Goal: Task Accomplishment & Management: Manage account settings

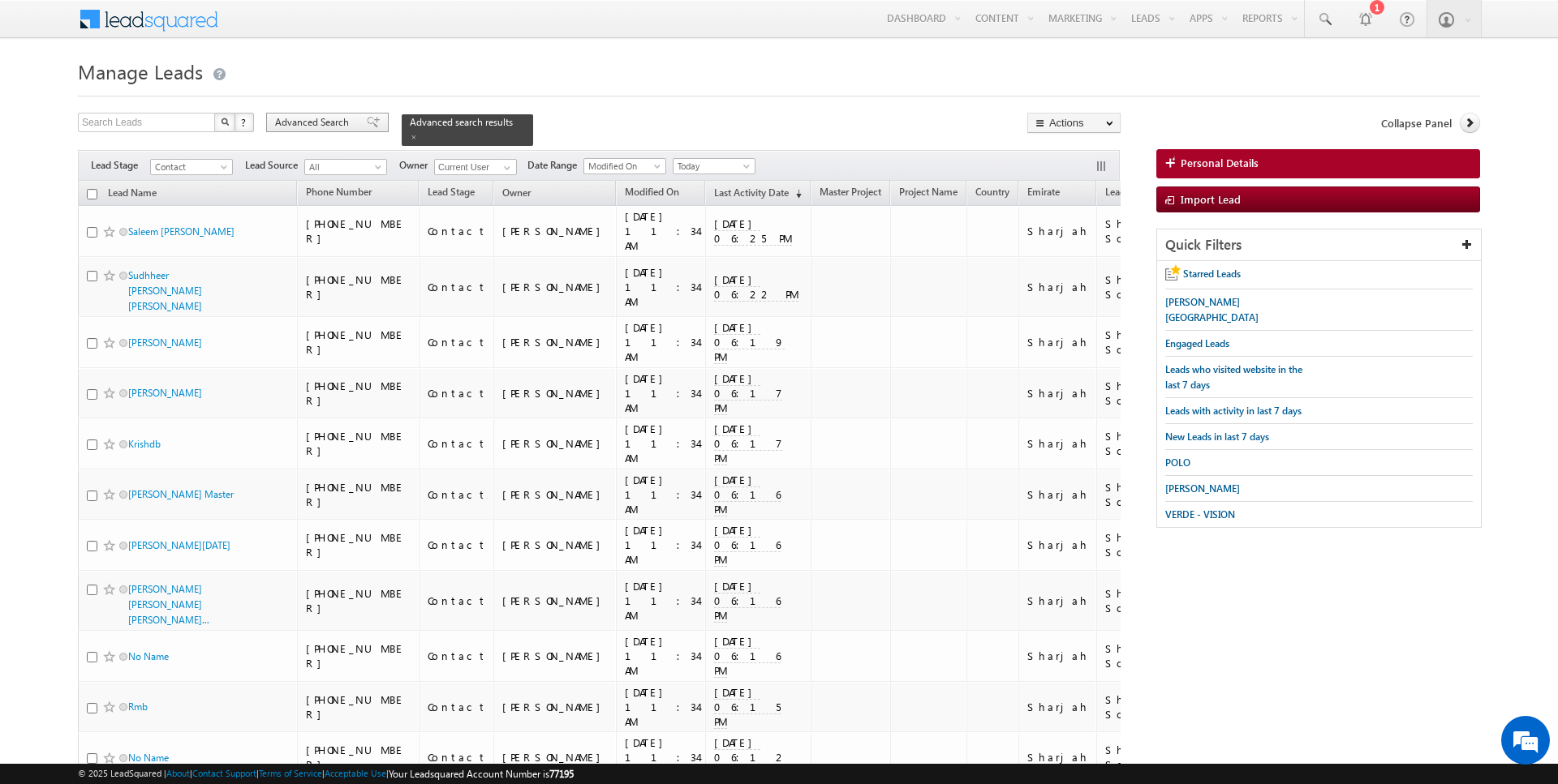
click at [309, 120] on span "Advanced Search" at bounding box center [314, 122] width 79 height 15
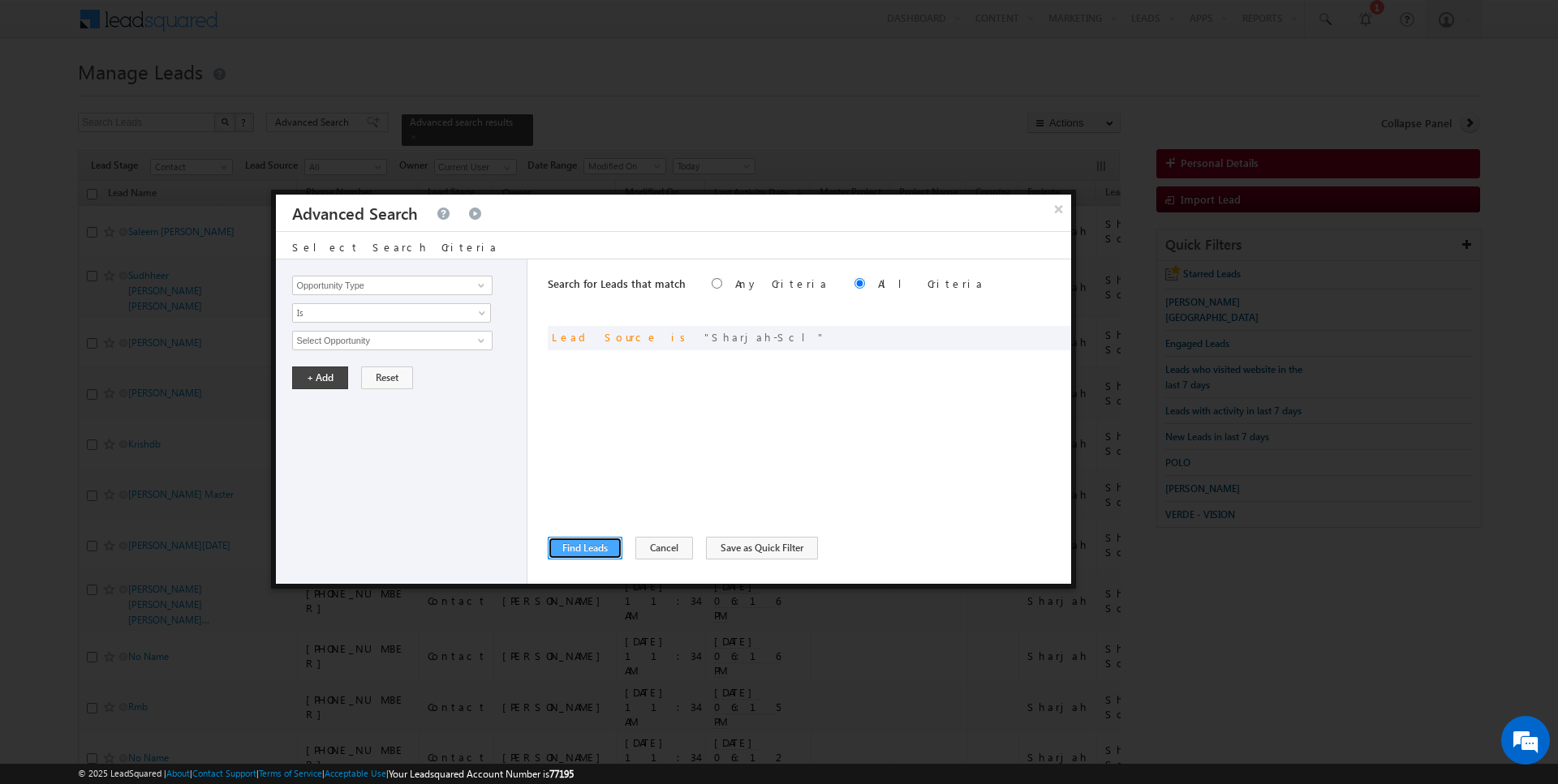
click at [581, 558] on button "Find Leads" at bounding box center [585, 548] width 75 height 23
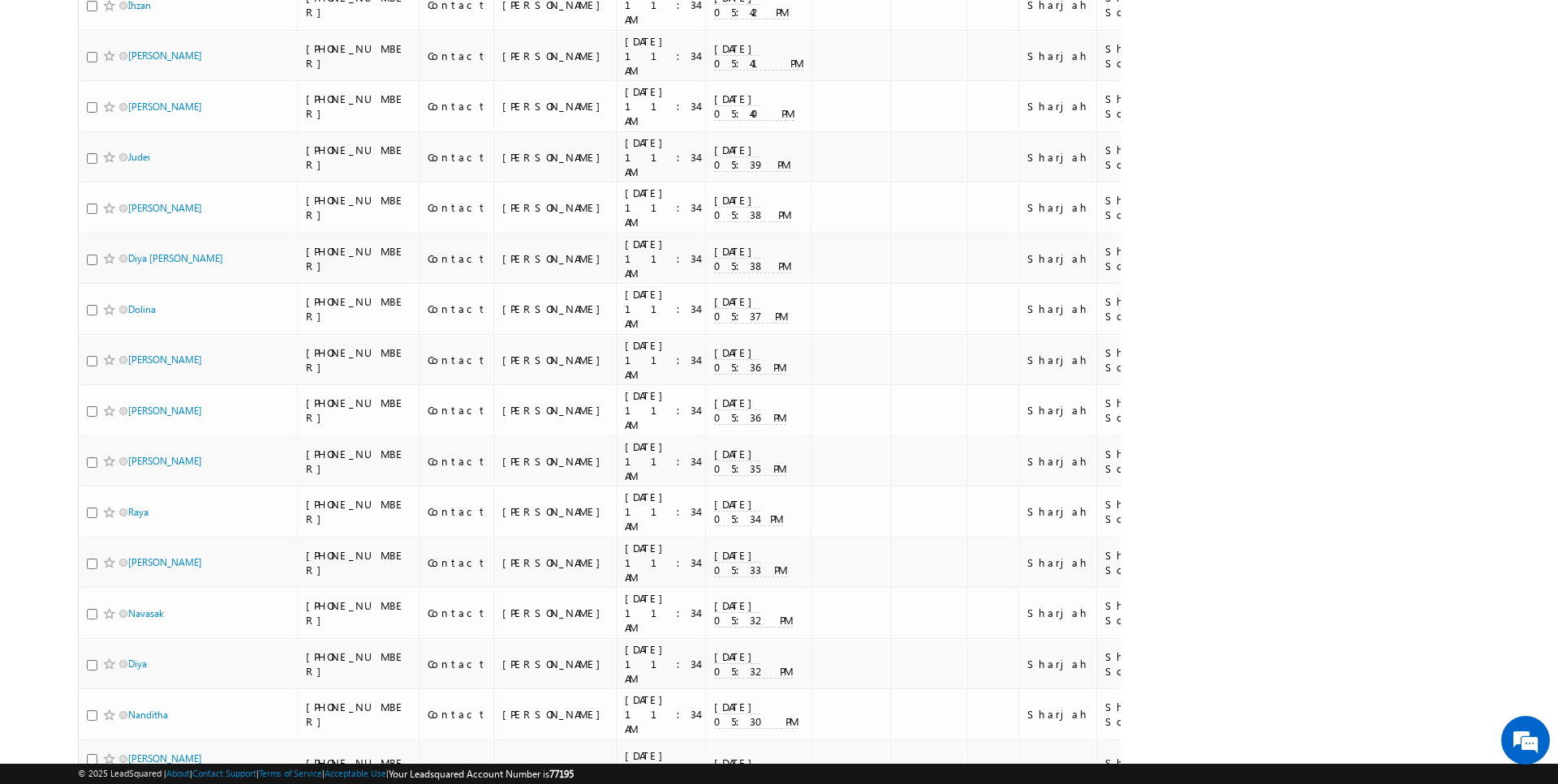
scroll to position [2065, 0]
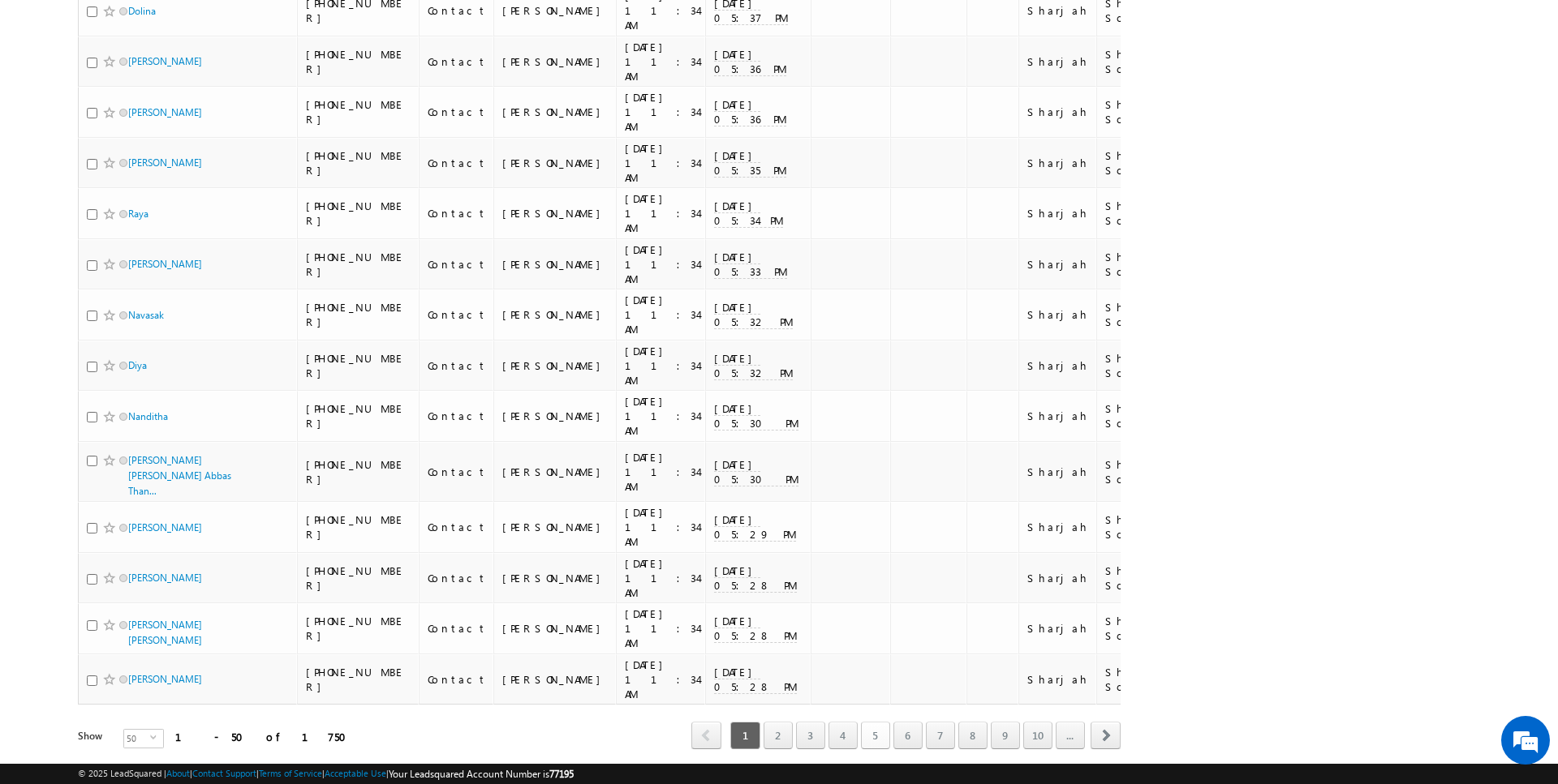
click at [885, 722] on link "5" at bounding box center [876, 736] width 30 height 28
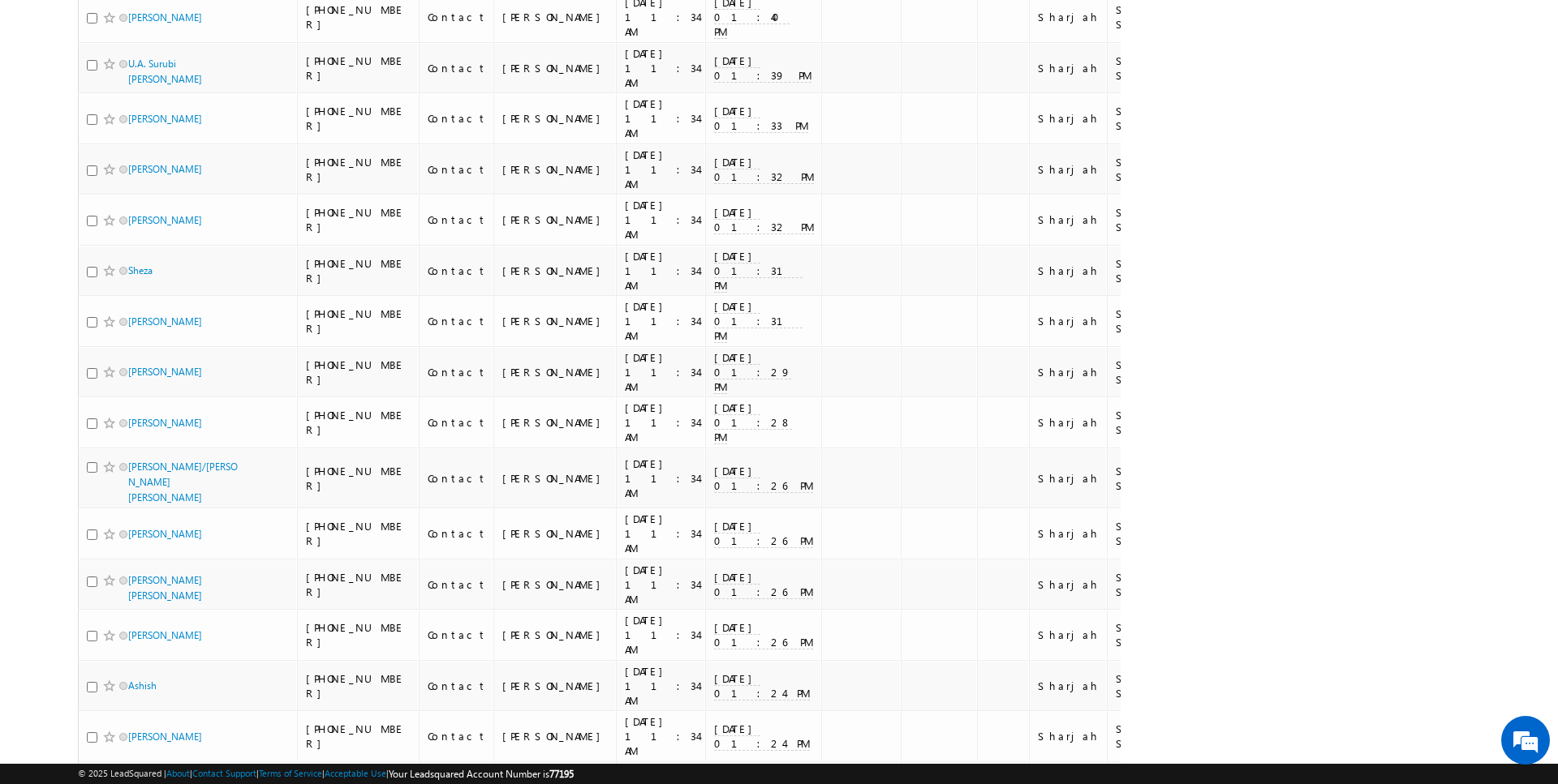
scroll to position [2058, 0]
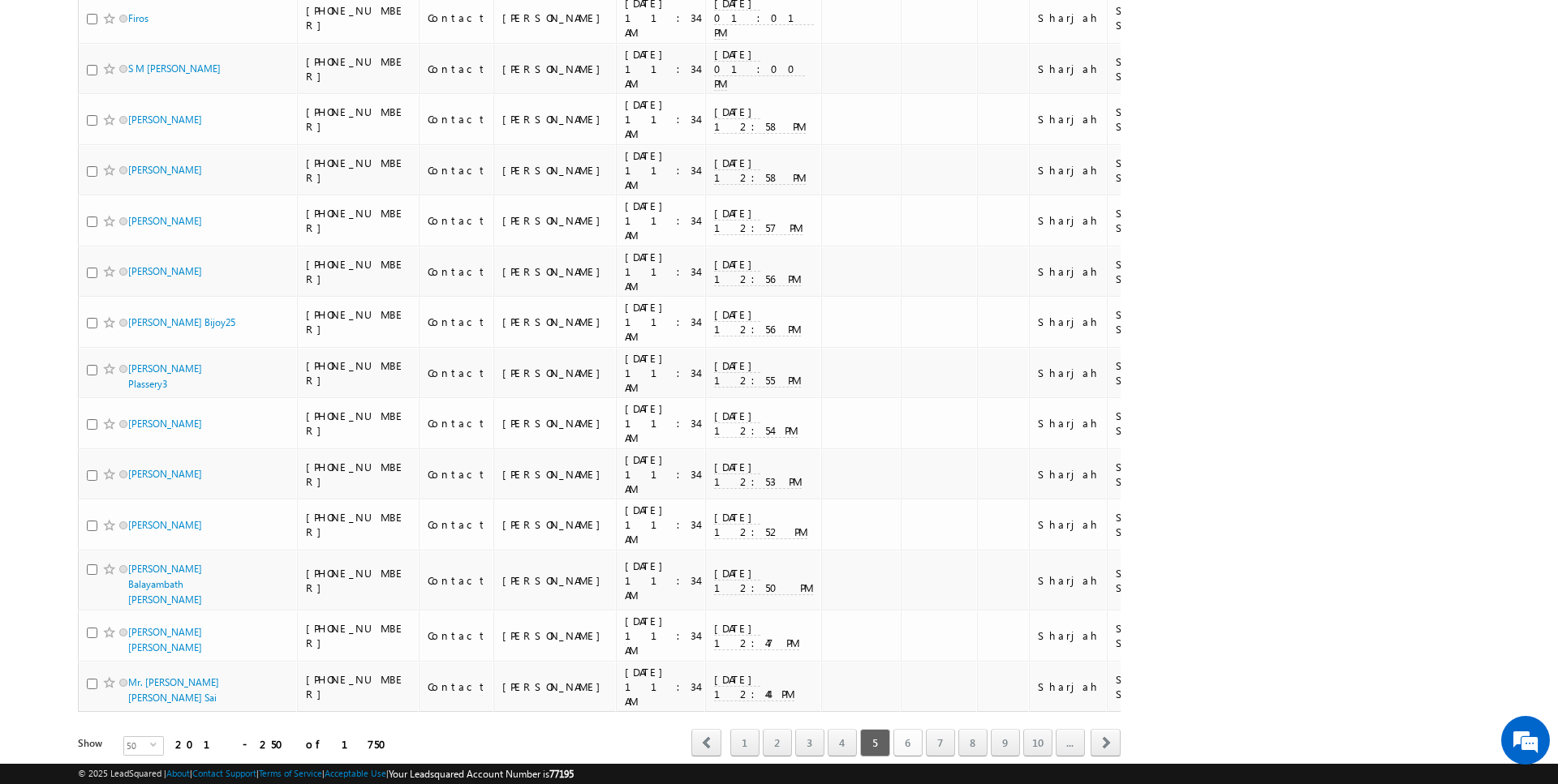
click at [908, 729] on link "6" at bounding box center [908, 743] width 30 height 28
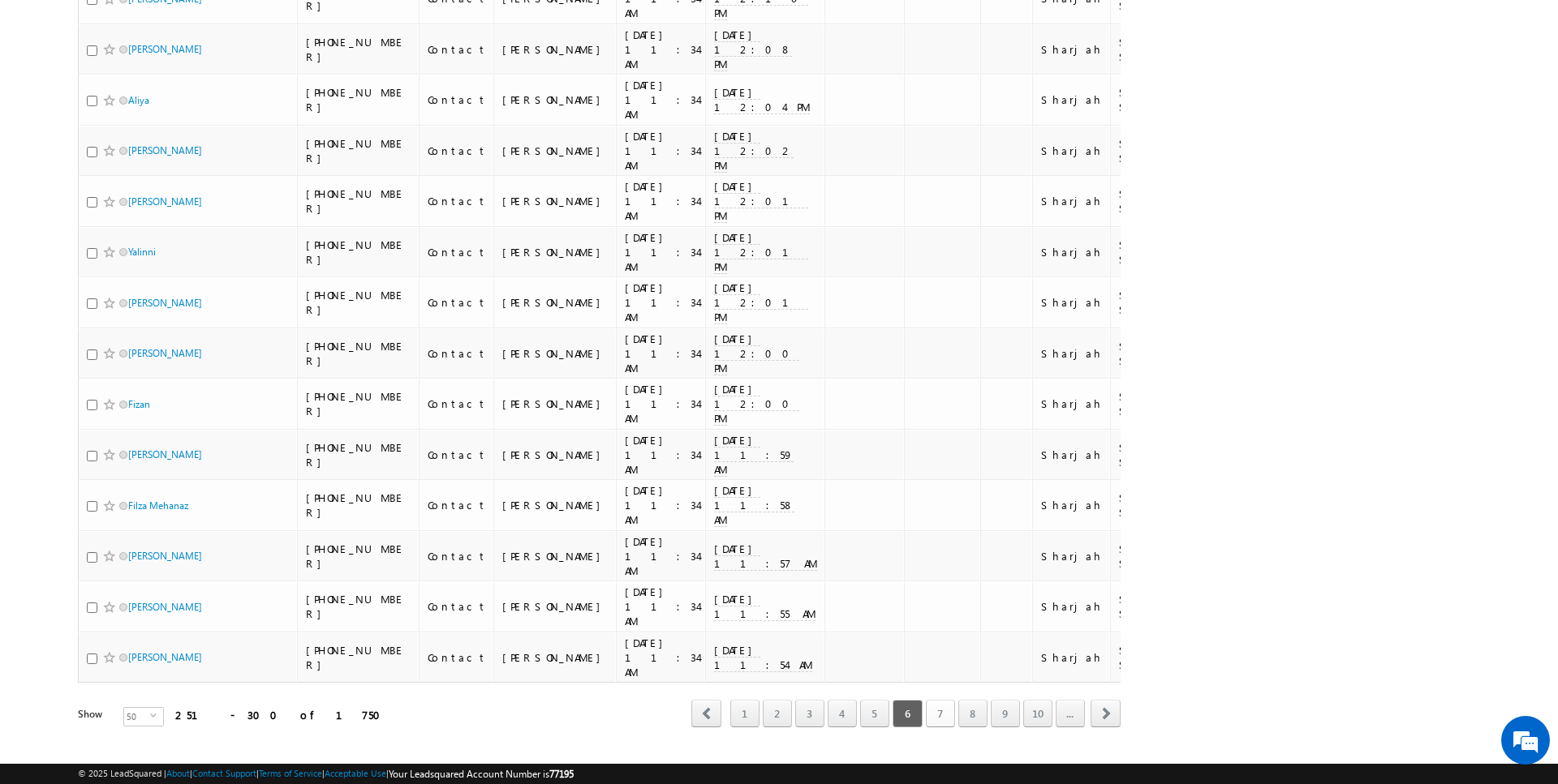
click at [943, 700] on link "7" at bounding box center [941, 714] width 30 height 28
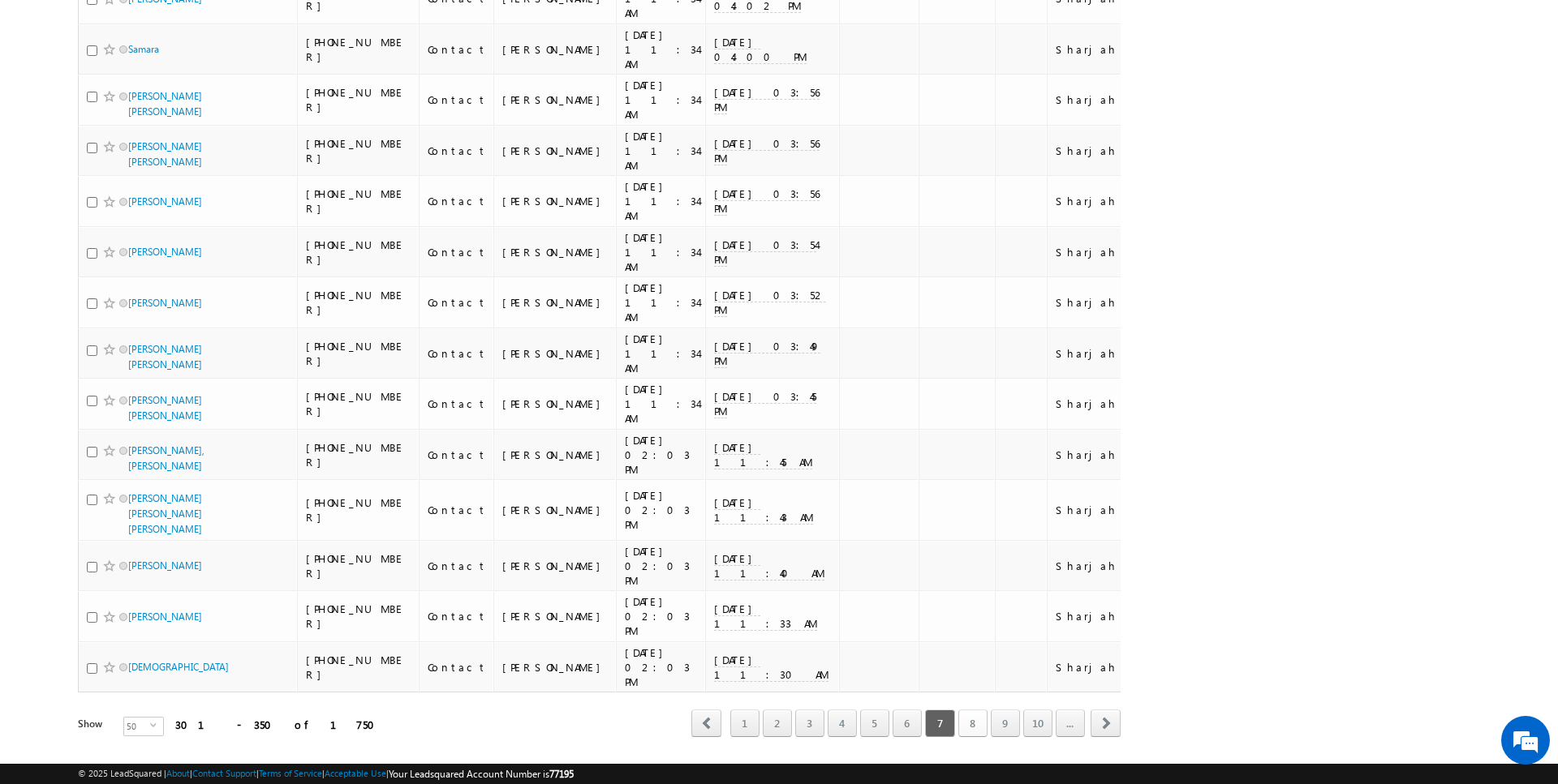
click at [973, 710] on link "8" at bounding box center [973, 724] width 30 height 28
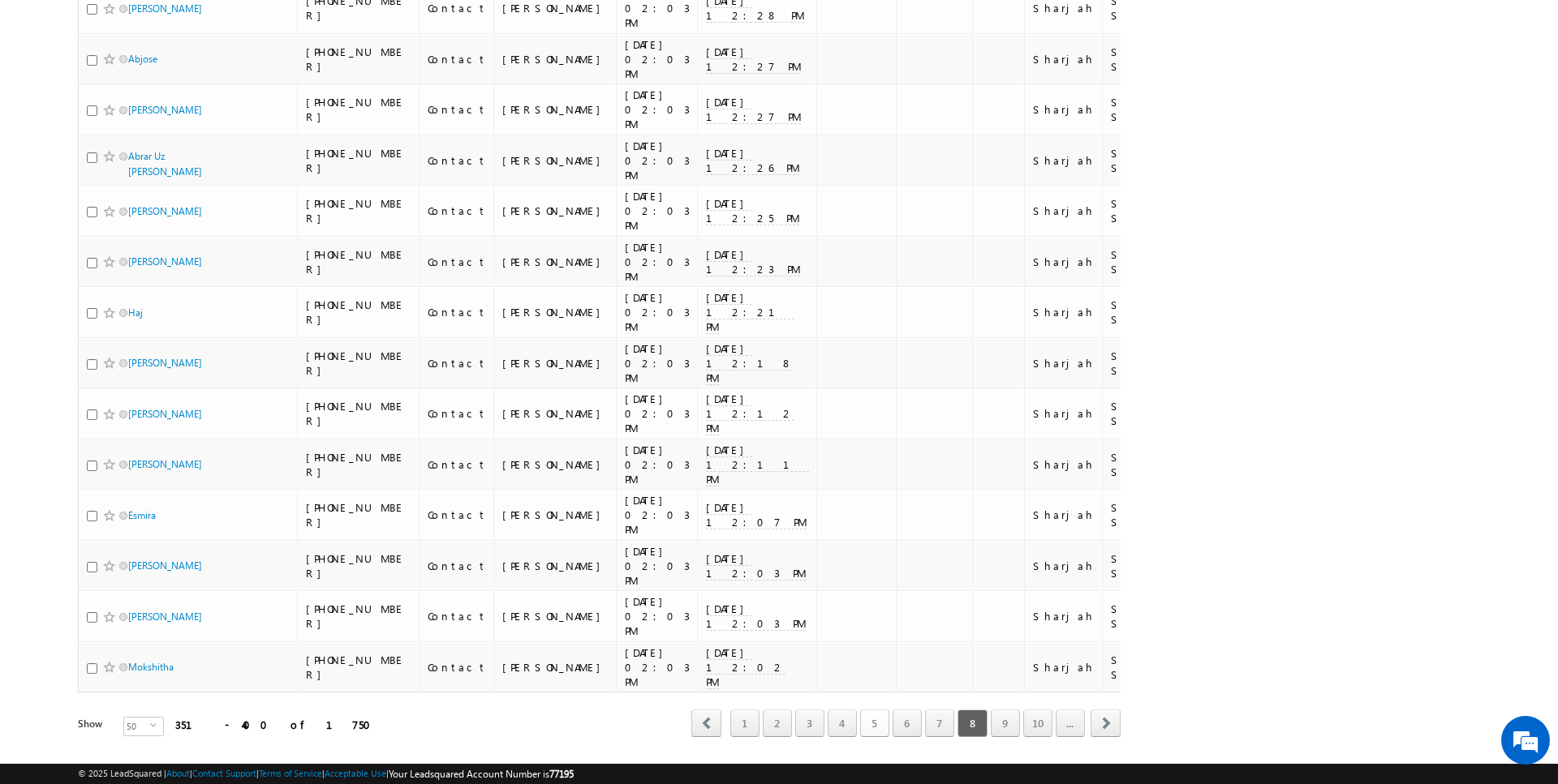
click at [883, 710] on link "5" at bounding box center [875, 724] width 30 height 28
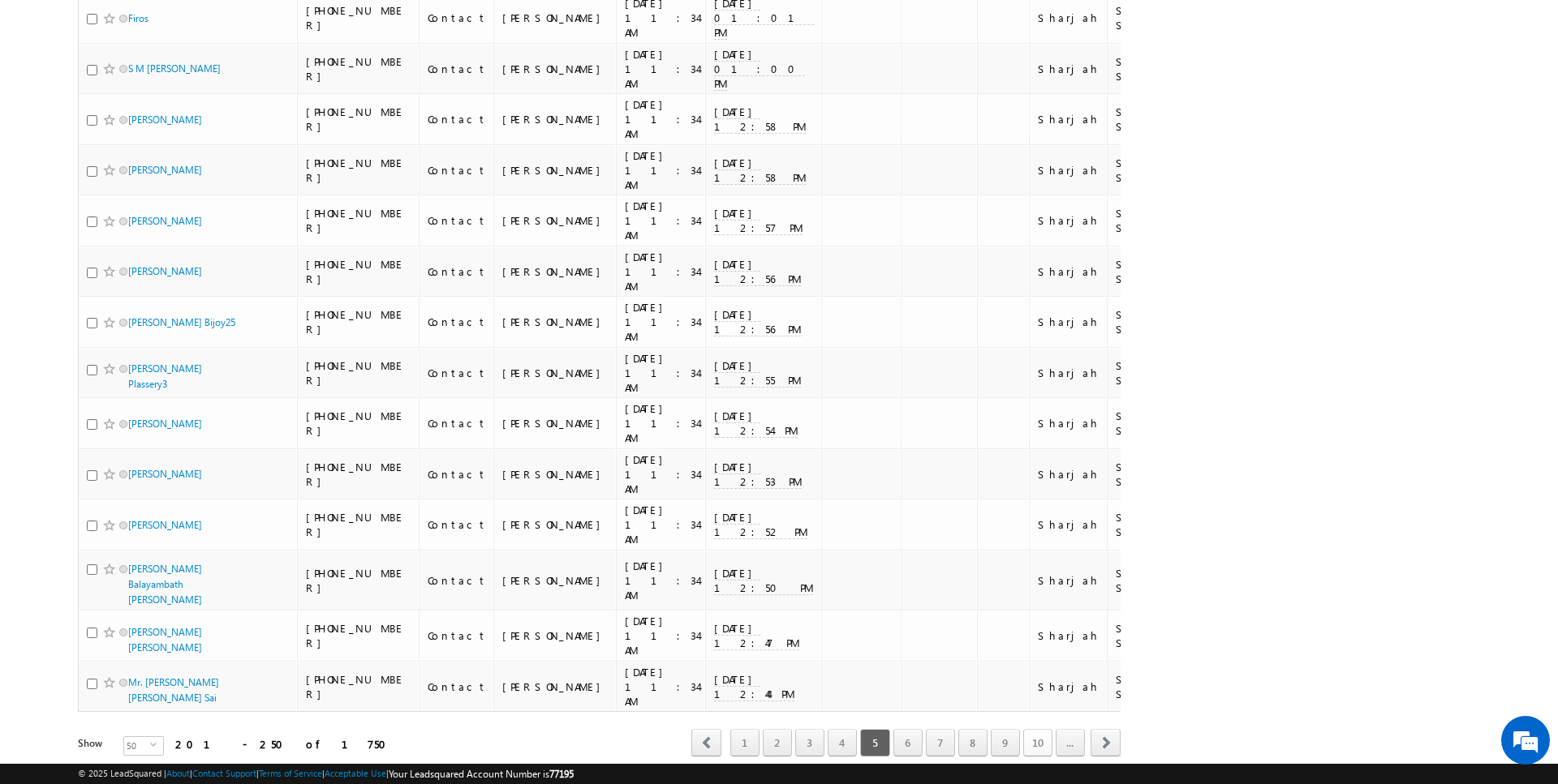
click at [1043, 729] on link "10" at bounding box center [1038, 743] width 30 height 28
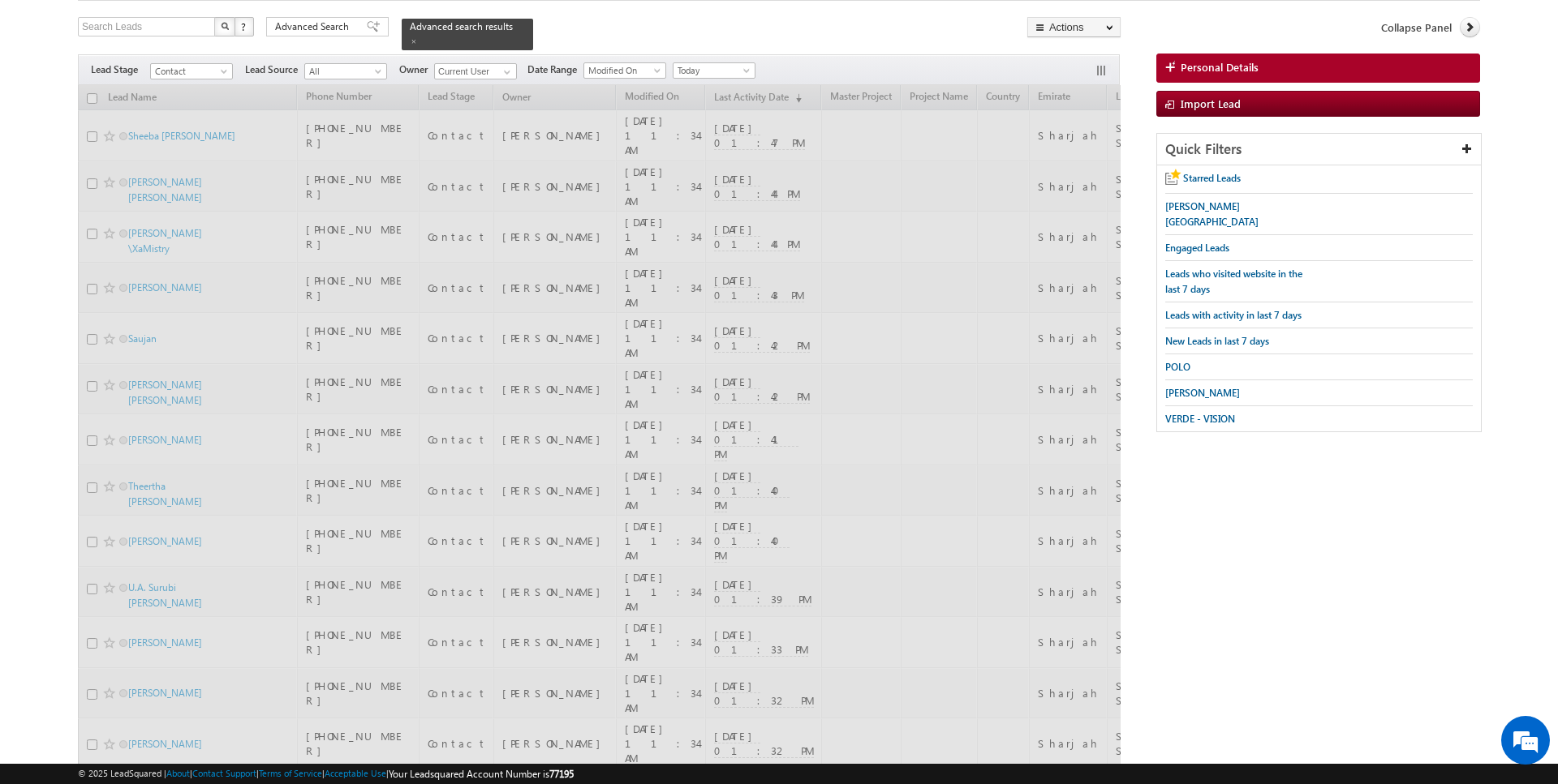
scroll to position [0, 0]
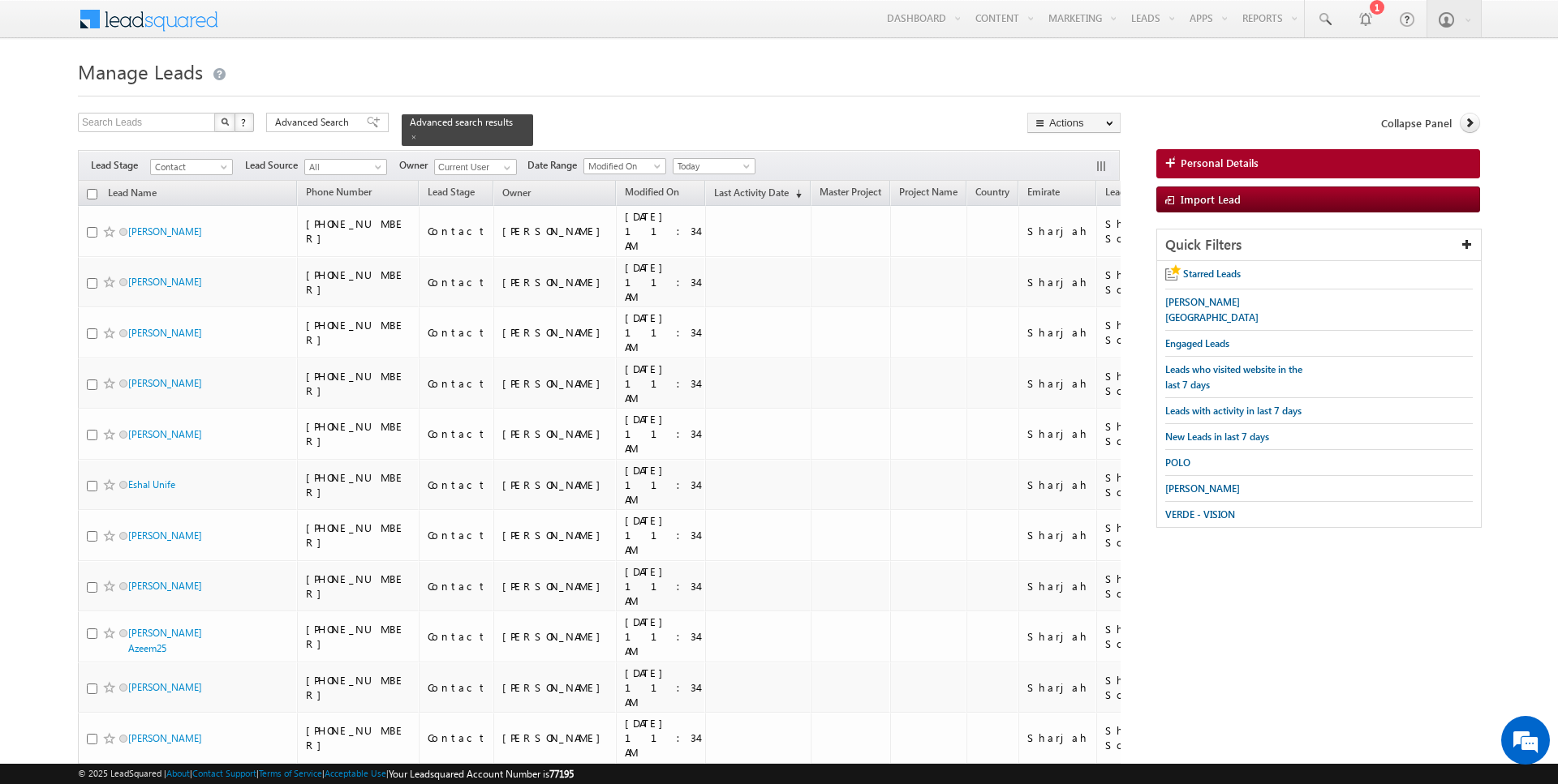
click at [90, 199] on th "Lead Name" at bounding box center [187, 193] width 219 height 25
click at [91, 195] on input "checkbox" at bounding box center [92, 193] width 10 height 10
checkbox input "true"
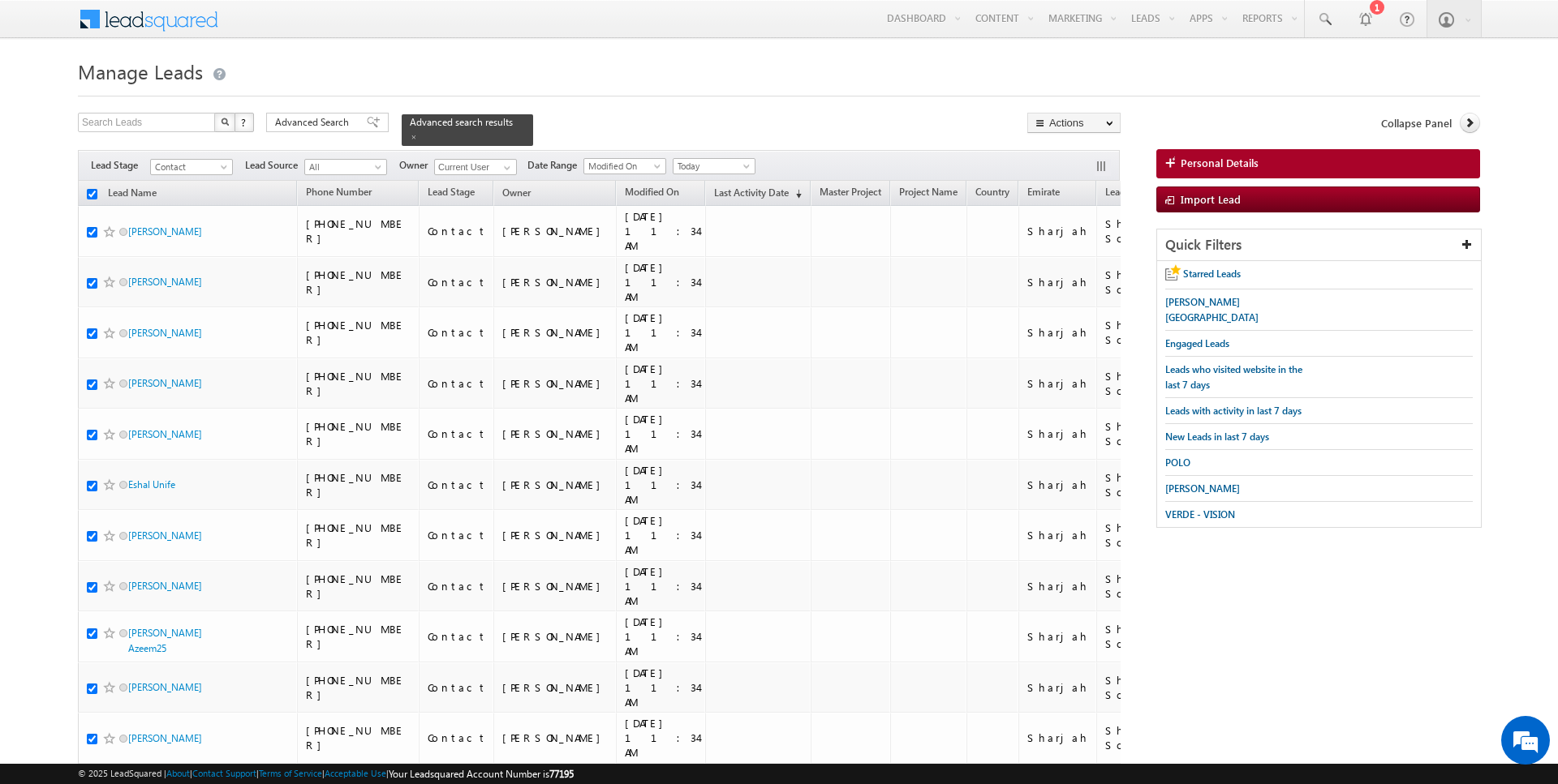
checkbox input "true"
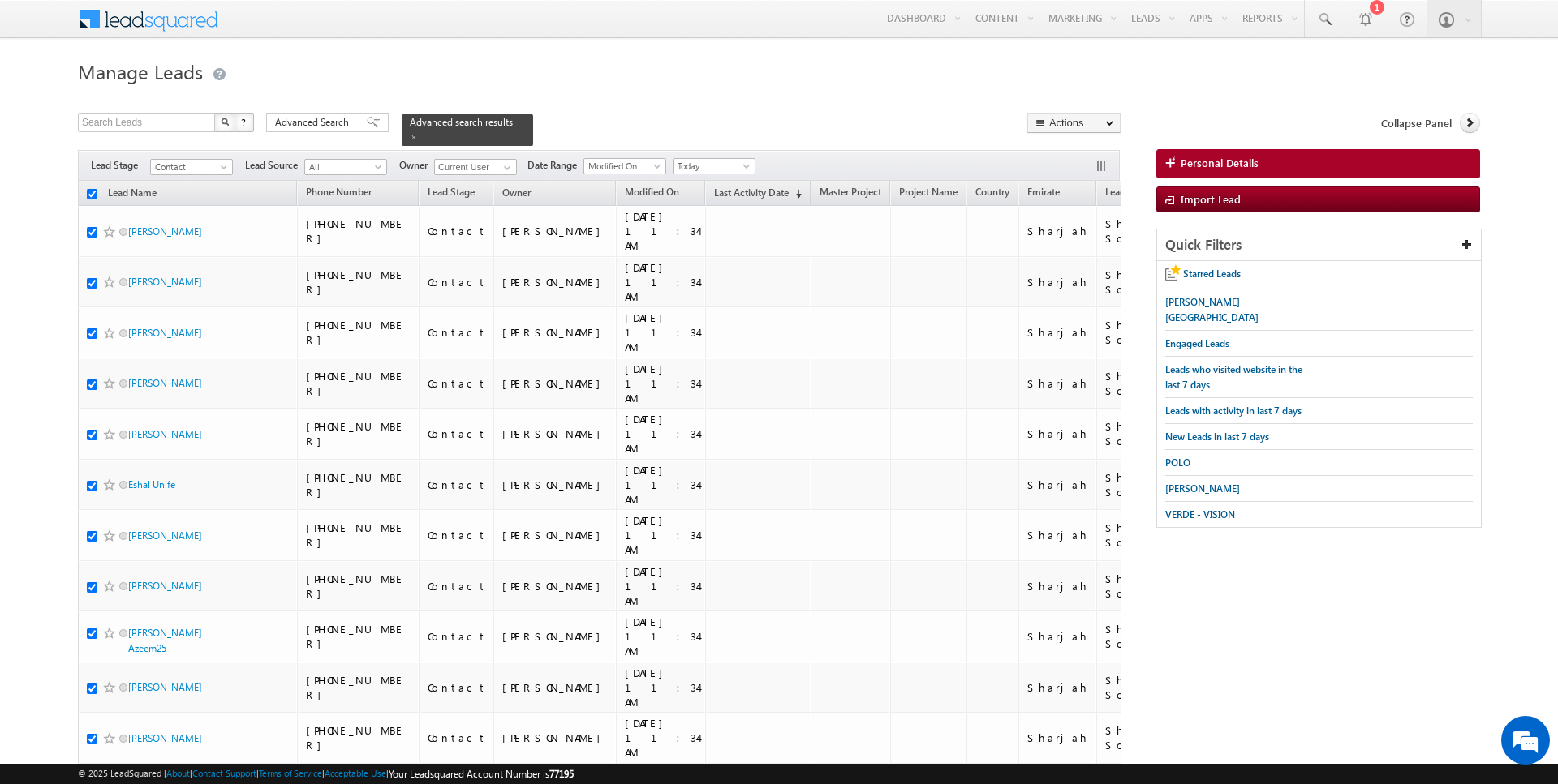
checkbox input "true"
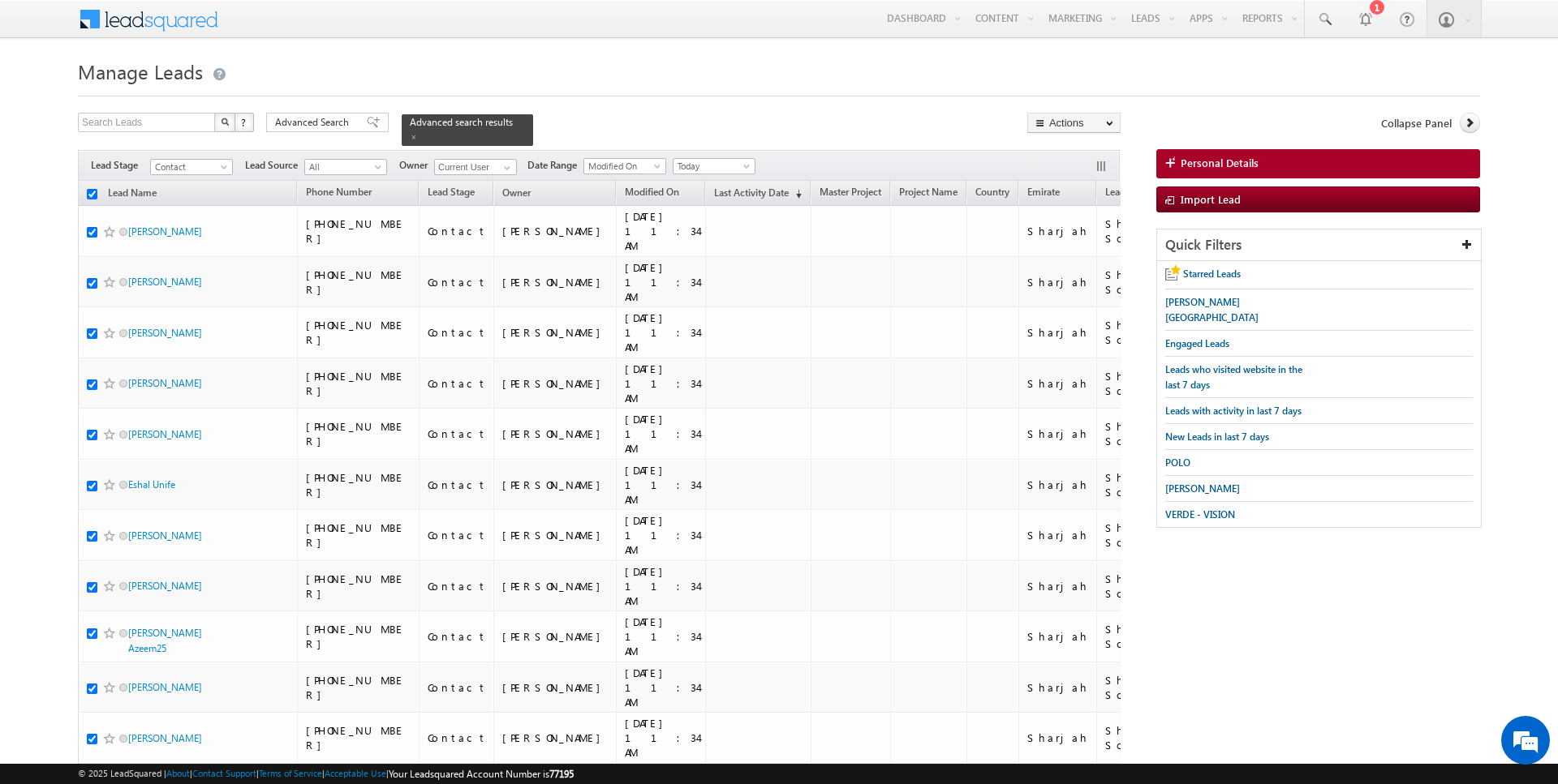
checkbox input "true"
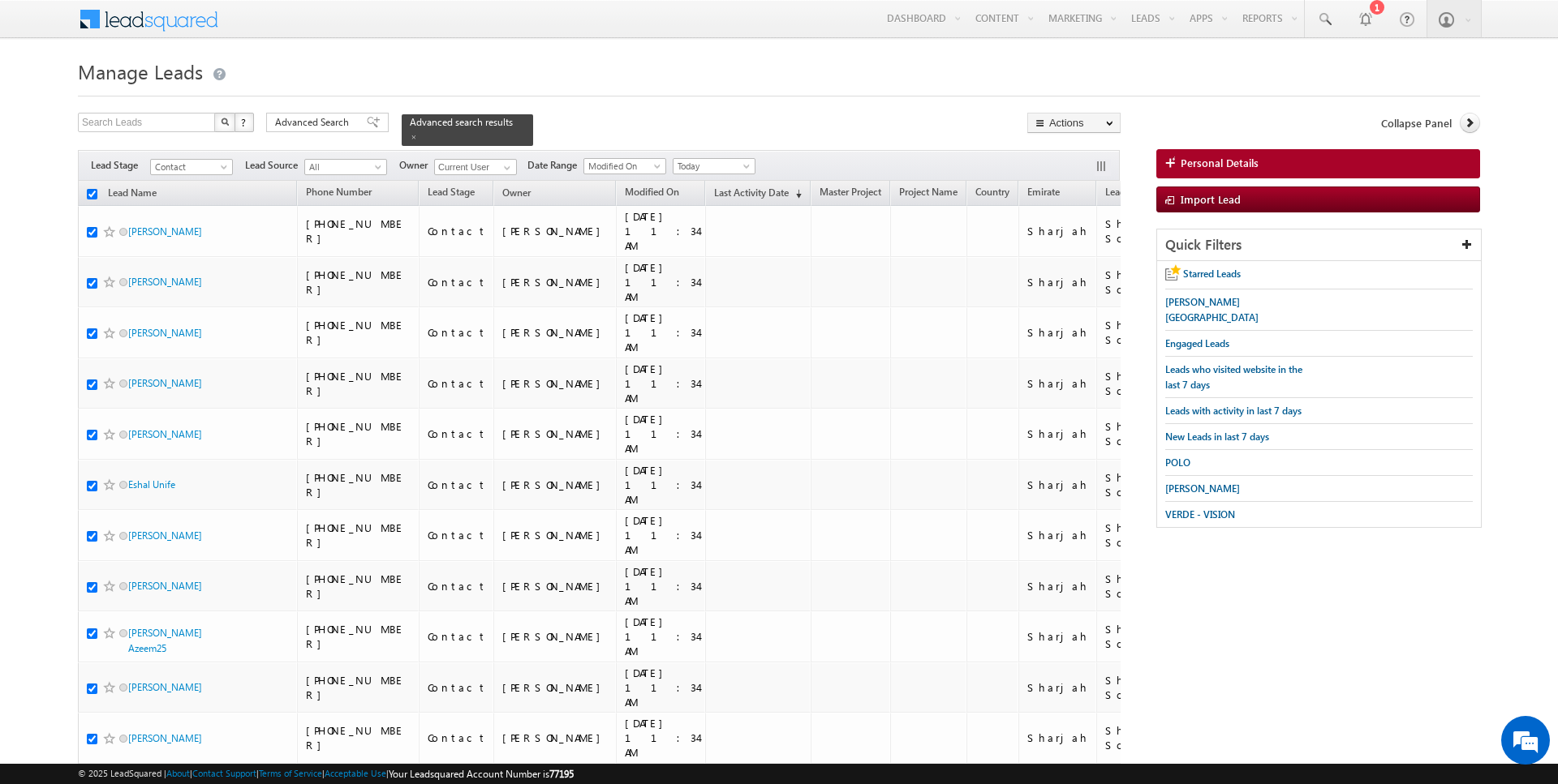
checkbox input "true"
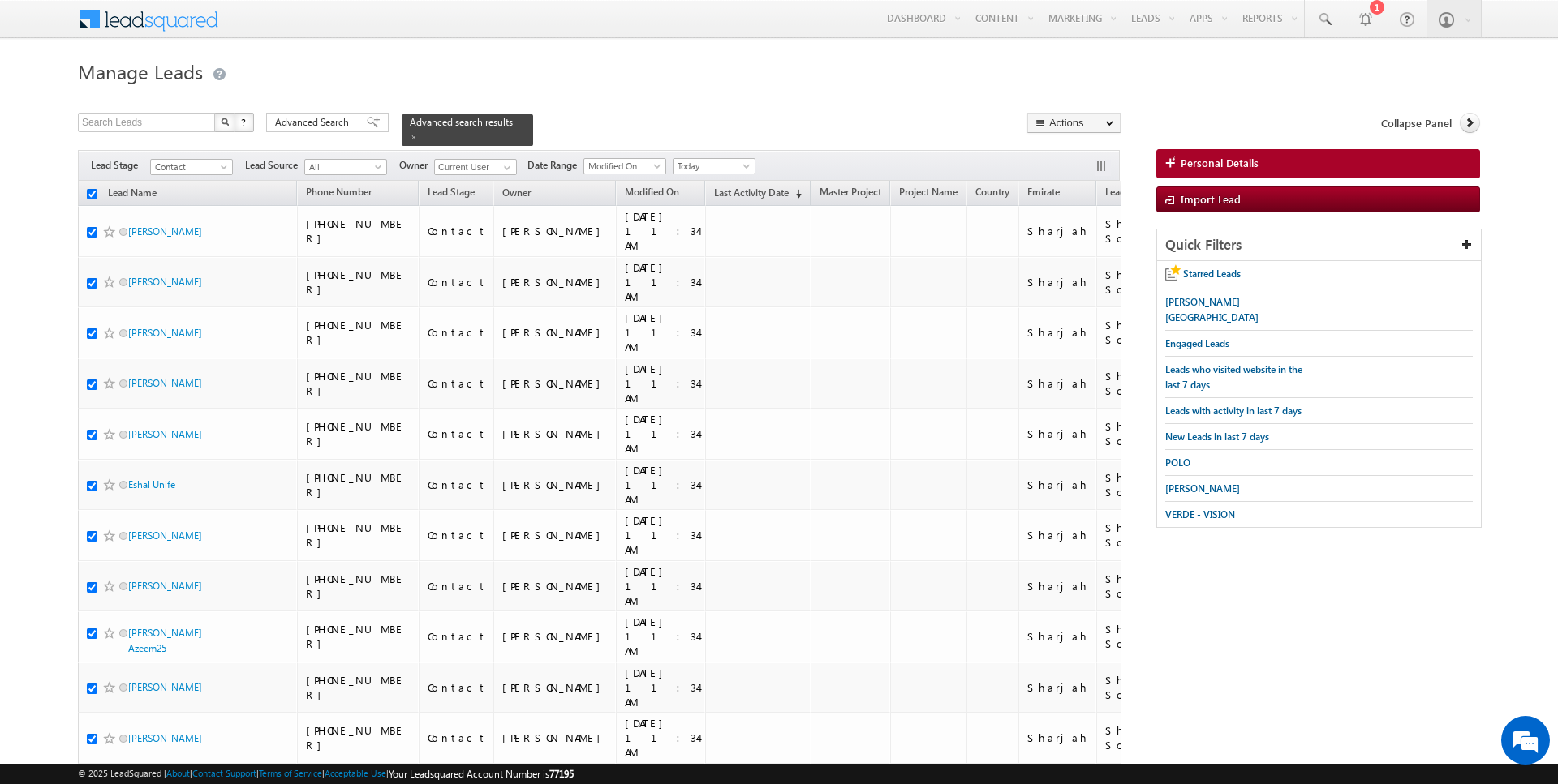
checkbox input "true"
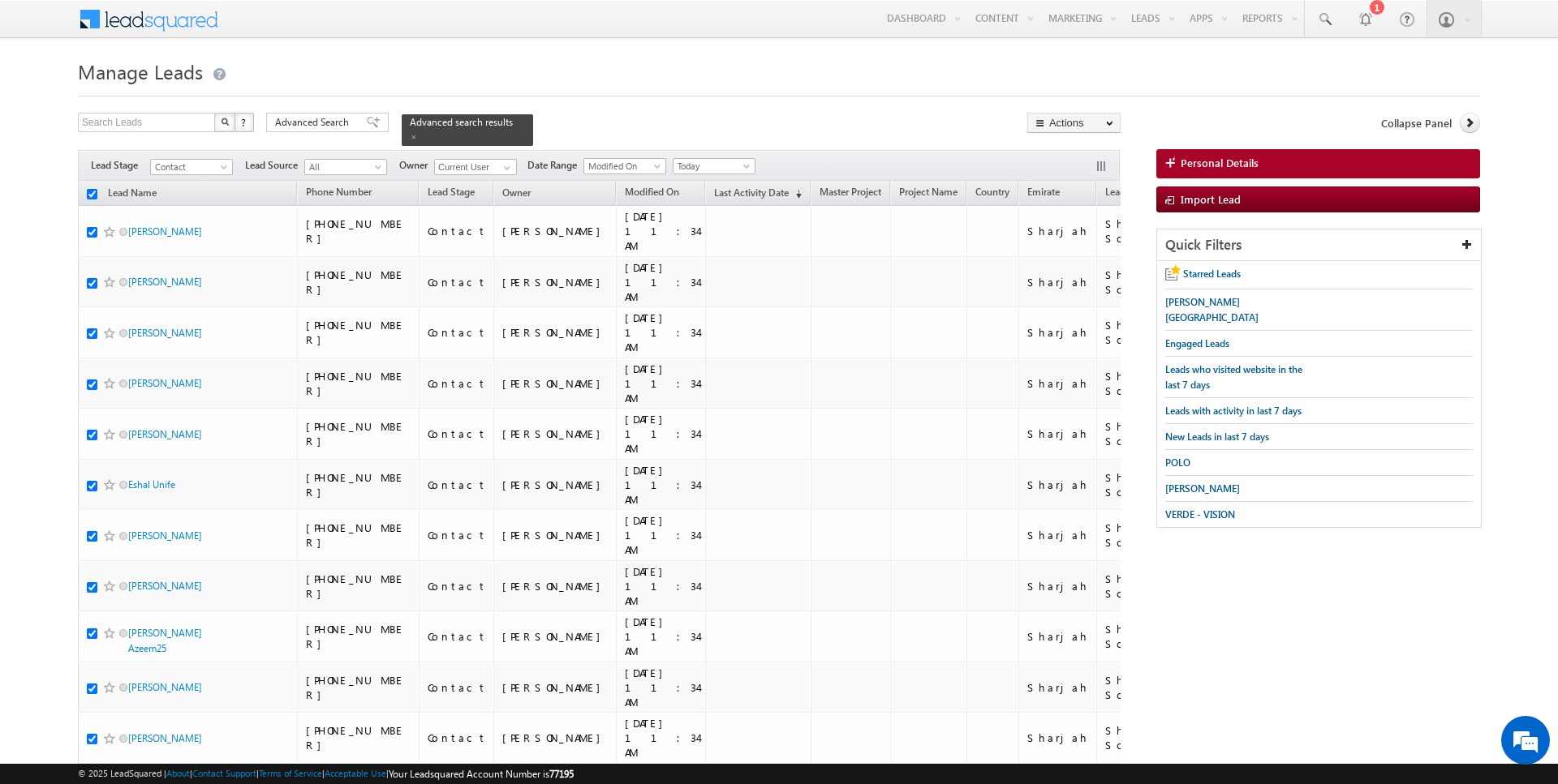
checkbox input "true"
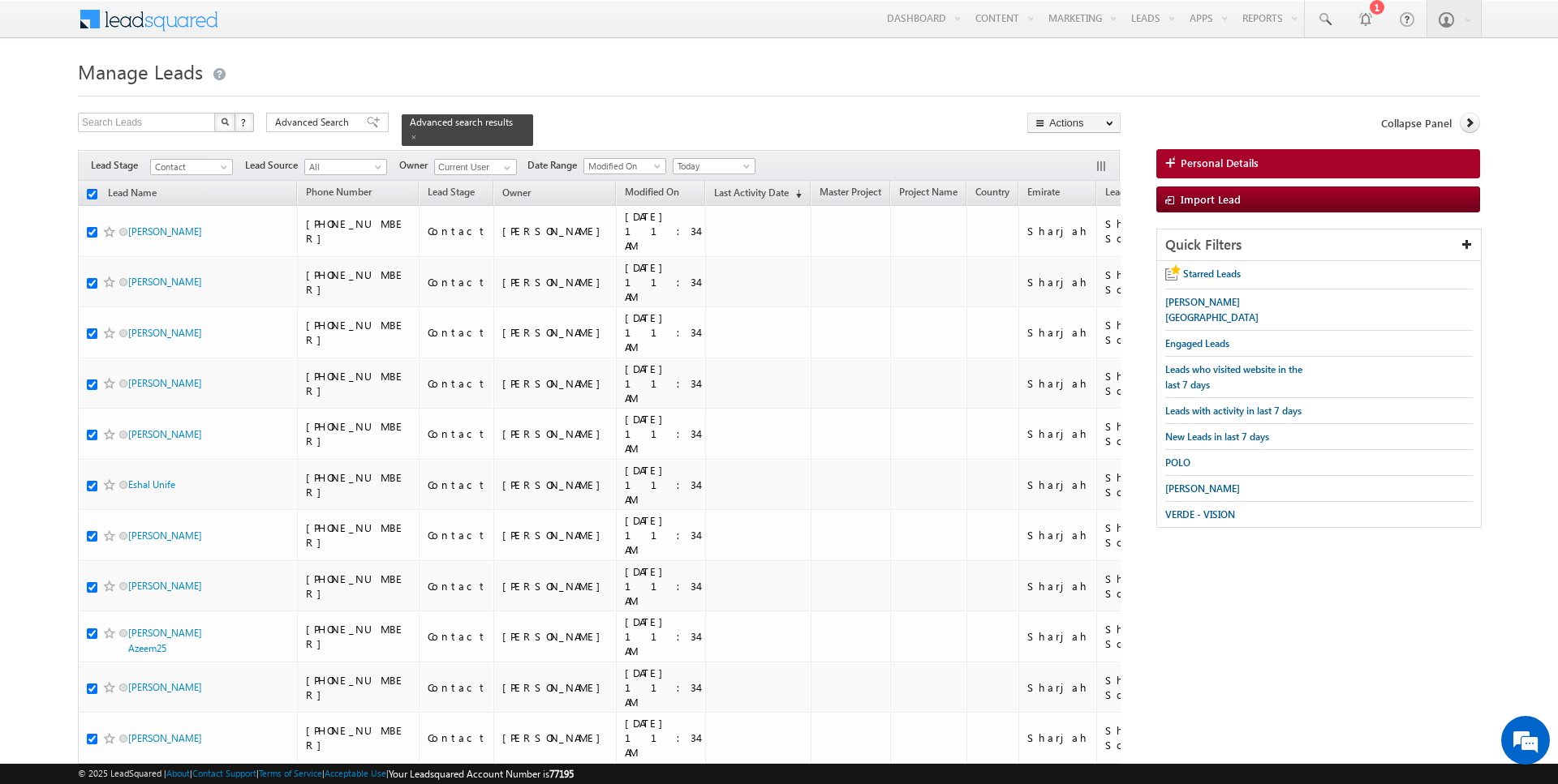
checkbox input "true"
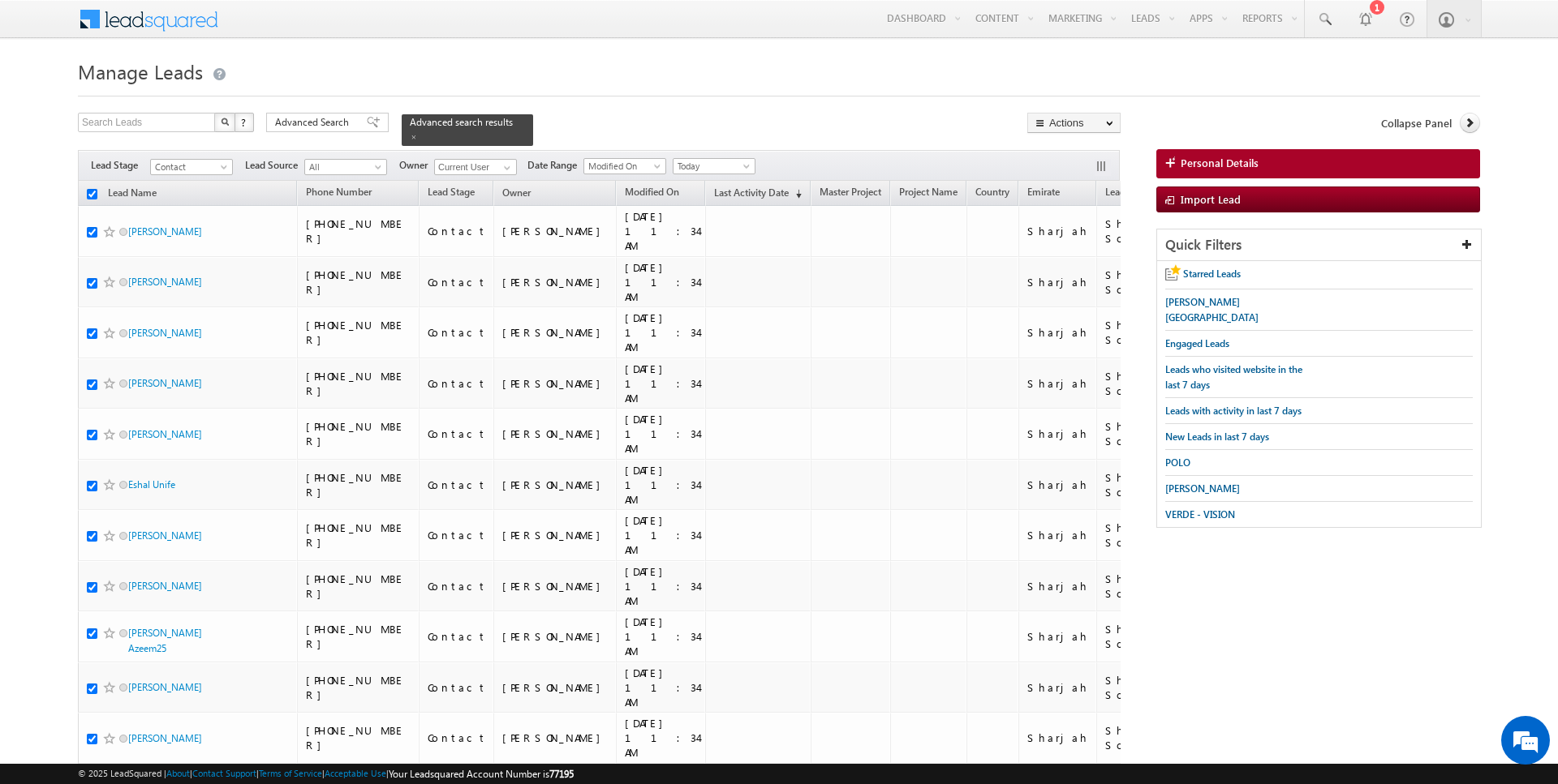
checkbox input "true"
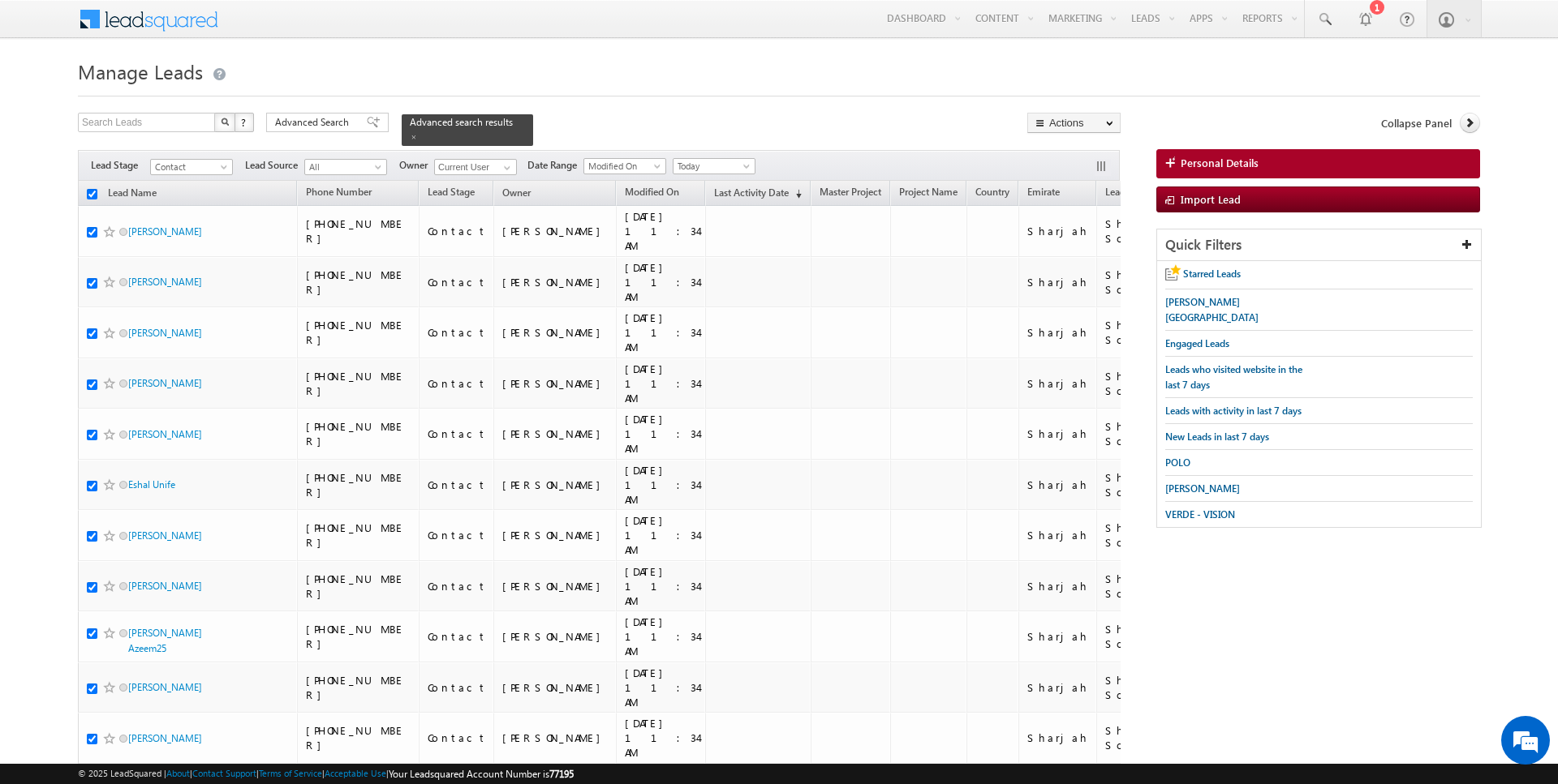
checkbox input "true"
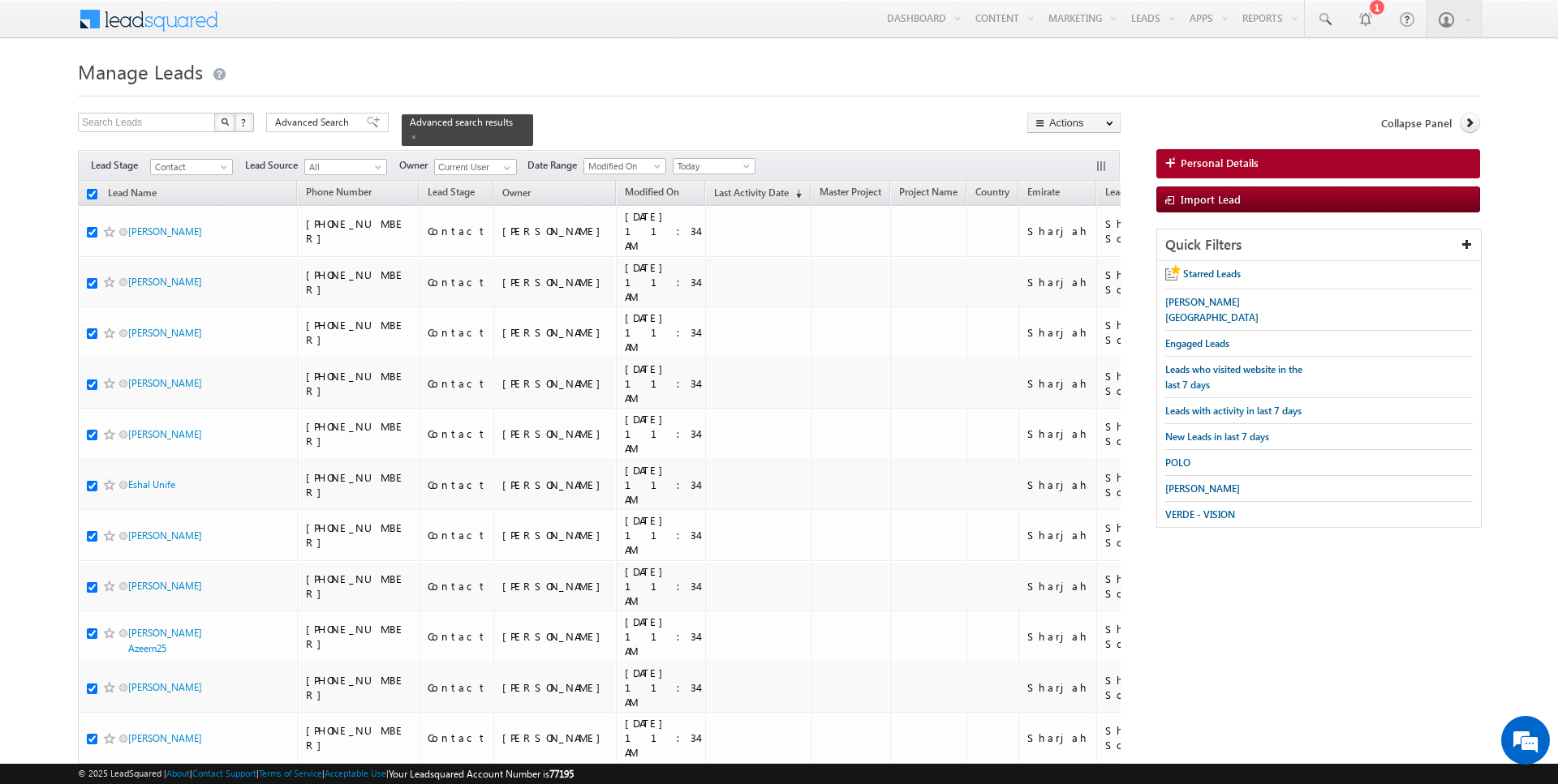
checkbox input "true"
click at [1066, 267] on link "Change Owner" at bounding box center [1073, 262] width 92 height 19
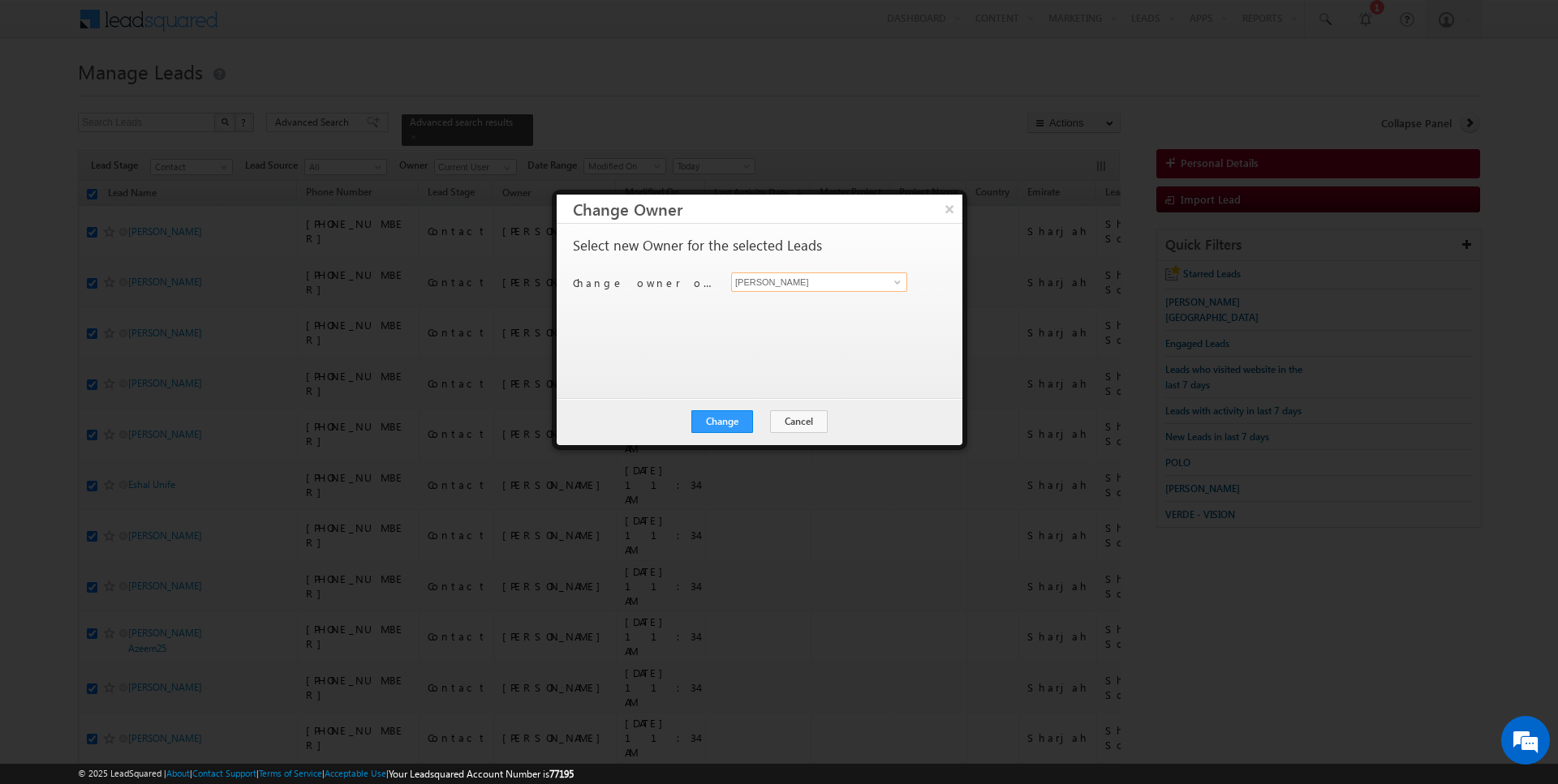
click at [811, 280] on input "[PERSON_NAME]" at bounding box center [819, 281] width 176 height 19
type input "kart"
click at [795, 411] on button "Cancel" at bounding box center [799, 421] width 57 height 23
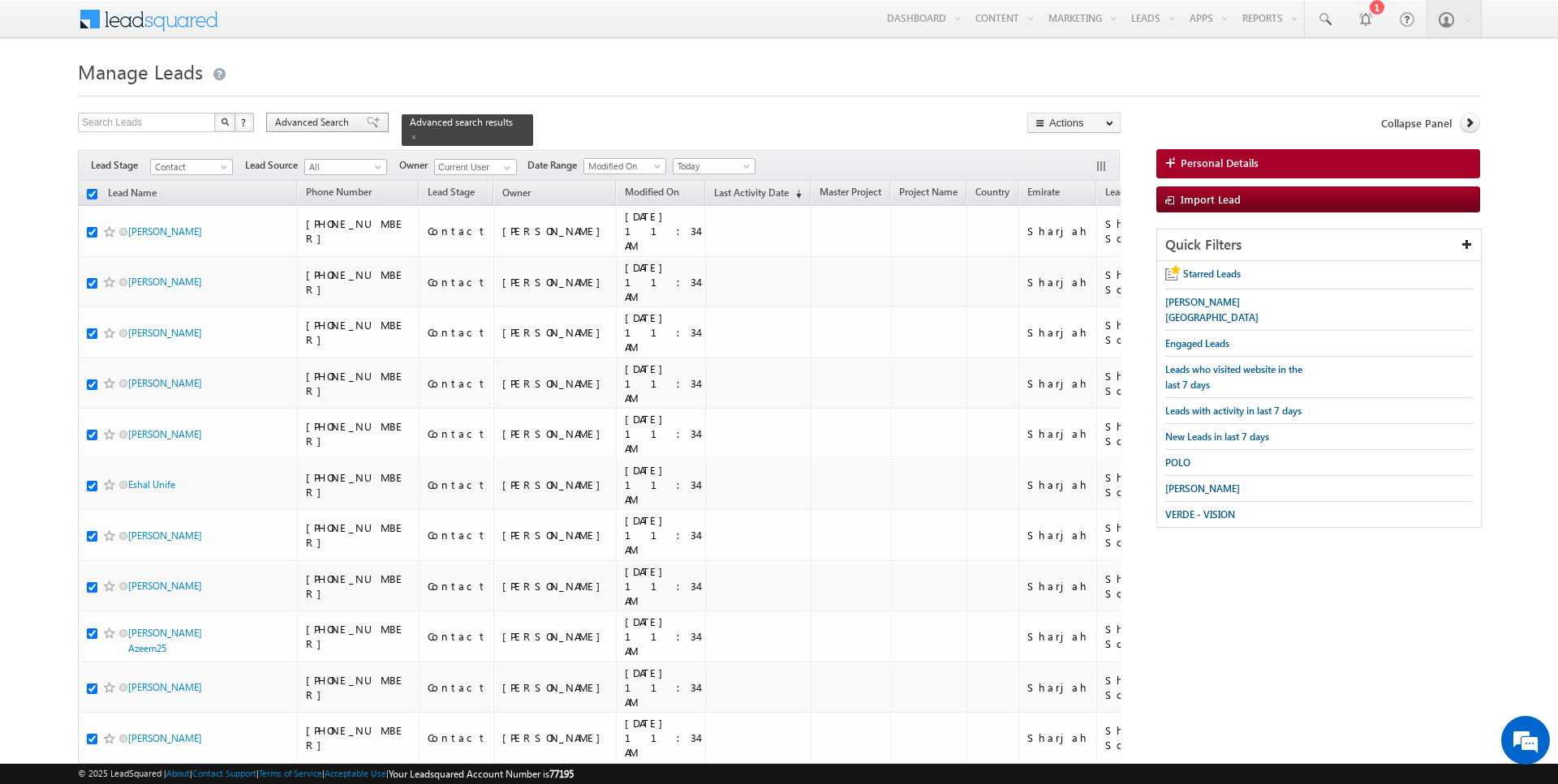
click at [330, 122] on span "Advanced Search" at bounding box center [314, 122] width 79 height 15
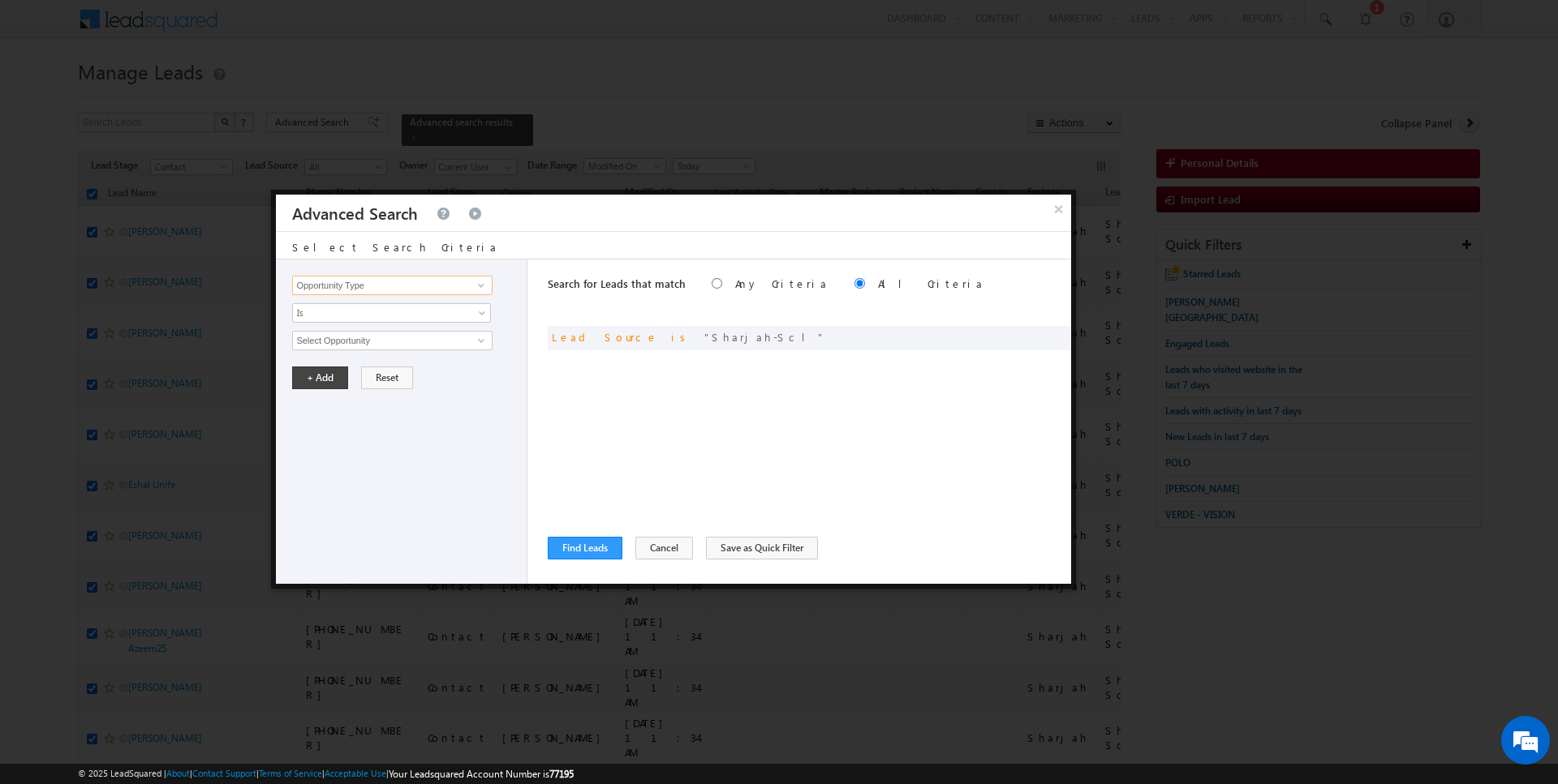
click at [380, 281] on input "Opportunity Type" at bounding box center [392, 285] width 200 height 19
type input "Lead Activity"
click at [332, 313] on span "Is" at bounding box center [380, 313] width 176 height 15
click at [332, 343] on link "Is Not" at bounding box center [392, 346] width 198 height 15
click at [348, 339] on input "Select Activity" at bounding box center [392, 341] width 200 height 19
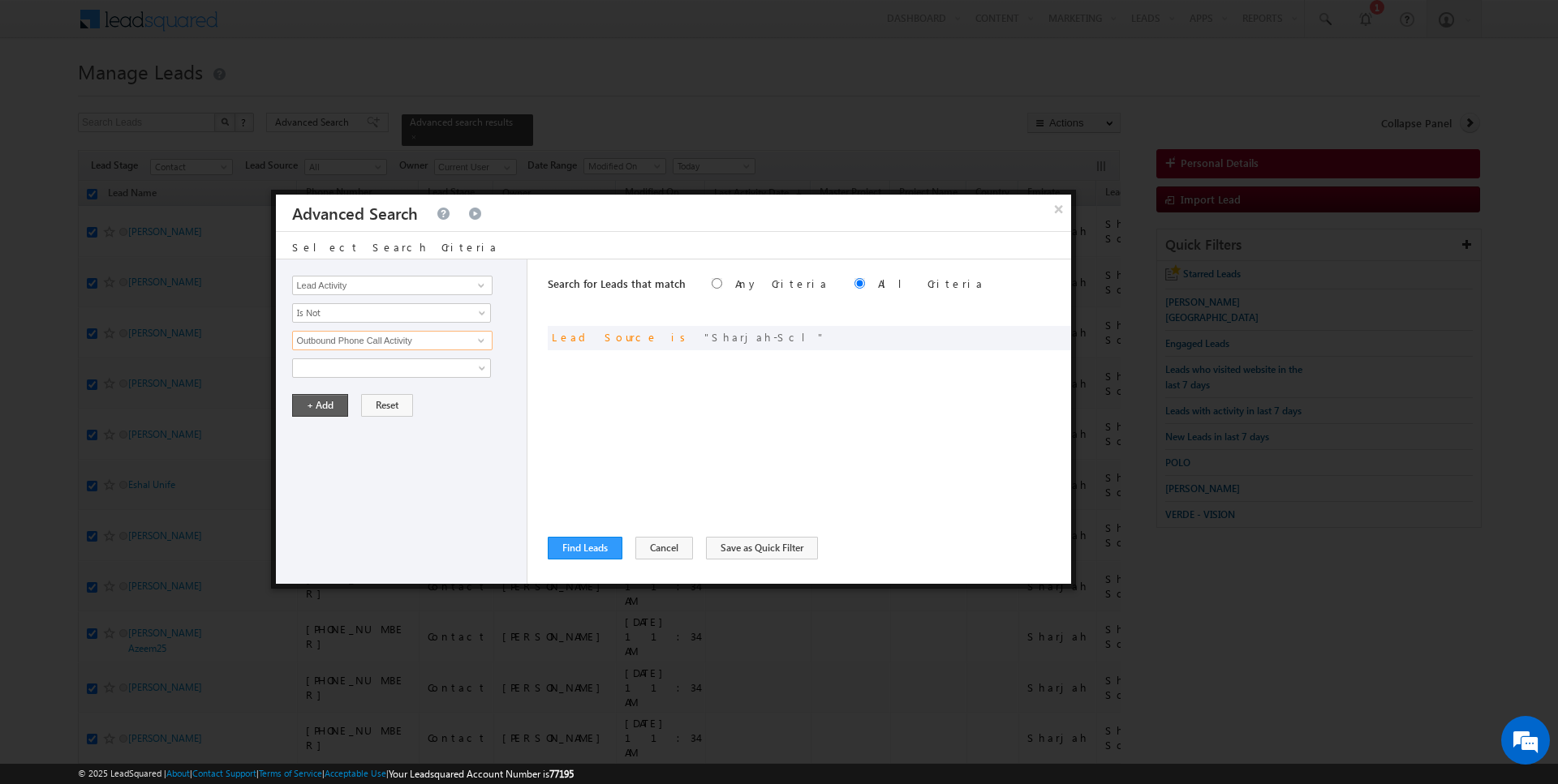
type input "Outbound Phone Call Activity"
click at [315, 402] on button "+ Add" at bounding box center [319, 405] width 56 height 23
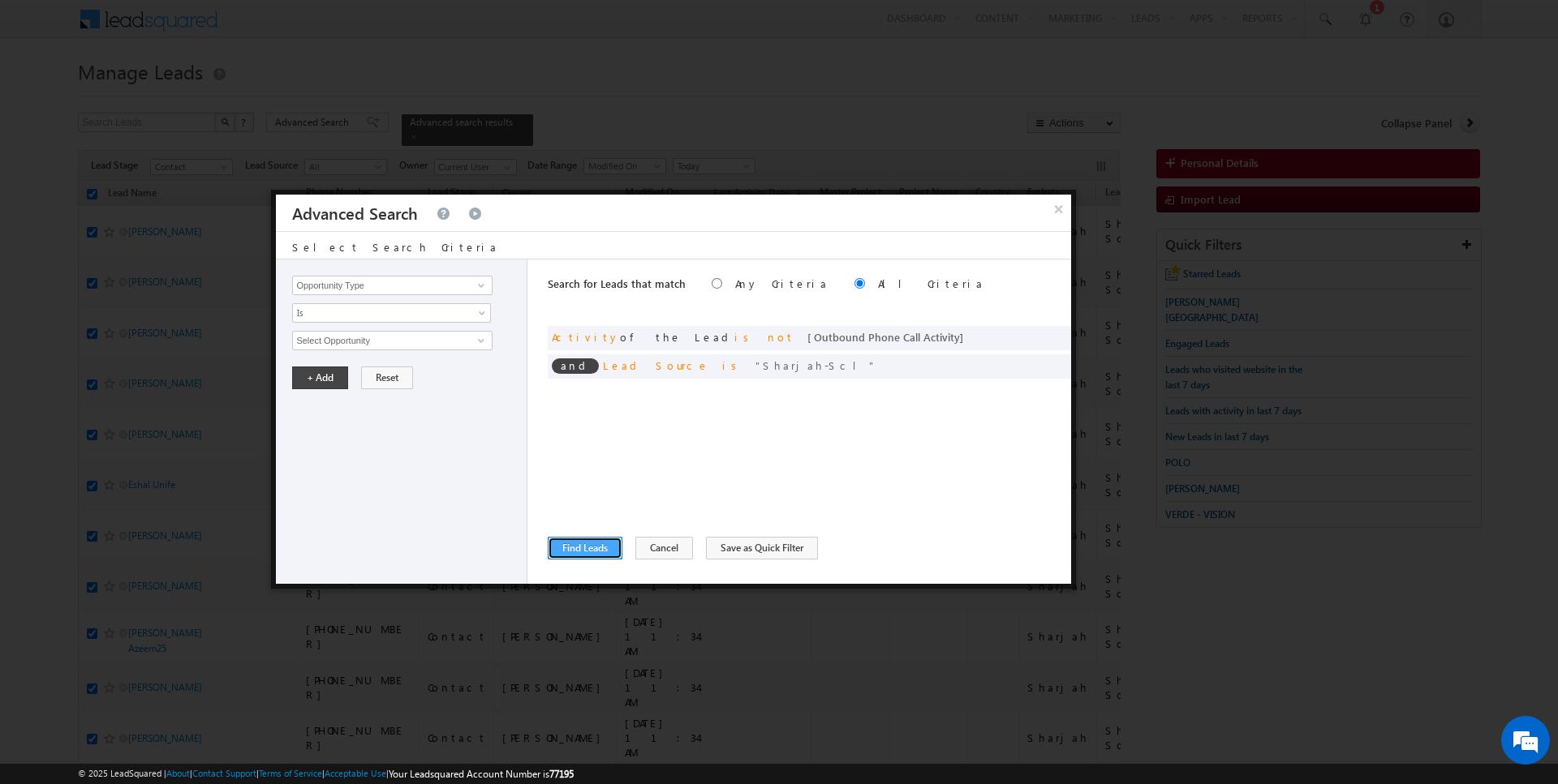
click at [579, 545] on button "Find Leads" at bounding box center [585, 548] width 75 height 23
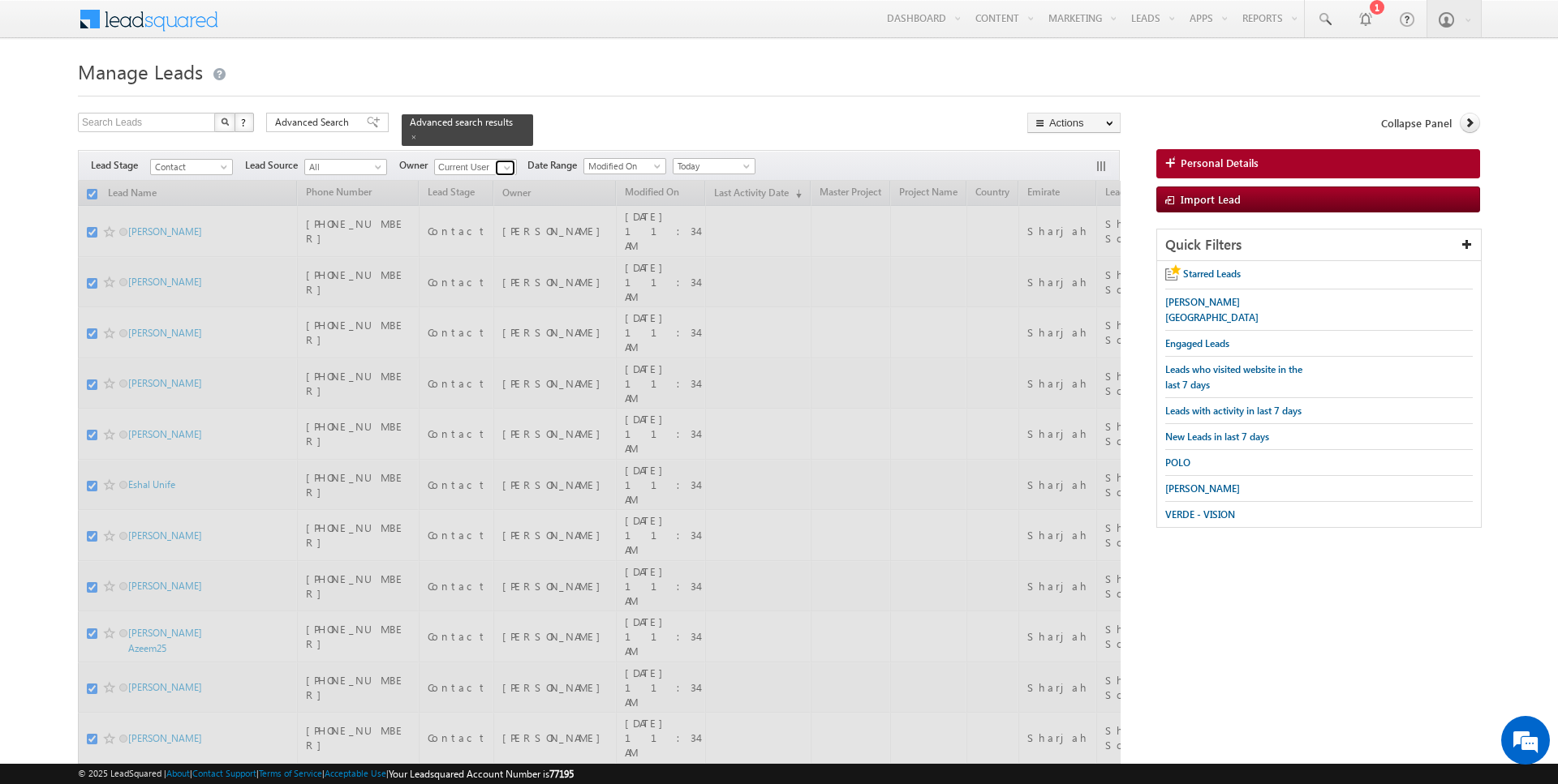
click at [505, 168] on span at bounding box center [507, 168] width 13 height 13
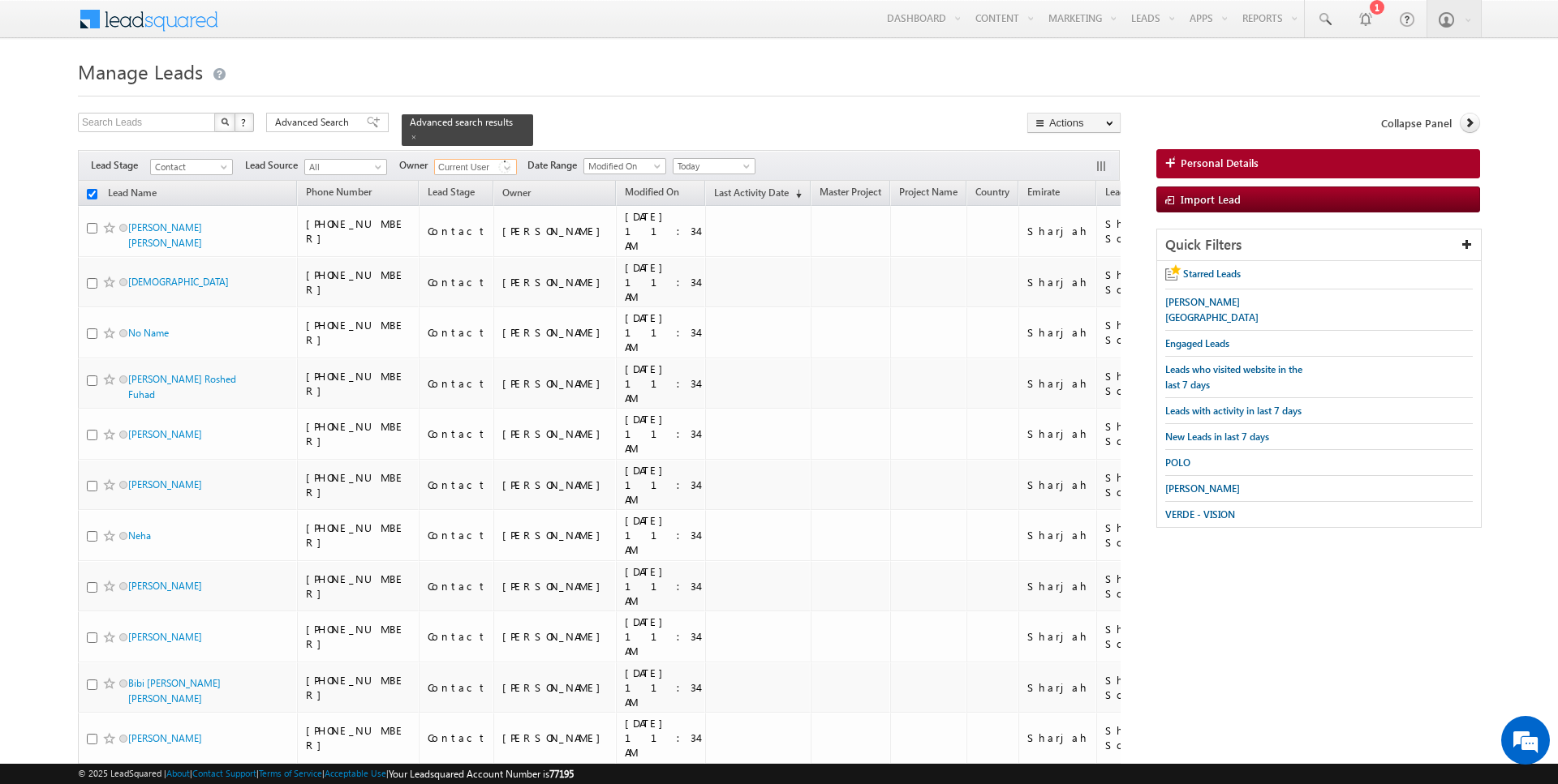
checkbox input "false"
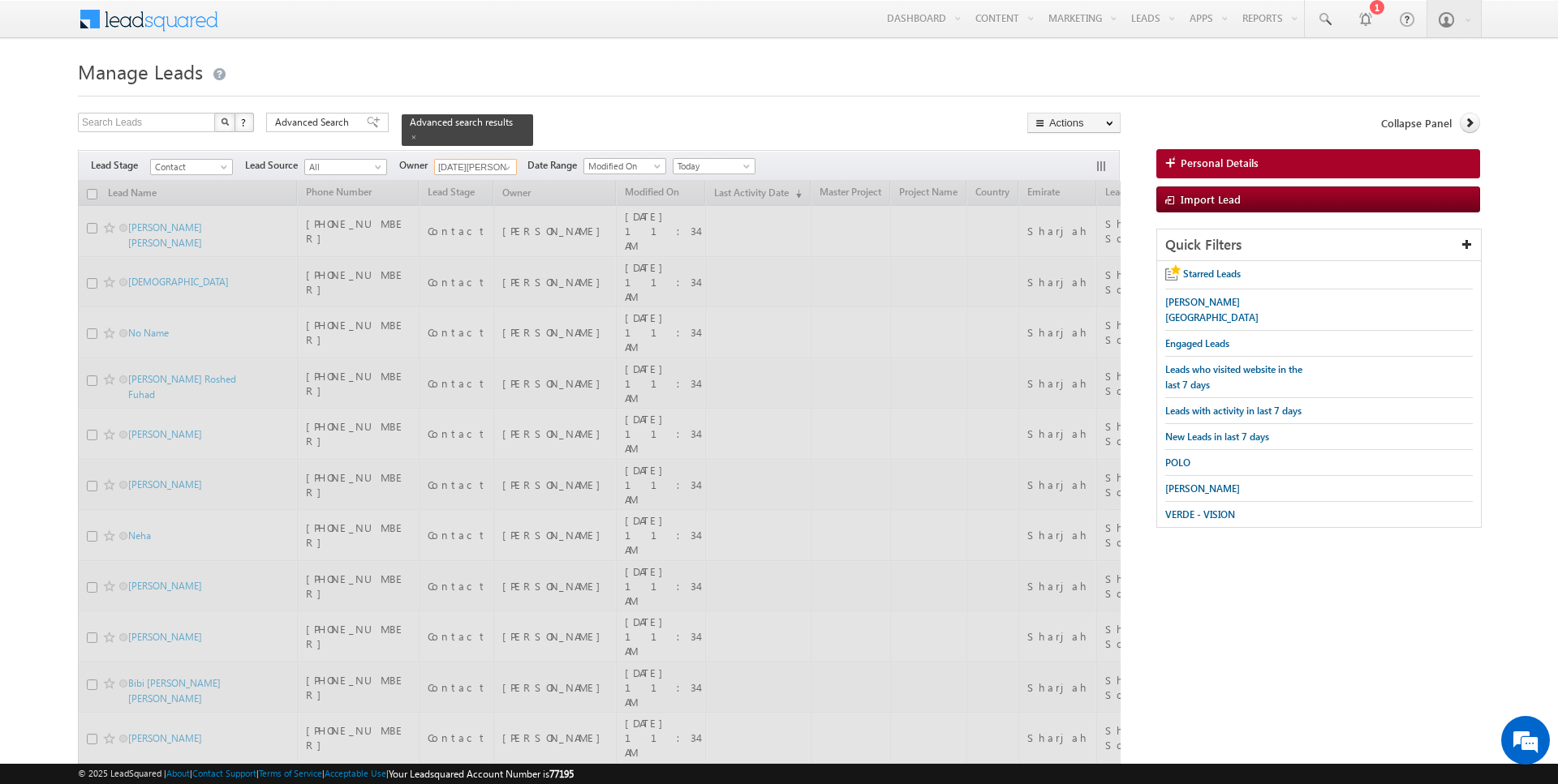
type input "[DATE][PERSON_NAME]"
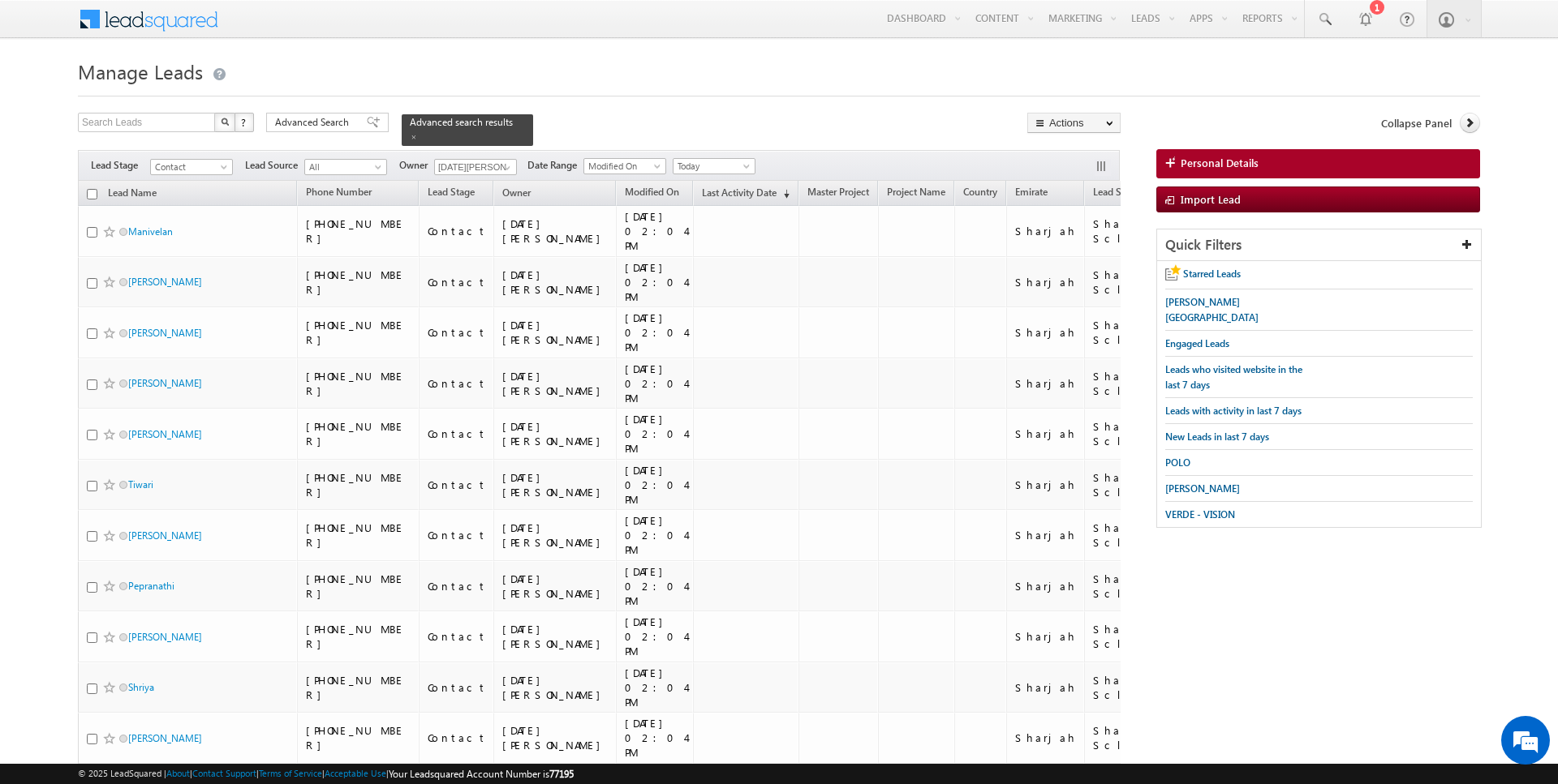
click at [95, 193] on input "checkbox" at bounding box center [92, 193] width 10 height 10
checkbox input "true"
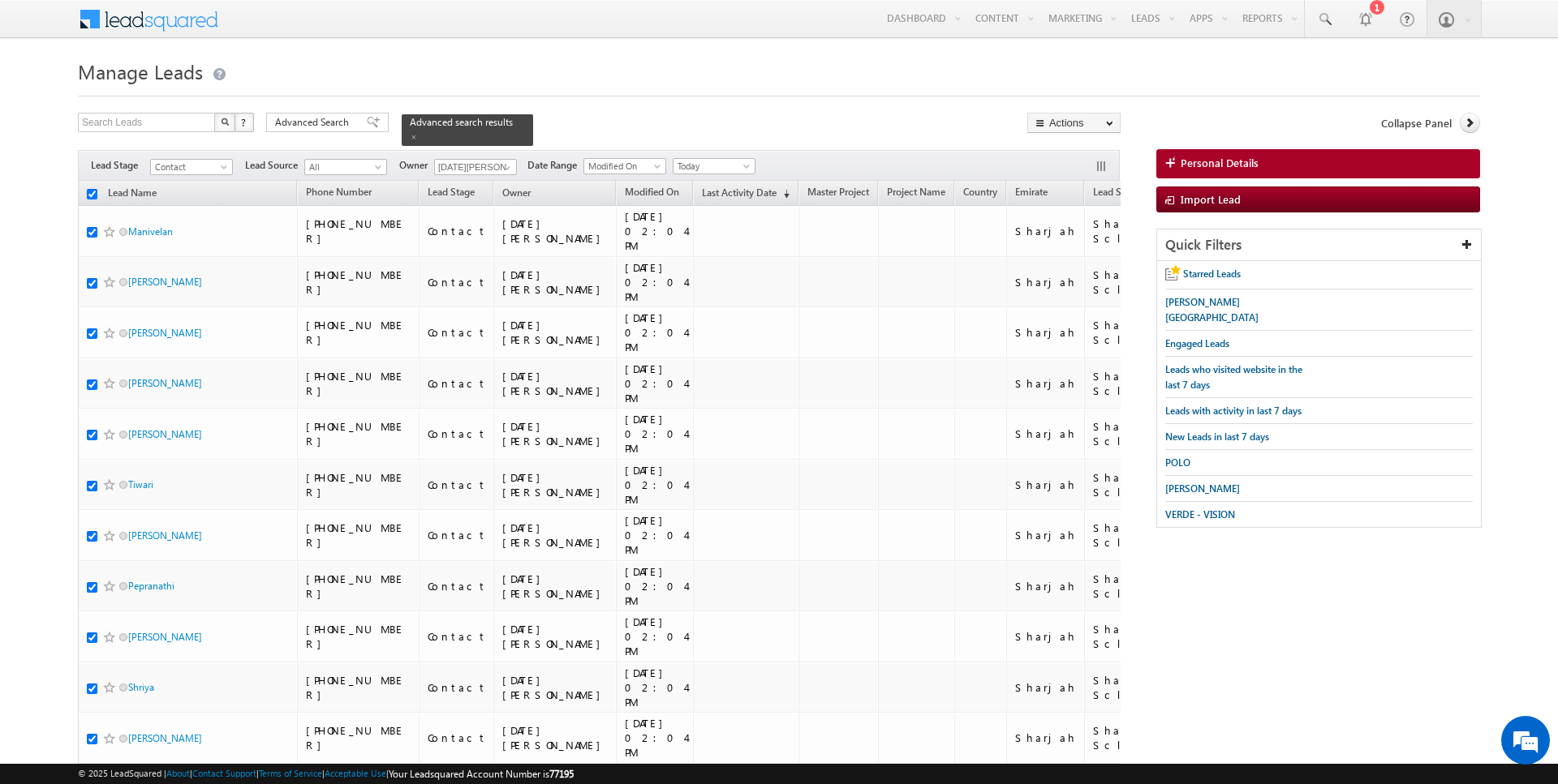
checkbox input "true"
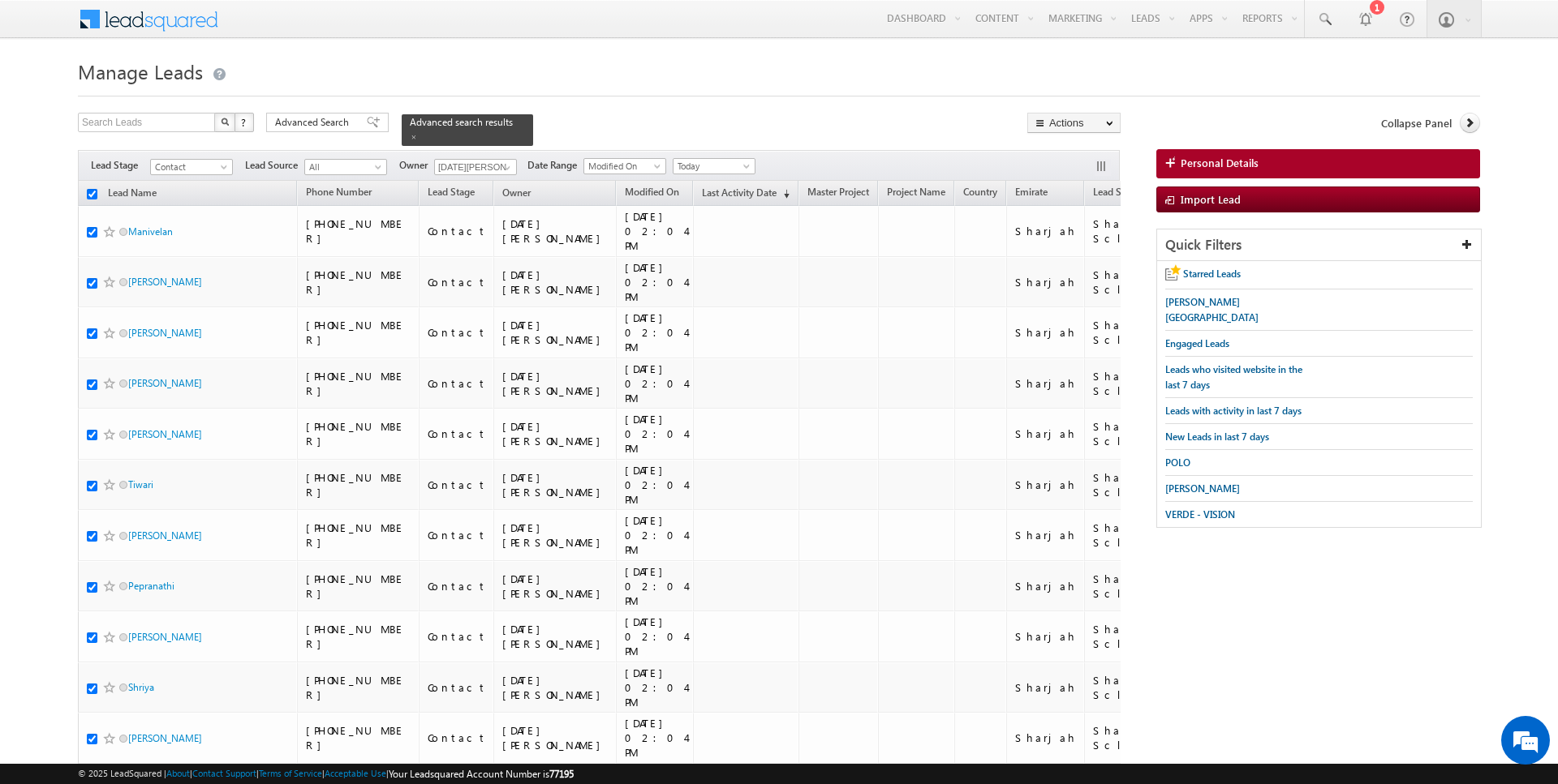
checkbox input "true"
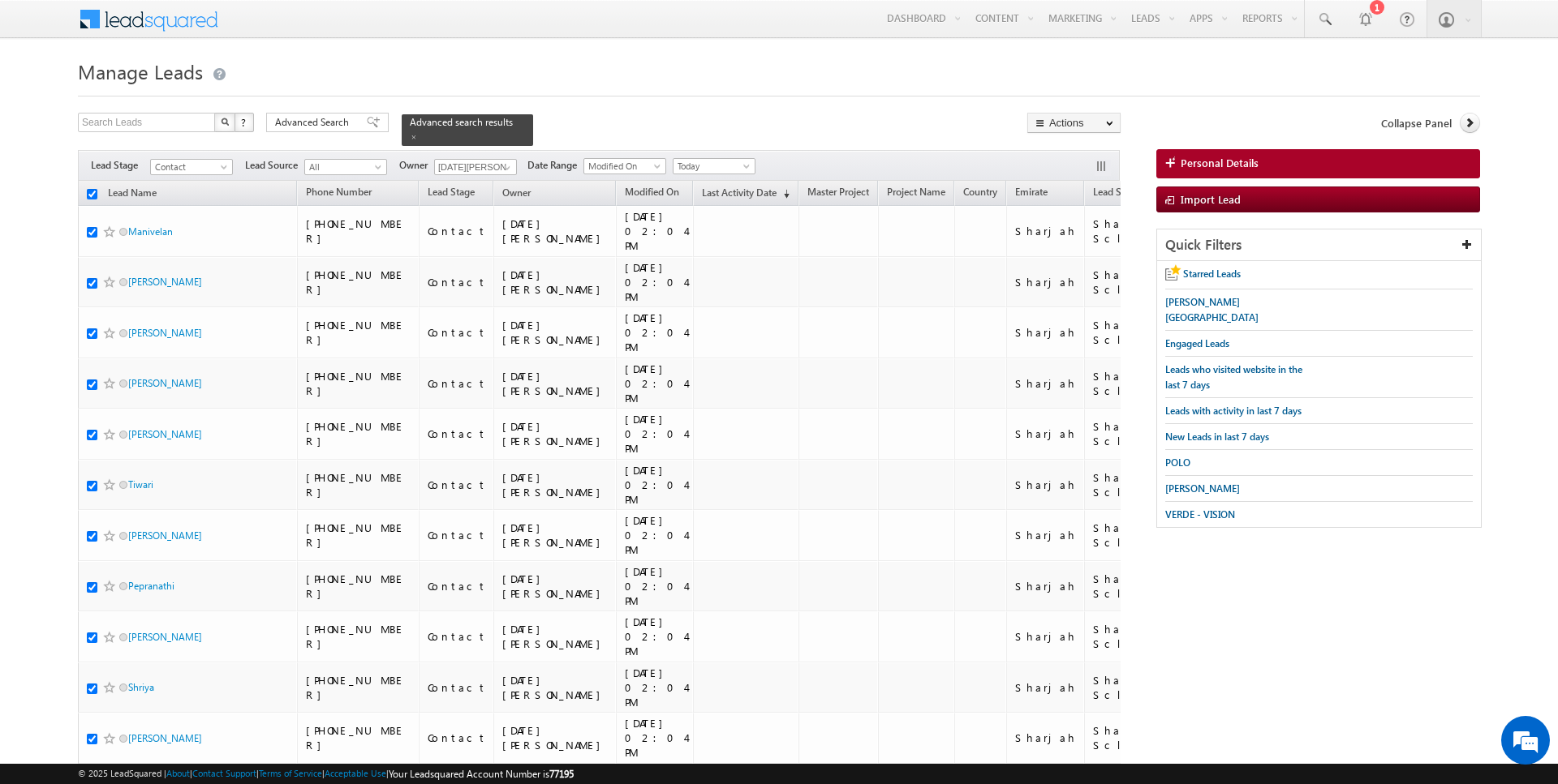
checkbox input "true"
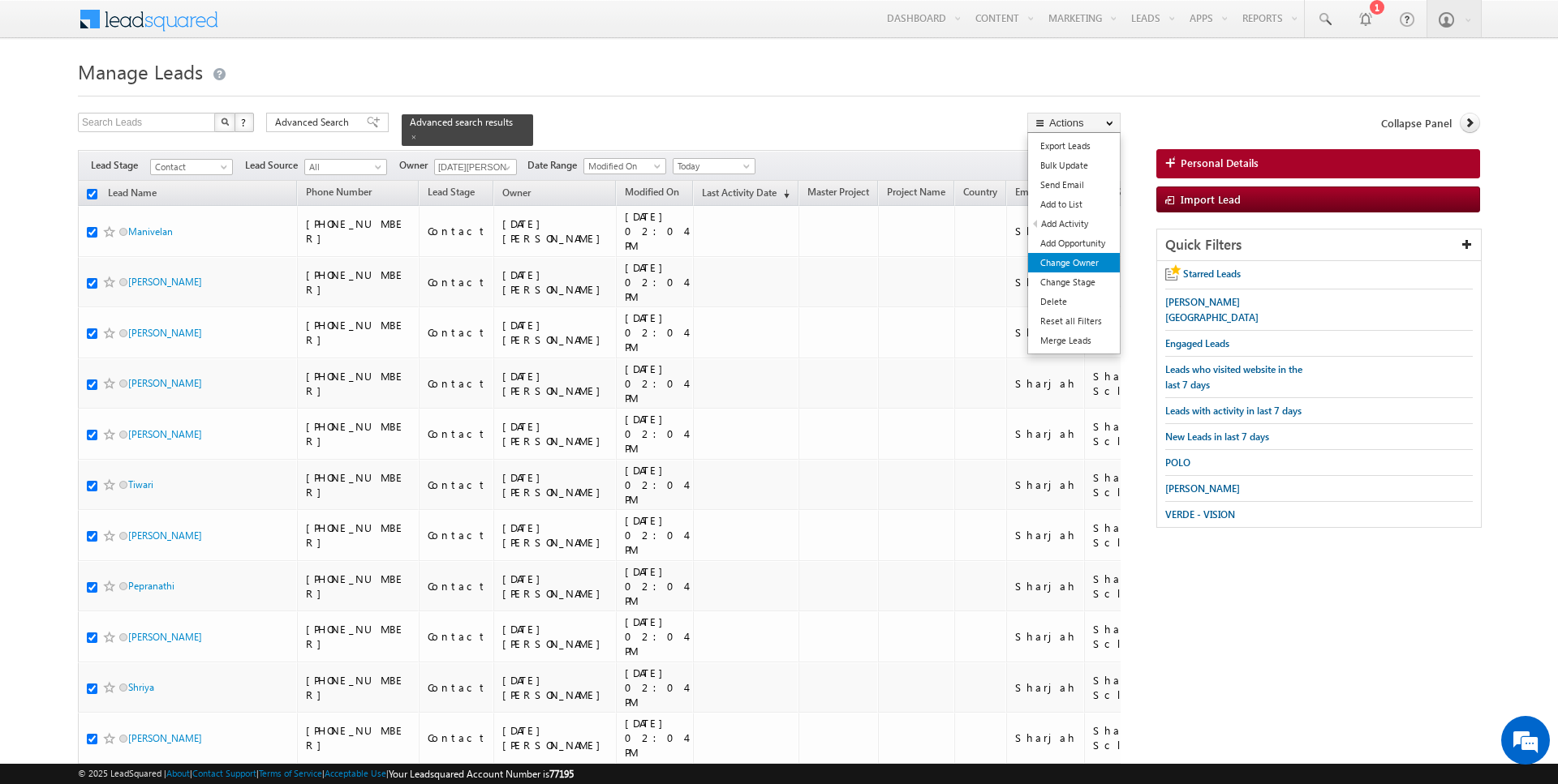
click at [1076, 268] on link "Change Owner" at bounding box center [1073, 262] width 92 height 19
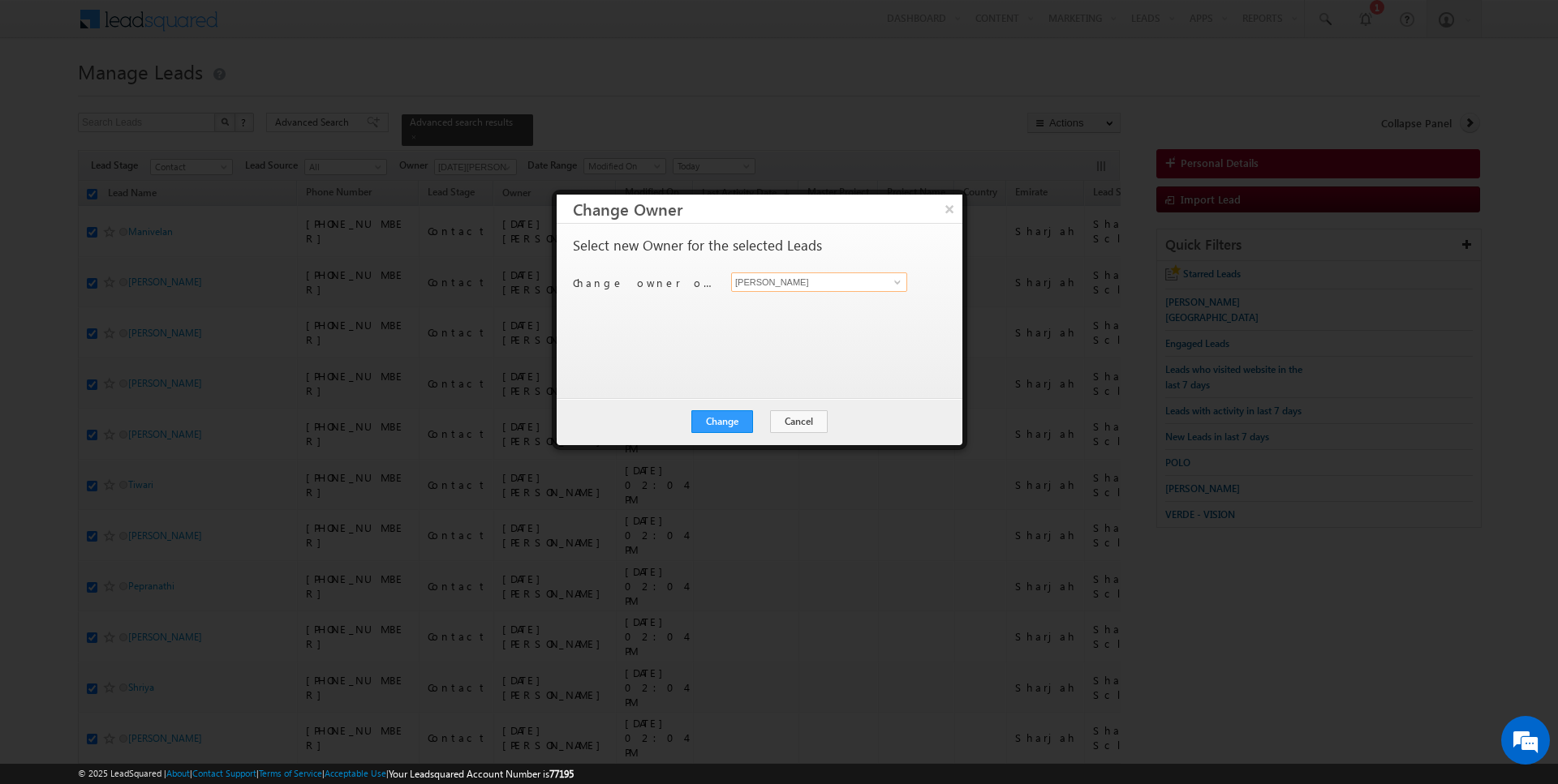
click at [824, 284] on input "[PERSON_NAME]" at bounding box center [819, 281] width 176 height 19
type input "[DATE][PERSON_NAME]"
click at [722, 410] on button "Change" at bounding box center [722, 421] width 62 height 23
click at [759, 421] on button "Close" at bounding box center [762, 421] width 52 height 23
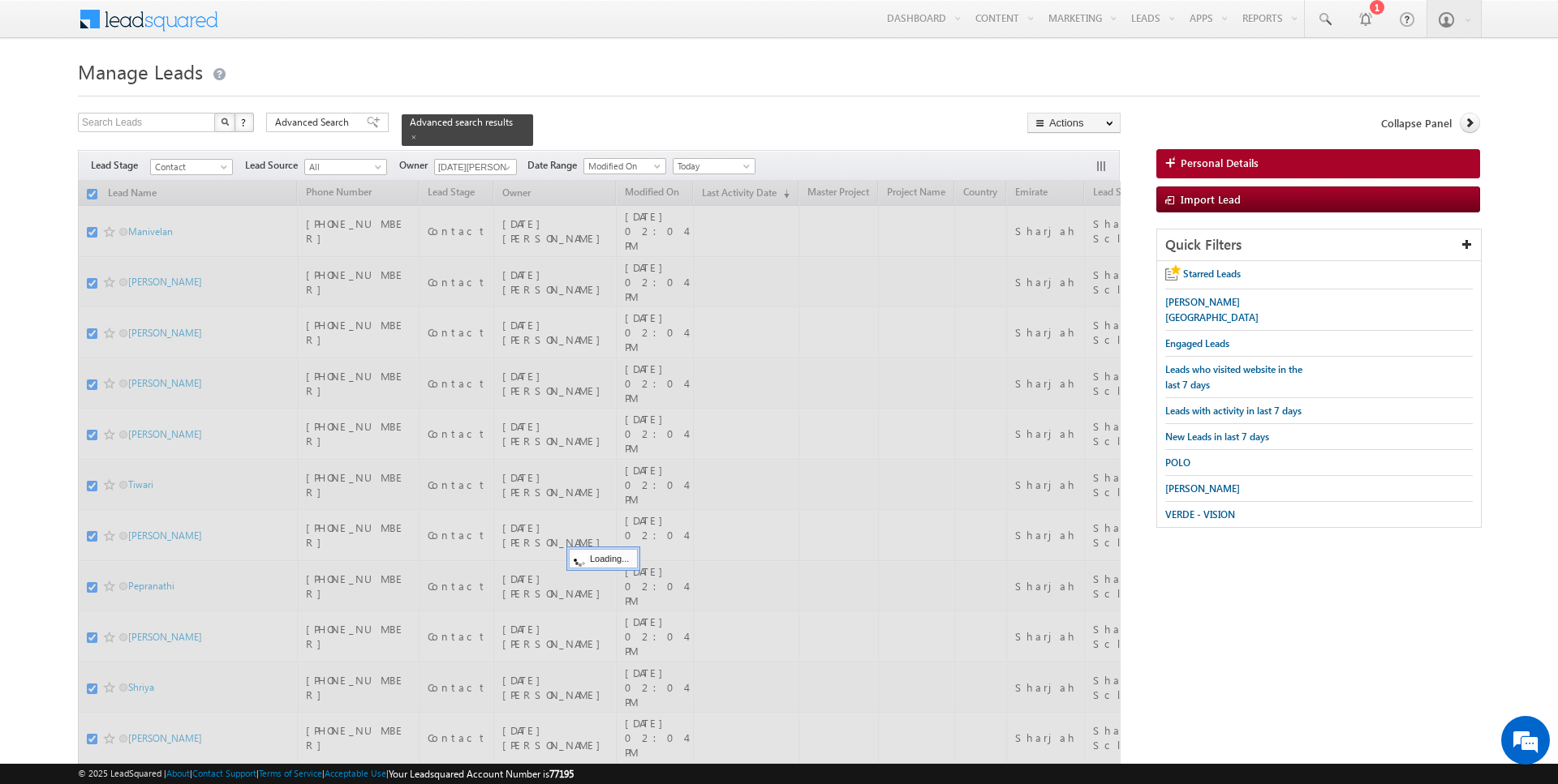
checkbox input "false"
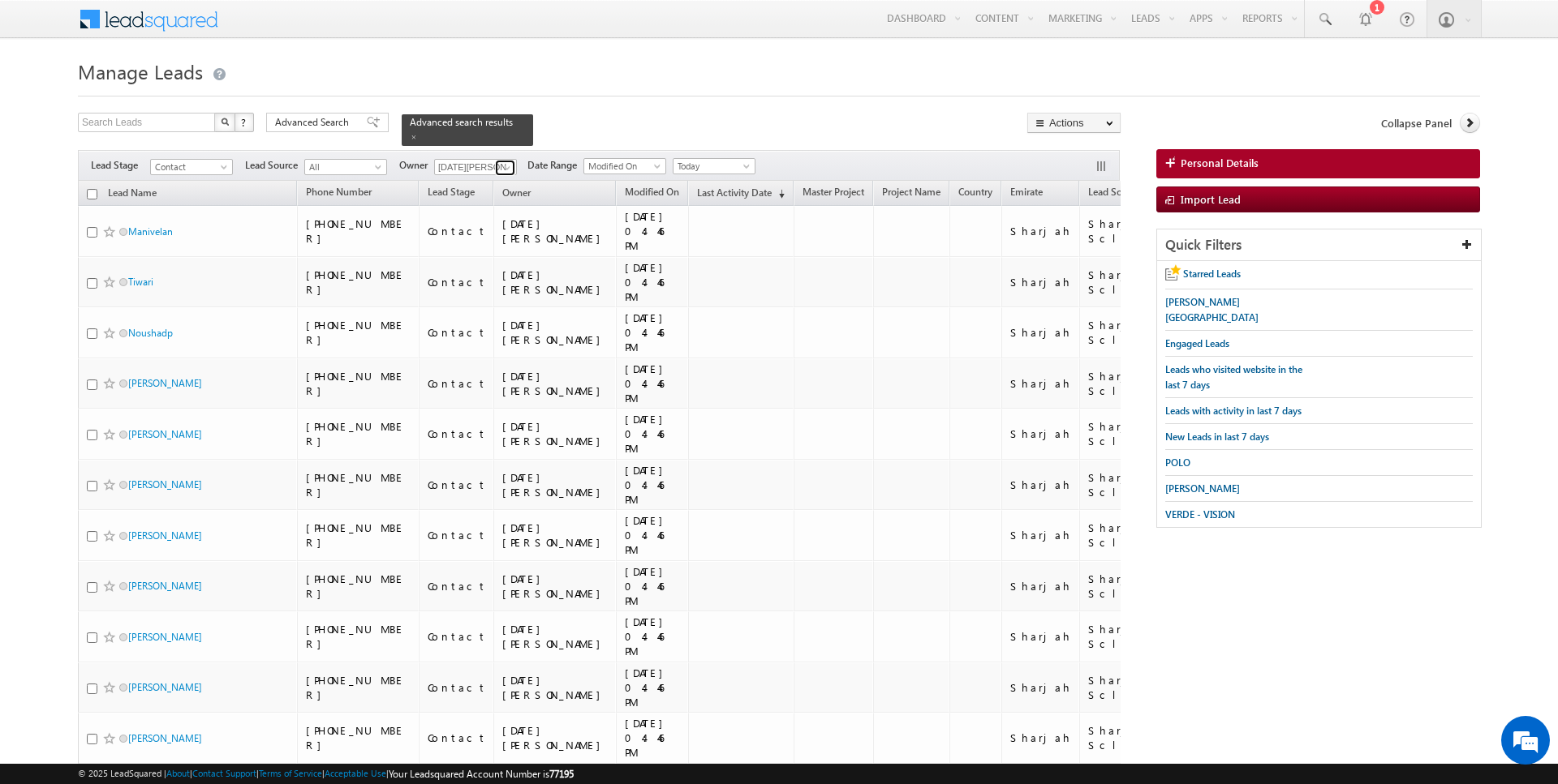
click at [501, 164] on span at bounding box center [507, 168] width 13 height 13
click at [476, 193] on link "Current User" at bounding box center [515, 200] width 162 height 19
type input "Current User"
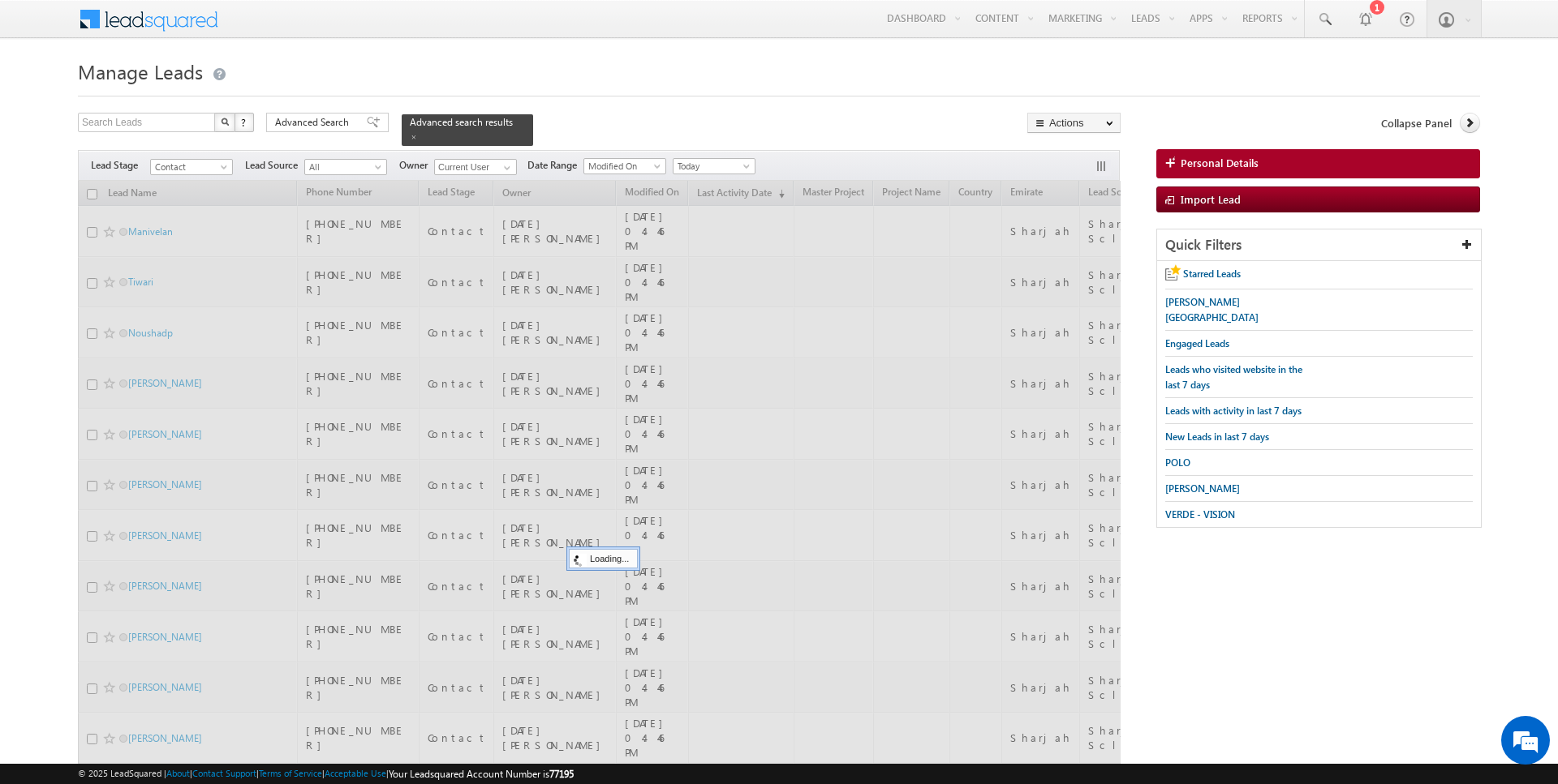
click at [662, 67] on h1 "Manage Leads" at bounding box center [779, 70] width 1402 height 31
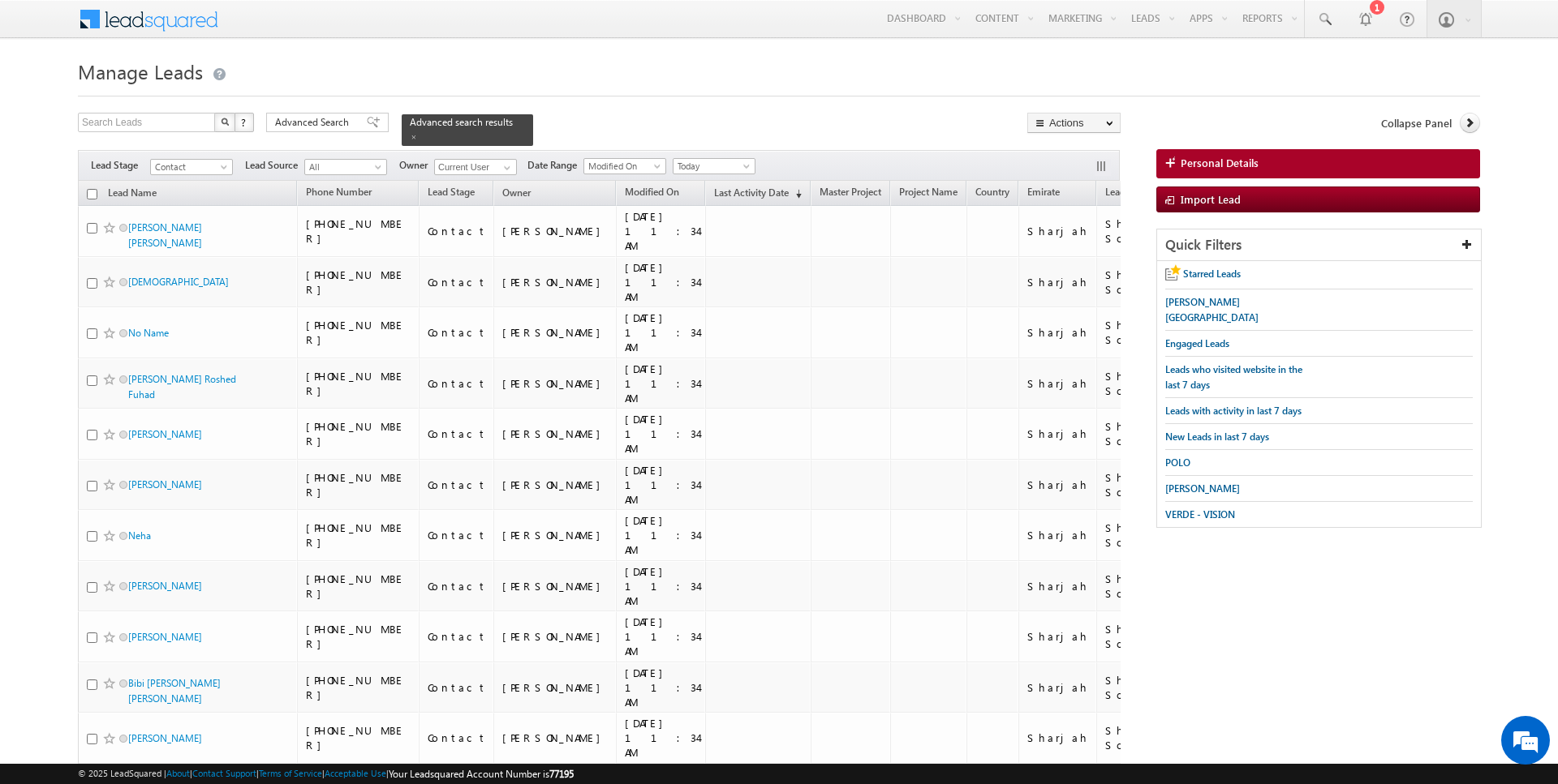
click at [94, 196] on input "checkbox" at bounding box center [92, 193] width 10 height 10
checkbox input "true"
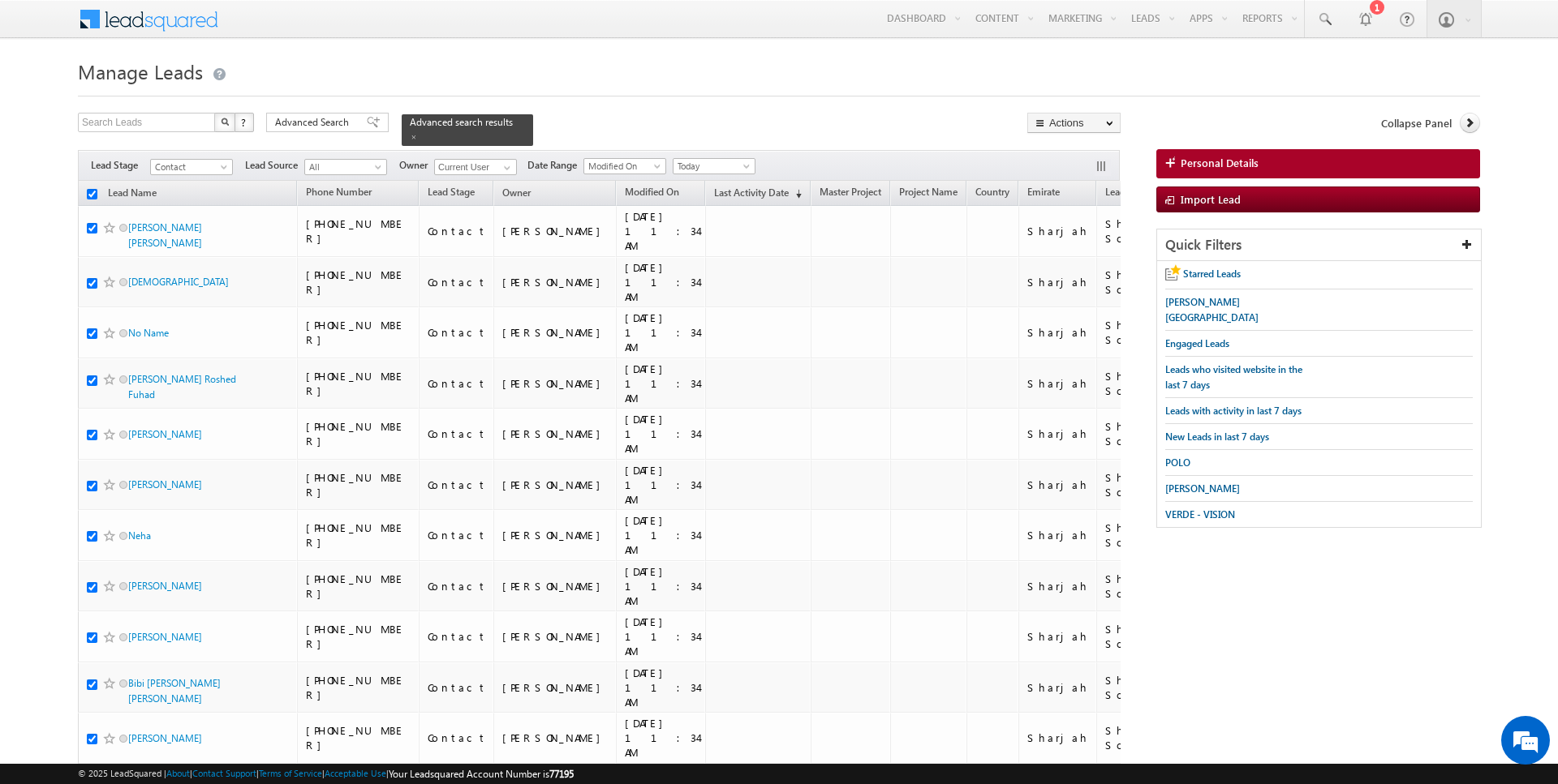
checkbox input "true"
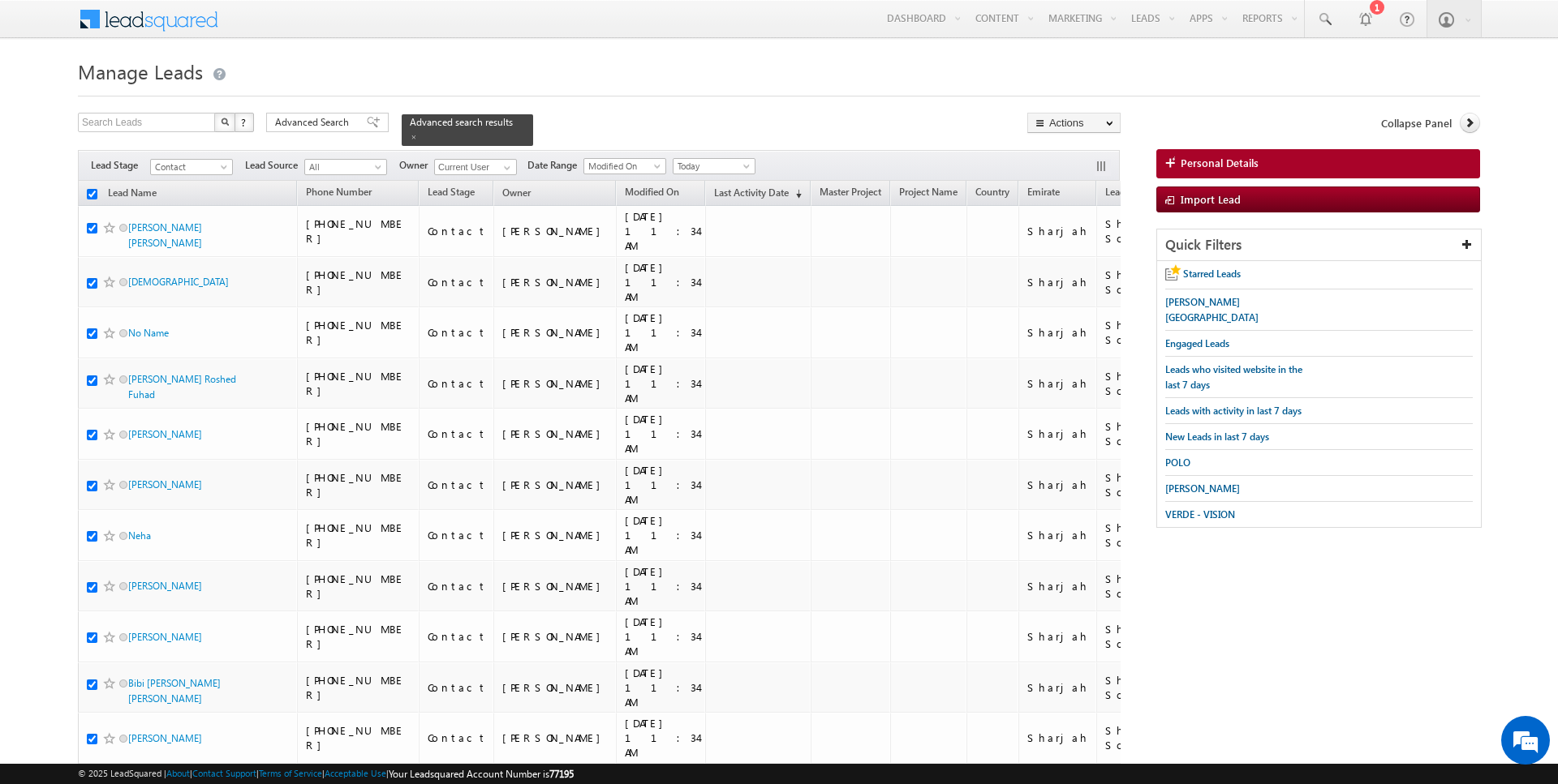
checkbox input "true"
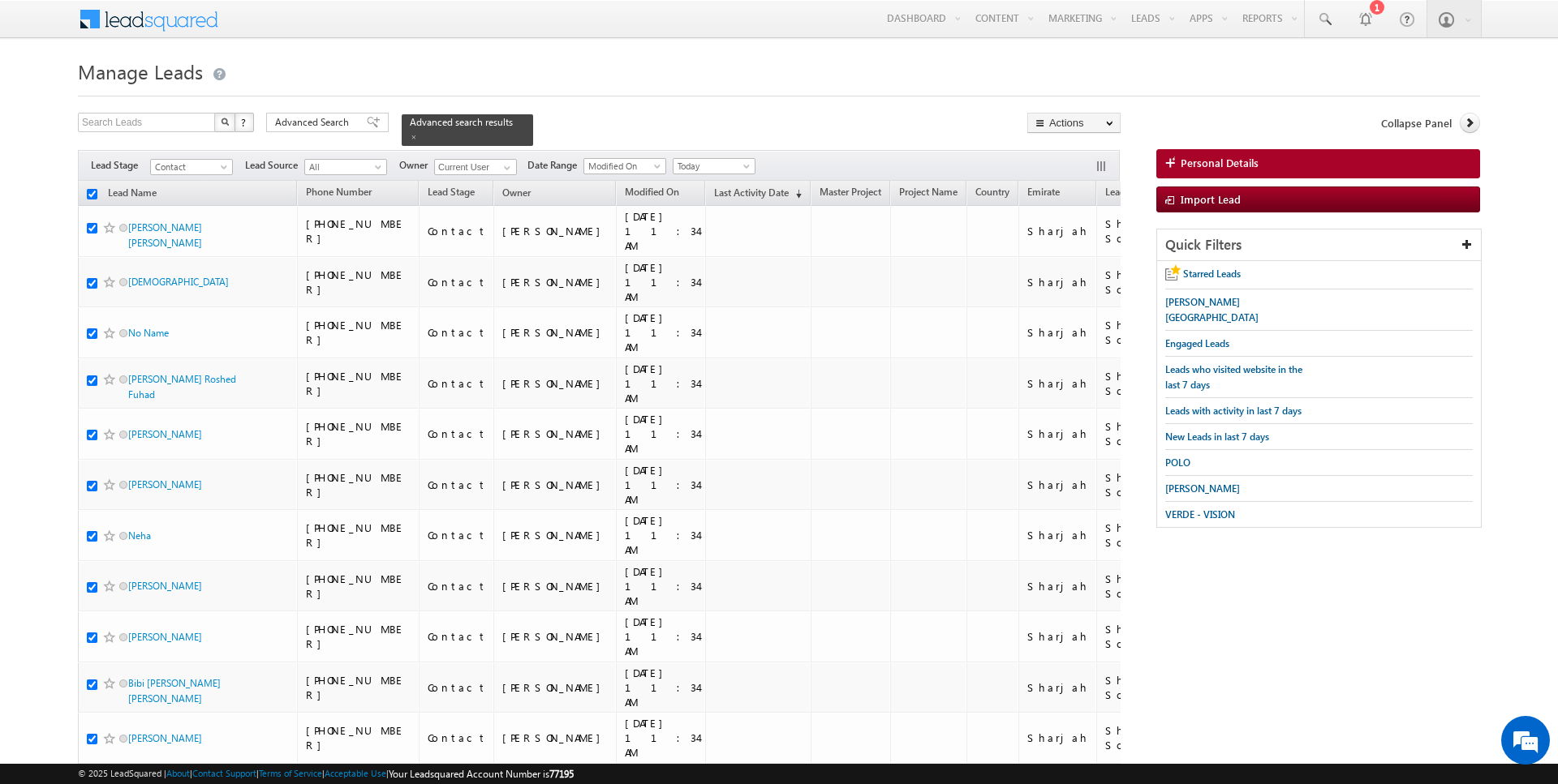
checkbox input "true"
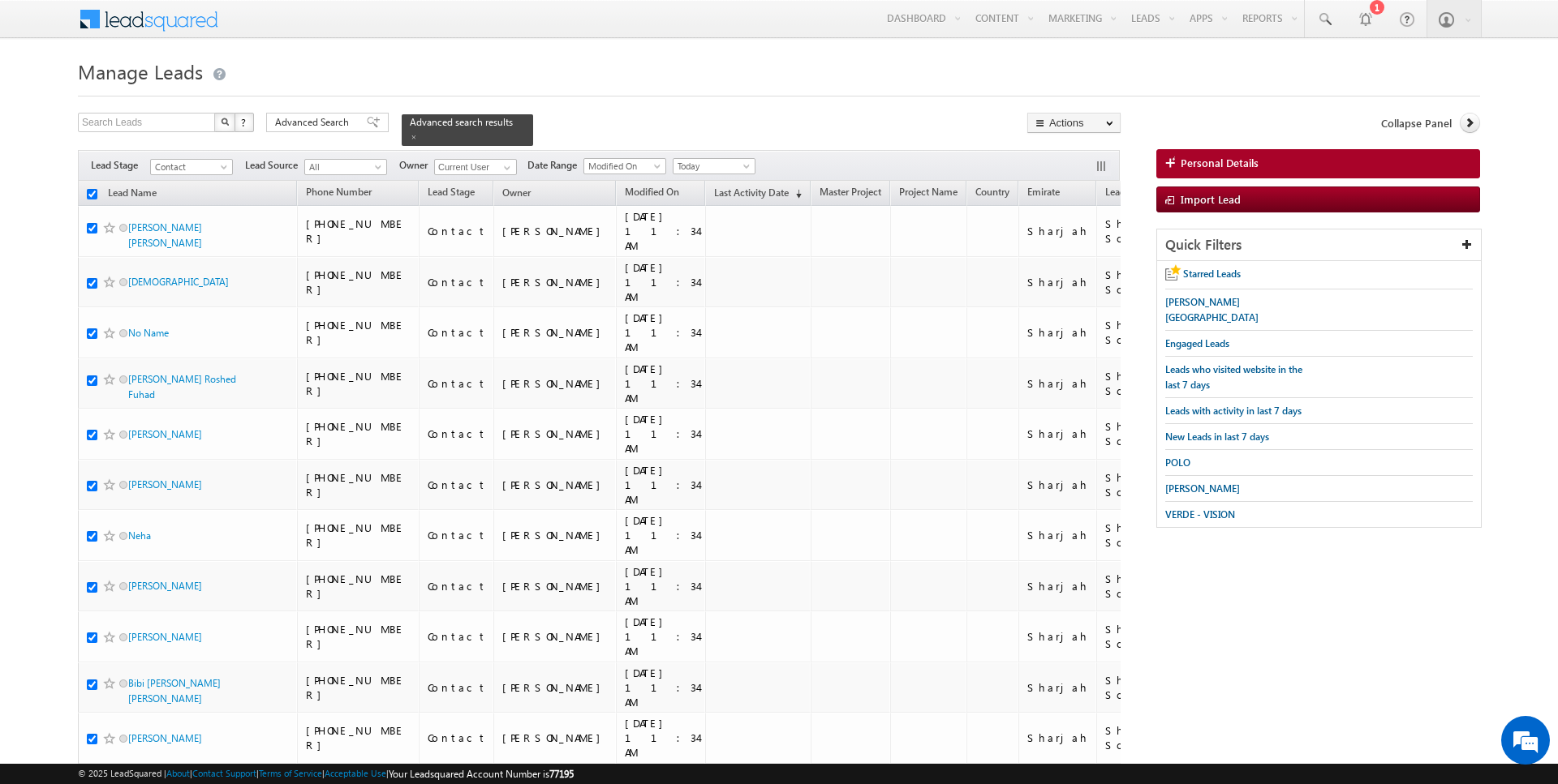
checkbox input "true"
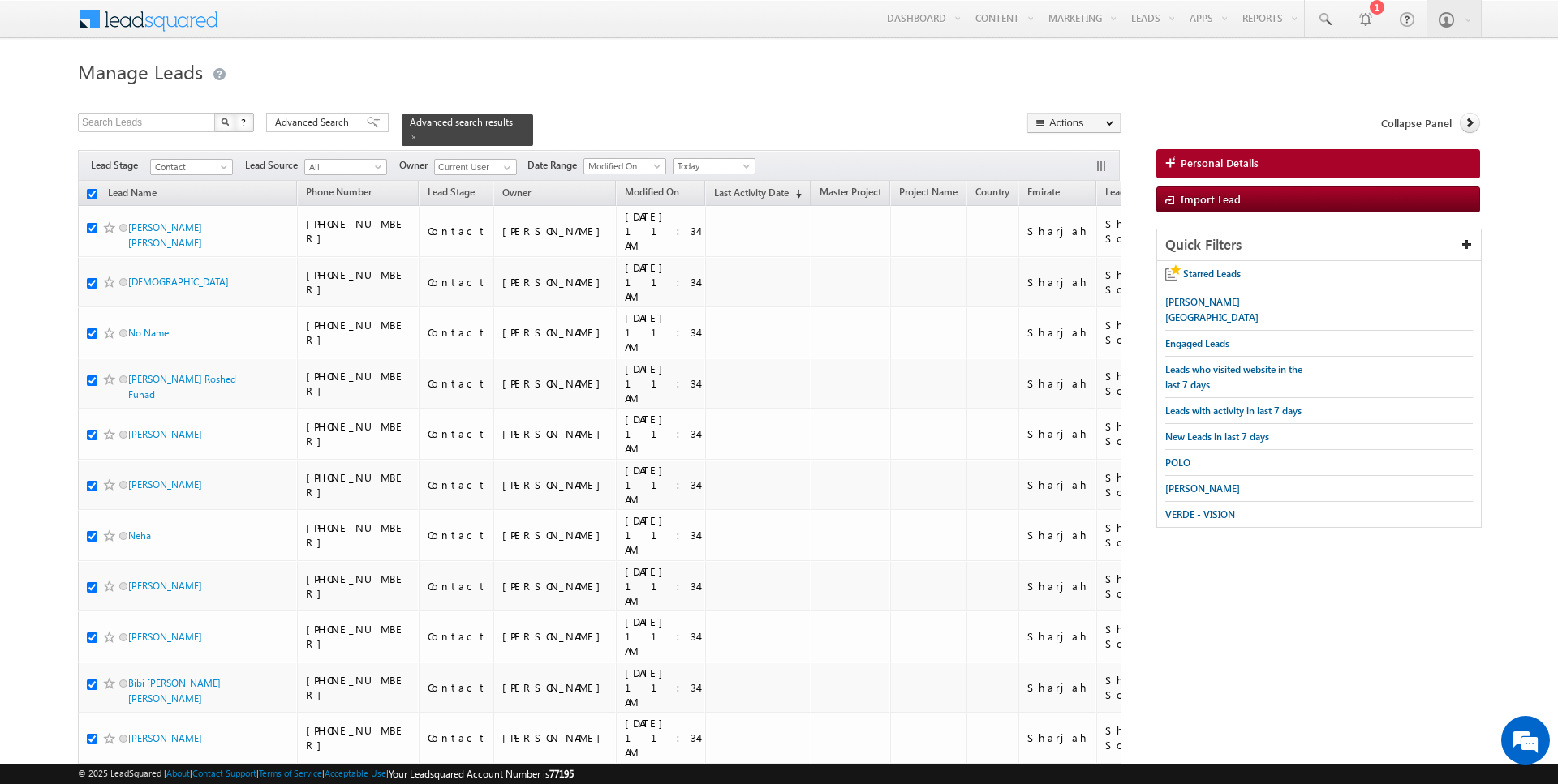
checkbox input "true"
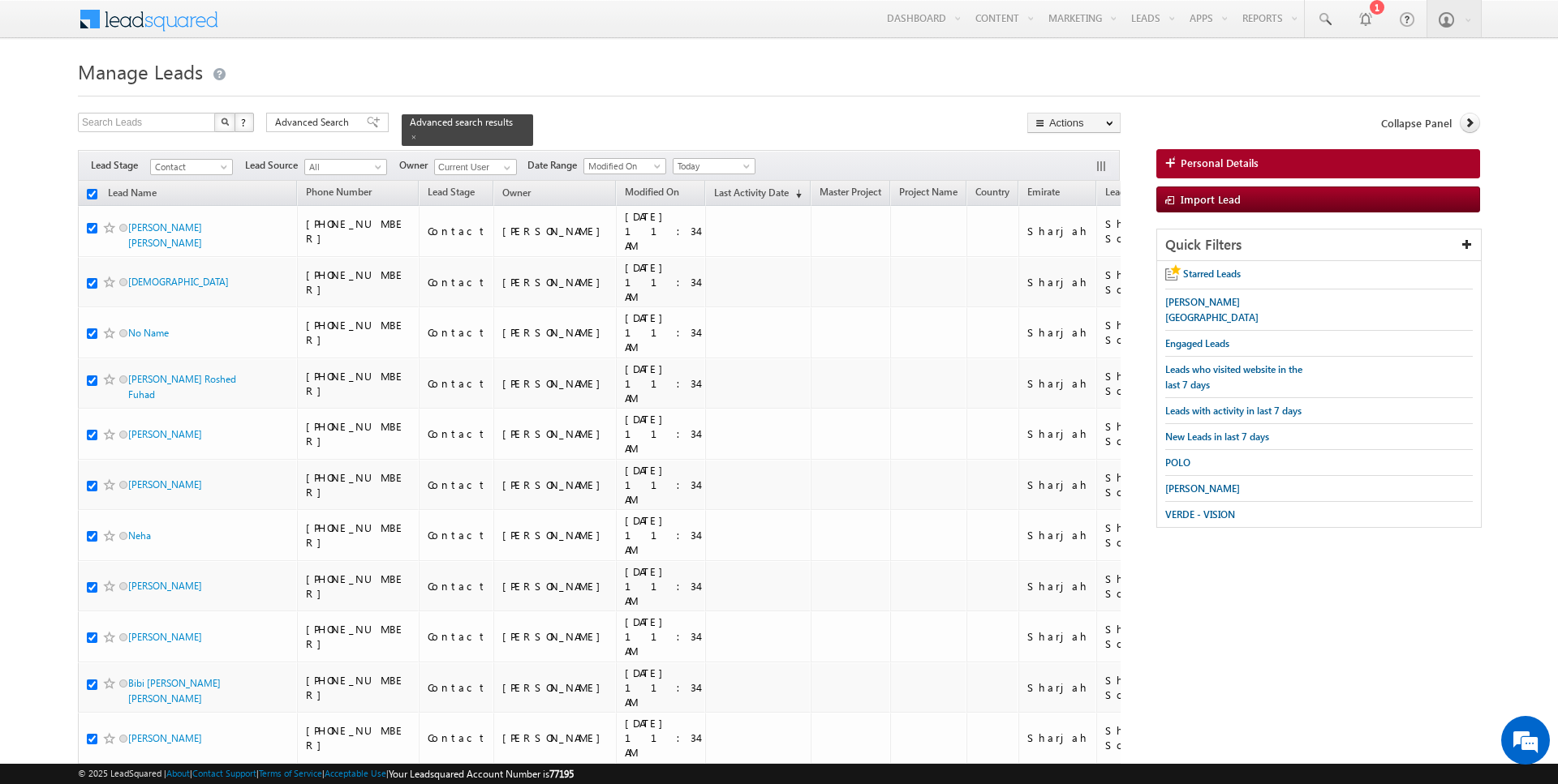
checkbox input "true"
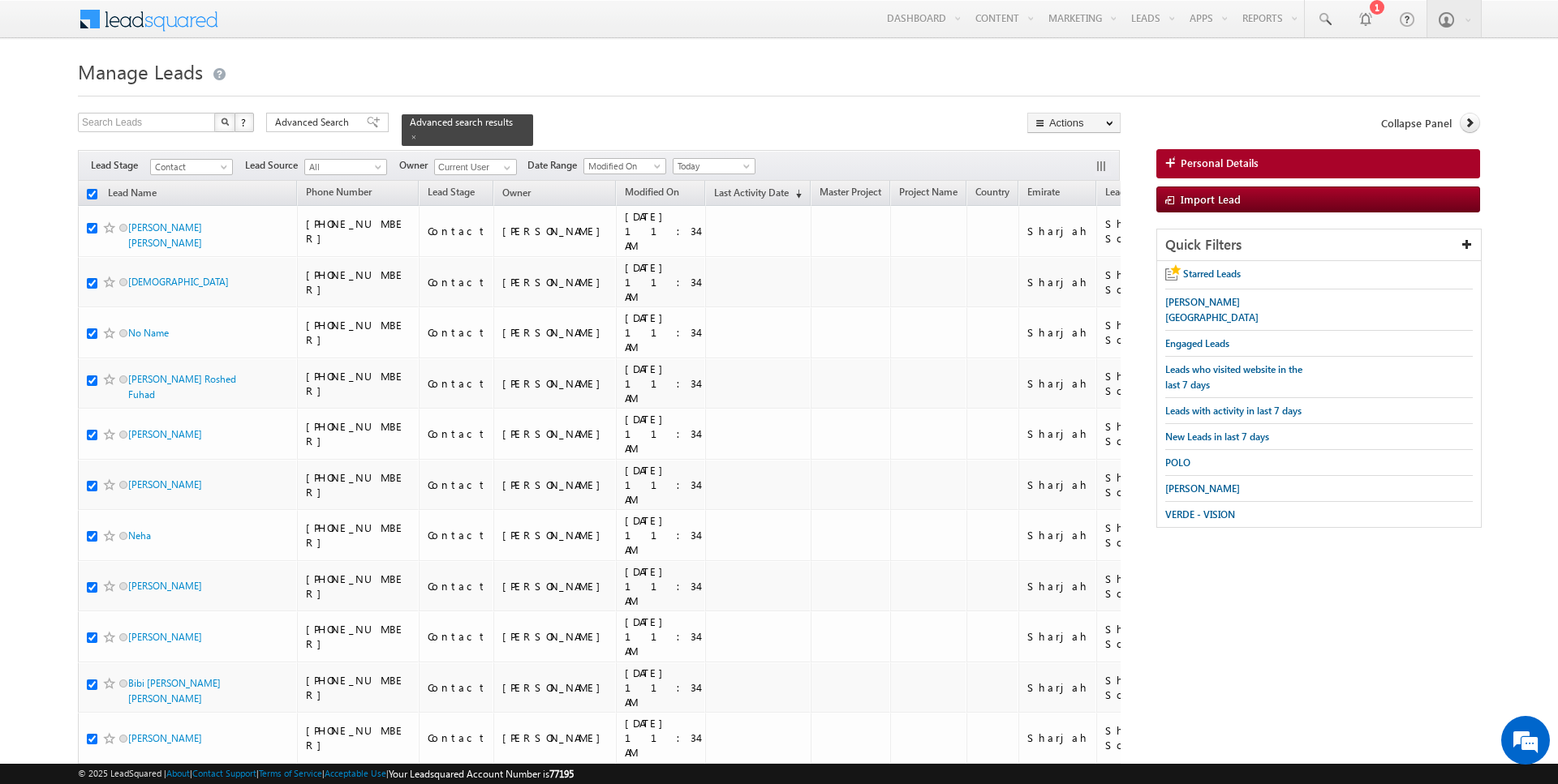
checkbox input "true"
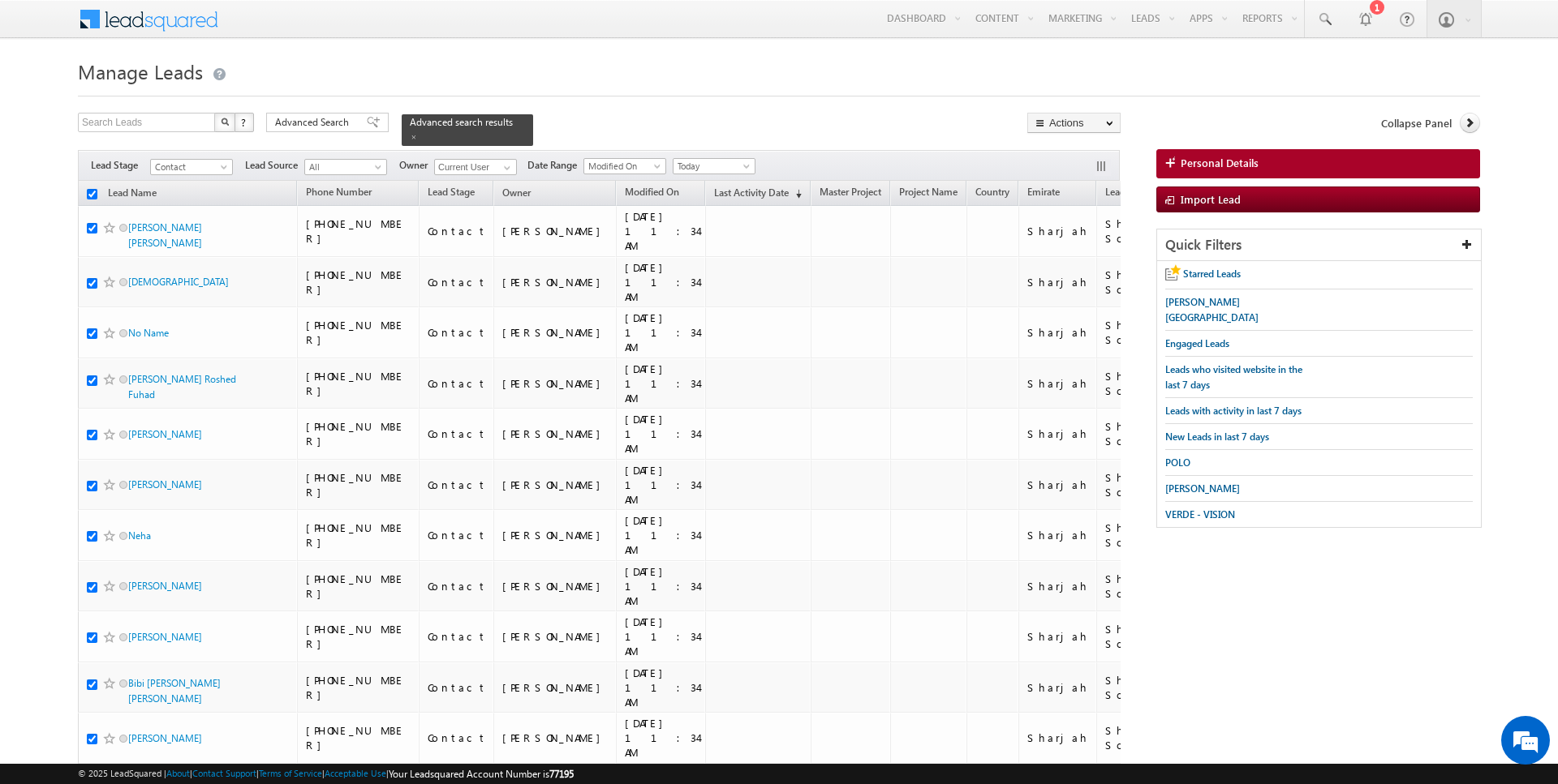
checkbox input "true"
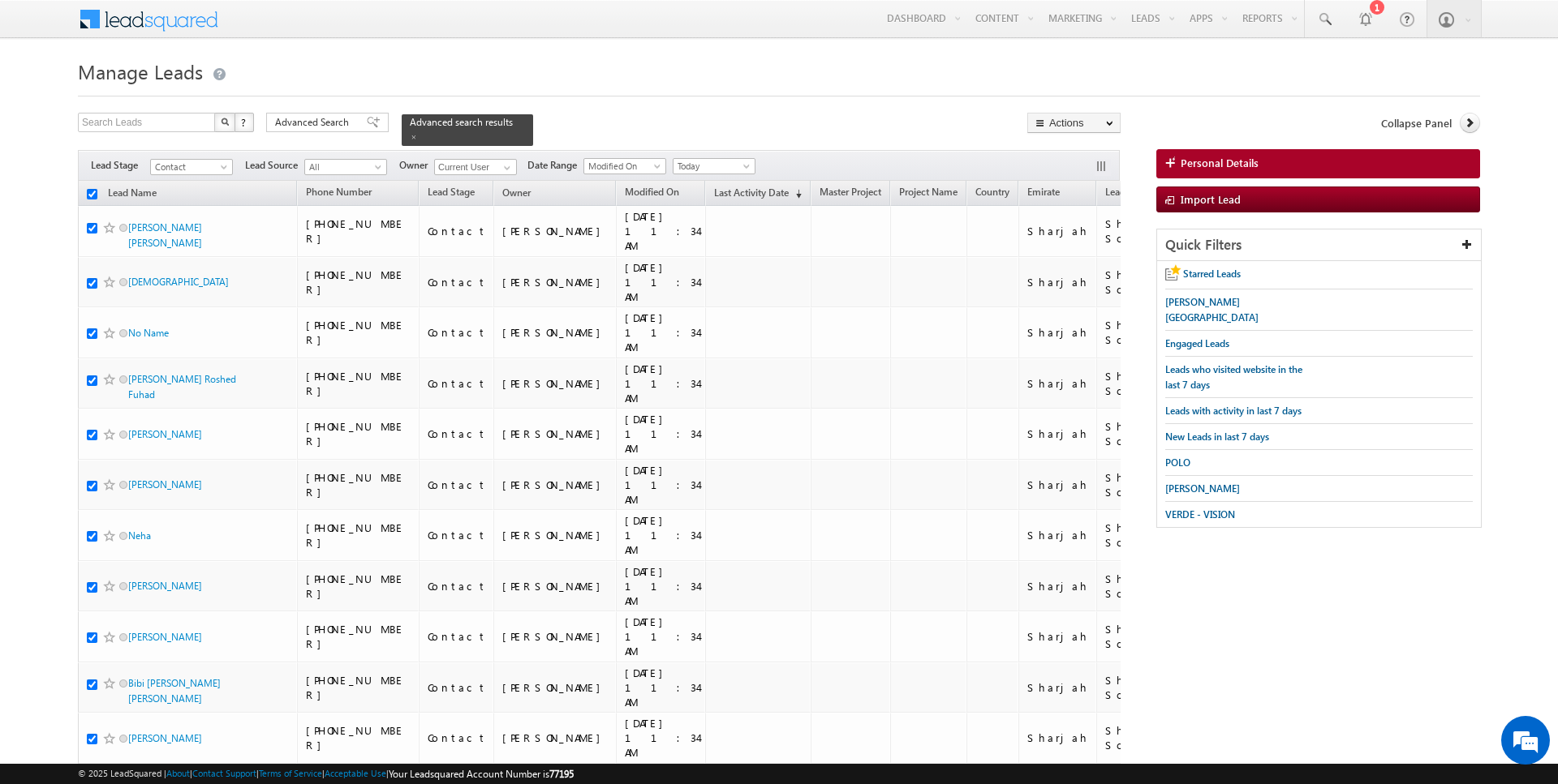
checkbox input "true"
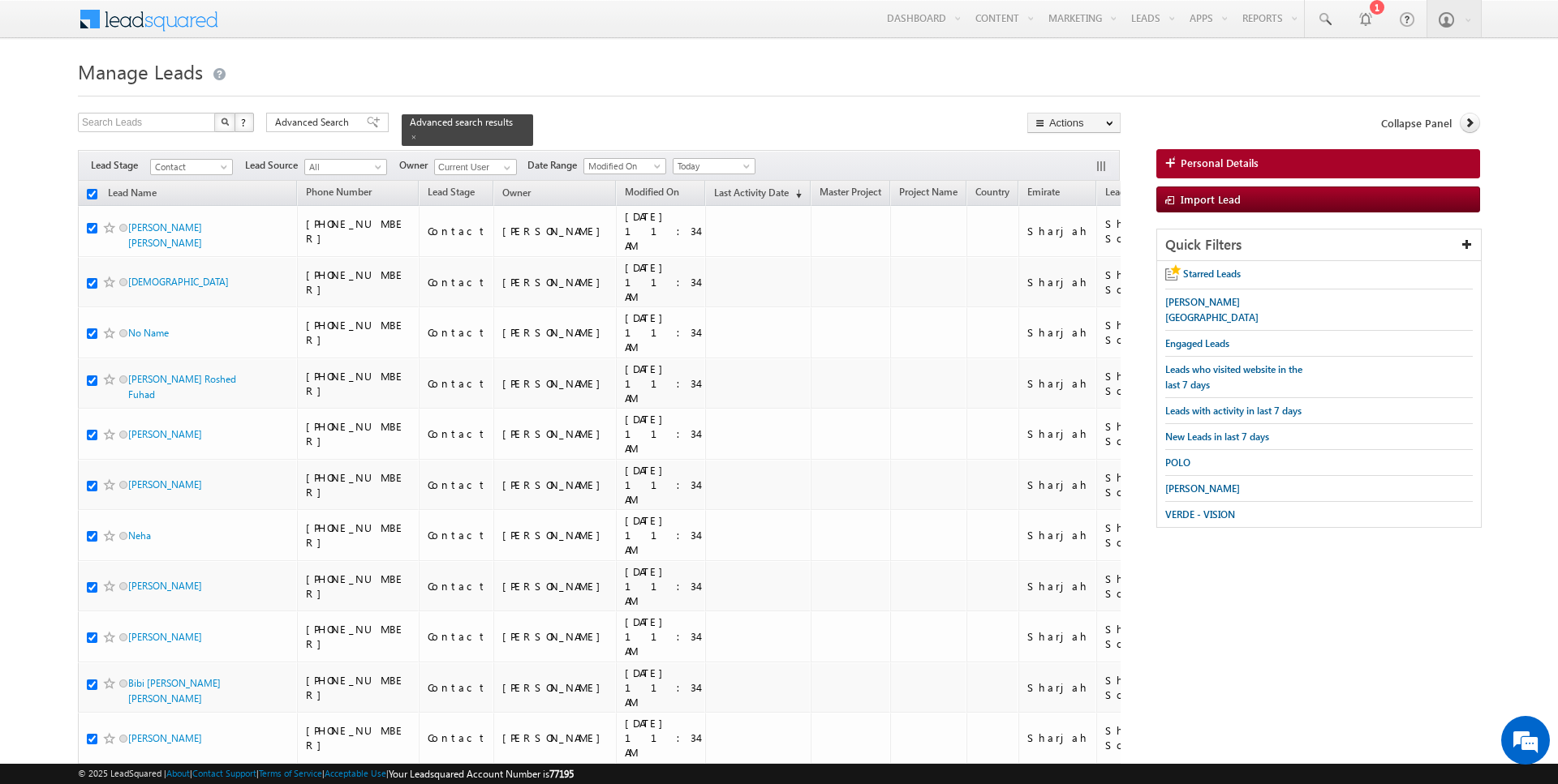
checkbox input "true"
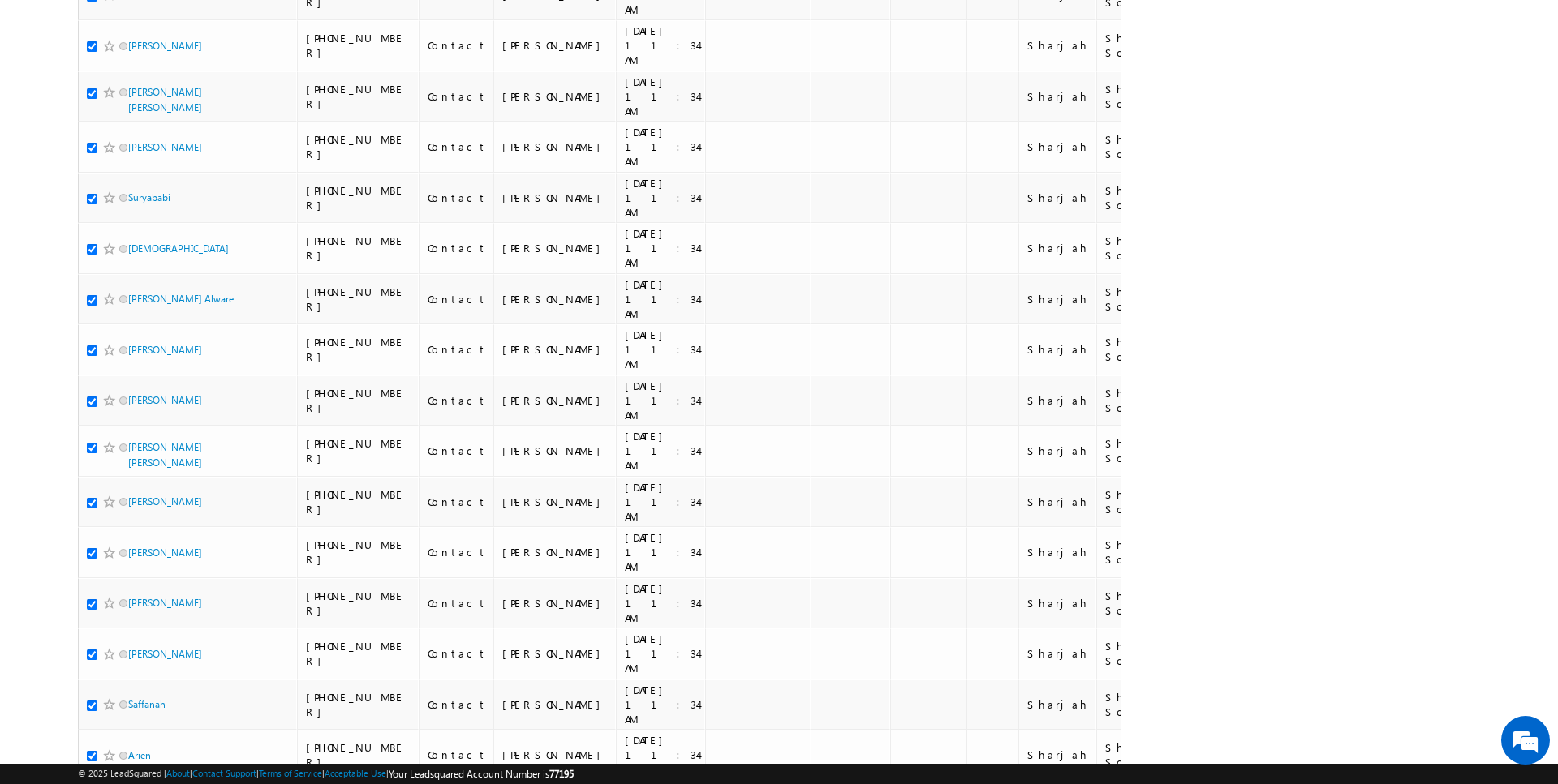
scroll to position [1394, 0]
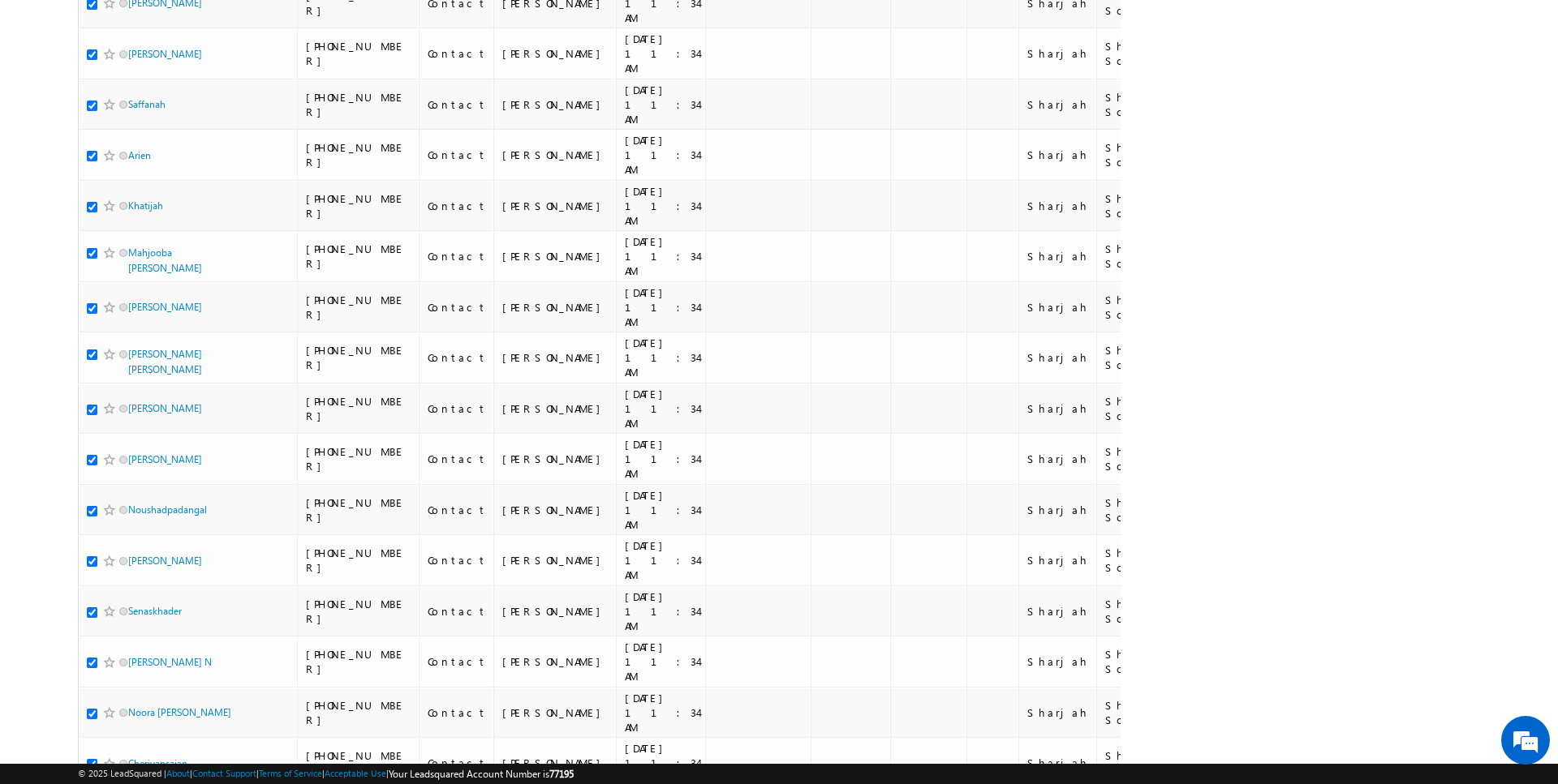
click at [131, 750] on li "100" at bounding box center [134, 754] width 39 height 17
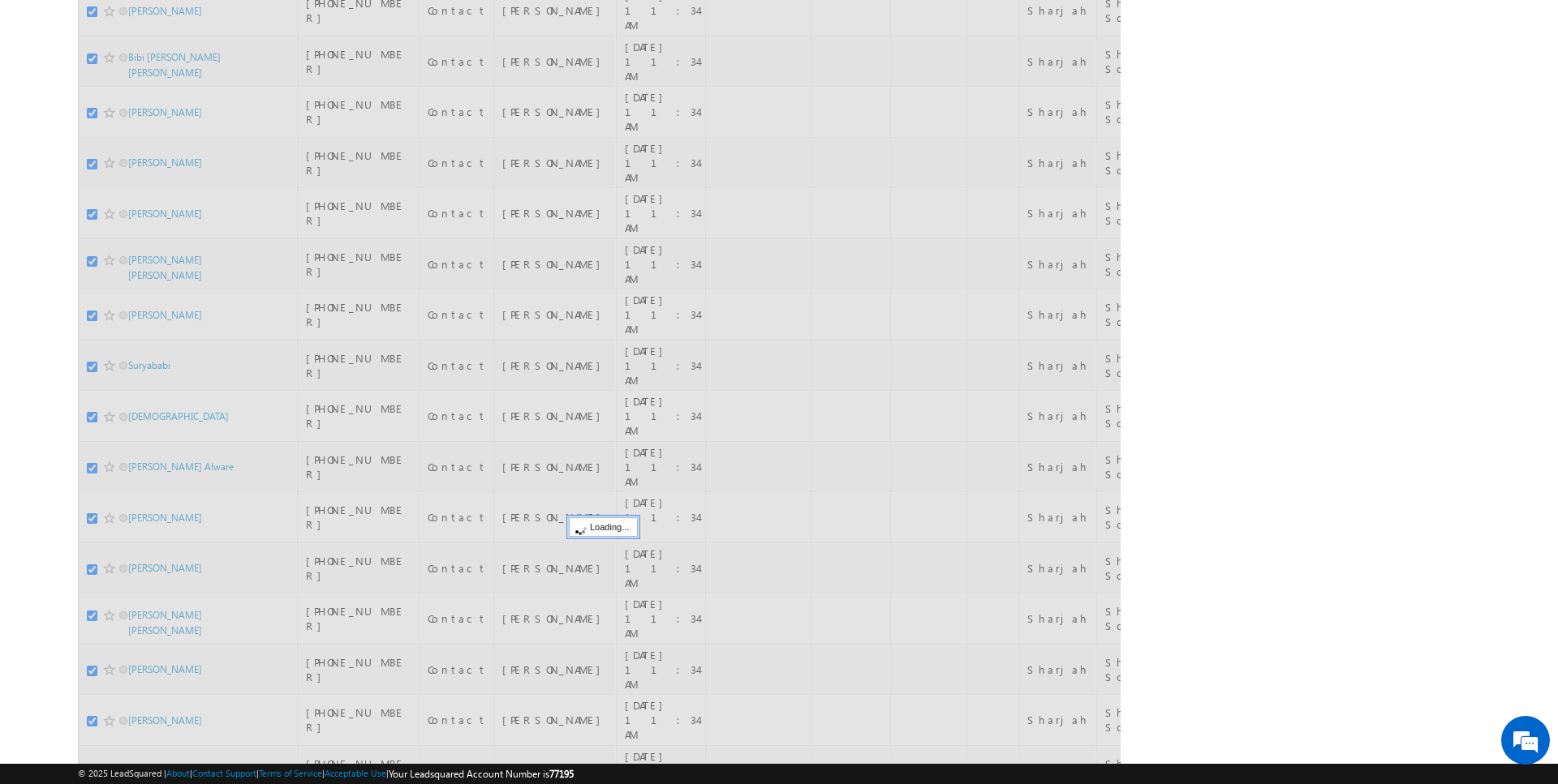
scroll to position [0, 0]
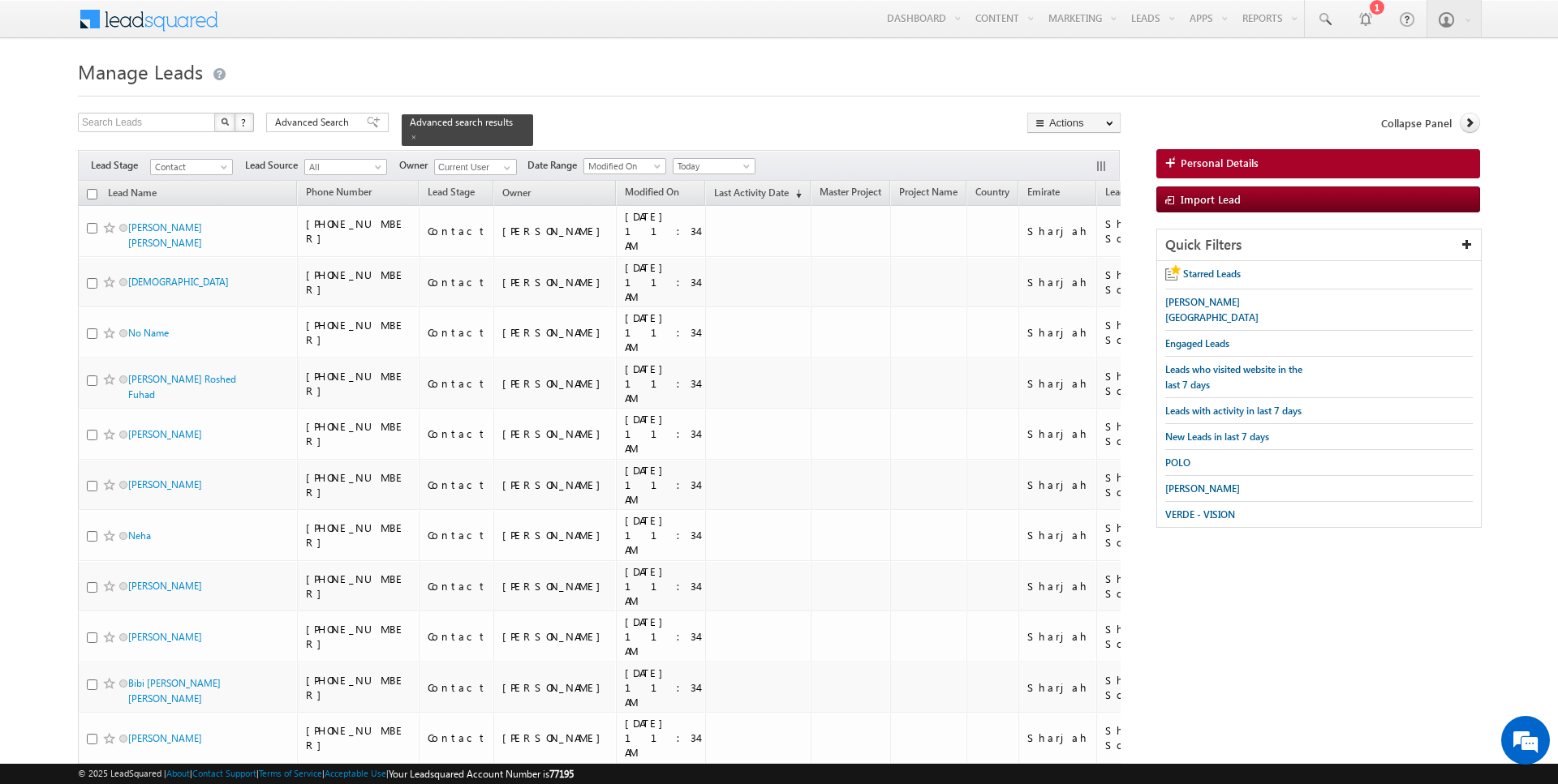
click at [93, 193] on input "checkbox" at bounding box center [92, 193] width 10 height 10
checkbox input "true"
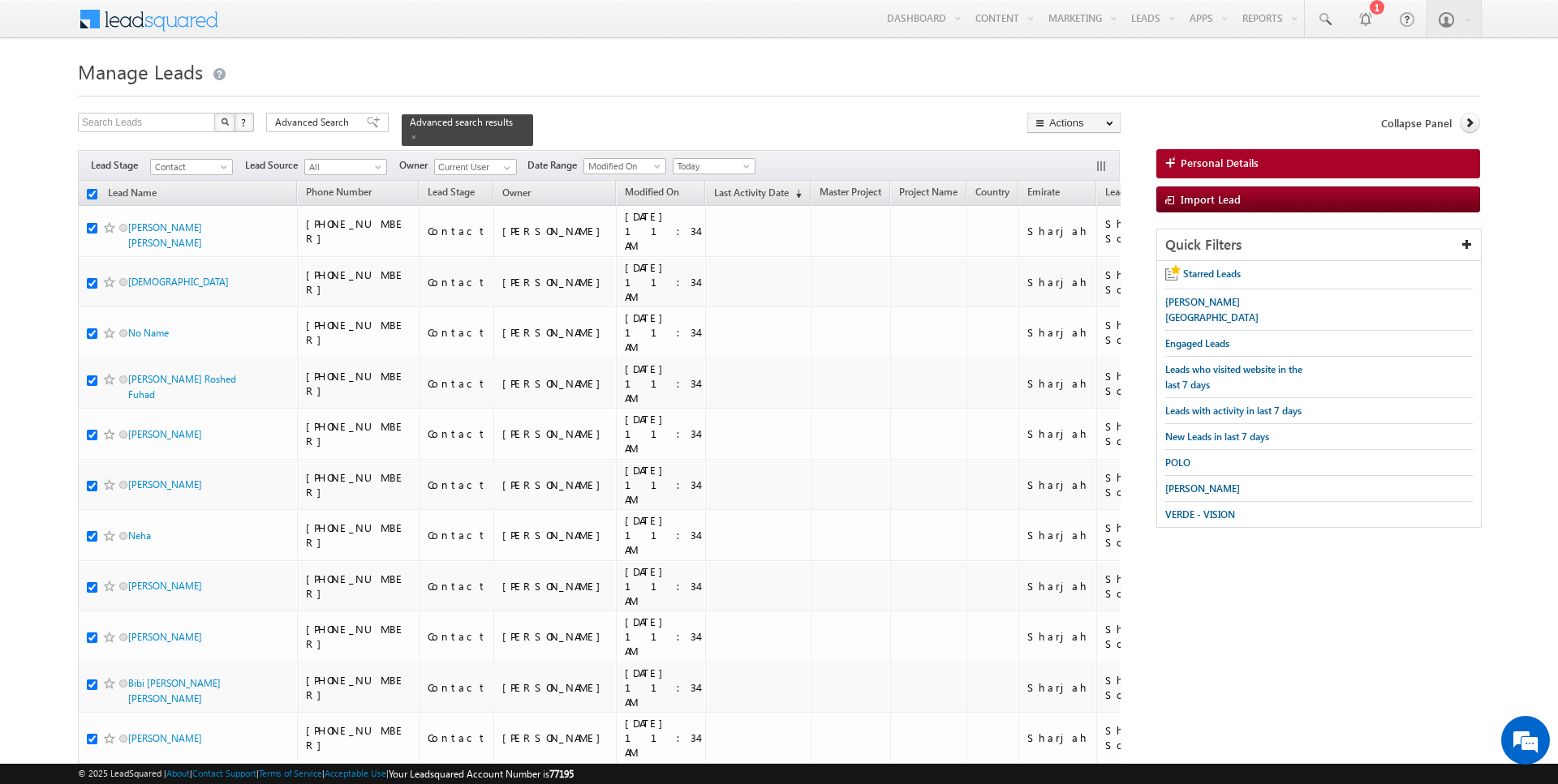
checkbox input "true"
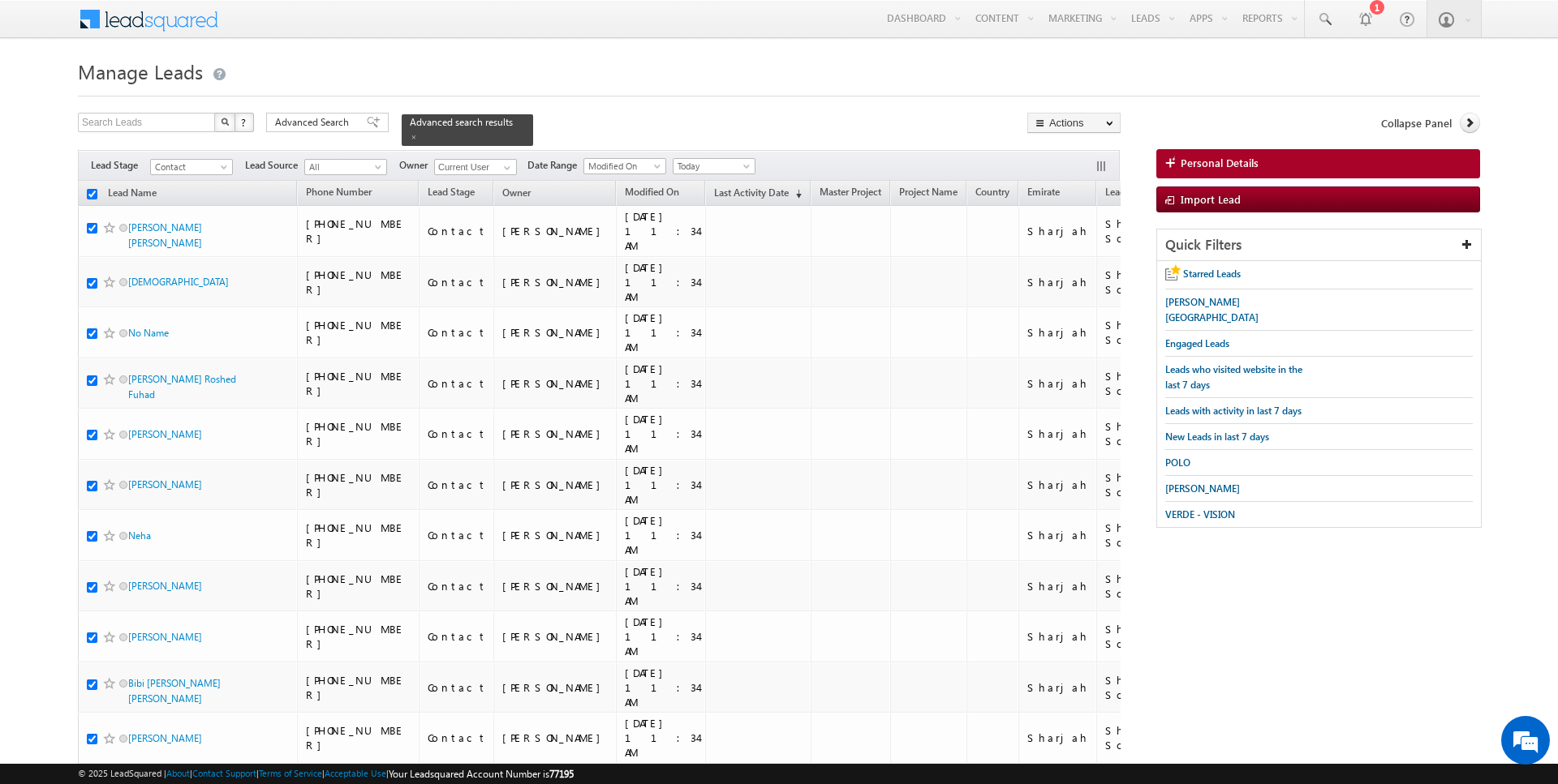
checkbox input "true"
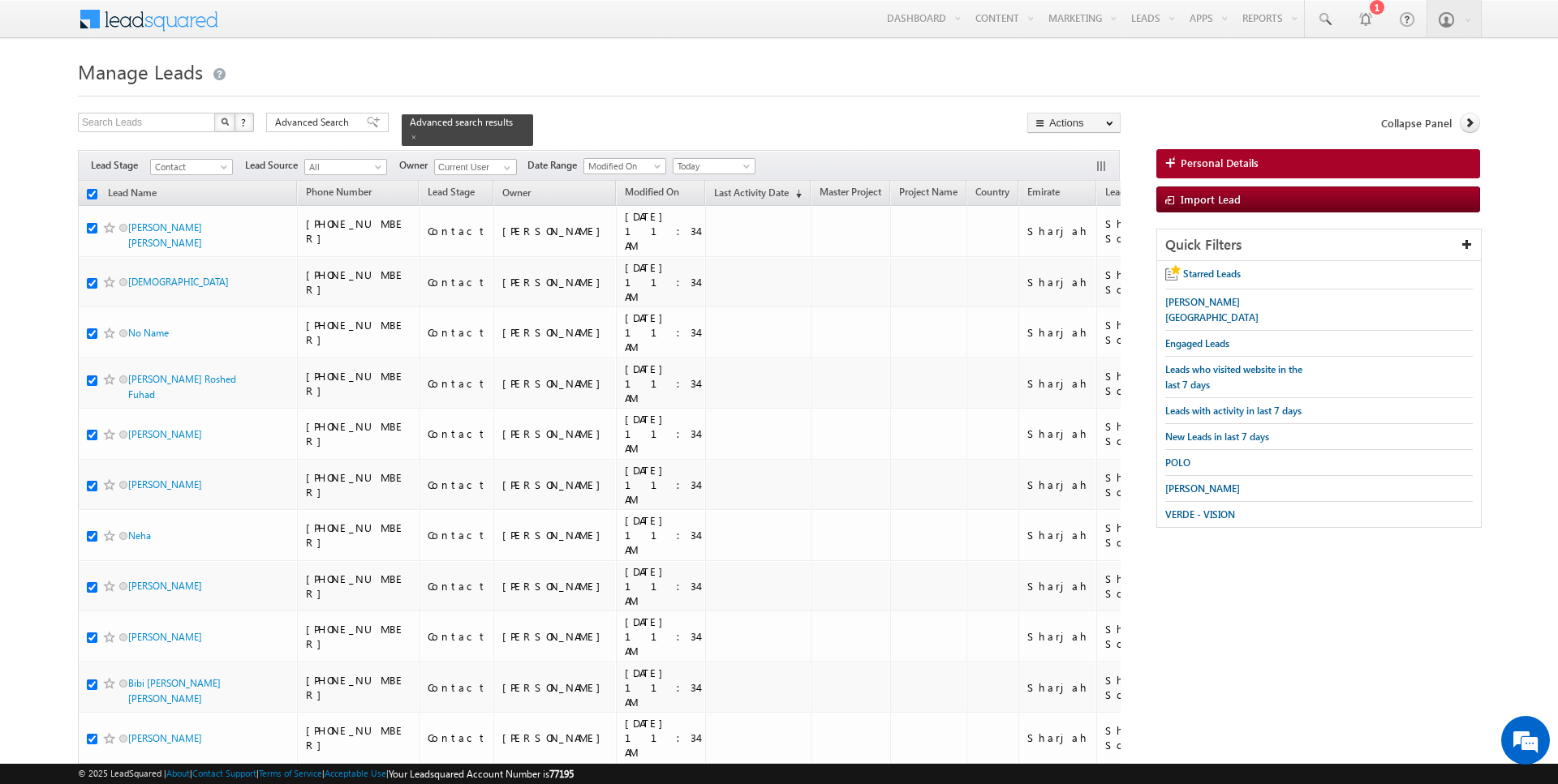
checkbox input "true"
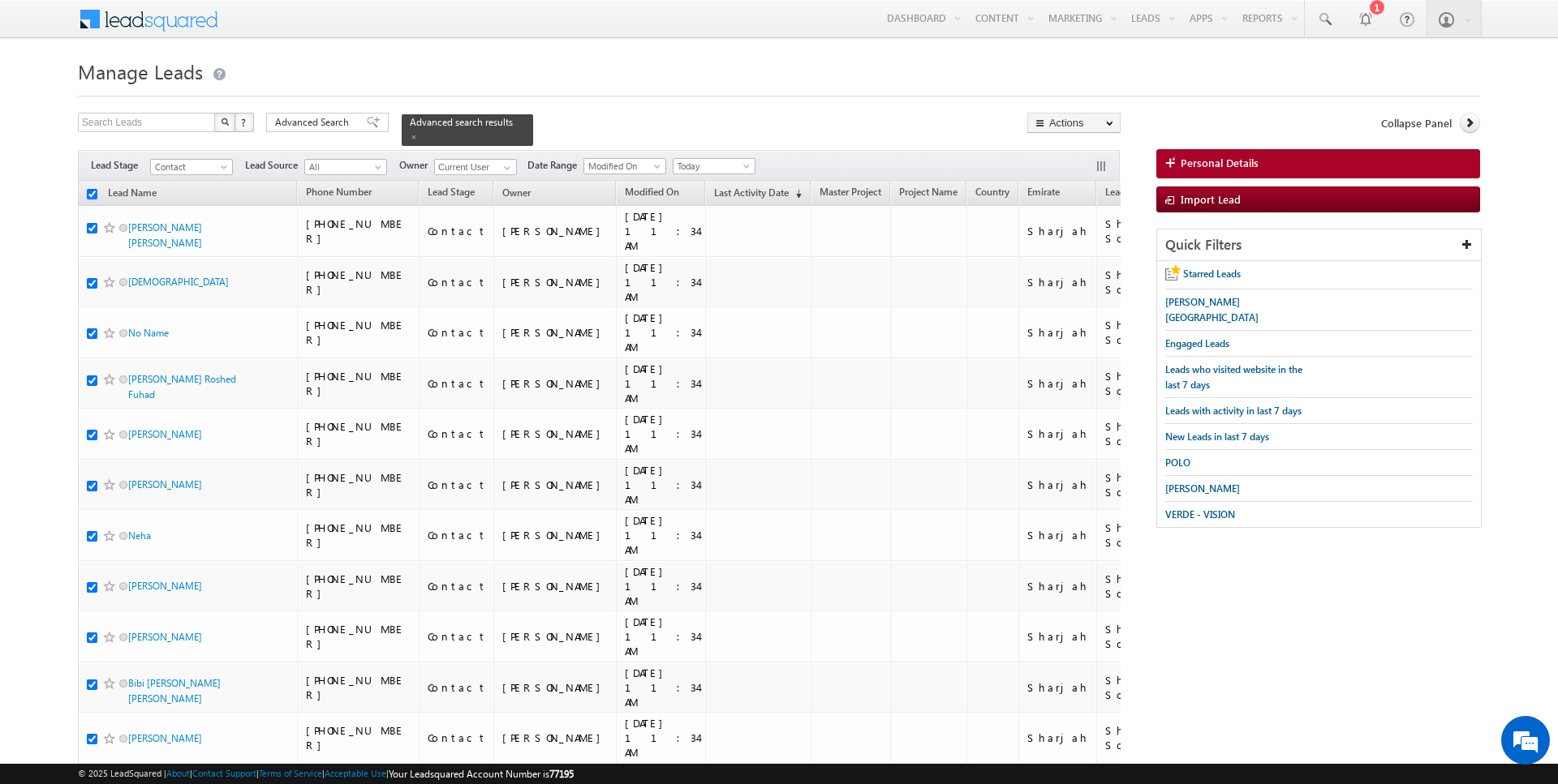
checkbox input "true"
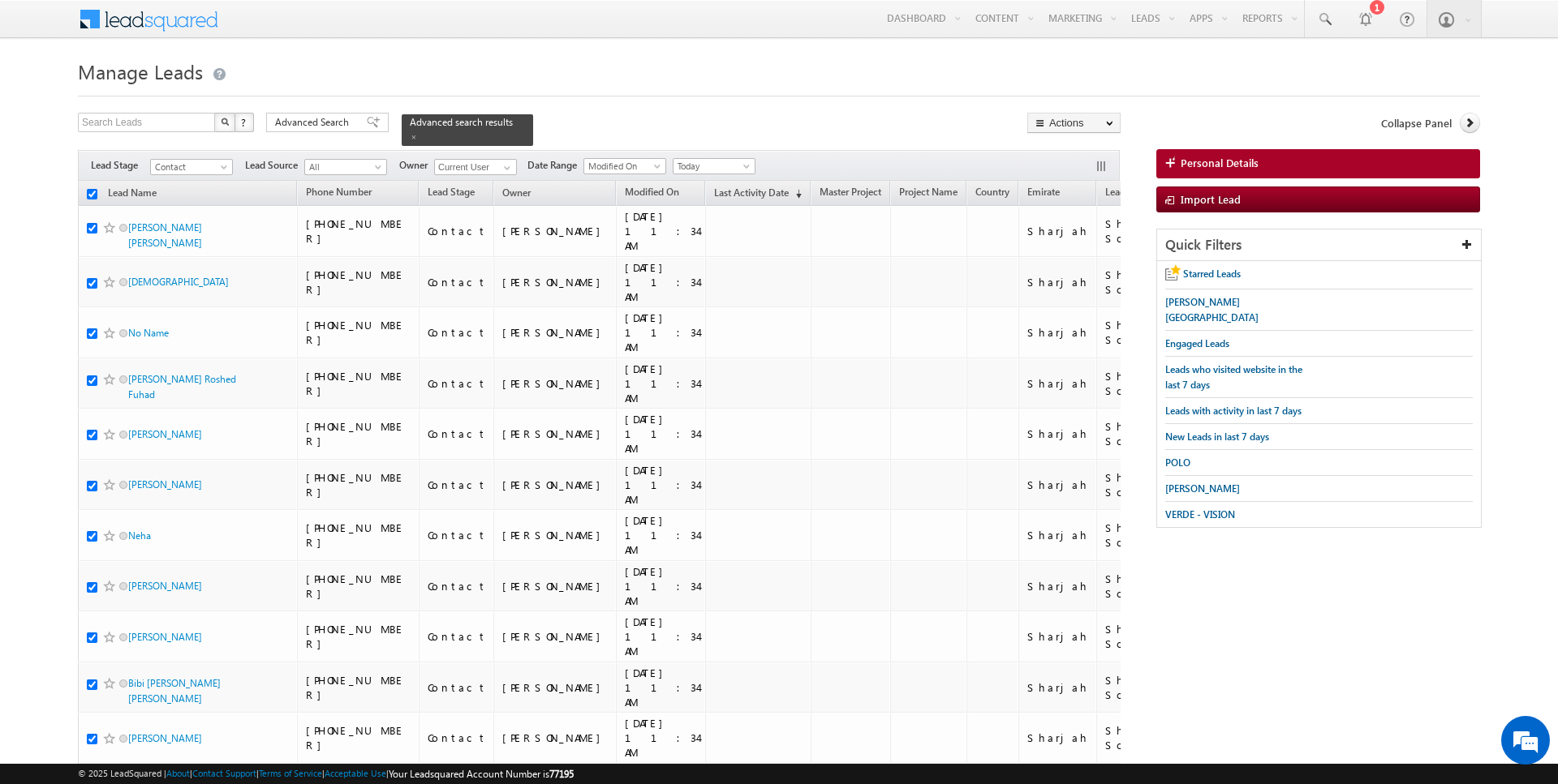
checkbox input "true"
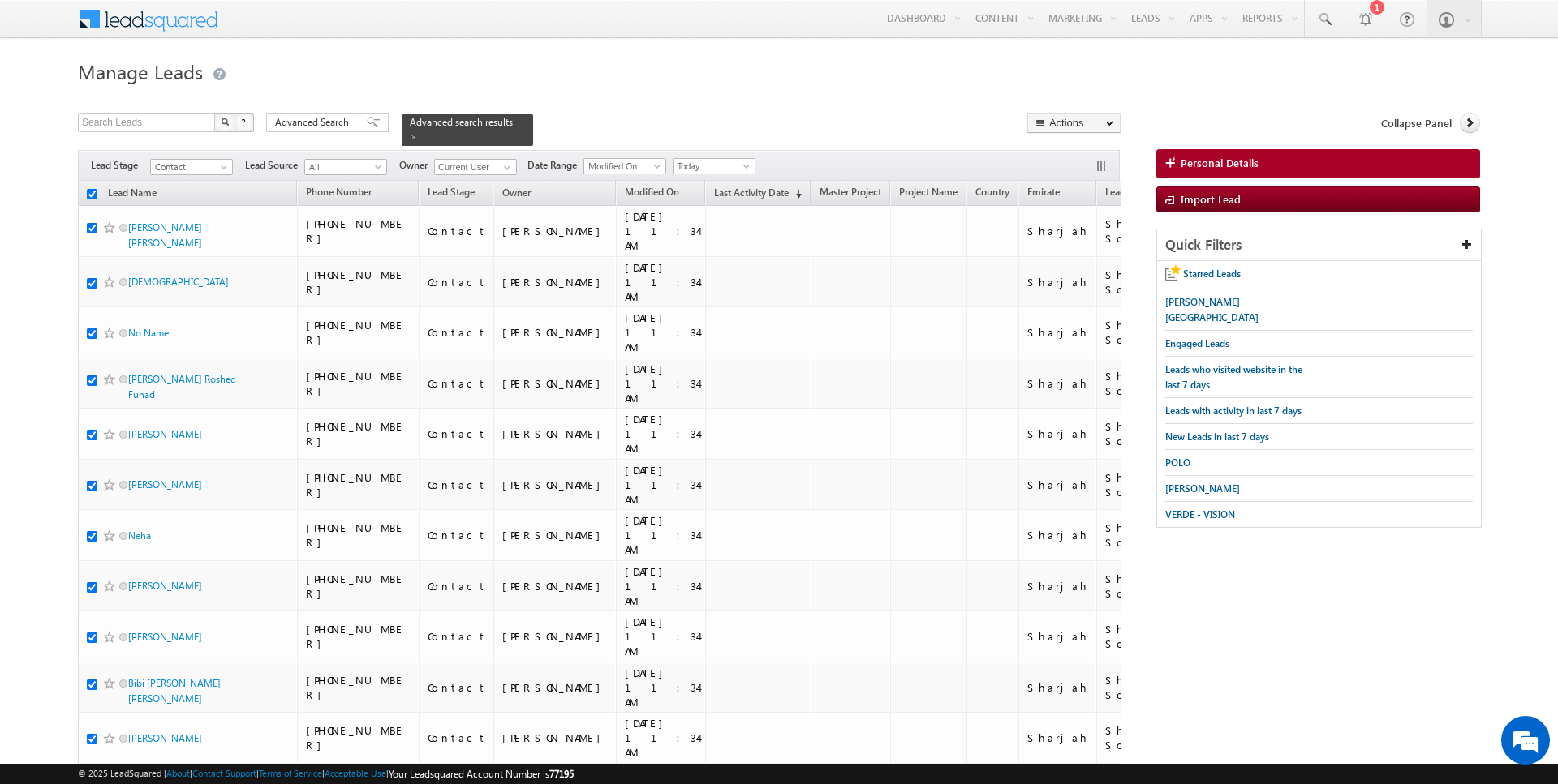
checkbox input "true"
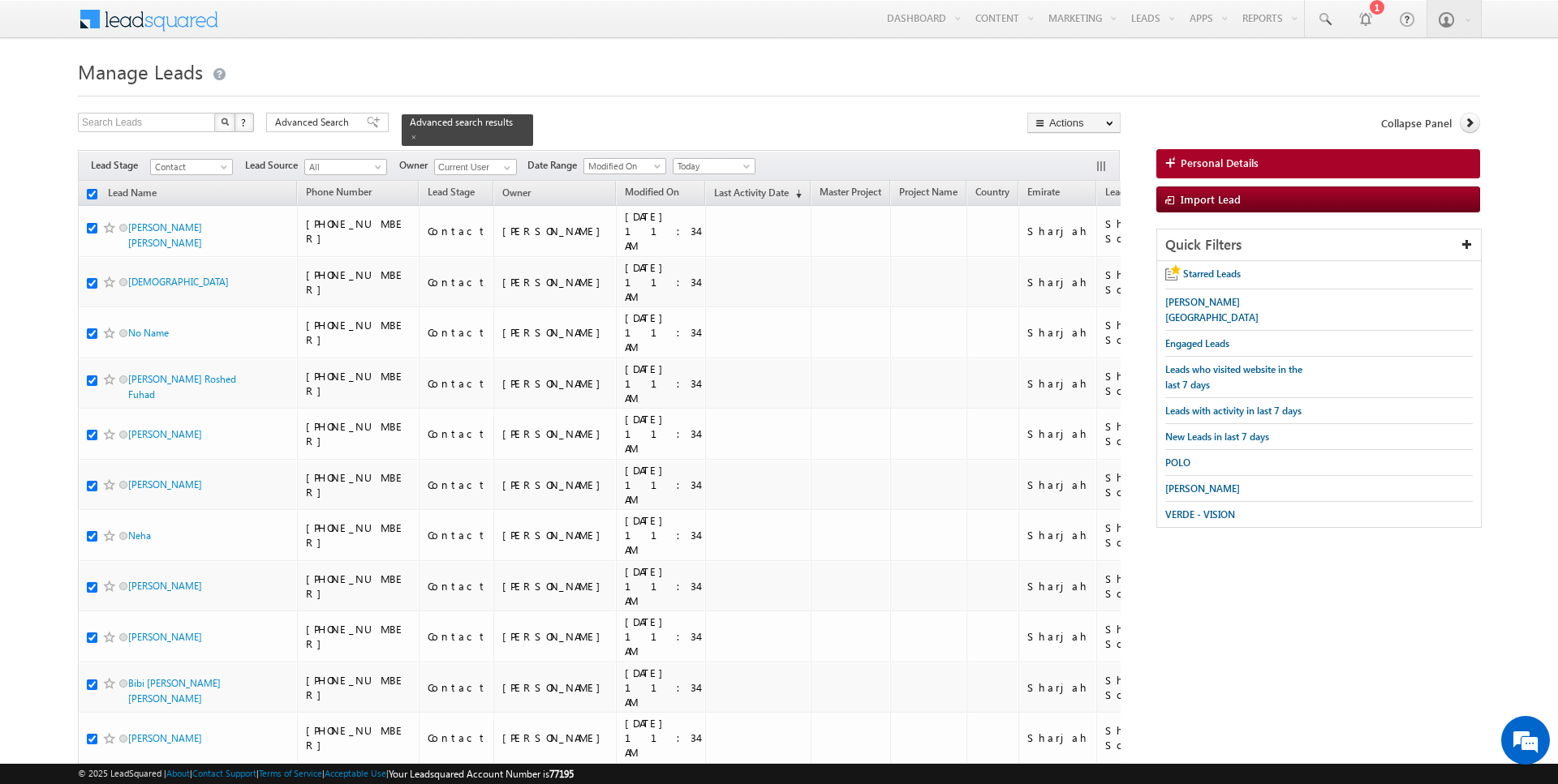
checkbox input "true"
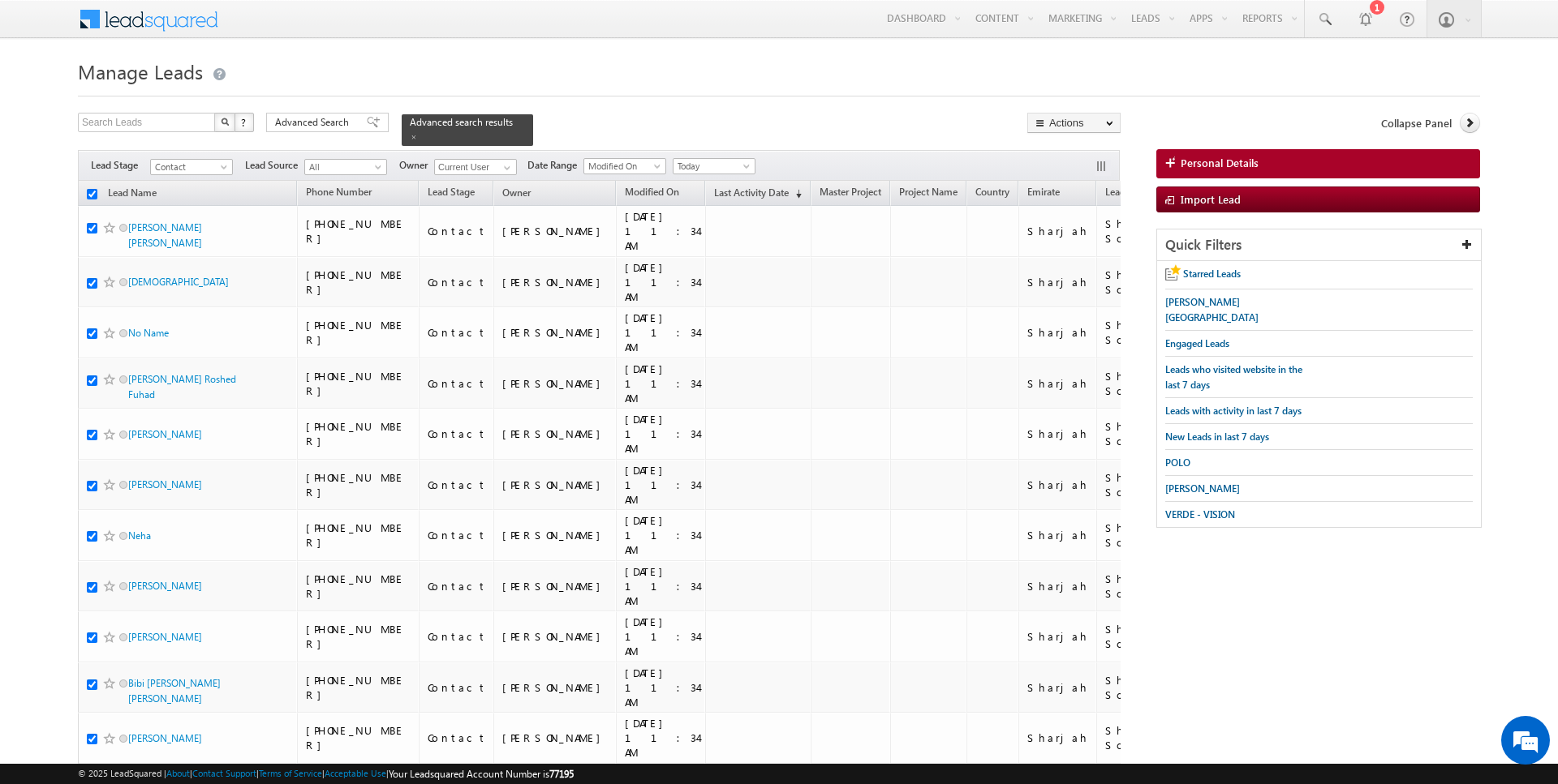
checkbox input "true"
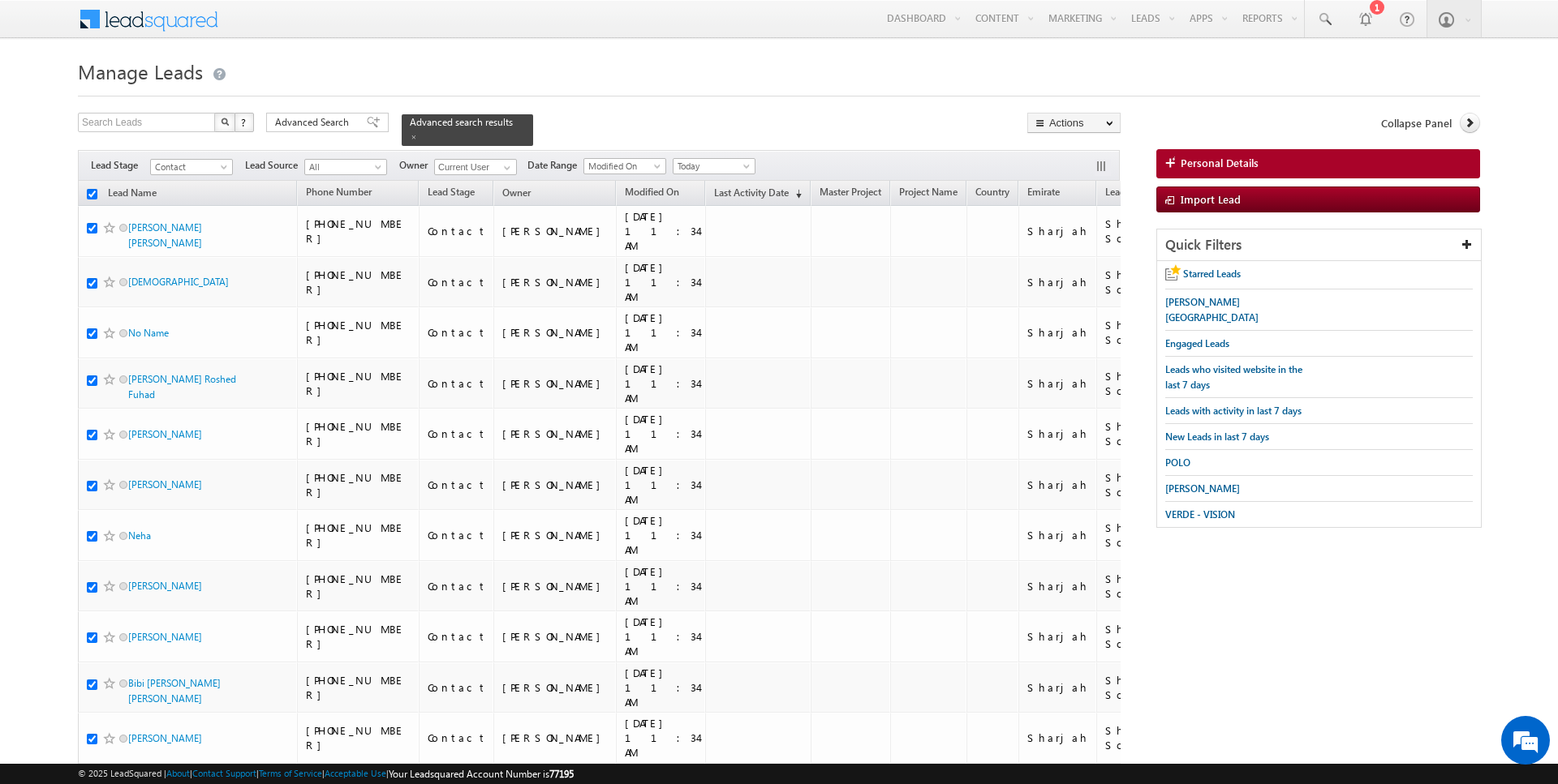
checkbox input "true"
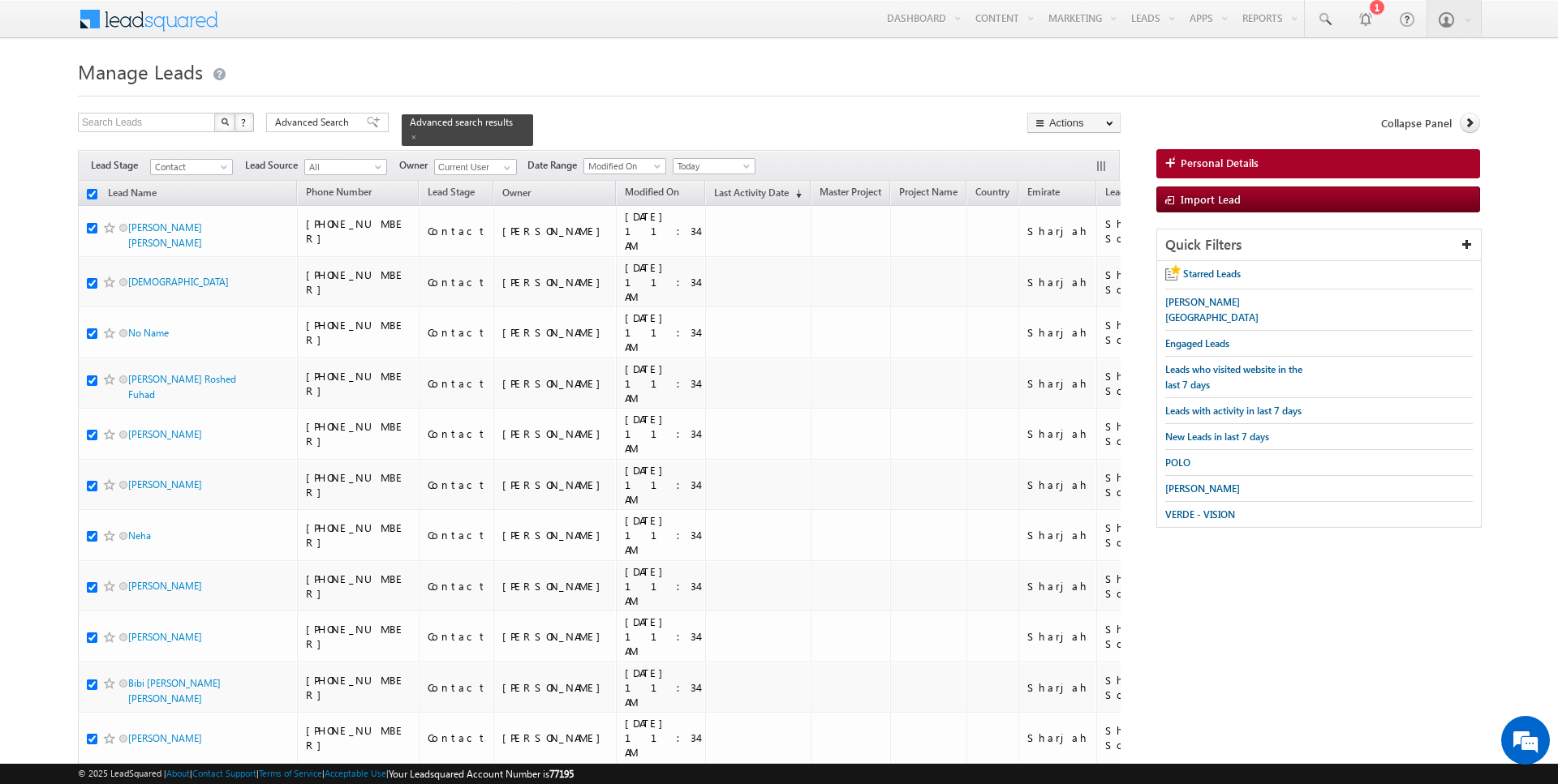
checkbox input "true"
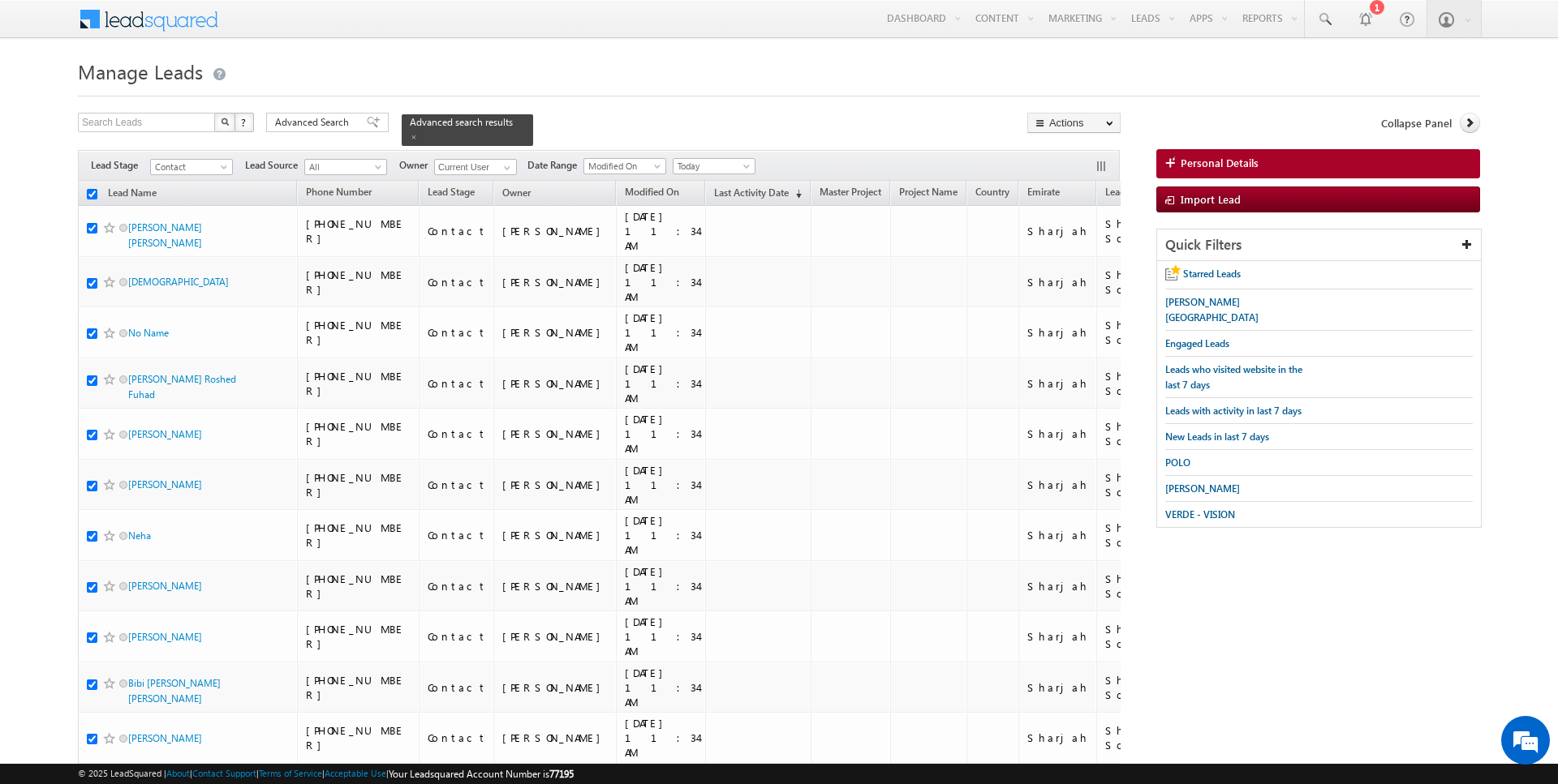
checkbox input "true"
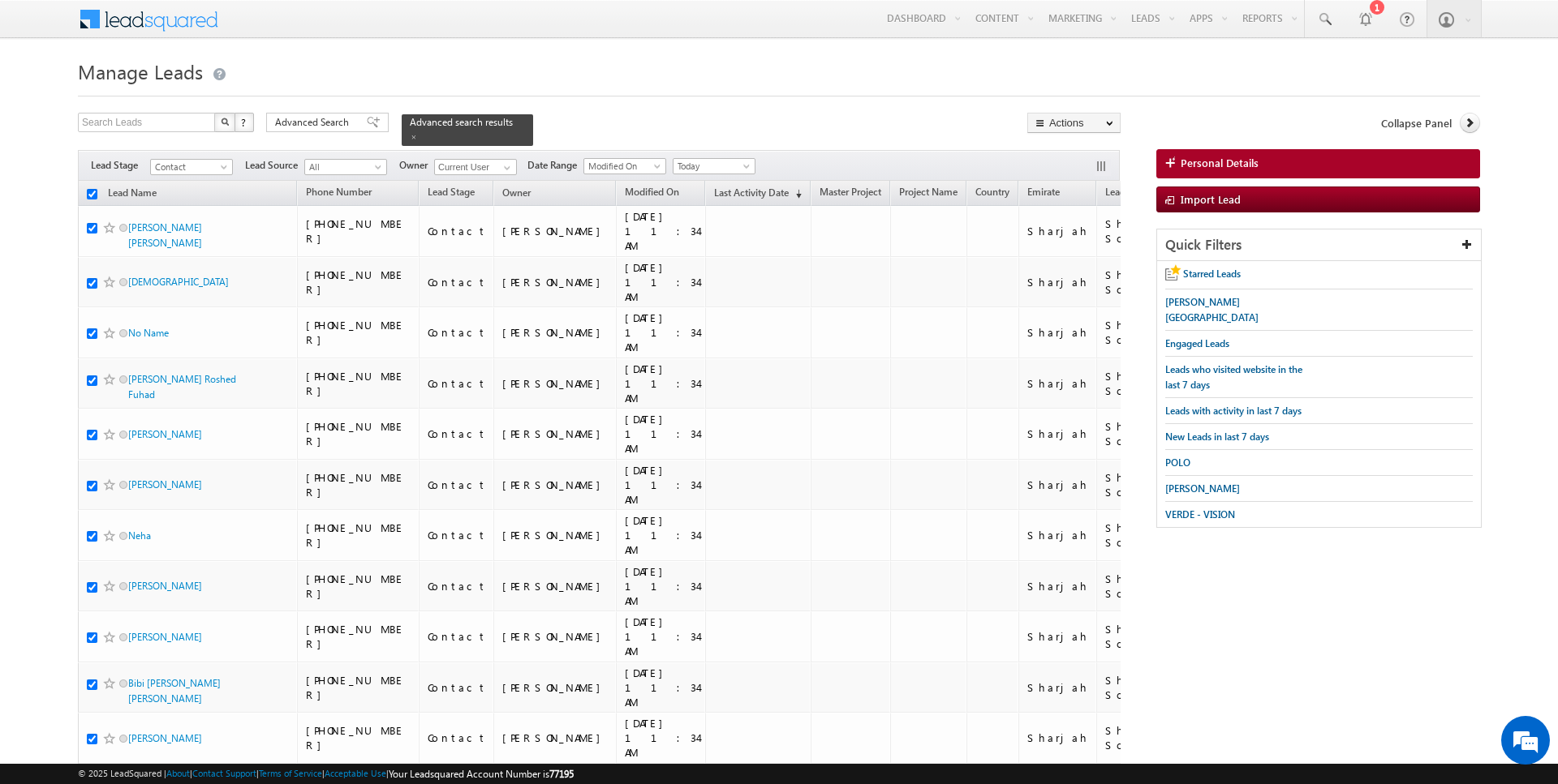
checkbox input "true"
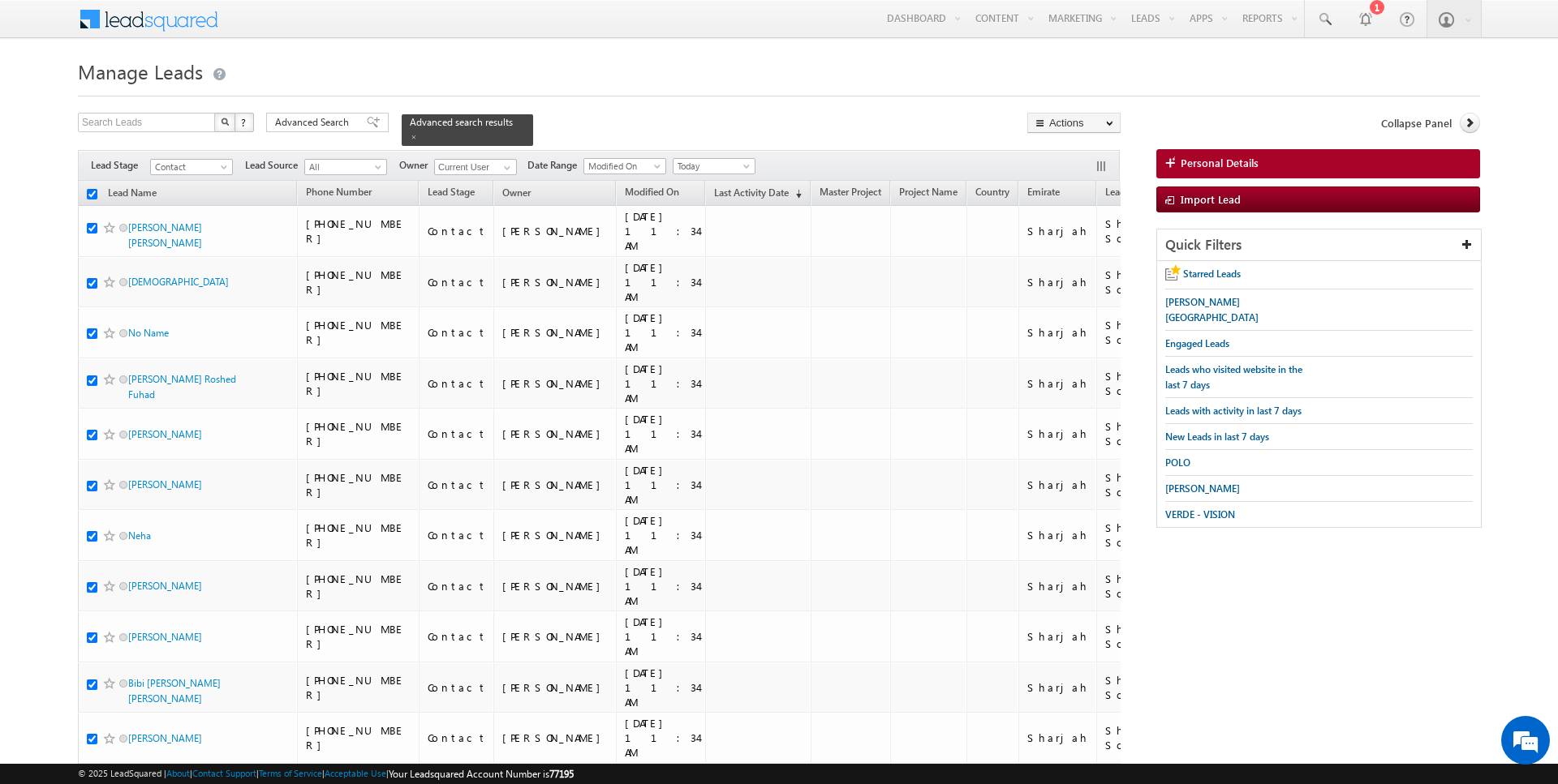
checkbox input "true"
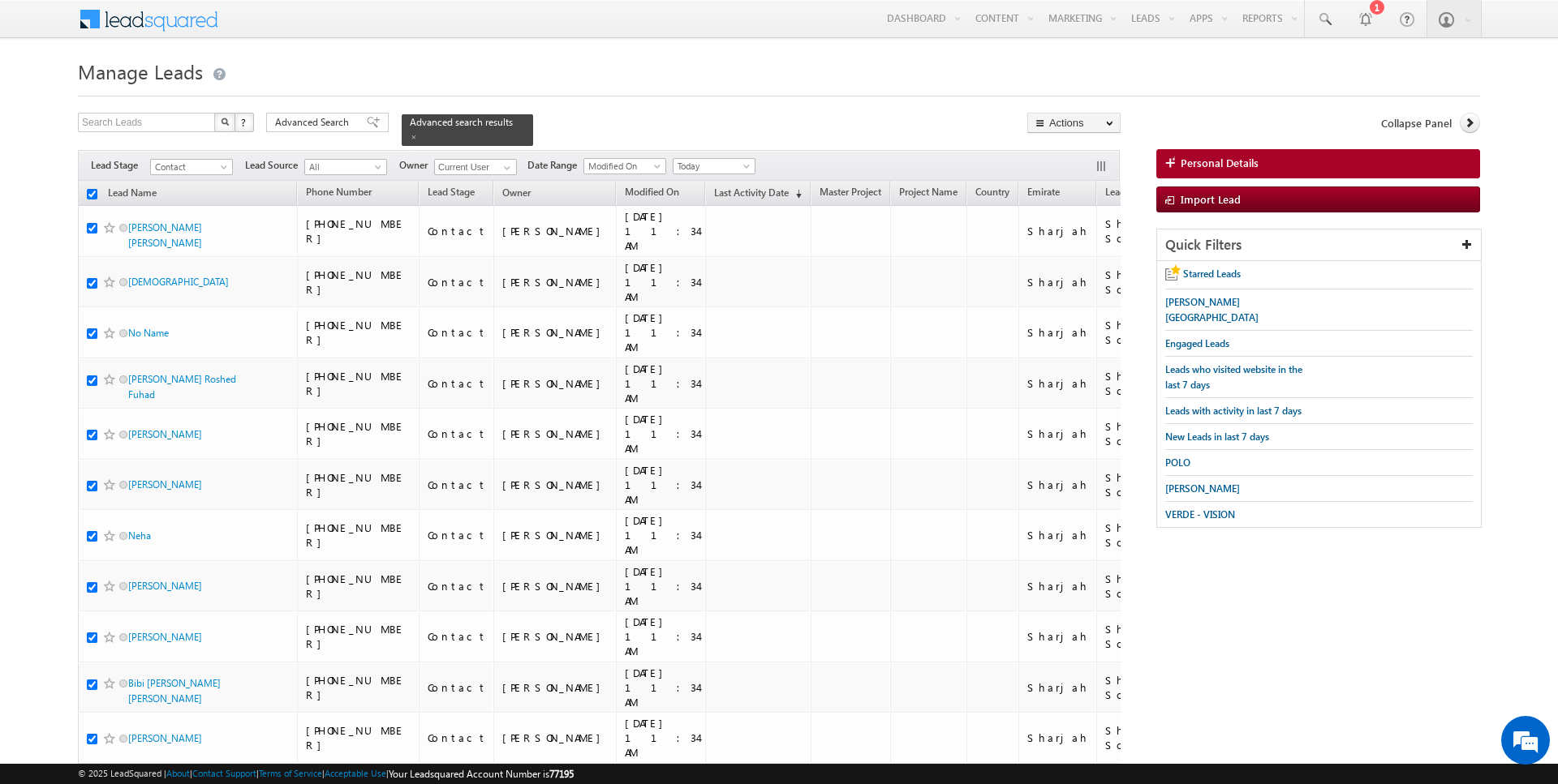
checkbox input "true"
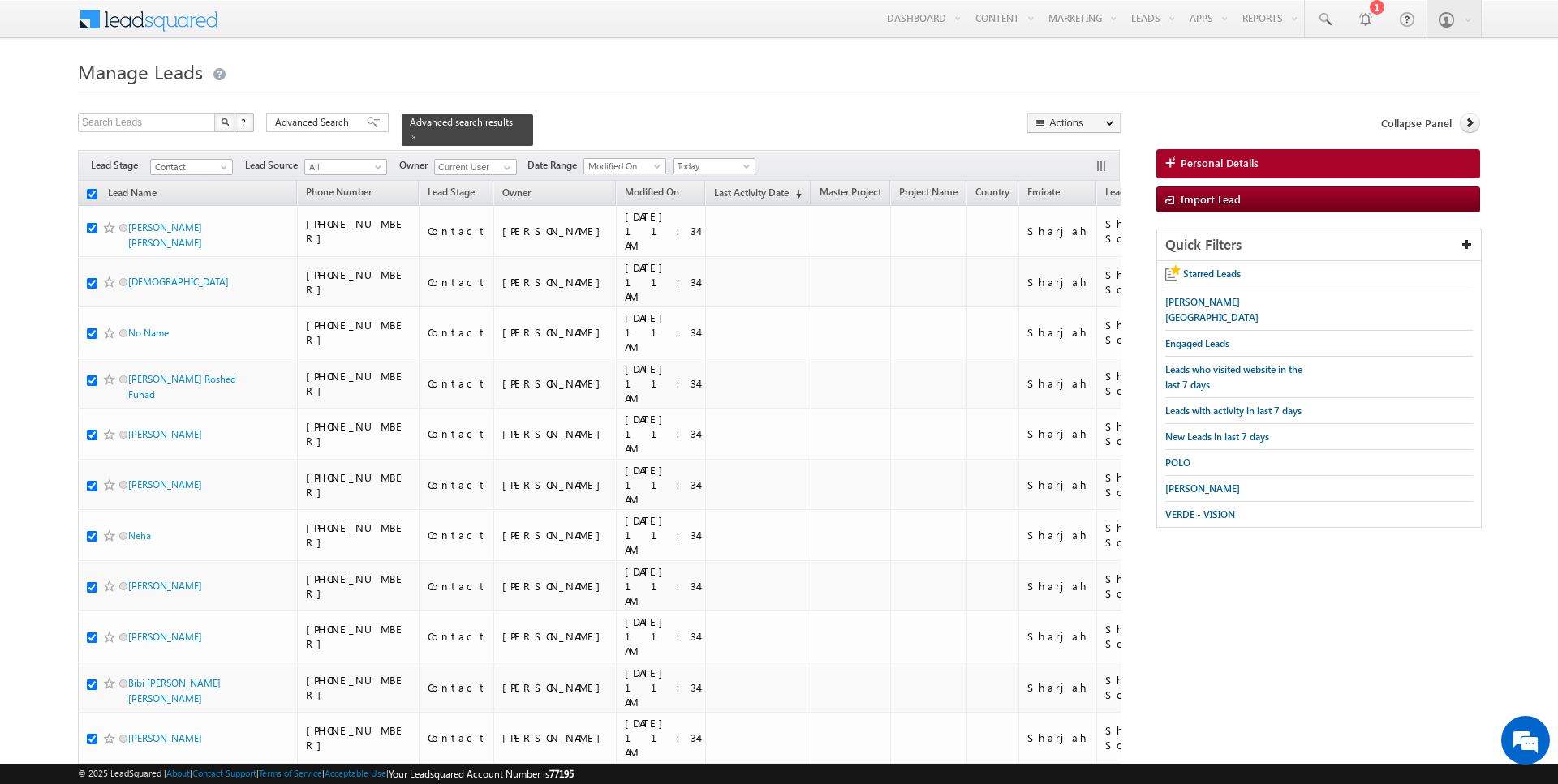
checkbox input "true"
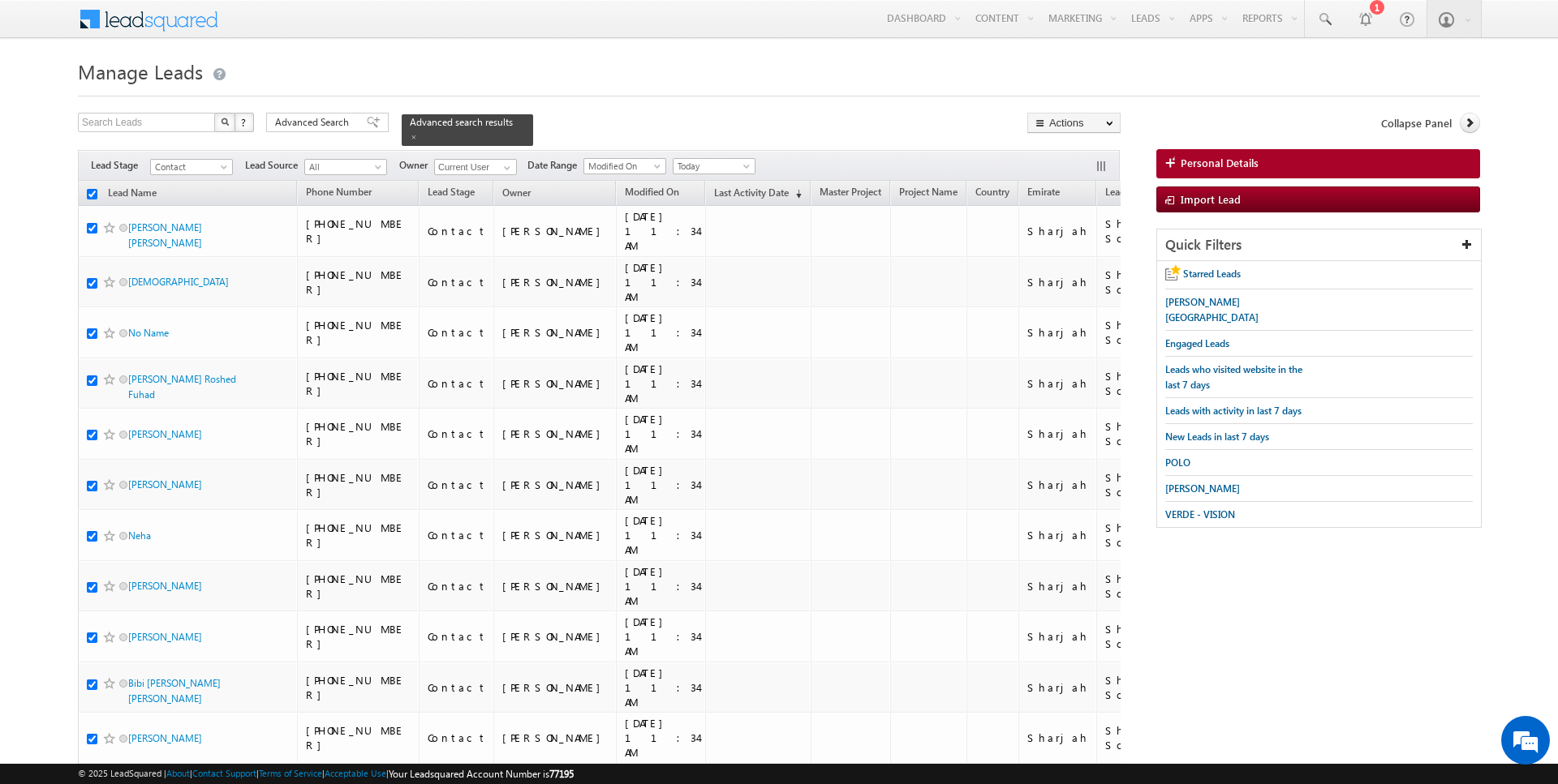
checkbox input "true"
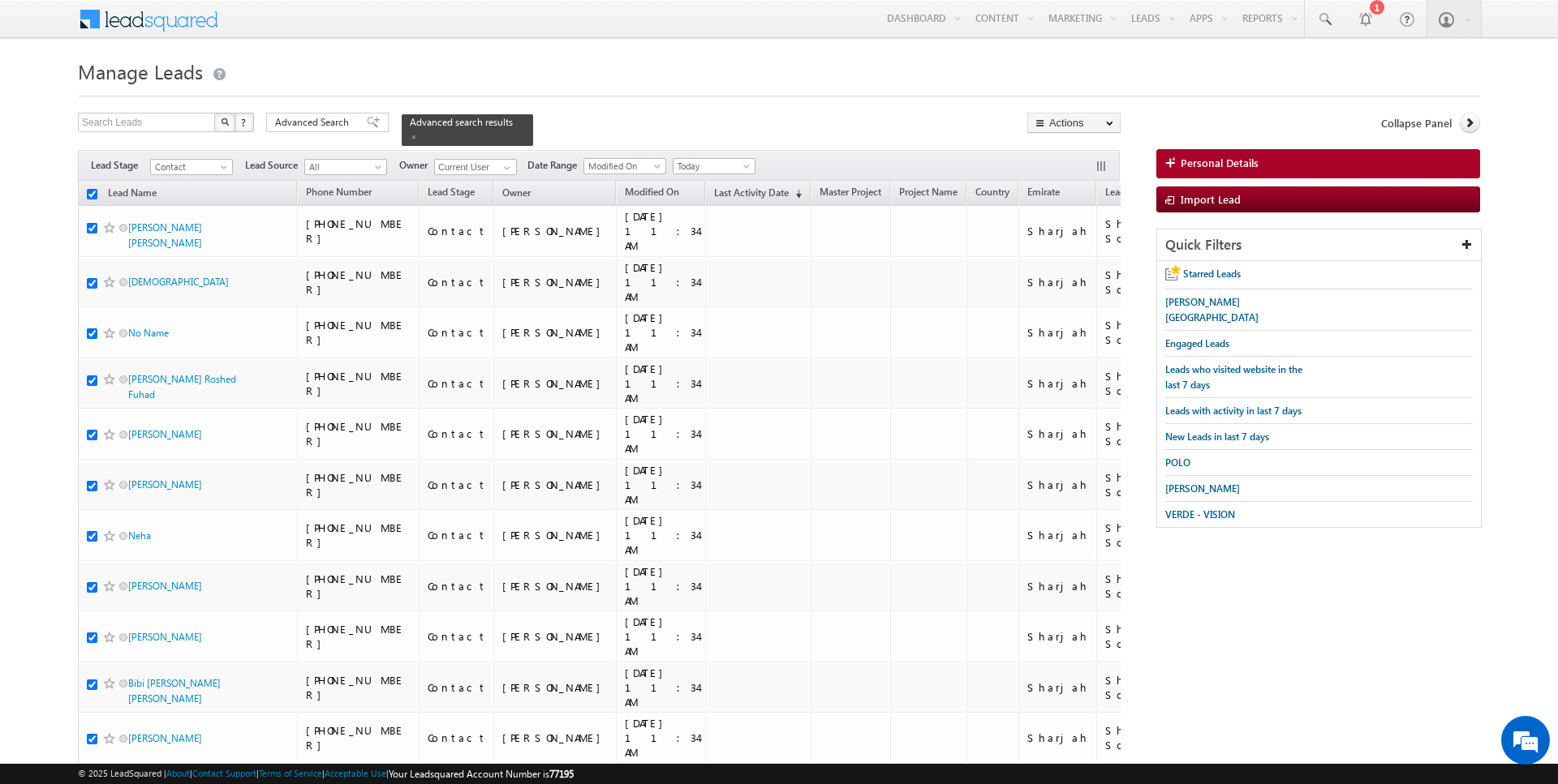
checkbox input "true"
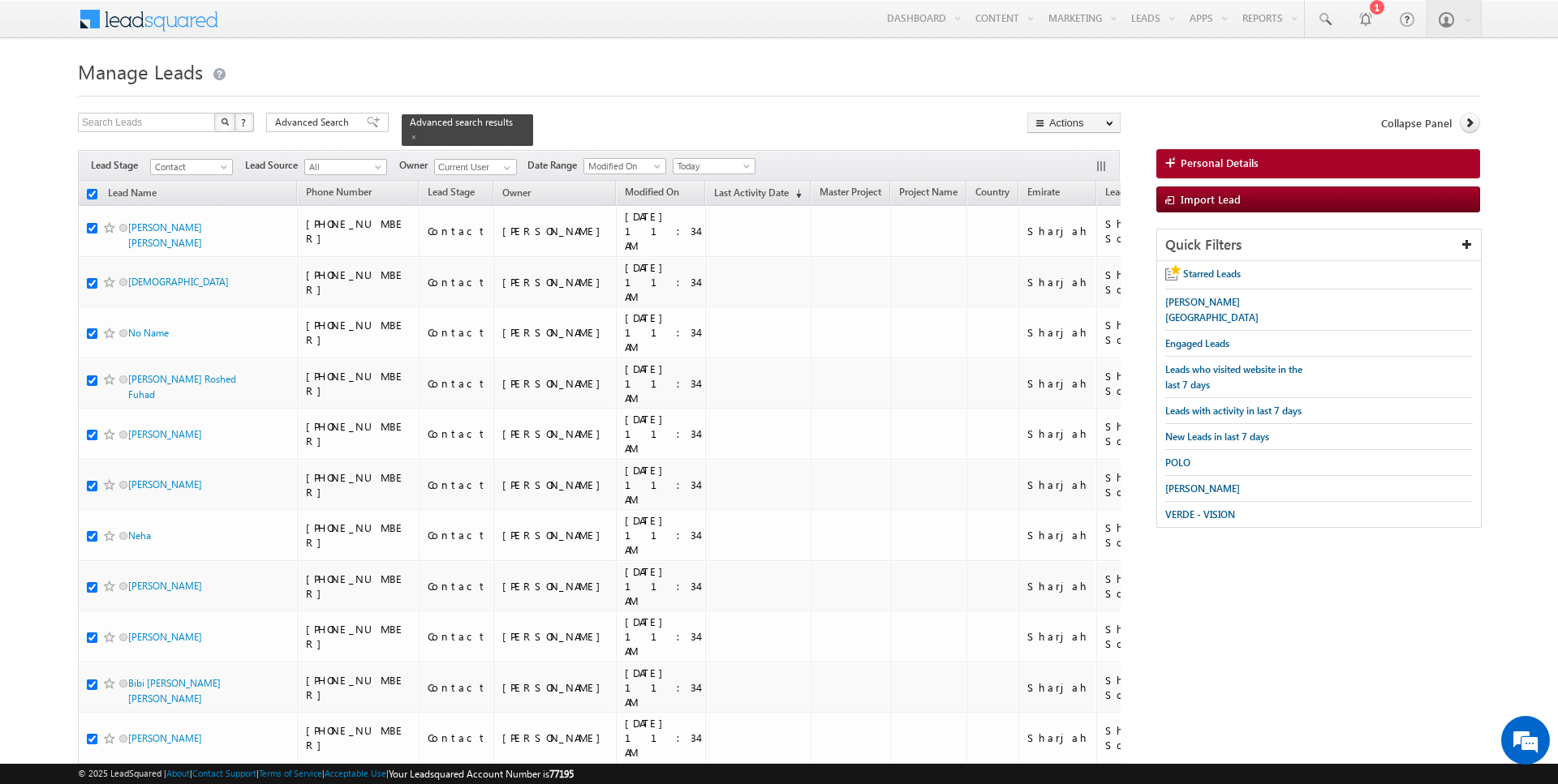
checkbox input "true"
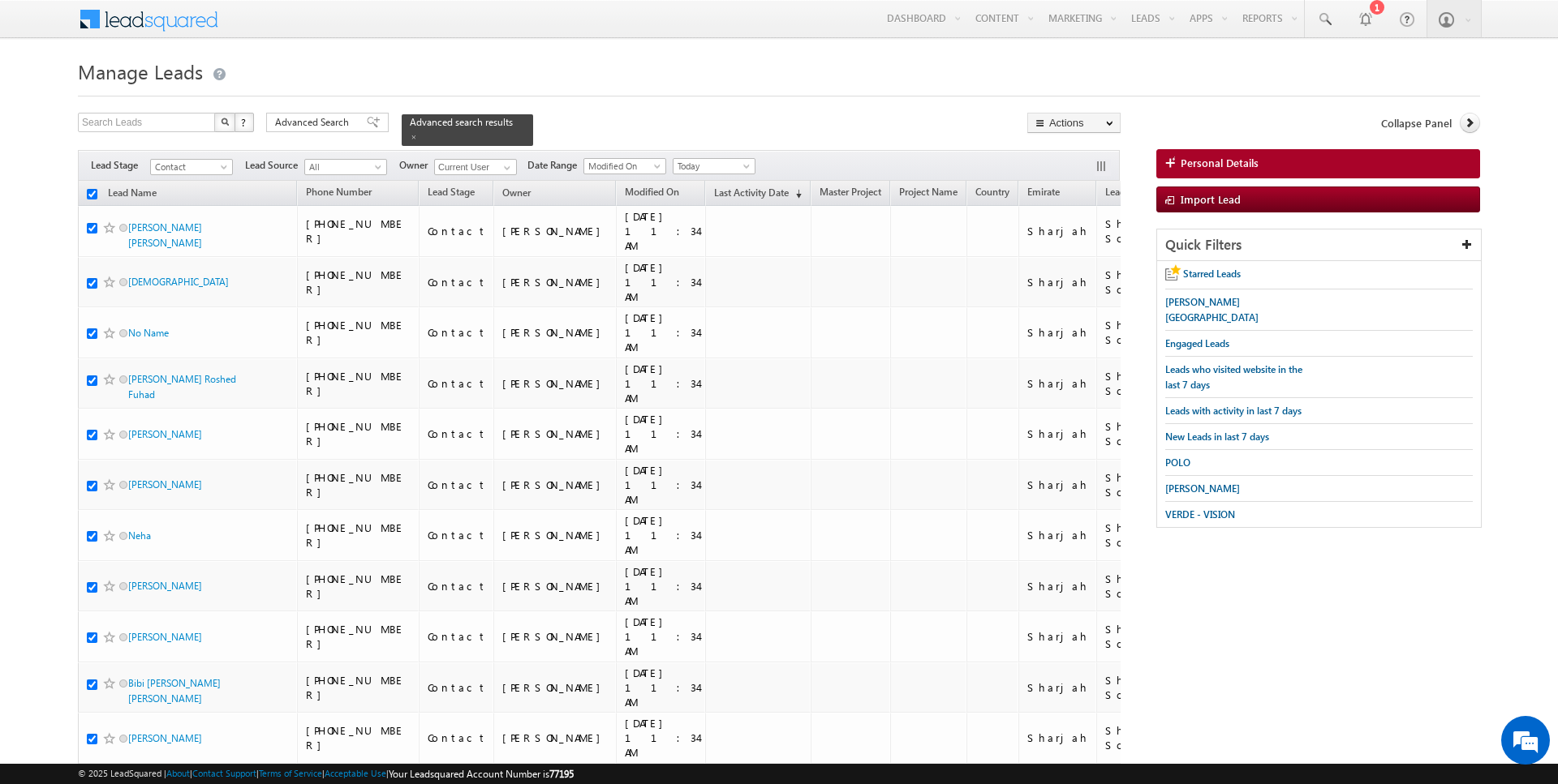
checkbox input "true"
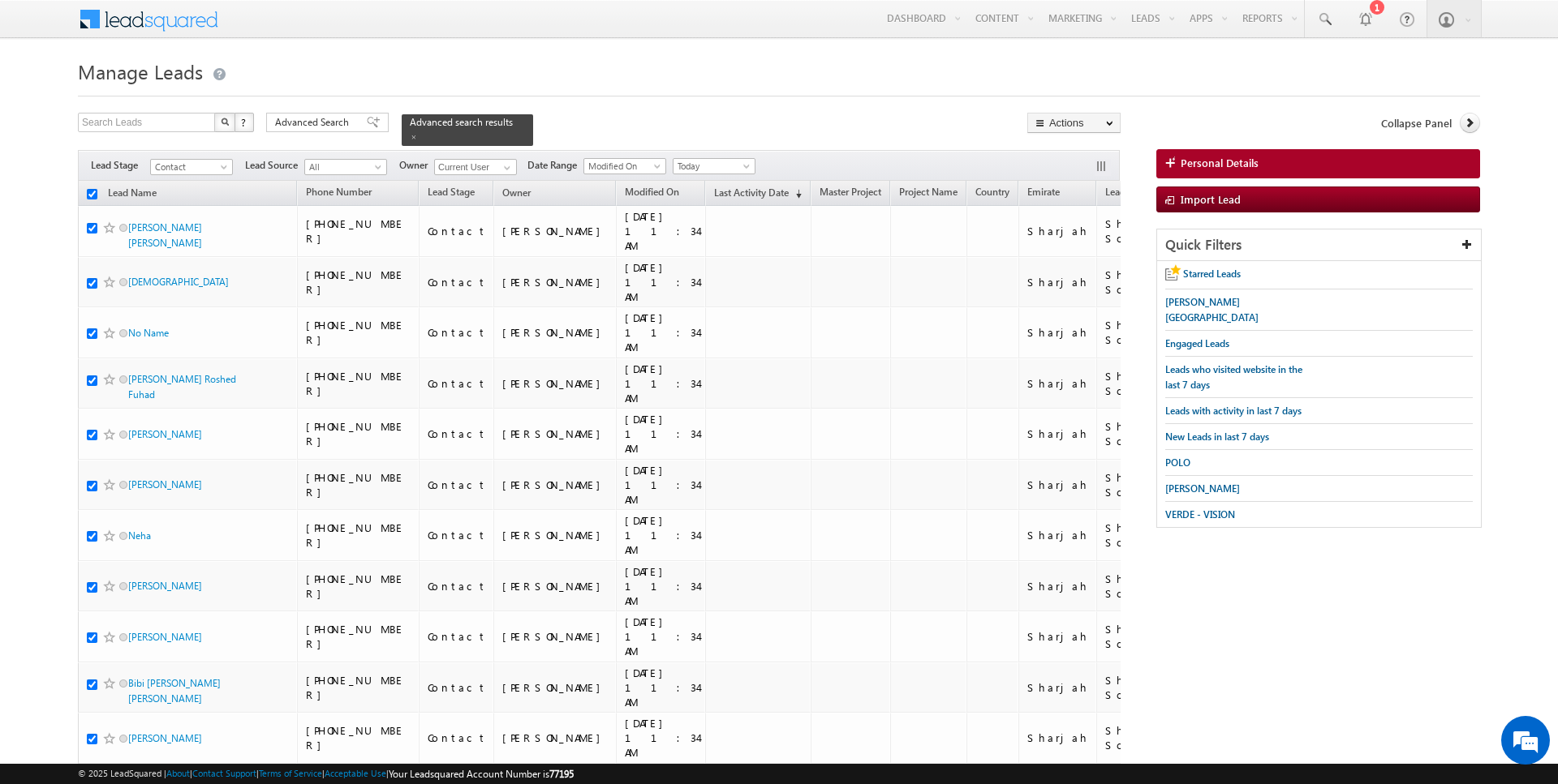
checkbox input "true"
click at [1078, 259] on link "Change Owner" at bounding box center [1073, 262] width 92 height 19
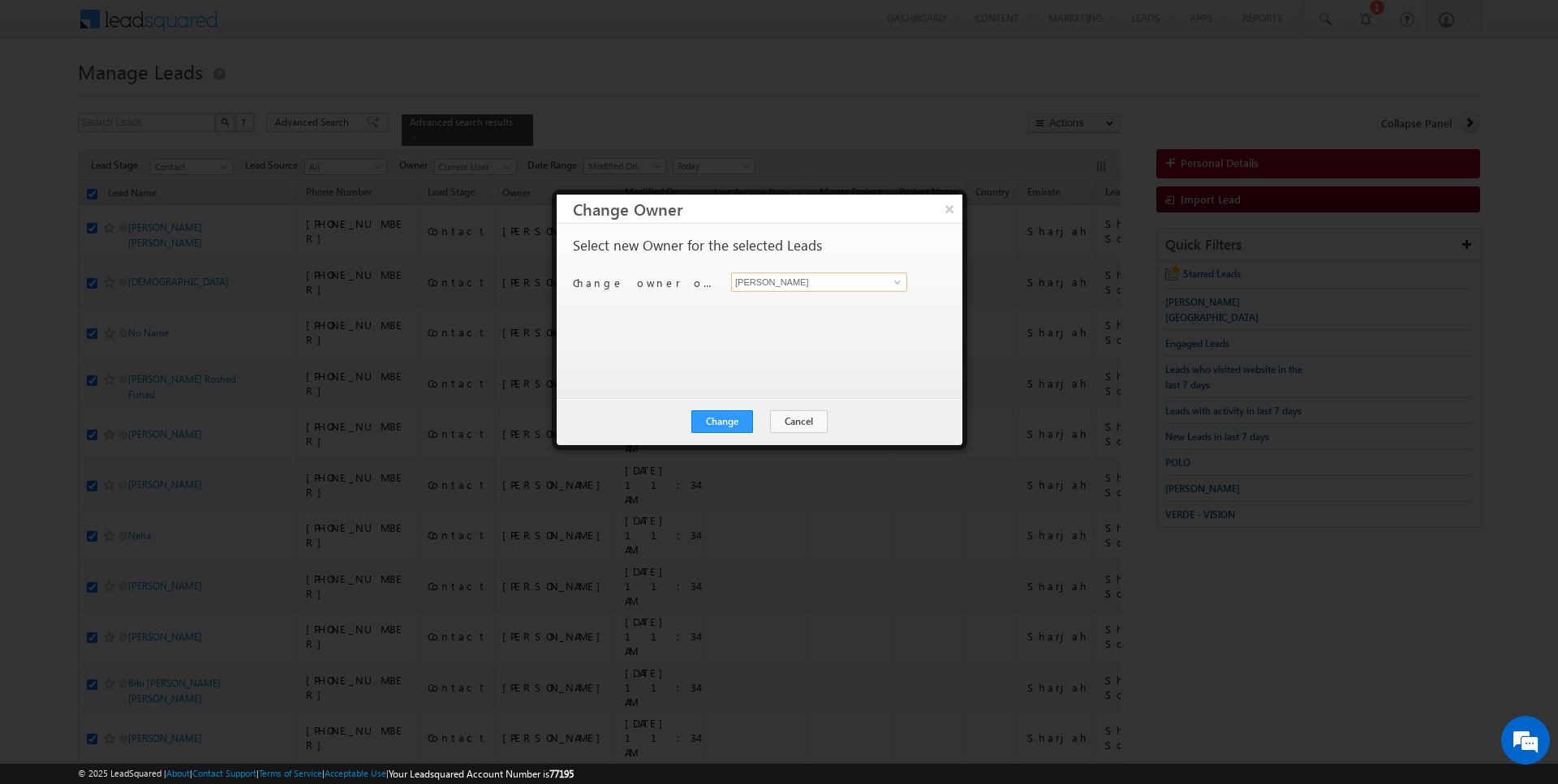
click at [803, 280] on input "[PERSON_NAME]" at bounding box center [819, 281] width 176 height 19
type input "[PERSON_NAME]"
click at [733, 419] on button "Change" at bounding box center [722, 421] width 62 height 23
click at [754, 422] on button "Close" at bounding box center [762, 421] width 52 height 23
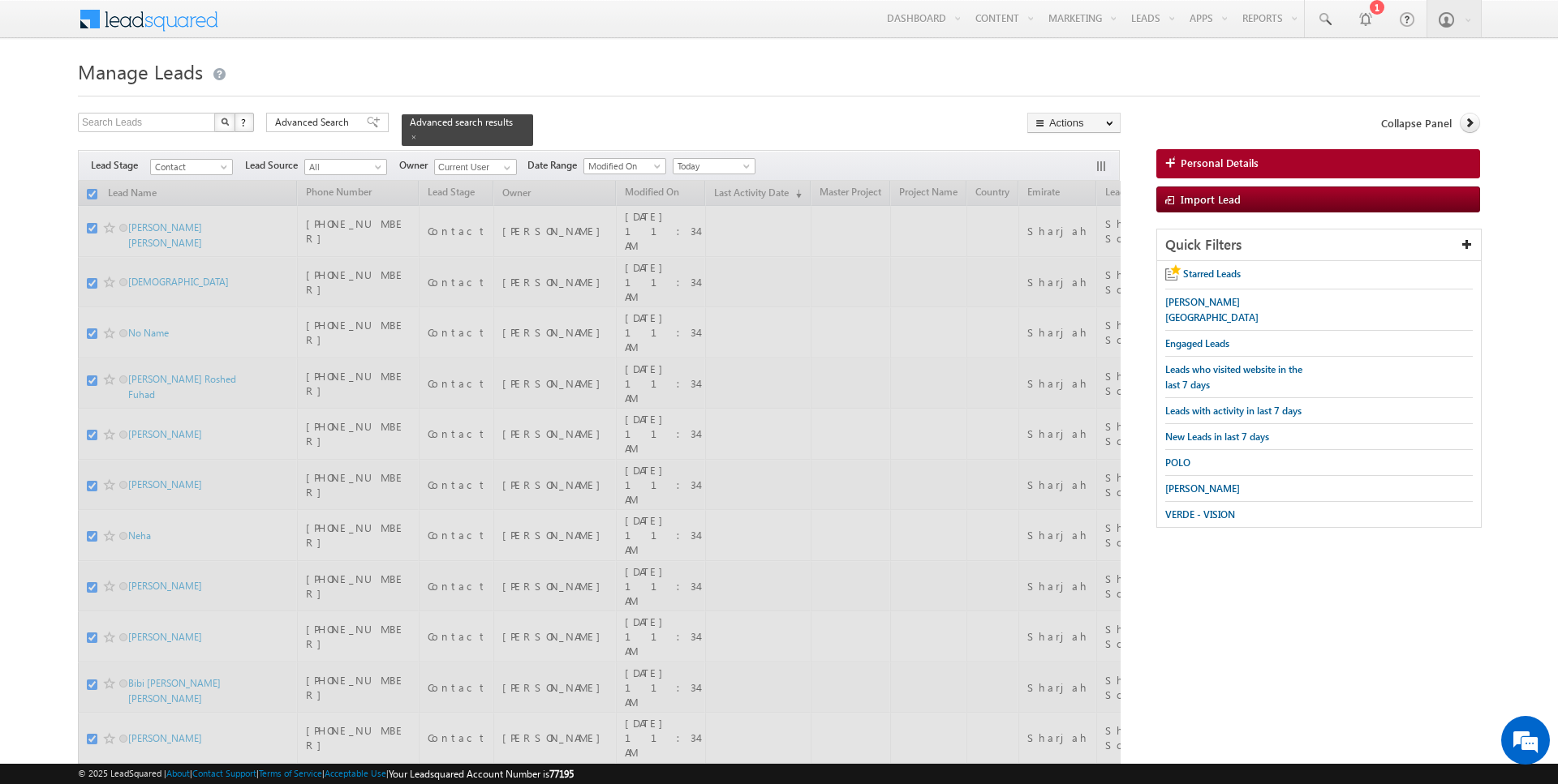
checkbox input "false"
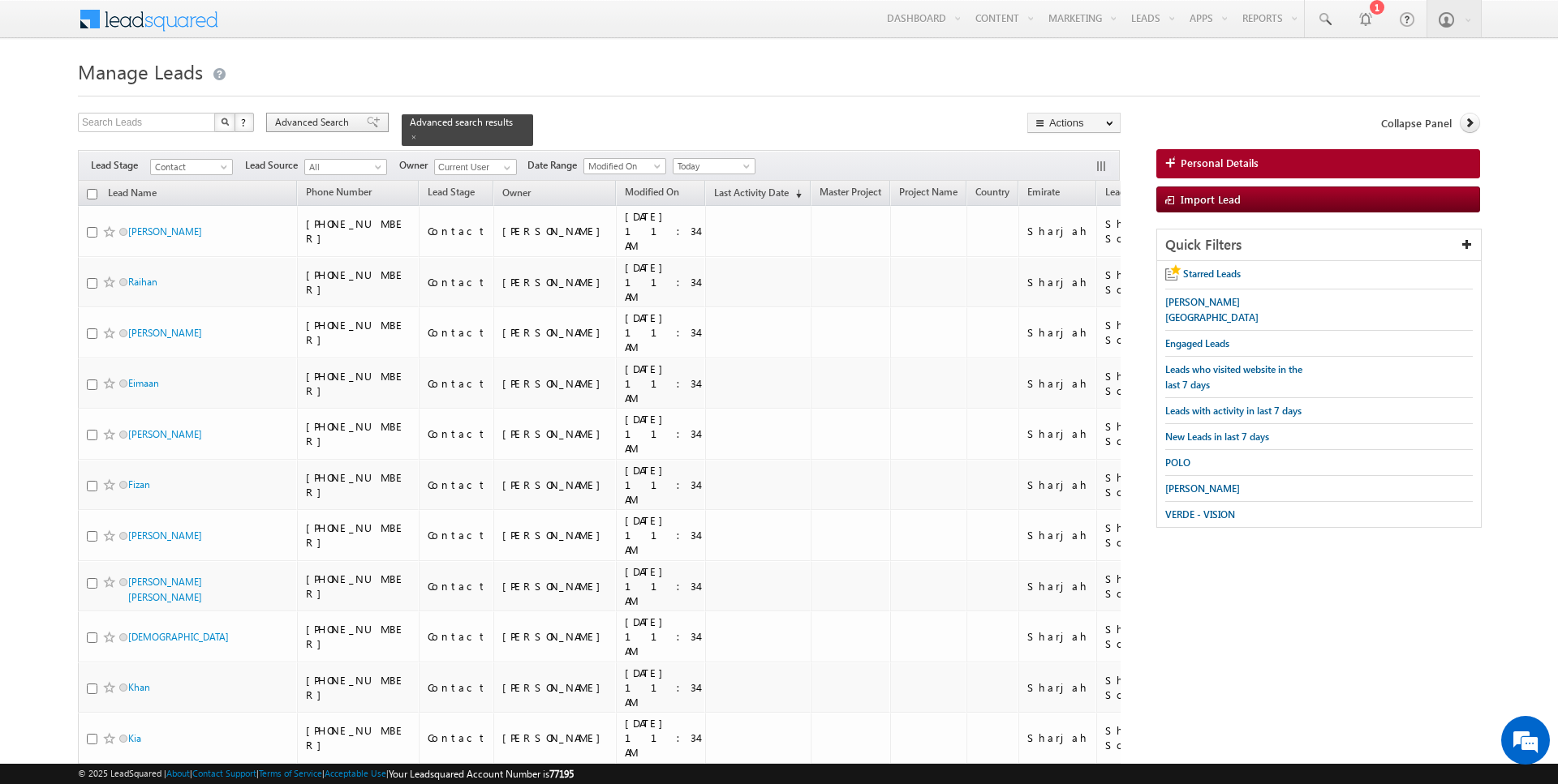
click at [331, 121] on span "Advanced Search" at bounding box center [314, 122] width 79 height 15
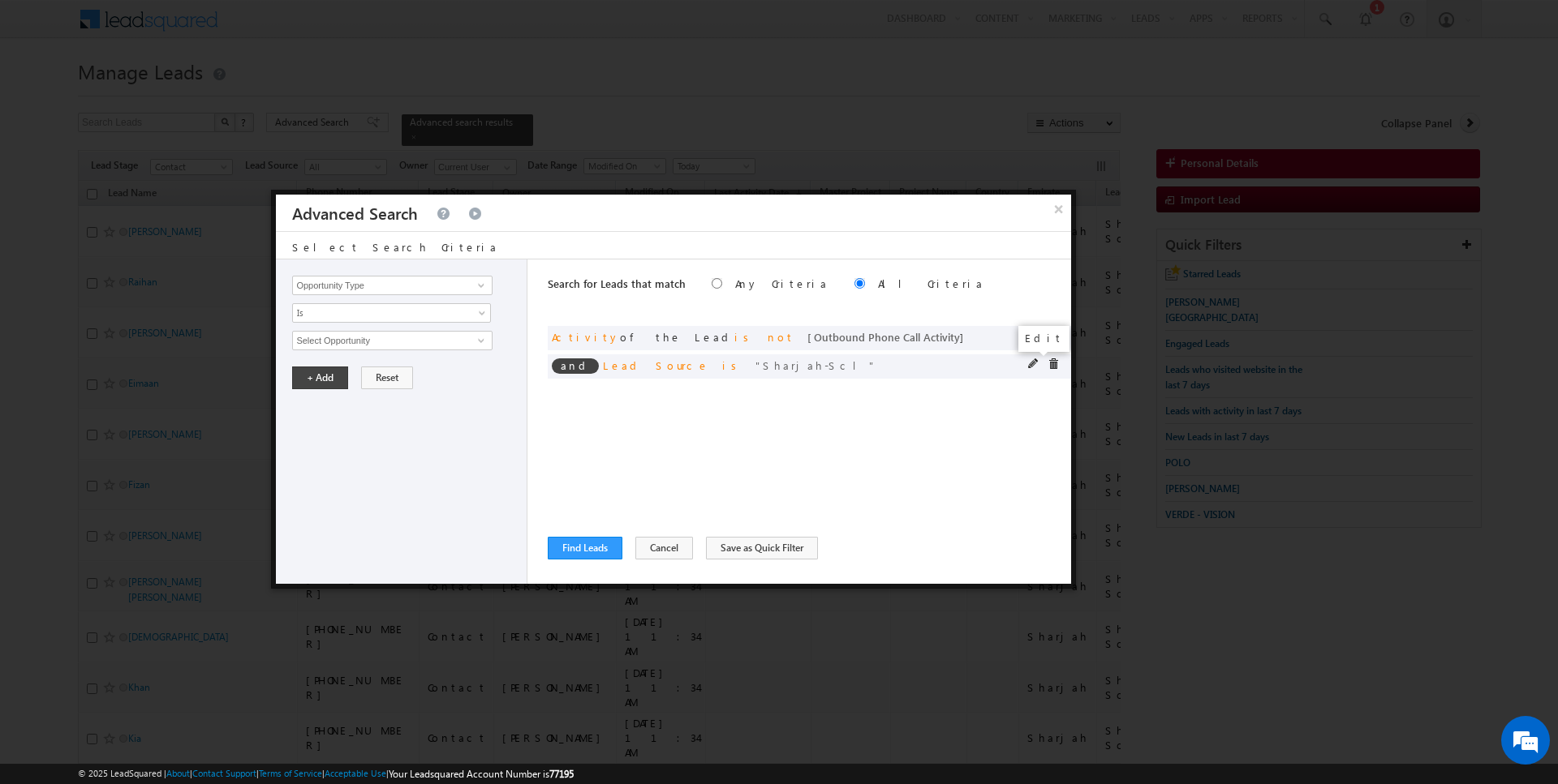
click at [1033, 363] on span at bounding box center [1033, 364] width 11 height 11
click at [374, 287] on input "Lead Source" at bounding box center [392, 285] width 200 height 19
click at [352, 311] on link "Focus Project" at bounding box center [392, 318] width 200 height 19
type input "Focus Project"
click at [332, 324] on div "Opportunity Type Lead Activity Task Sales Group Prospect Id Address 1 Address 2…" at bounding box center [402, 421] width 252 height 325
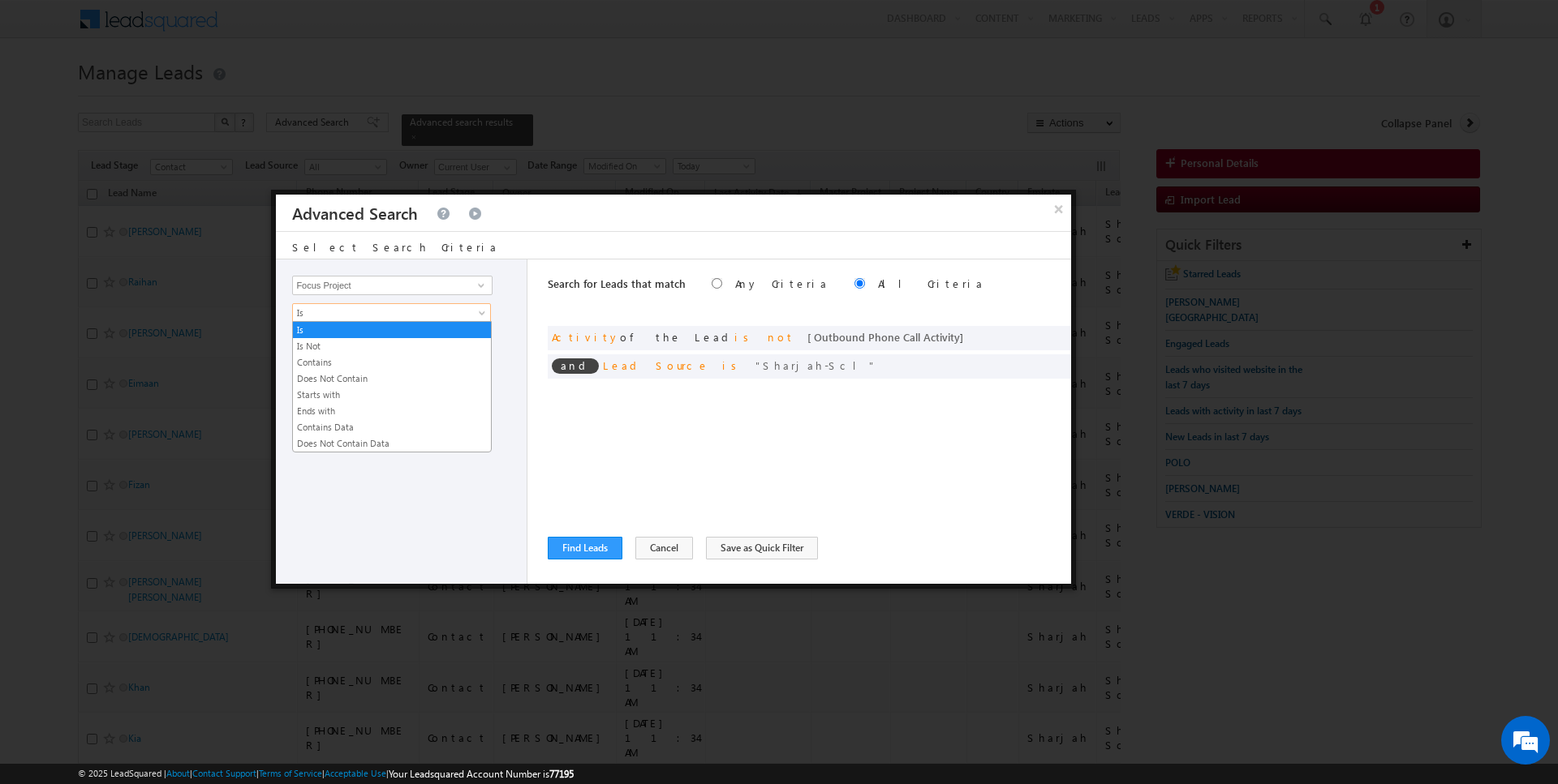
click at [332, 312] on span "Is" at bounding box center [380, 313] width 176 height 15
click at [330, 358] on link "Contains" at bounding box center [392, 363] width 198 height 15
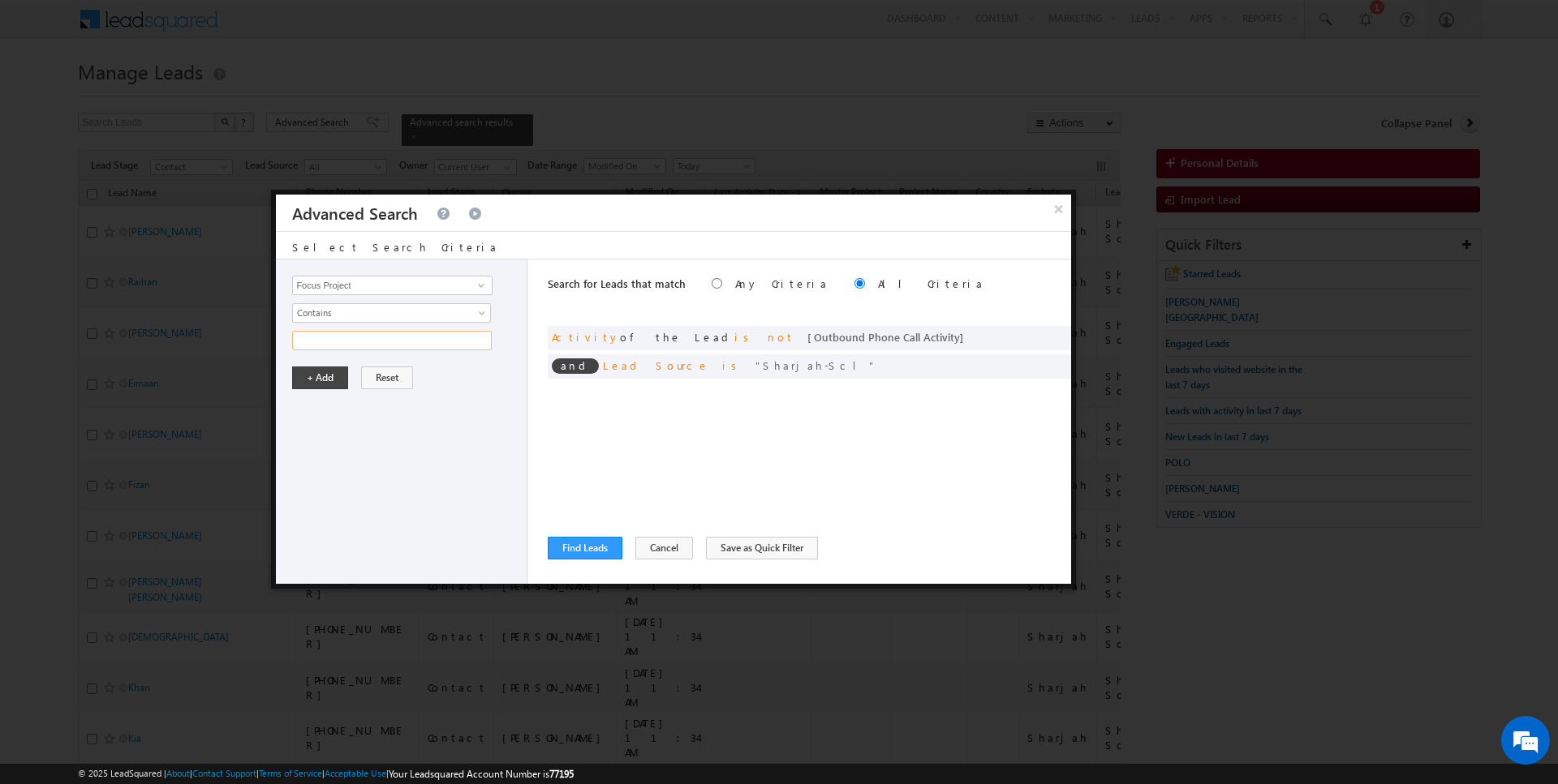
click at [330, 332] on input "text" at bounding box center [392, 341] width 200 height 19
type input "P1"
click at [306, 380] on button "+ Add" at bounding box center [319, 378] width 56 height 23
click at [1053, 334] on span at bounding box center [1053, 336] width 11 height 11
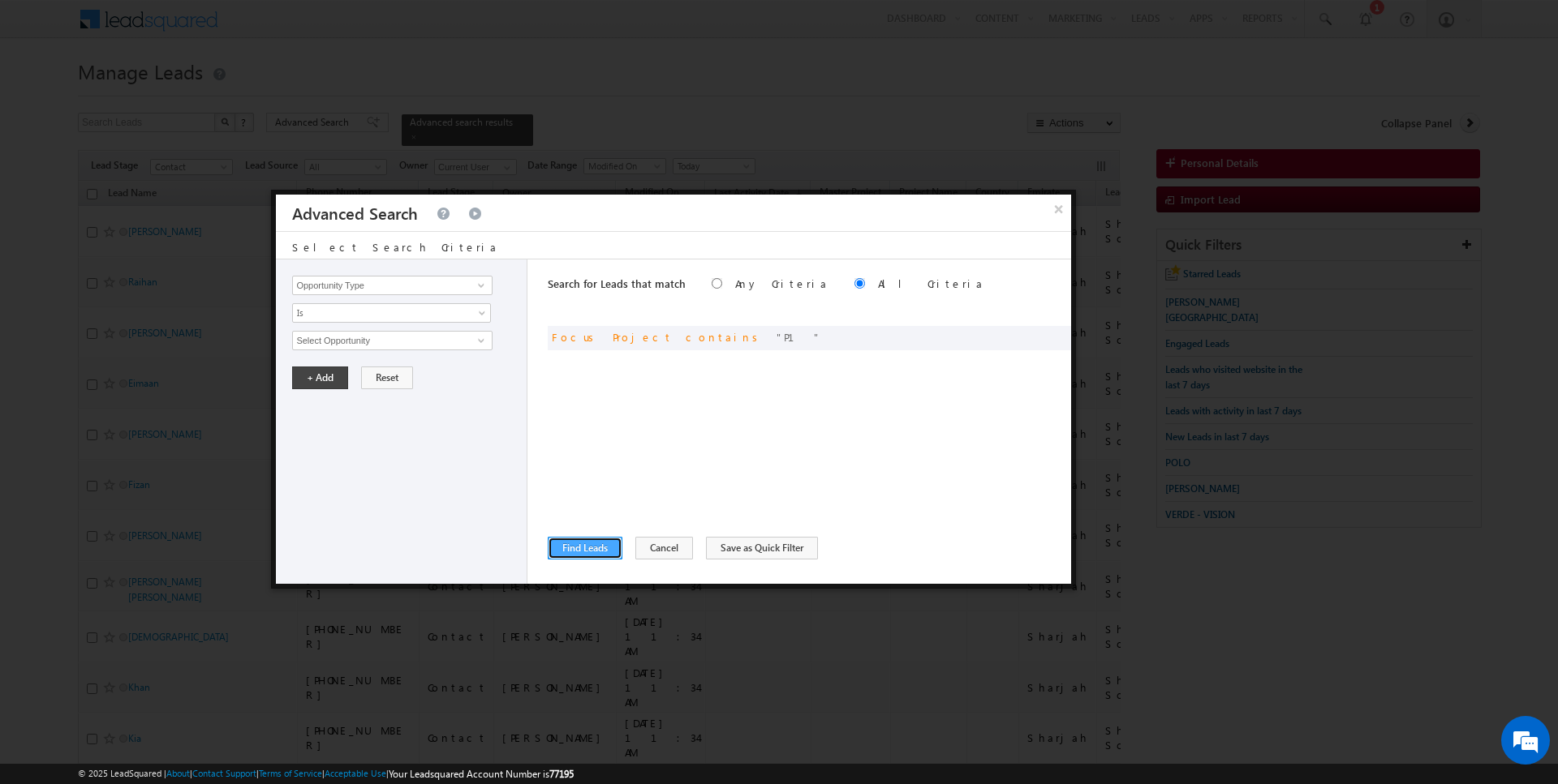
click at [604, 541] on button "Find Leads" at bounding box center [585, 548] width 75 height 23
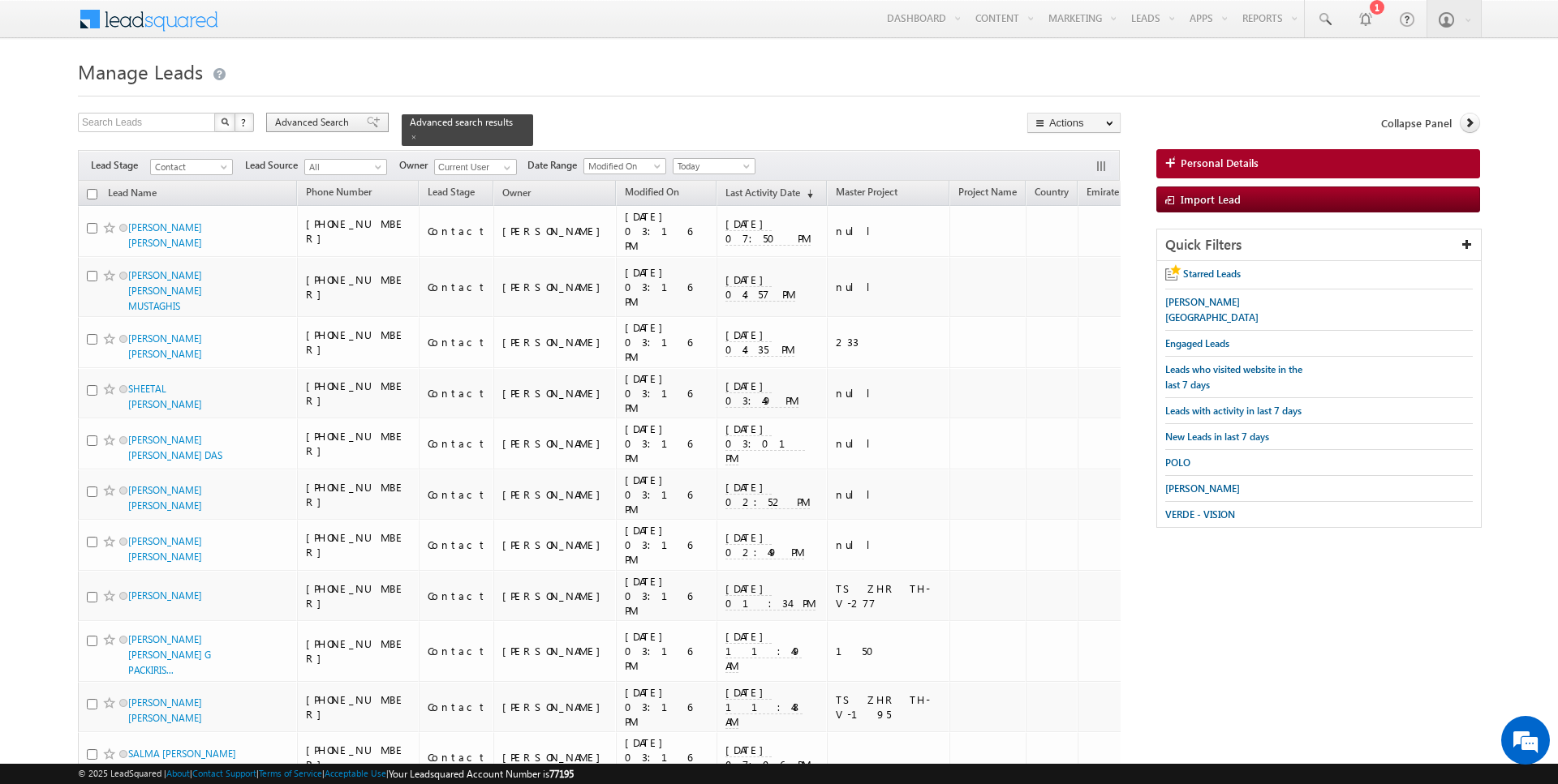
click at [302, 127] on span "Advanced Search" at bounding box center [314, 122] width 79 height 15
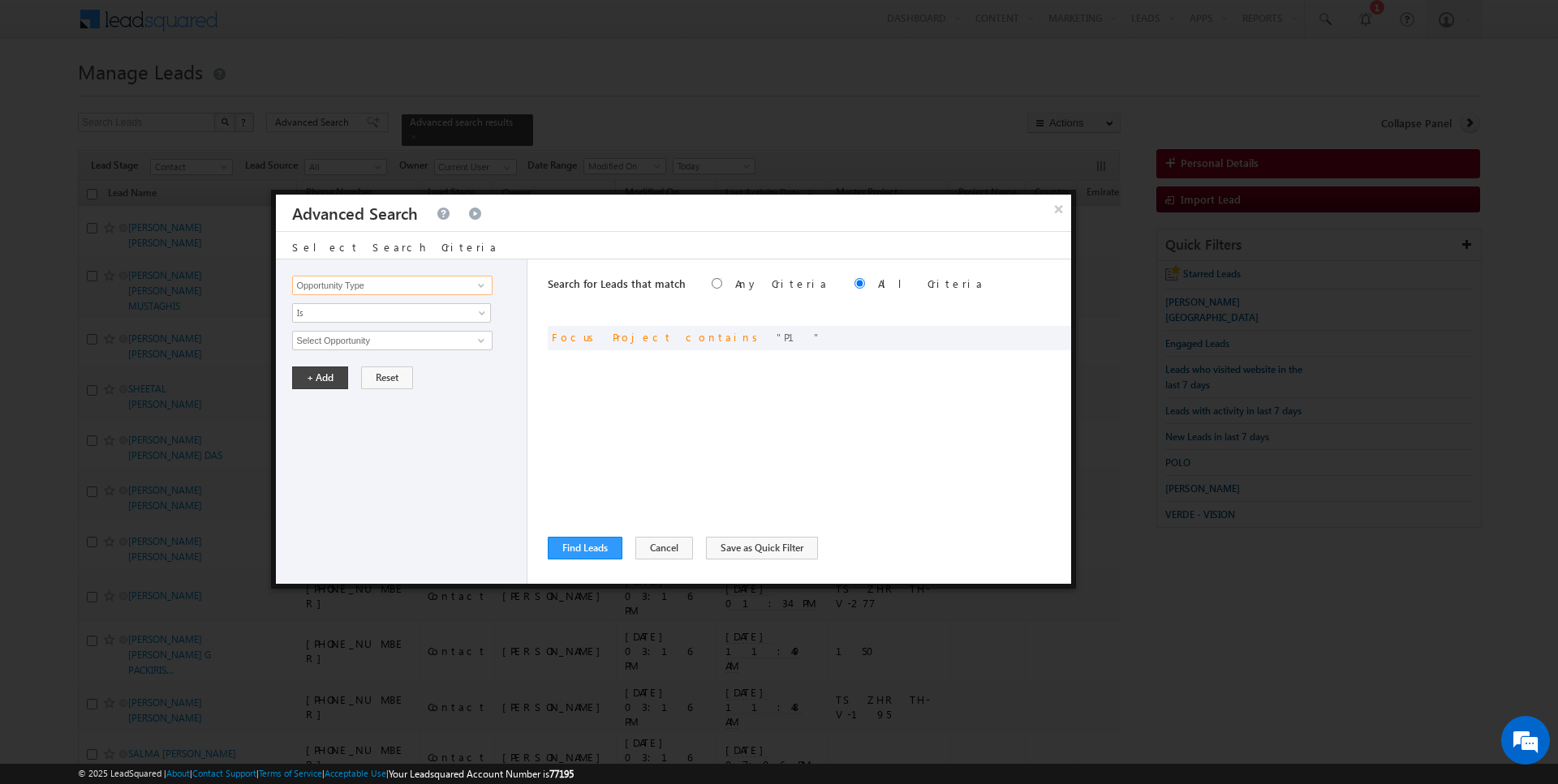
click at [380, 280] on input "Opportunity Type" at bounding box center [392, 285] width 200 height 19
type input "p"
type input "f"
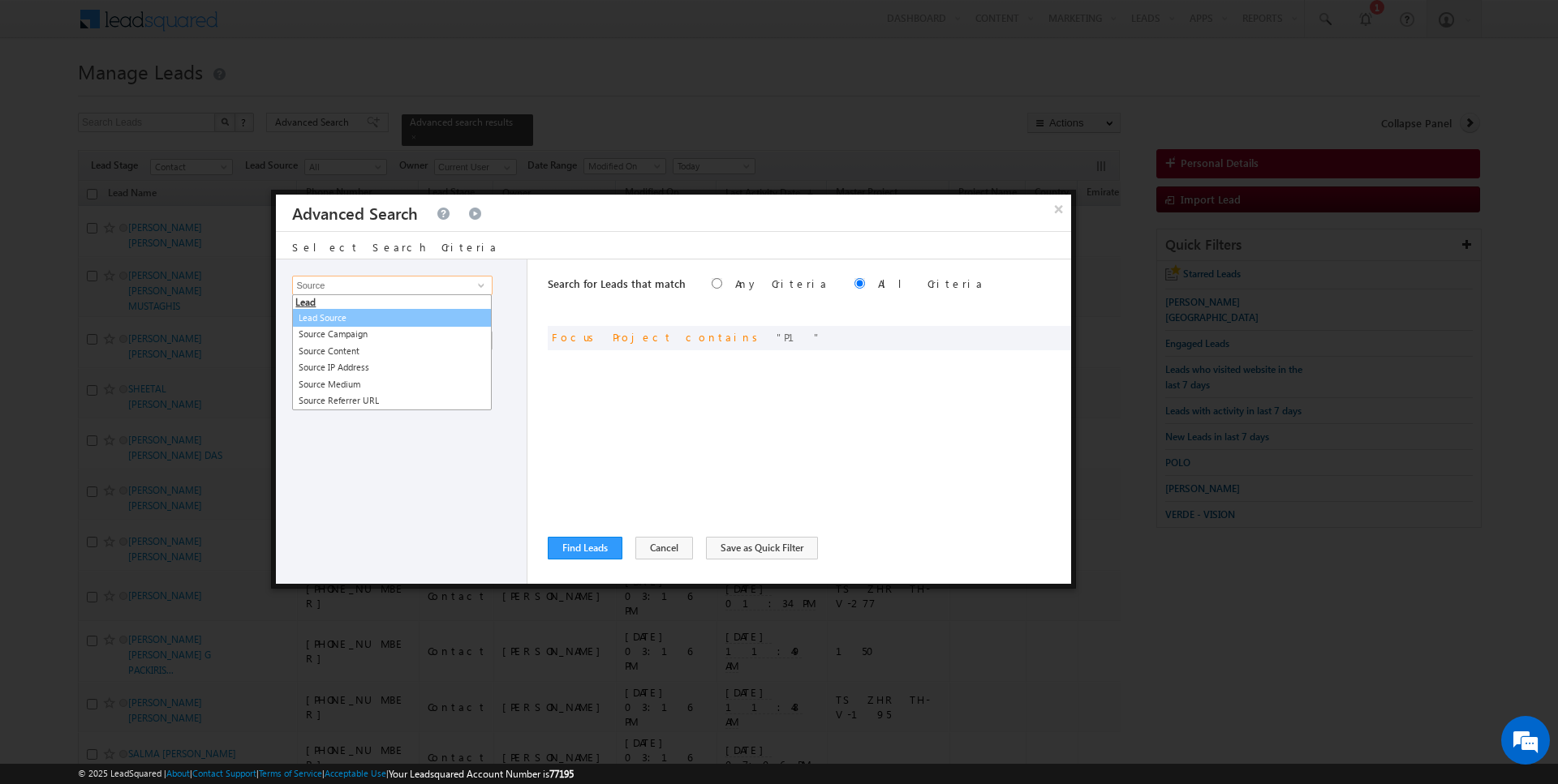
click at [357, 314] on link "Lead Source" at bounding box center [392, 318] width 200 height 19
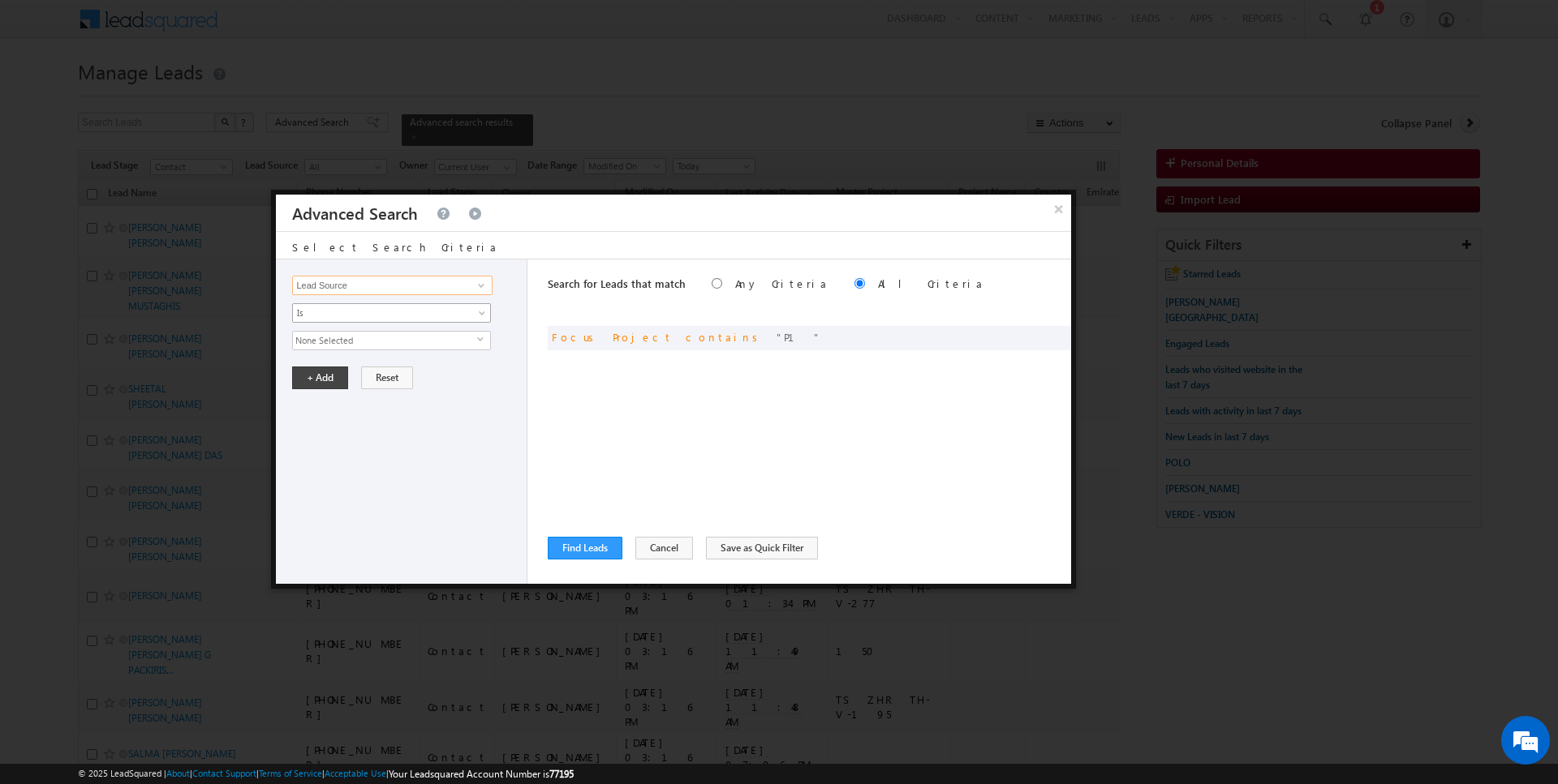
type input "Lead Source"
click at [339, 333] on span "None Selected" at bounding box center [384, 340] width 184 height 18
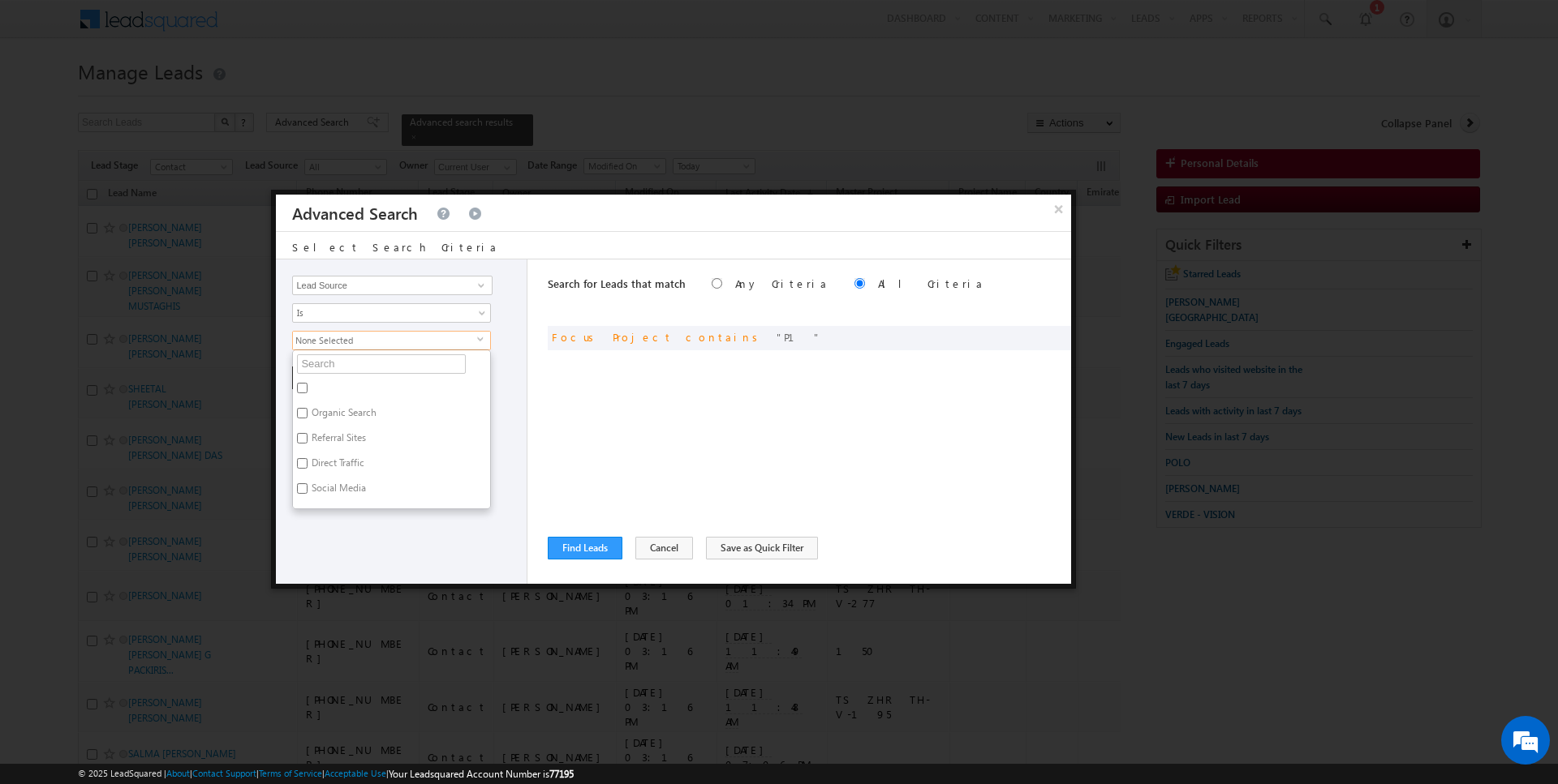
click at [337, 378] on li "Organic Search" at bounding box center [391, 390] width 197 height 25
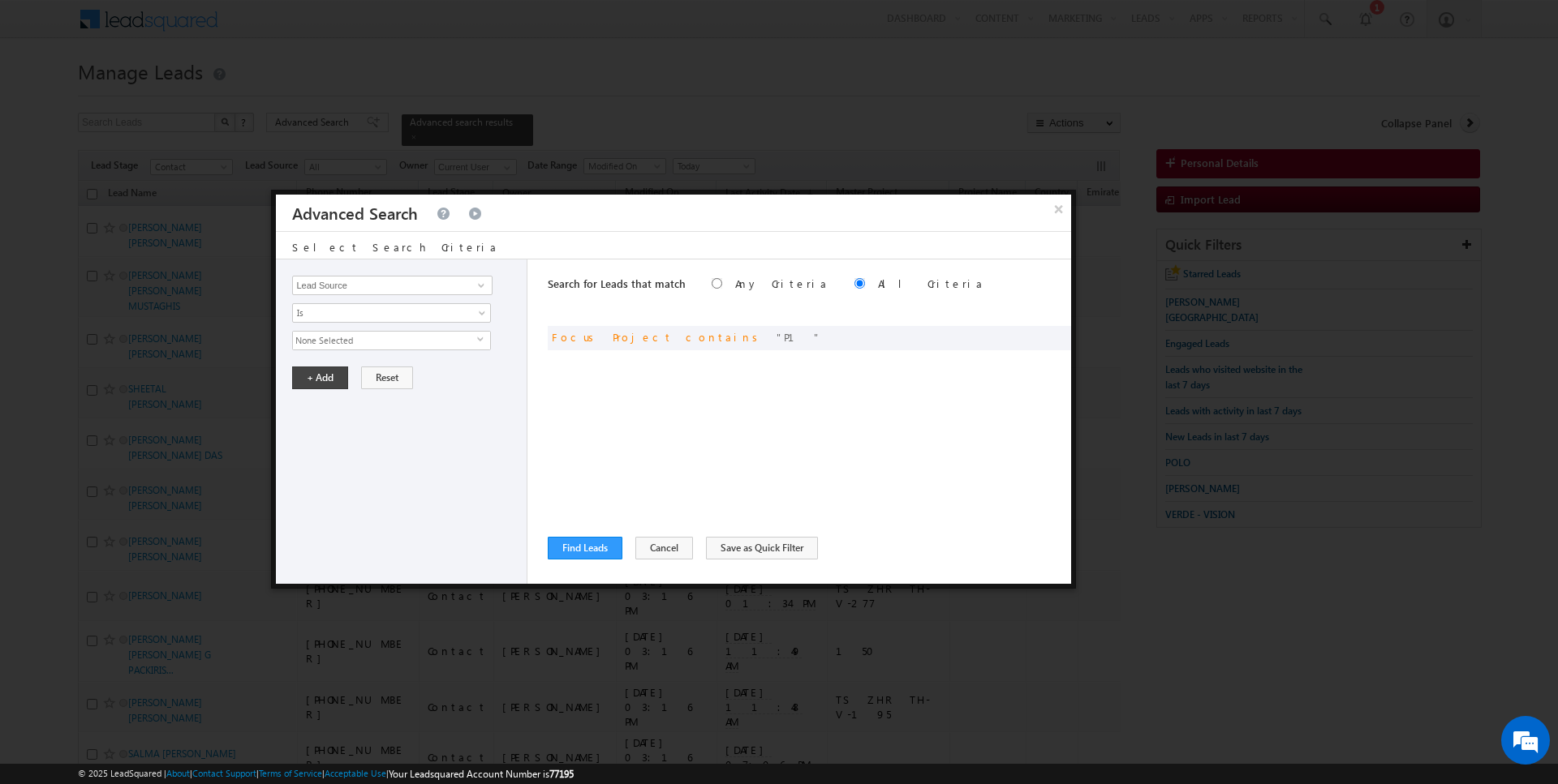
click at [340, 348] on div "Opportunity Type Lead Activity Task Sales Group Prospect Id Address 1 Address 2…" at bounding box center [402, 421] width 252 height 325
click at [340, 338] on span "None Selected" at bounding box center [384, 340] width 184 height 18
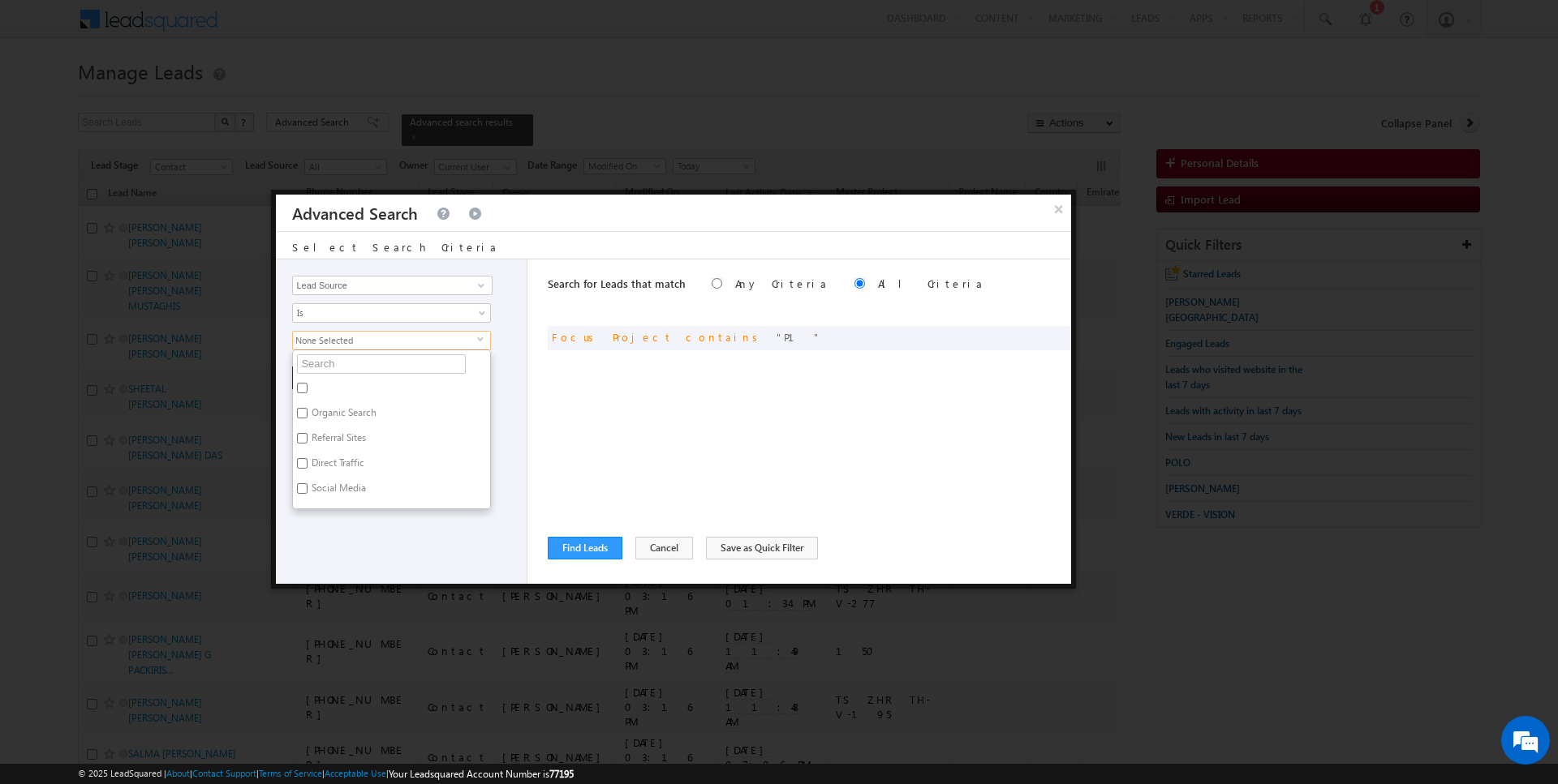
click at [340, 350] on ul "Organic Search Referral Sites Direct Traffic Social Media Inbound Email Inbound…" at bounding box center [391, 429] width 199 height 160
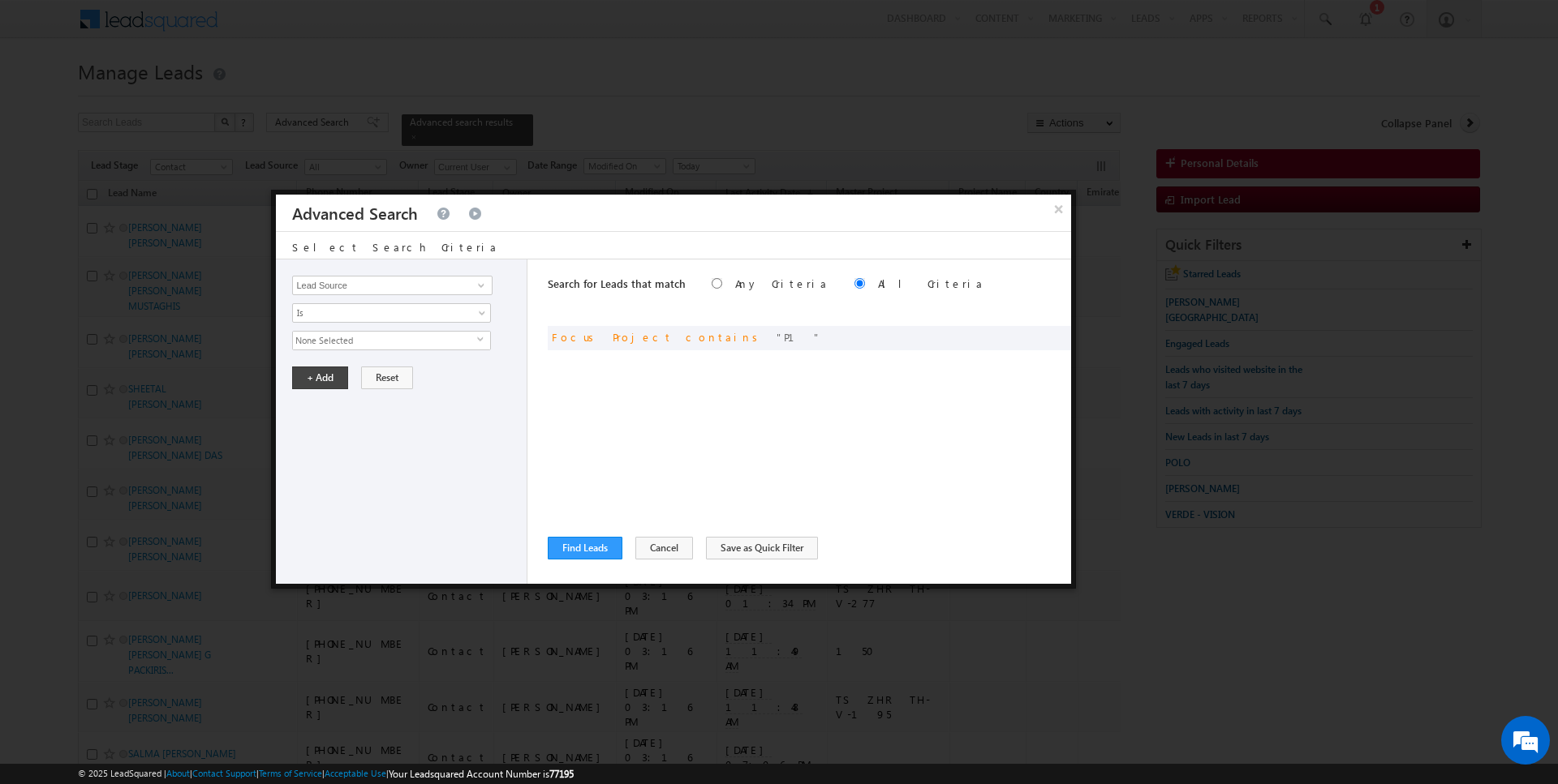
click at [340, 331] on span "None Selected" at bounding box center [384, 340] width 184 height 18
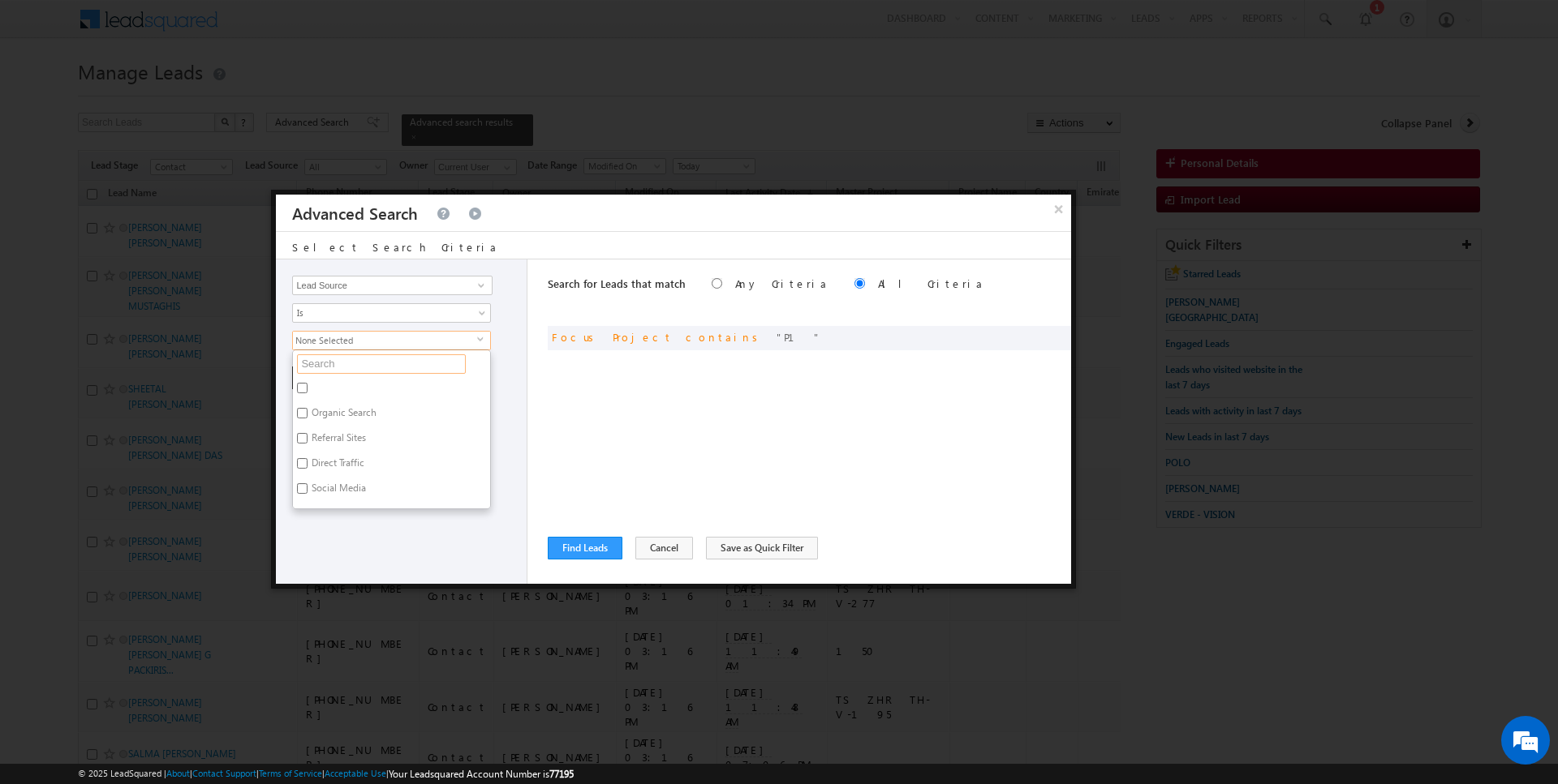
click at [340, 355] on input "text" at bounding box center [381, 364] width 168 height 19
type input "serena"
click at [325, 440] on label "Serena" at bounding box center [346, 449] width 108 height 25
click at [307, 442] on input "Serena" at bounding box center [302, 447] width 10 height 10
checkbox input "true"
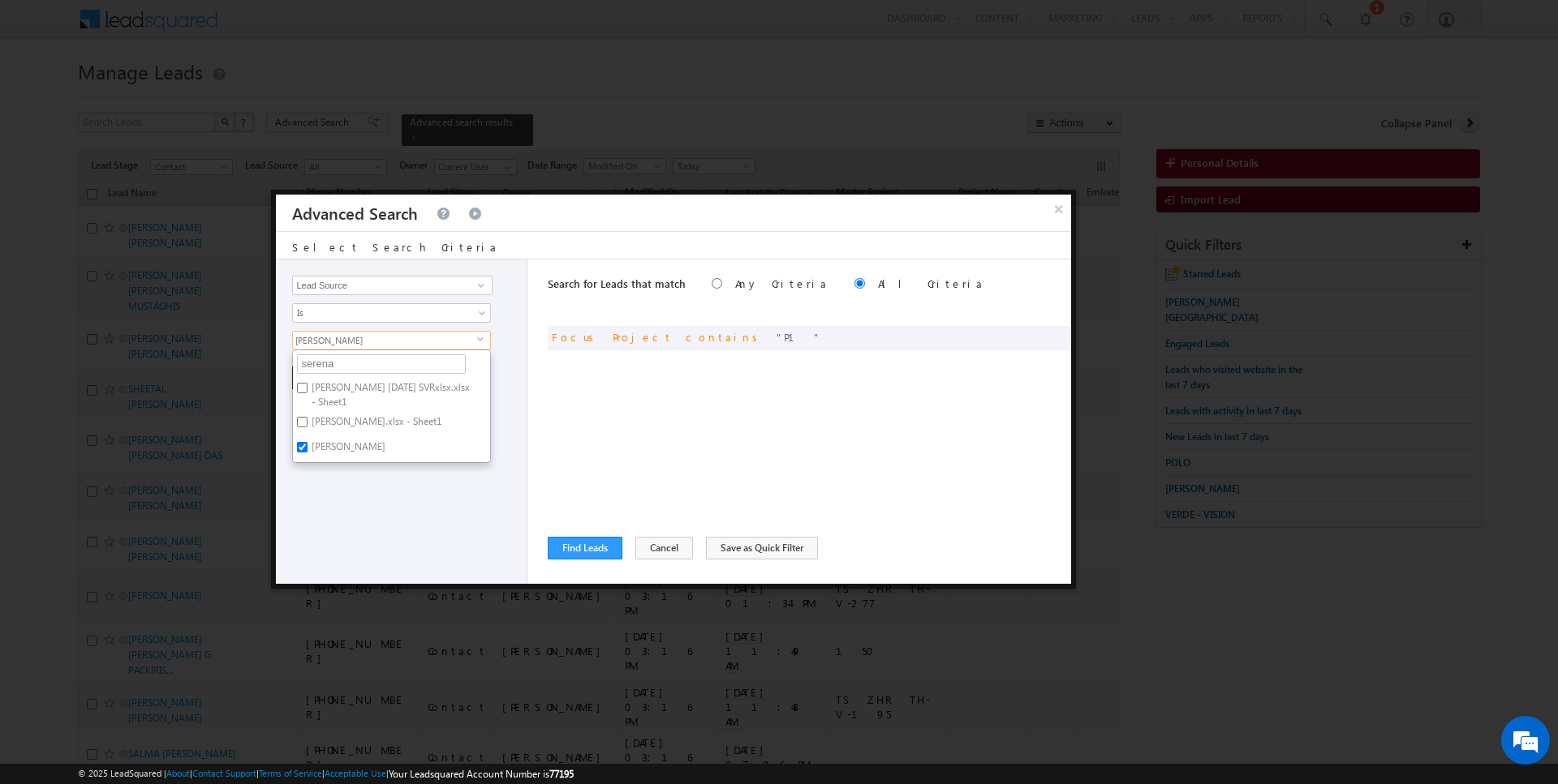
click at [328, 425] on label "Serena.xlsx - Sheet1" at bounding box center [375, 424] width 165 height 25
click at [307, 425] on input "Serena.xlsx - Sheet1" at bounding box center [302, 421] width 10 height 10
checkbox input "true"
click at [338, 384] on label "Serena F April 2024 SVRxlsx.xlsx - Sheet1" at bounding box center [391, 394] width 197 height 34
click at [307, 384] on input "Serena F April 2024 SVRxlsx.xlsx - Sheet1" at bounding box center [302, 388] width 10 height 10
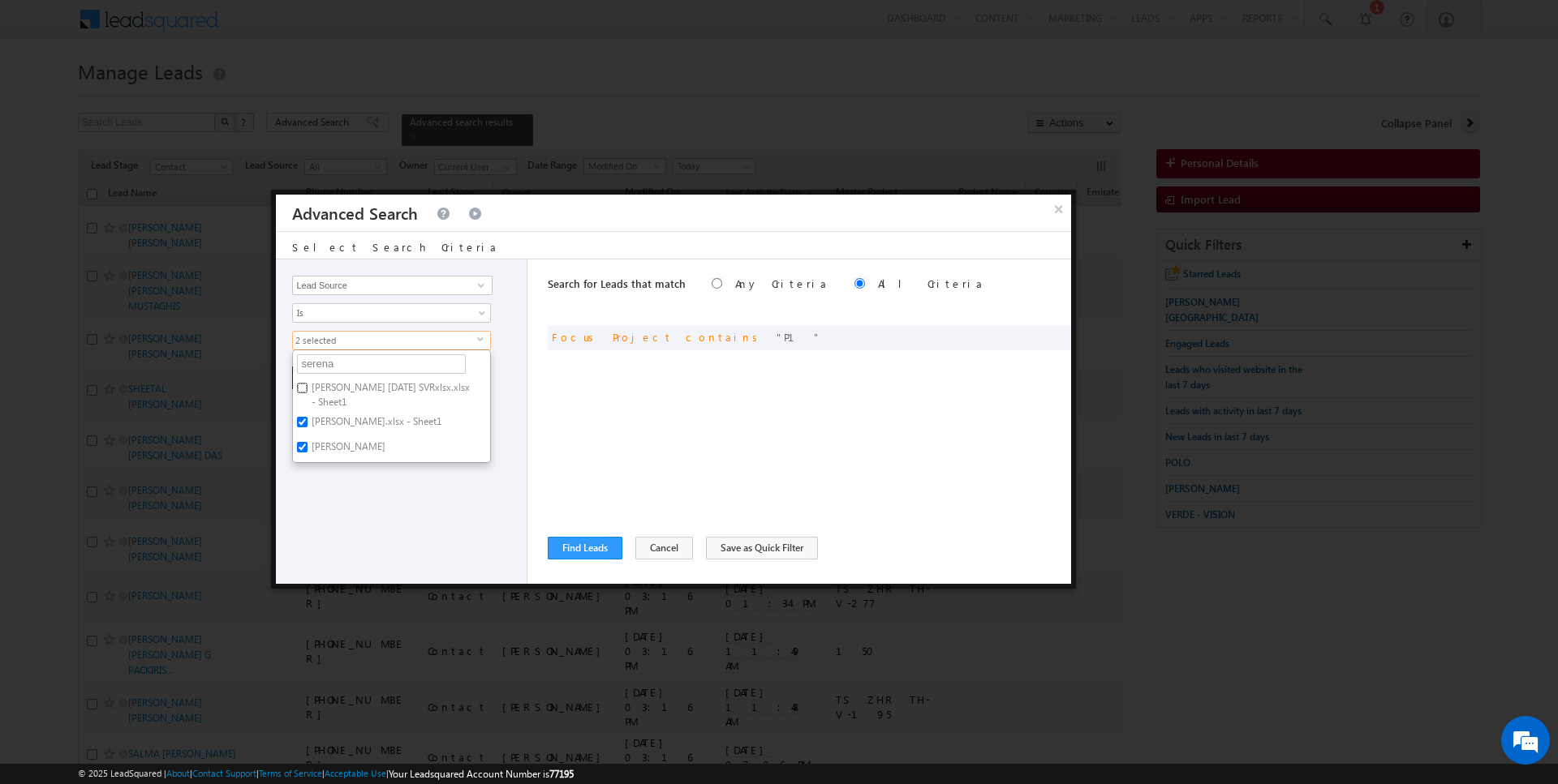
checkbox input "true"
click at [344, 512] on div "Opportunity Type Lead Activity Task Sales Group Prospect Id Address 1 Address 2…" at bounding box center [402, 421] width 252 height 325
click at [324, 373] on button "+ Add" at bounding box center [319, 378] width 56 height 23
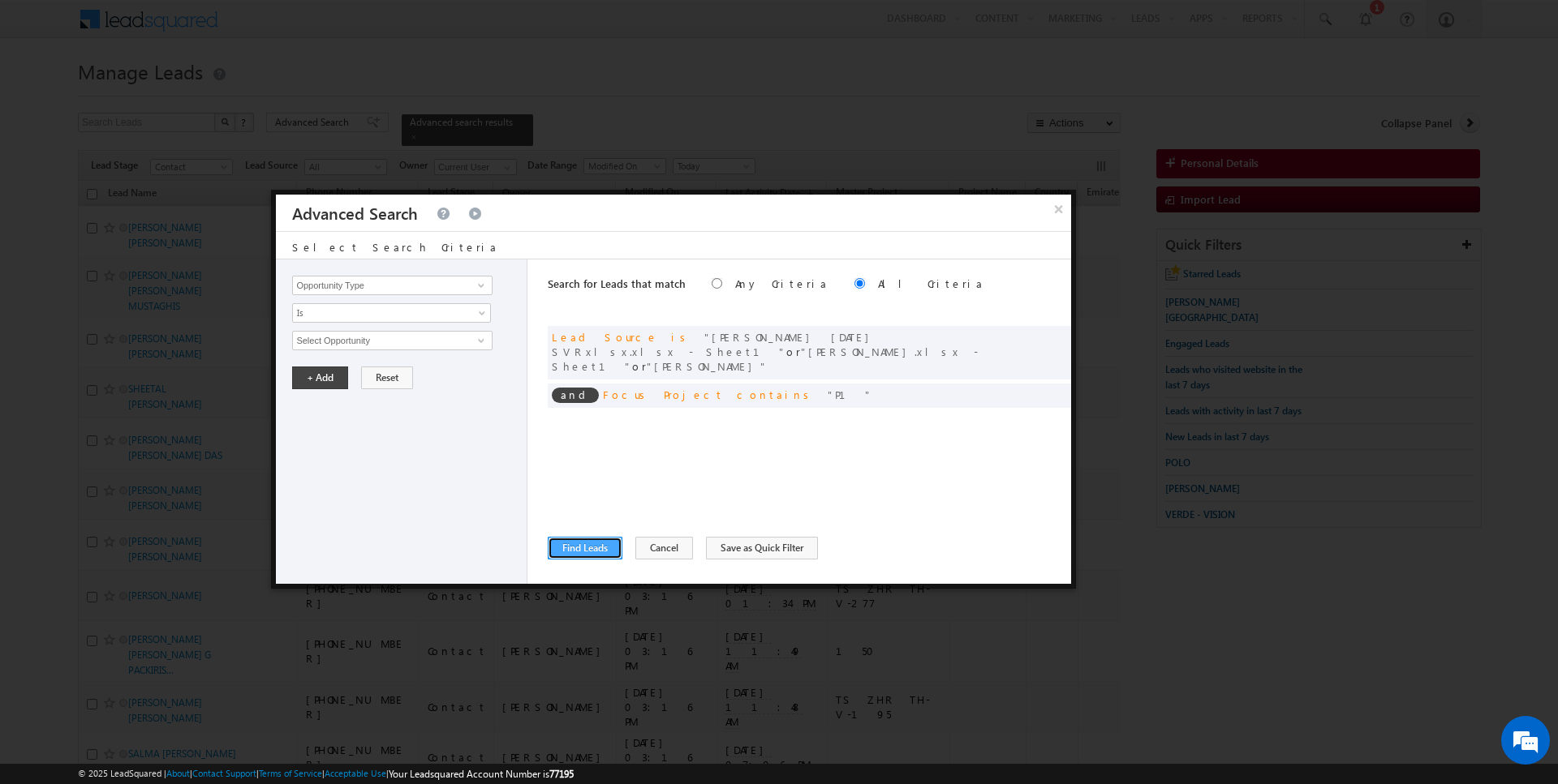
click at [570, 551] on button "Find Leads" at bounding box center [585, 548] width 75 height 23
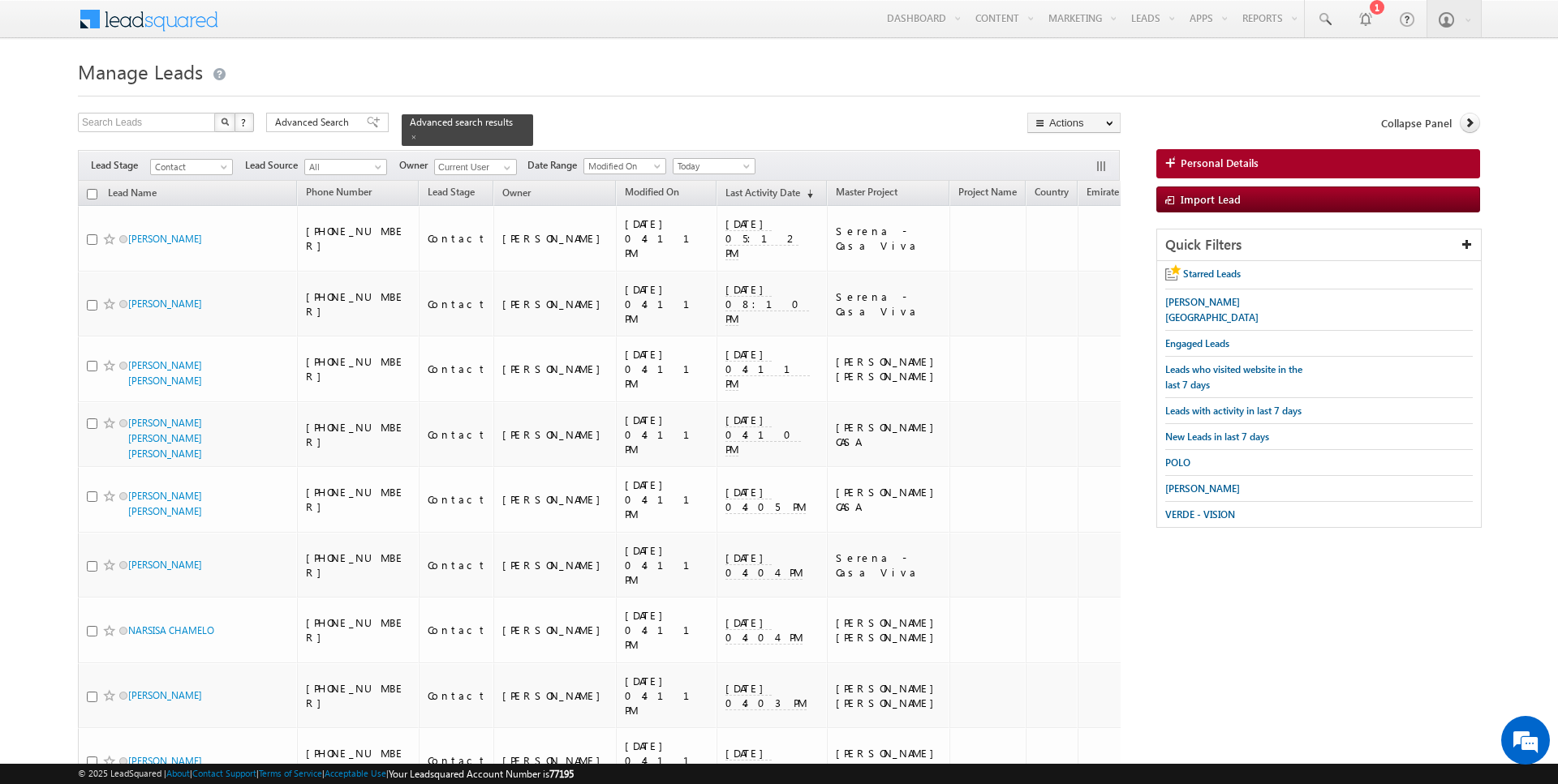
click at [94, 192] on input "checkbox" at bounding box center [92, 193] width 10 height 10
checkbox input "true"
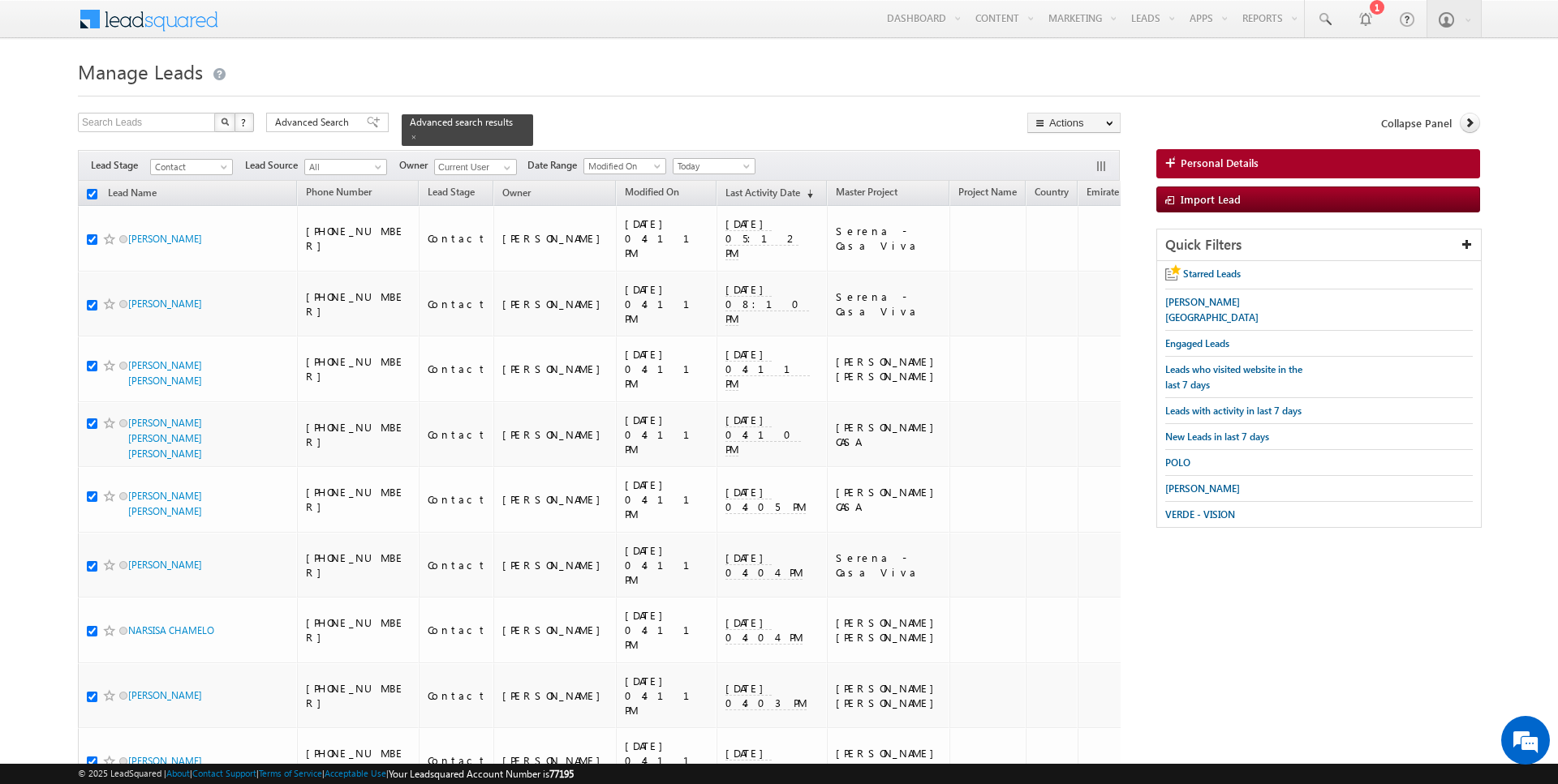
checkbox input "true"
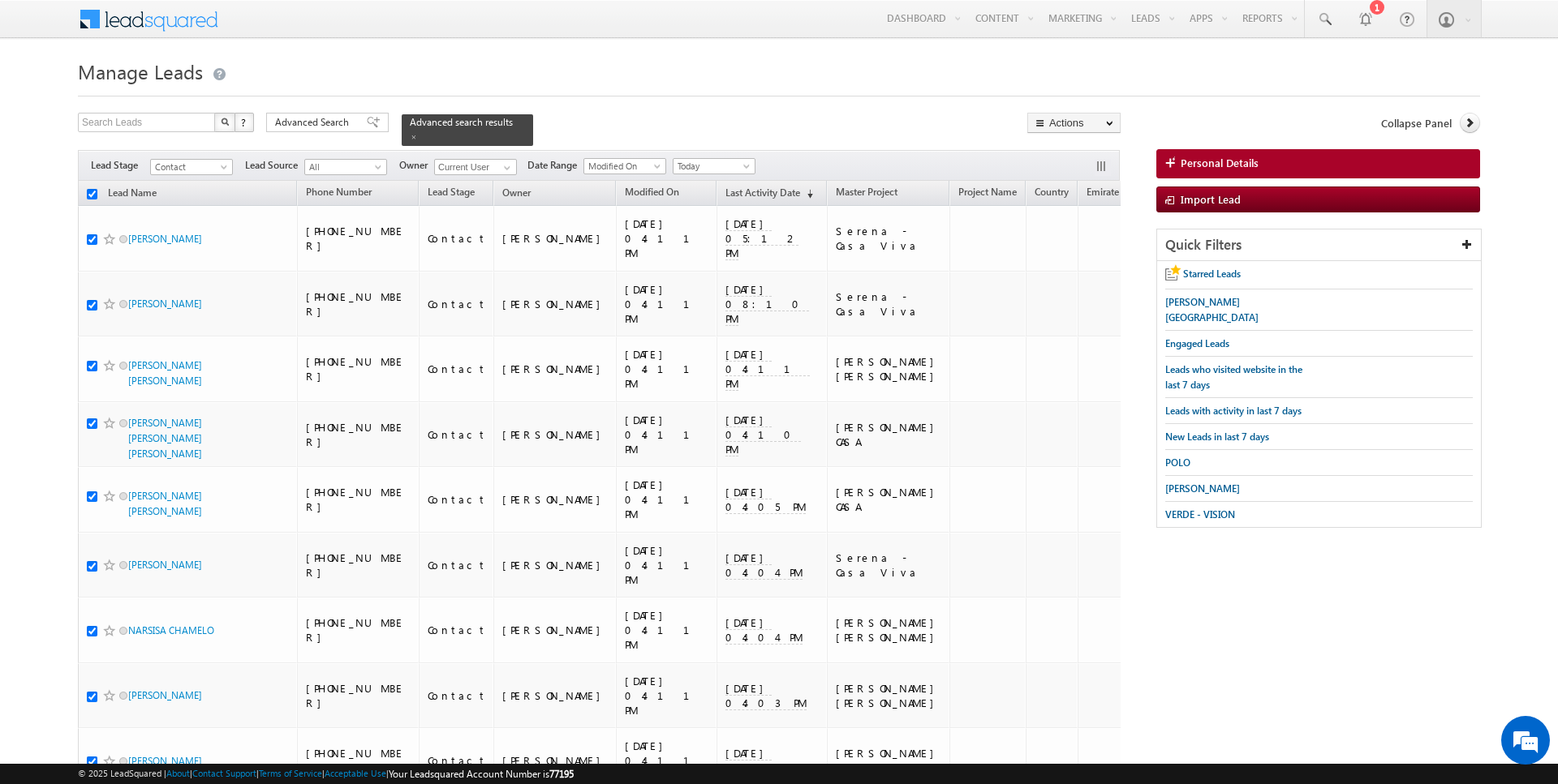
checkbox input "true"
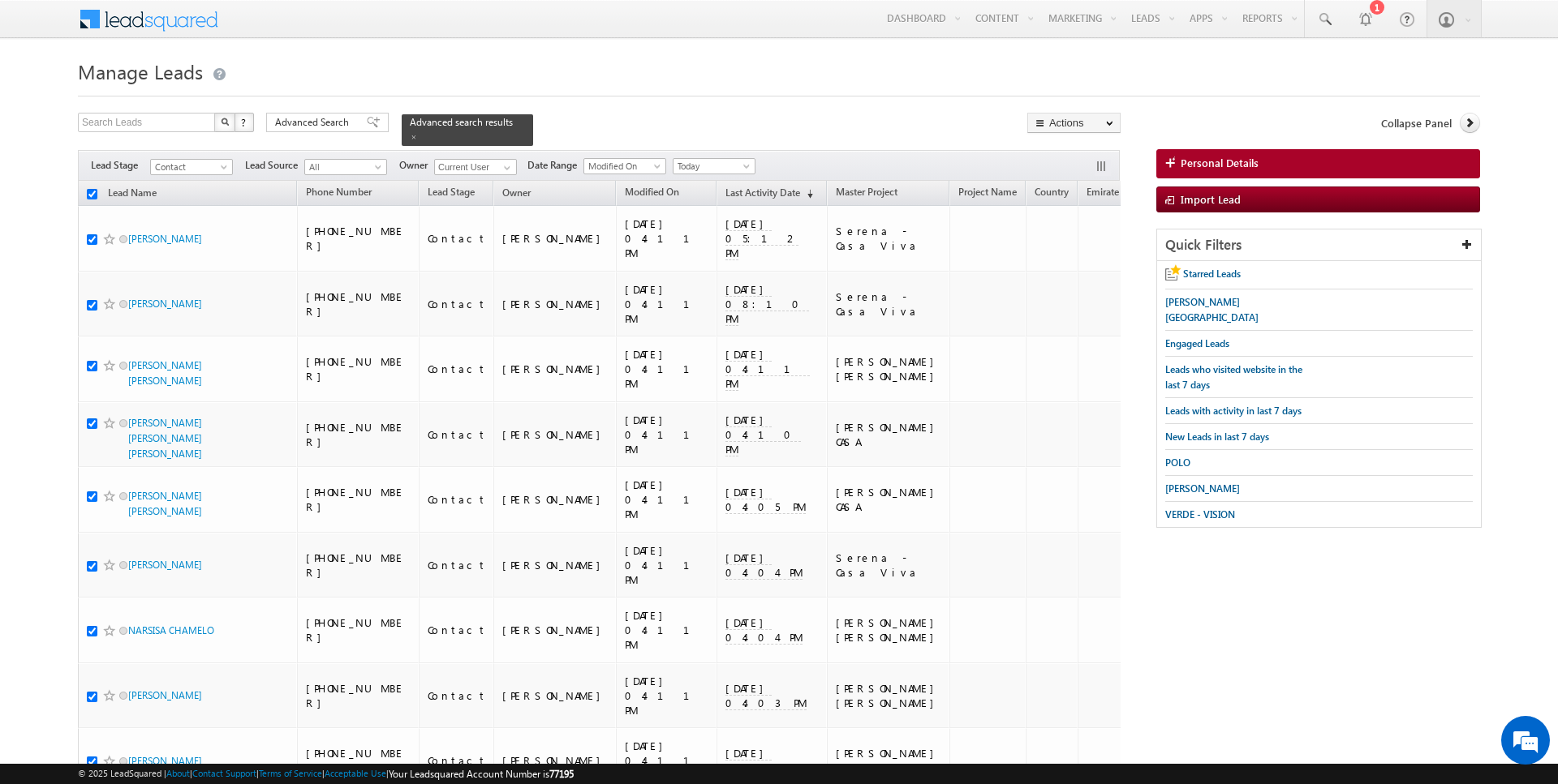
checkbox input "true"
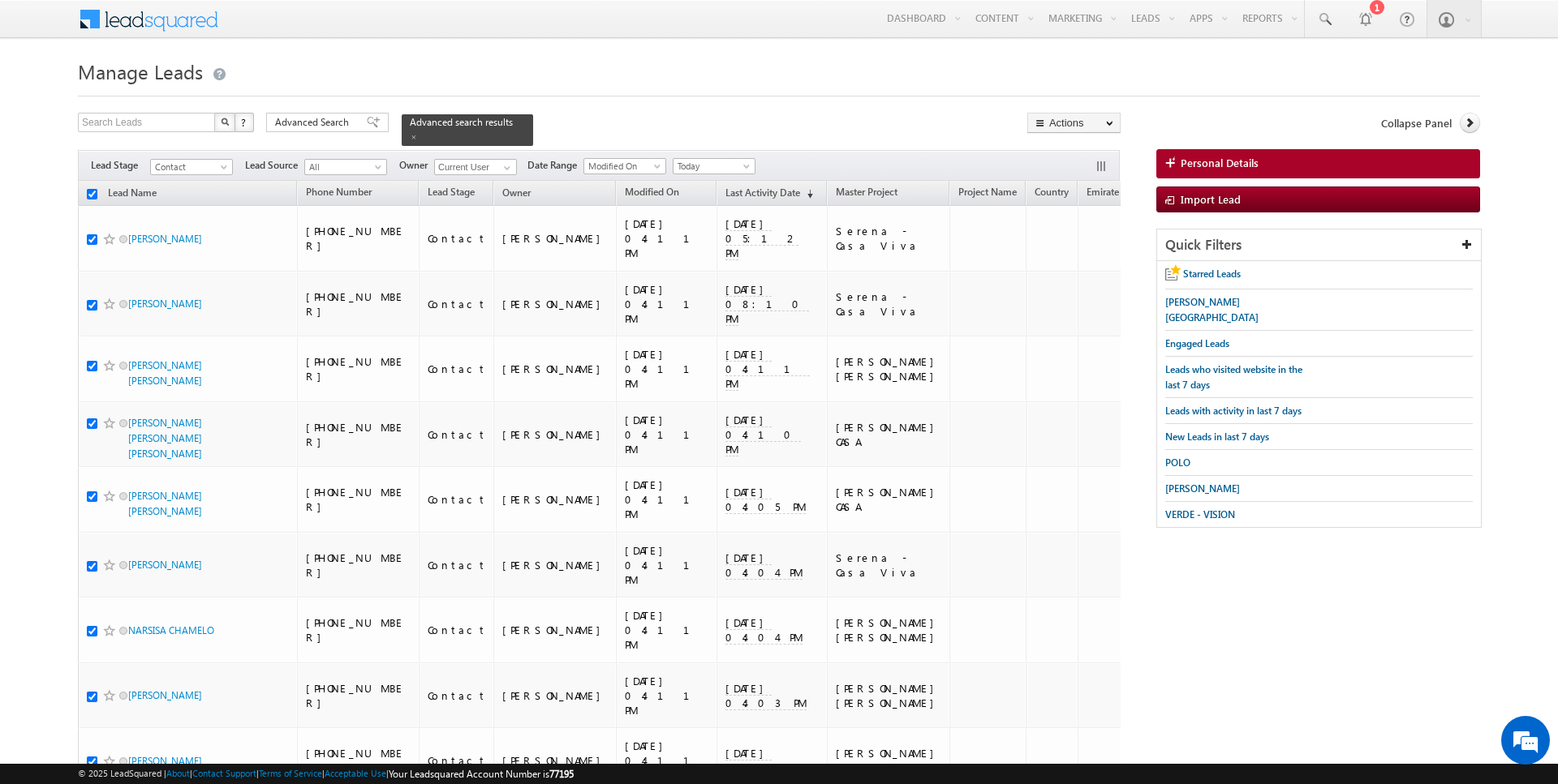
checkbox input "true"
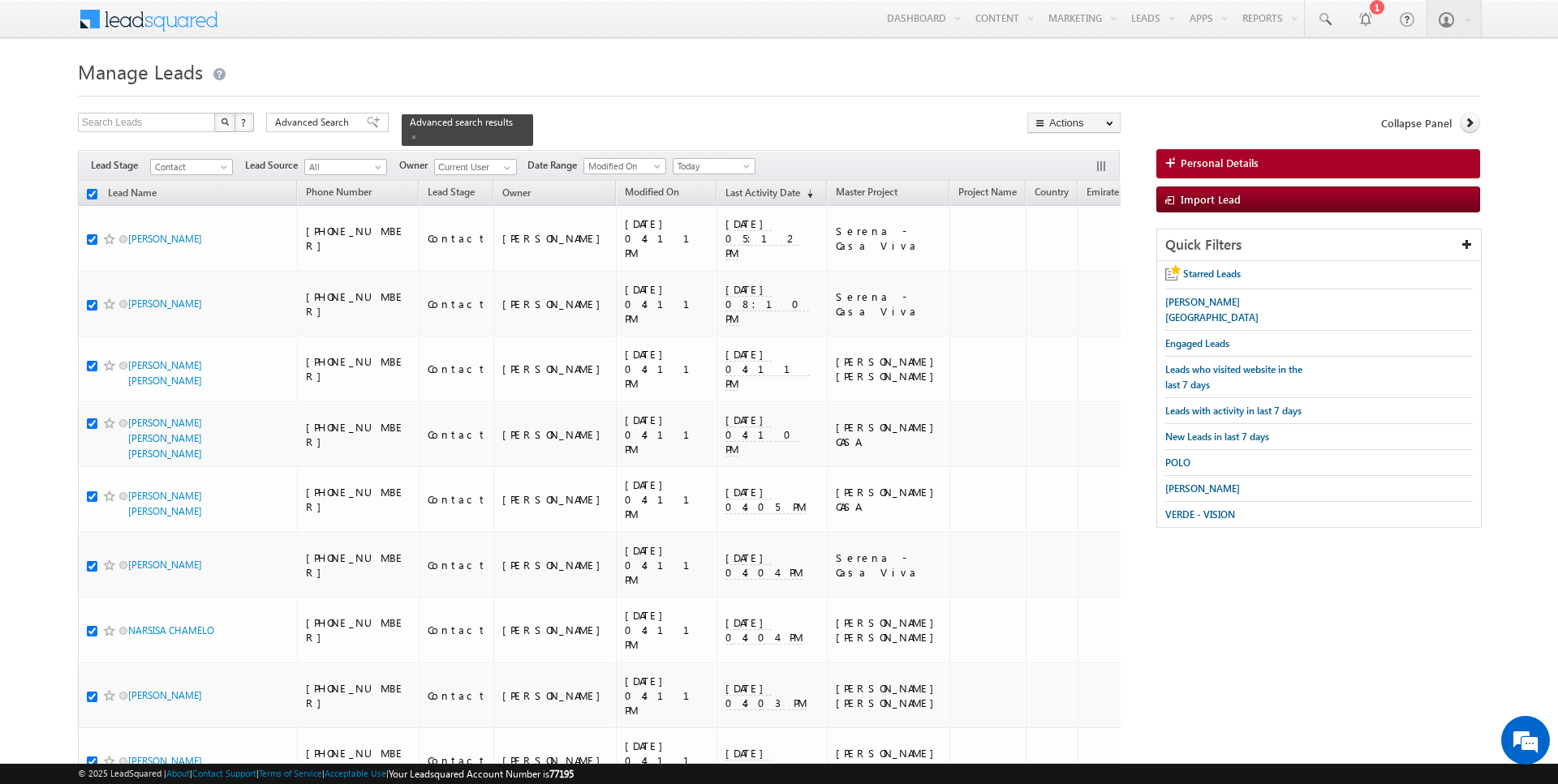
checkbox input "true"
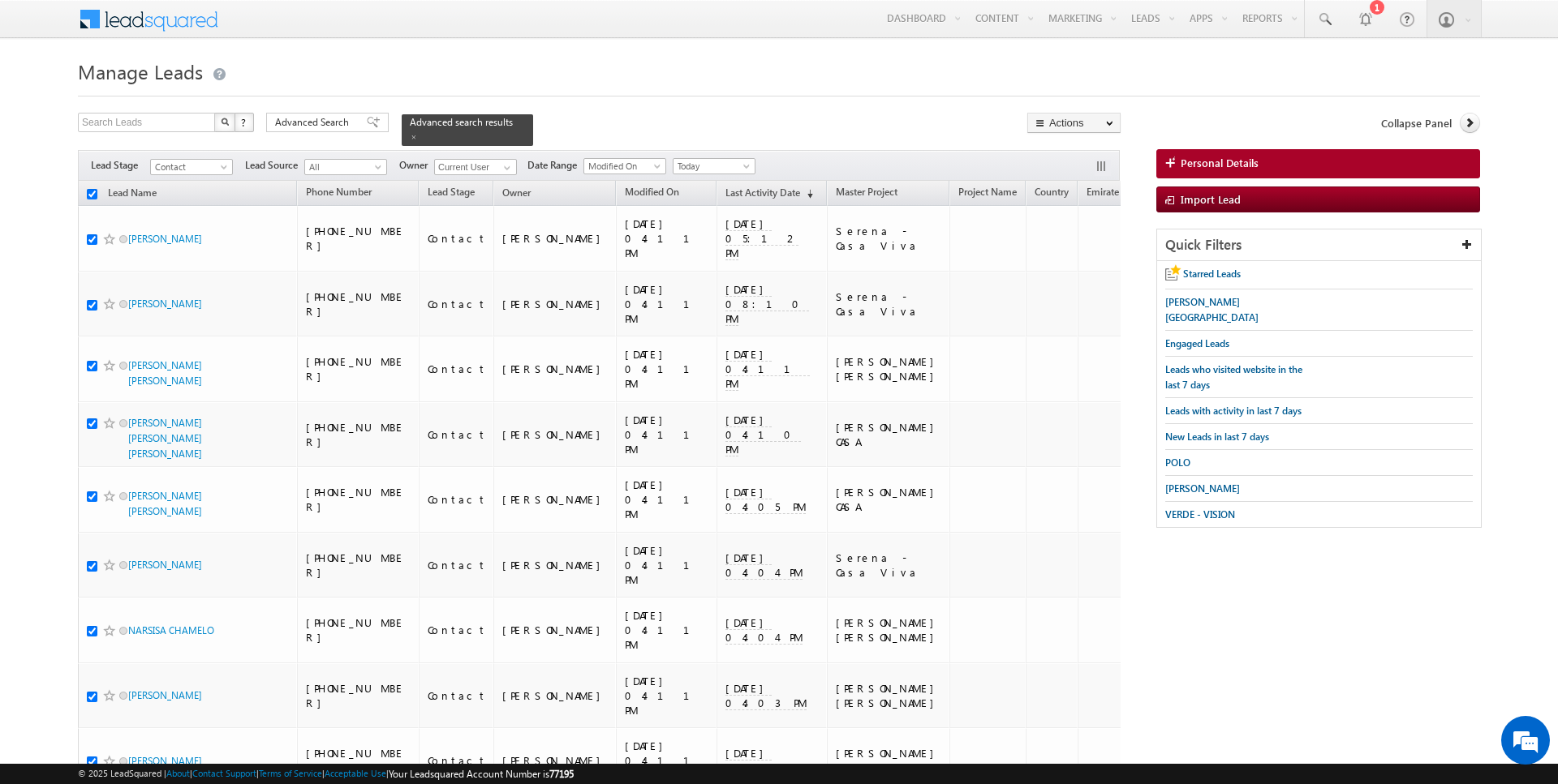
checkbox input "true"
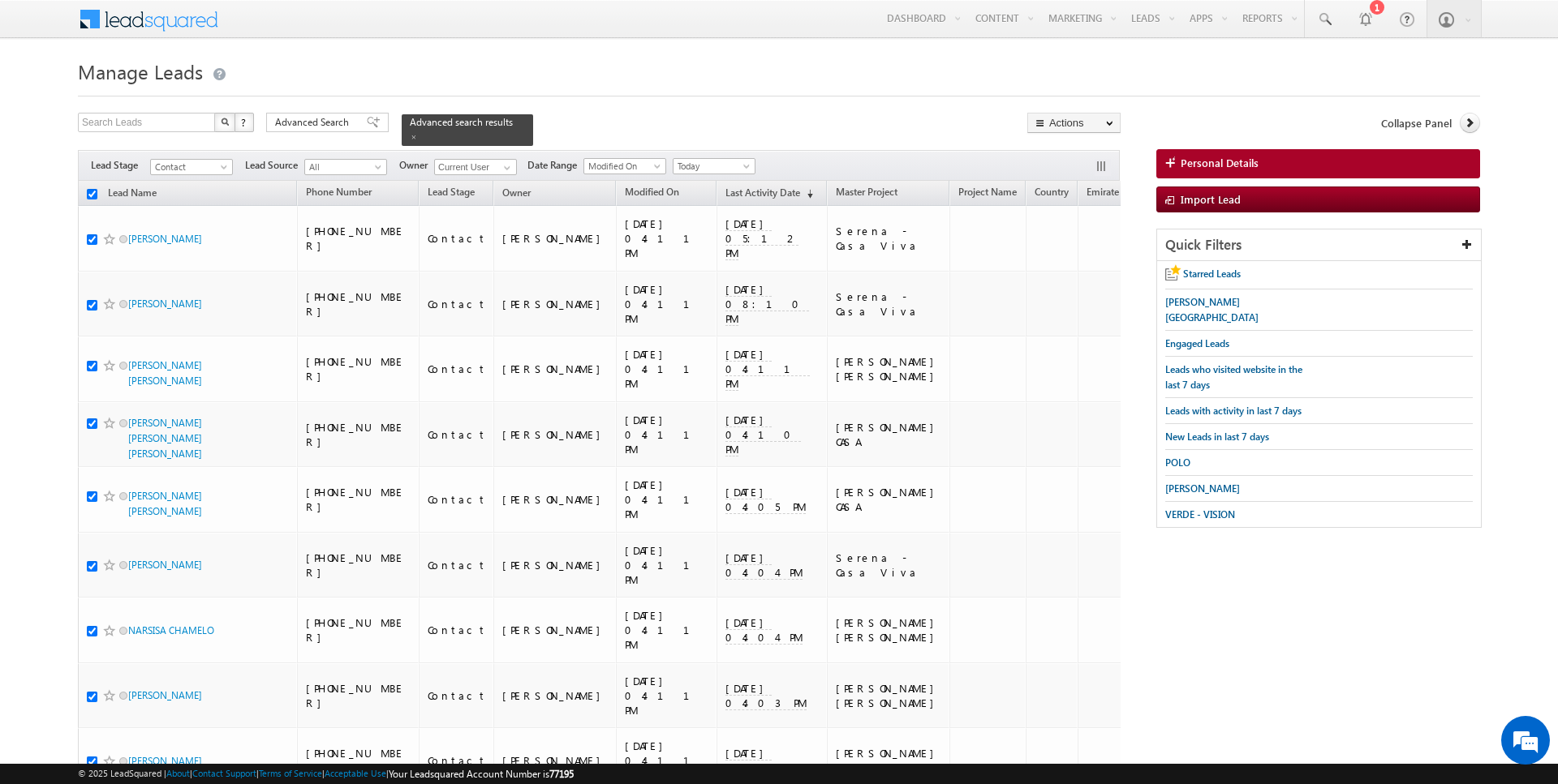
checkbox input "true"
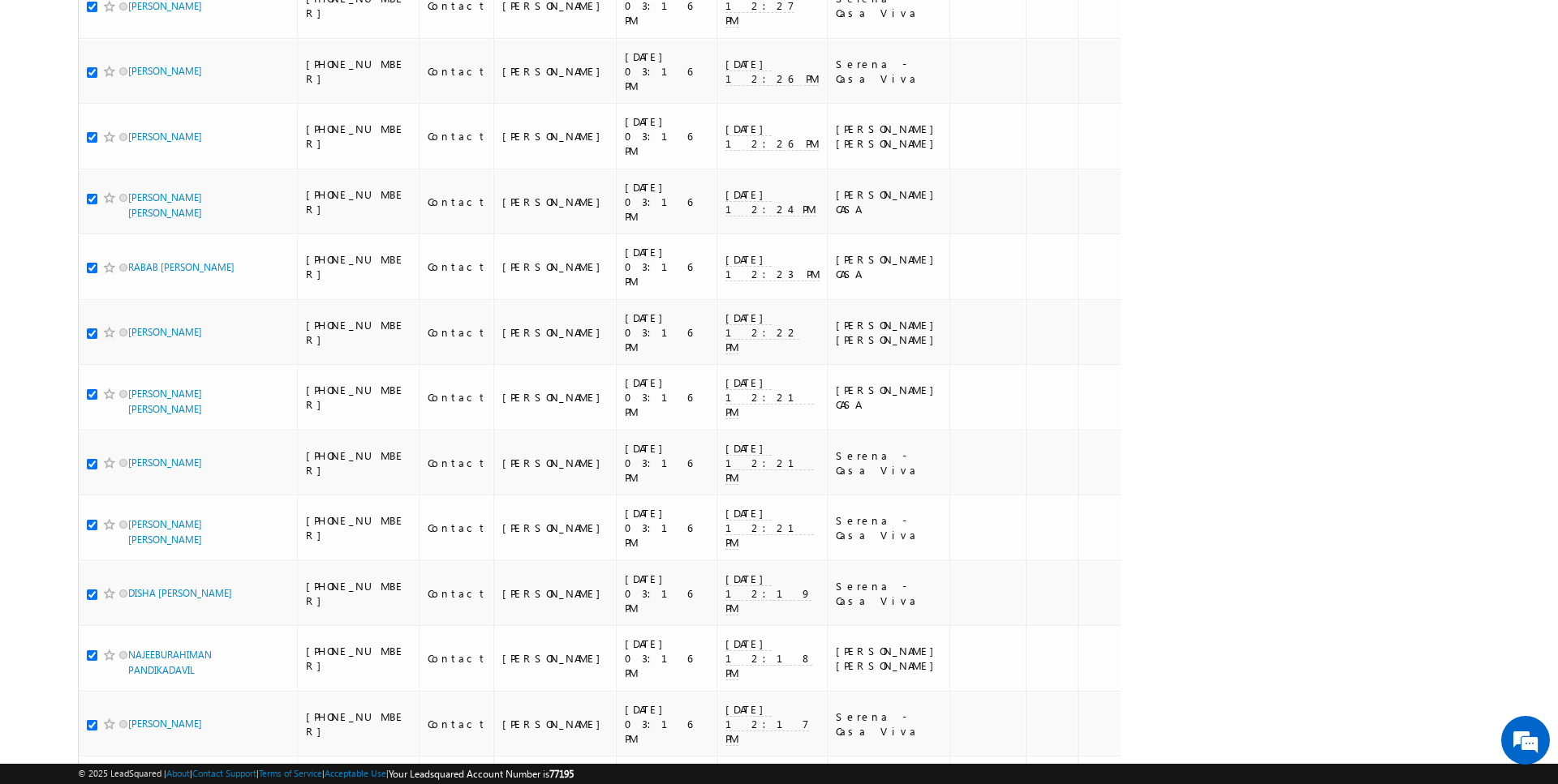
scroll to position [6026, 0]
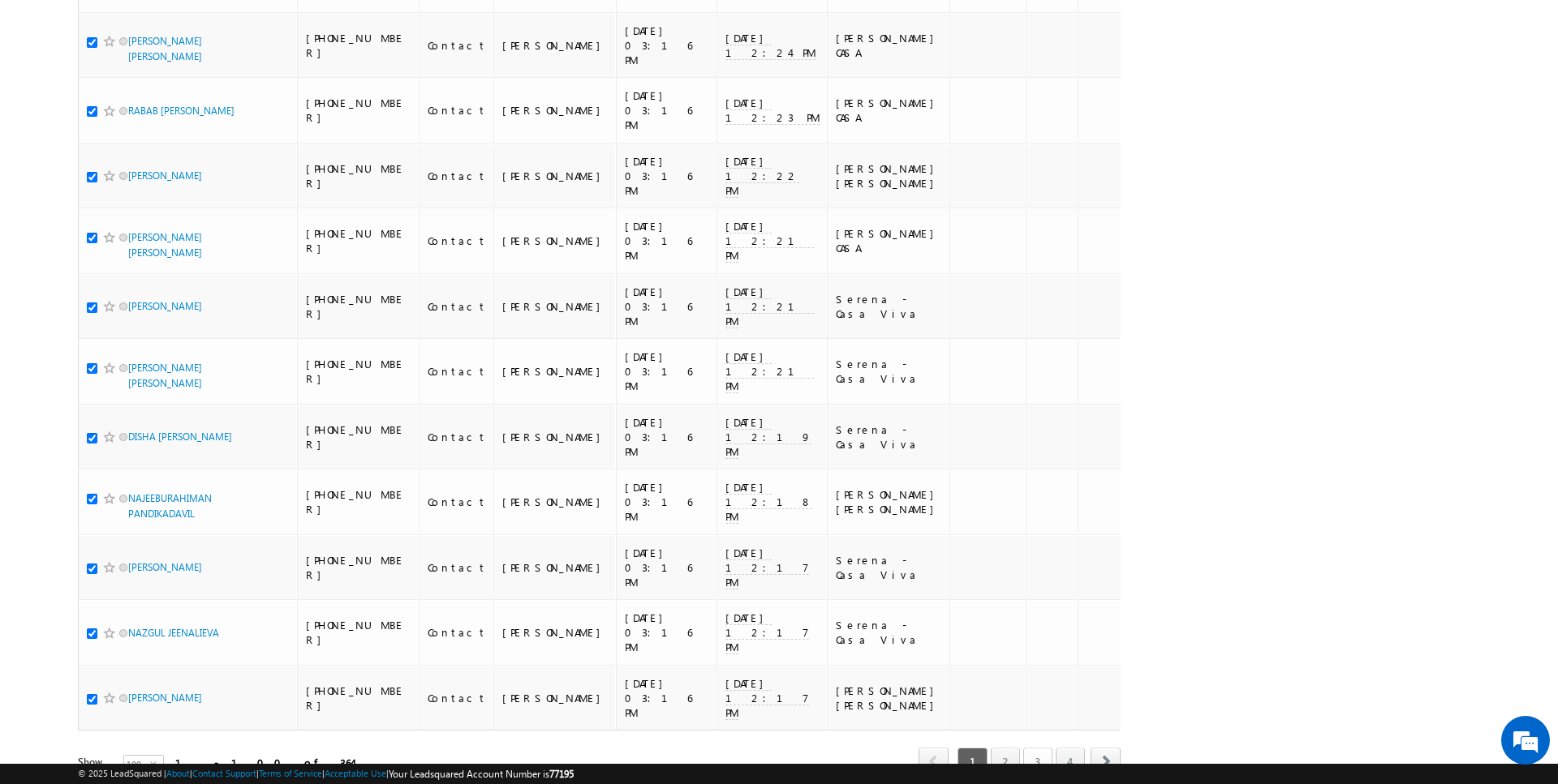
click at [1046, 748] on link "3" at bounding box center [1038, 762] width 30 height 28
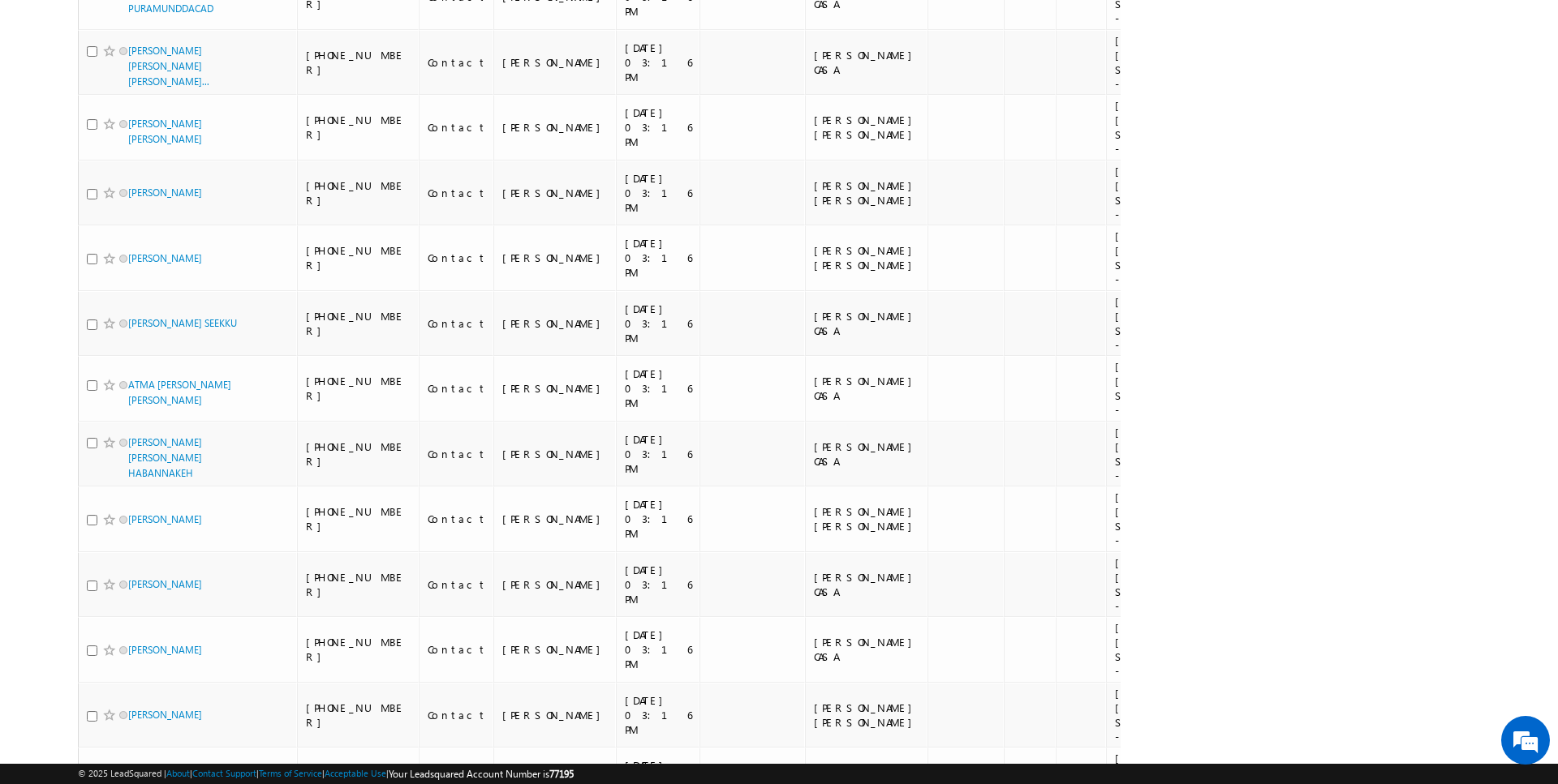
scroll to position [0, 0]
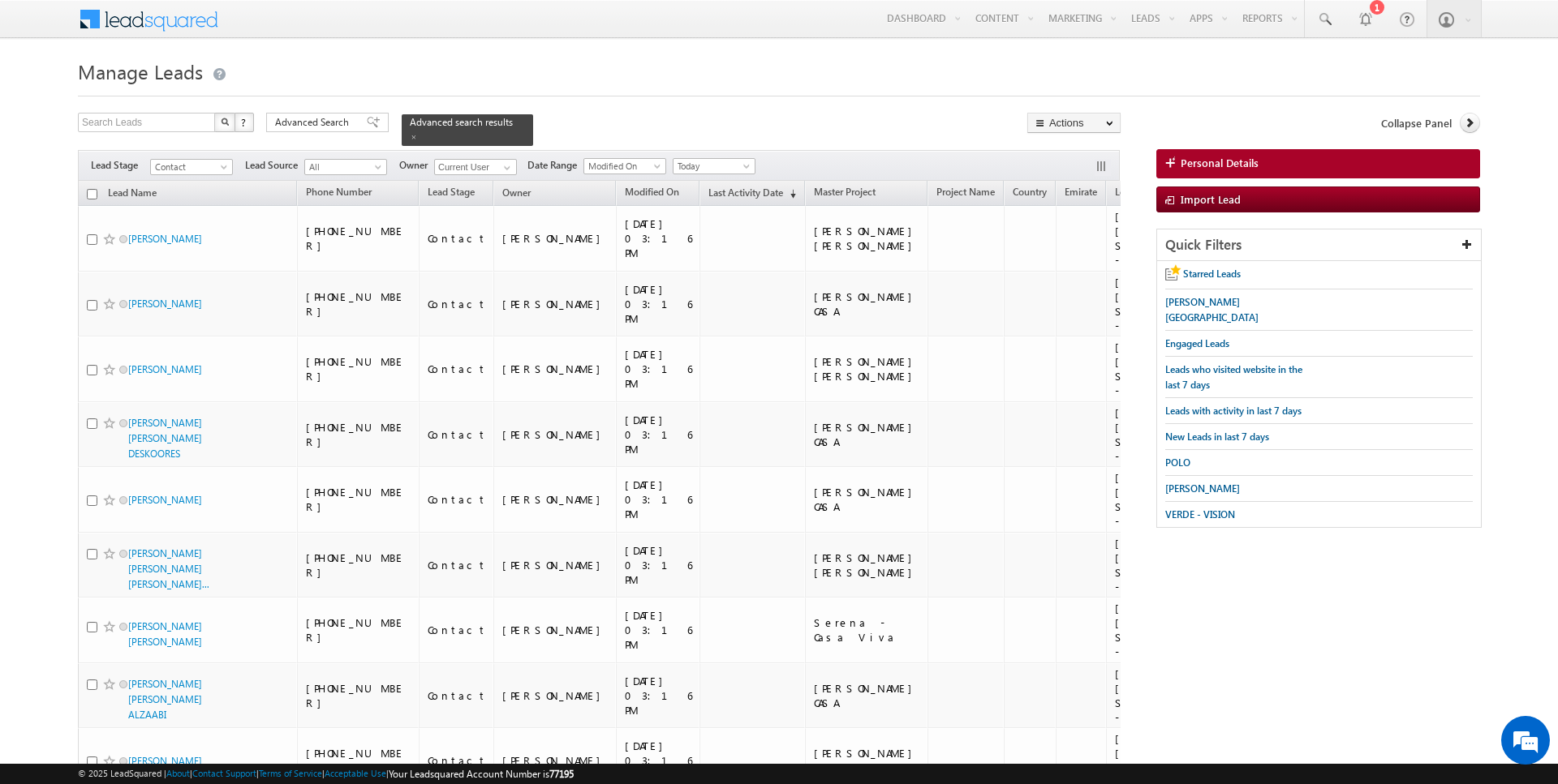
click at [91, 195] on input "checkbox" at bounding box center [92, 193] width 10 height 10
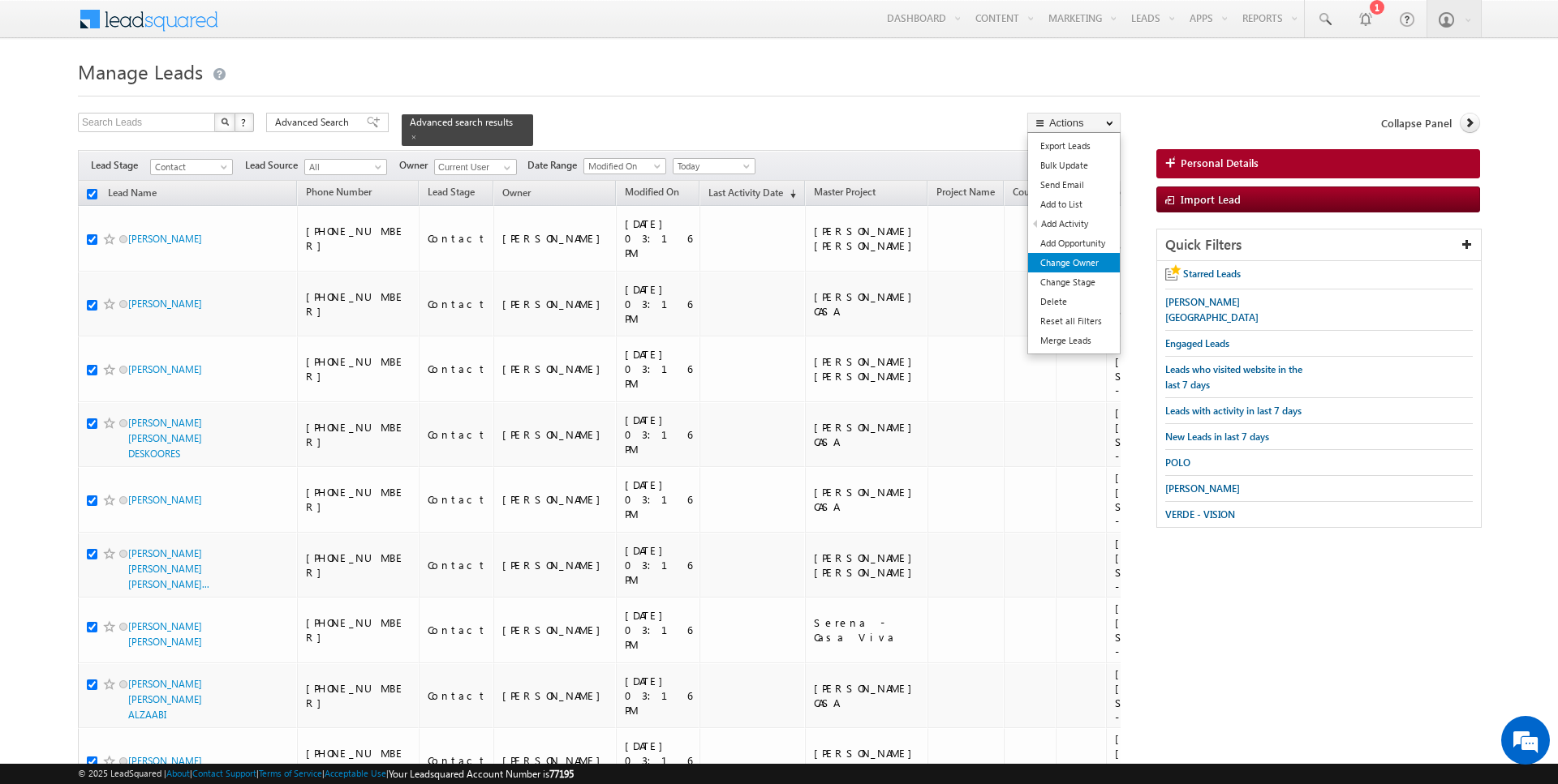
click at [1079, 259] on link "Change Owner" at bounding box center [1073, 262] width 92 height 19
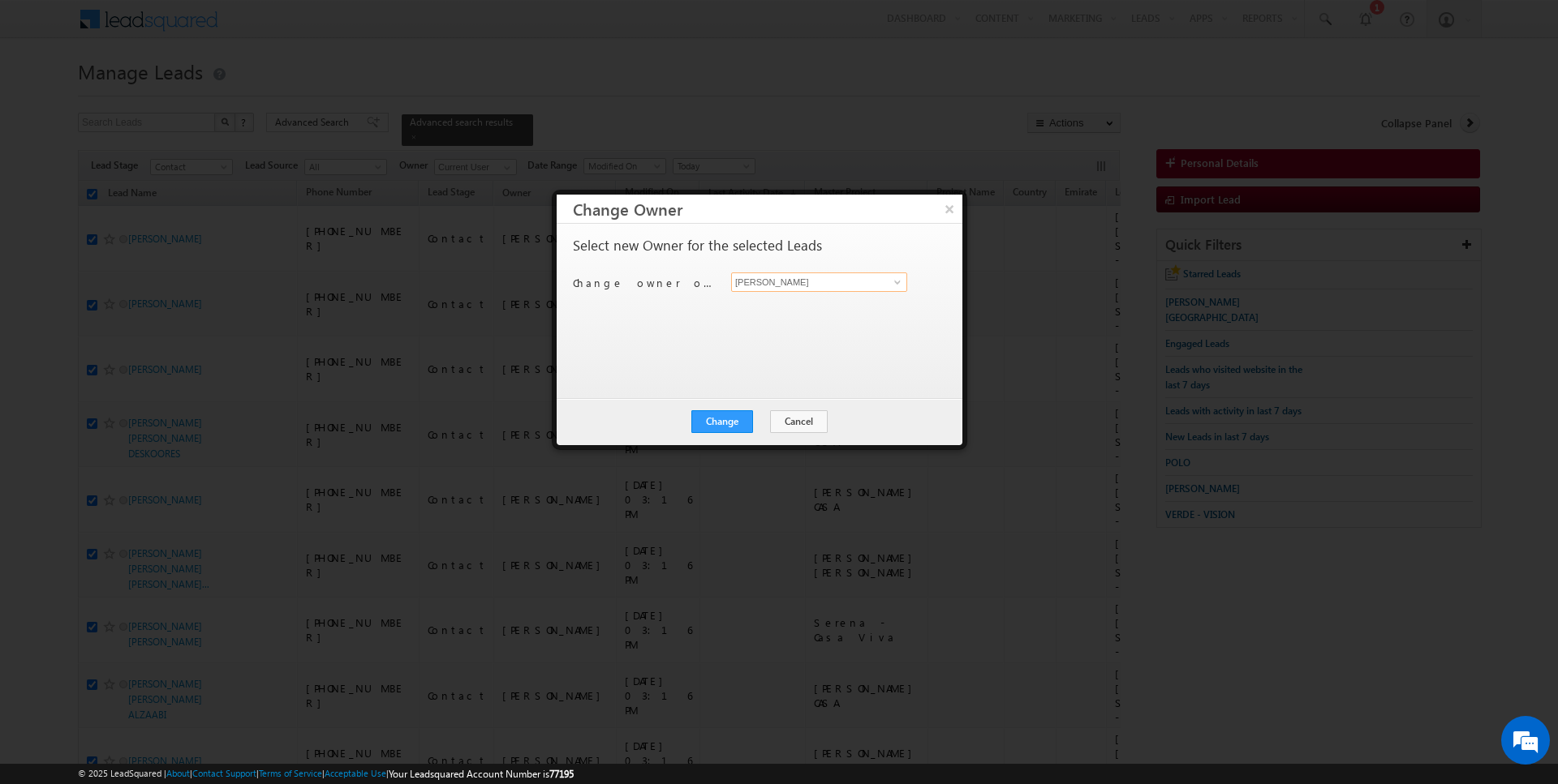
click at [790, 282] on input "[PERSON_NAME]" at bounding box center [819, 281] width 176 height 19
click at [781, 417] on button "Cancel" at bounding box center [799, 421] width 57 height 23
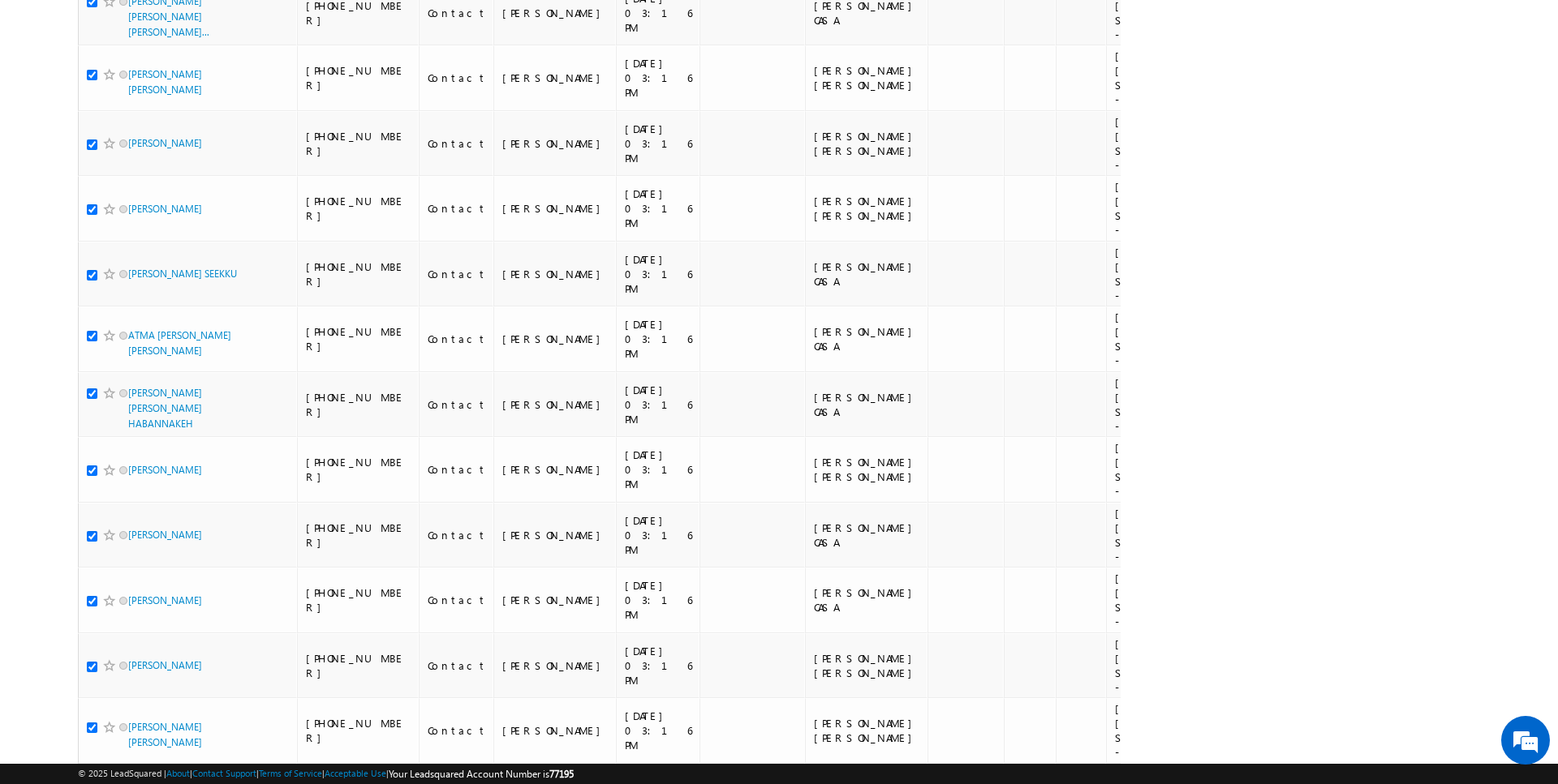
scroll to position [6026, 0]
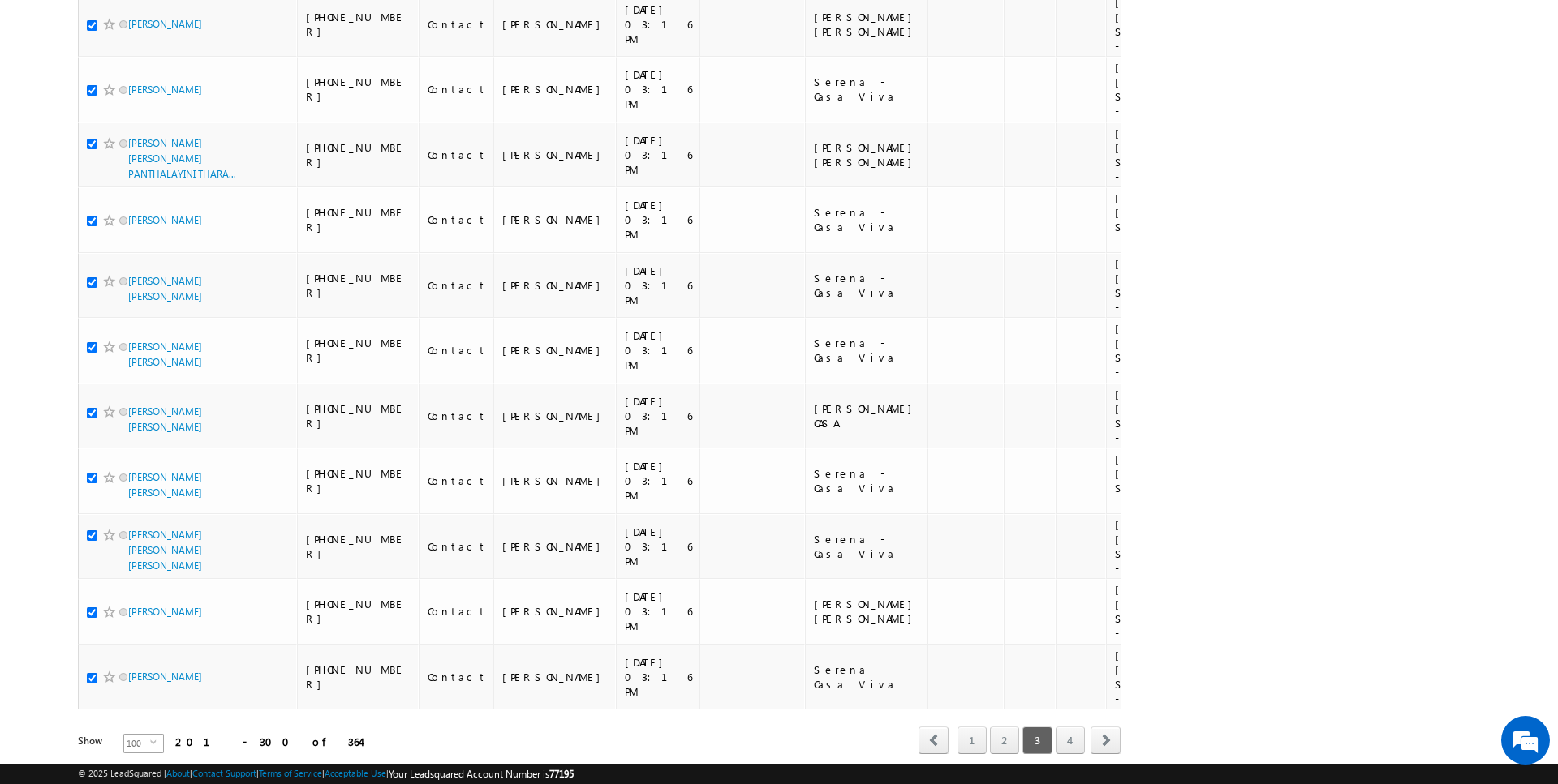
click at [124, 735] on span "100" at bounding box center [137, 743] width 26 height 18
click at [130, 739] on li "50" at bounding box center [134, 739] width 39 height 17
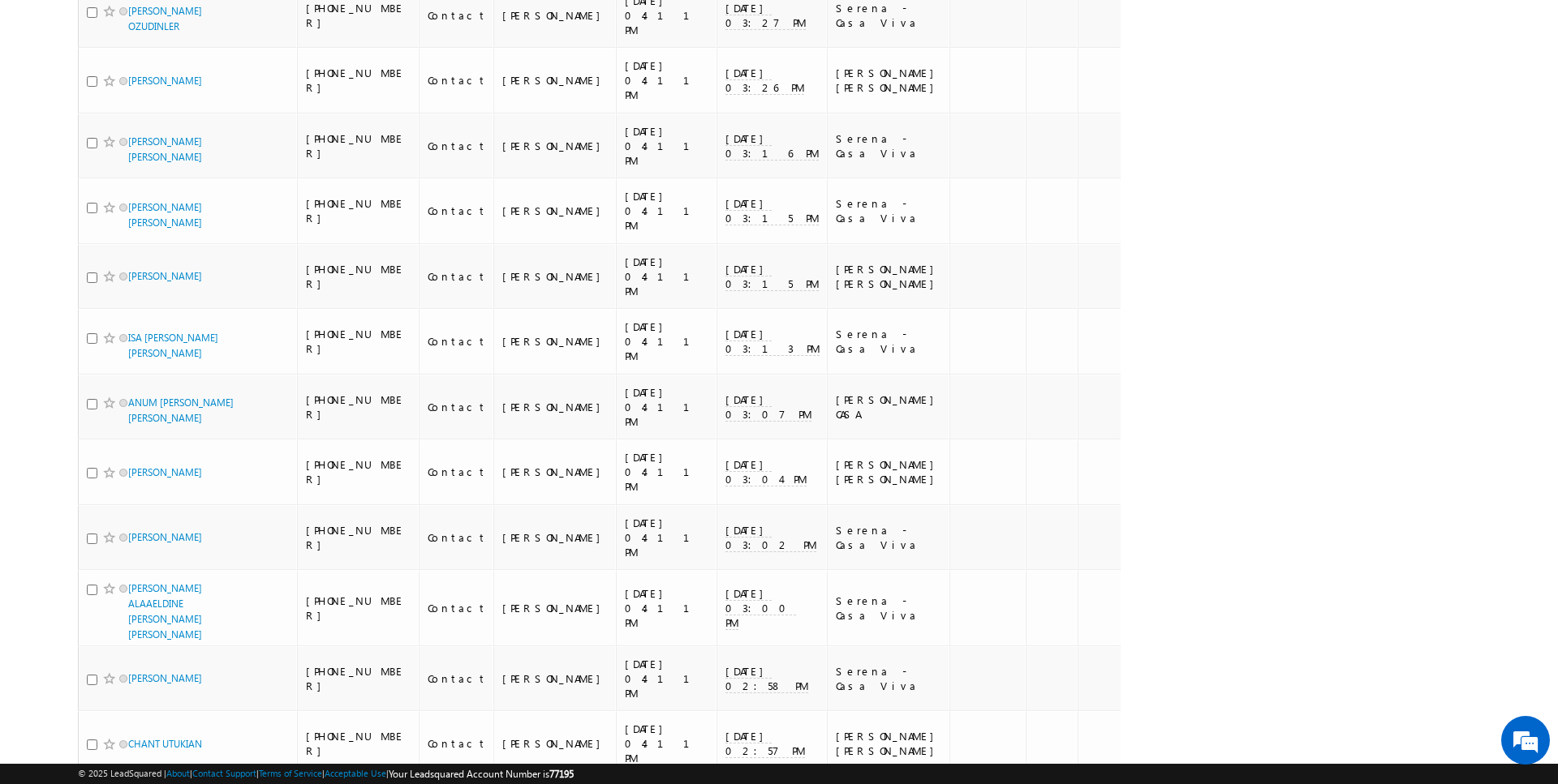
scroll to position [0, 0]
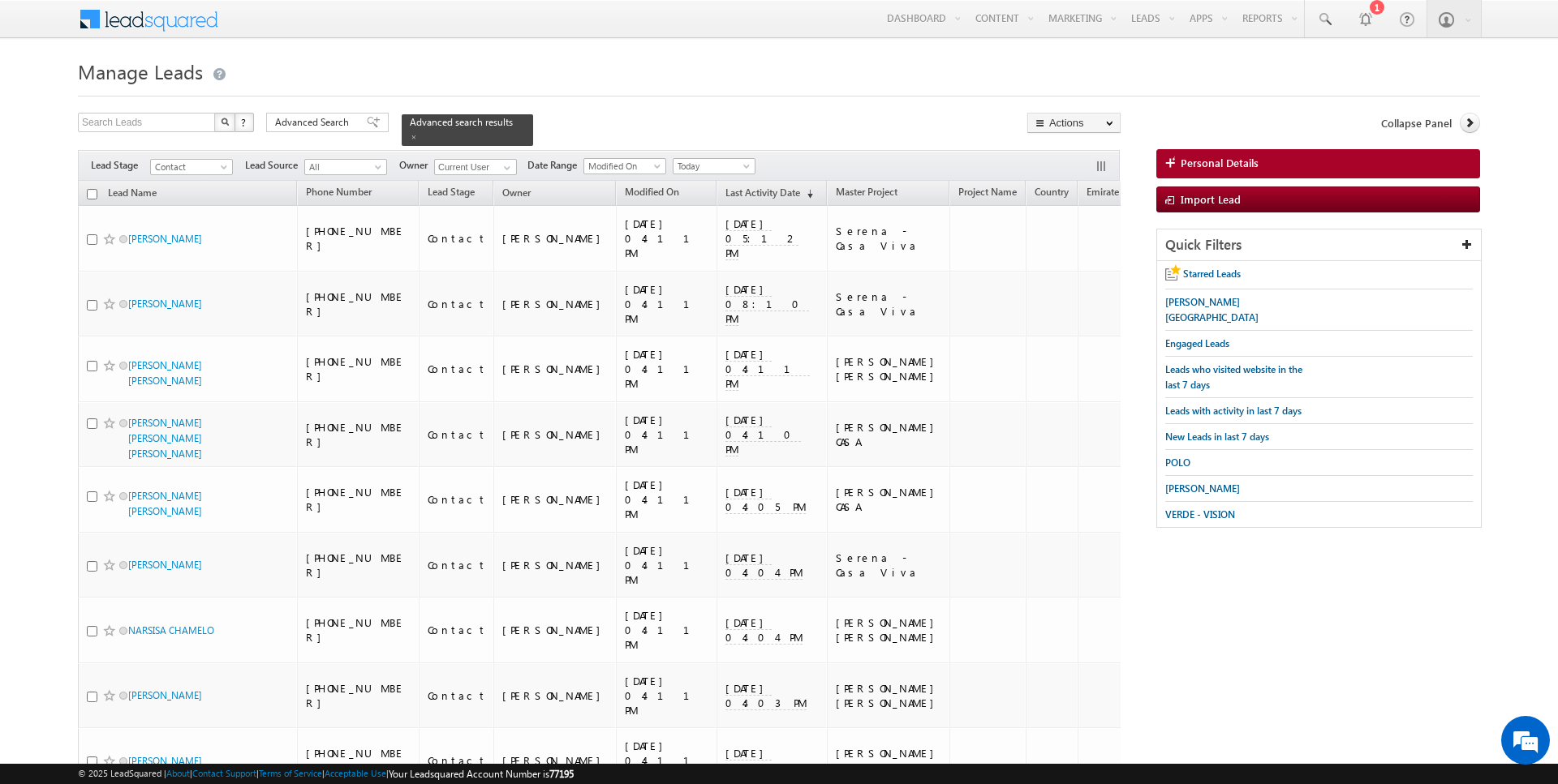
click at [91, 190] on input "checkbox" at bounding box center [92, 193] width 10 height 10
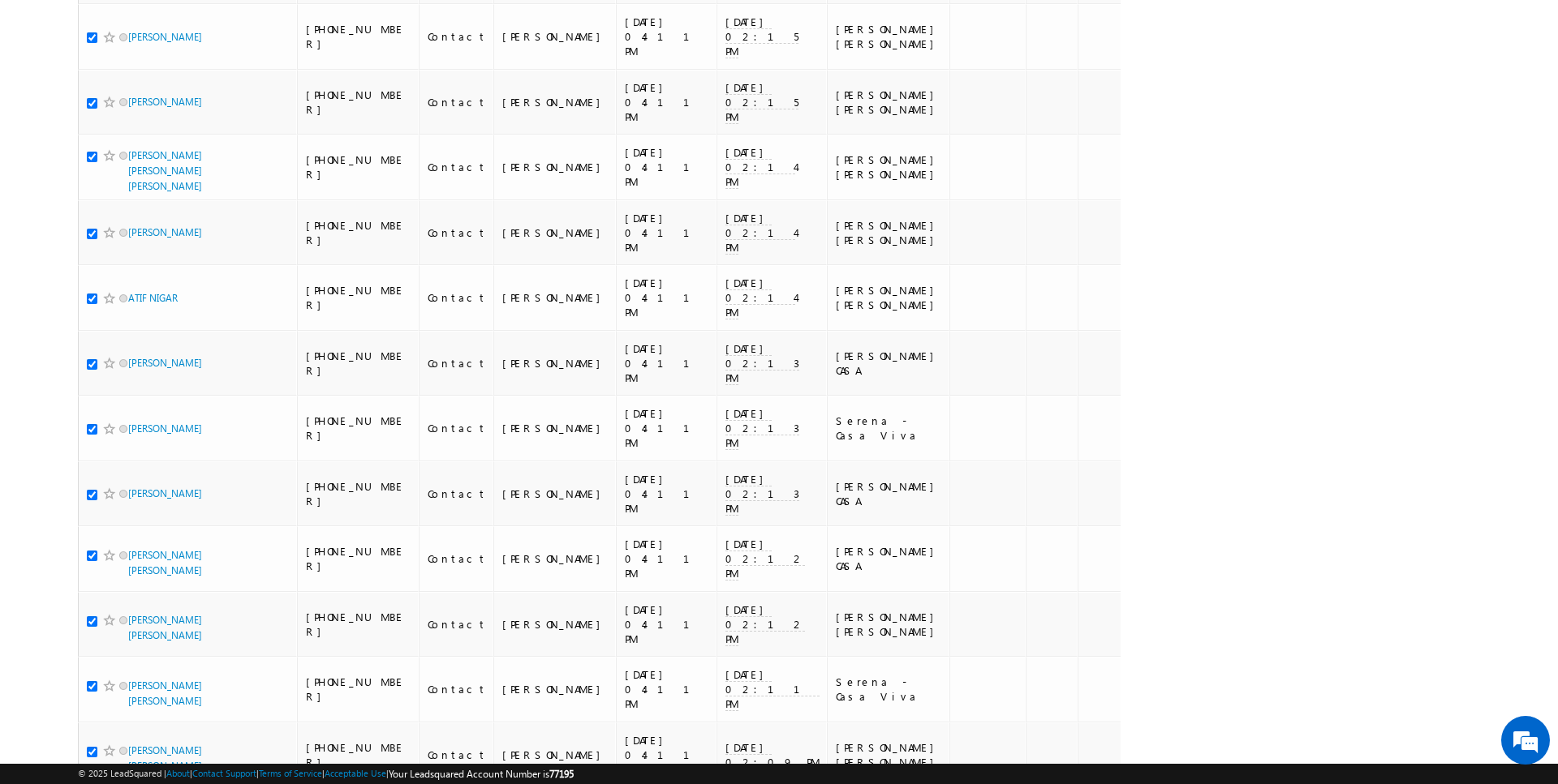
scroll to position [2788, 0]
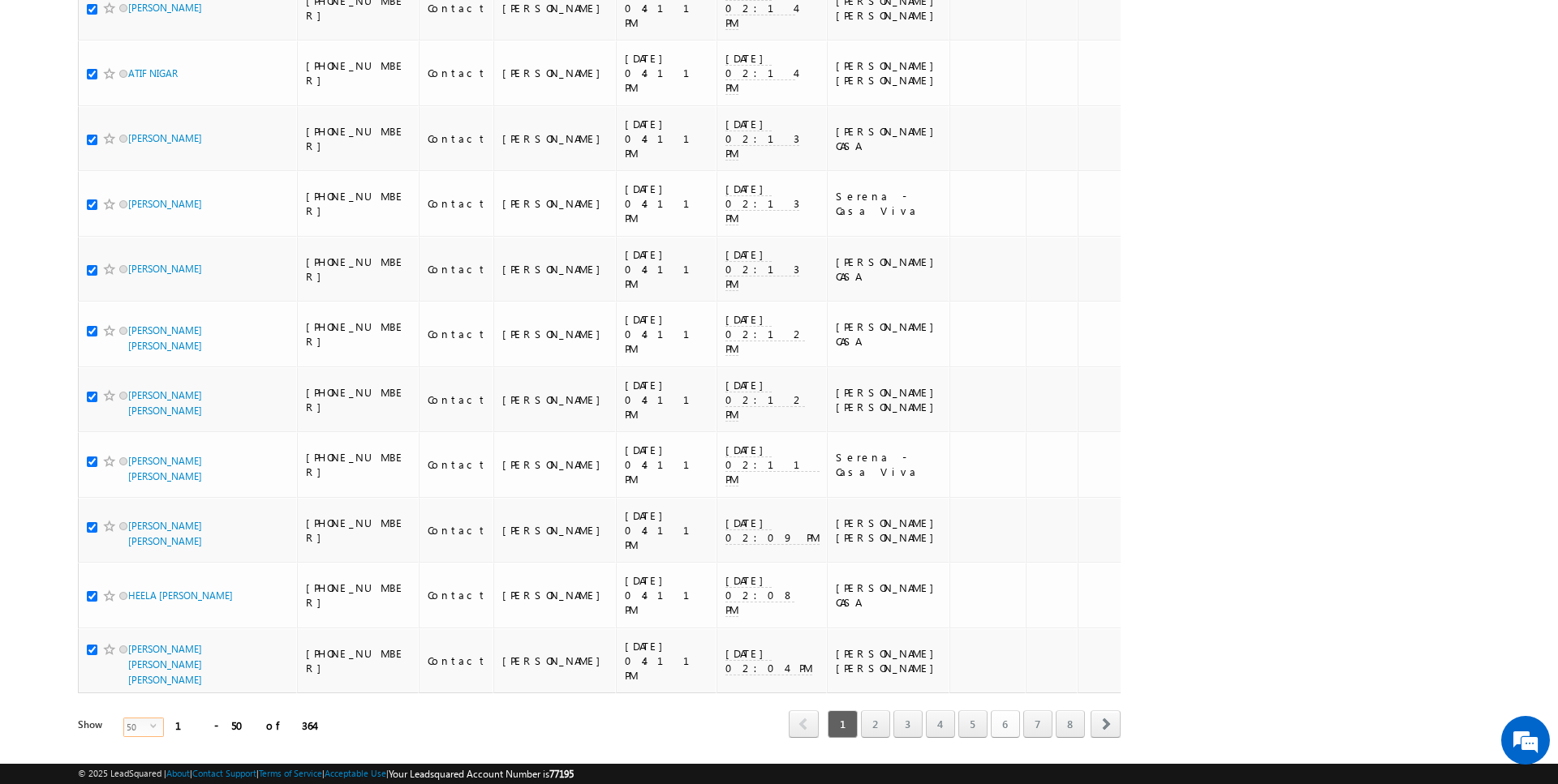
click at [993, 711] on link "6" at bounding box center [1005, 725] width 30 height 28
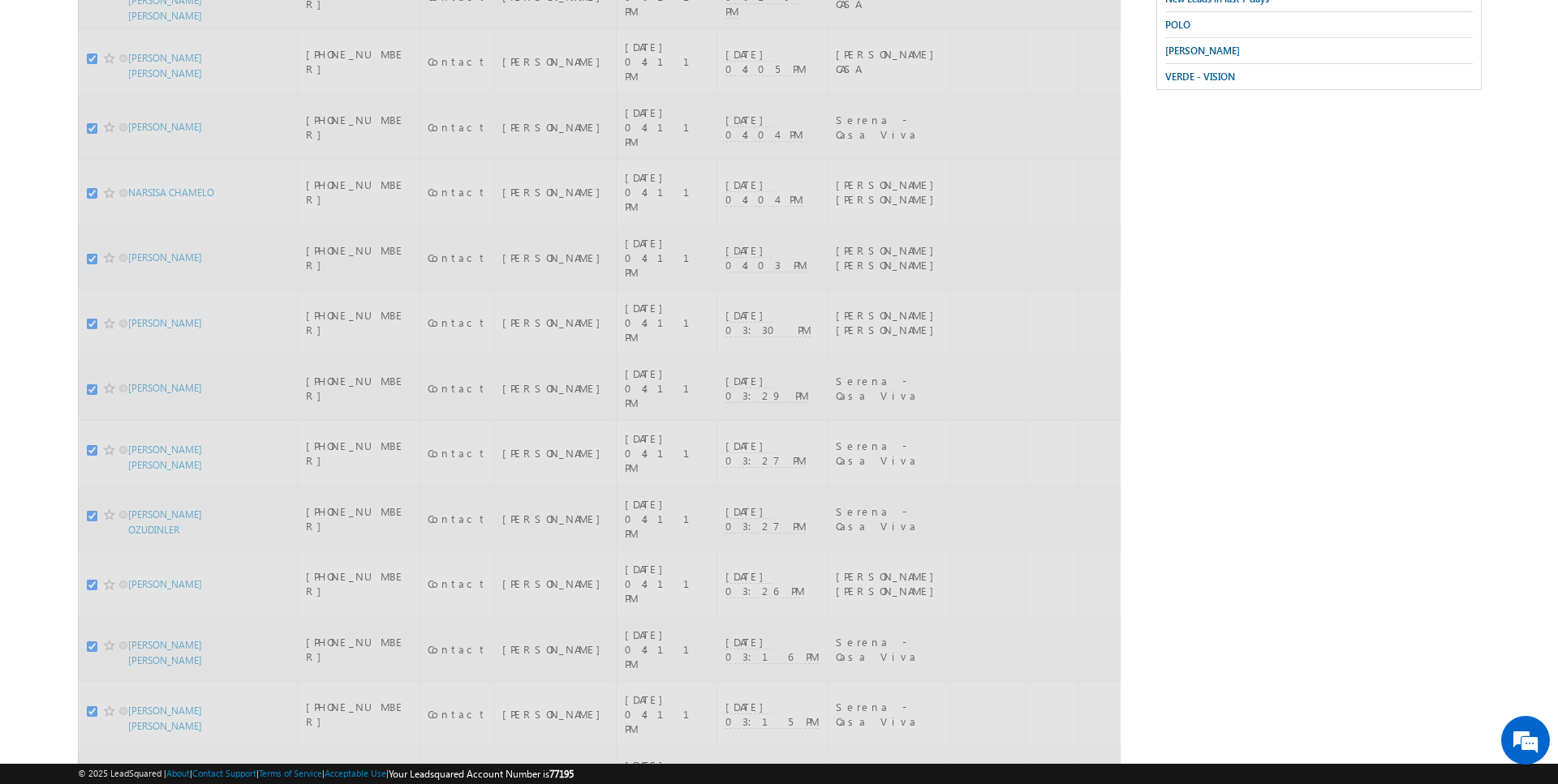
scroll to position [0, 0]
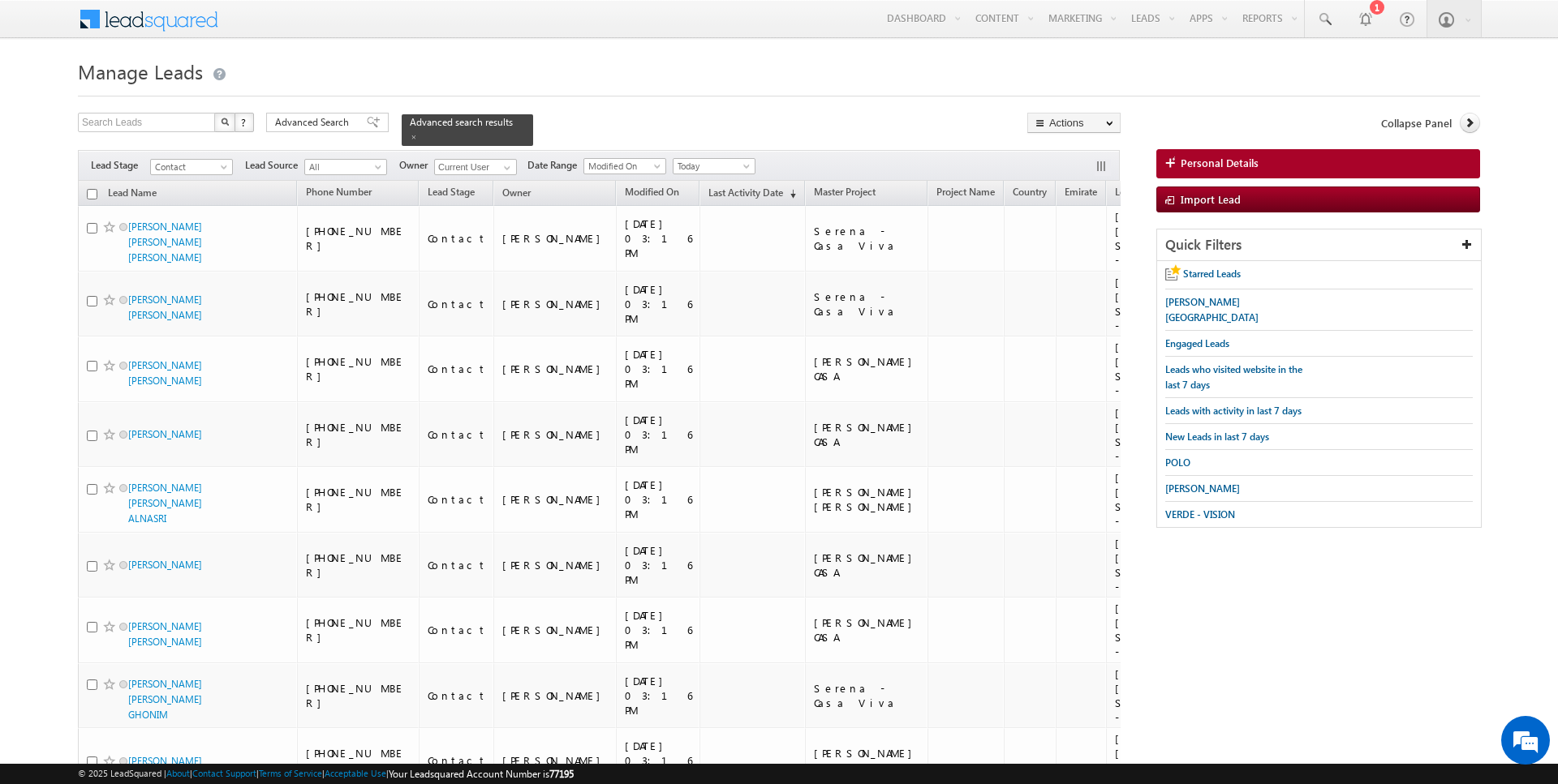
click at [92, 193] on input "checkbox" at bounding box center [92, 193] width 10 height 10
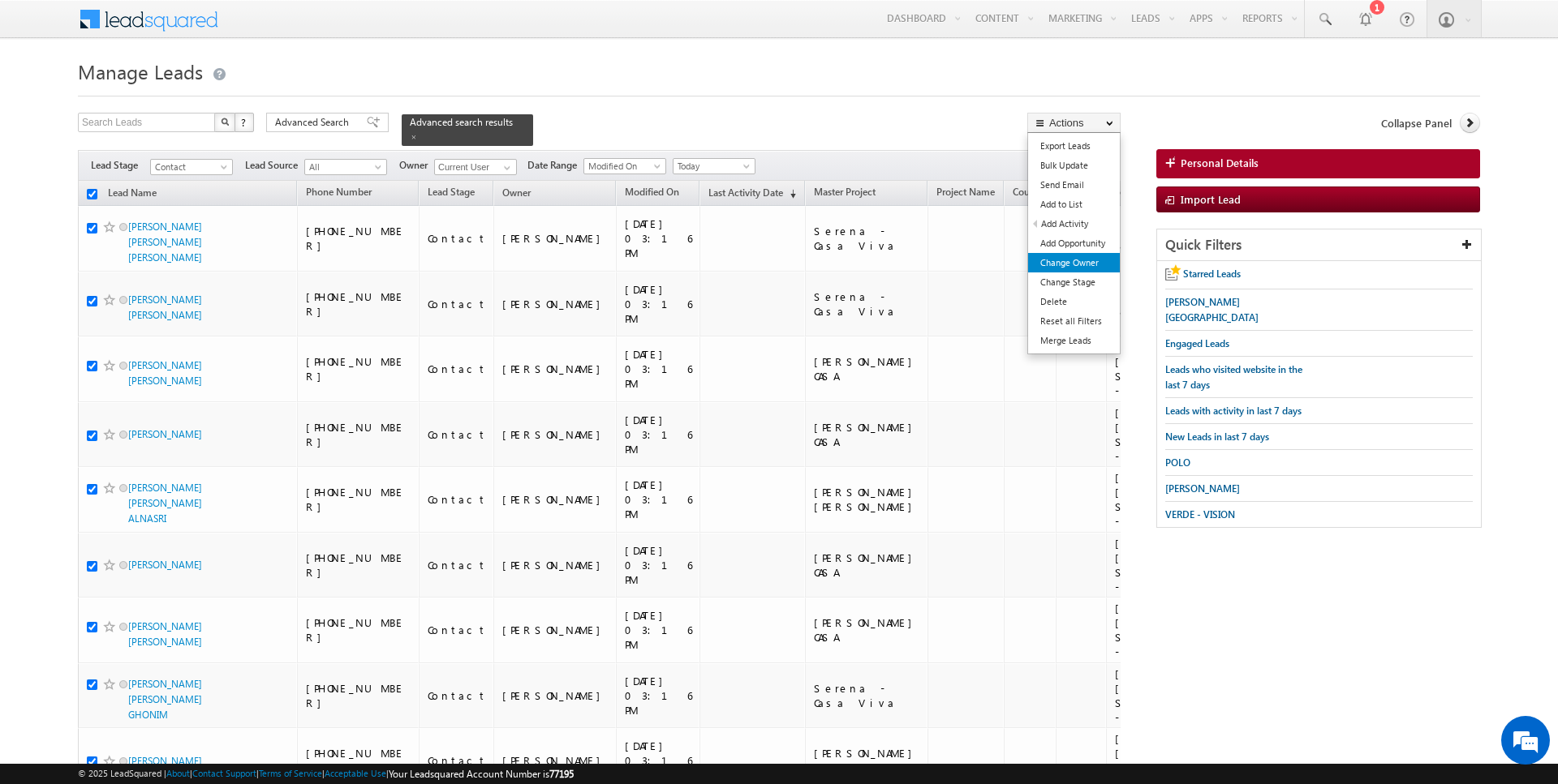
click at [1079, 268] on link "Change Owner" at bounding box center [1073, 262] width 92 height 19
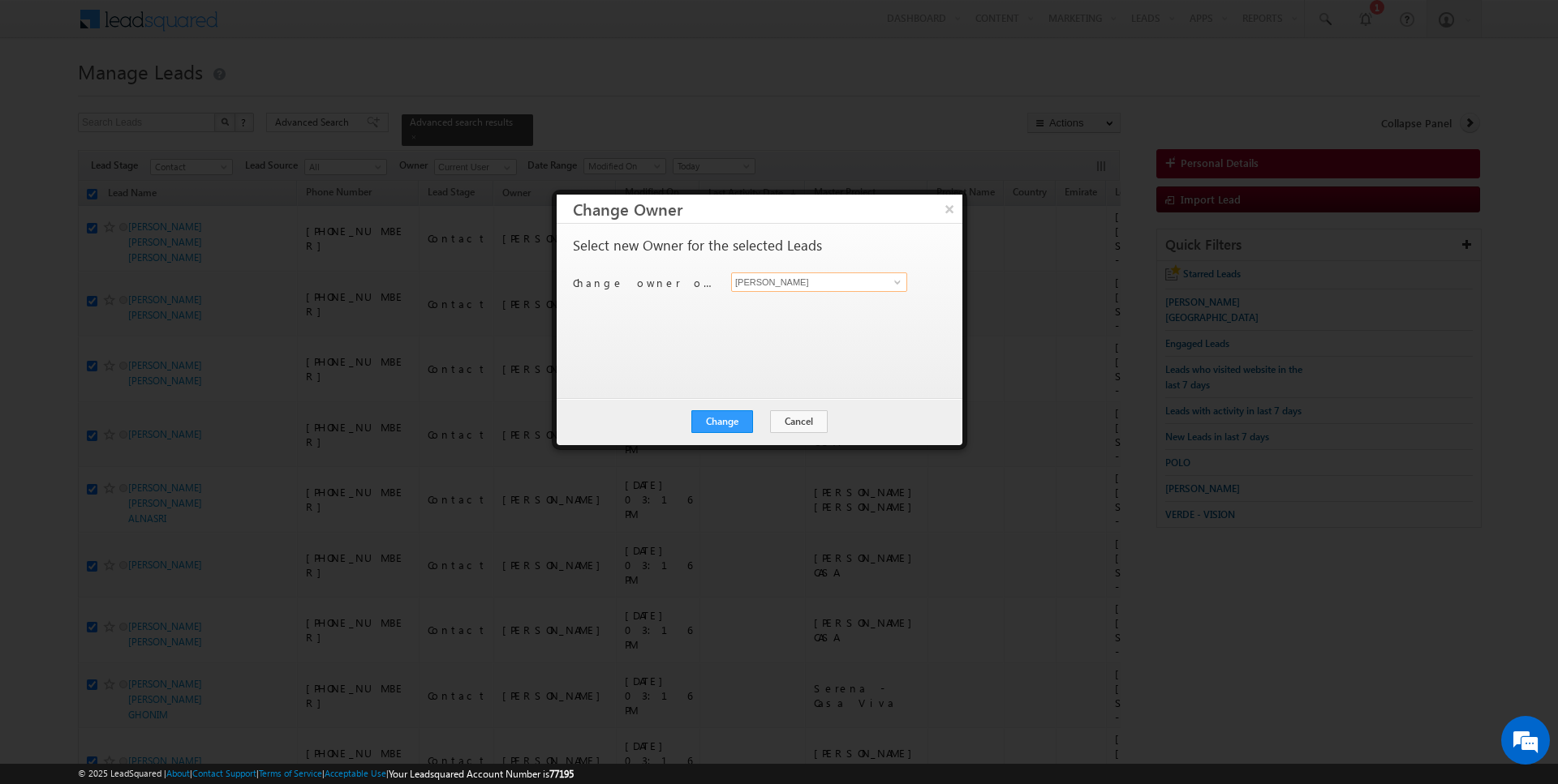
click at [784, 283] on input "[PERSON_NAME]" at bounding box center [819, 281] width 176 height 19
click at [793, 430] on div "Change Cancel Close" at bounding box center [759, 421] width 405 height 47
click at [793, 412] on button "Cancel" at bounding box center [799, 421] width 57 height 23
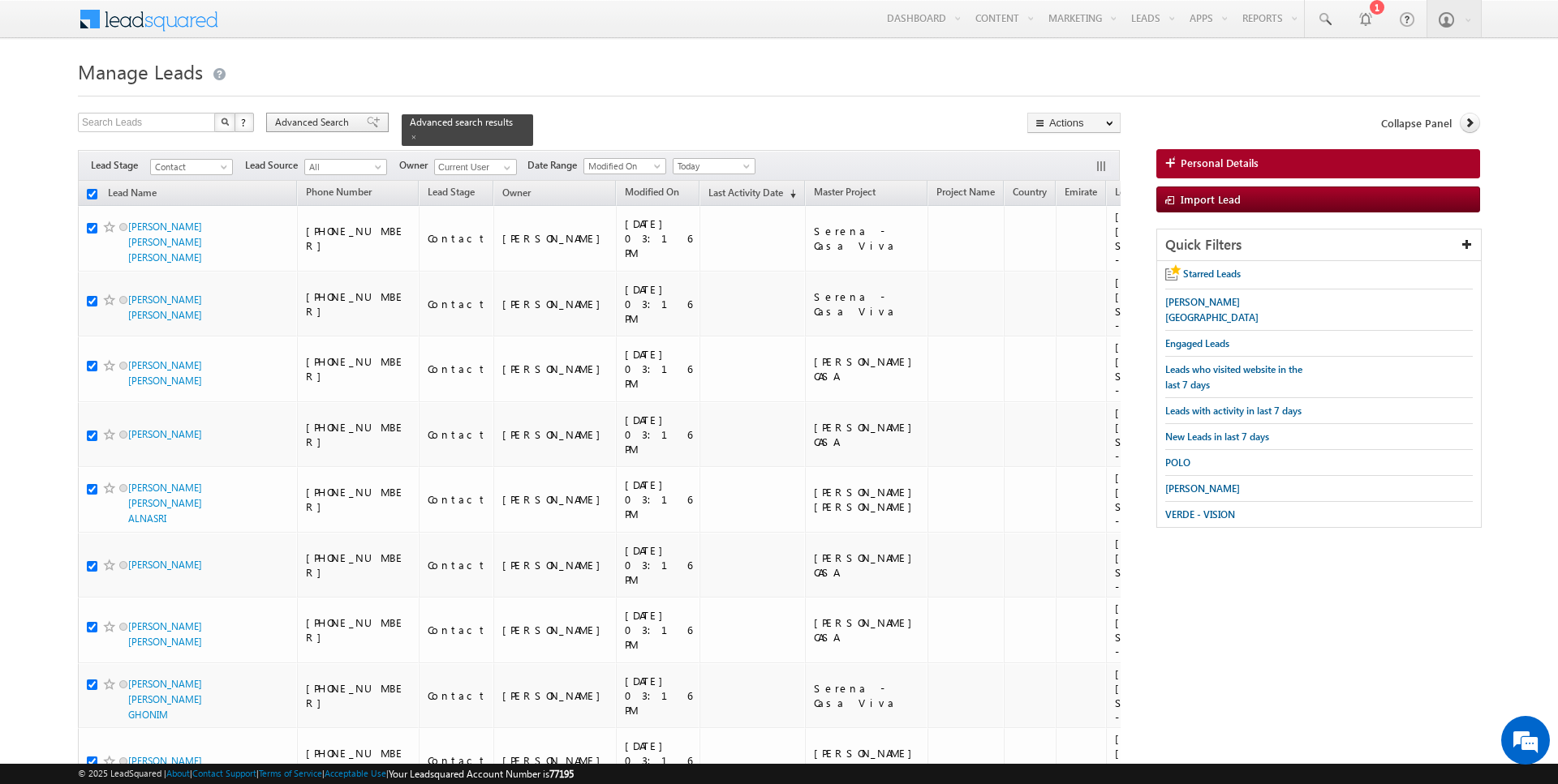
click at [311, 118] on span "Advanced Search" at bounding box center [314, 122] width 79 height 15
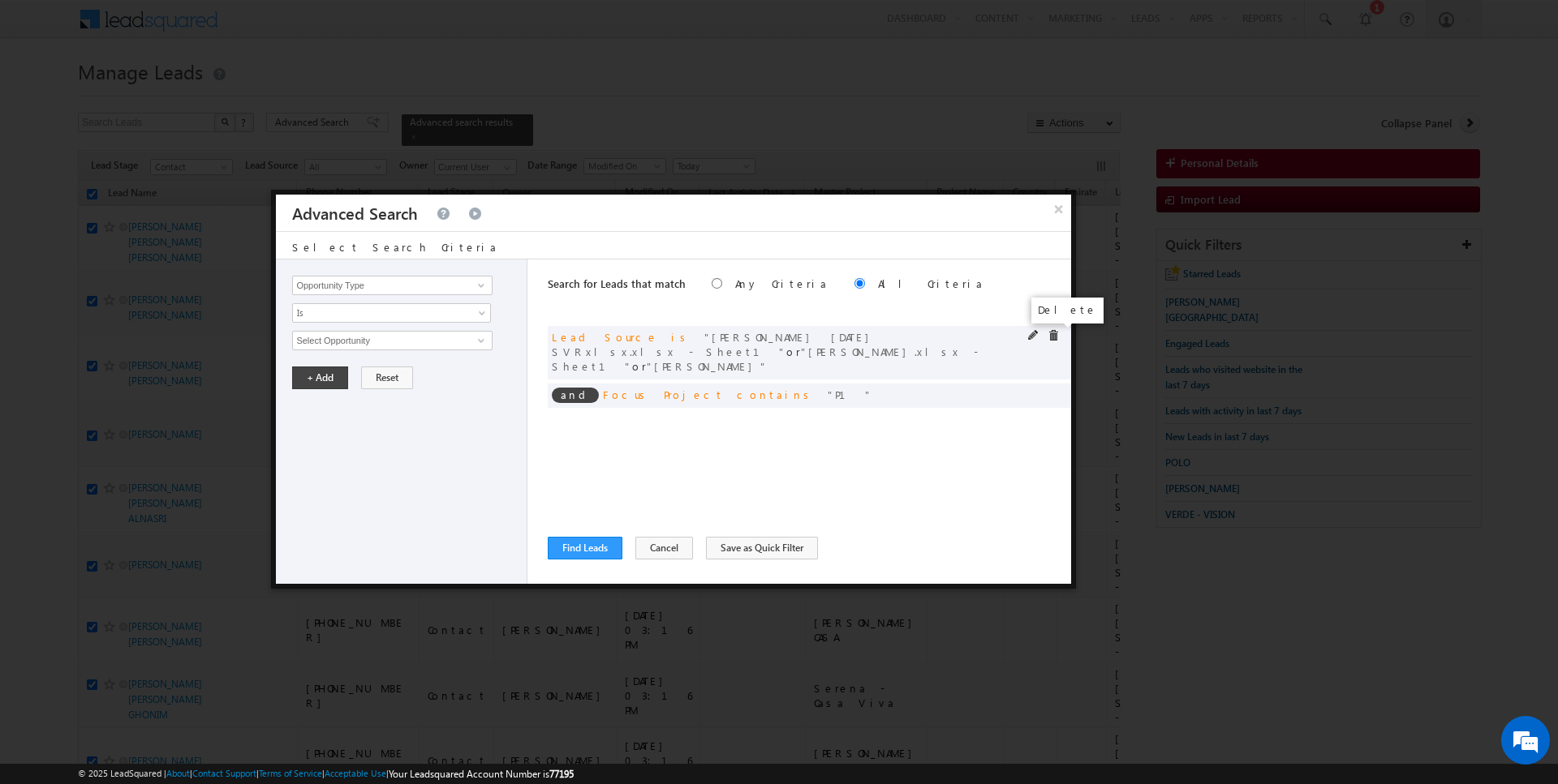
click at [1053, 333] on span at bounding box center [1053, 336] width 11 height 11
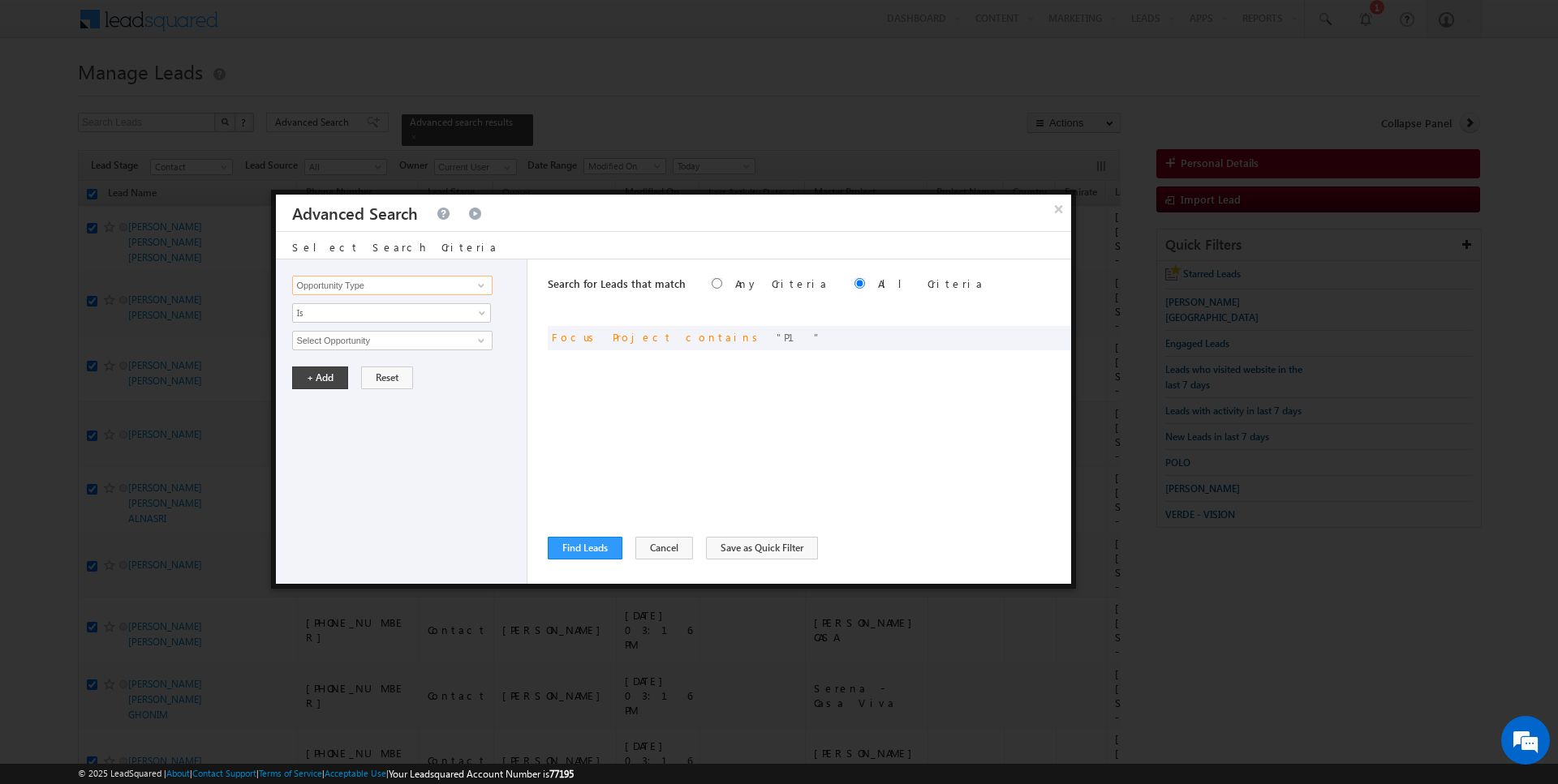
click at [427, 286] on input "Opportunity Type" at bounding box center [392, 285] width 200 height 19
click at [1052, 334] on span at bounding box center [1053, 336] width 11 height 11
click at [453, 277] on input "Opportunity Type" at bounding box center [392, 285] width 200 height 19
click at [438, 315] on span "Is" at bounding box center [380, 313] width 176 height 15
click at [372, 352] on link "Is Not" at bounding box center [392, 346] width 198 height 15
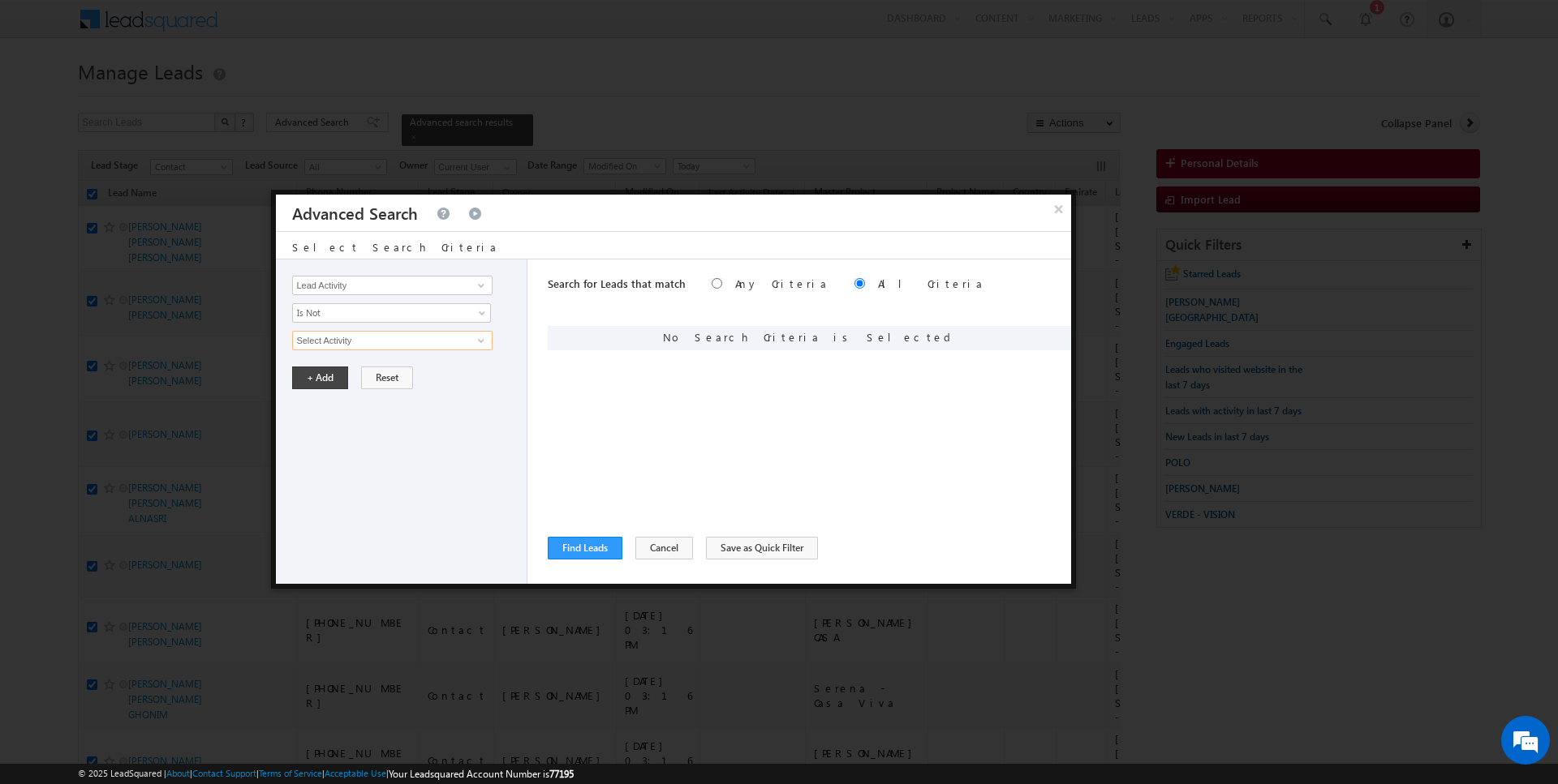
click at [370, 342] on input "Select Activity" at bounding box center [392, 341] width 200 height 19
click at [316, 394] on button "+ Add" at bounding box center [319, 405] width 56 height 23
click at [587, 555] on button "Find Leads" at bounding box center [585, 548] width 75 height 23
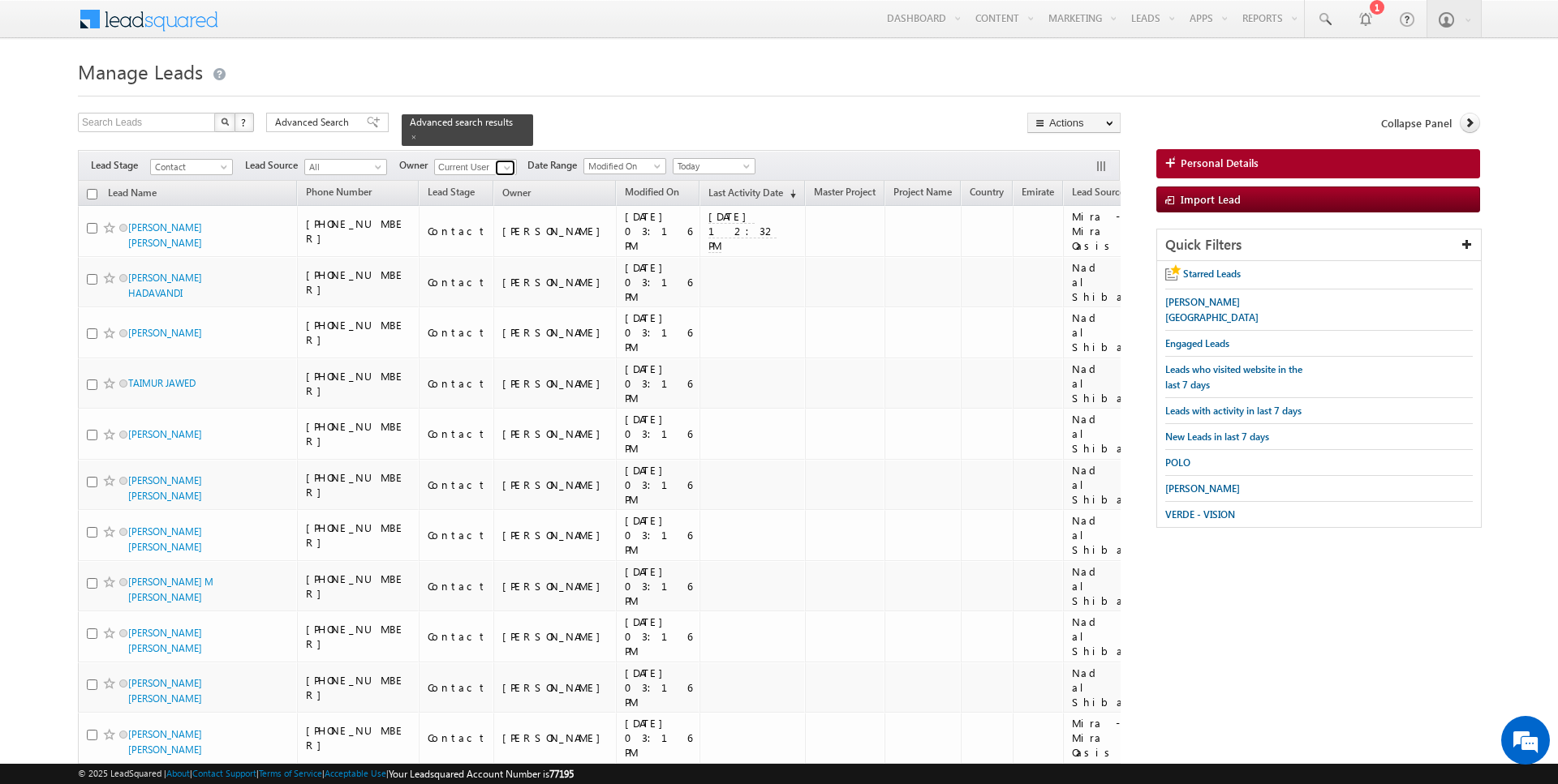
click at [505, 165] on span at bounding box center [507, 168] width 13 height 13
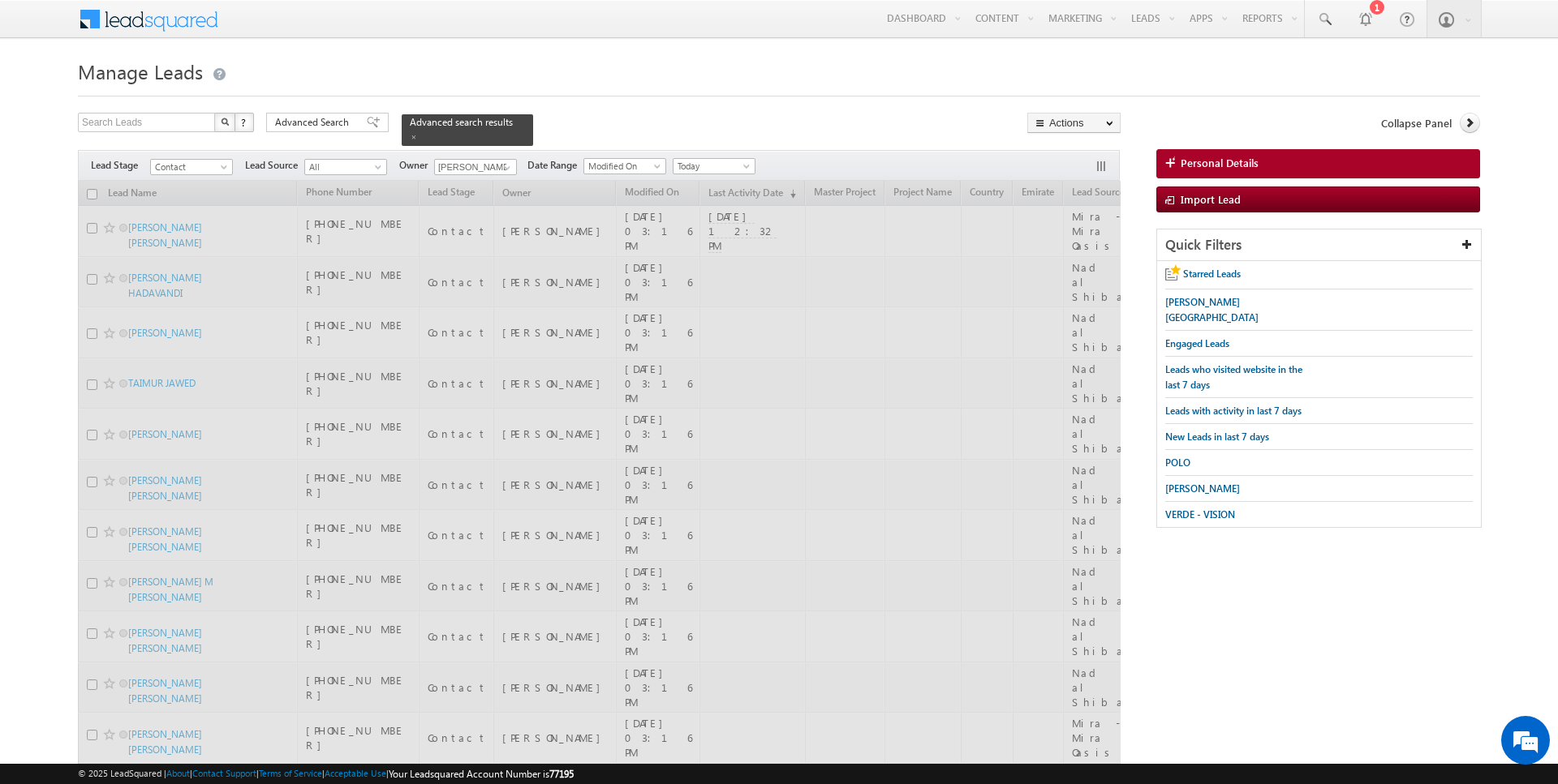
click at [665, 87] on div at bounding box center [779, 91] width 1402 height 10
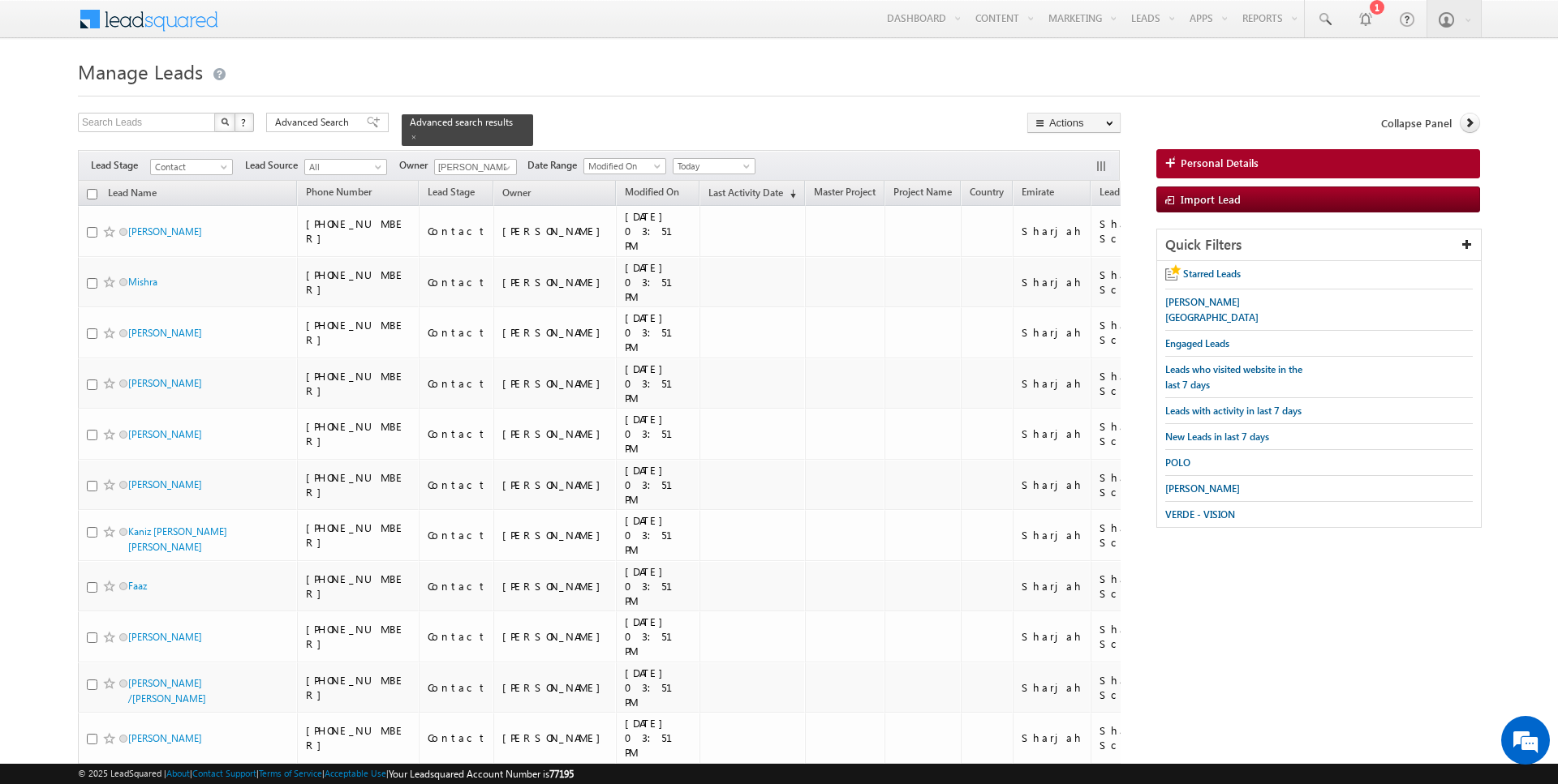
click at [95, 192] on input "checkbox" at bounding box center [92, 193] width 10 height 10
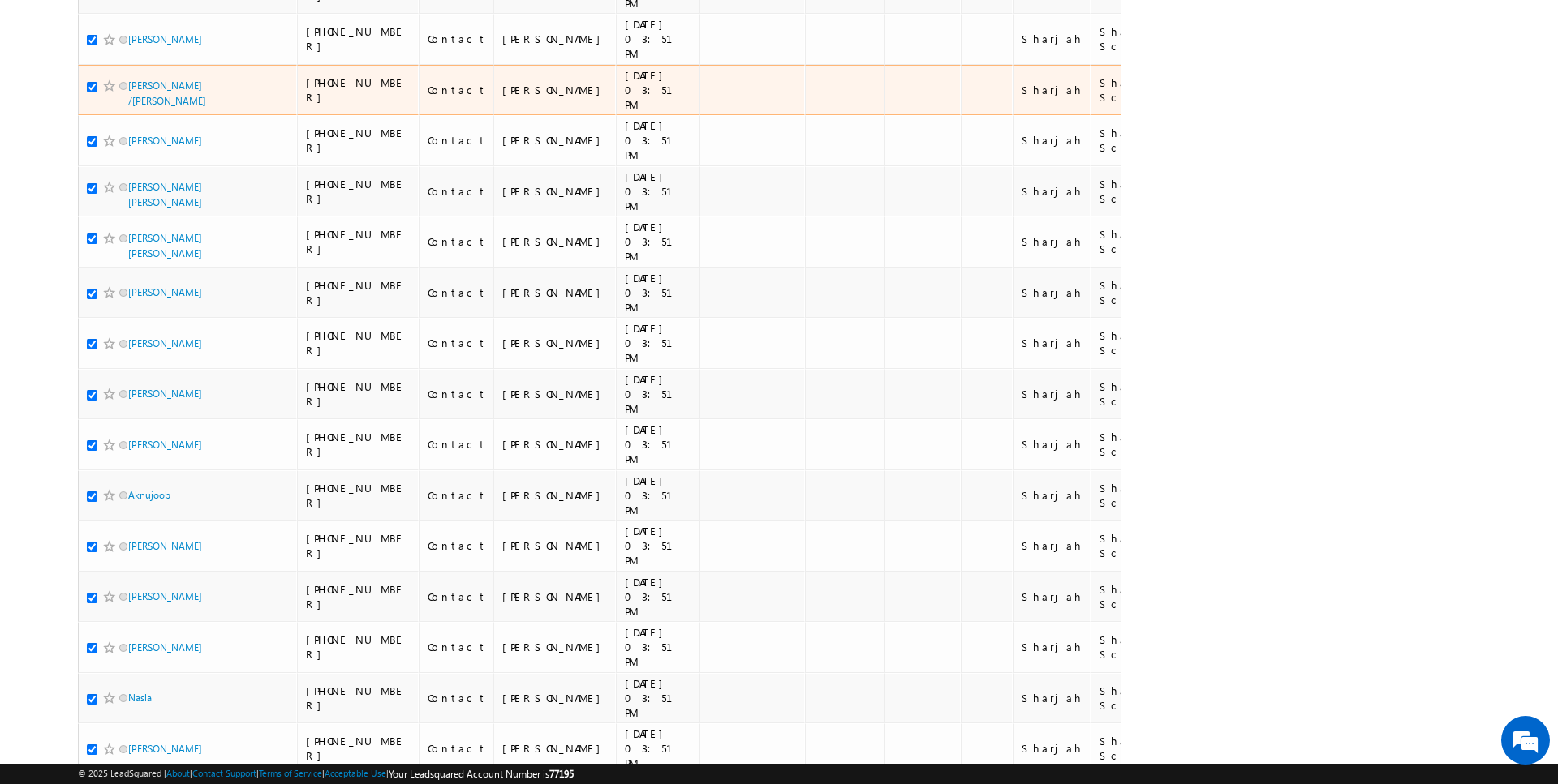
scroll to position [1407, 0]
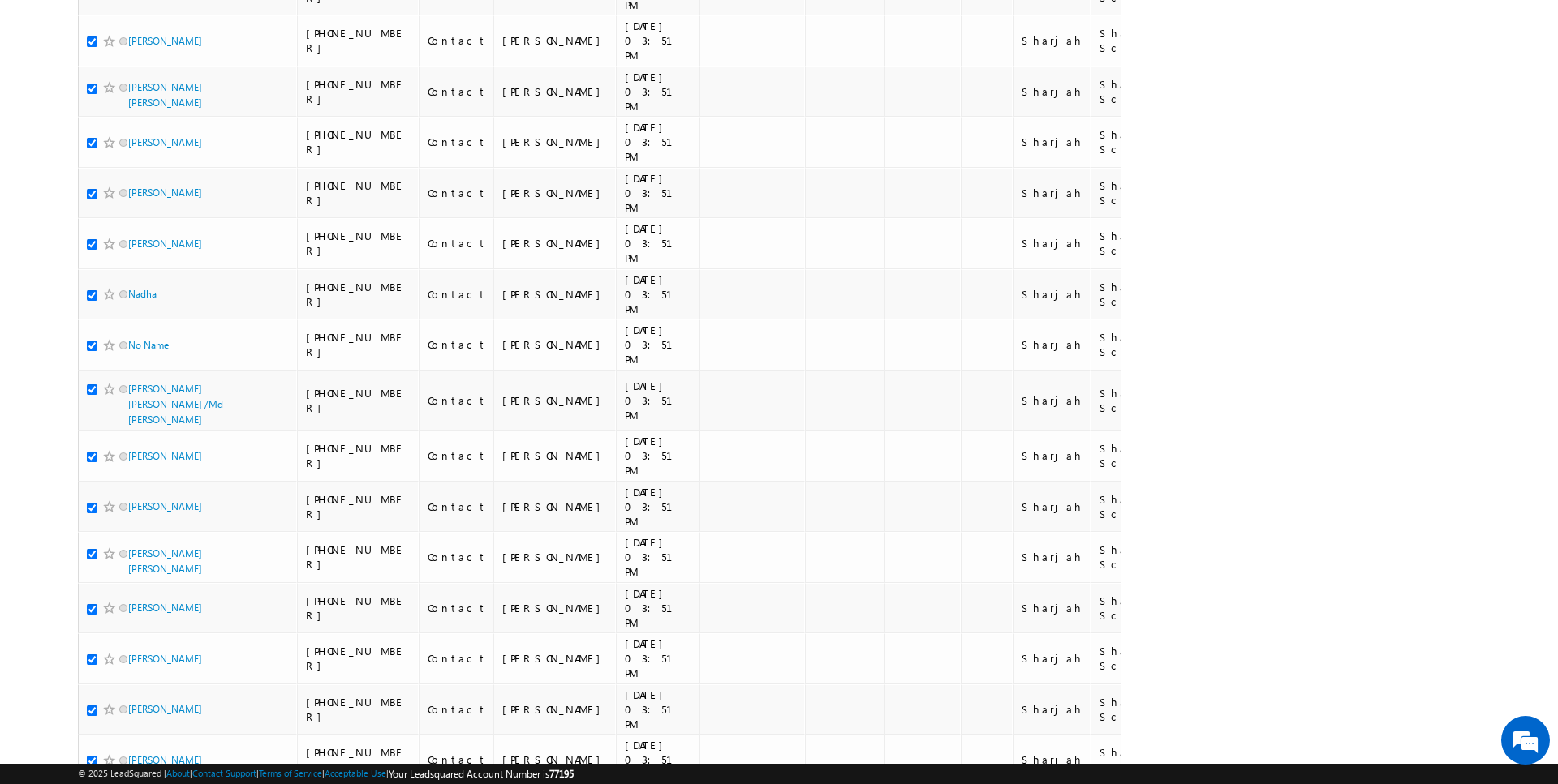
click at [130, 754] on li "100" at bounding box center [134, 754] width 39 height 17
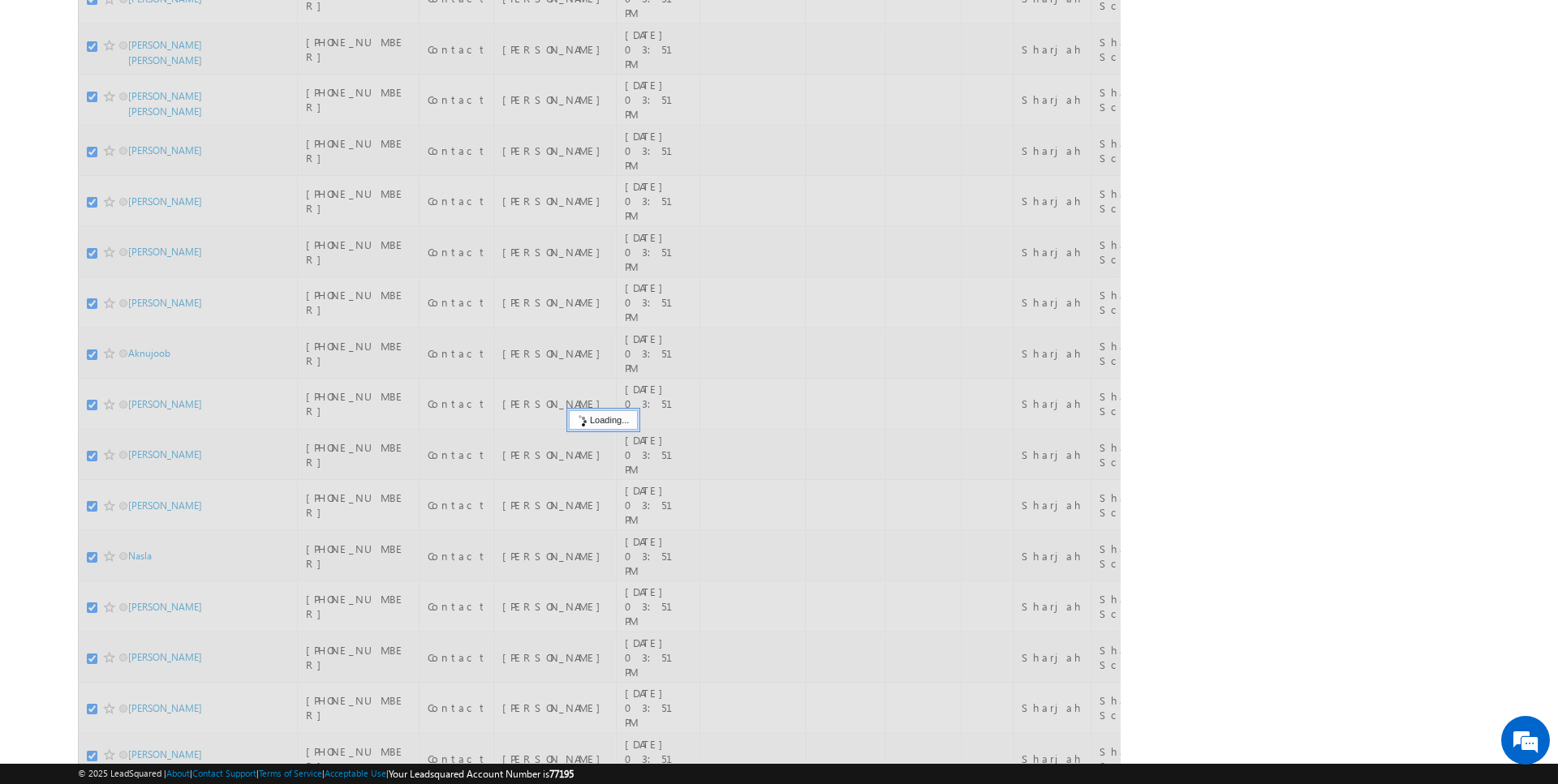
scroll to position [0, 0]
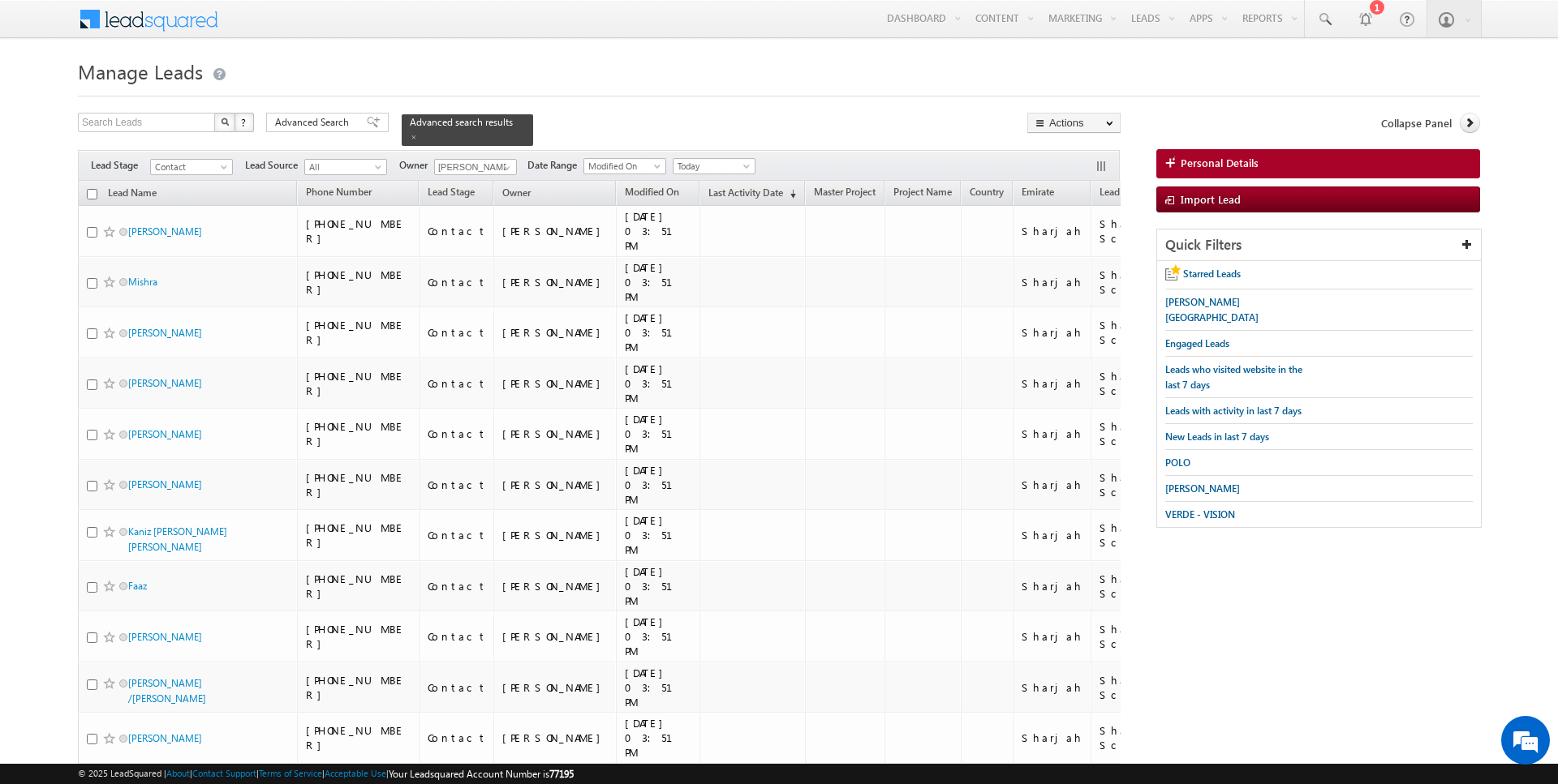
click at [89, 191] on input "checkbox" at bounding box center [92, 193] width 10 height 10
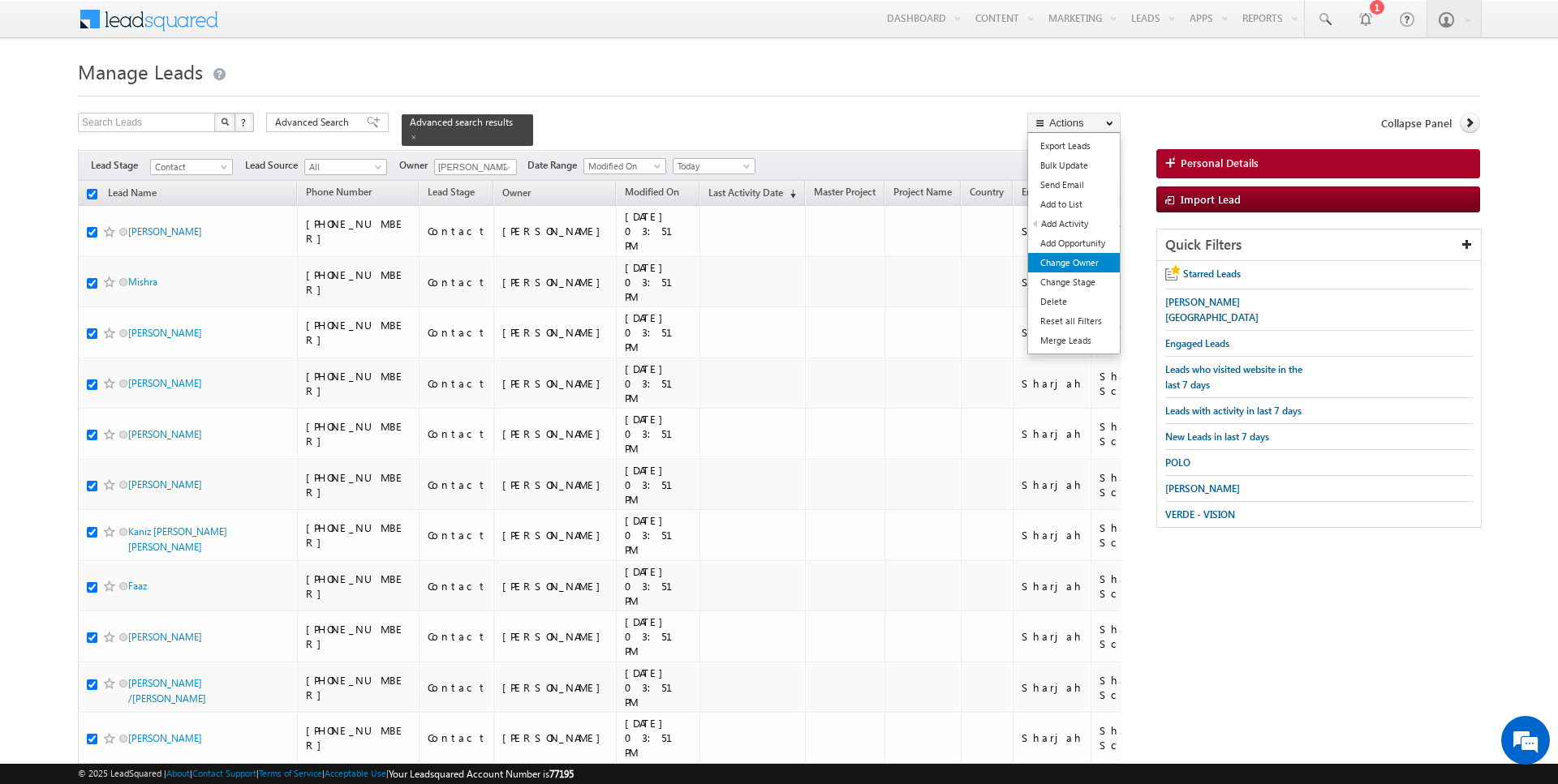
click at [1086, 267] on link "Change Owner" at bounding box center [1073, 262] width 92 height 19
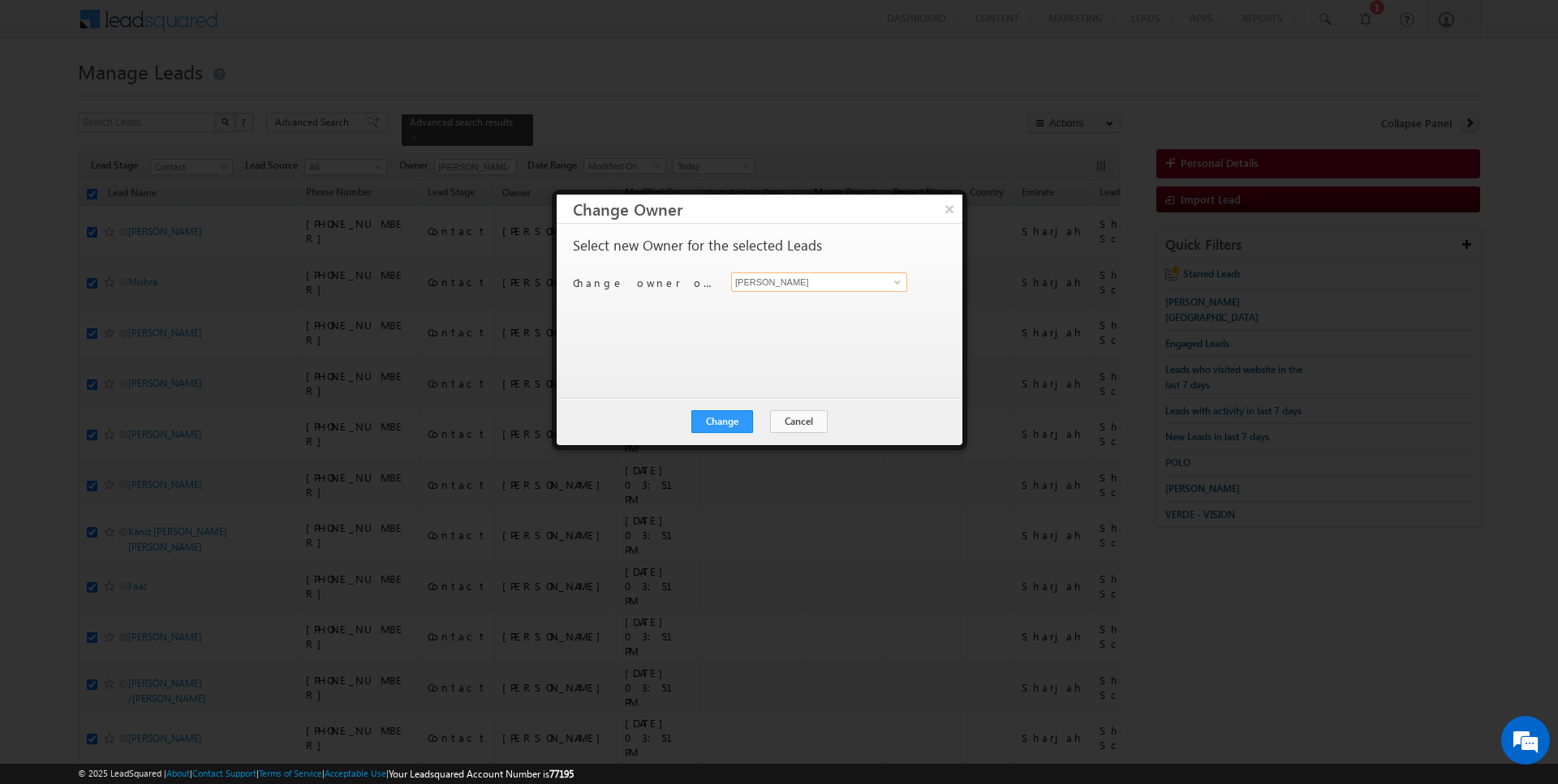
click at [829, 282] on input "[PERSON_NAME]" at bounding box center [819, 281] width 176 height 19
click button "×" at bounding box center [949, 208] width 26 height 29
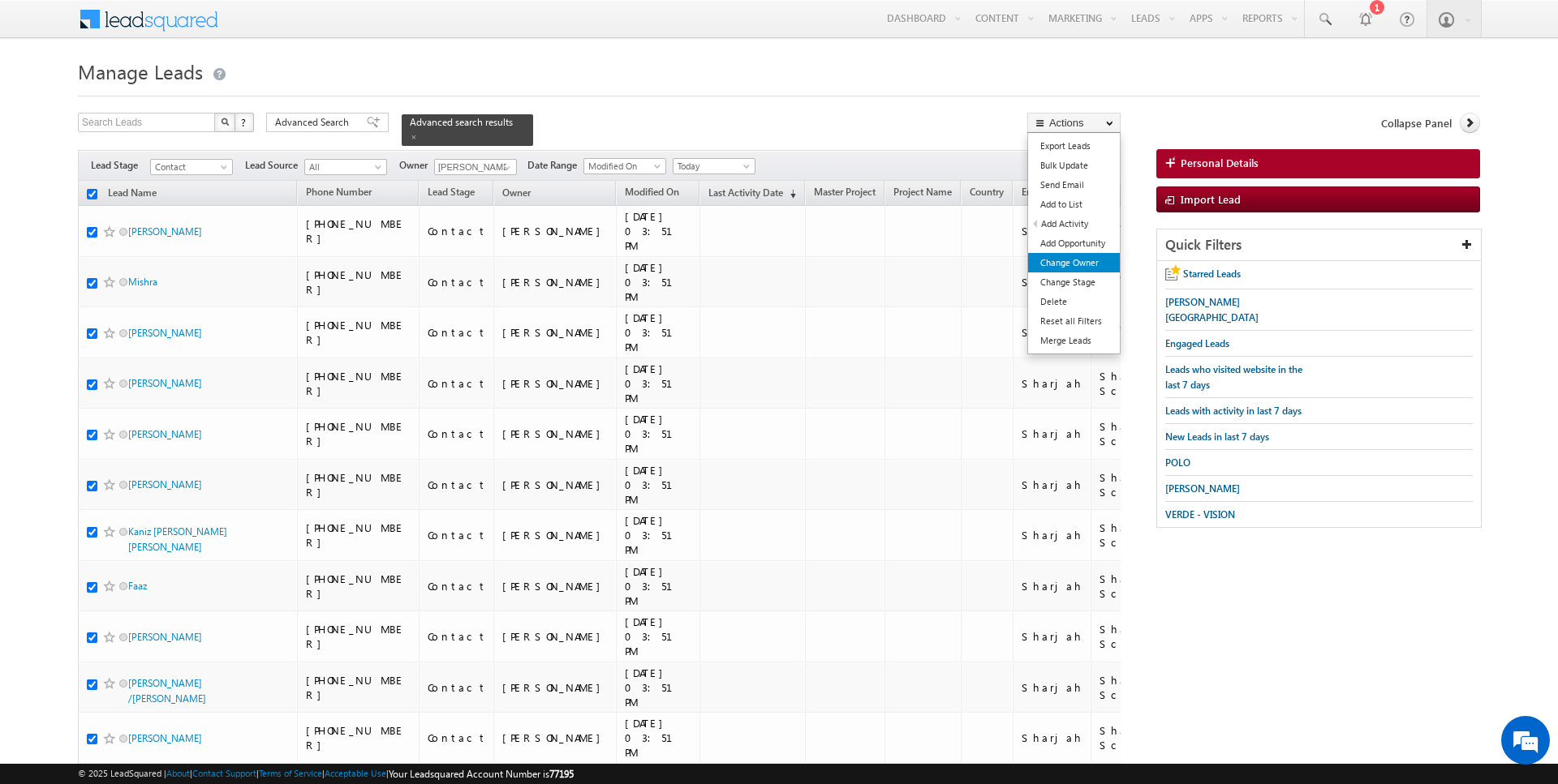
click at [1071, 255] on link "Change Owner" at bounding box center [1073, 262] width 92 height 19
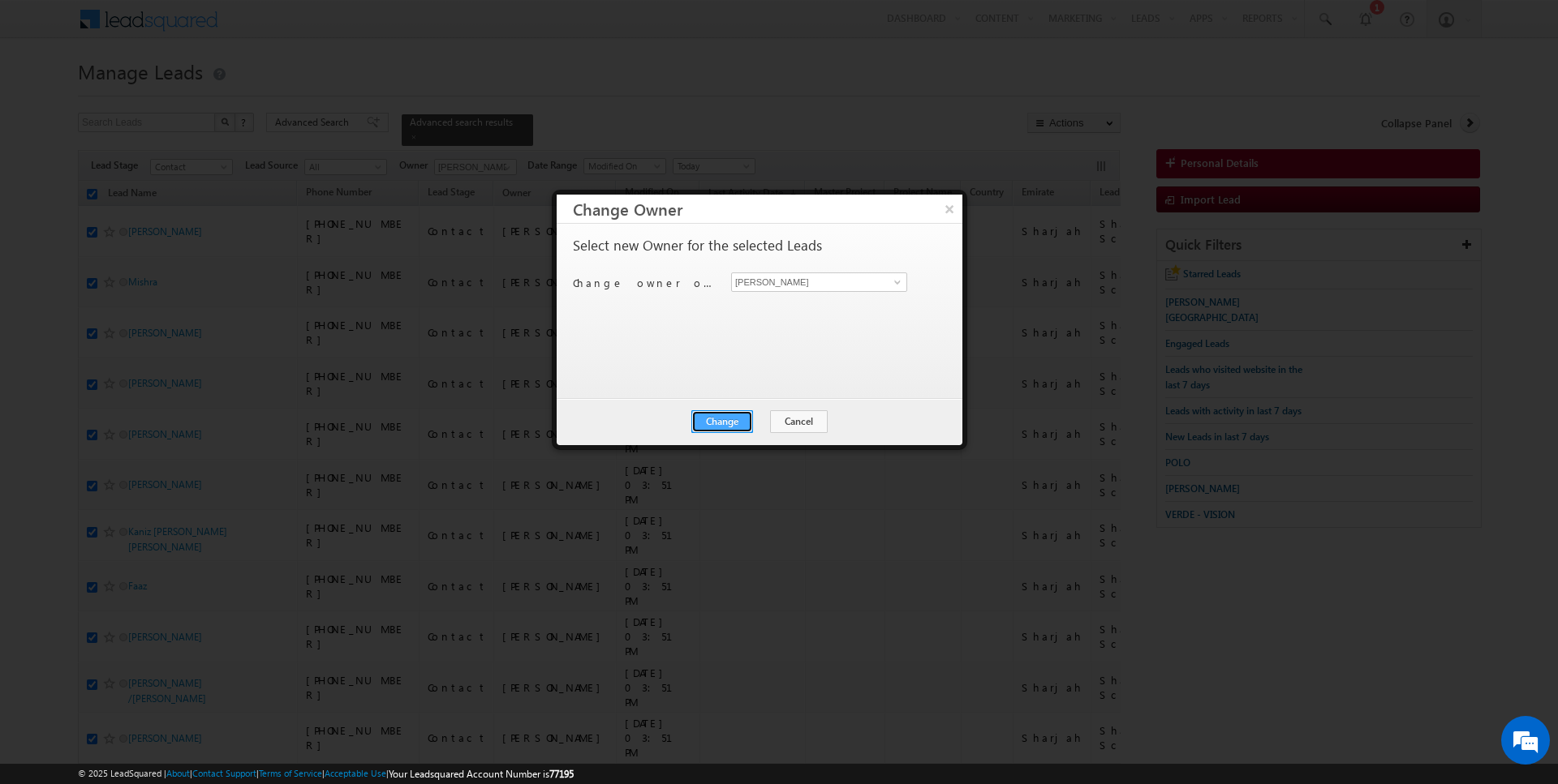
click at [731, 417] on button "Change" at bounding box center [722, 421] width 62 height 23
click at [754, 424] on button "Close" at bounding box center [762, 421] width 52 height 23
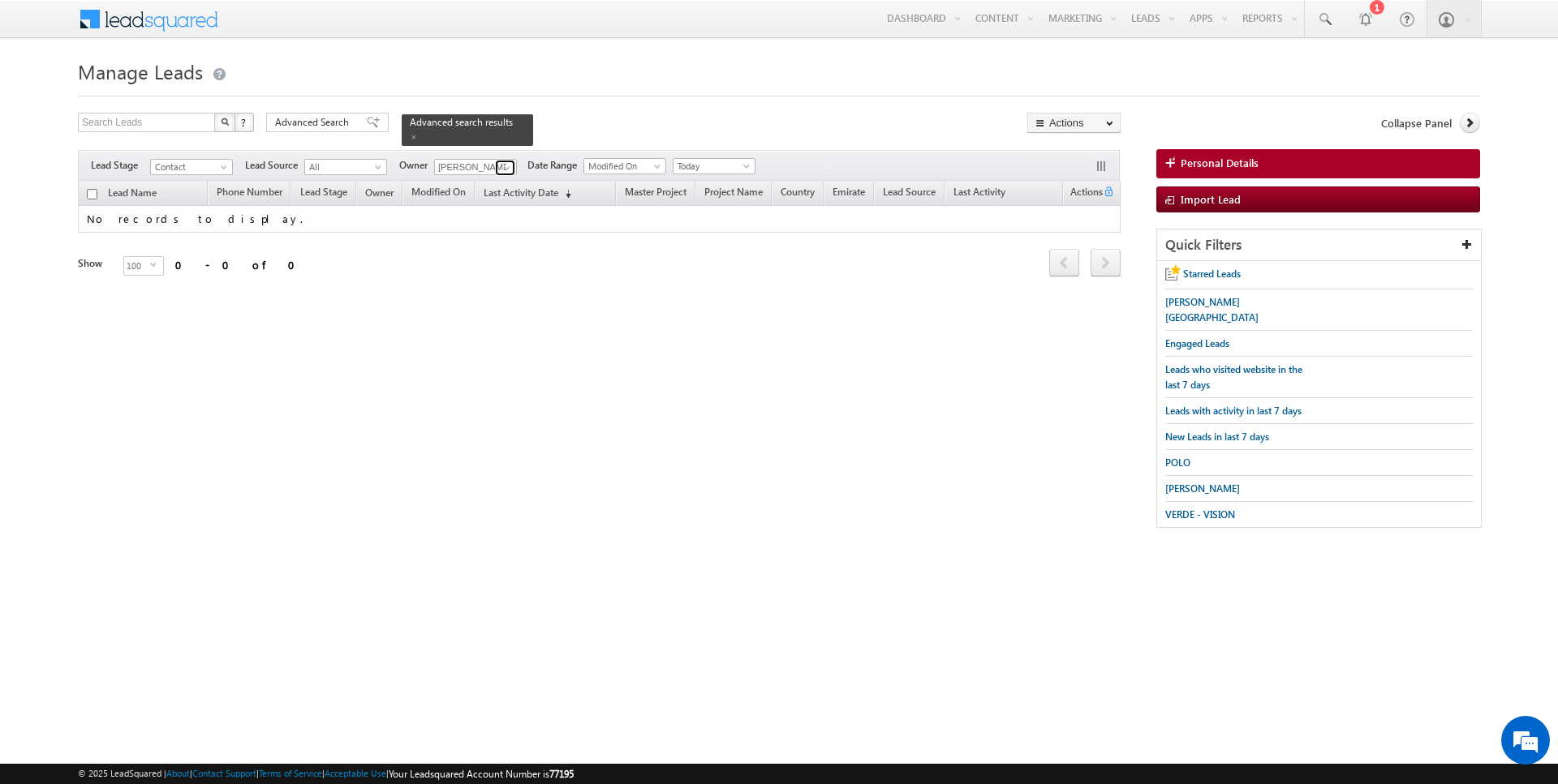
click at [496, 164] on link at bounding box center [505, 168] width 20 height 17
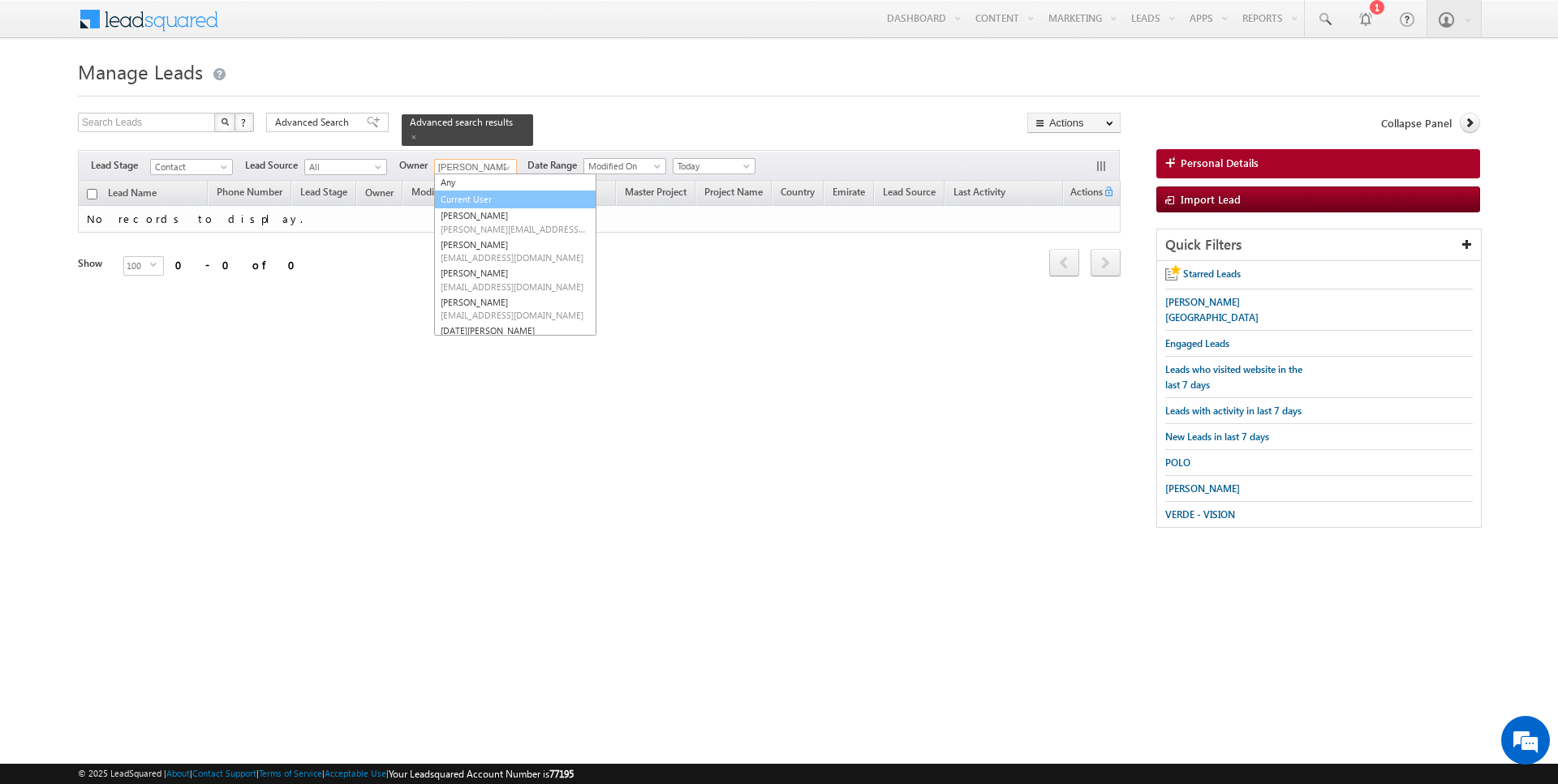
click at [486, 195] on link "Current User" at bounding box center [515, 200] width 162 height 19
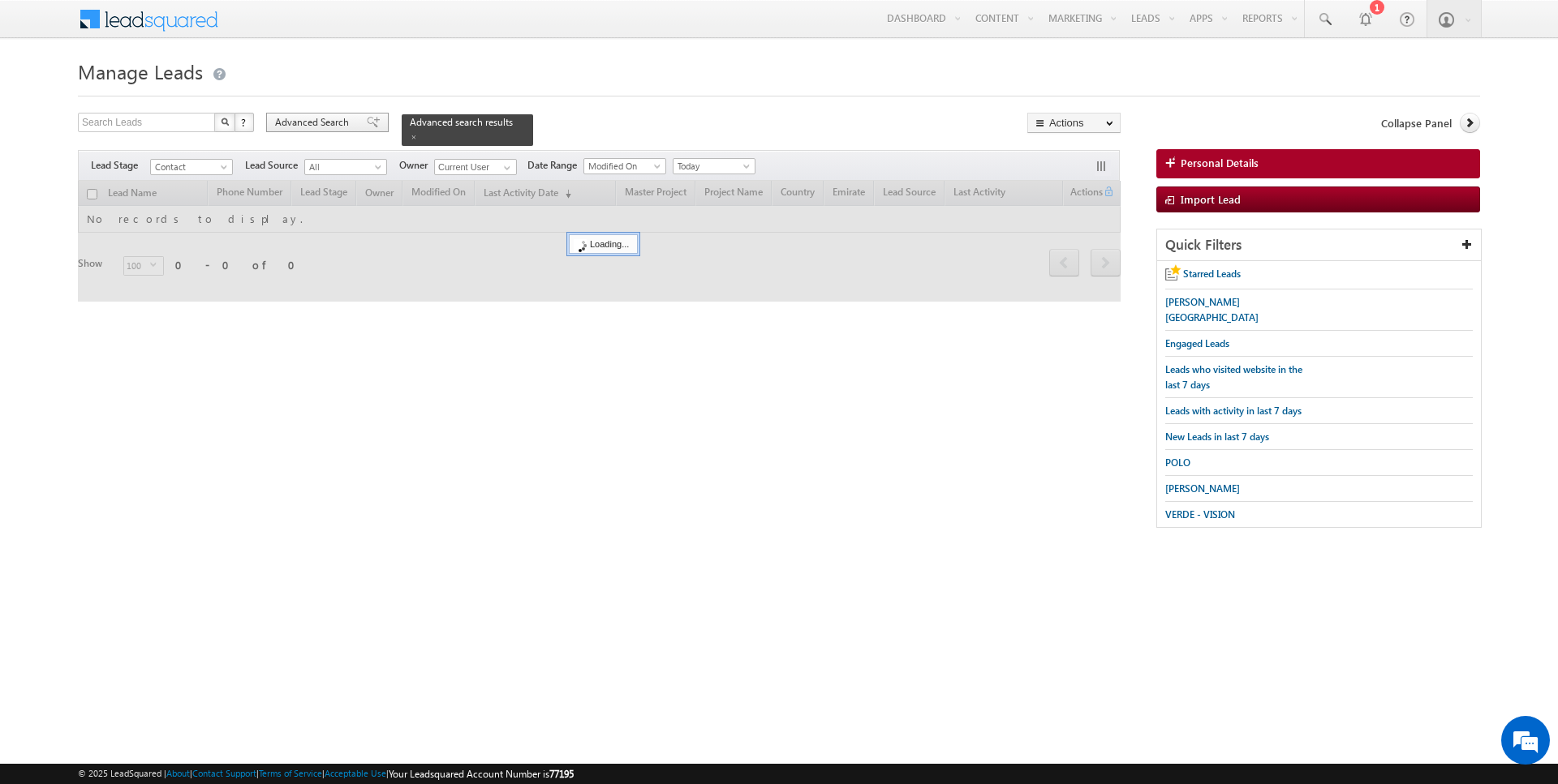
click at [304, 128] on span "Advanced Search" at bounding box center [314, 122] width 79 height 15
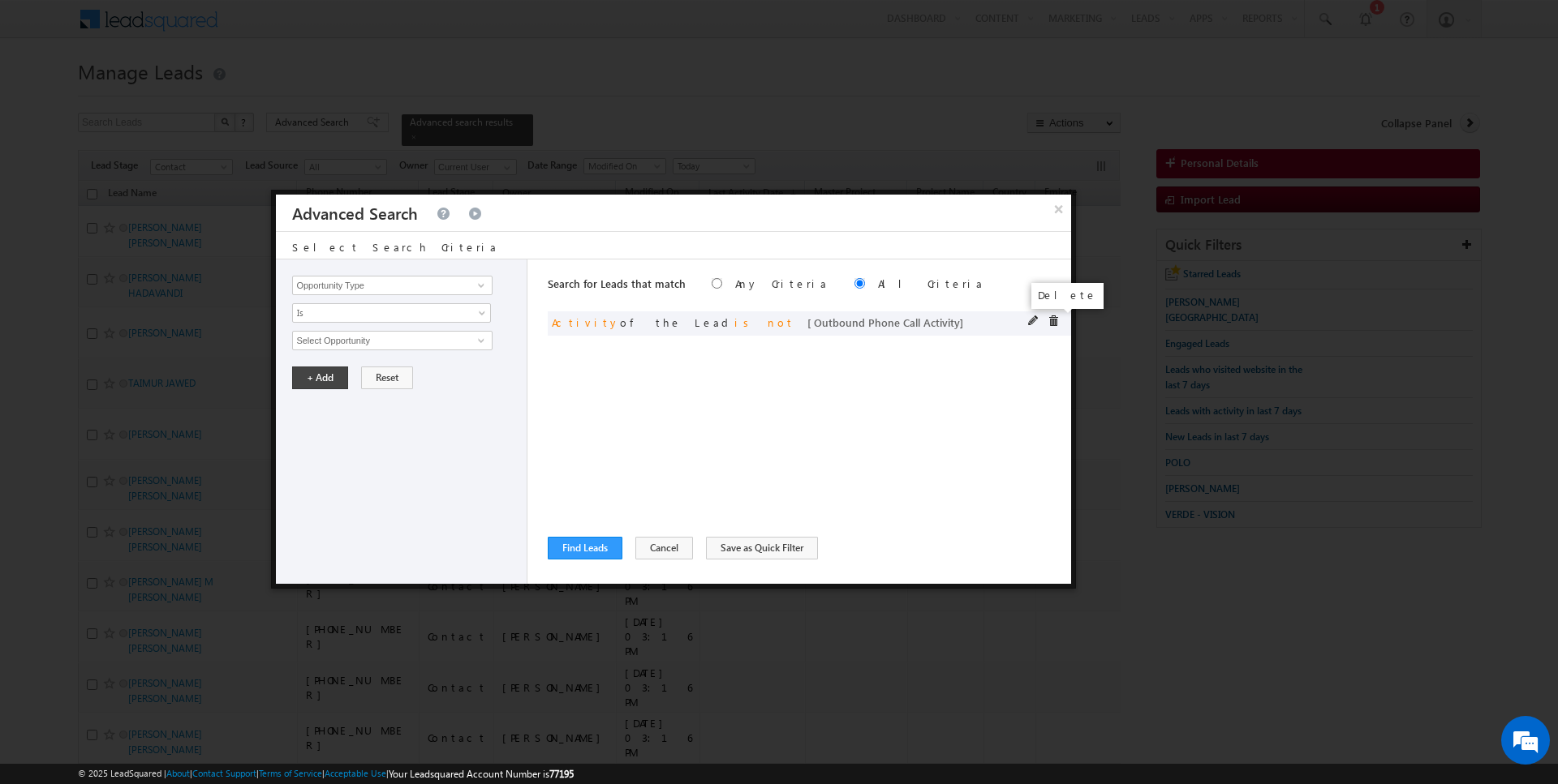
click at [1053, 323] on span at bounding box center [1053, 321] width 11 height 11
click at [423, 285] on input "Opportunity Type" at bounding box center [392, 285] width 200 height 19
click at [393, 323] on link "Focus Project" at bounding box center [392, 318] width 200 height 19
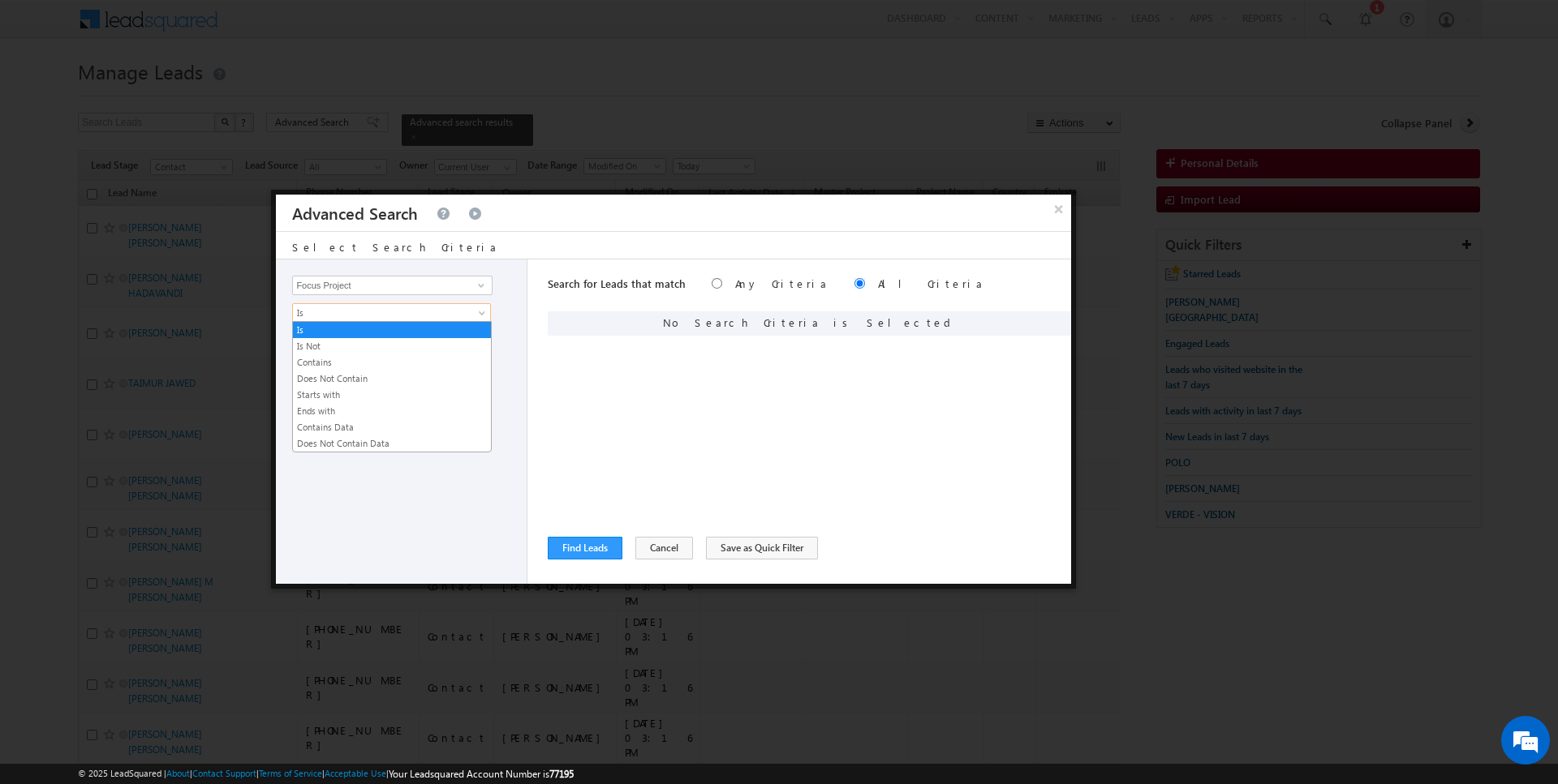
click at [350, 316] on span "Is" at bounding box center [380, 313] width 176 height 15
click at [339, 351] on link "Is Not" at bounding box center [392, 346] width 198 height 15
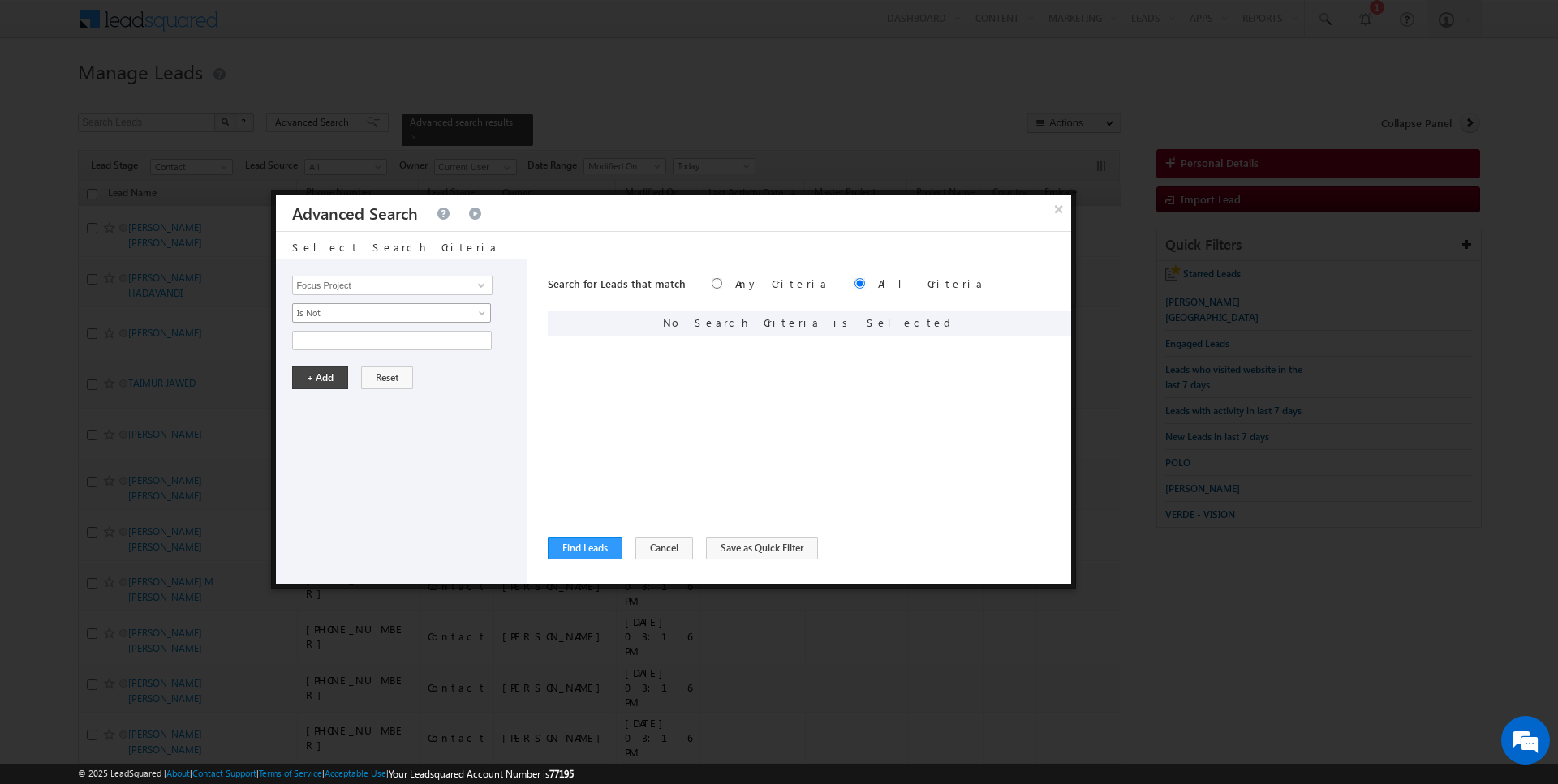
click at [347, 307] on span "Is Not" at bounding box center [380, 313] width 176 height 15
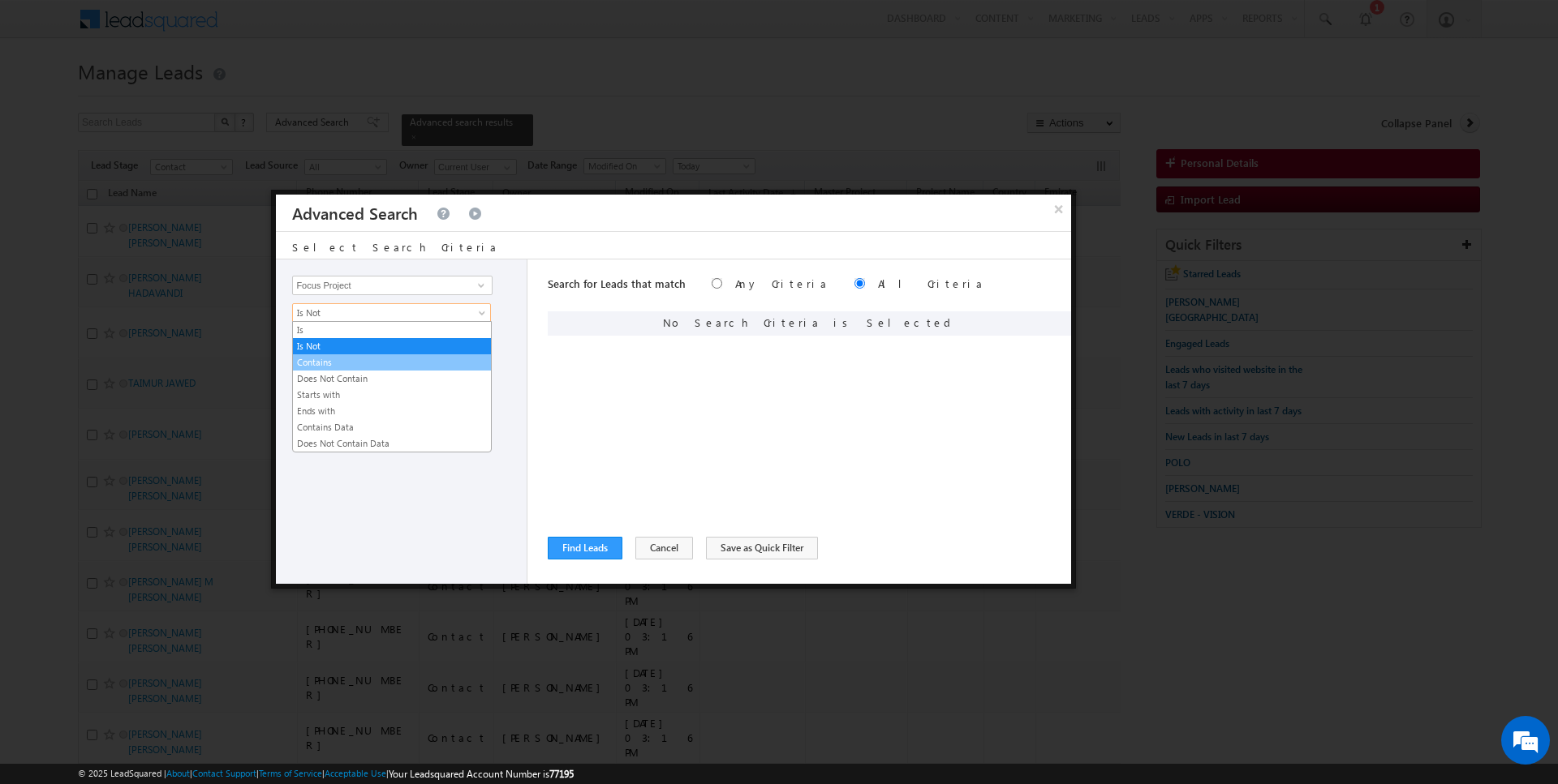
click at [337, 357] on link "Contains" at bounding box center [392, 363] width 198 height 15
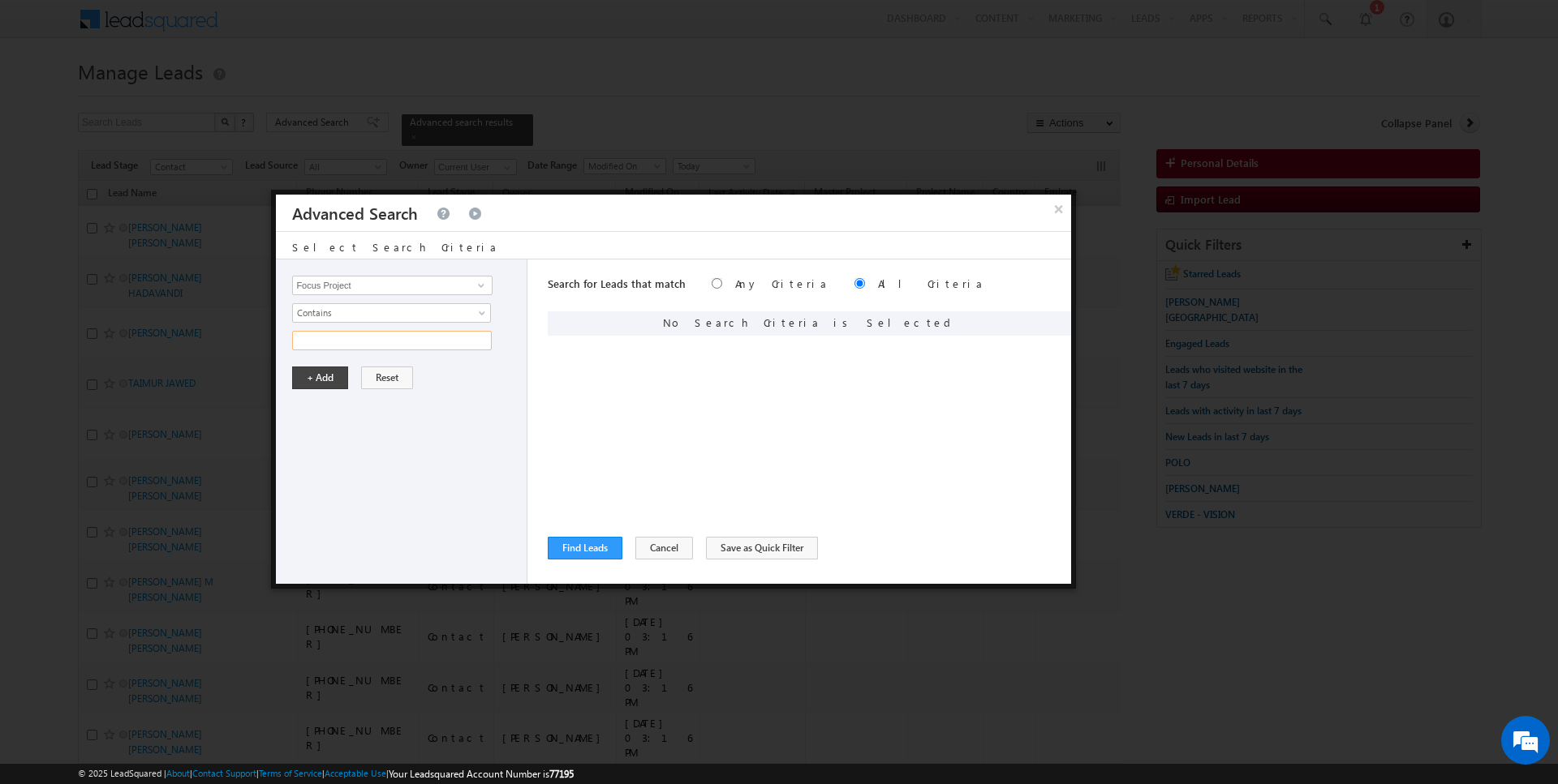
click at [344, 331] on input "text" at bounding box center [392, 341] width 200 height 19
click at [307, 380] on button "+ Add" at bounding box center [319, 378] width 56 height 23
click at [427, 285] on input "Opportunity Type" at bounding box center [392, 285] width 200 height 19
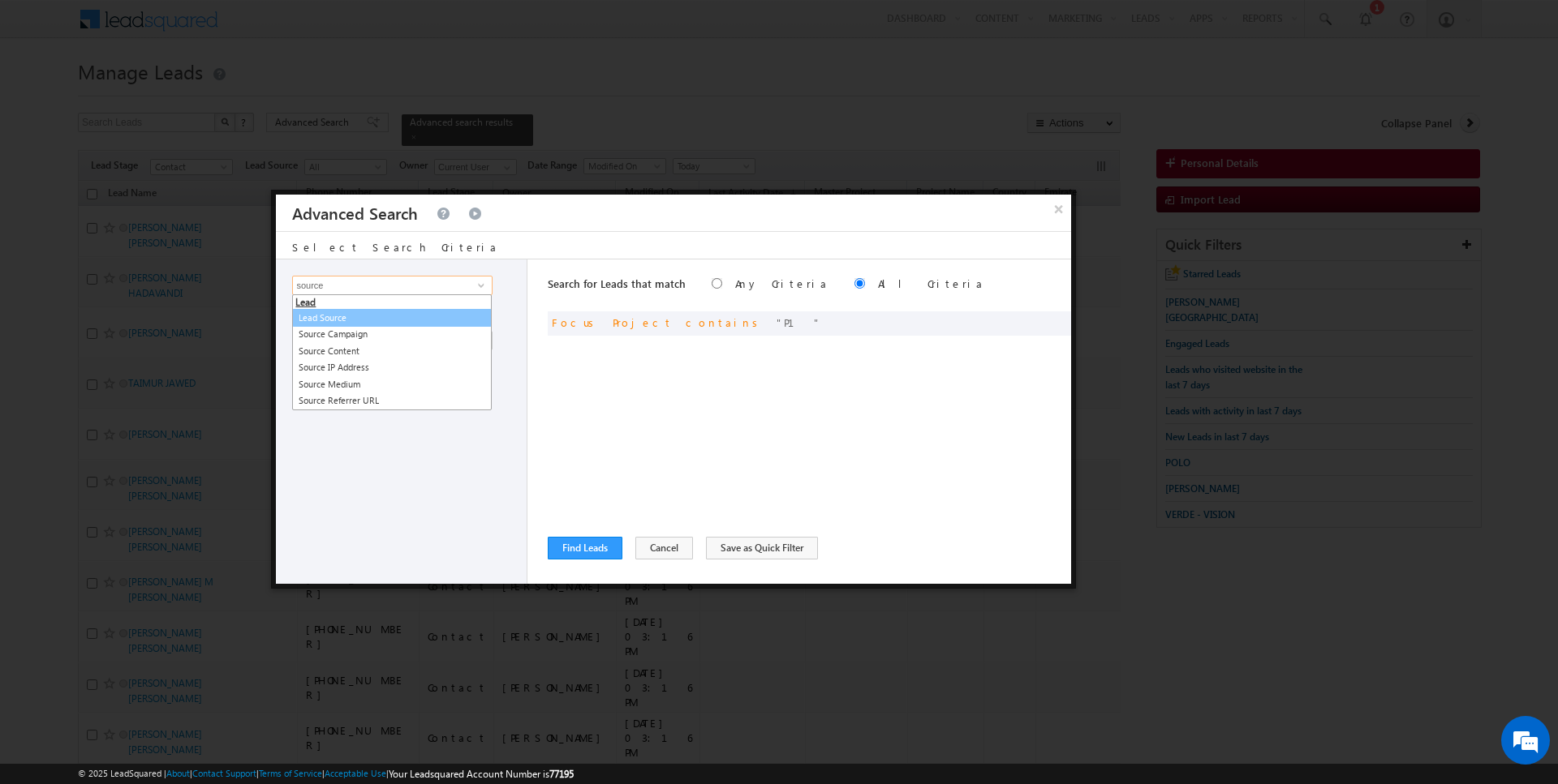
click at [402, 318] on link "Lead Source" at bounding box center [392, 318] width 200 height 19
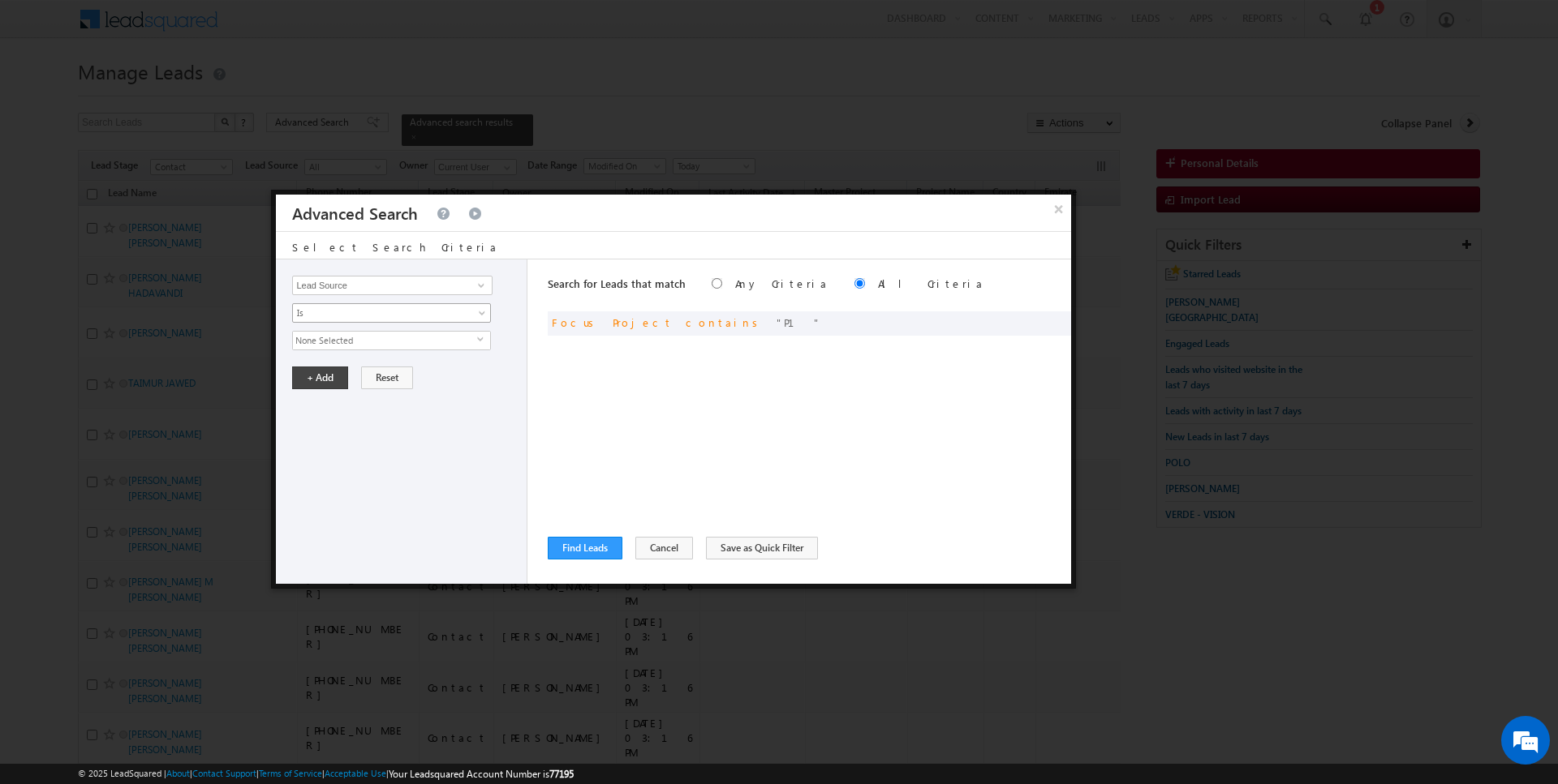
click at [358, 316] on span "Is" at bounding box center [380, 313] width 176 height 15
click at [353, 330] on link "Is" at bounding box center [392, 330] width 198 height 15
click at [351, 335] on span "None Selected" at bounding box center [384, 340] width 184 height 18
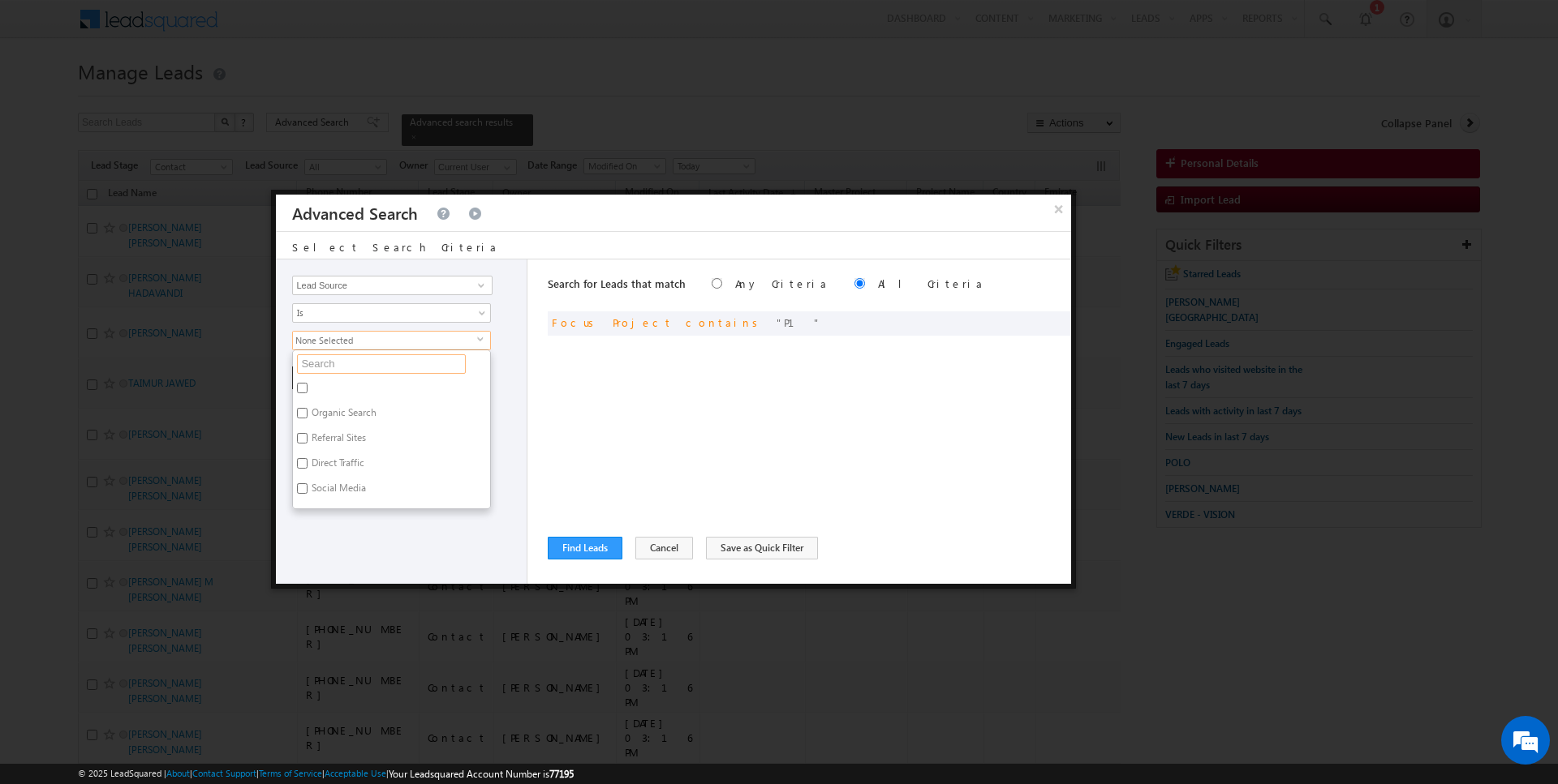
click at [351, 358] on input "text" at bounding box center [381, 364] width 168 height 19
click at [315, 391] on label "Serena F April 2024 SVRxlsx.xlsx - Sheet1" at bounding box center [391, 394] width 197 height 34
click at [307, 391] on input "Serena F April 2024 SVRxlsx.xlsx - Sheet1" at bounding box center [302, 388] width 10 height 10
click at [315, 421] on label "Serena.xlsx - Sheet1" at bounding box center [375, 424] width 165 height 25
click at [307, 421] on input "Serena.xlsx - Sheet1" at bounding box center [302, 421] width 10 height 10
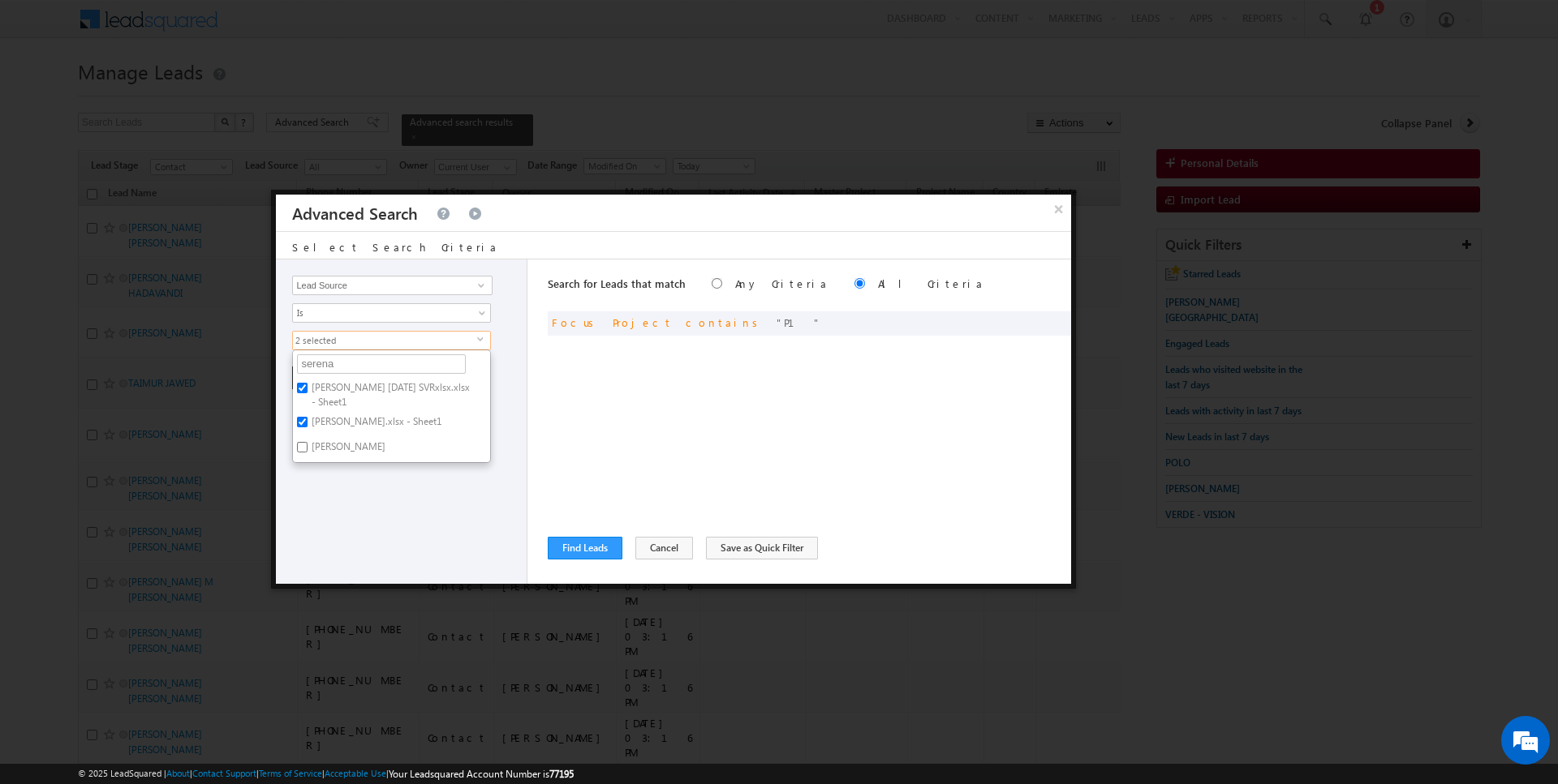
click at [315, 441] on label "Serena" at bounding box center [346, 449] width 108 height 25
click at [307, 442] on input "Serena" at bounding box center [302, 447] width 10 height 10
click at [318, 478] on div "Opportunity Type Lead Activity Task Sales Group Prospect Id Address 1 Address 2…" at bounding box center [402, 421] width 252 height 325
click at [312, 369] on button "+ Add" at bounding box center [319, 378] width 56 height 23
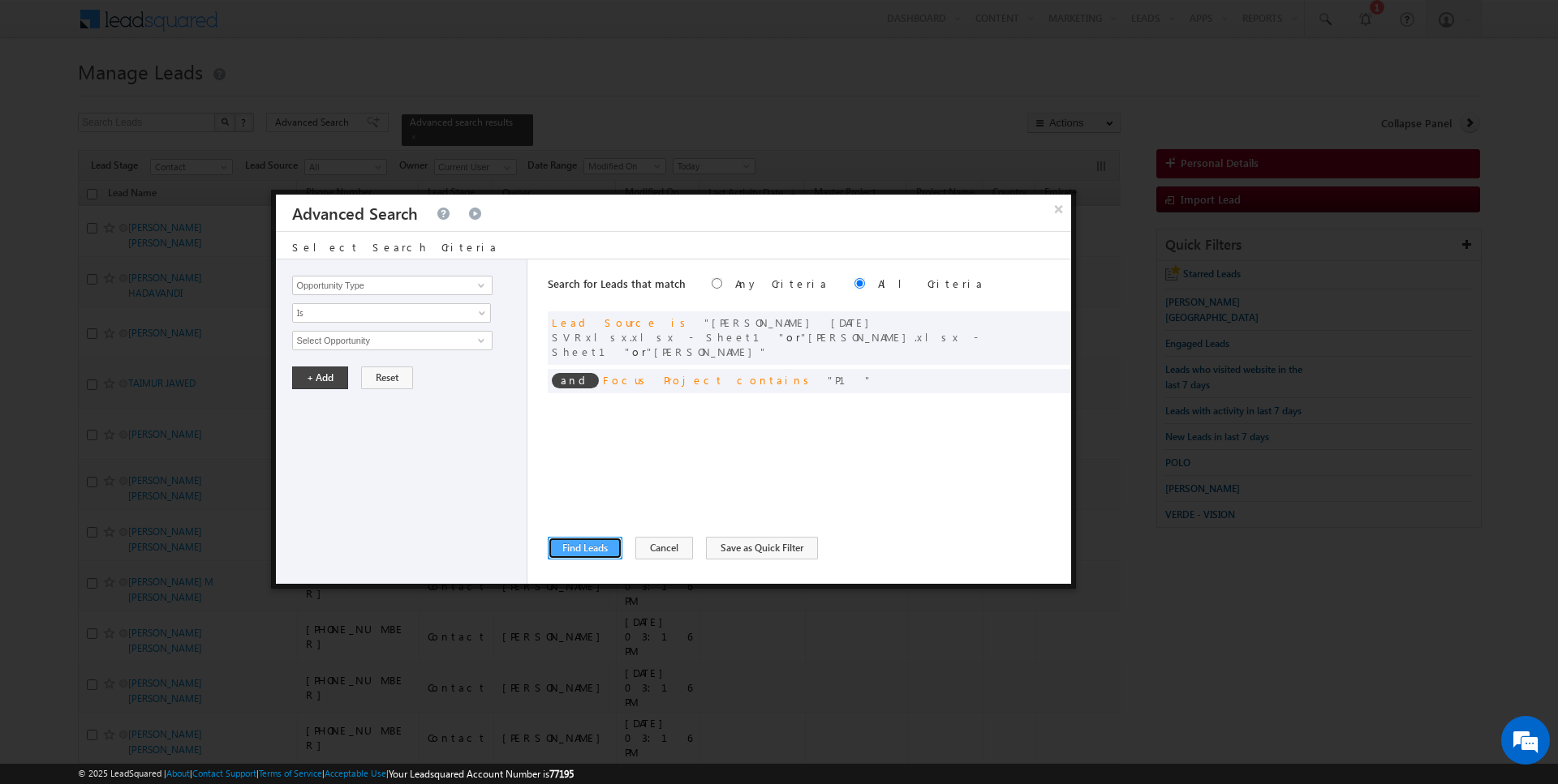
click at [569, 554] on button "Find Leads" at bounding box center [585, 548] width 75 height 23
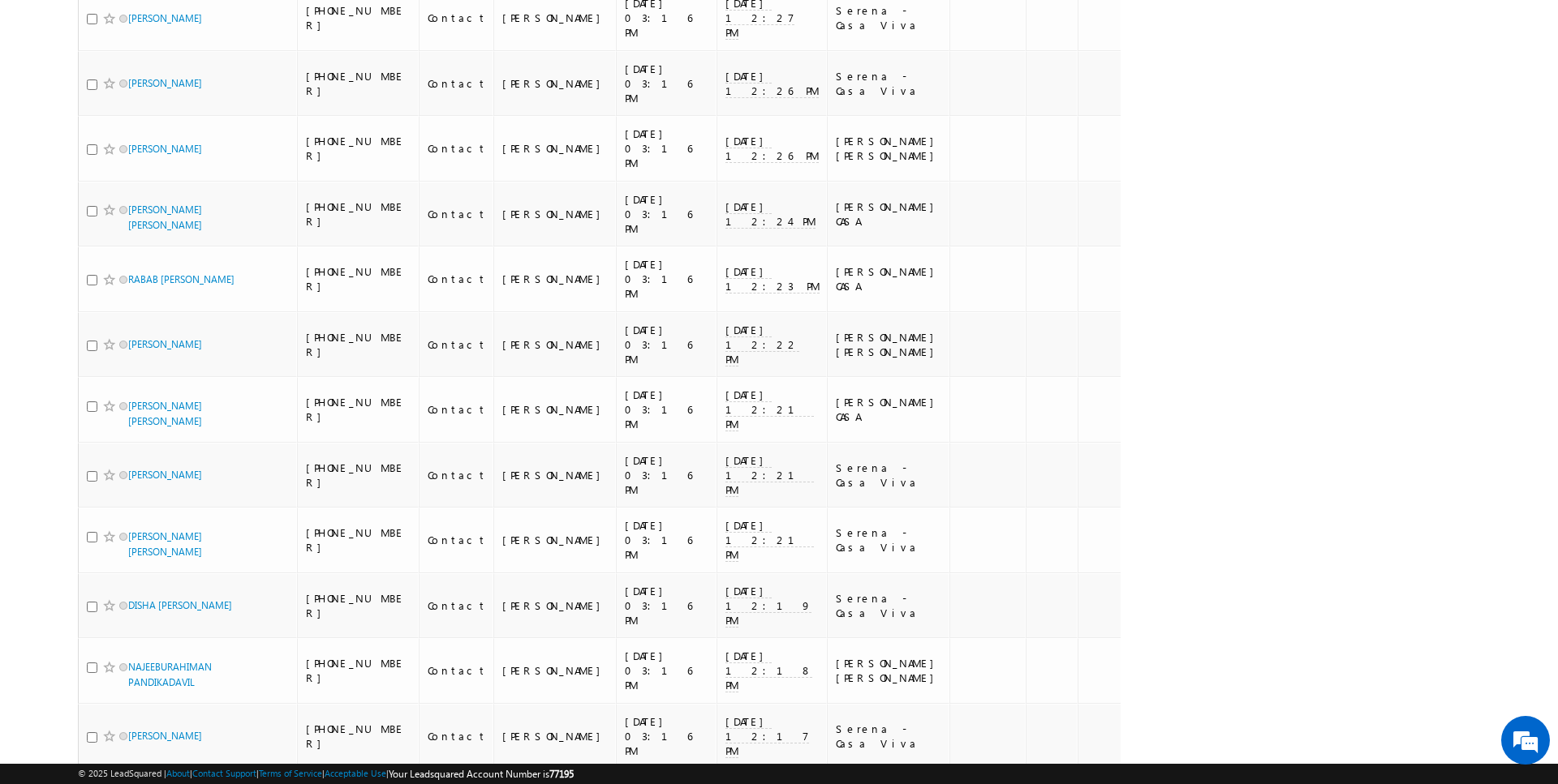
scroll to position [6026, 0]
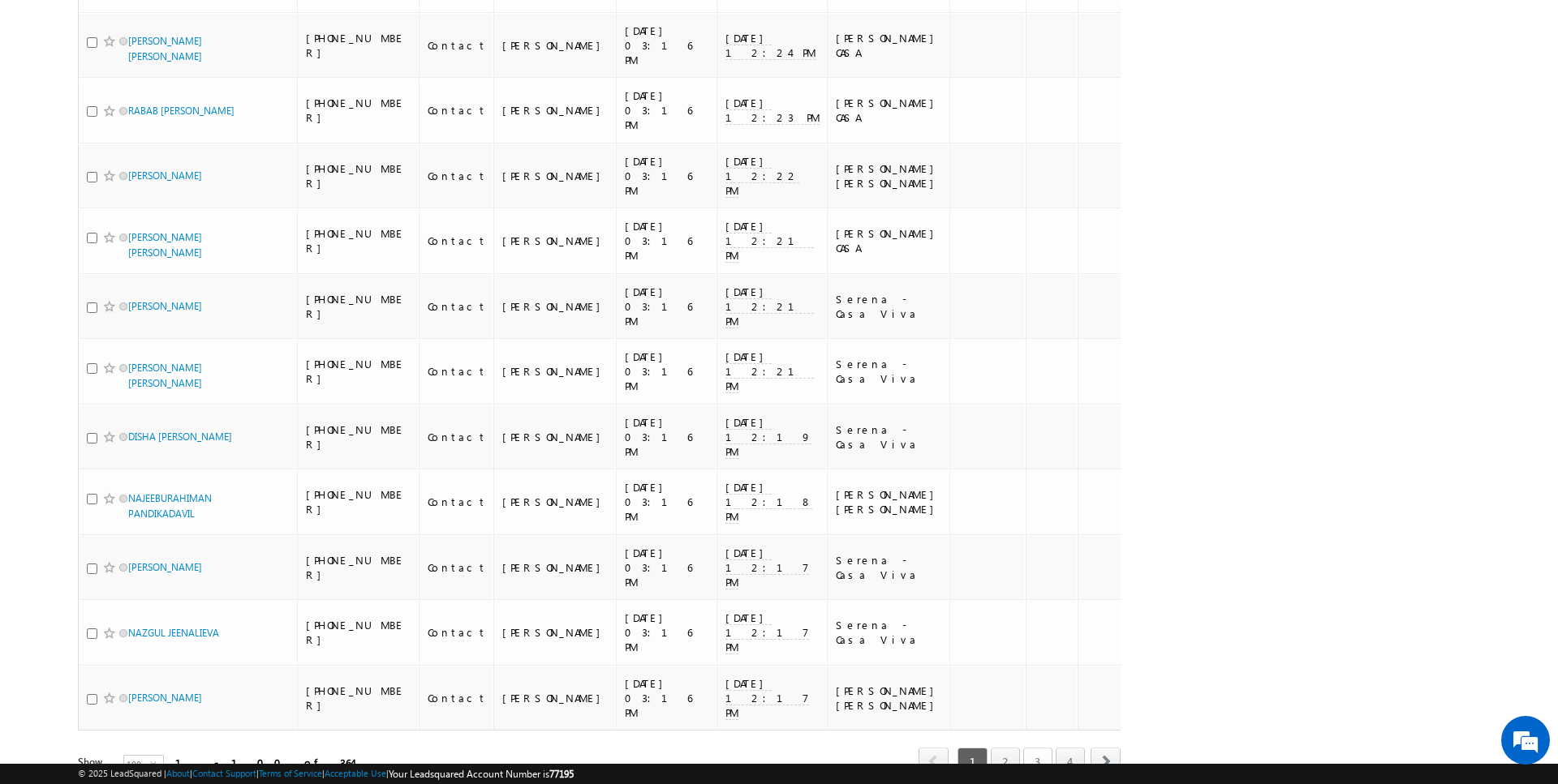
click at [1048, 748] on link "3" at bounding box center [1038, 762] width 30 height 28
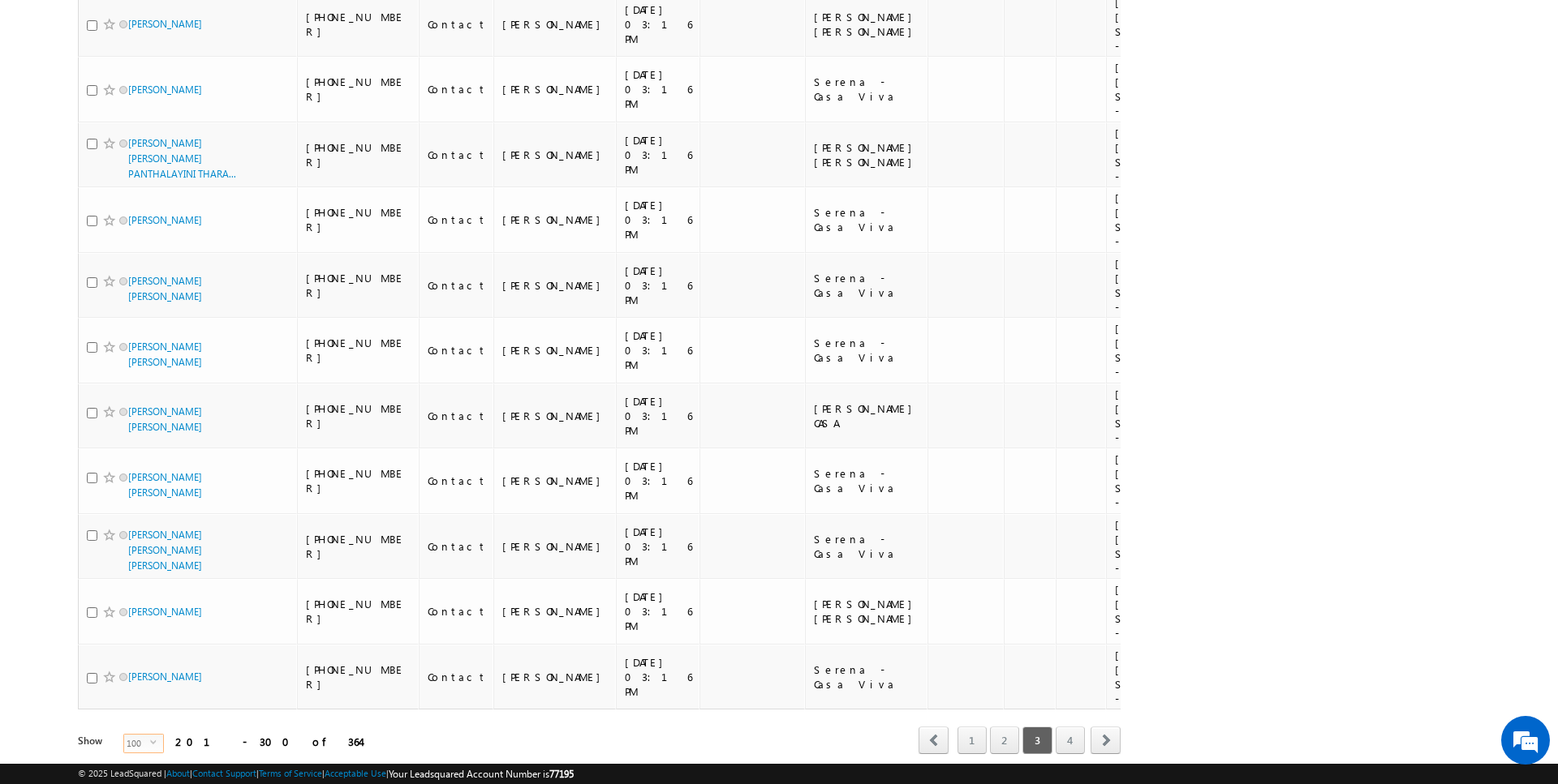
click at [134, 735] on span "100" at bounding box center [137, 743] width 26 height 18
click at [131, 734] on li "50" at bounding box center [134, 739] width 39 height 17
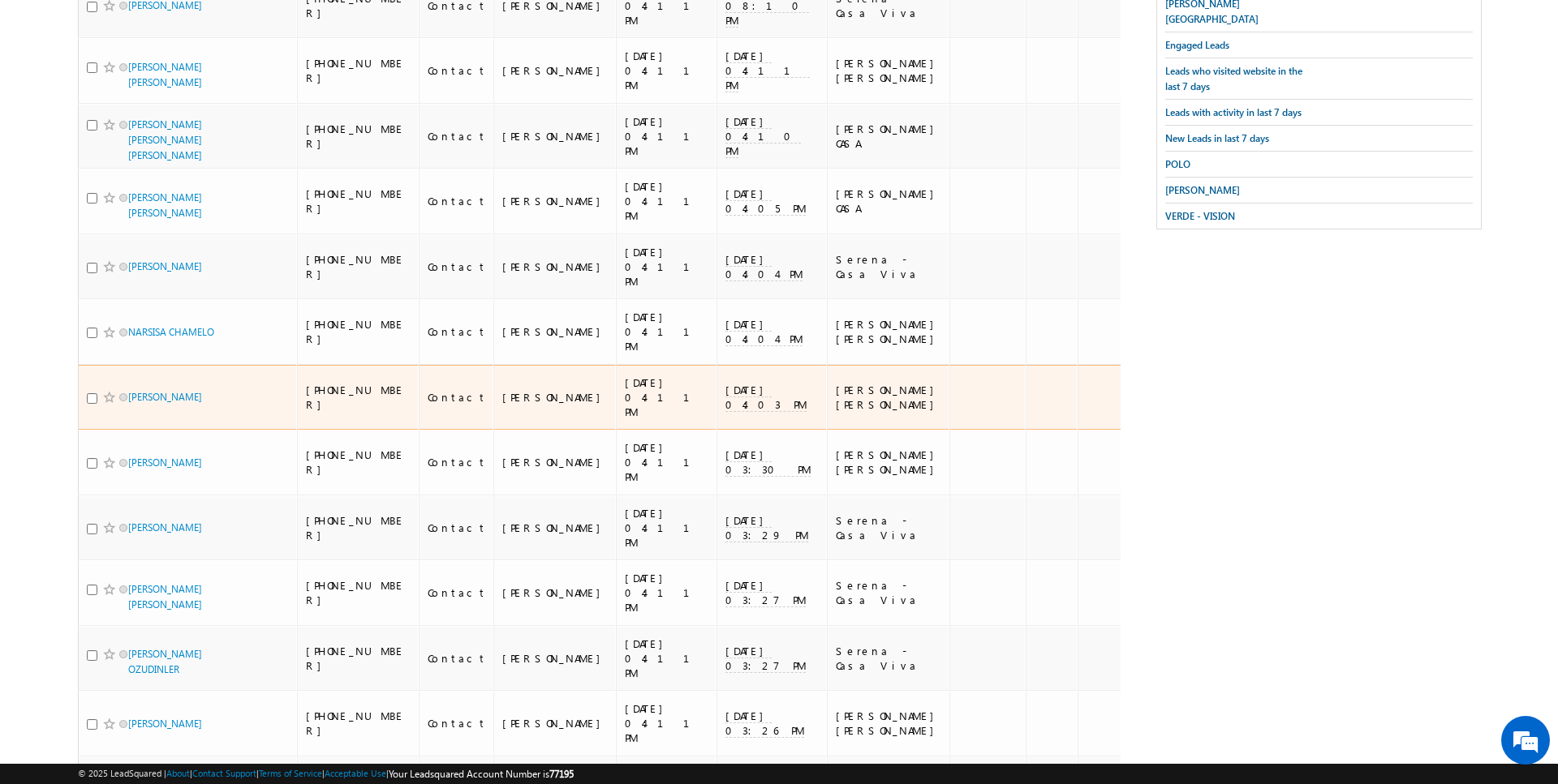
scroll to position [2788, 0]
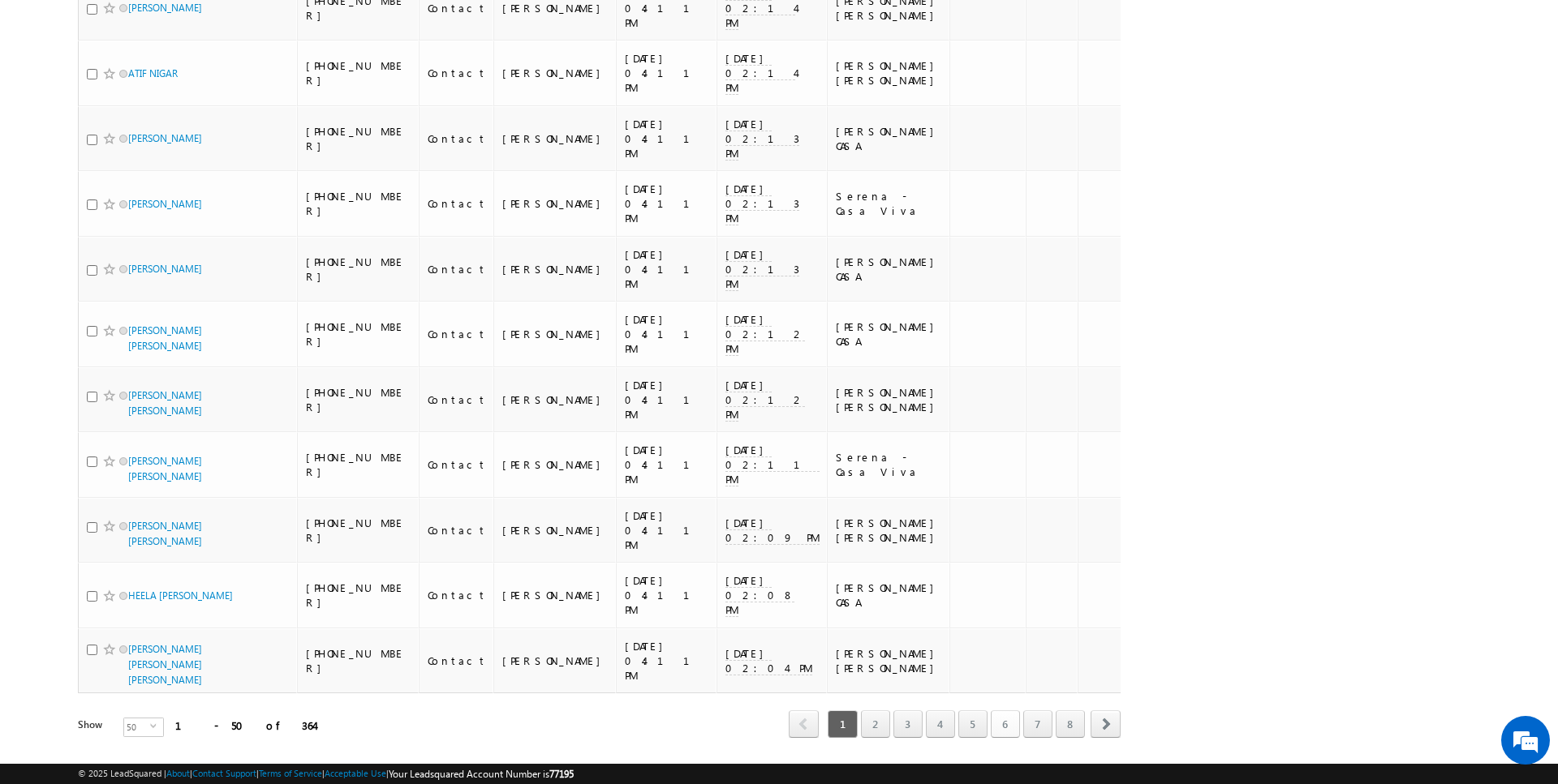
click at [1001, 711] on link "6" at bounding box center [1005, 725] width 30 height 28
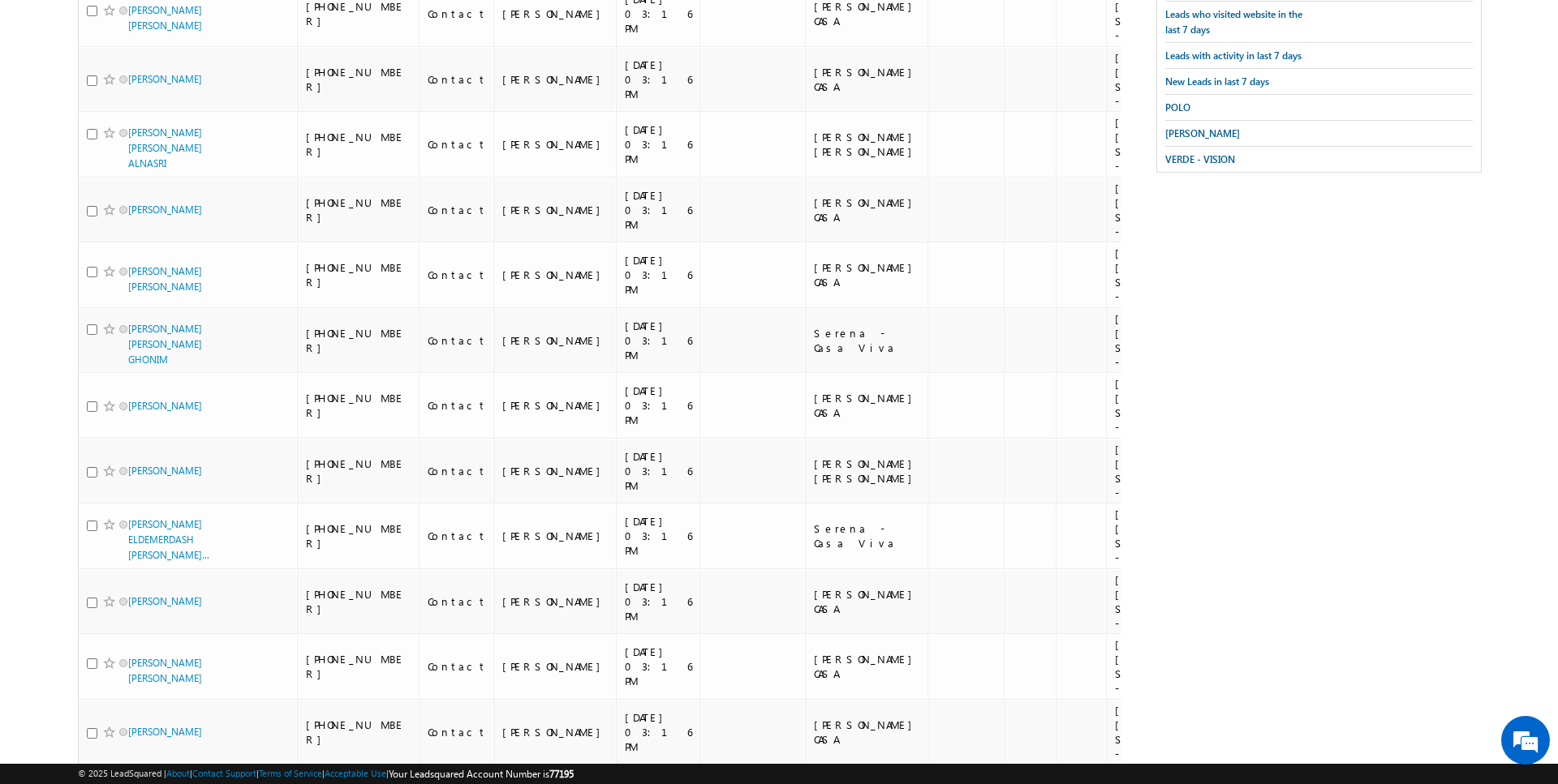
scroll to position [0, 0]
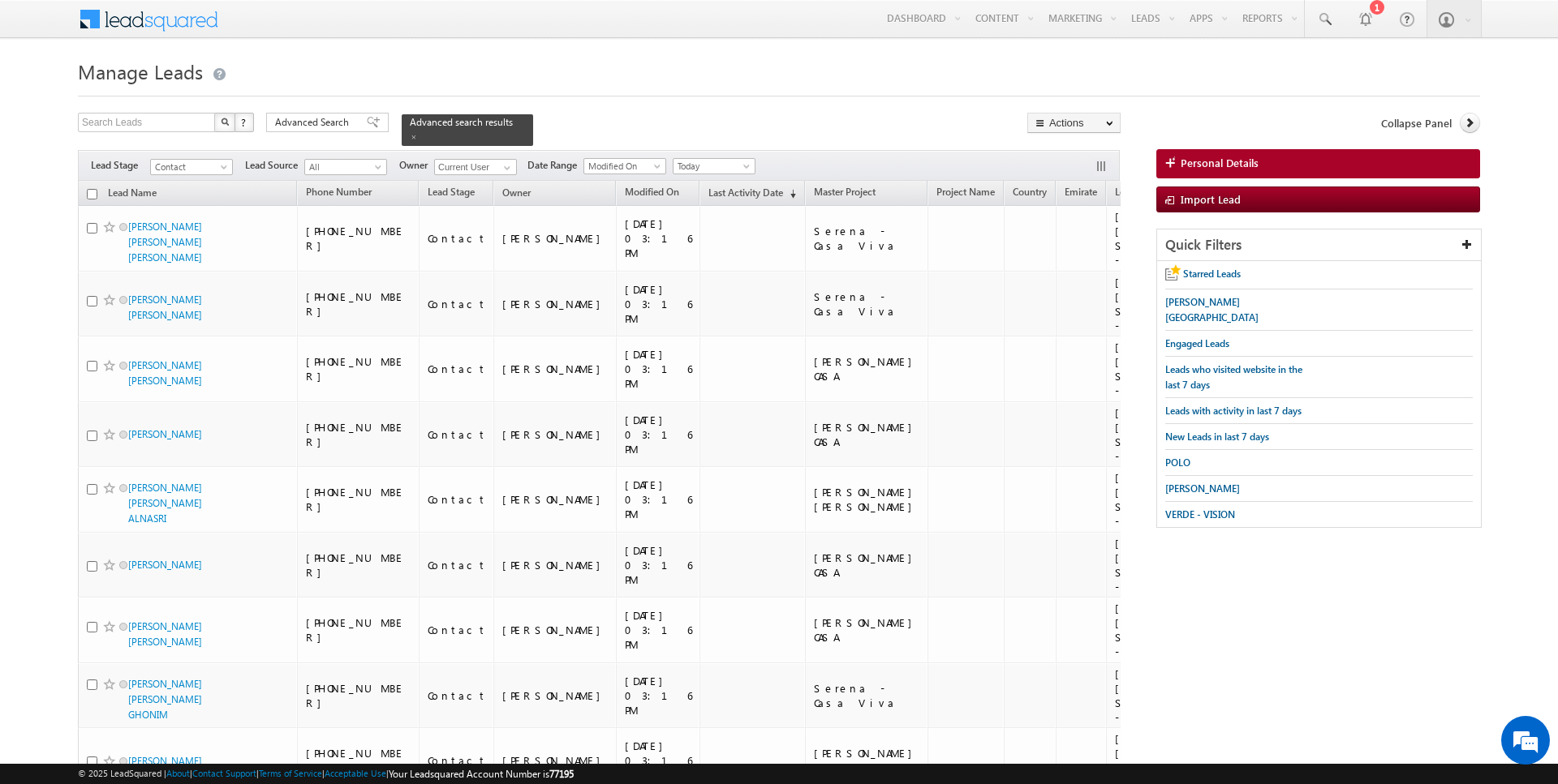
click at [90, 192] on input "checkbox" at bounding box center [92, 193] width 10 height 10
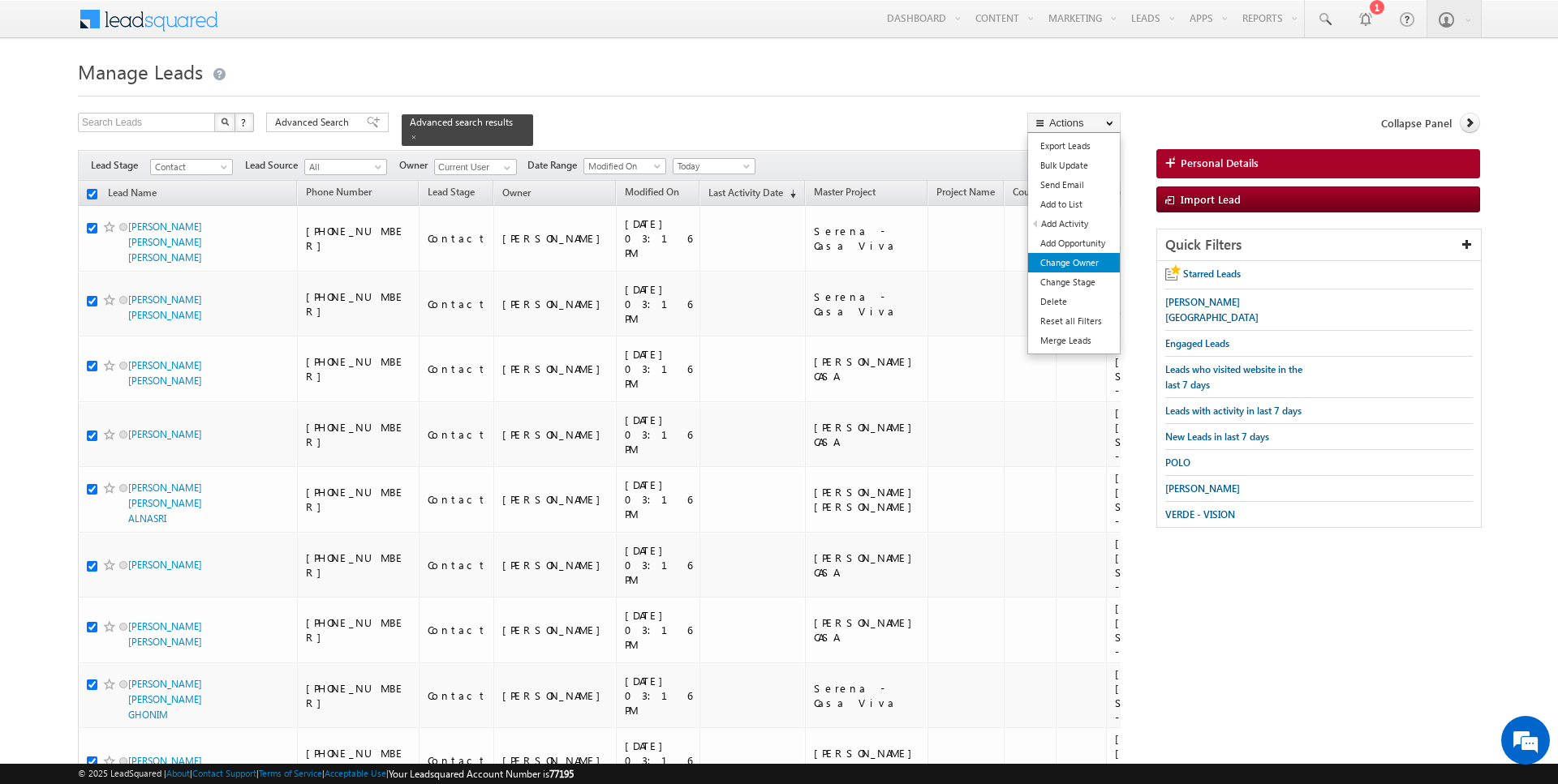
click at [1079, 264] on link "Change Owner" at bounding box center [1073, 262] width 92 height 19
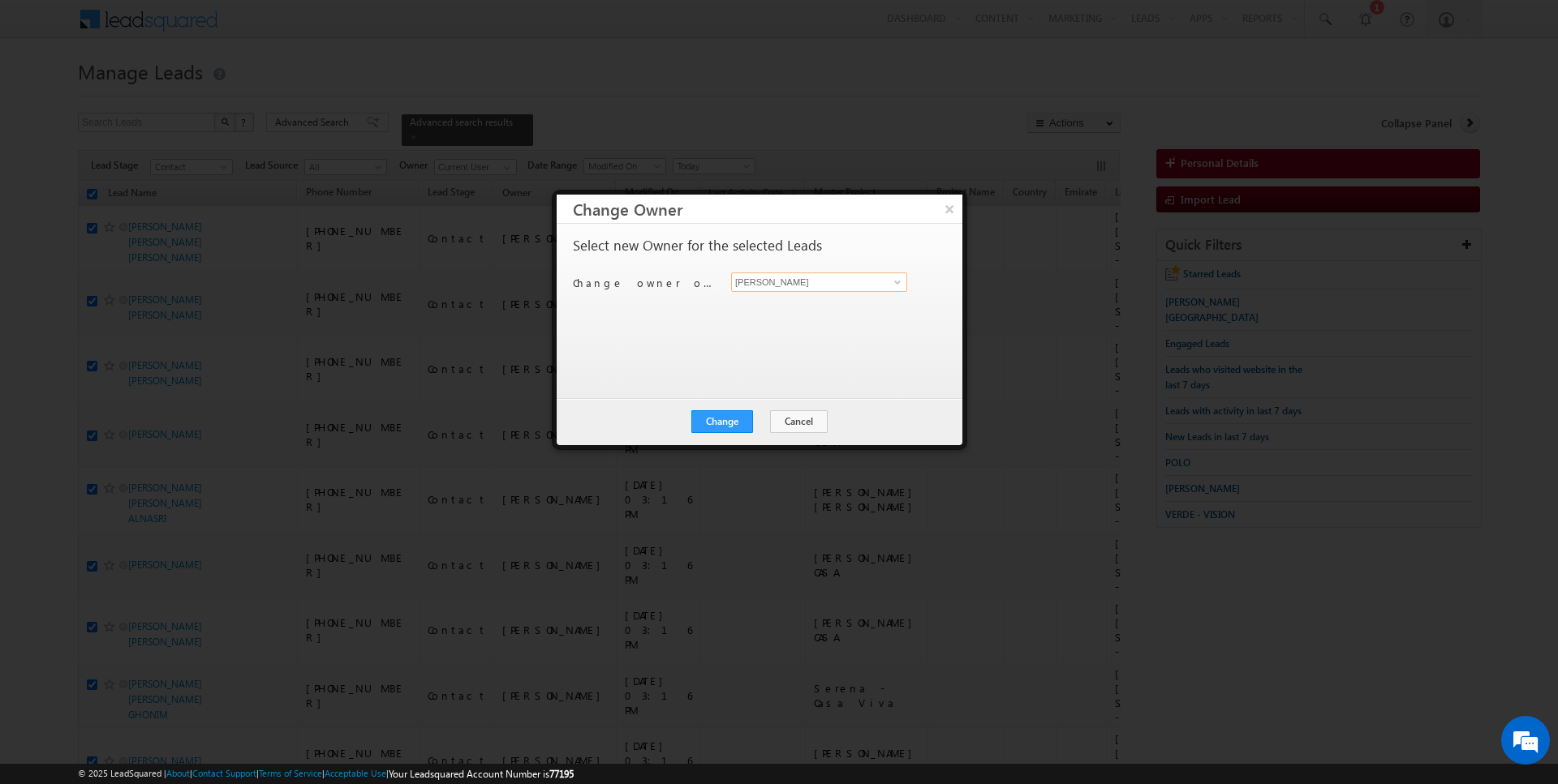
click at [757, 286] on input "[PERSON_NAME]" at bounding box center [819, 281] width 176 height 19
click at [723, 416] on button "Change" at bounding box center [722, 421] width 62 height 23
click at [764, 429] on button "Close" at bounding box center [762, 421] width 52 height 23
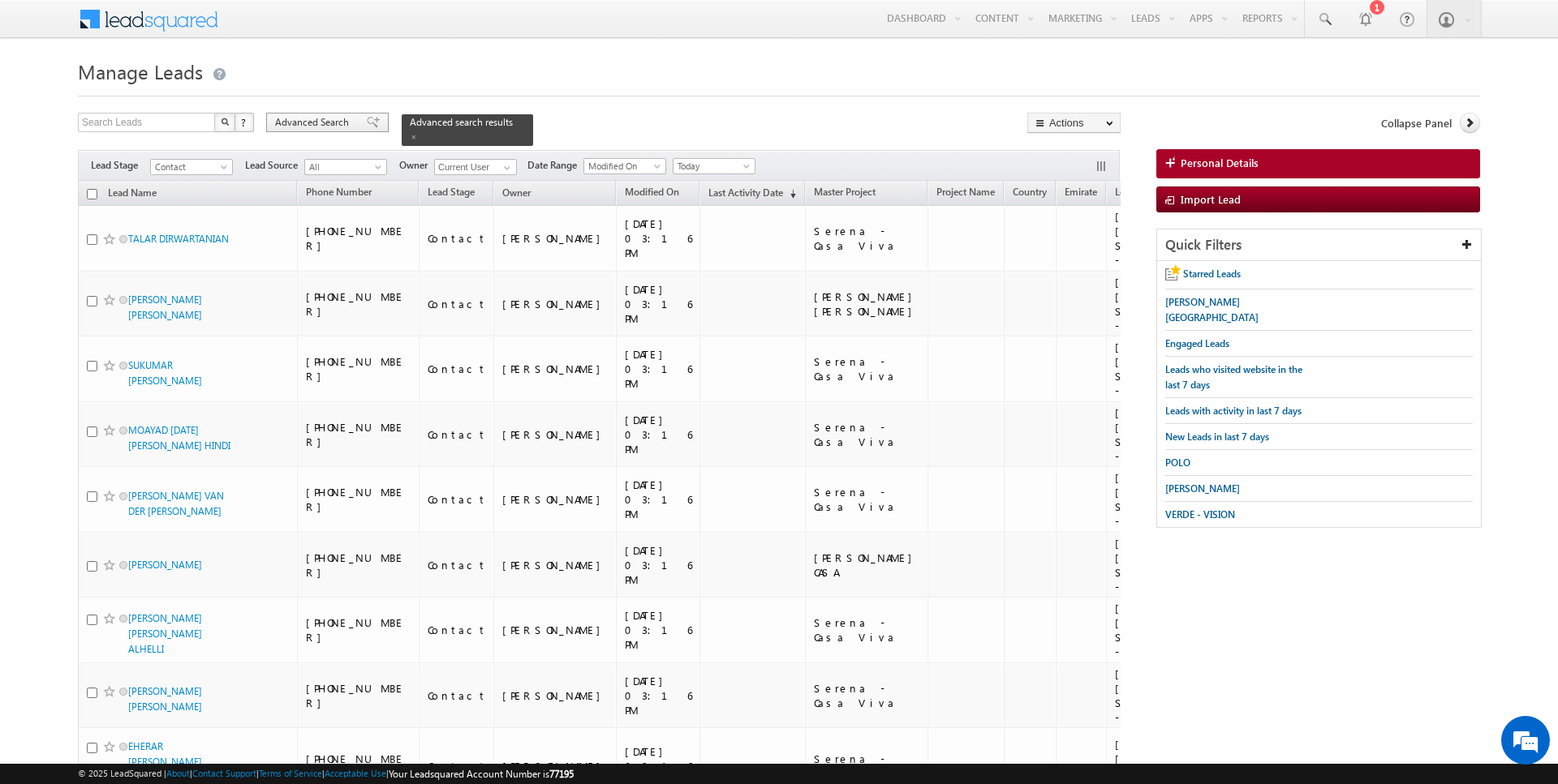
click at [344, 123] on span "Advanced Search" at bounding box center [314, 122] width 79 height 15
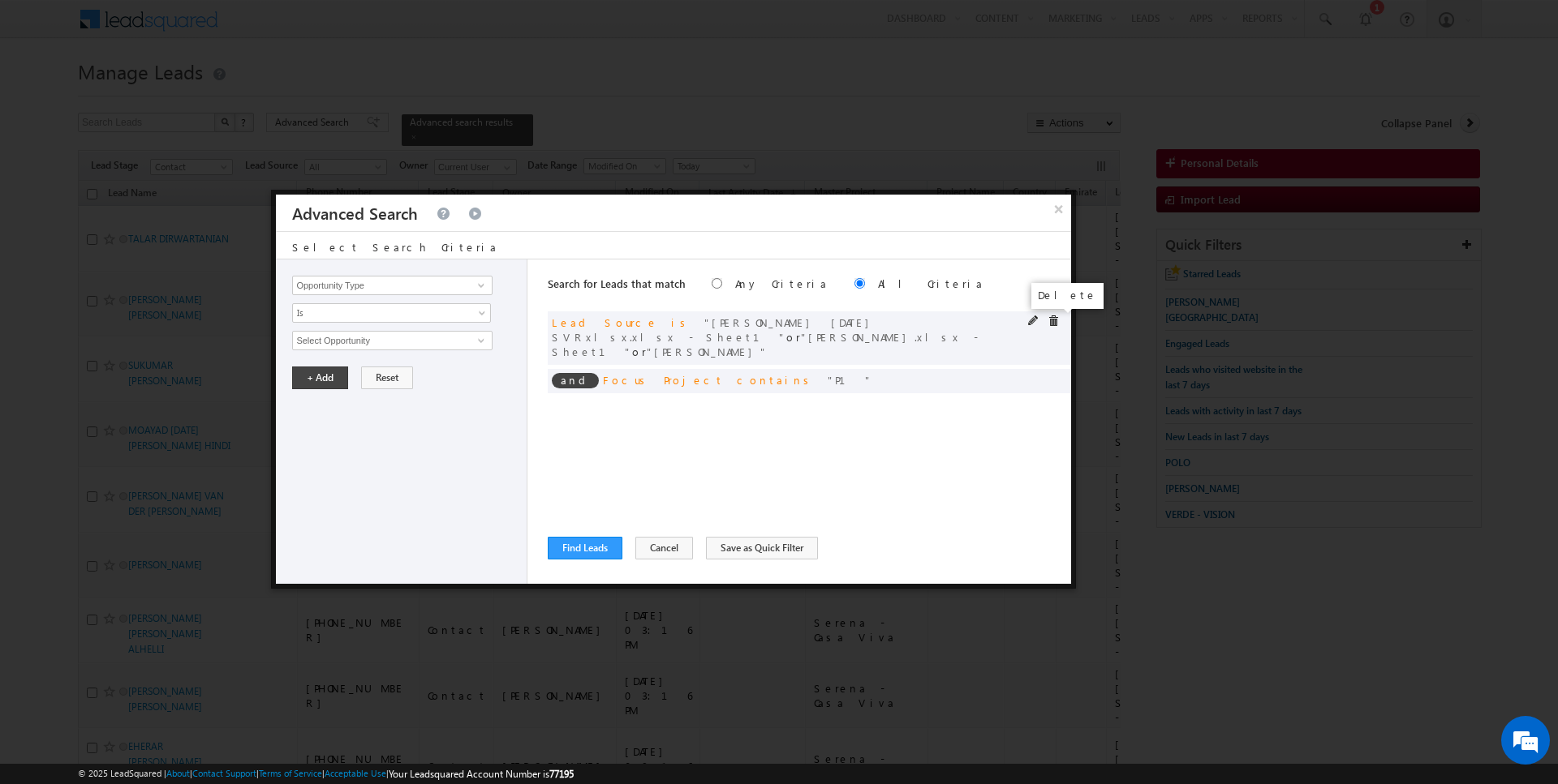
click at [1055, 323] on span at bounding box center [1053, 321] width 11 height 11
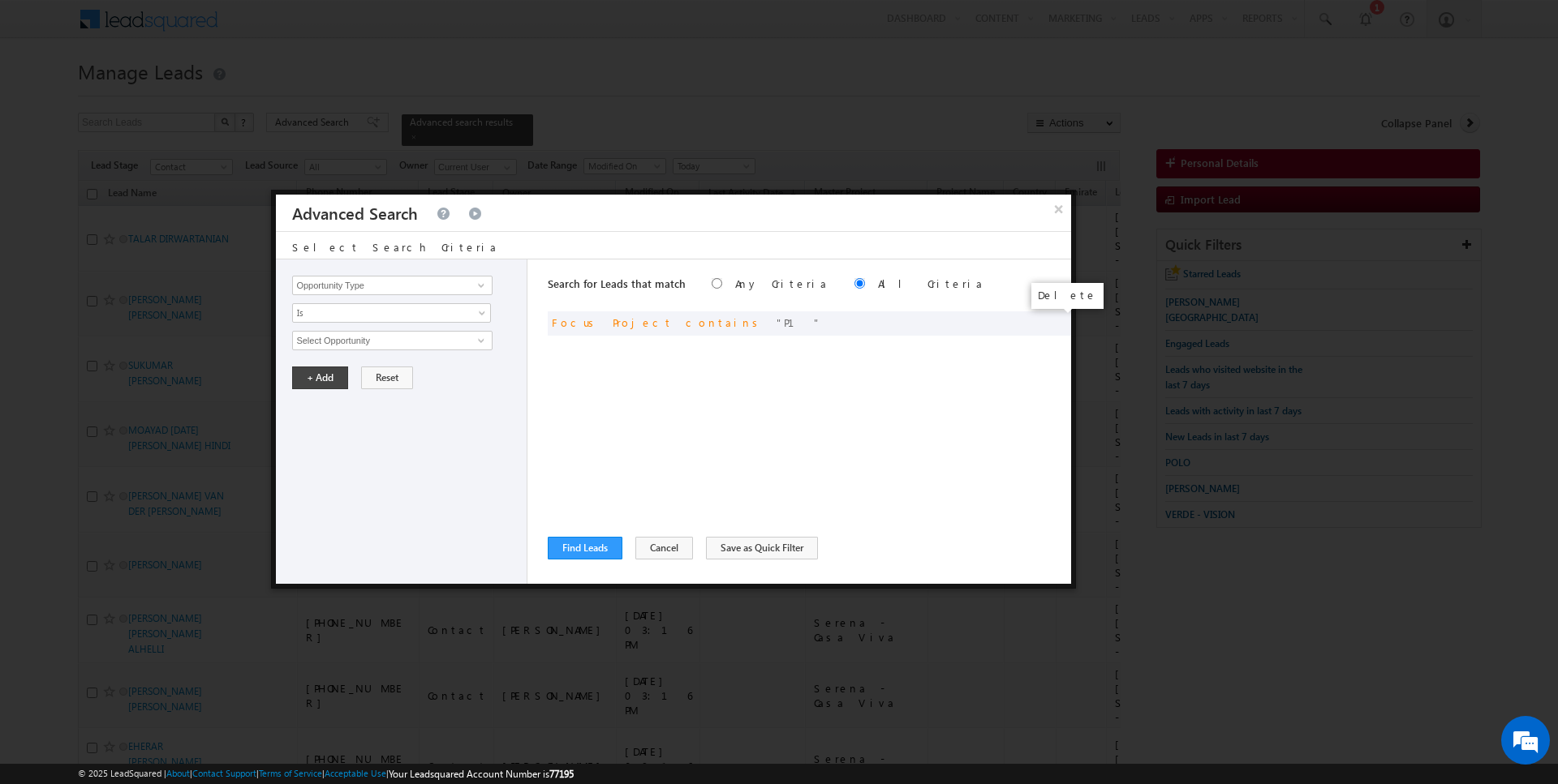
click at [0, 0] on span at bounding box center [0, 0] width 0 height 0
click at [414, 281] on input "Opportunity Type" at bounding box center [392, 285] width 200 height 19
click at [351, 341] on span "None Selected" at bounding box center [384, 340] width 184 height 18
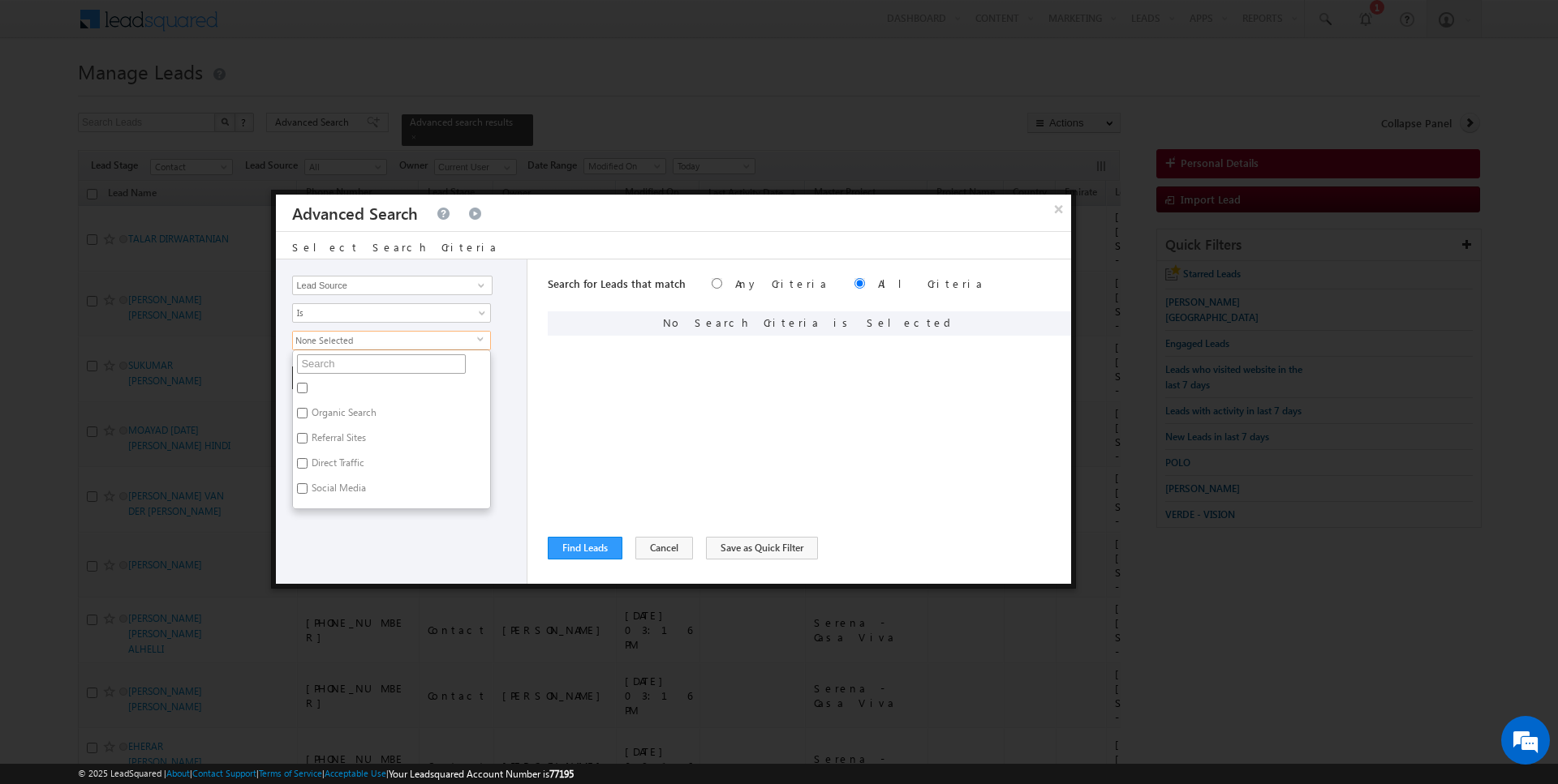
click at [338, 358] on input "text" at bounding box center [381, 364] width 168 height 19
click at [329, 463] on label "Sharjah-Scl" at bounding box center [333, 466] width 82 height 25
click at [307, 463] on input "Sharjah-Scl" at bounding box center [302, 463] width 10 height 10
click at [342, 522] on div "Opportunity Type Lead Activity Task Sales Group Prospect Id Address 1 Address 2…" at bounding box center [402, 421] width 252 height 325
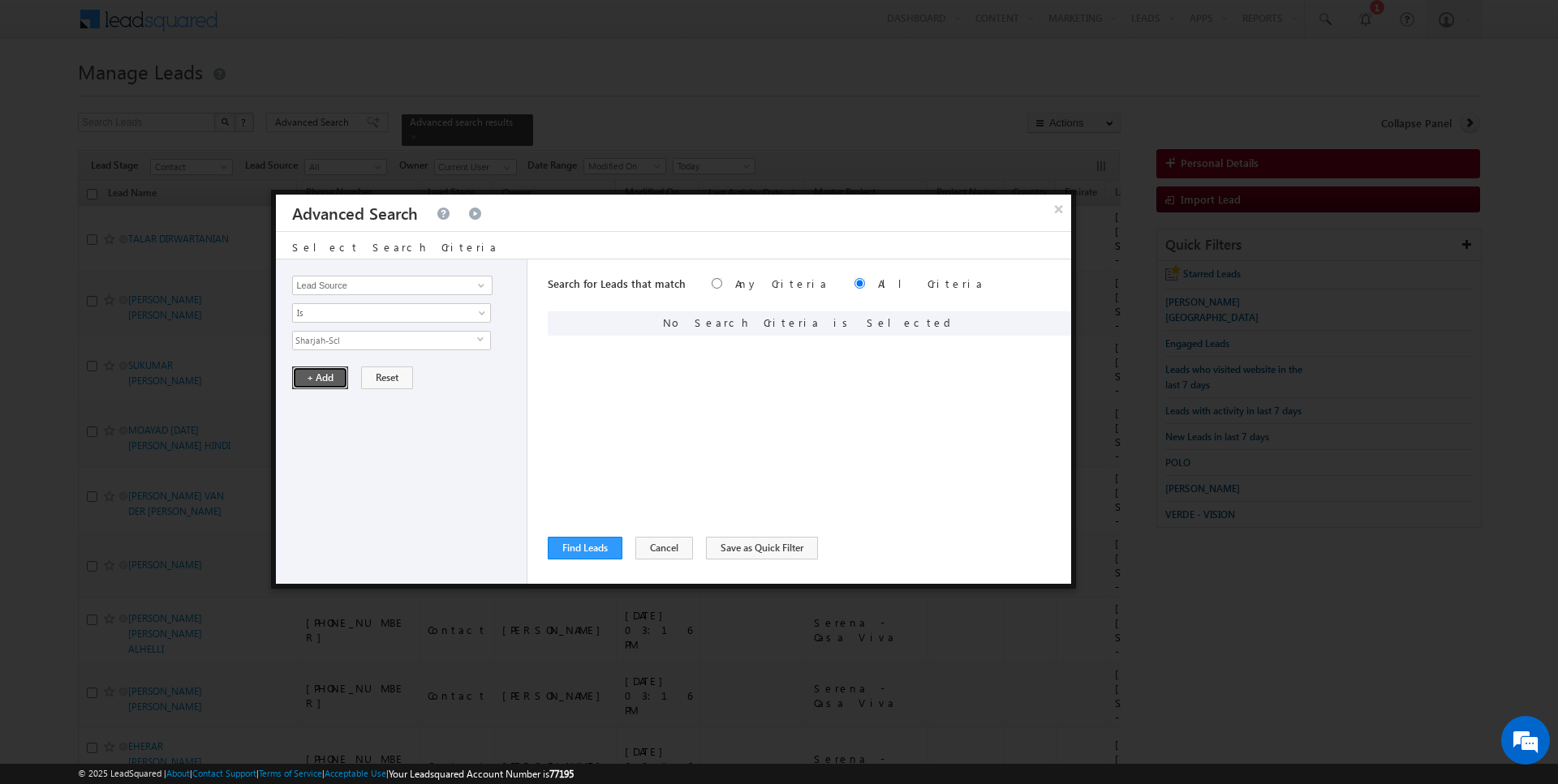
click at [317, 379] on button "+ Add" at bounding box center [319, 378] width 56 height 23
click at [430, 290] on input "Opportunity Type" at bounding box center [392, 285] width 200 height 19
click at [389, 317] on span "Is" at bounding box center [380, 313] width 176 height 15
click at [364, 340] on link "Is Not" at bounding box center [392, 346] width 198 height 15
click at [364, 340] on input "Select Activity" at bounding box center [392, 341] width 200 height 19
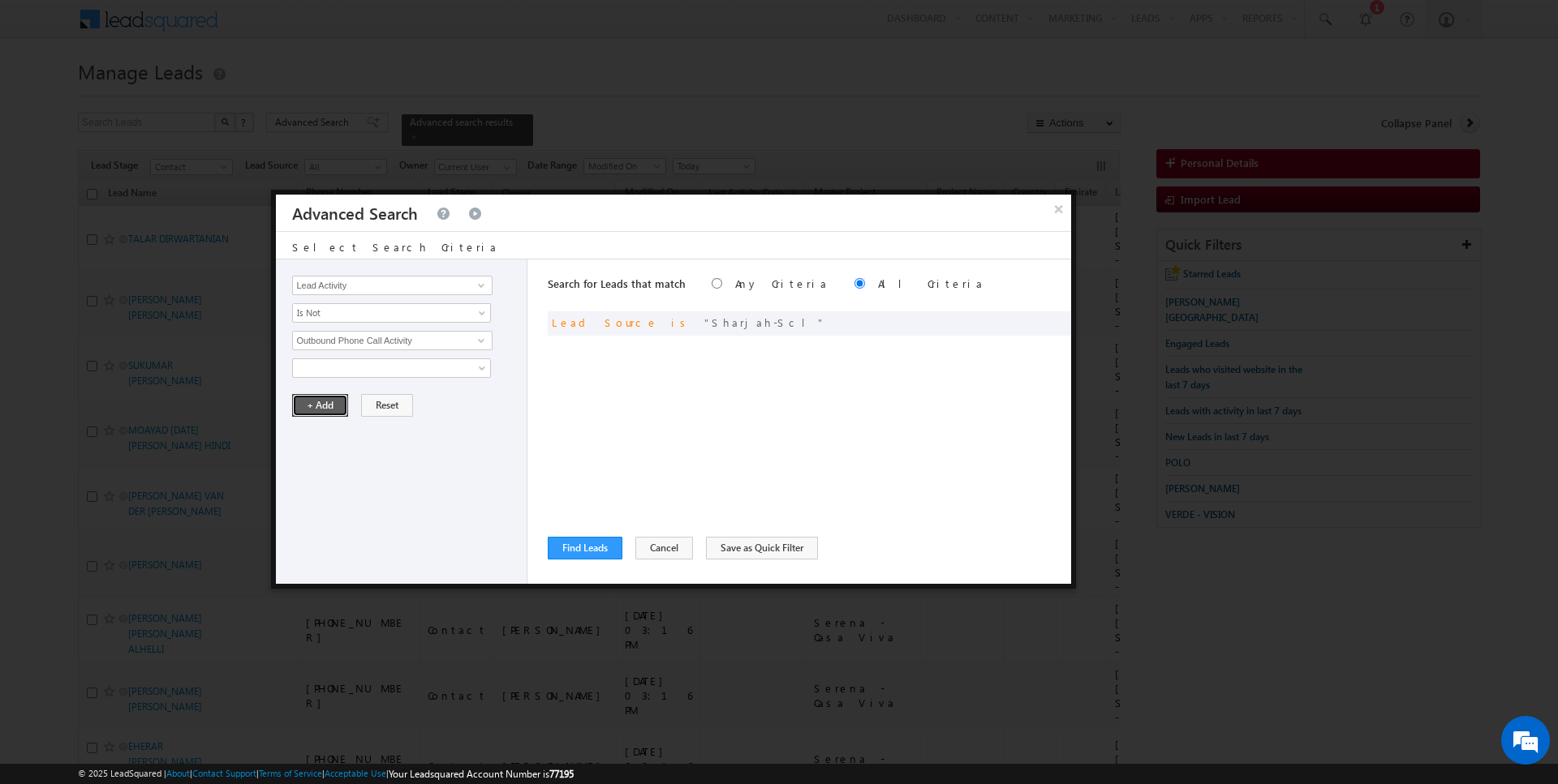
click at [327, 406] on button "+ Add" at bounding box center [319, 405] width 56 height 23
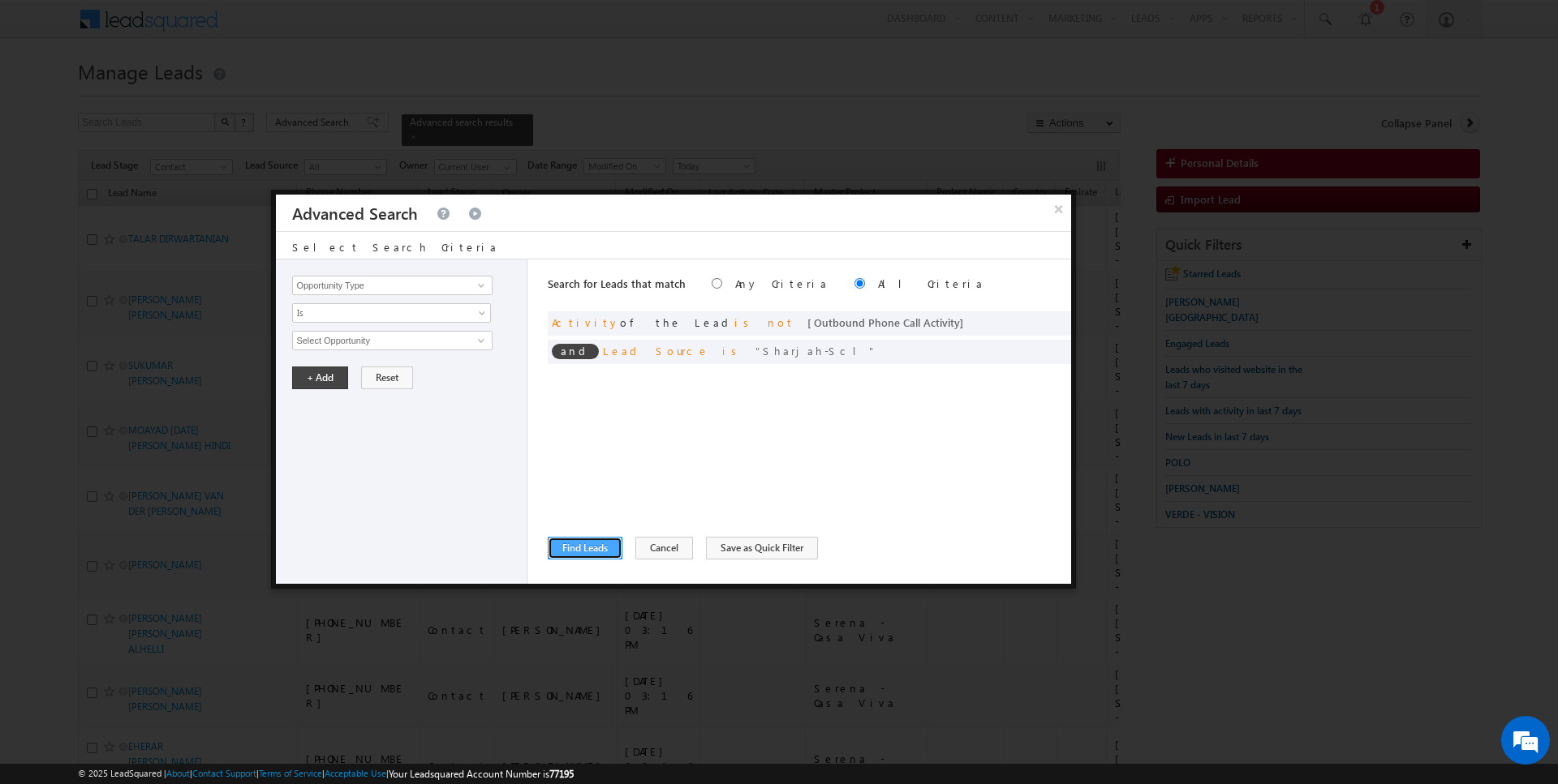
click at [597, 548] on button "Find Leads" at bounding box center [585, 548] width 75 height 23
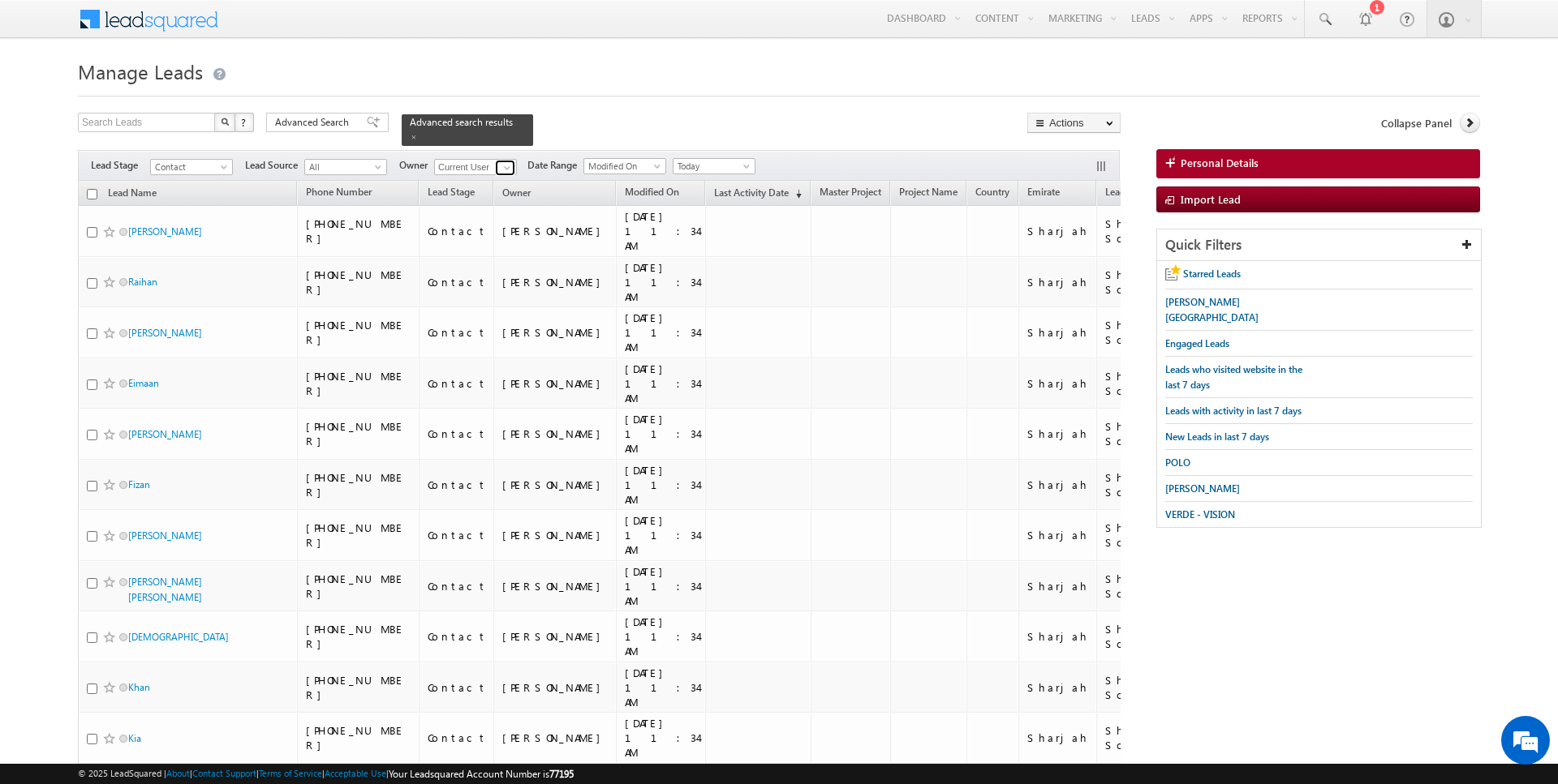
click at [505, 168] on span at bounding box center [507, 168] width 13 height 13
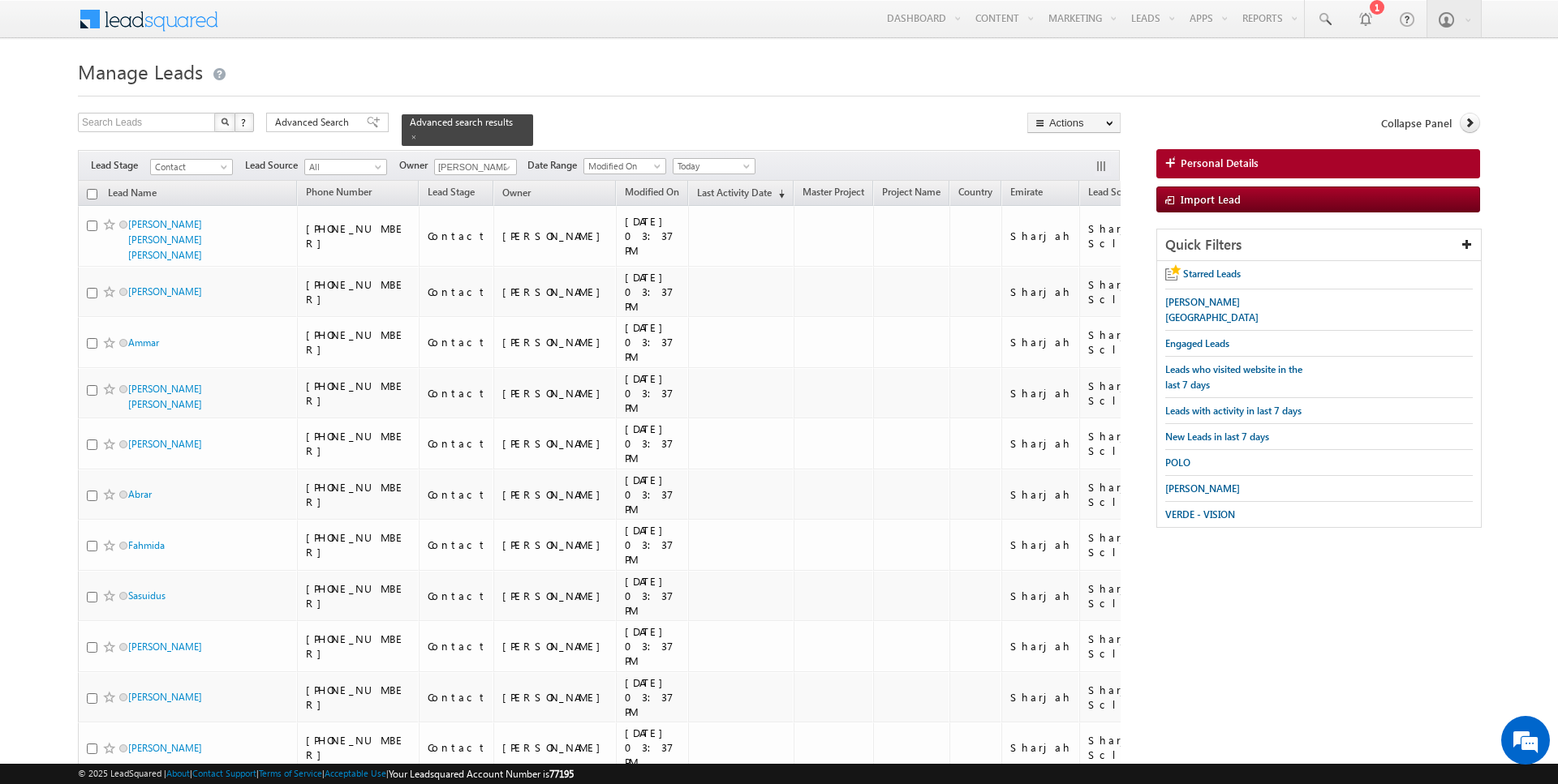
click at [91, 190] on input "checkbox" at bounding box center [92, 193] width 10 height 10
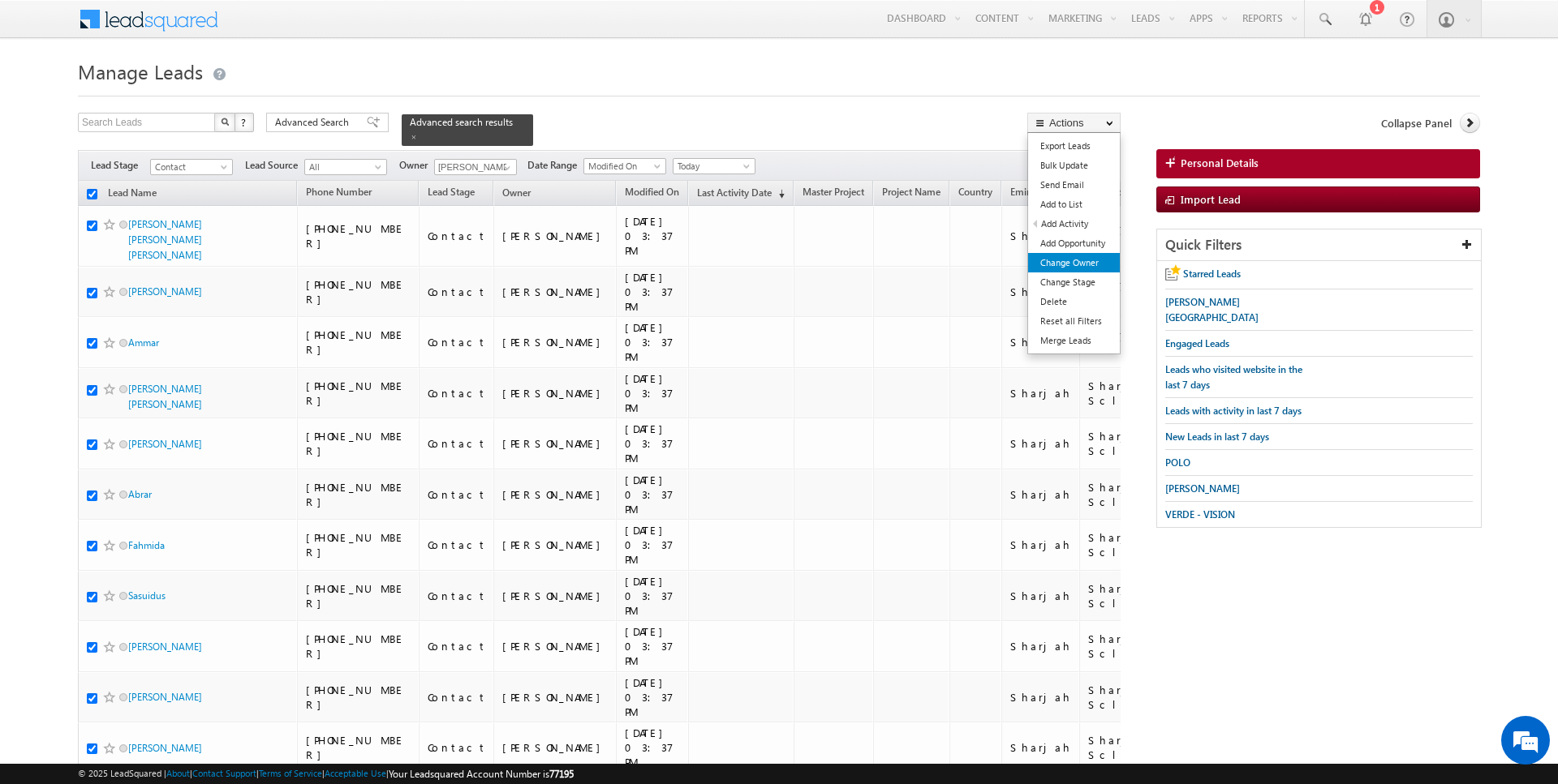
click at [1069, 265] on link "Change Owner" at bounding box center [1073, 262] width 92 height 19
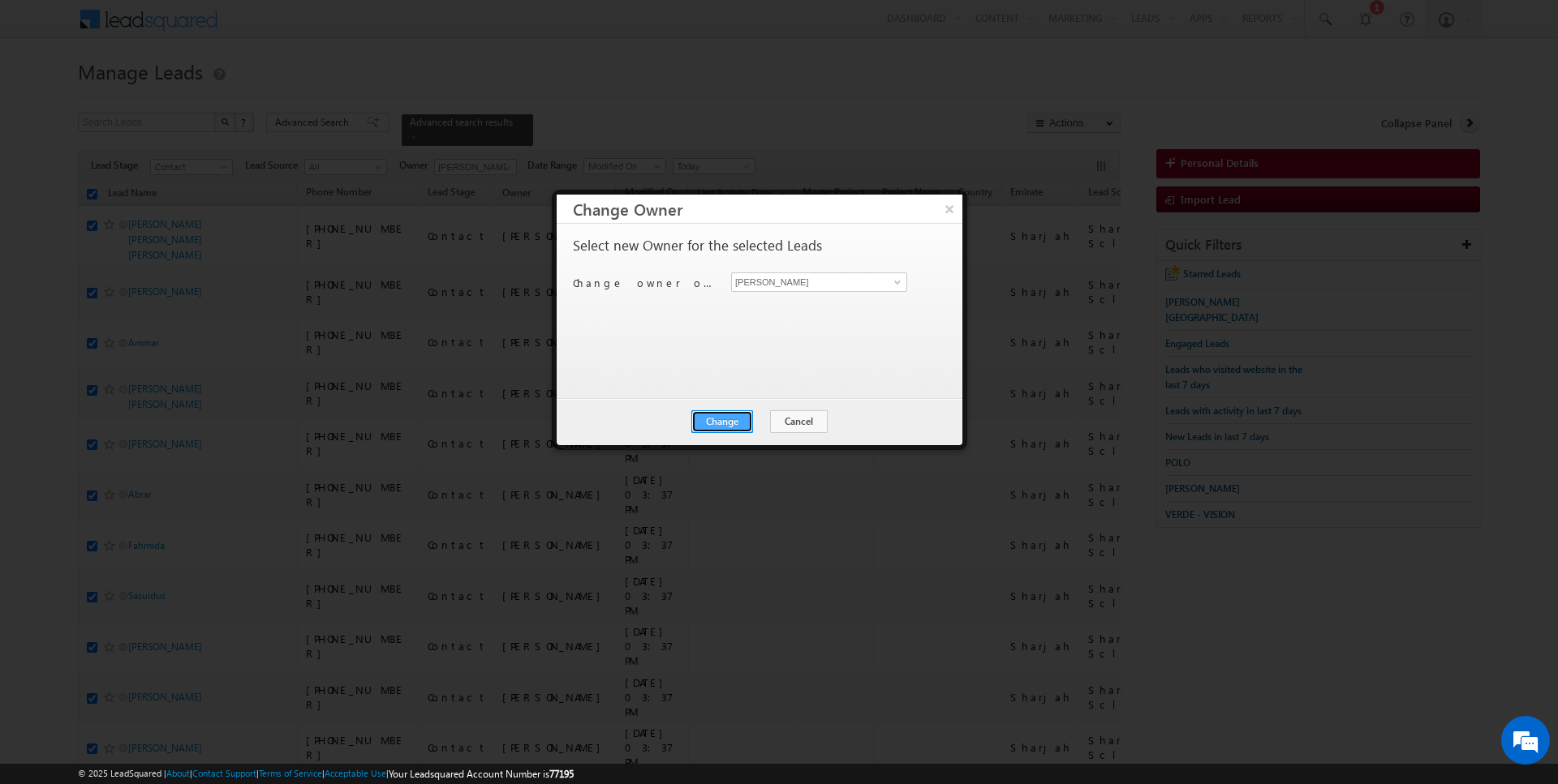
click at [729, 422] on button "Change" at bounding box center [722, 421] width 62 height 23
click at [765, 420] on button "Close" at bounding box center [762, 421] width 52 height 23
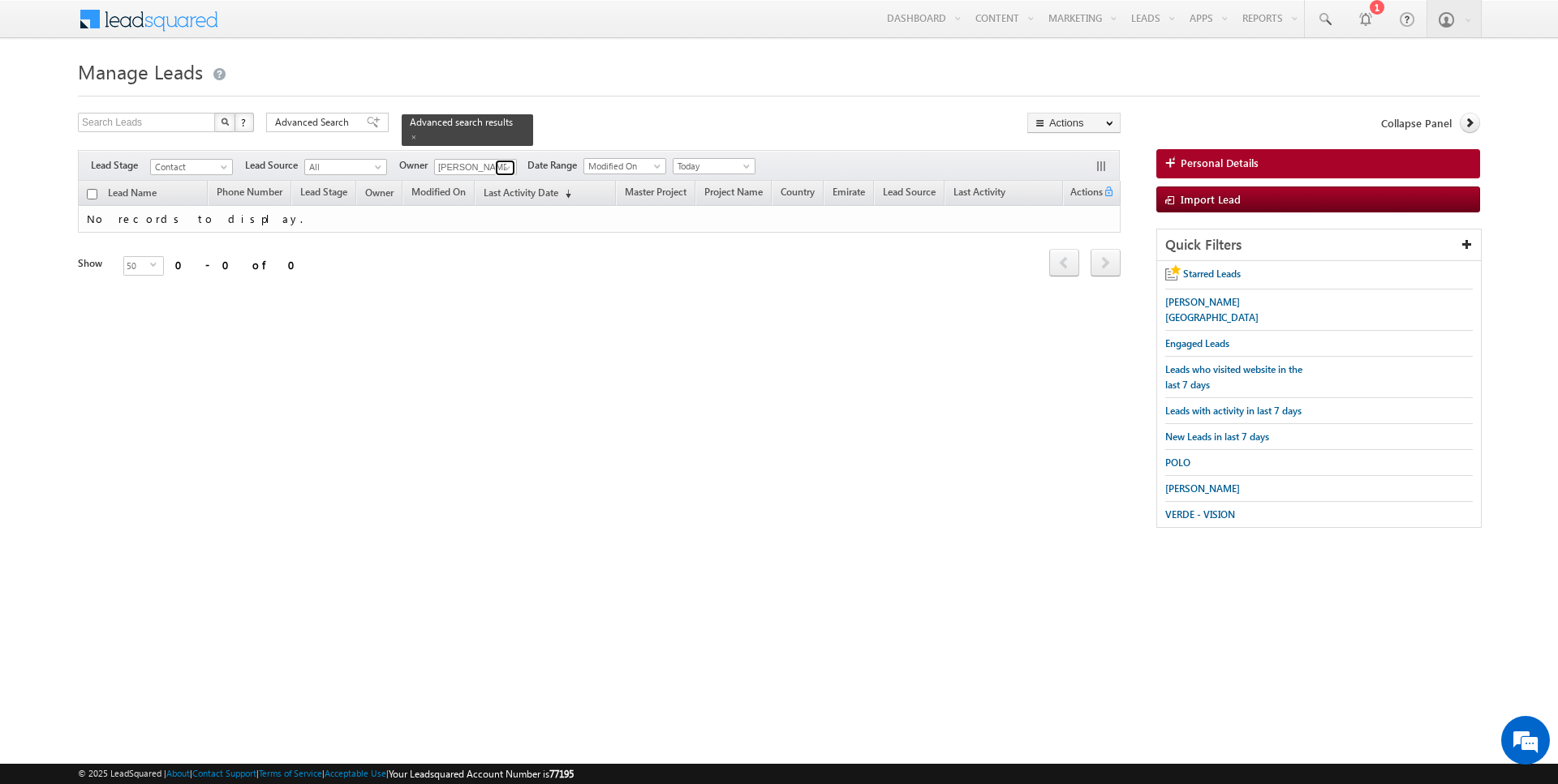
click at [510, 172] on link at bounding box center [505, 168] width 20 height 17
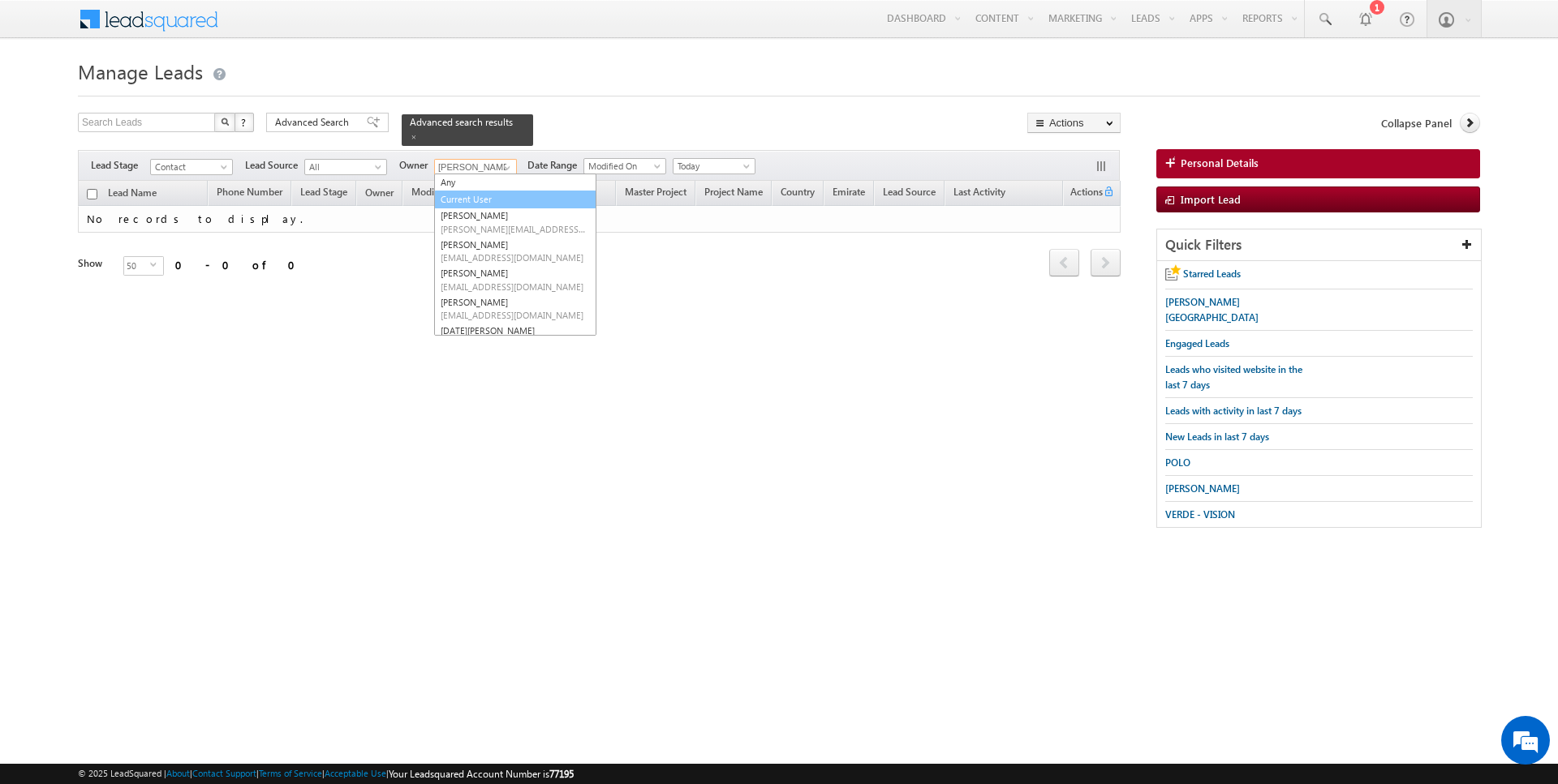
click at [496, 200] on link "Current User" at bounding box center [515, 200] width 162 height 19
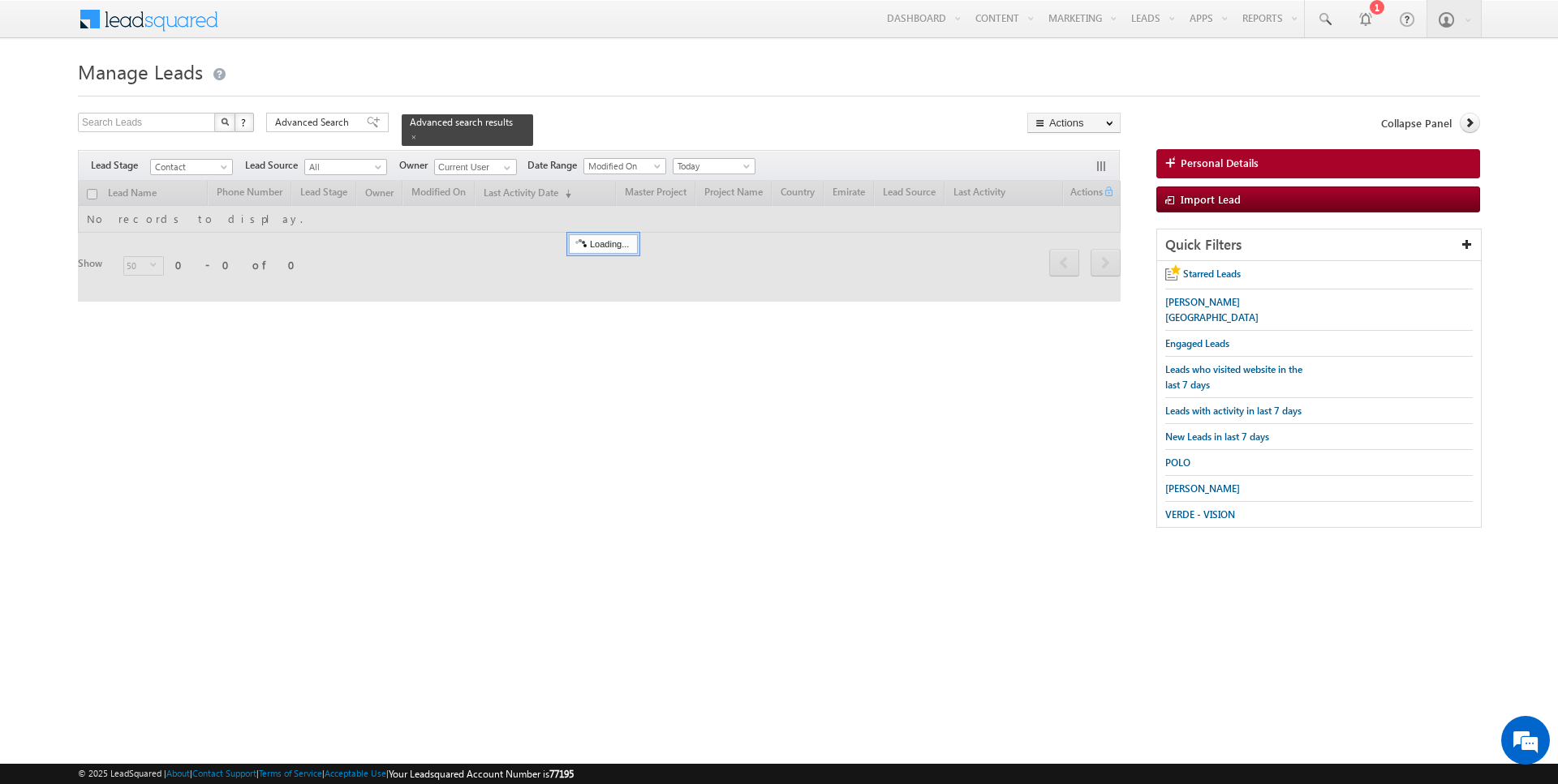
click at [546, 143] on div "Search Leads X ? 0 results found Advanced Search Advanced Search Advanced searc…" at bounding box center [599, 130] width 1042 height 33
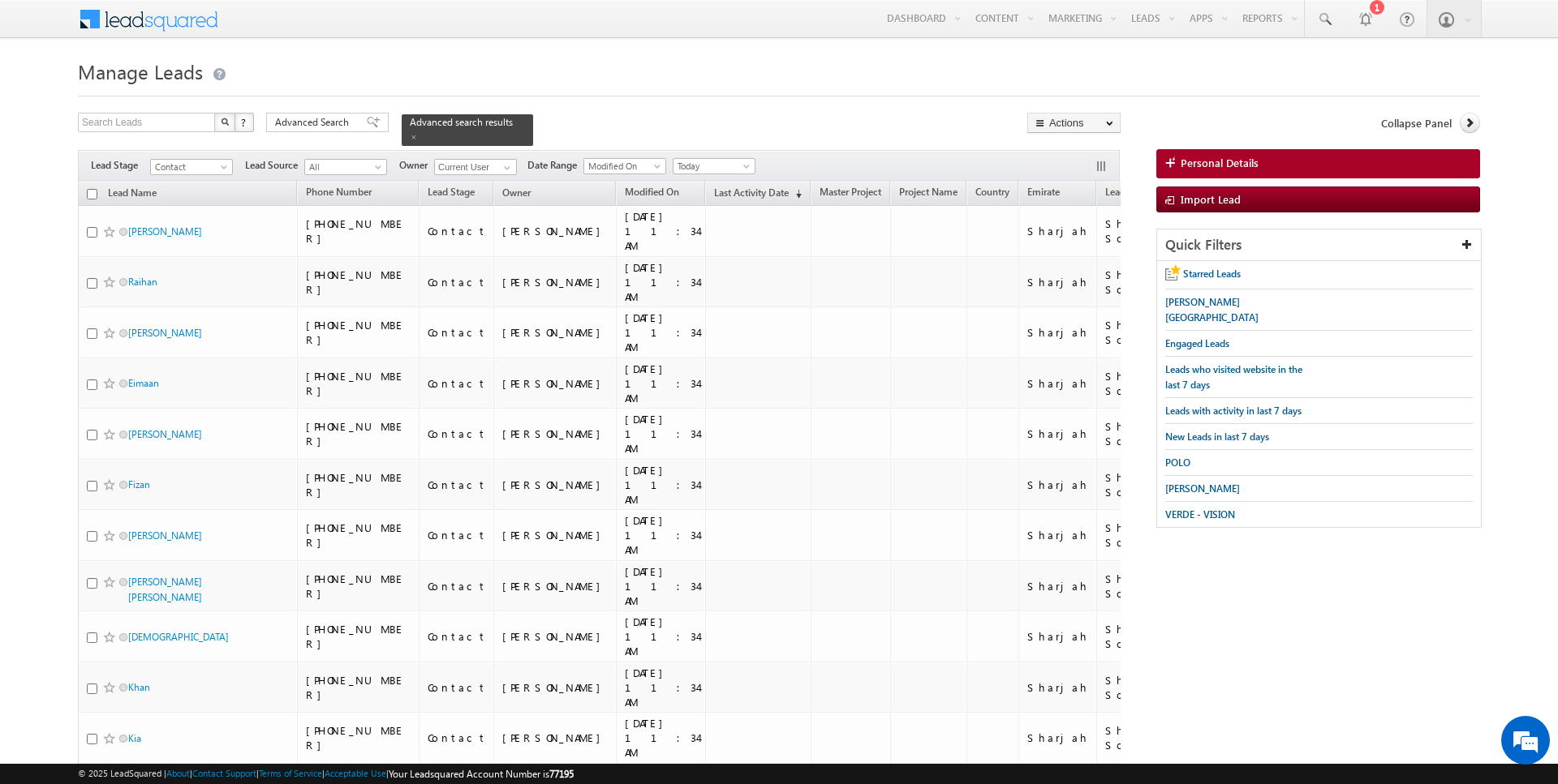
click at [95, 196] on input "checkbox" at bounding box center [92, 193] width 10 height 10
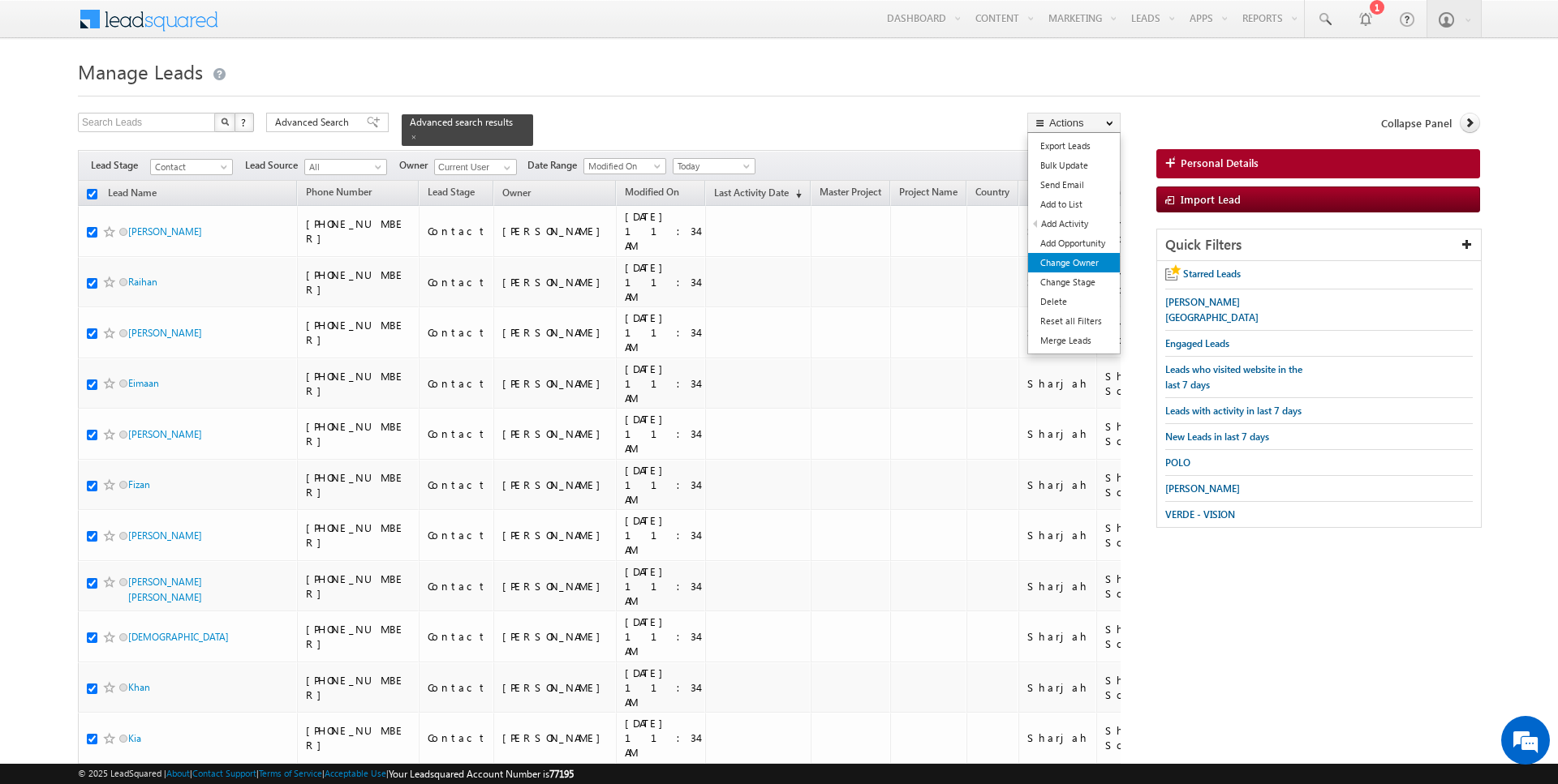
click at [1079, 265] on link "Change Owner" at bounding box center [1073, 262] width 92 height 19
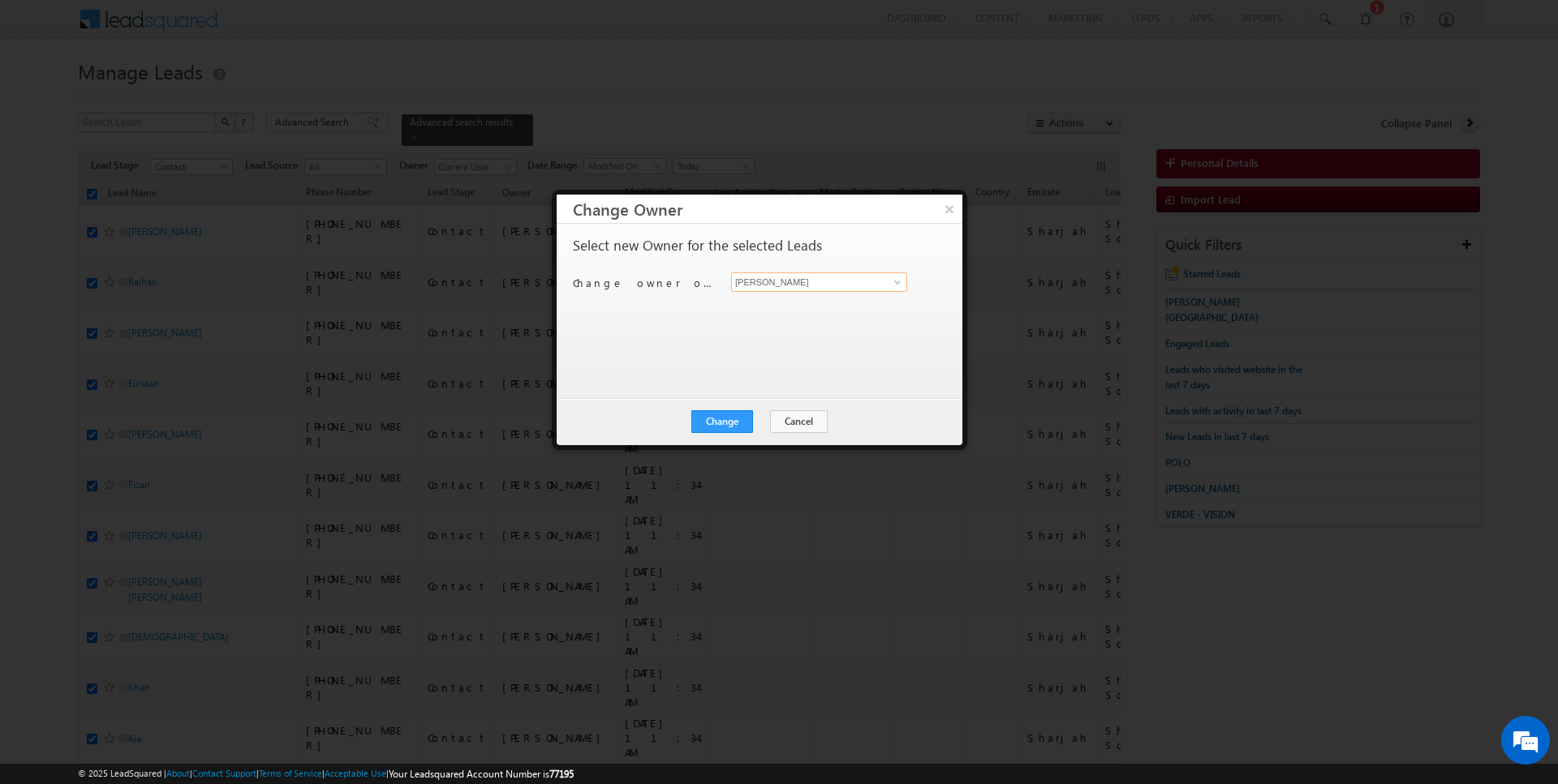
click at [843, 272] on input "[PERSON_NAME]" at bounding box center [819, 281] width 176 height 19
click at [727, 423] on button "Change" at bounding box center [722, 421] width 62 height 23
click at [756, 423] on button "Close" at bounding box center [762, 421] width 52 height 23
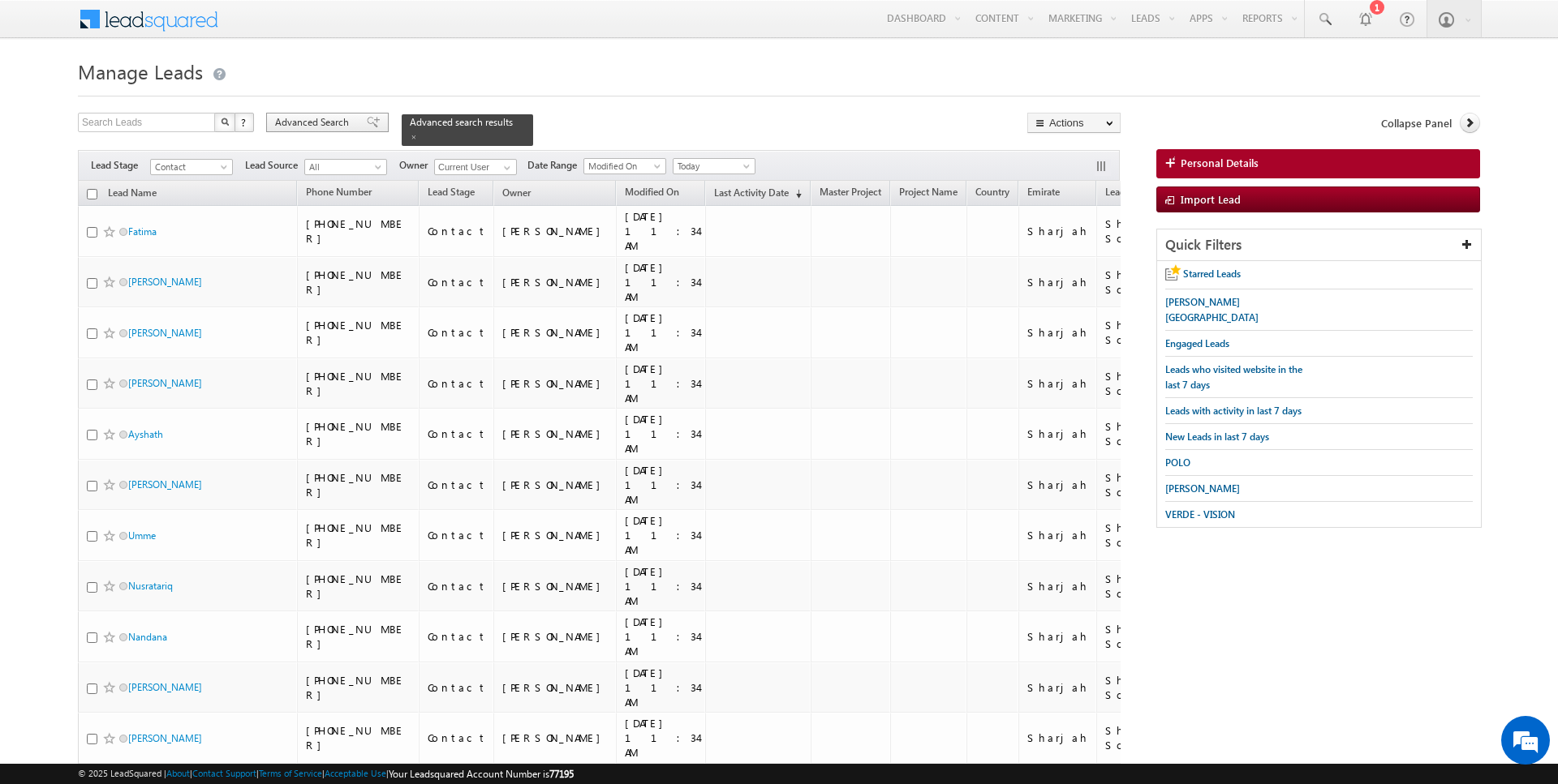
click at [328, 121] on span "Advanced Search" at bounding box center [314, 122] width 79 height 15
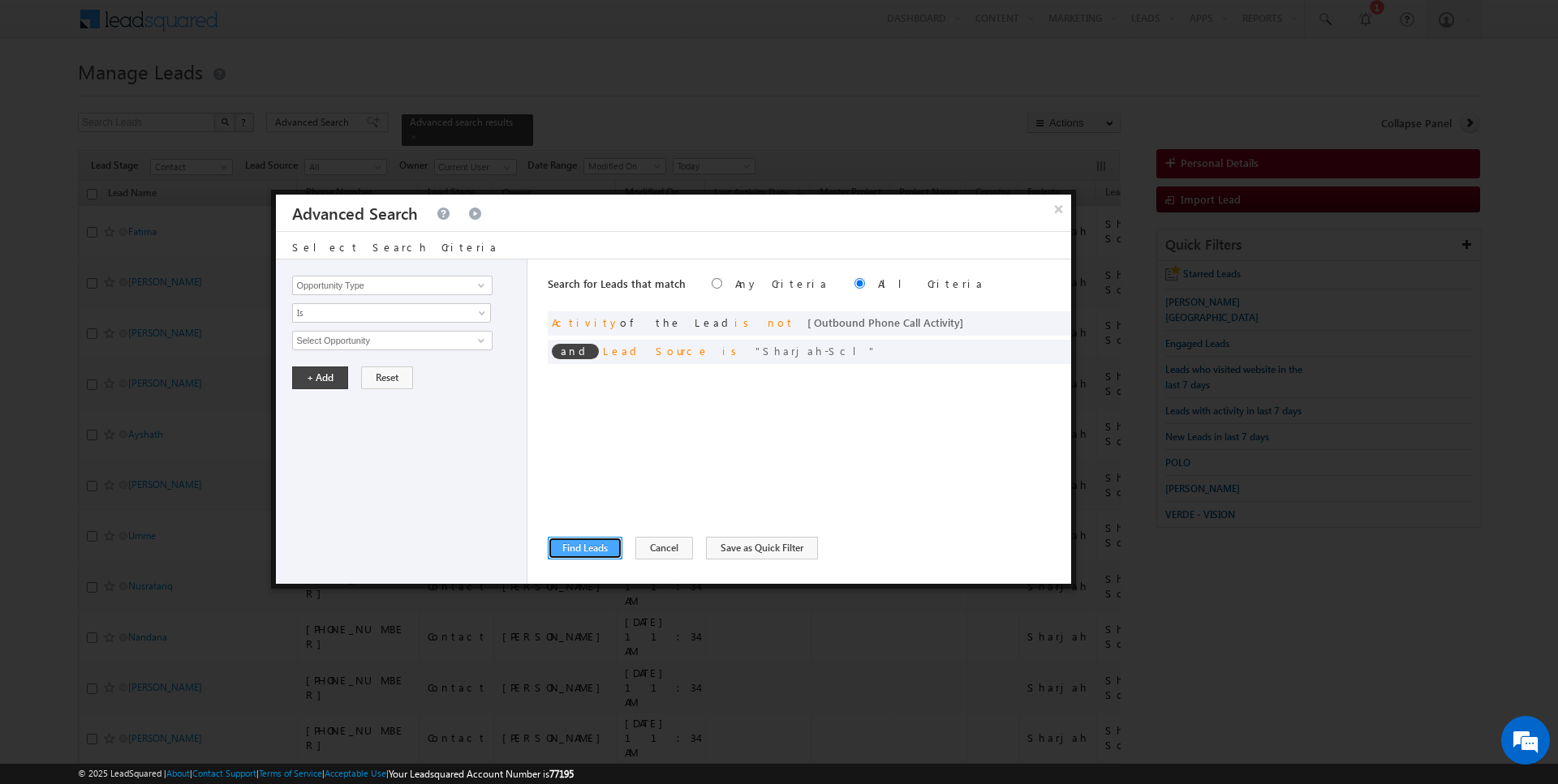
click at [592, 543] on button "Find Leads" at bounding box center [585, 548] width 75 height 23
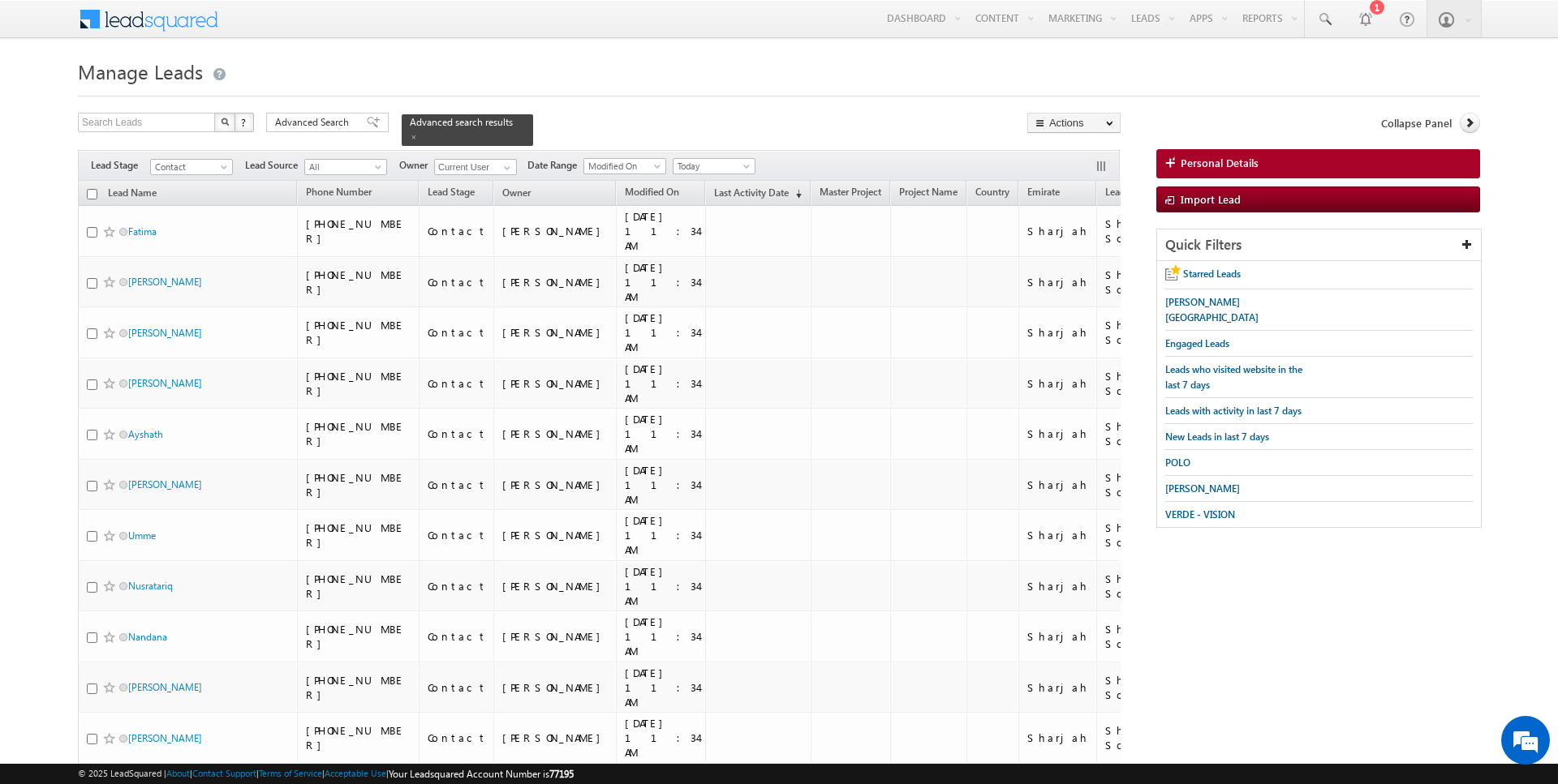
click at [91, 193] on input "checkbox" at bounding box center [92, 193] width 10 height 10
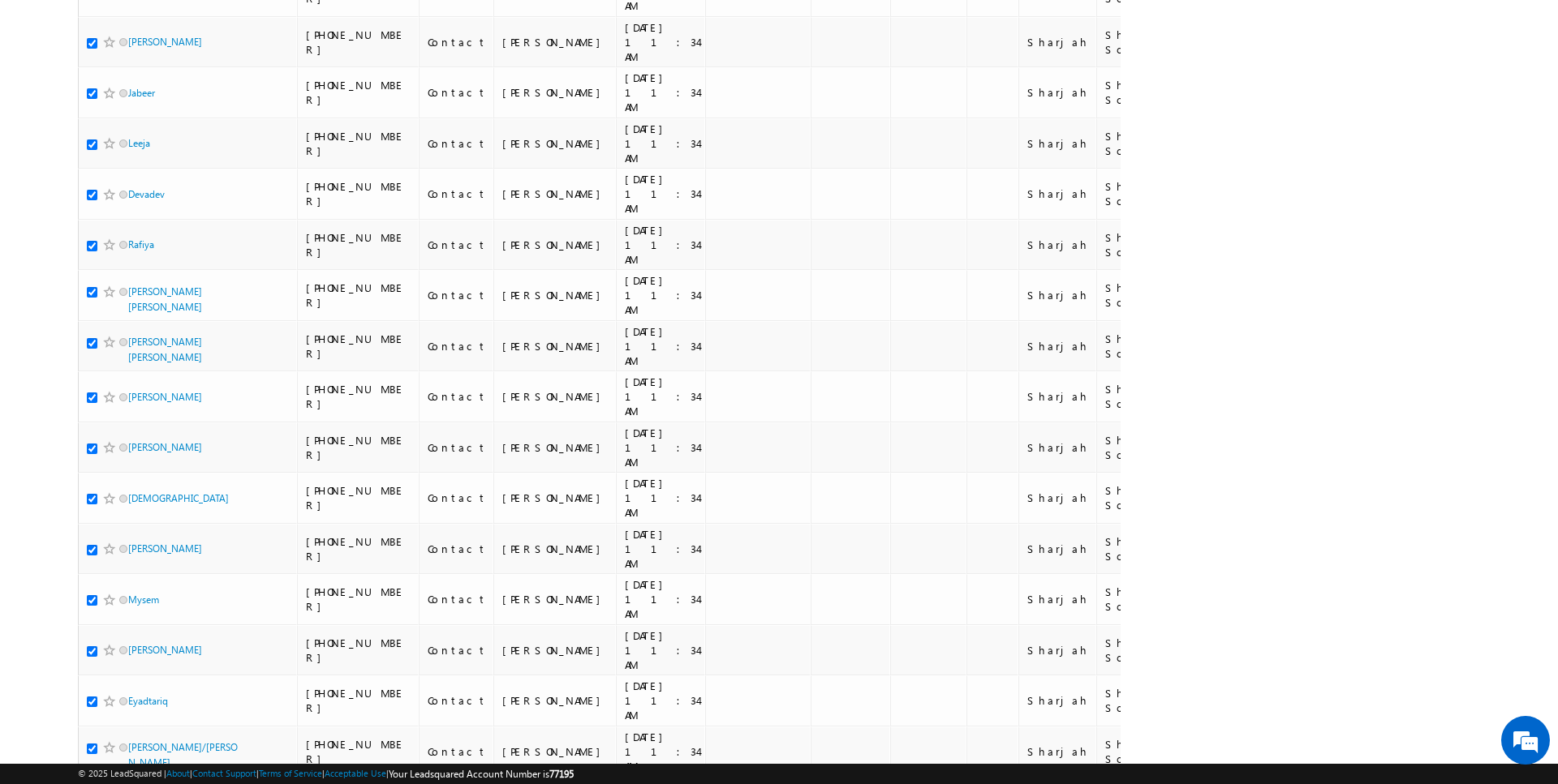
scroll to position [1394, 0]
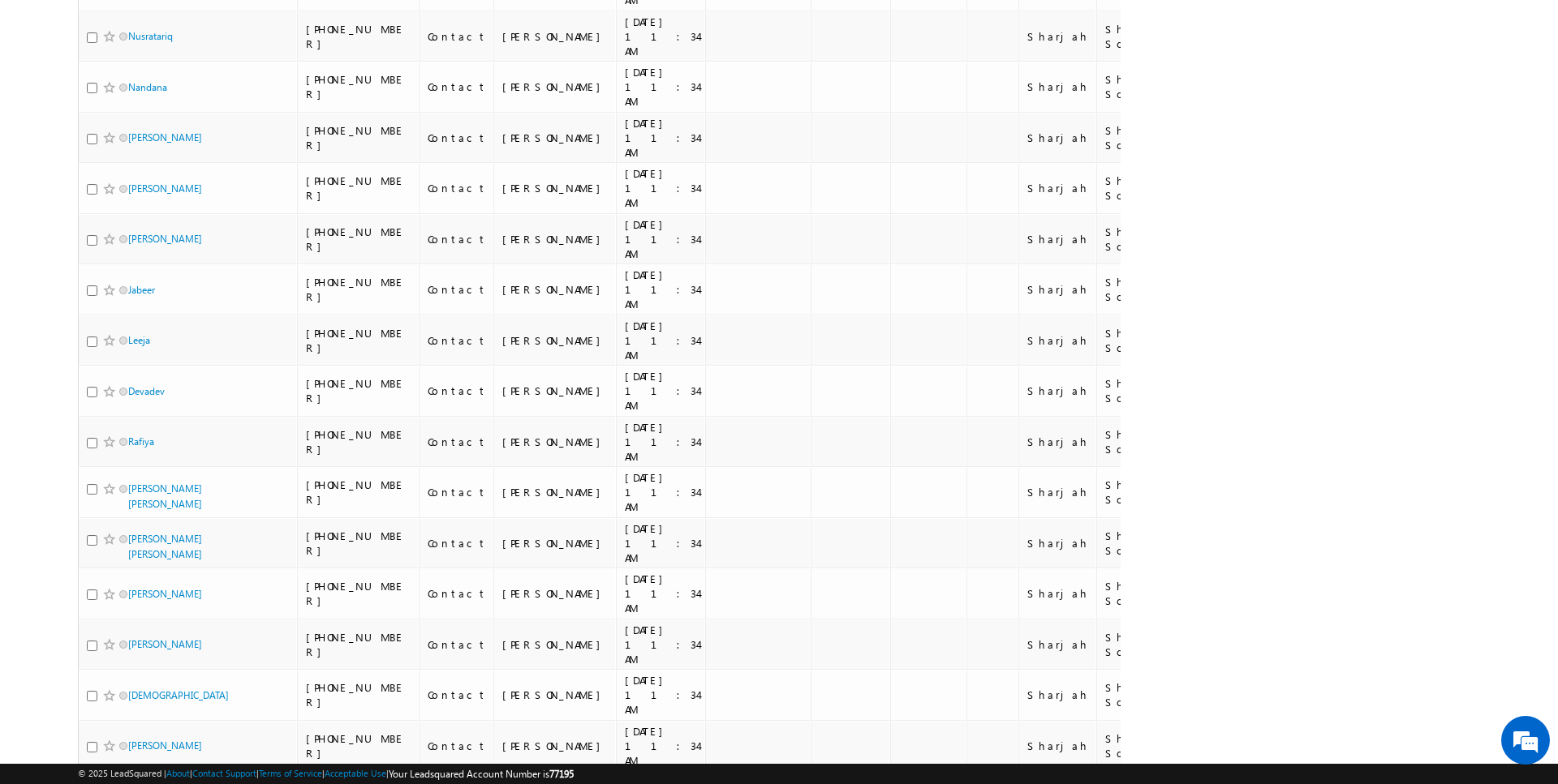
scroll to position [0, 0]
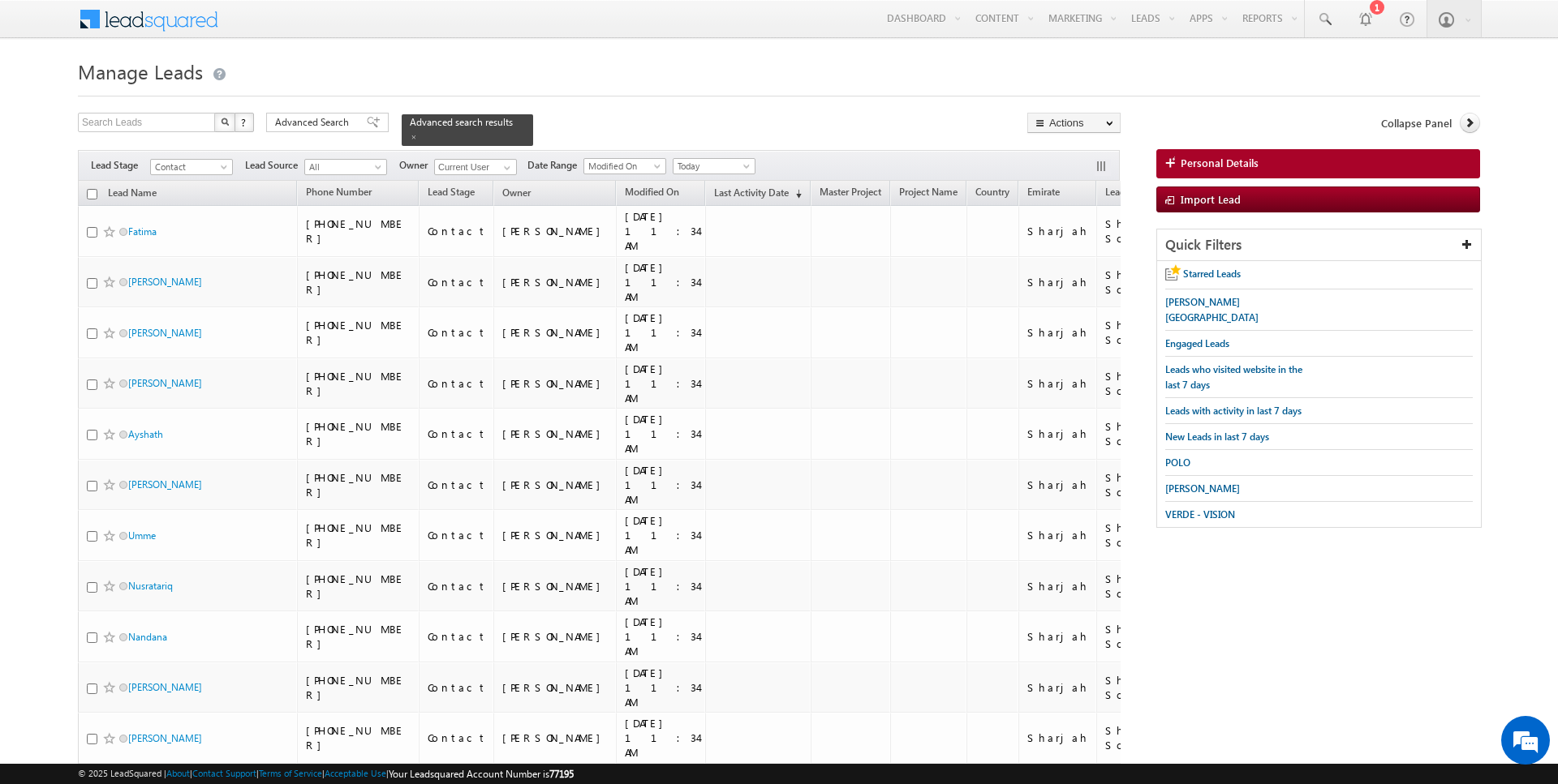
click at [93, 192] on input "checkbox" at bounding box center [92, 193] width 10 height 10
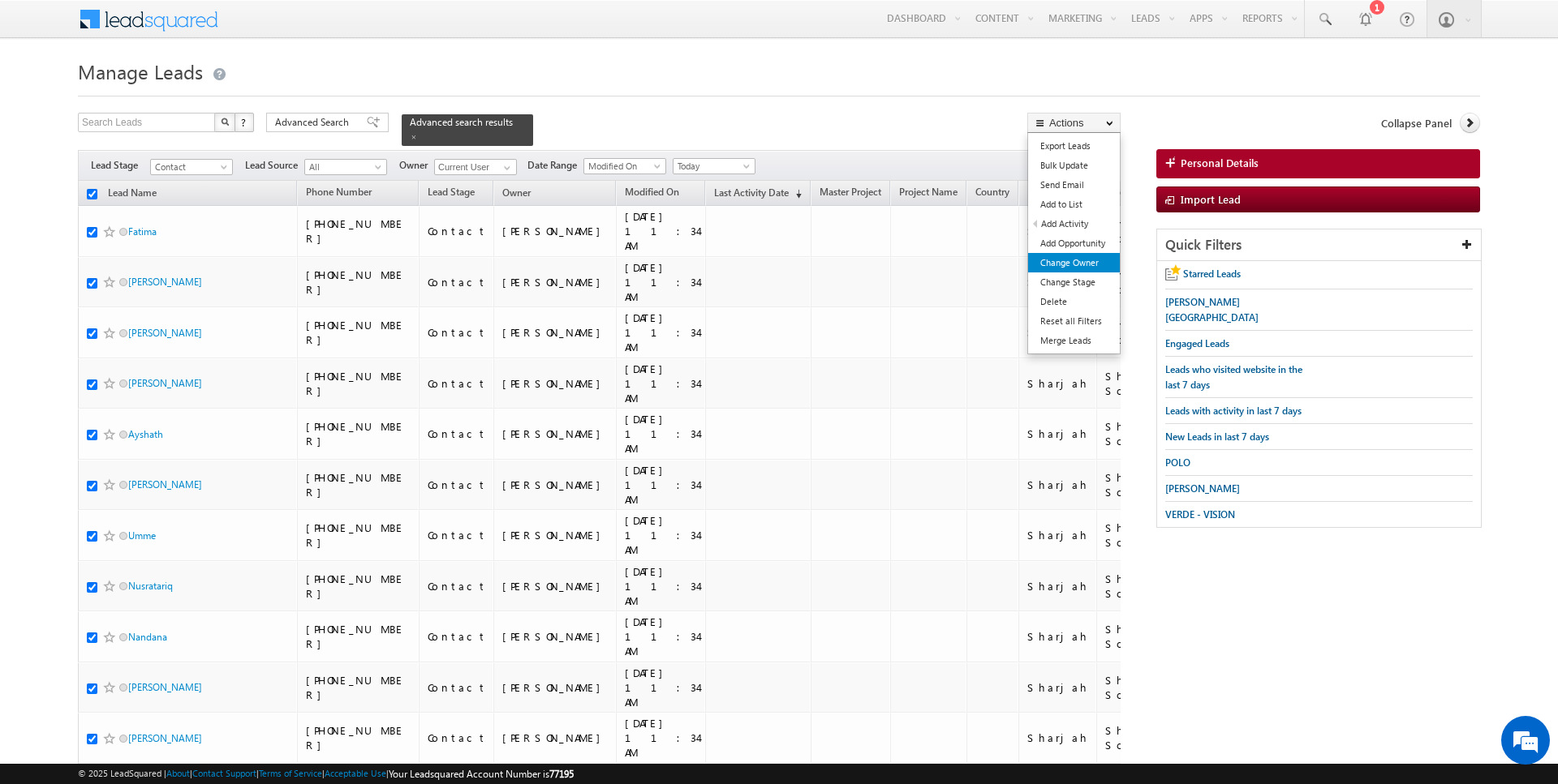
click at [1073, 267] on link "Change Owner" at bounding box center [1073, 262] width 92 height 19
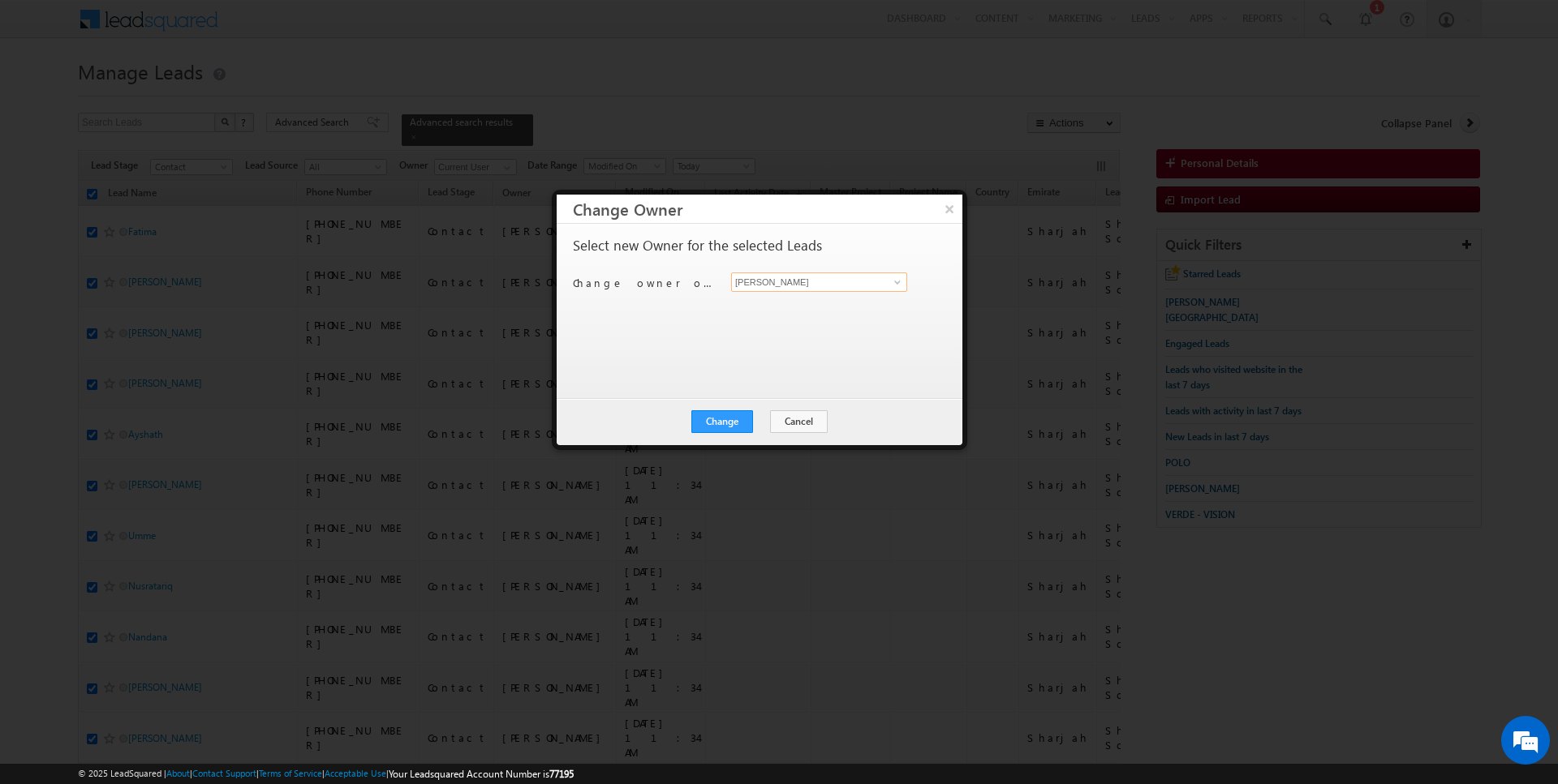
click at [788, 276] on input "[PERSON_NAME]" at bounding box center [819, 281] width 176 height 19
click at [794, 296] on link "Kartik Sharma kartik.sharma@indglobal.ae" at bounding box center [819, 306] width 176 height 31
click at [783, 430] on button "Cancel" at bounding box center [799, 421] width 57 height 23
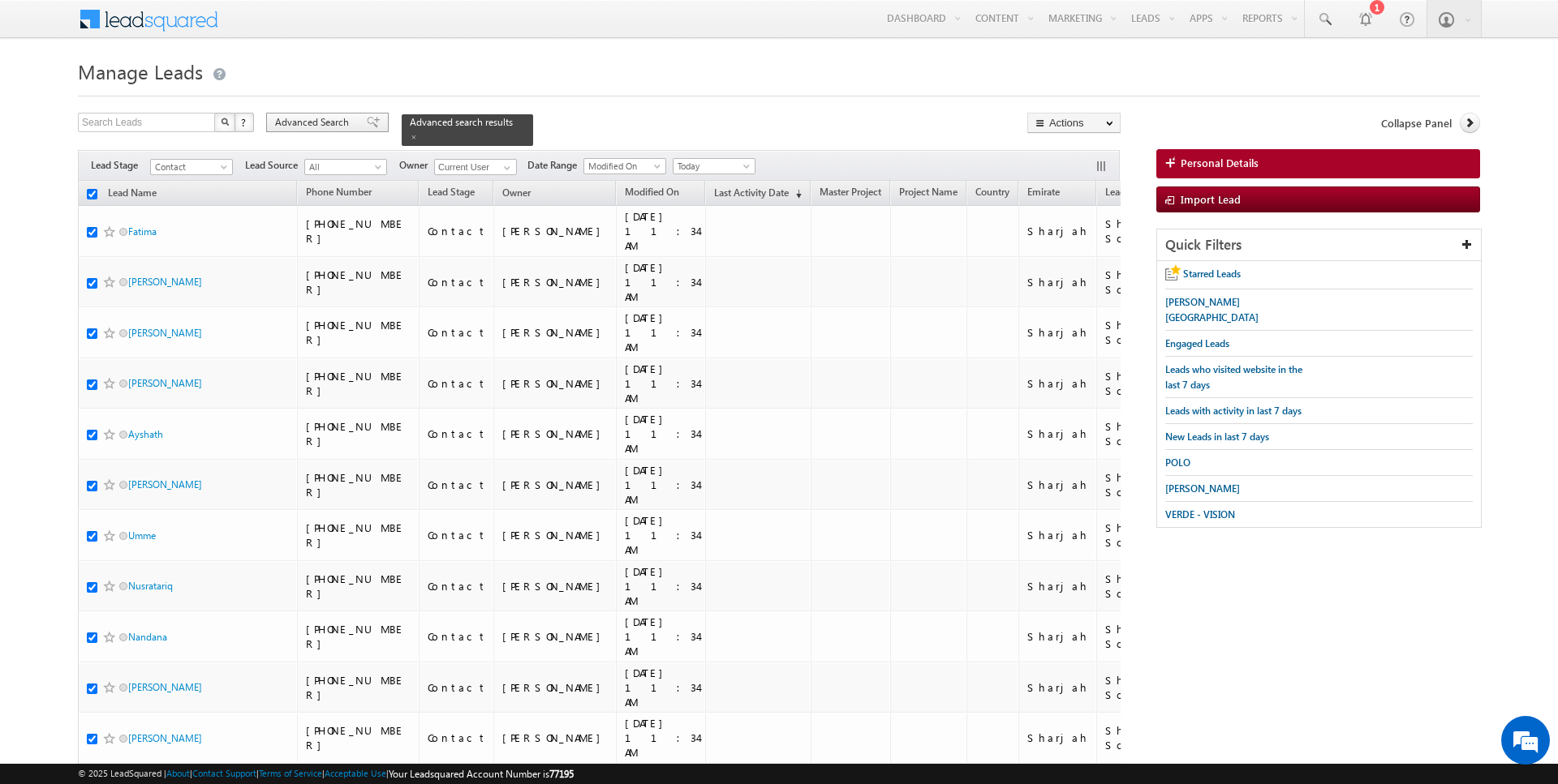
click at [329, 118] on span "Advanced Search" at bounding box center [314, 122] width 79 height 15
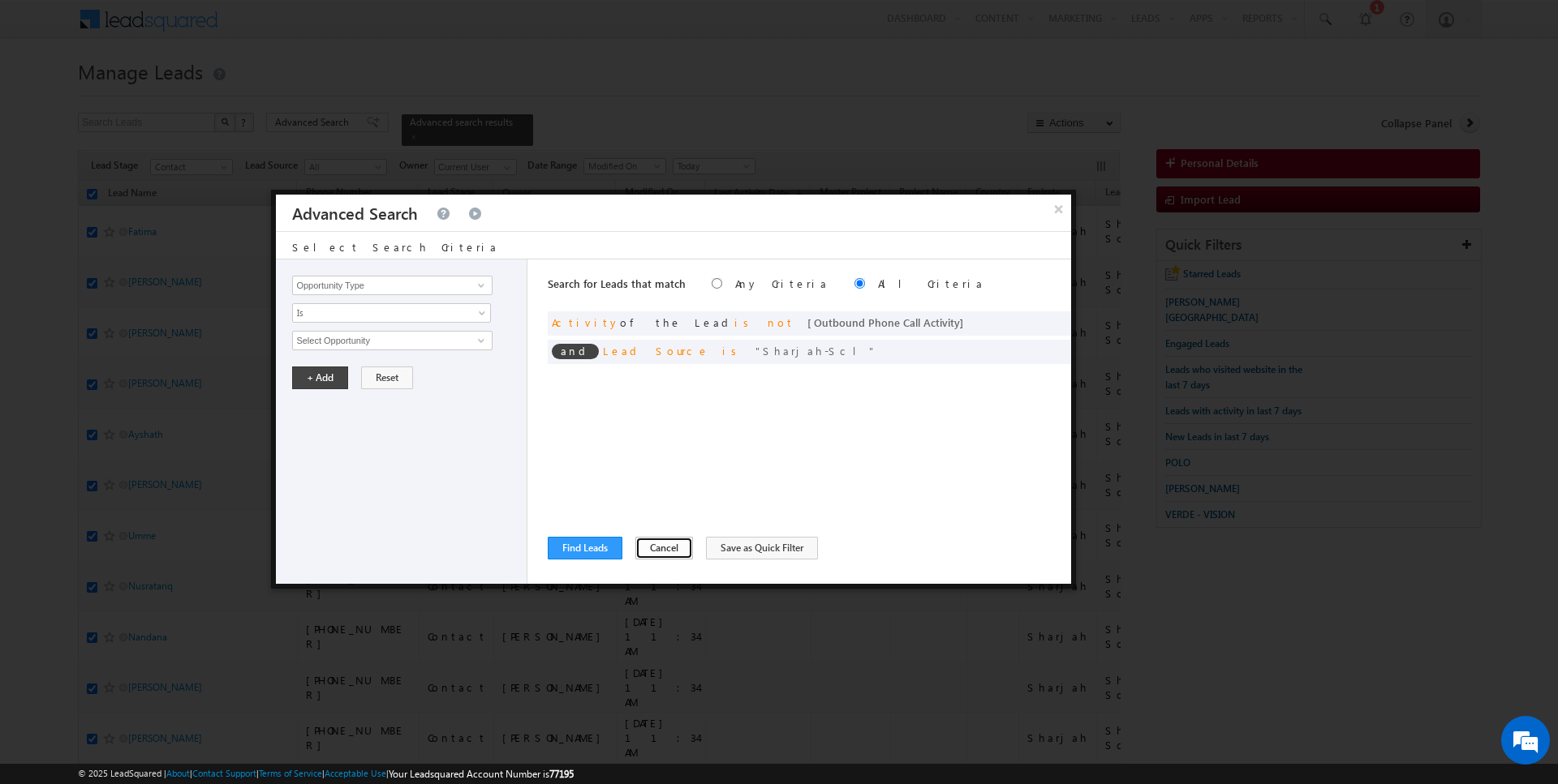
click at [660, 541] on button "Cancel" at bounding box center [664, 548] width 57 height 23
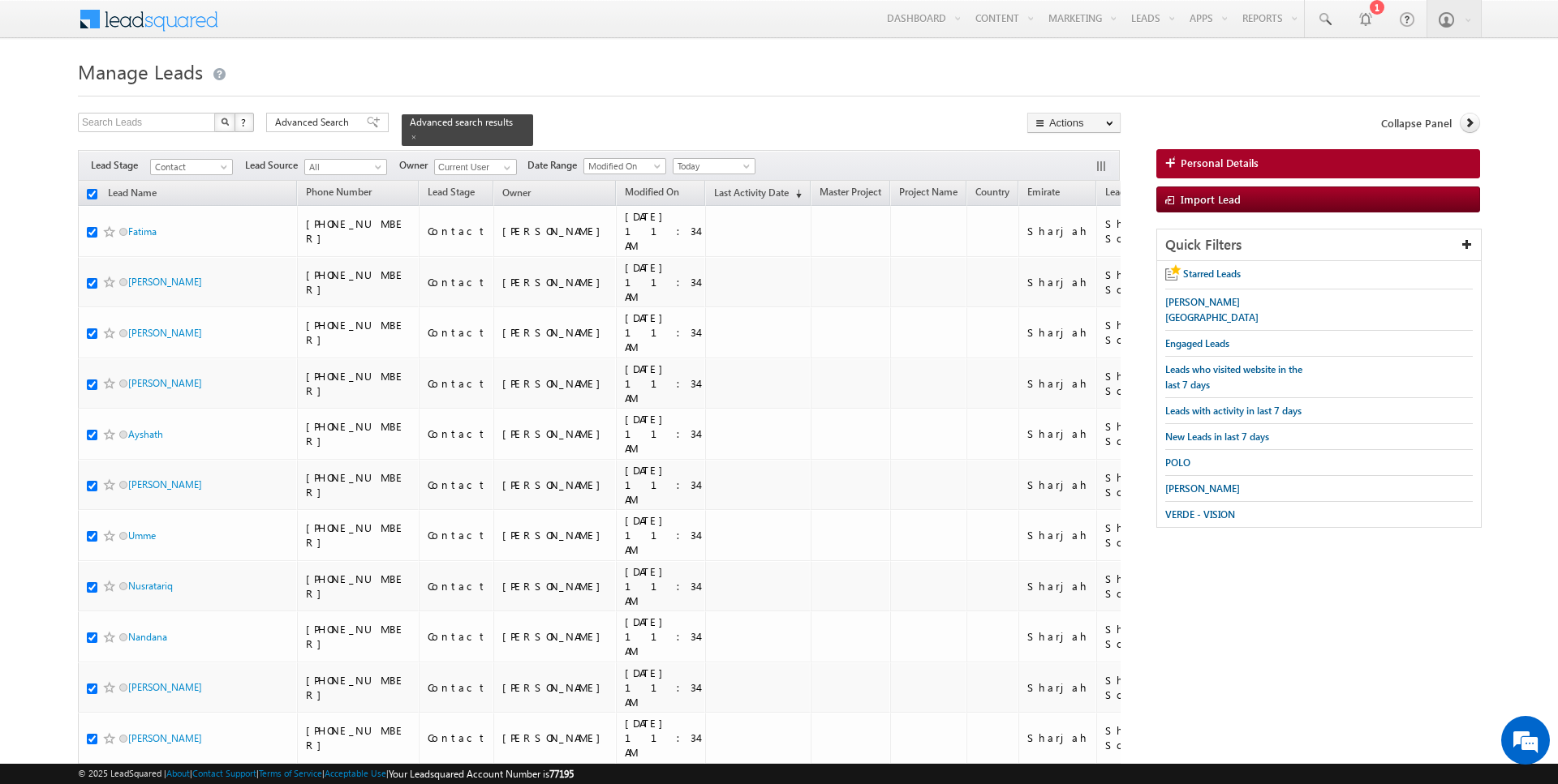
click at [476, 167] on div "Email: rajender.rautela@indglobal.ae" at bounding box center [542, 130] width 224 height 150
click at [501, 168] on span at bounding box center [507, 168] width 13 height 13
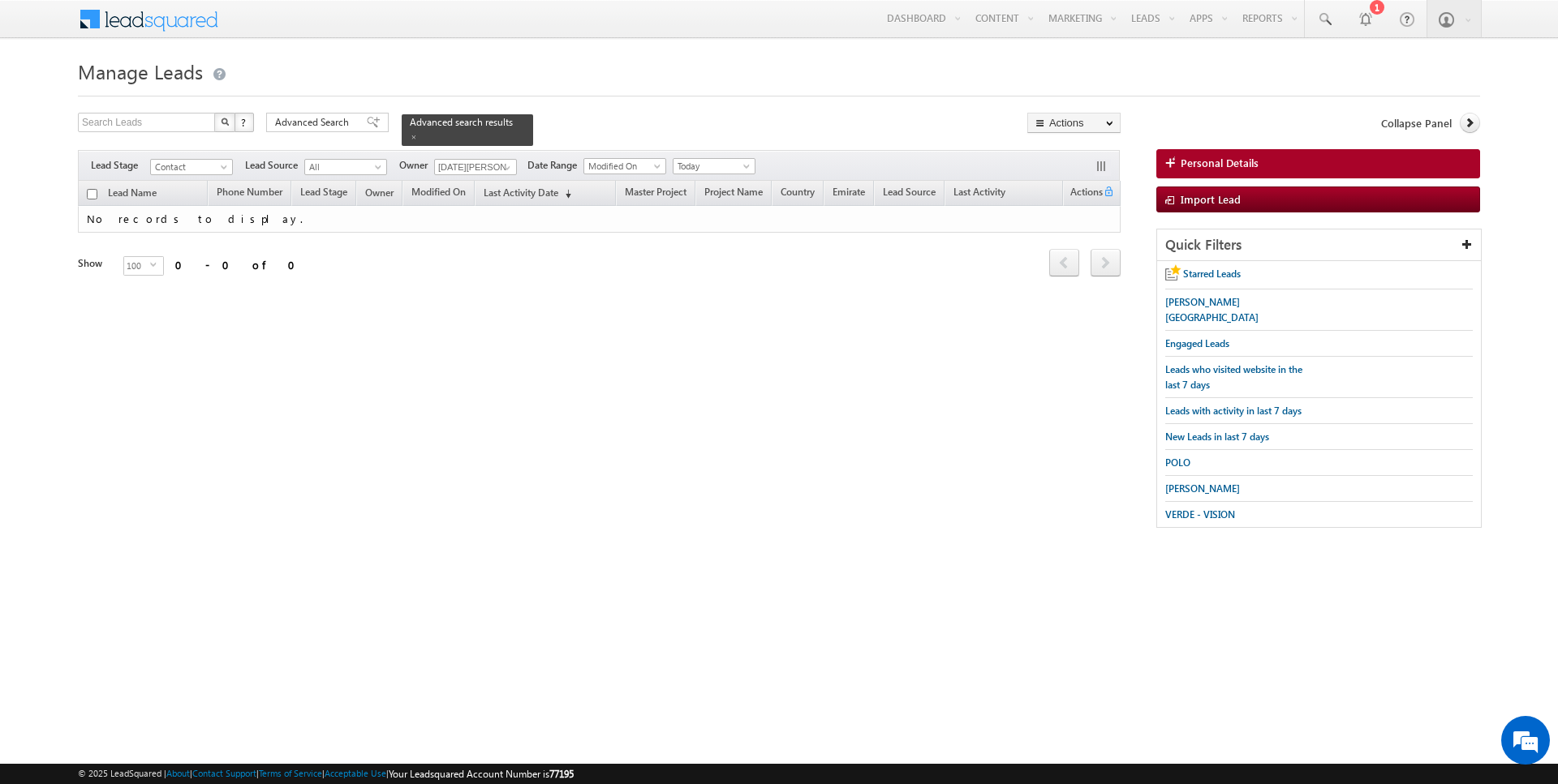
click at [718, 75] on h1 "Manage Leads" at bounding box center [779, 70] width 1402 height 31
click at [505, 168] on span at bounding box center [507, 168] width 13 height 13
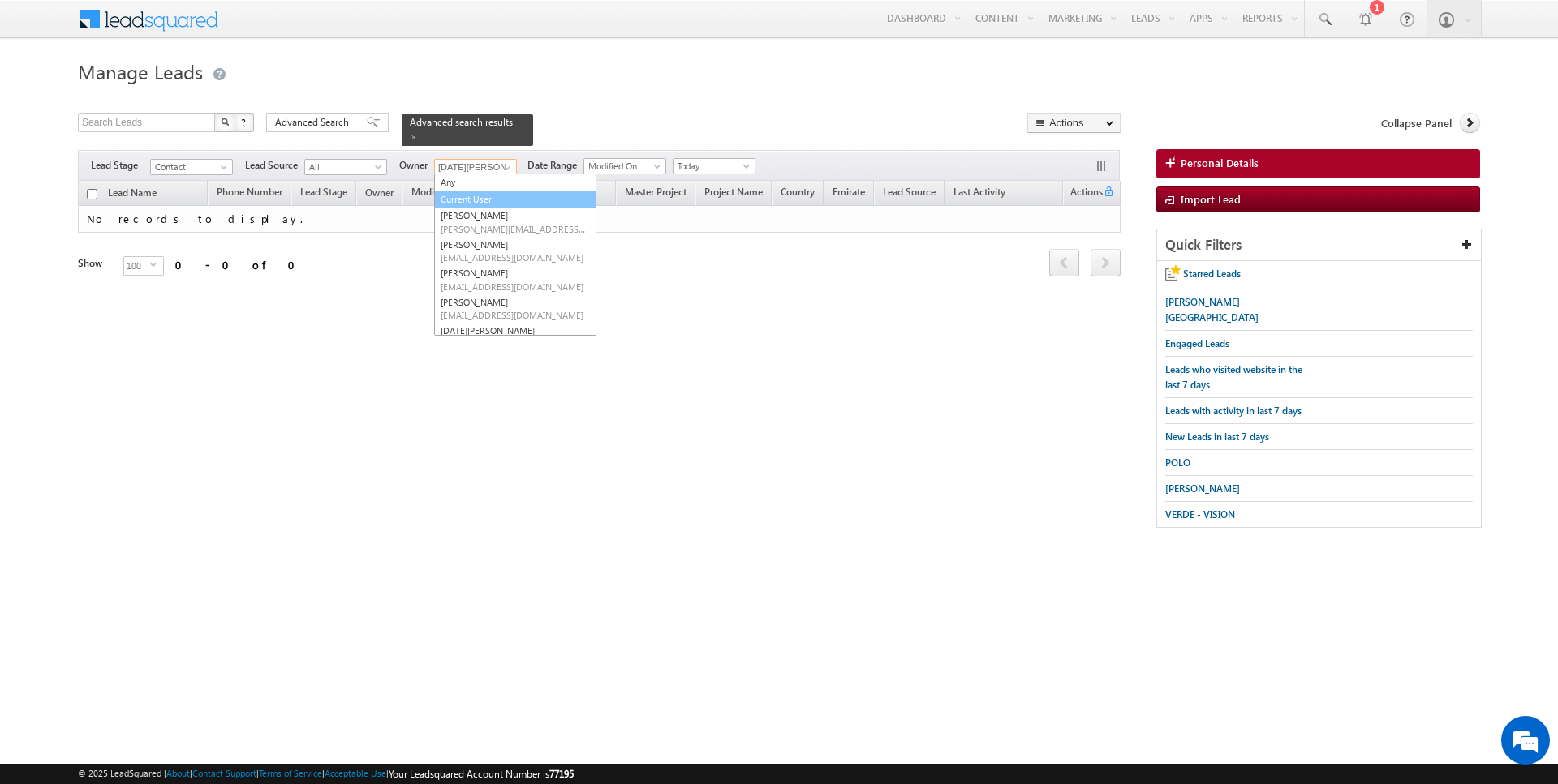
click at [480, 192] on link "Current User" at bounding box center [515, 200] width 162 height 19
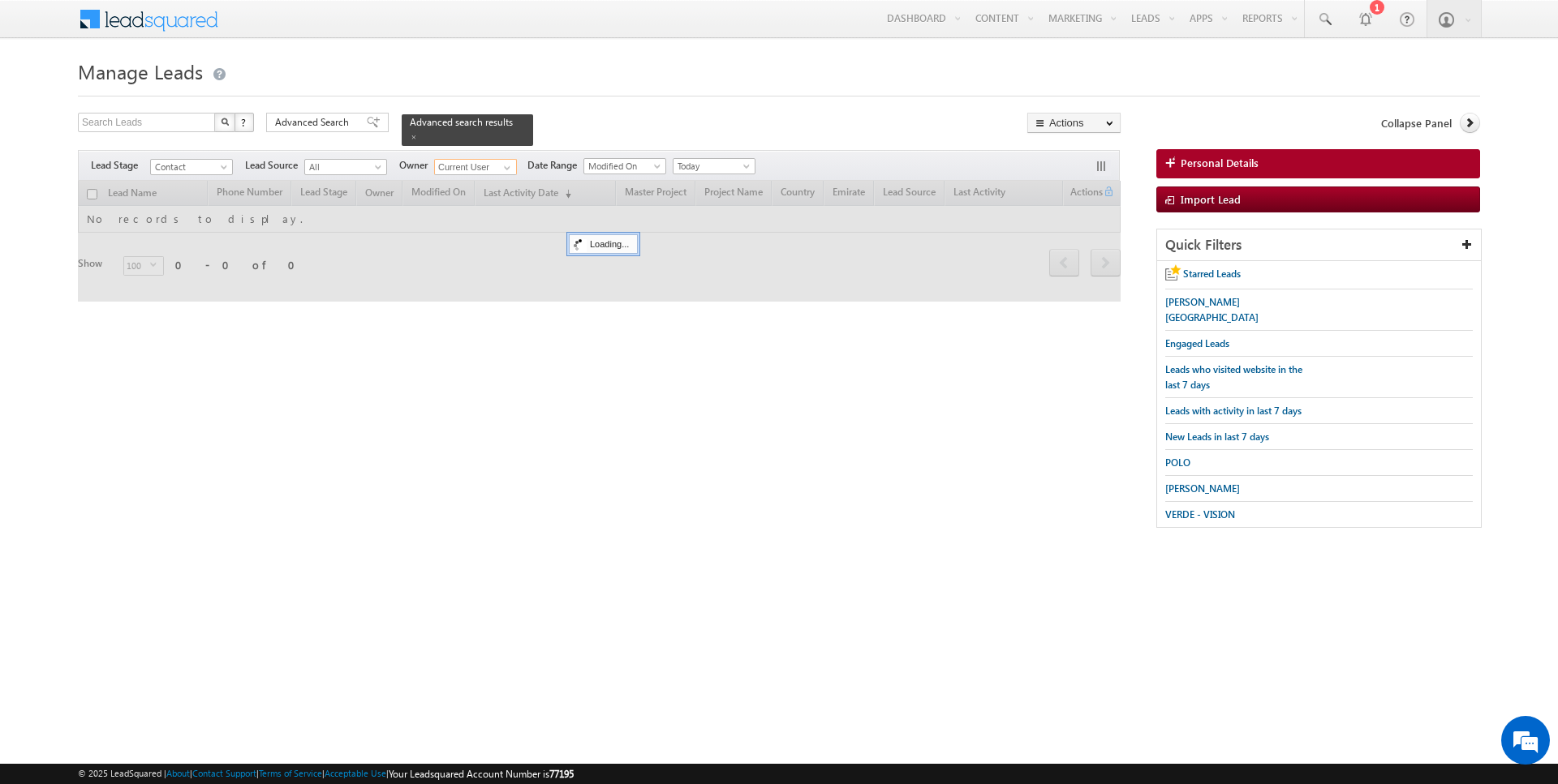
click at [91, 193] on input "checkbox" at bounding box center [92, 193] width 10 height 10
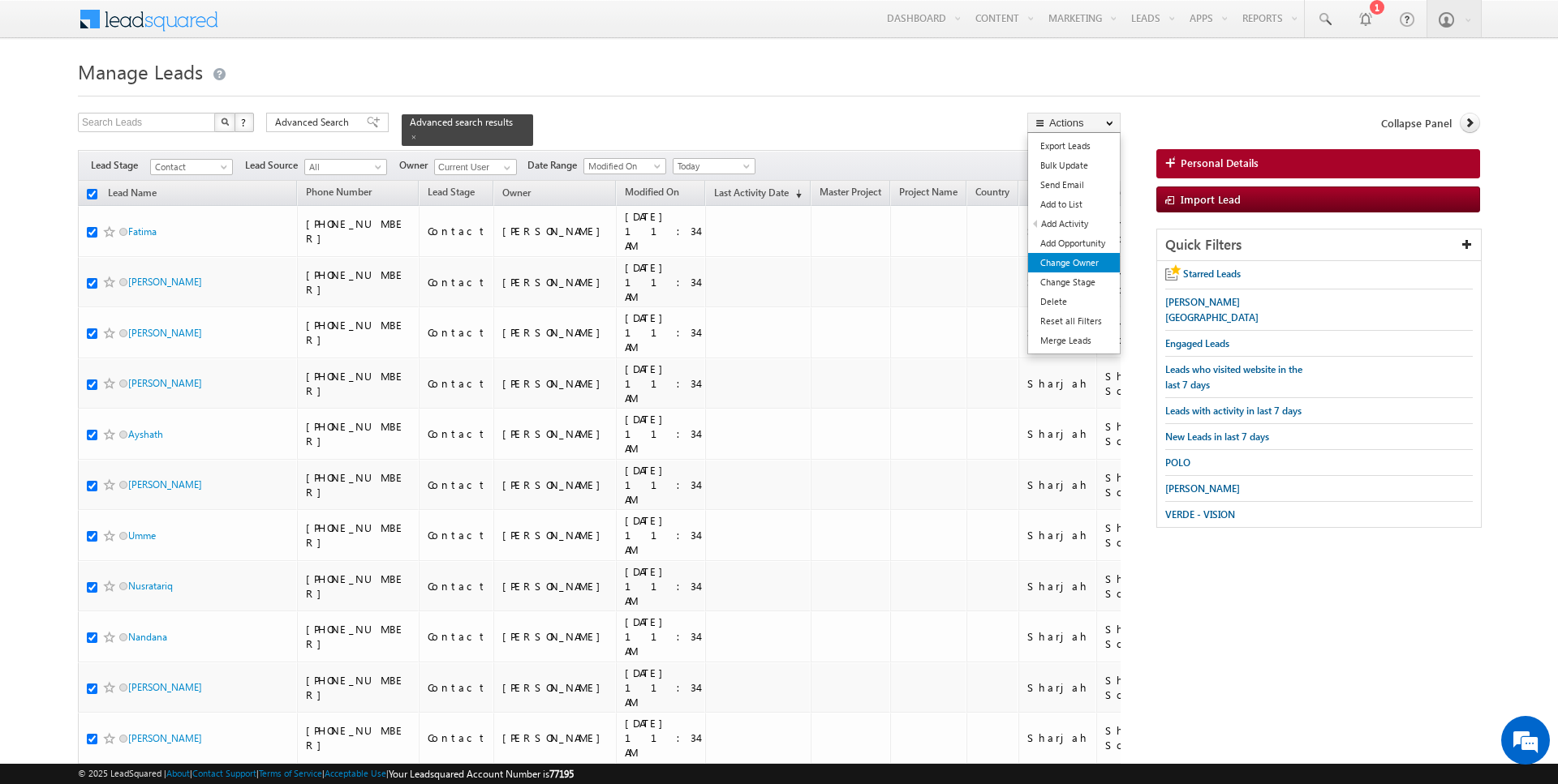
click at [1072, 259] on link "Change Owner" at bounding box center [1073, 262] width 92 height 19
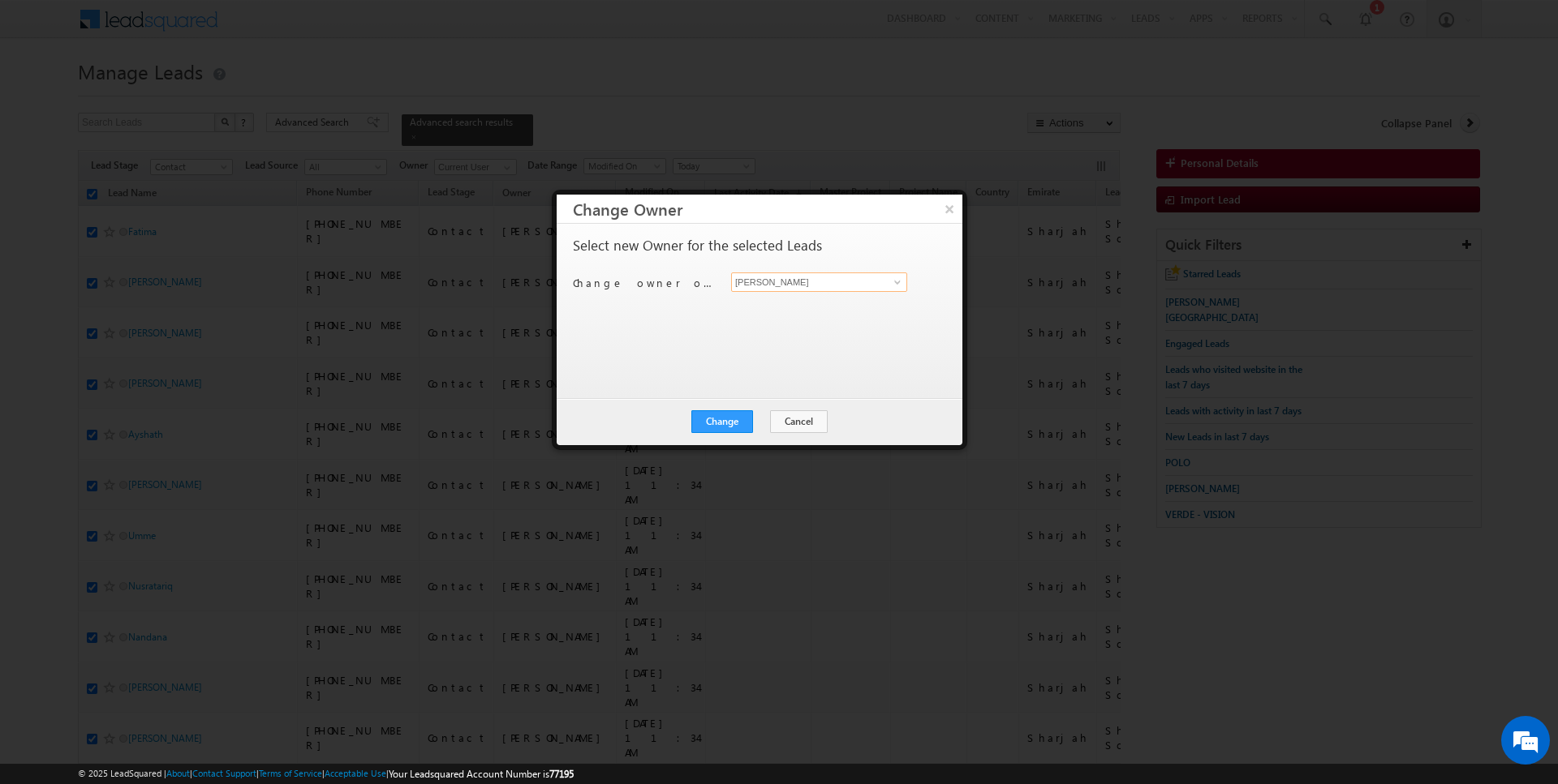
click at [837, 283] on input "[PERSON_NAME]" at bounding box center [819, 281] width 176 height 19
click at [733, 419] on button "Change" at bounding box center [722, 421] width 62 height 23
click at [765, 419] on button "Close" at bounding box center [762, 421] width 52 height 23
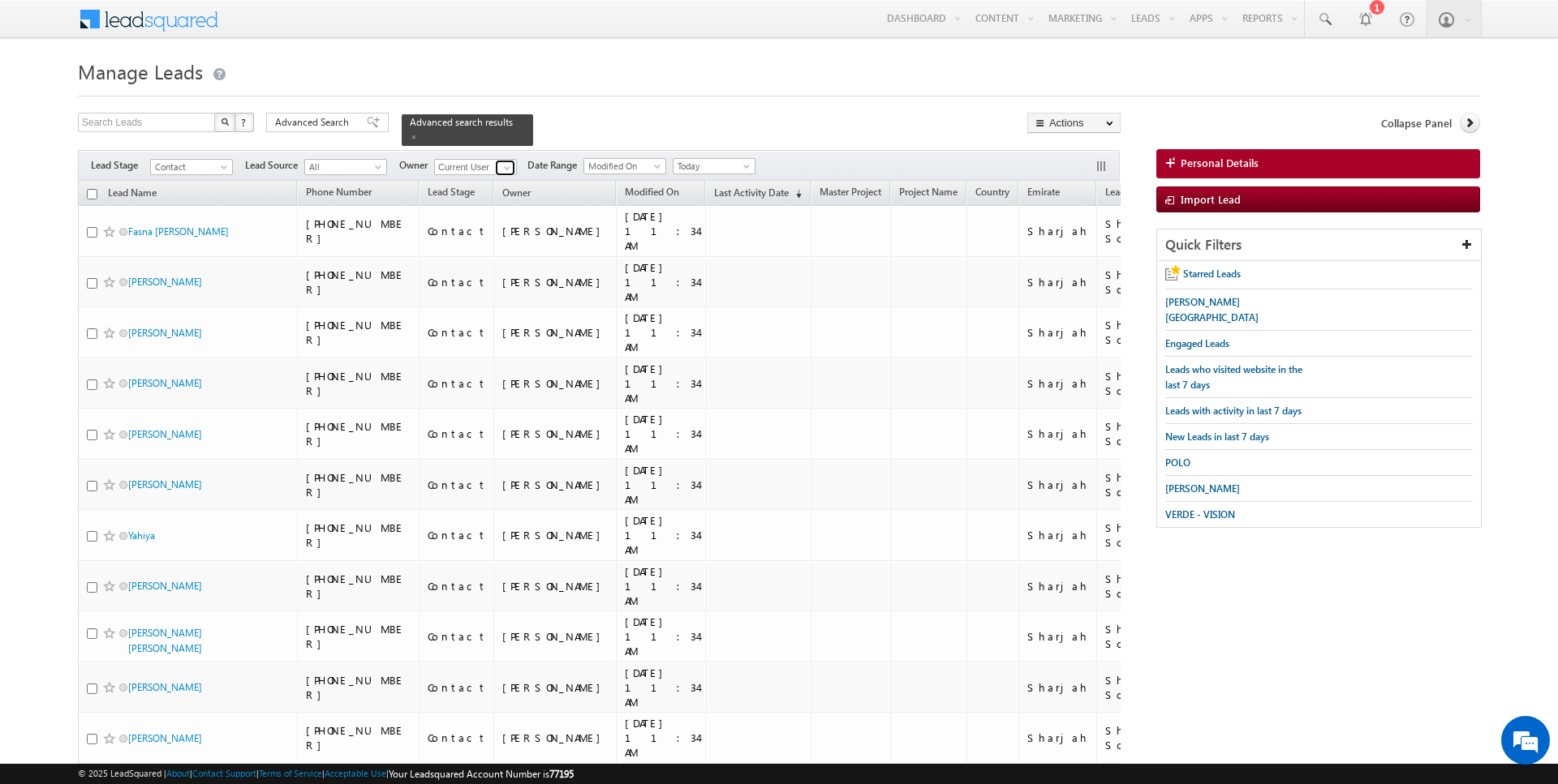
click at [508, 163] on span at bounding box center [507, 168] width 13 height 13
click at [521, 190] on span "[EMAIL_ADDRESS][DOMAIN_NAME]" at bounding box center [514, 195] width 146 height 12
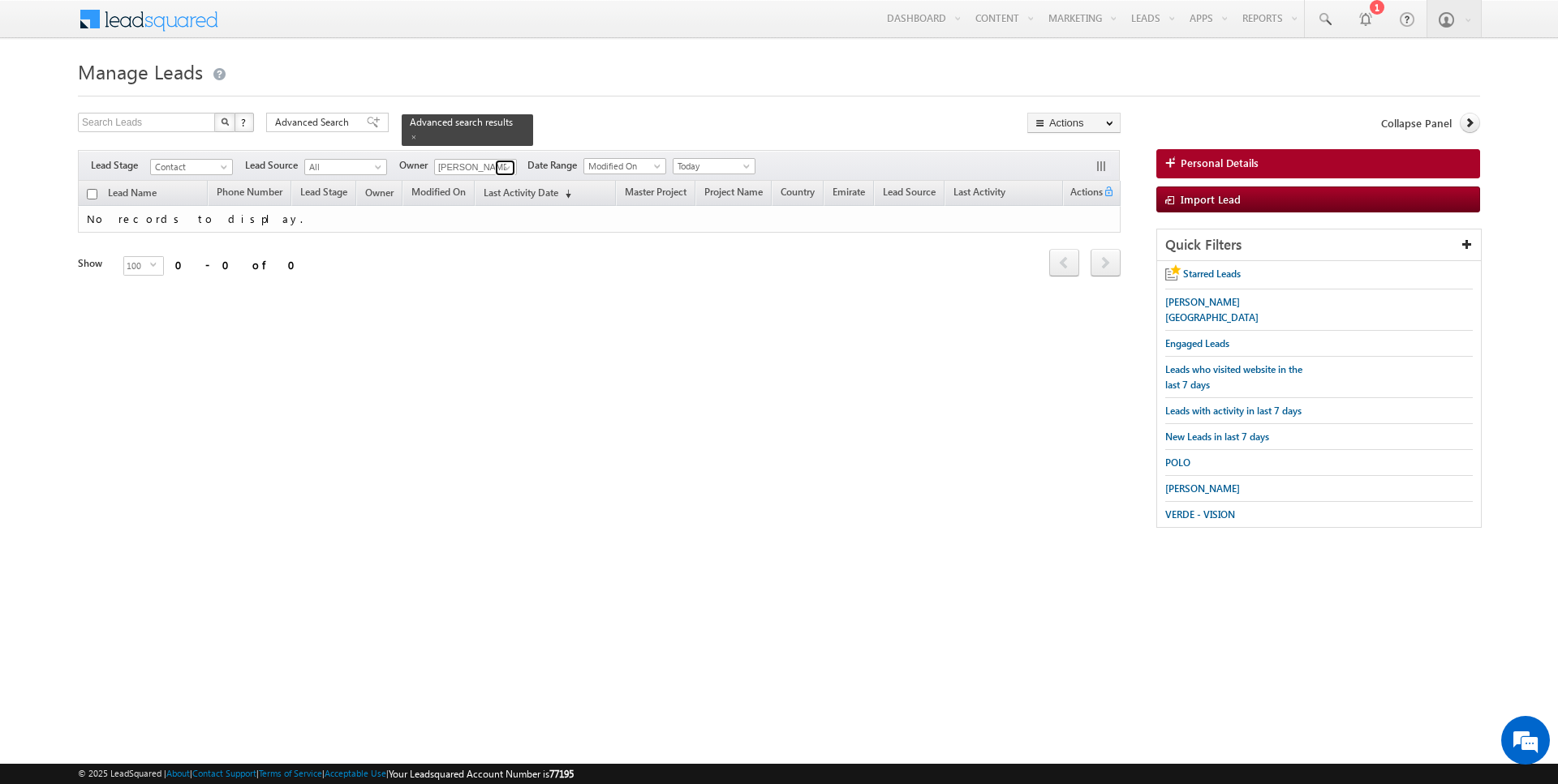
click at [506, 163] on span at bounding box center [507, 168] width 13 height 13
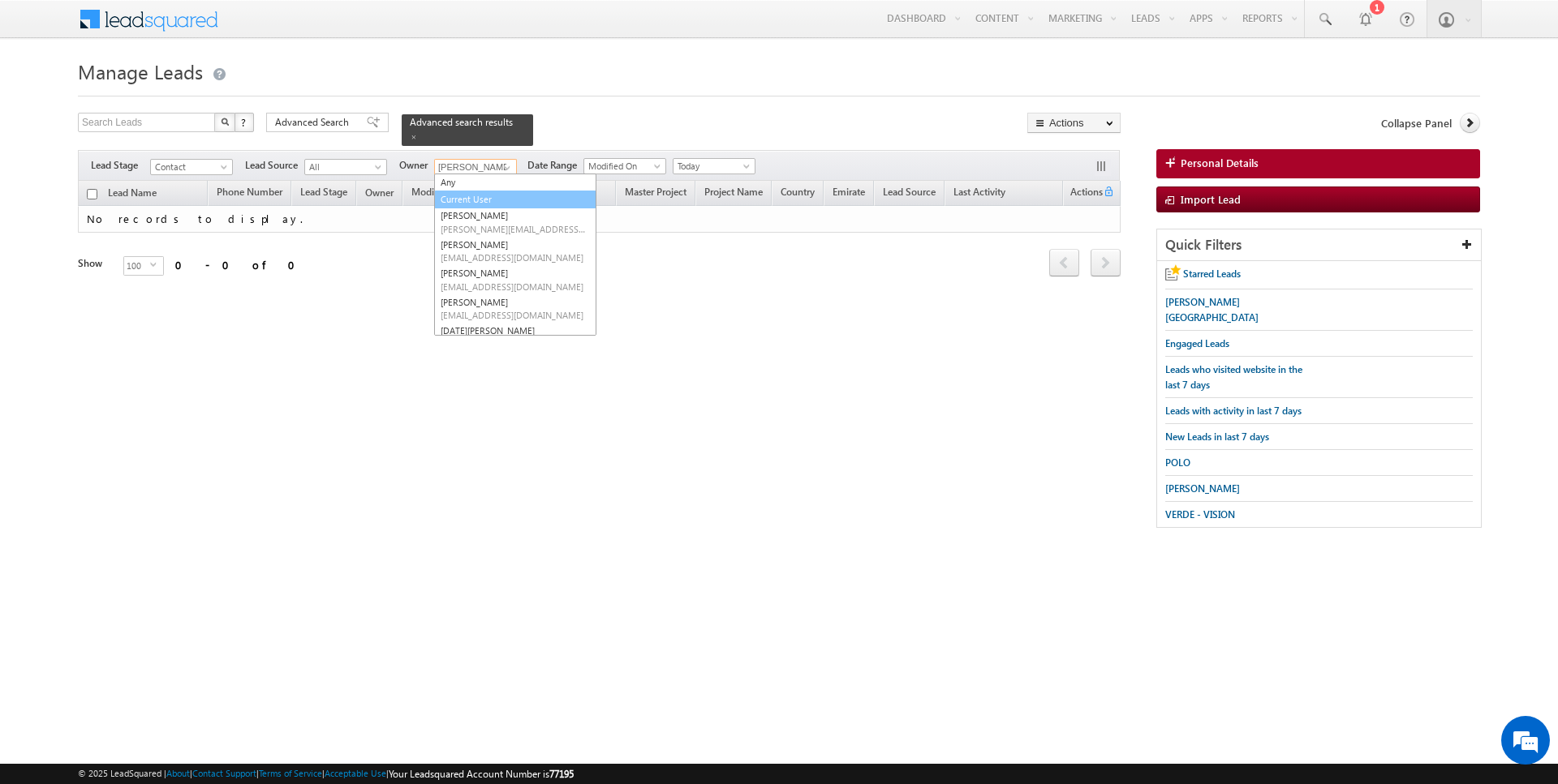
click at [484, 202] on link "Current User" at bounding box center [515, 200] width 162 height 19
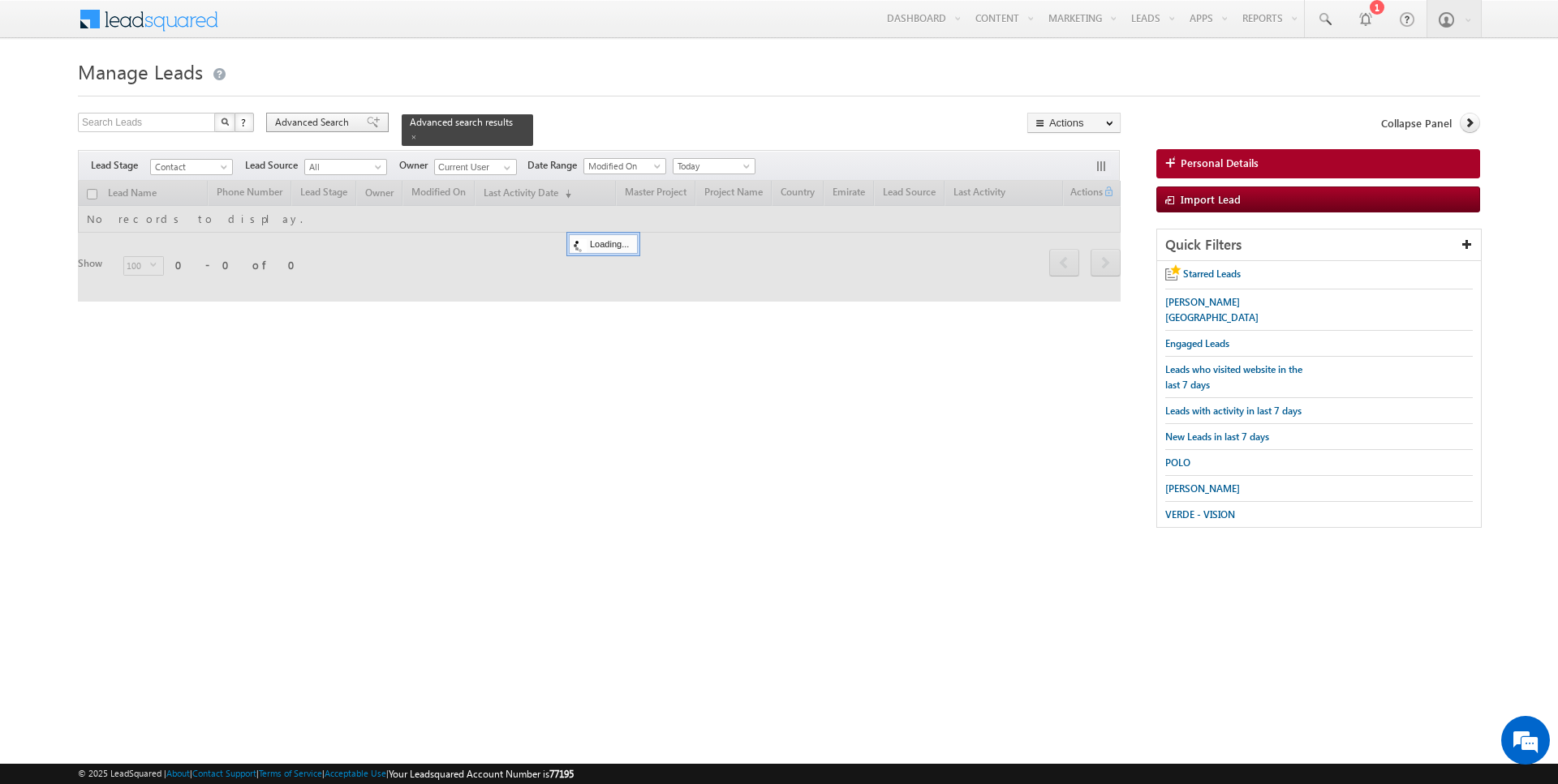
click at [333, 124] on span "Advanced Search" at bounding box center [314, 122] width 79 height 15
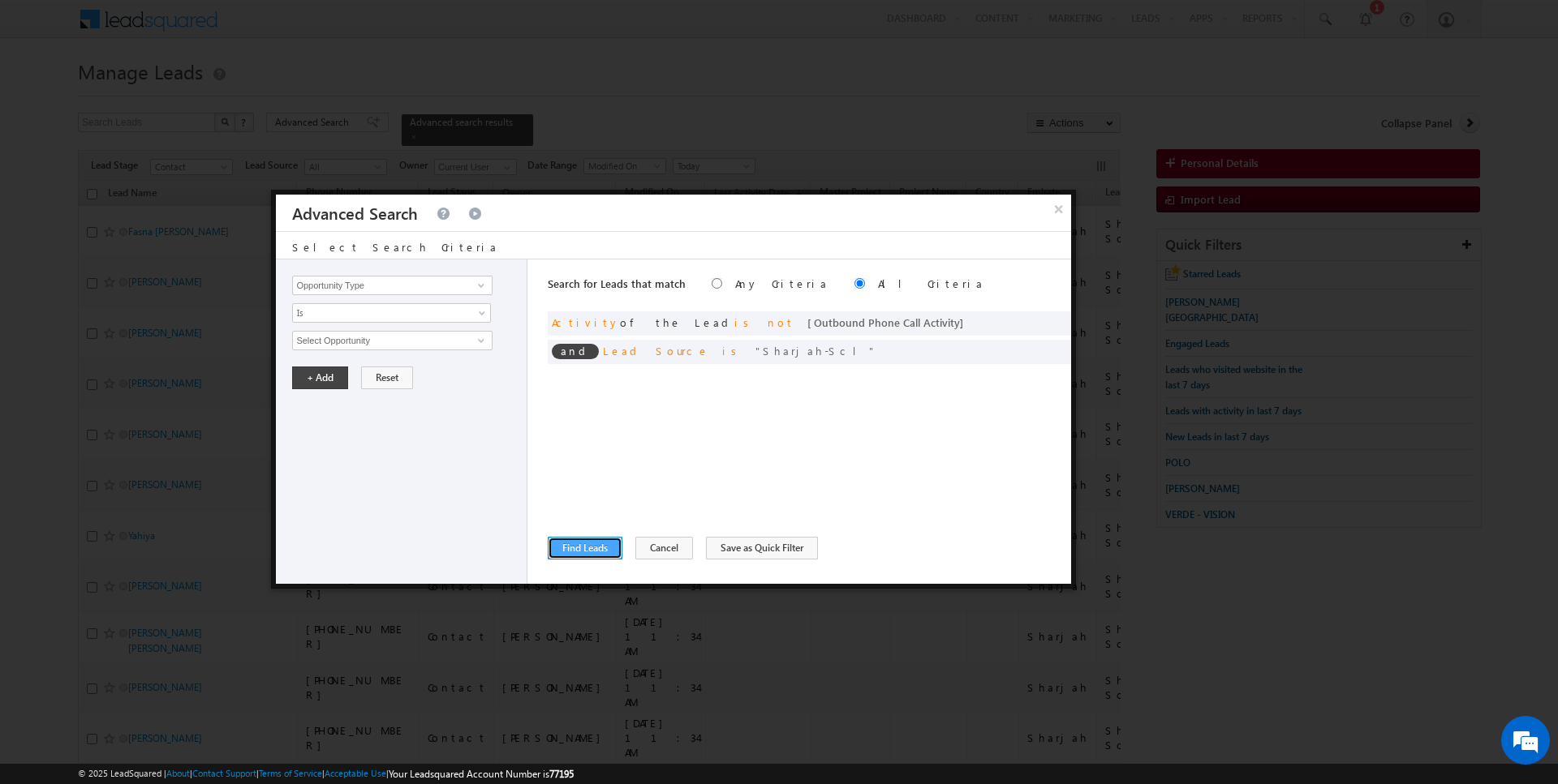
click at [580, 543] on button "Find Leads" at bounding box center [585, 548] width 75 height 23
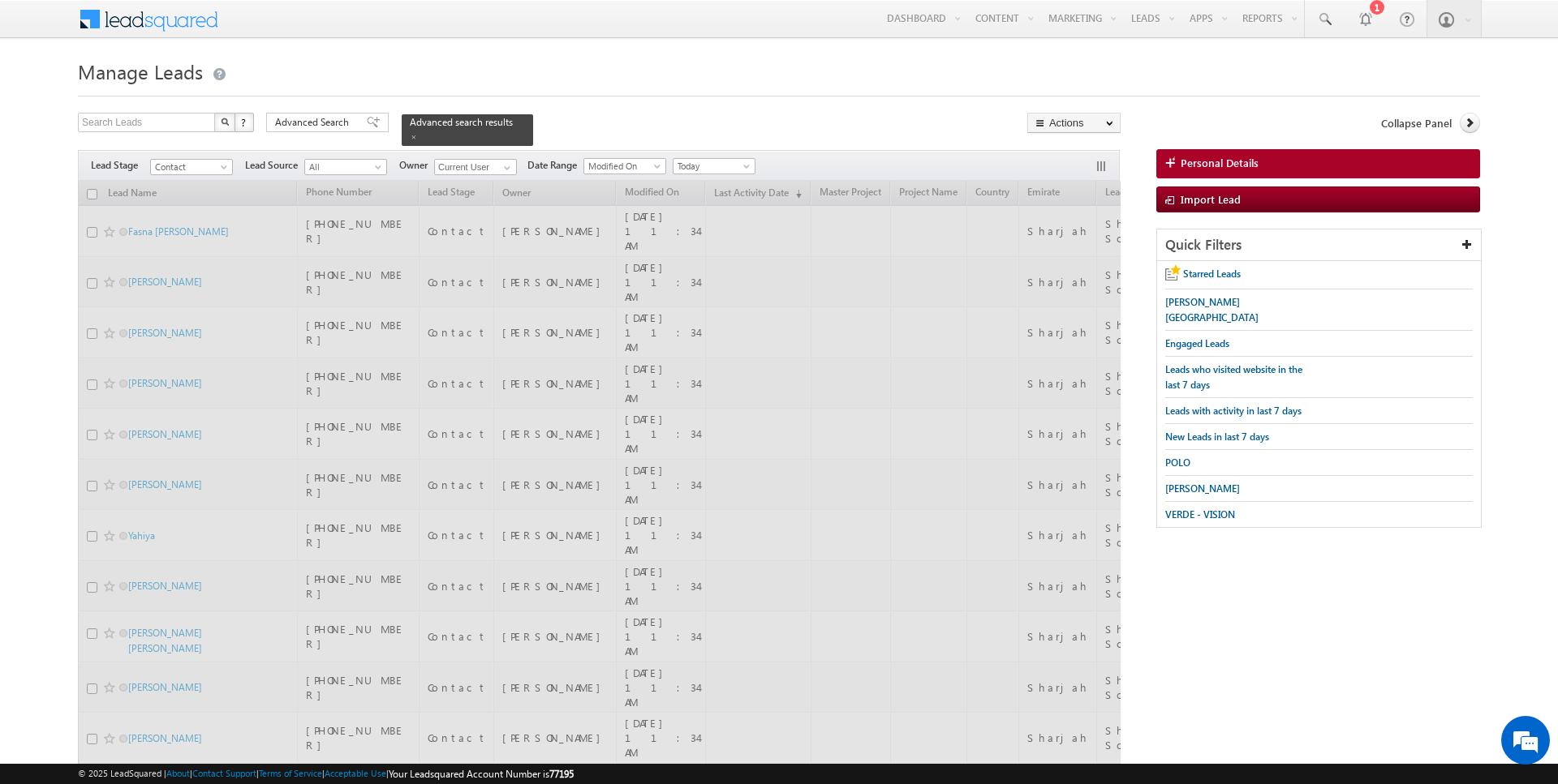
click at [93, 193] on input "checkbox" at bounding box center [92, 193] width 10 height 10
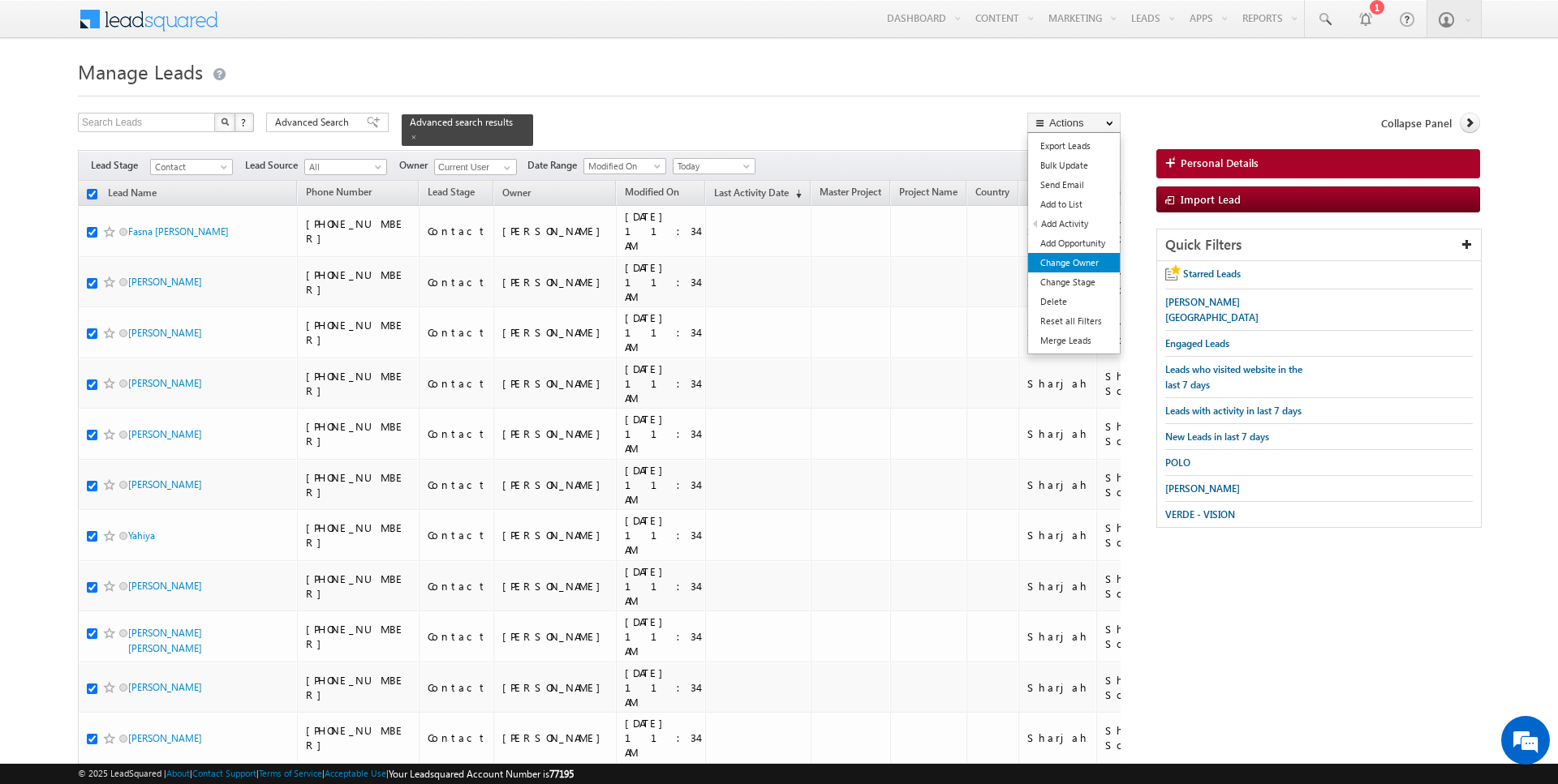
click at [1094, 263] on link "Change Owner" at bounding box center [1073, 262] width 92 height 19
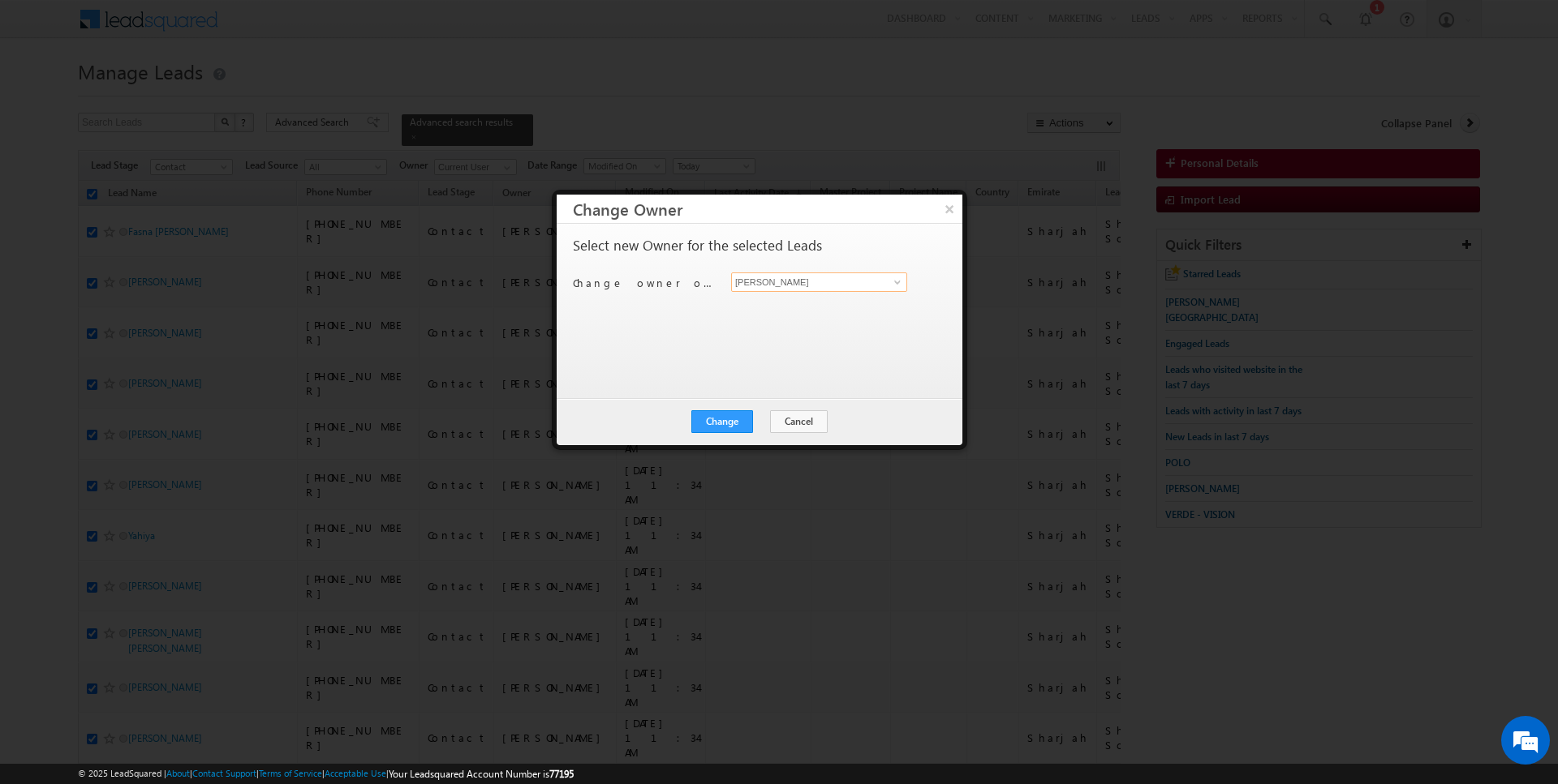
click at [814, 289] on input "[PERSON_NAME]" at bounding box center [819, 281] width 176 height 19
click at [728, 416] on button "Change" at bounding box center [722, 421] width 62 height 23
click at [756, 418] on button "Close" at bounding box center [762, 421] width 52 height 23
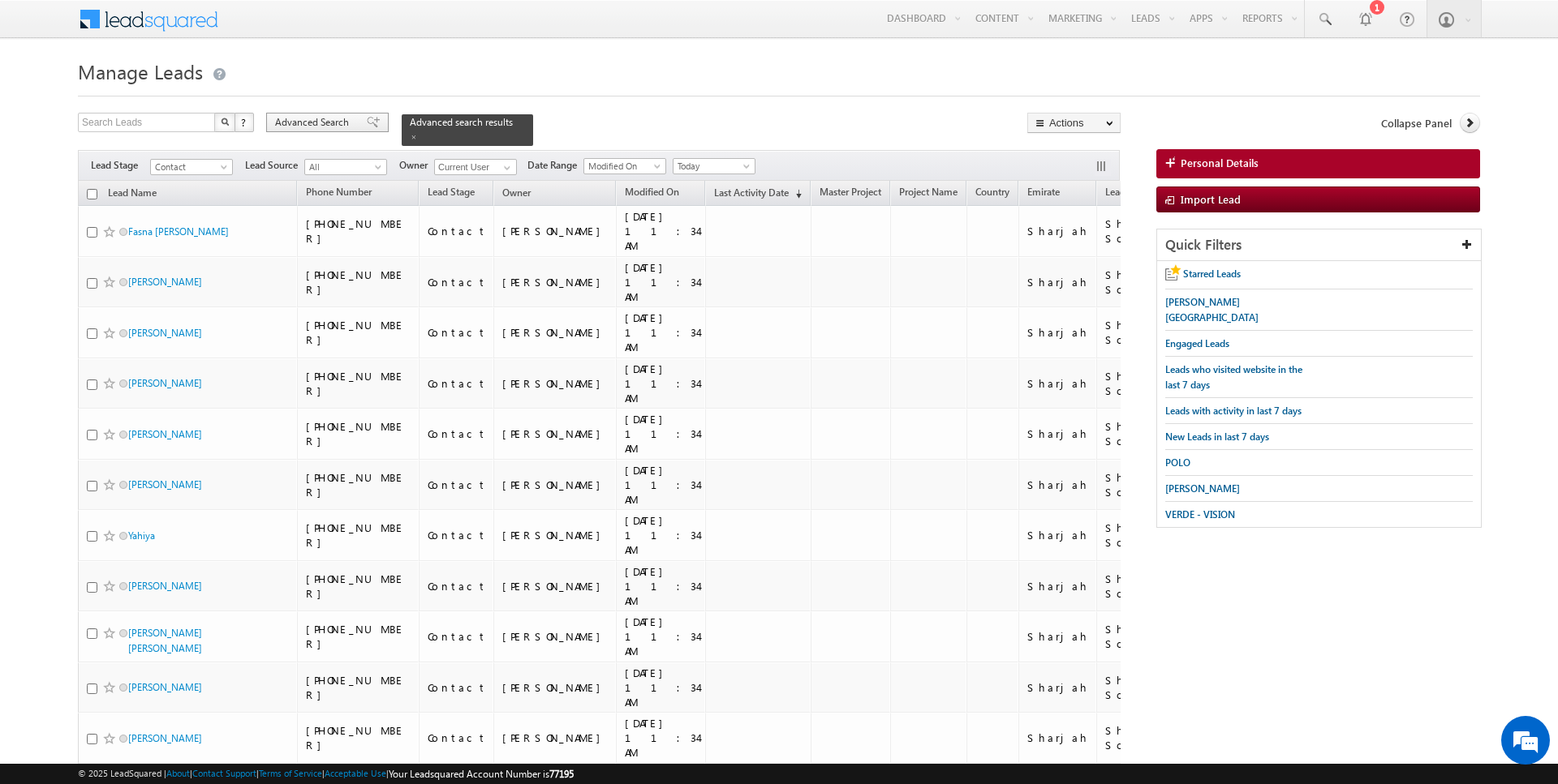
click at [332, 116] on span "Advanced Search" at bounding box center [314, 122] width 79 height 15
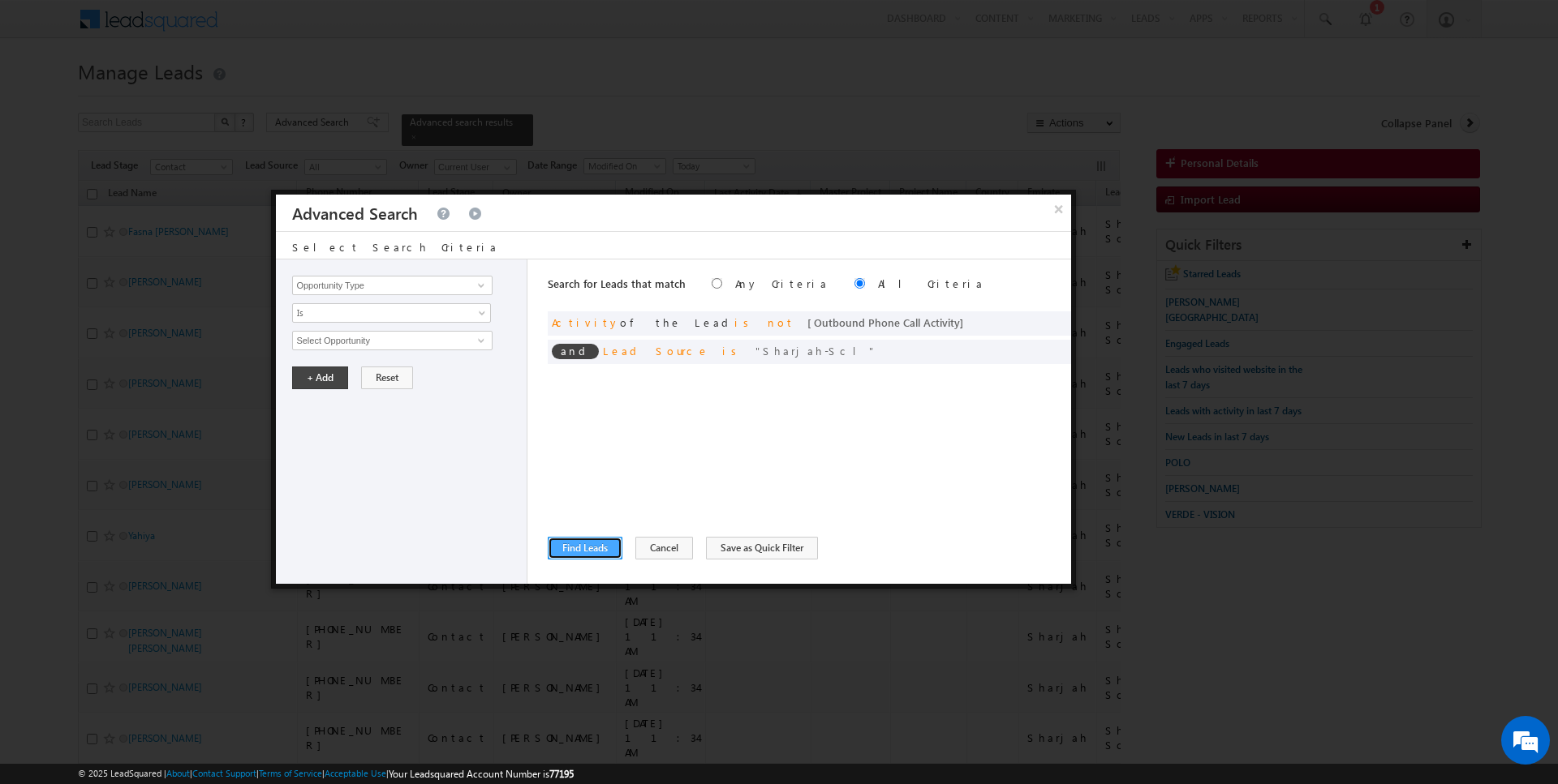
click at [603, 552] on button "Find Leads" at bounding box center [585, 548] width 75 height 23
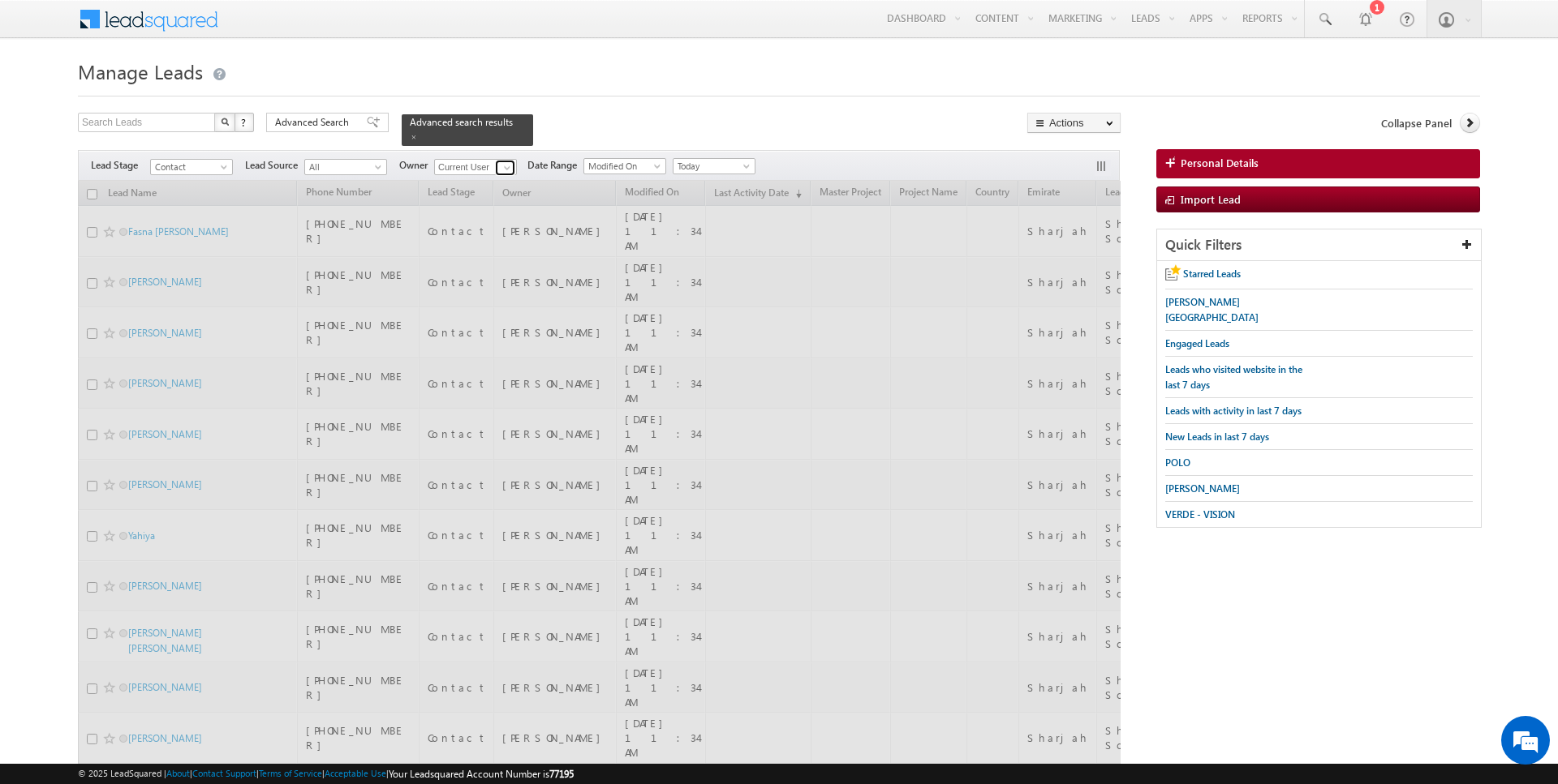
click at [495, 168] on link at bounding box center [505, 168] width 20 height 17
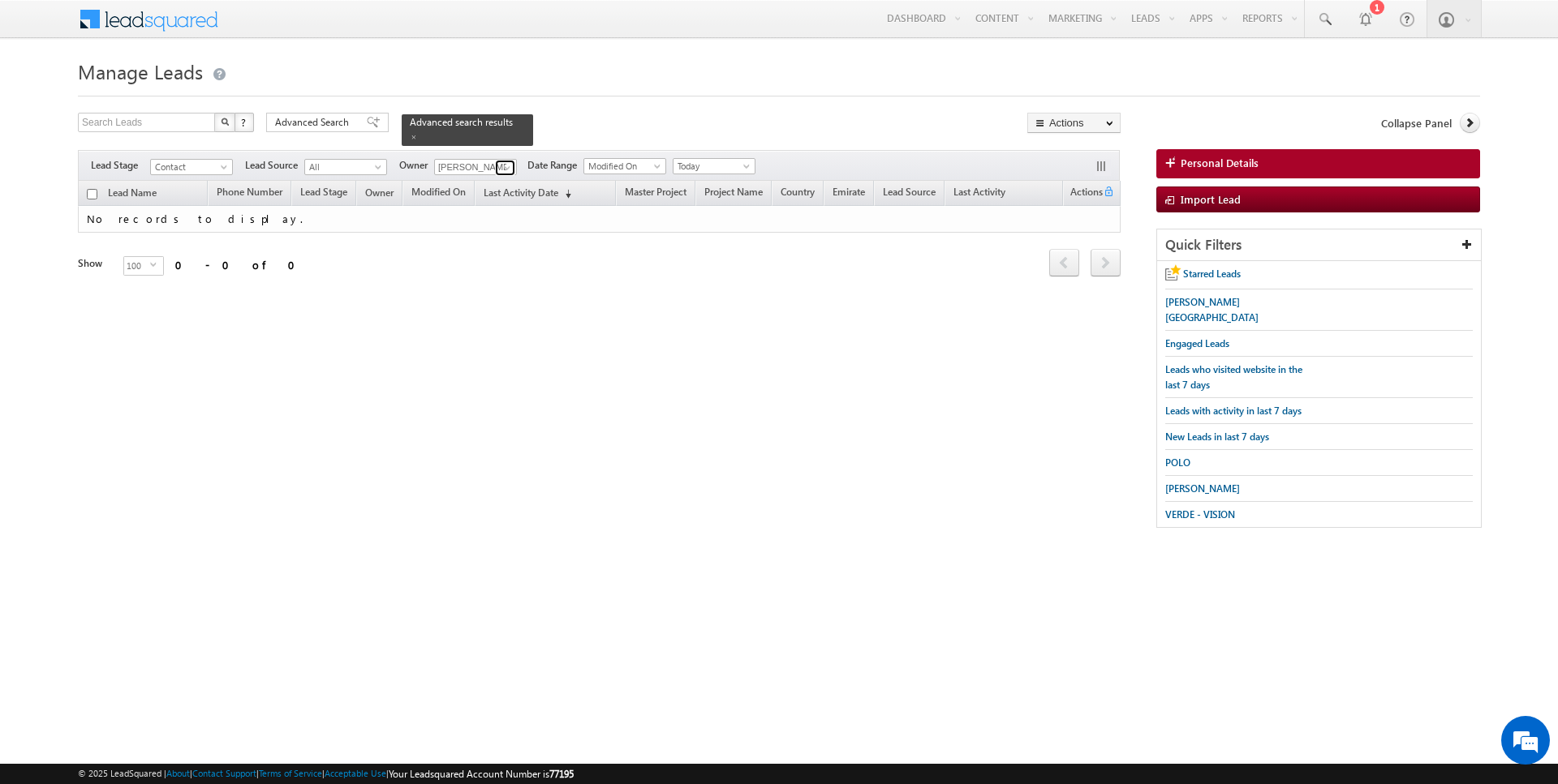
click at [501, 165] on span at bounding box center [507, 168] width 13 height 13
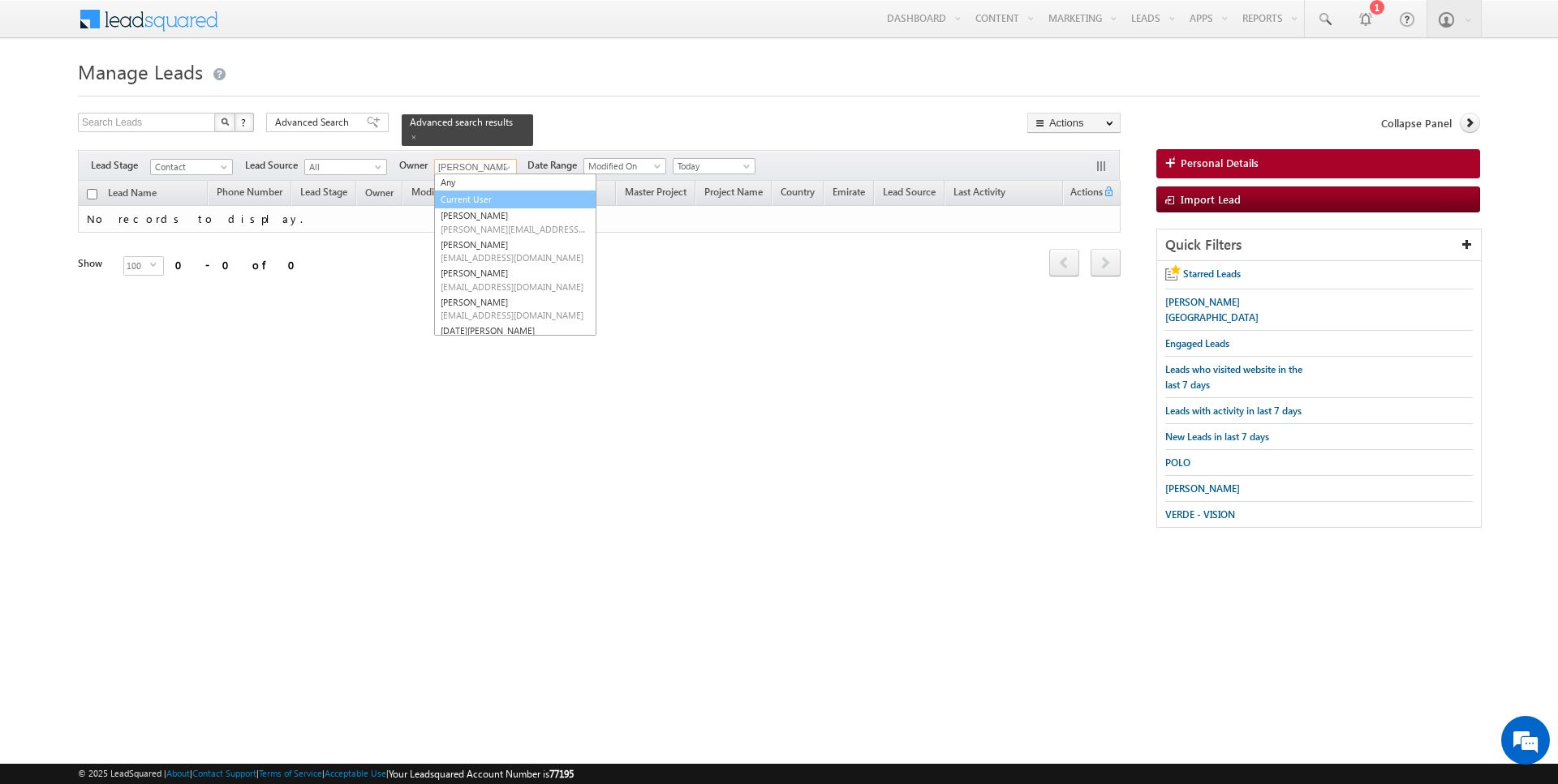
click at [487, 197] on link "Current User" at bounding box center [515, 200] width 162 height 19
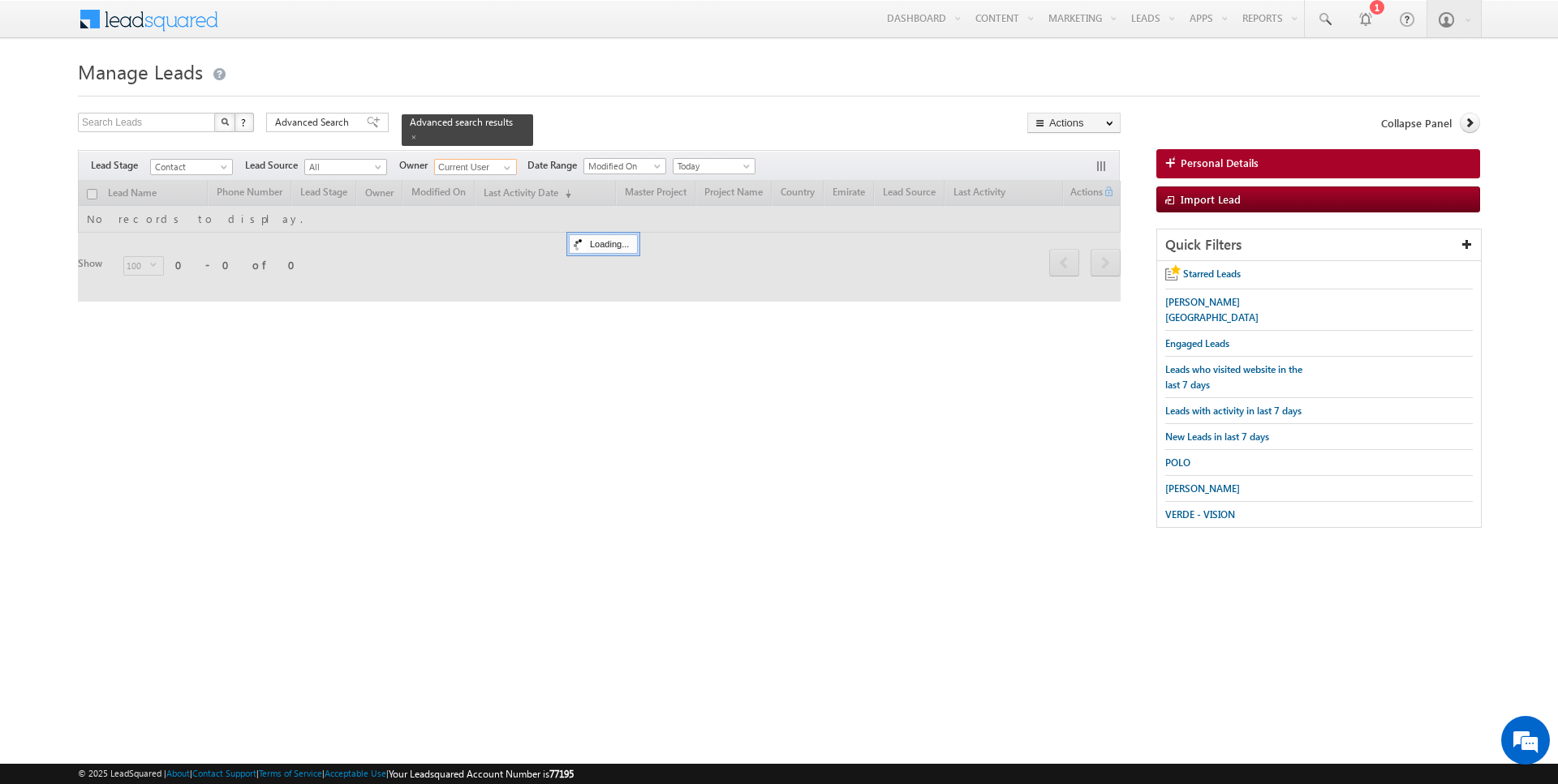
click at [92, 195] on input "checkbox" at bounding box center [92, 193] width 10 height 10
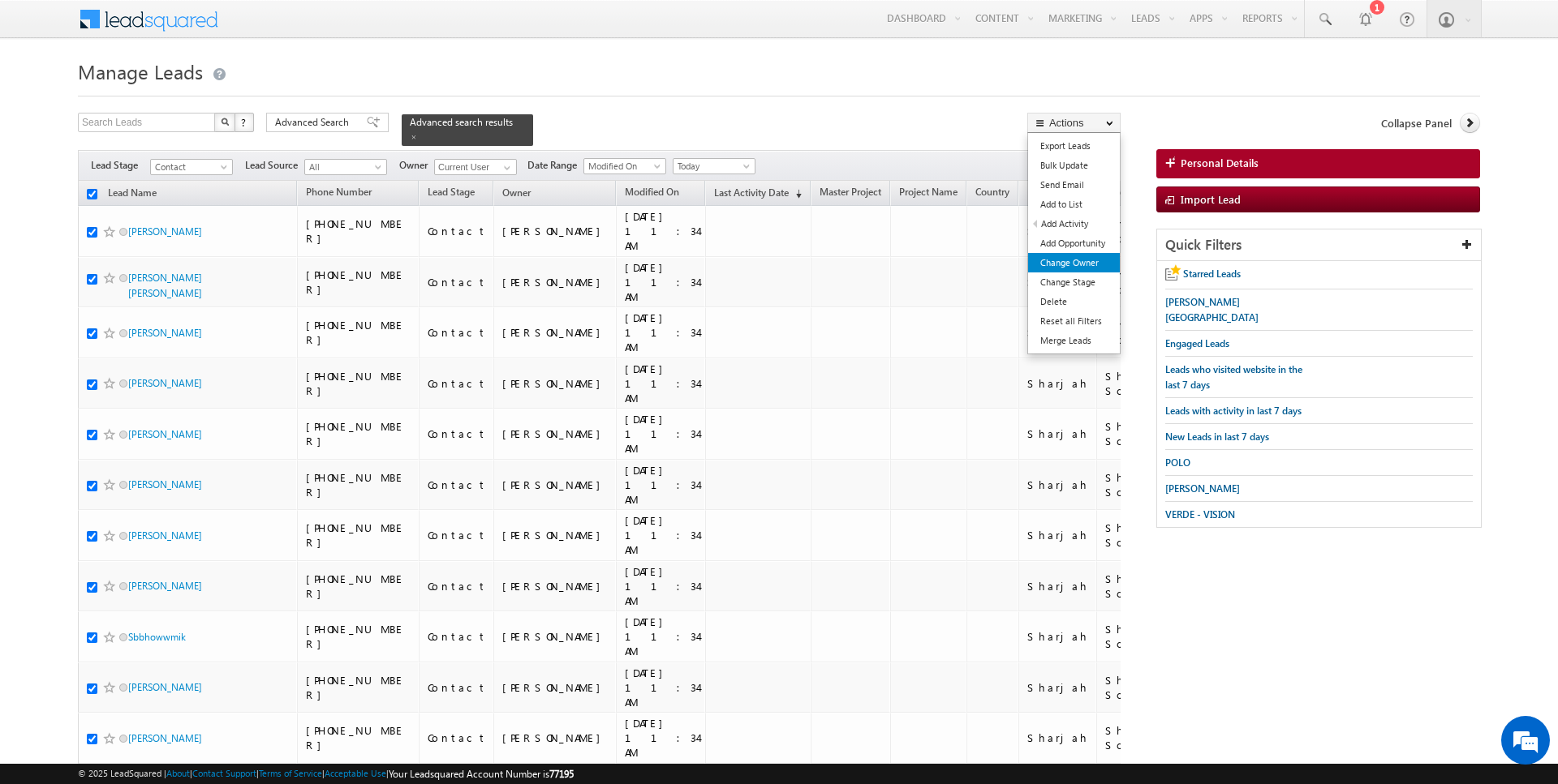
click at [1091, 253] on link "Change Owner" at bounding box center [1073, 262] width 92 height 19
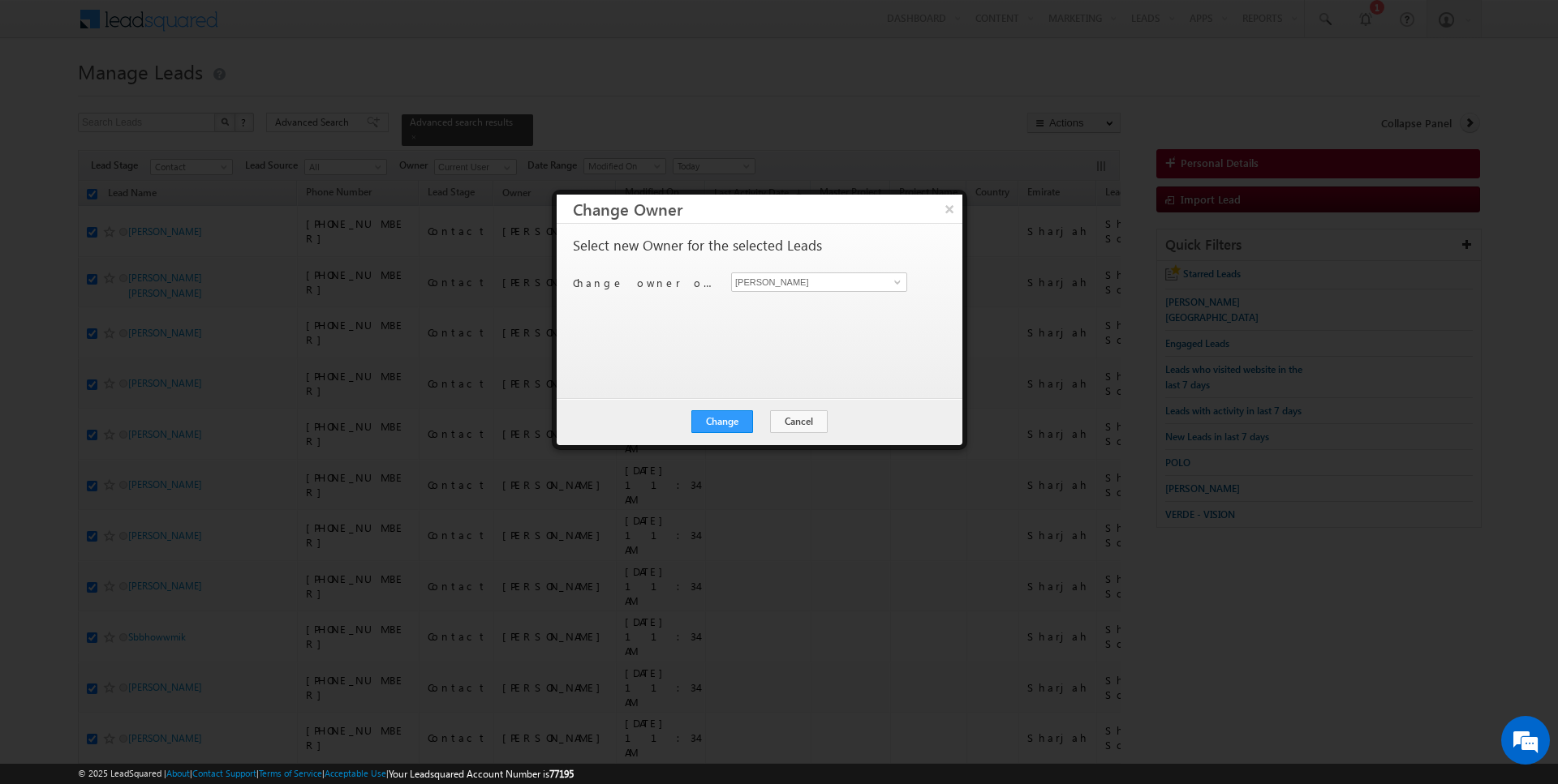
click at [823, 270] on div "Select new Owner for the selected Leads Change owner of 100 leads to Rajender R…" at bounding box center [758, 304] width 370 height 130
click at [823, 278] on input "[PERSON_NAME]" at bounding box center [819, 281] width 176 height 19
click at [727, 414] on button "Change" at bounding box center [722, 421] width 62 height 23
click at [762, 430] on button "Close" at bounding box center [762, 421] width 52 height 23
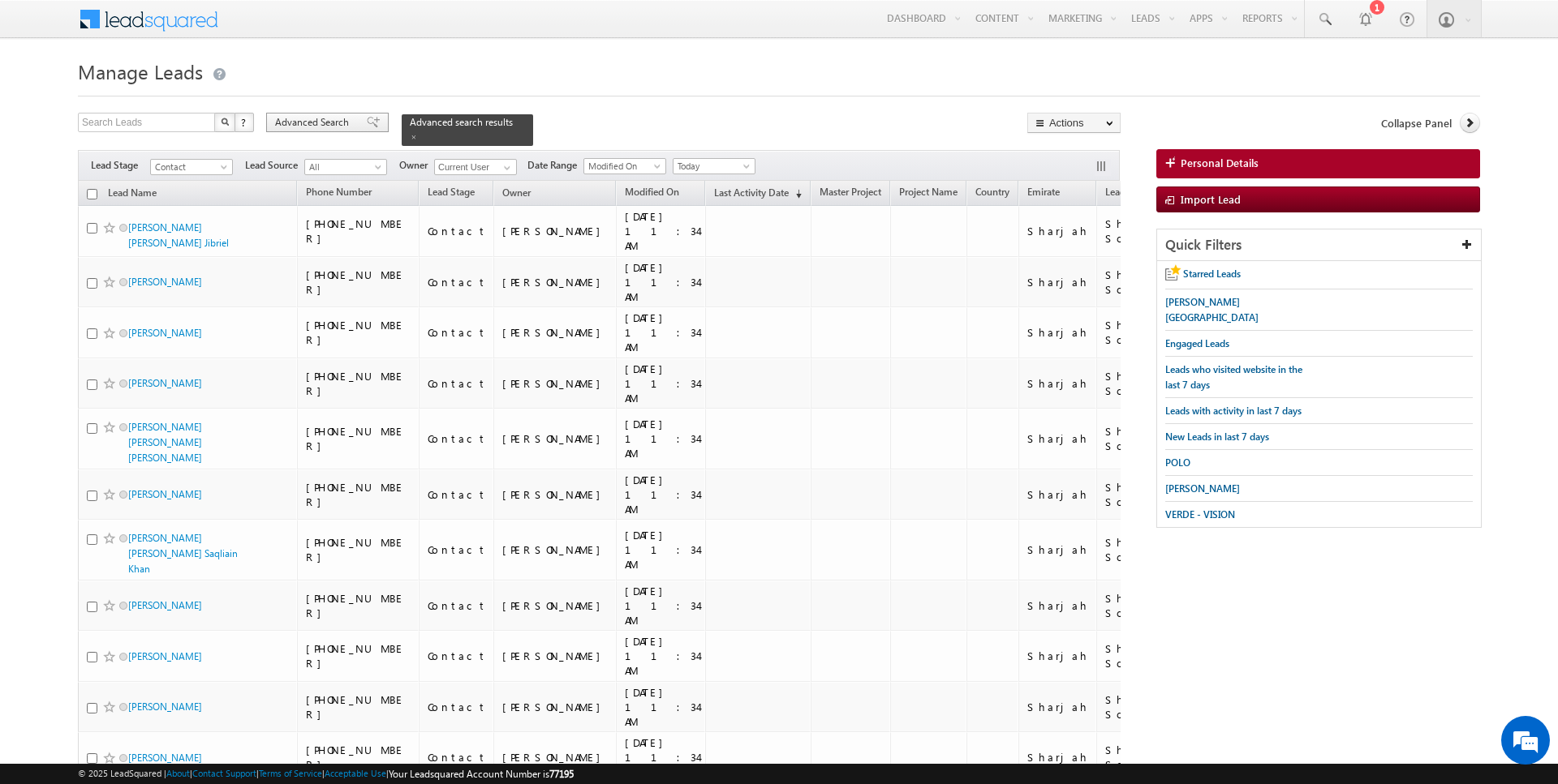
click at [331, 123] on span "Advanced Search" at bounding box center [314, 122] width 79 height 15
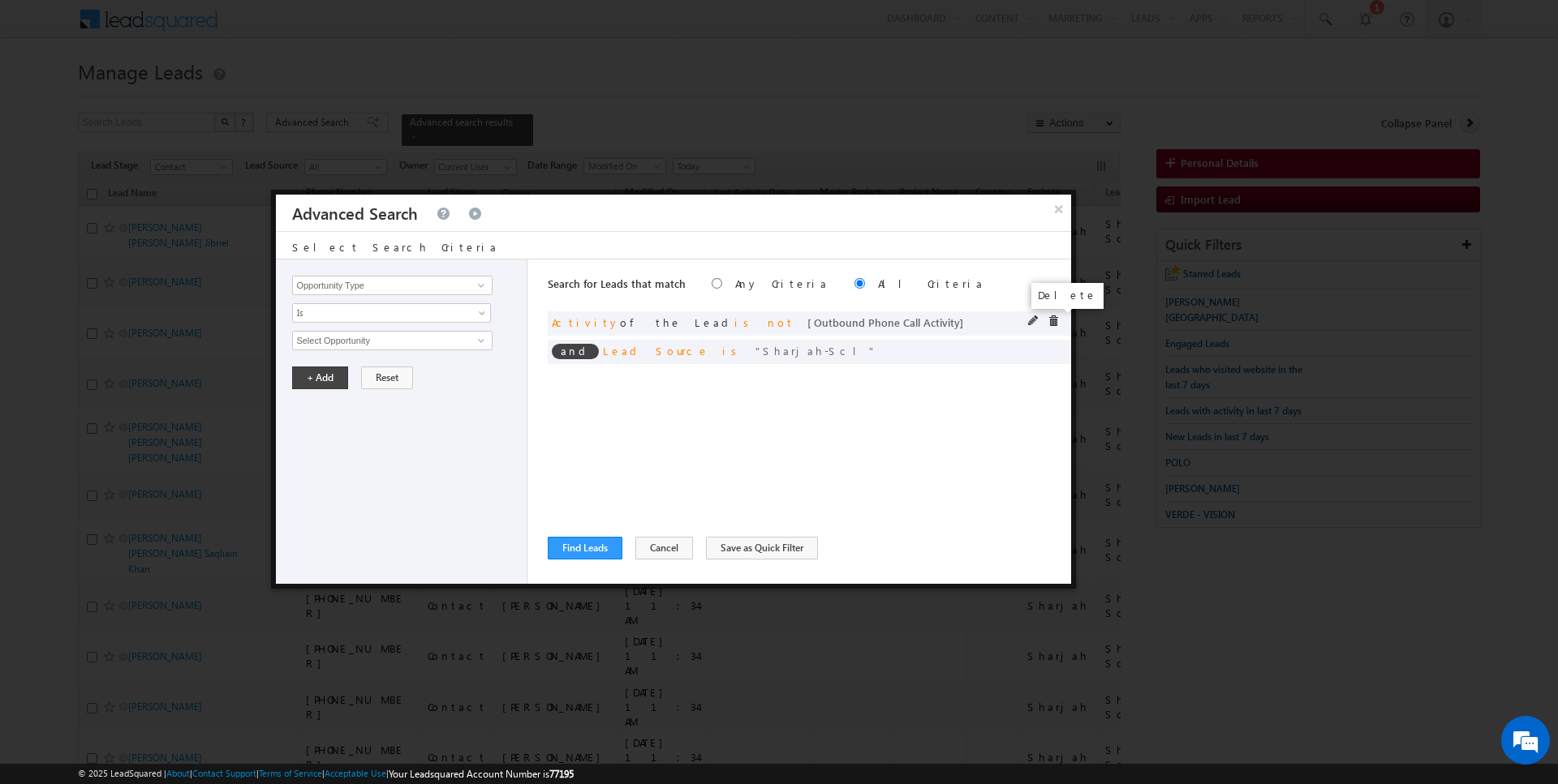
click at [1055, 322] on span at bounding box center [1053, 321] width 11 height 11
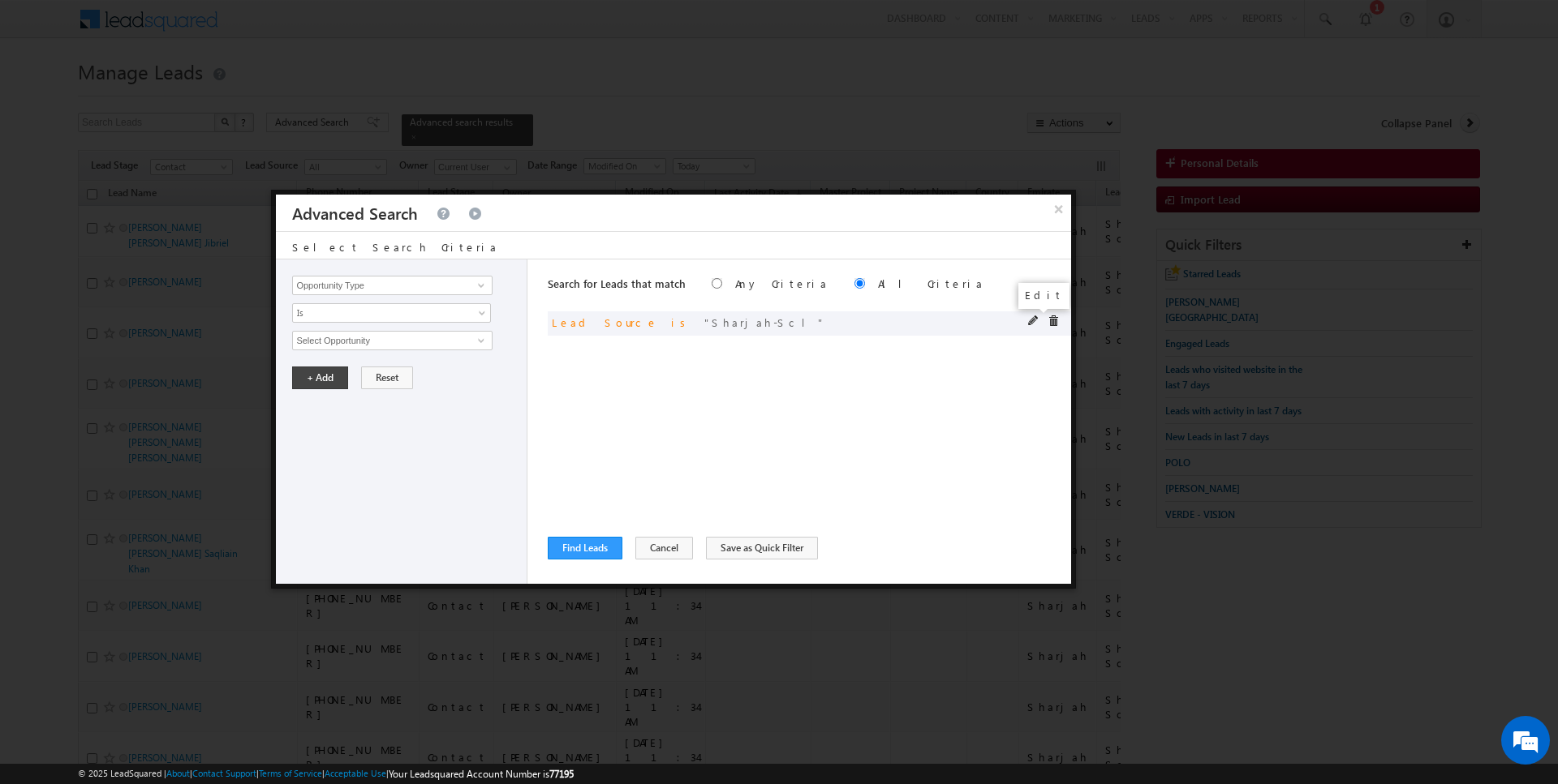
click at [1033, 321] on span at bounding box center [1033, 321] width 11 height 11
click at [434, 285] on input "Lead Source" at bounding box center [392, 285] width 200 height 19
click at [383, 344] on span "Sharjah-Scl" at bounding box center [384, 340] width 184 height 18
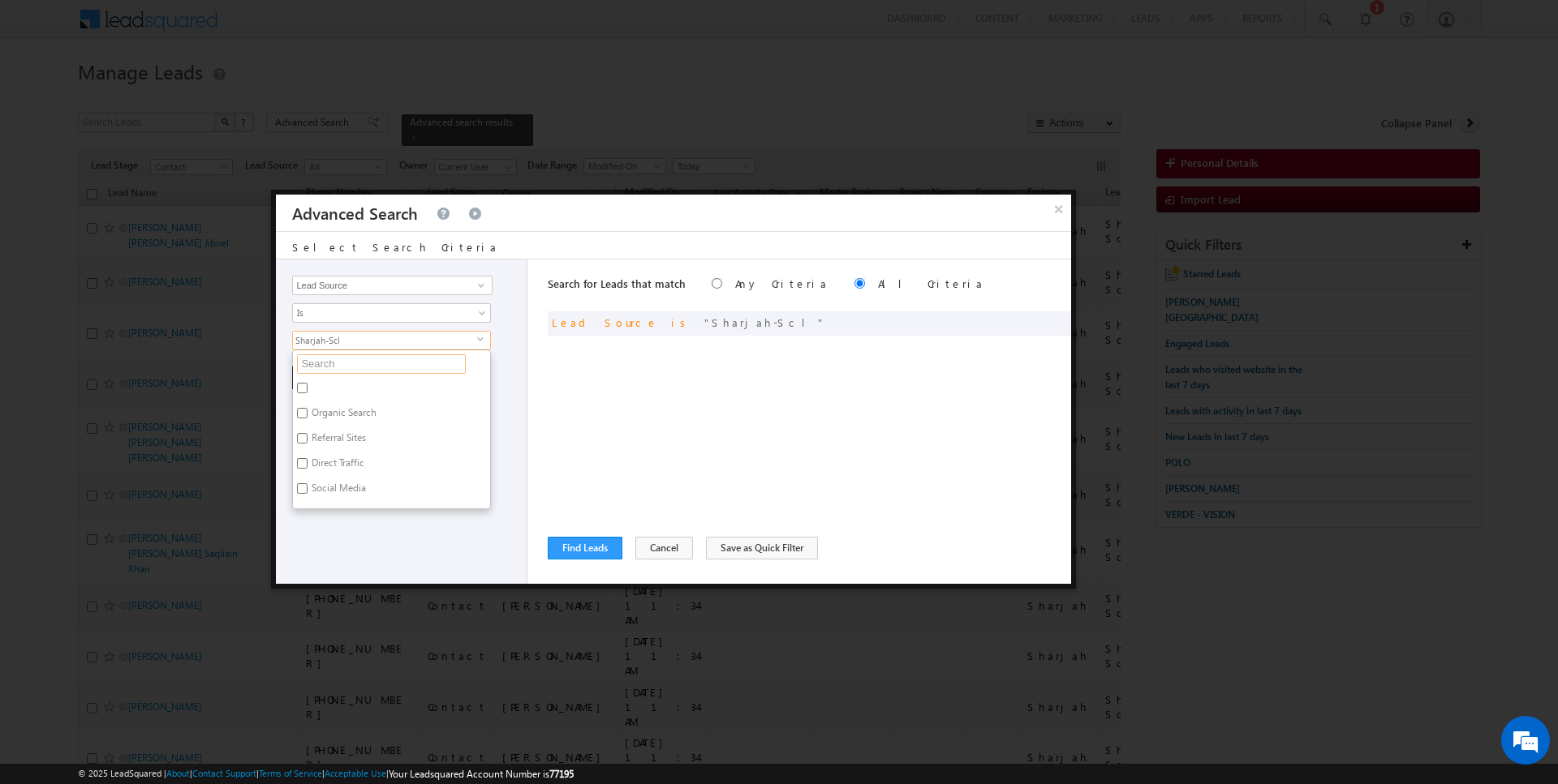
click at [325, 367] on input "text" at bounding box center [381, 364] width 168 height 19
click at [318, 454] on label "Sharjah-Scl" at bounding box center [333, 466] width 82 height 25
click at [307, 458] on input "Sharjah-Scl" at bounding box center [302, 463] width 10 height 10
click at [321, 357] on input "scl" at bounding box center [381, 364] width 168 height 19
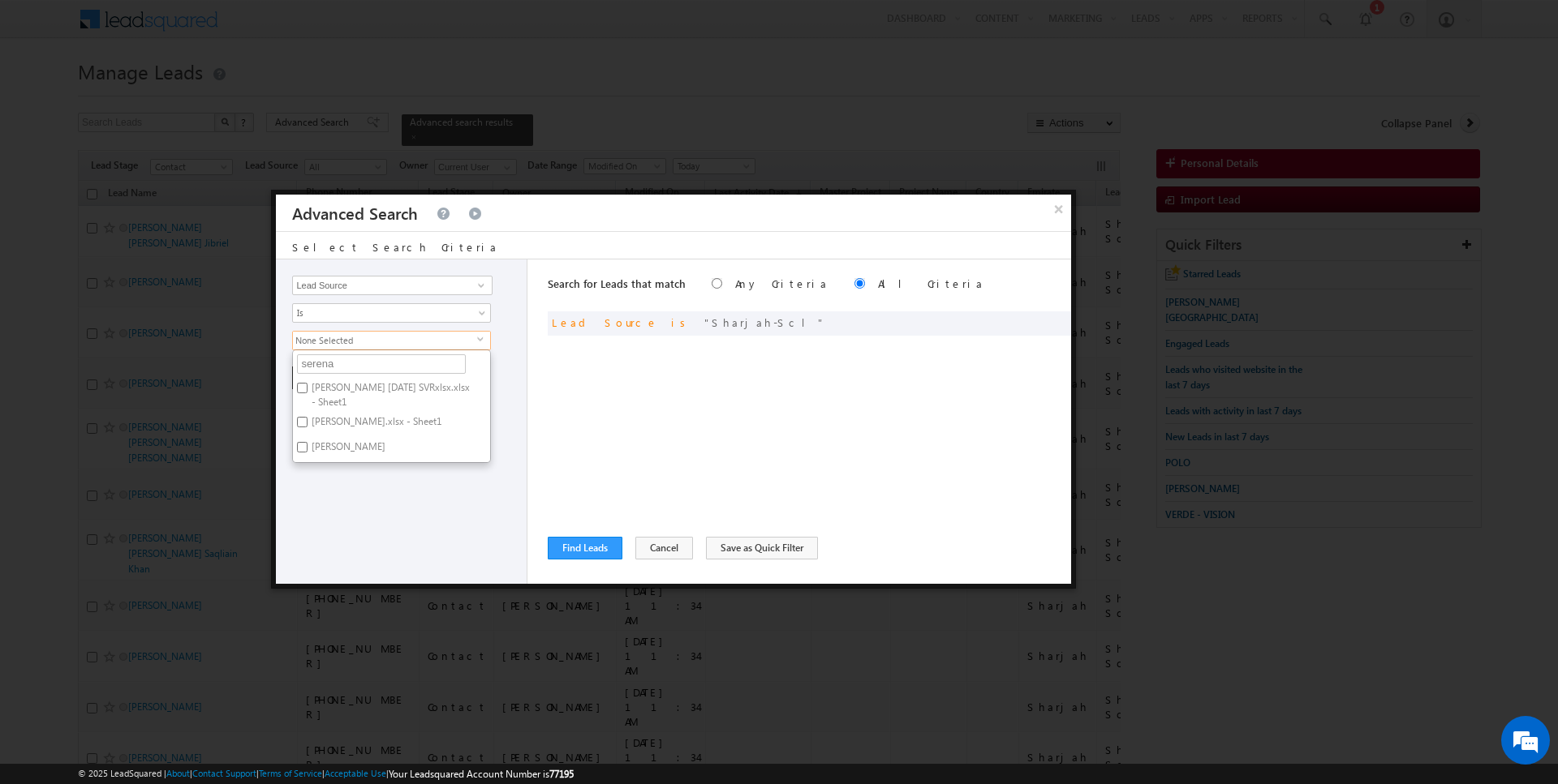
click at [330, 389] on label "Serena F April 2024 SVRxlsx.xlsx - Sheet1" at bounding box center [391, 394] width 197 height 34
click at [307, 389] on input "Serena F April 2024 SVRxlsx.xlsx - Sheet1" at bounding box center [302, 388] width 10 height 10
click at [327, 420] on label "Serena.xlsx - Sheet1" at bounding box center [375, 424] width 165 height 25
click at [307, 420] on input "Serena.xlsx - Sheet1" at bounding box center [302, 421] width 10 height 10
click at [327, 443] on label "Serena" at bounding box center [346, 449] width 108 height 25
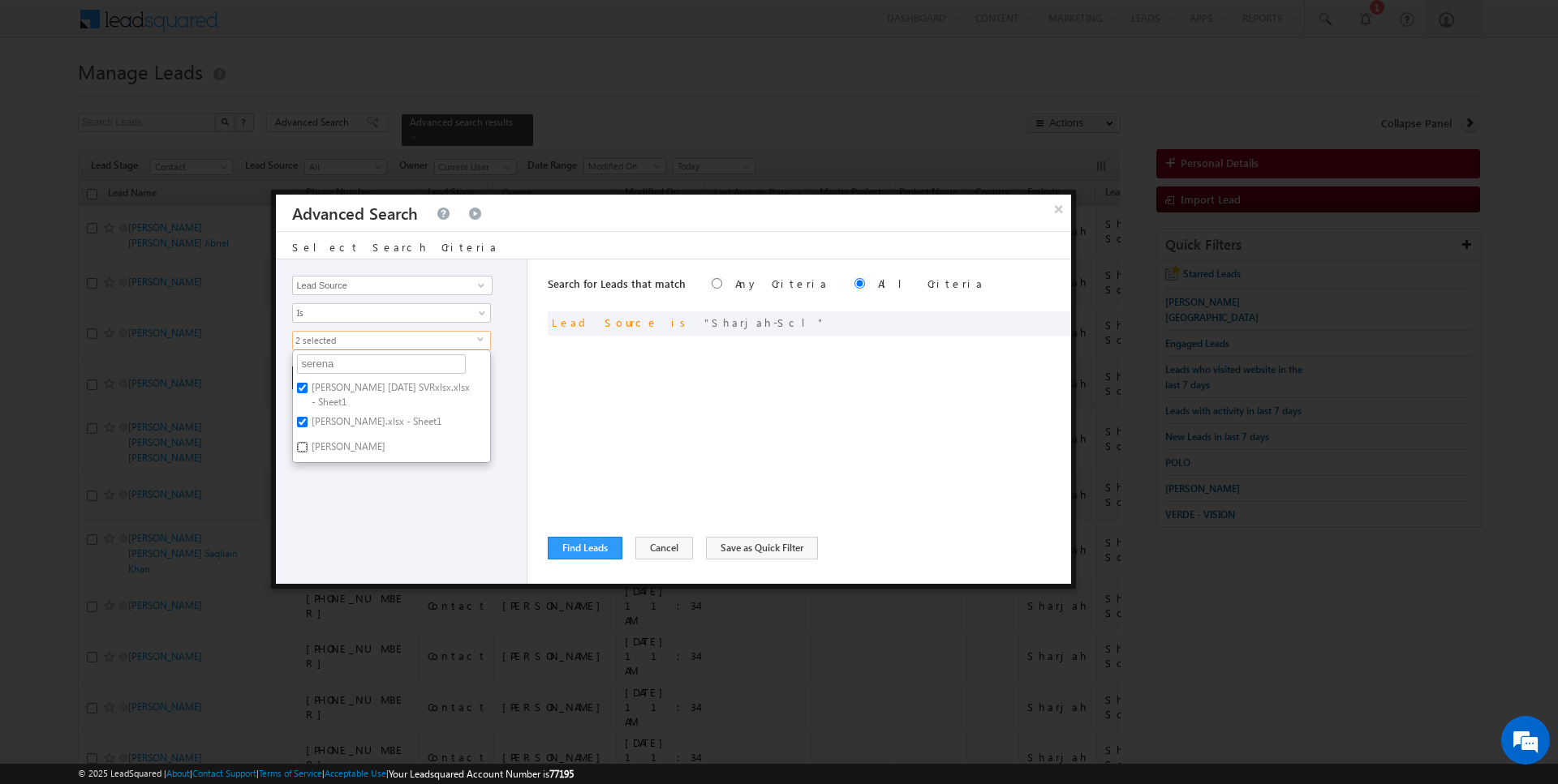
click at [307, 443] on input "Serena" at bounding box center [302, 447] width 10 height 10
click at [393, 525] on div "Opportunity Type Lead Activity Task Sales Group Prospect Id Address 1 Address 2…" at bounding box center [402, 421] width 252 height 325
click at [307, 371] on button "+ Add" at bounding box center [319, 378] width 56 height 23
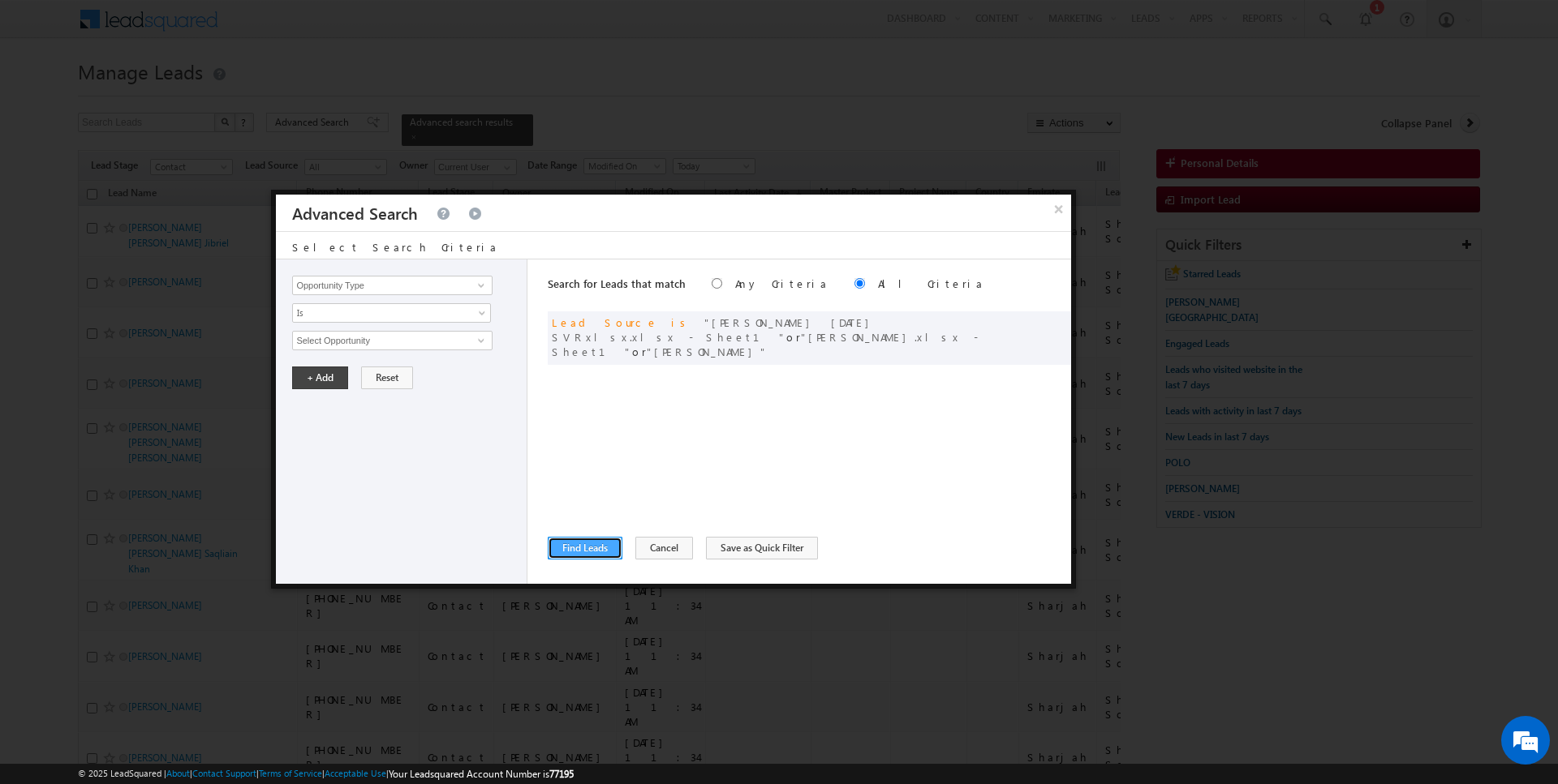
click at [580, 555] on button "Find Leads" at bounding box center [585, 548] width 75 height 23
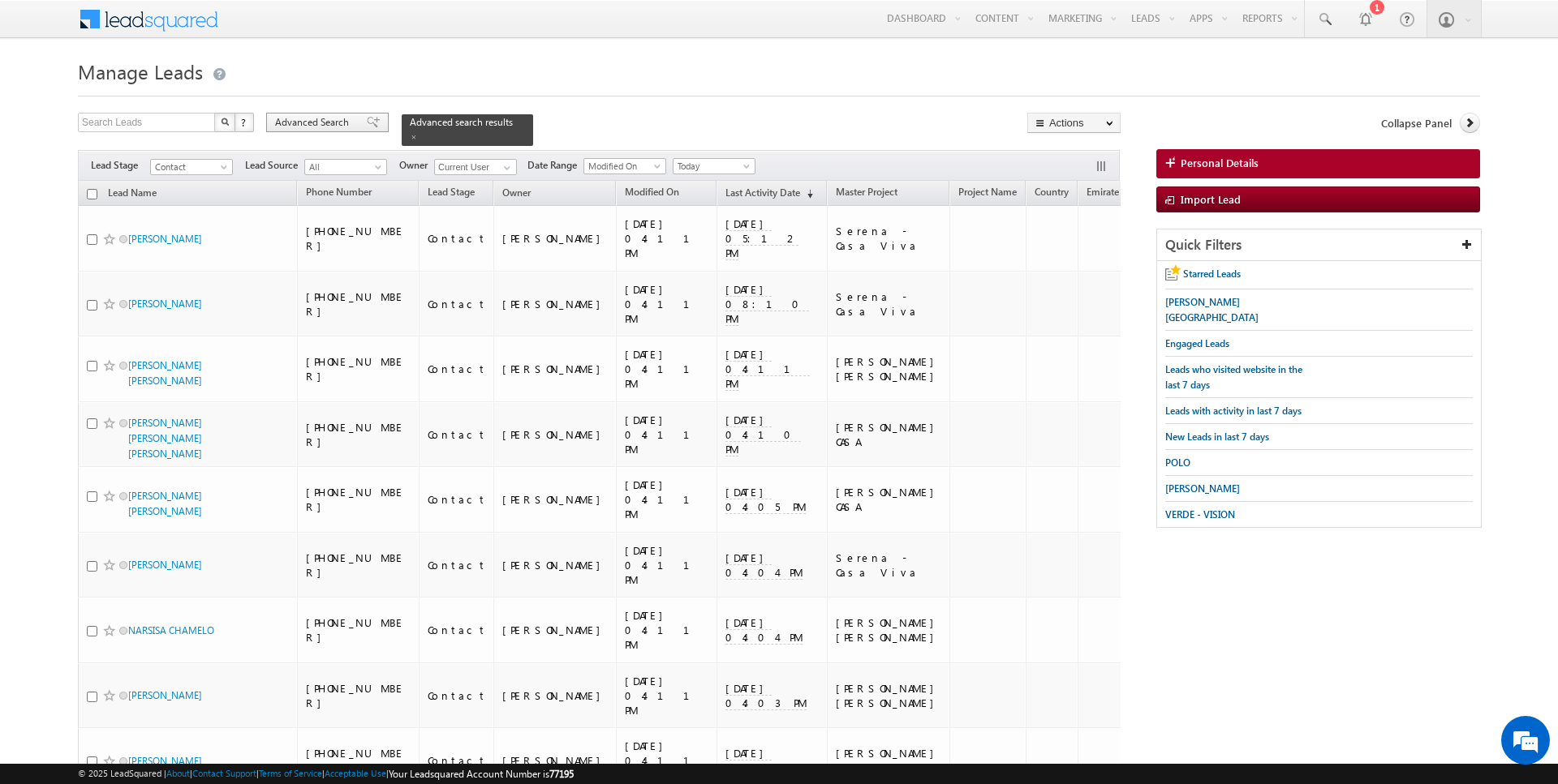
click at [329, 124] on span "Advanced Search" at bounding box center [314, 122] width 79 height 15
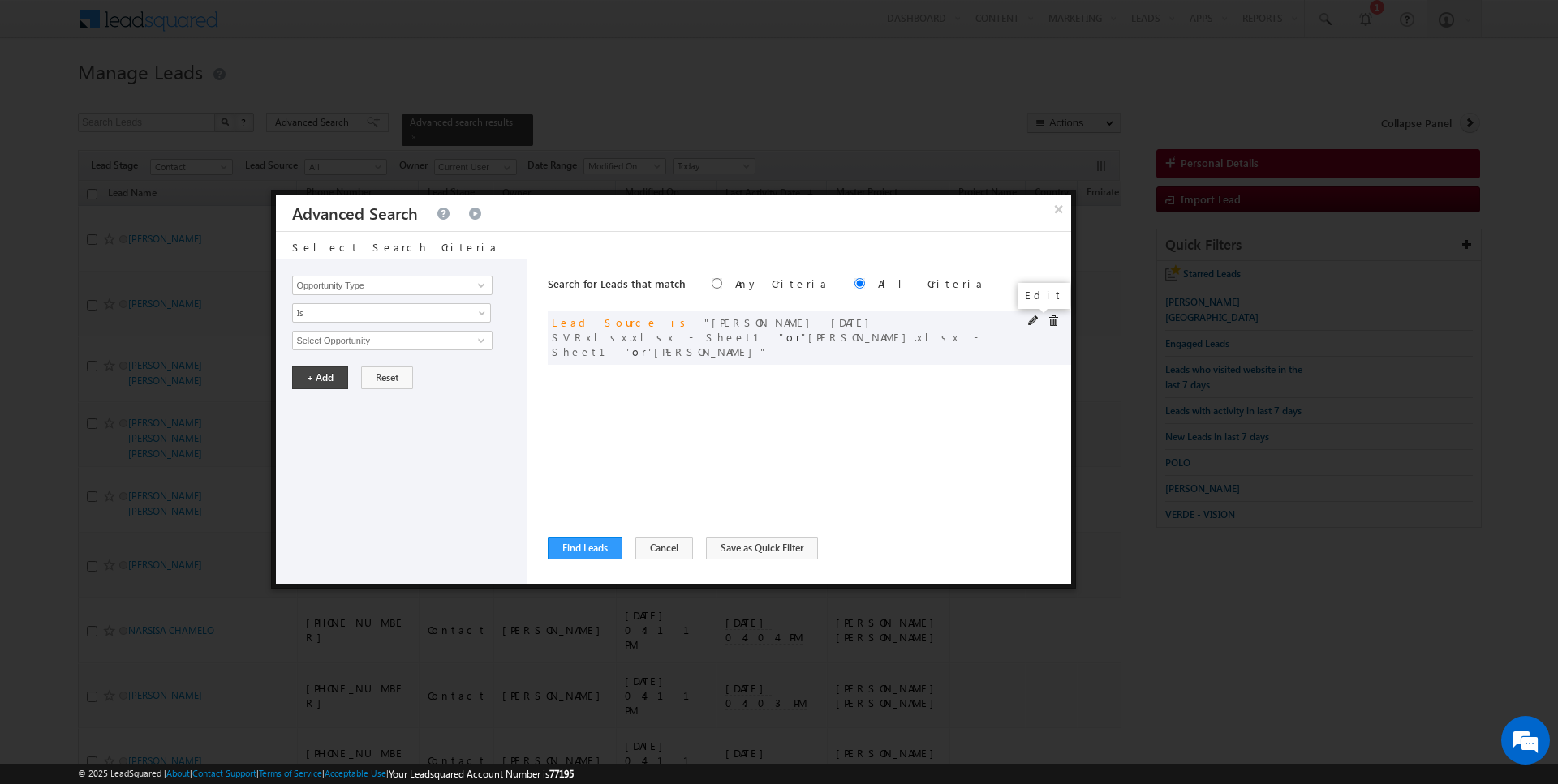
click at [1032, 325] on span at bounding box center [1033, 321] width 11 height 11
click at [380, 340] on span "3 selected" at bounding box center [384, 340] width 184 height 18
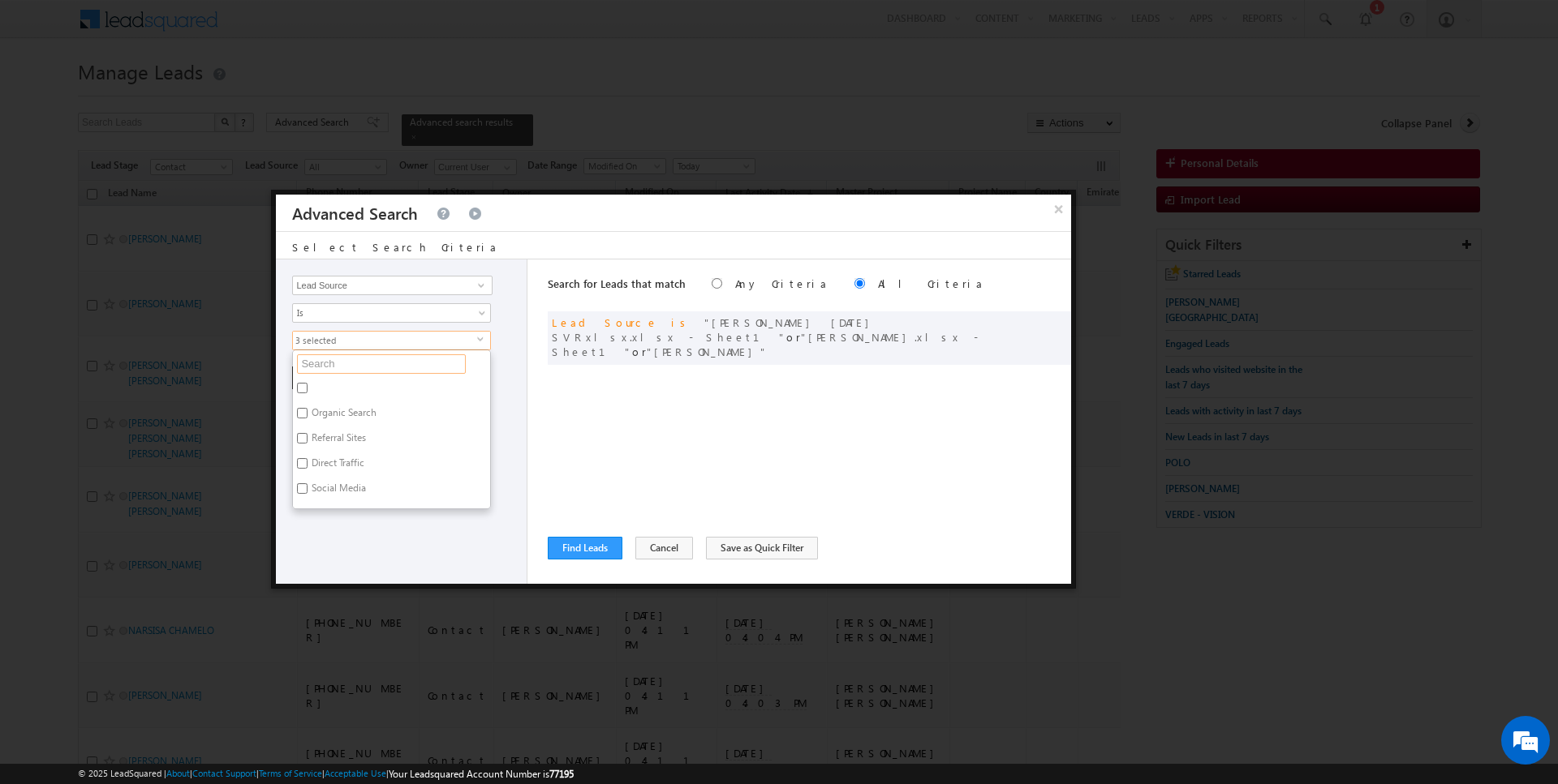
click at [331, 370] on input "text" at bounding box center [381, 364] width 168 height 19
click at [307, 396] on label "Serena.xlsx - Sheet1" at bounding box center [375, 390] width 165 height 25
click at [307, 393] on input "Serena.xlsx - Sheet1" at bounding box center [302, 388] width 10 height 10
click at [307, 416] on label "Serena" at bounding box center [346, 416] width 108 height 25
click at [307, 416] on input "Serena" at bounding box center [302, 413] width 10 height 10
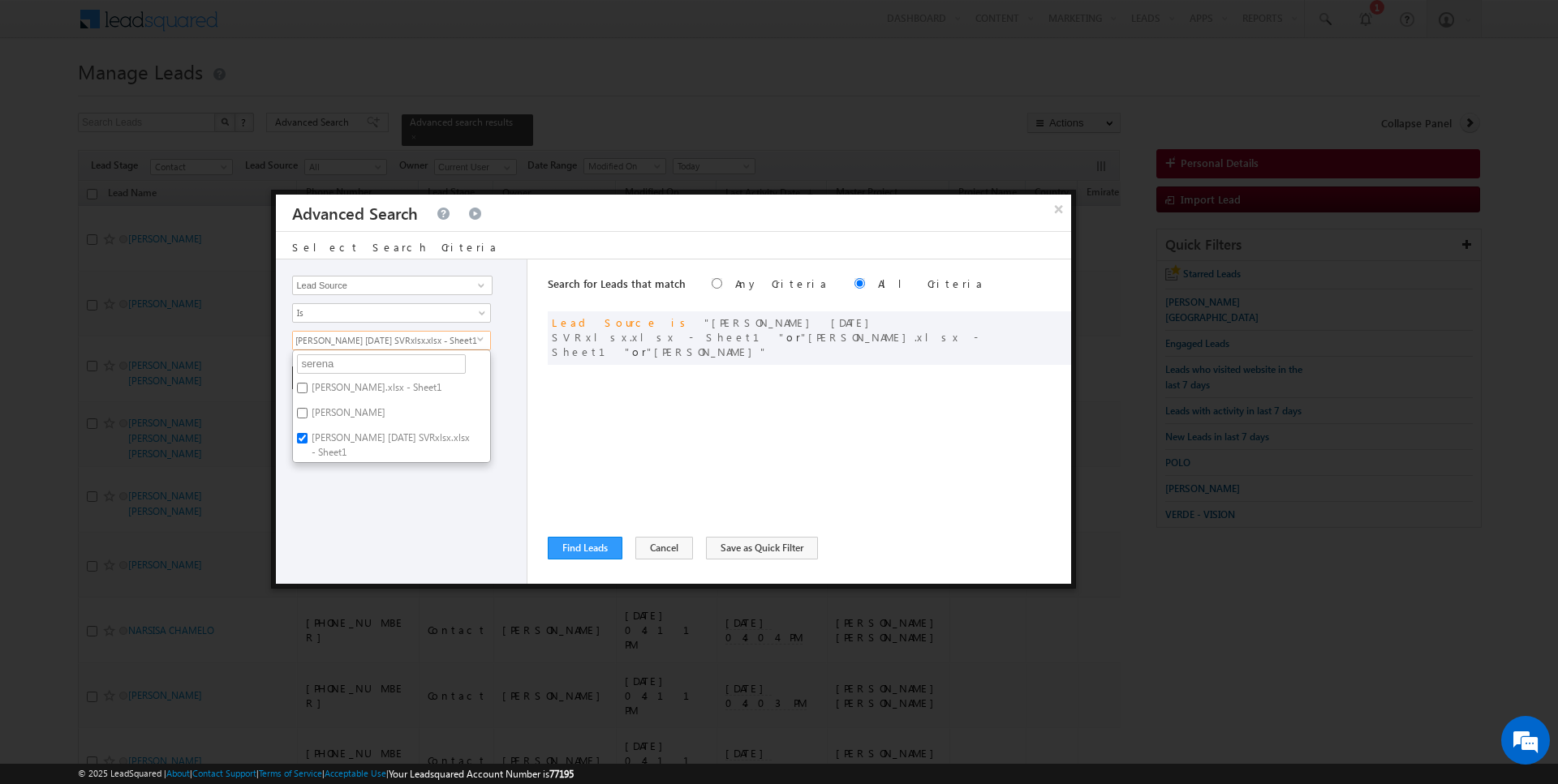
click at [308, 440] on label "Serena F April 2024 SVRxlsx.xlsx - Sheet1" at bounding box center [391, 445] width 197 height 34
click at [307, 440] on input "Serena F April 2024 SVRxlsx.xlsx - Sheet1" at bounding box center [302, 438] width 10 height 10
click at [351, 499] on div "Opportunity Type Lead Activity Task Sales Group Prospect Id Address 1 Address 2…" at bounding box center [402, 421] width 252 height 325
click at [346, 344] on span "None Selected" at bounding box center [384, 340] width 184 height 18
click at [344, 361] on input "serena" at bounding box center [381, 364] width 168 height 19
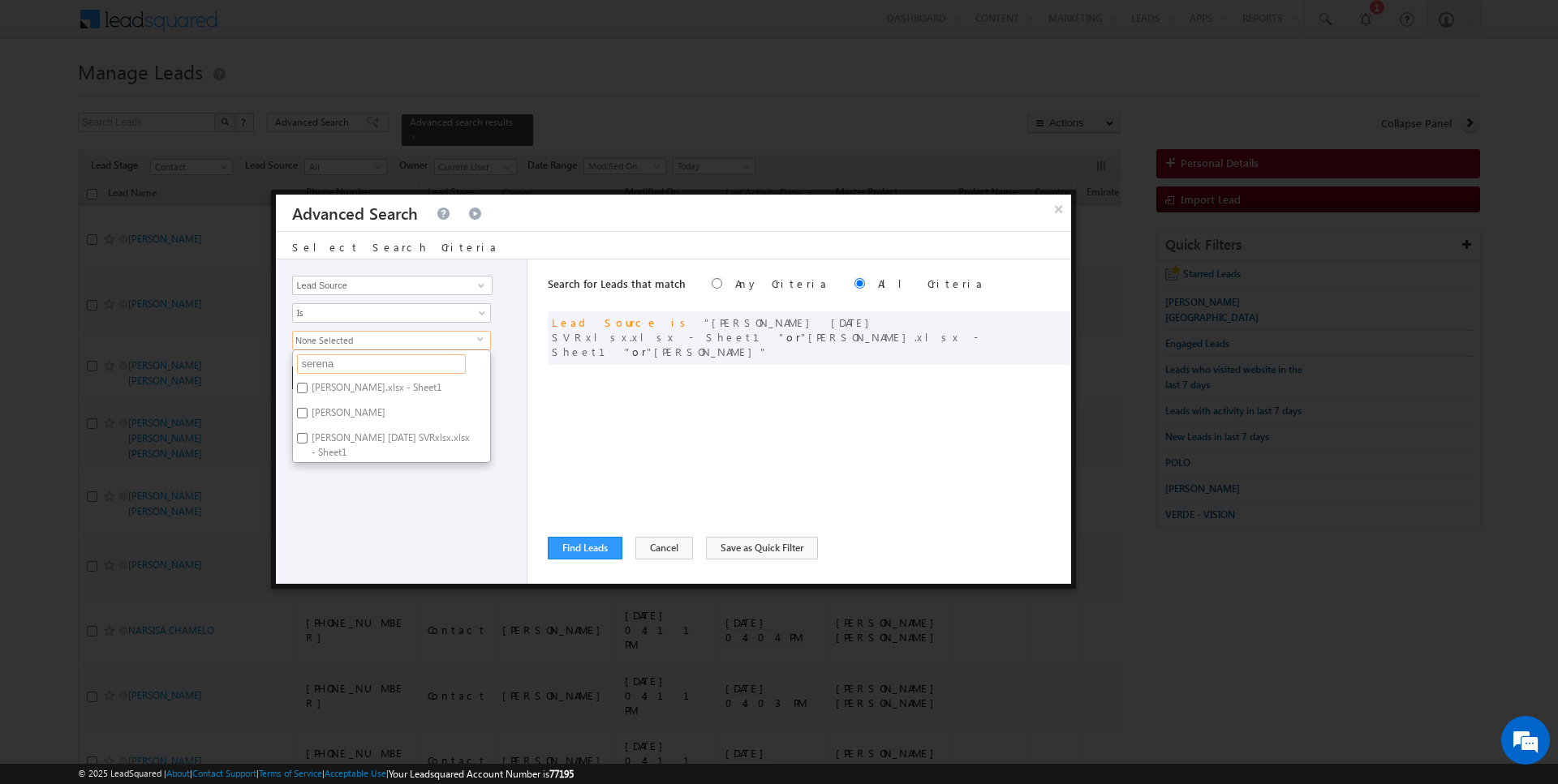
click at [344, 361] on input "serena" at bounding box center [381, 364] width 168 height 19
click at [355, 385] on label "La Tilia - Villanova" at bounding box center [375, 390] width 165 height 25
click at [307, 385] on input "La Tilia - Villanova" at bounding box center [302, 388] width 10 height 10
click at [355, 435] on div "Opportunity Type Lead Activity Task Sales Group Prospect Id Address 1 Address 2…" at bounding box center [402, 421] width 252 height 325
click at [332, 378] on button "+ Add" at bounding box center [319, 378] width 56 height 23
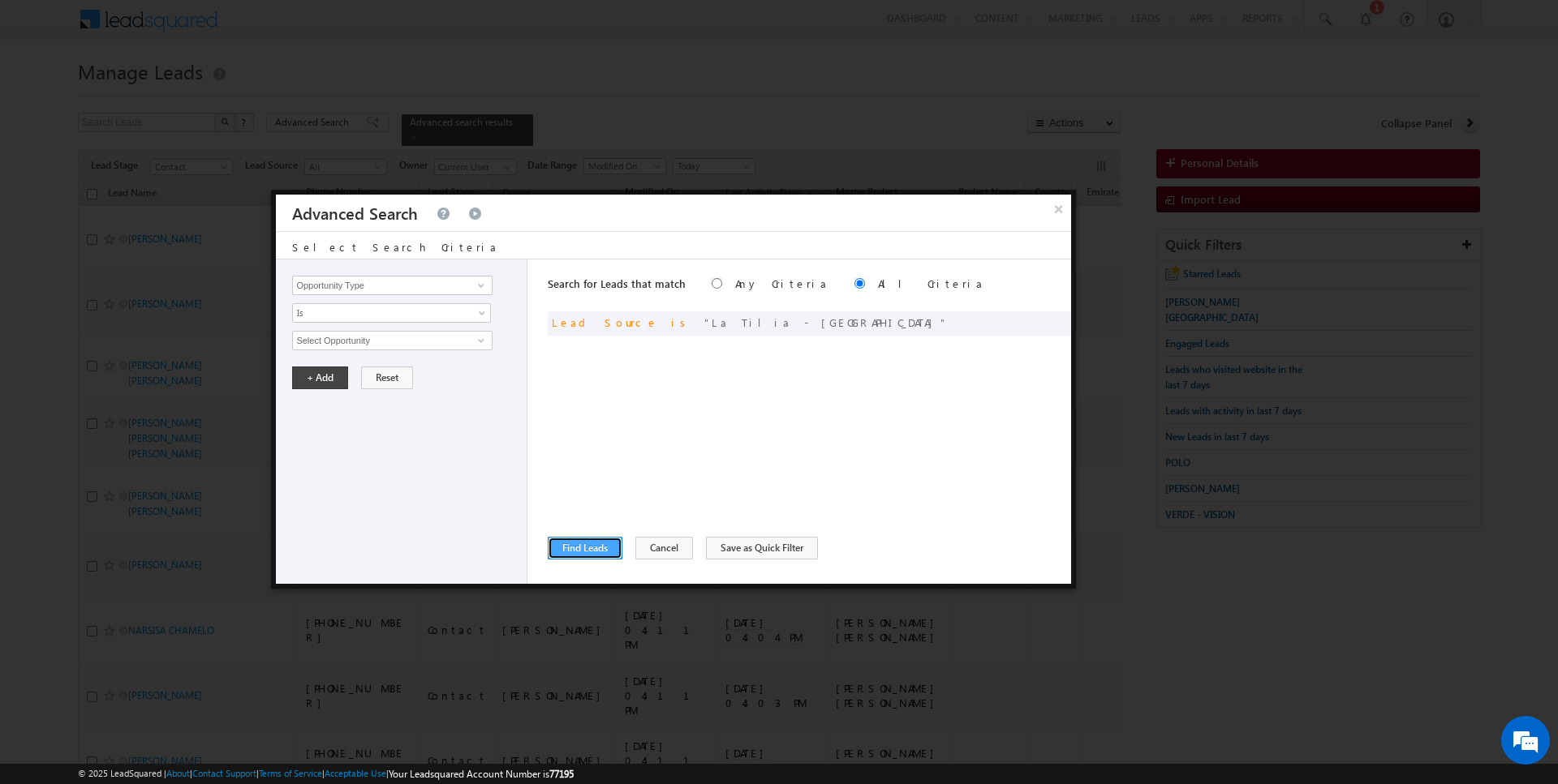
click at [567, 545] on button "Find Leads" at bounding box center [585, 548] width 75 height 23
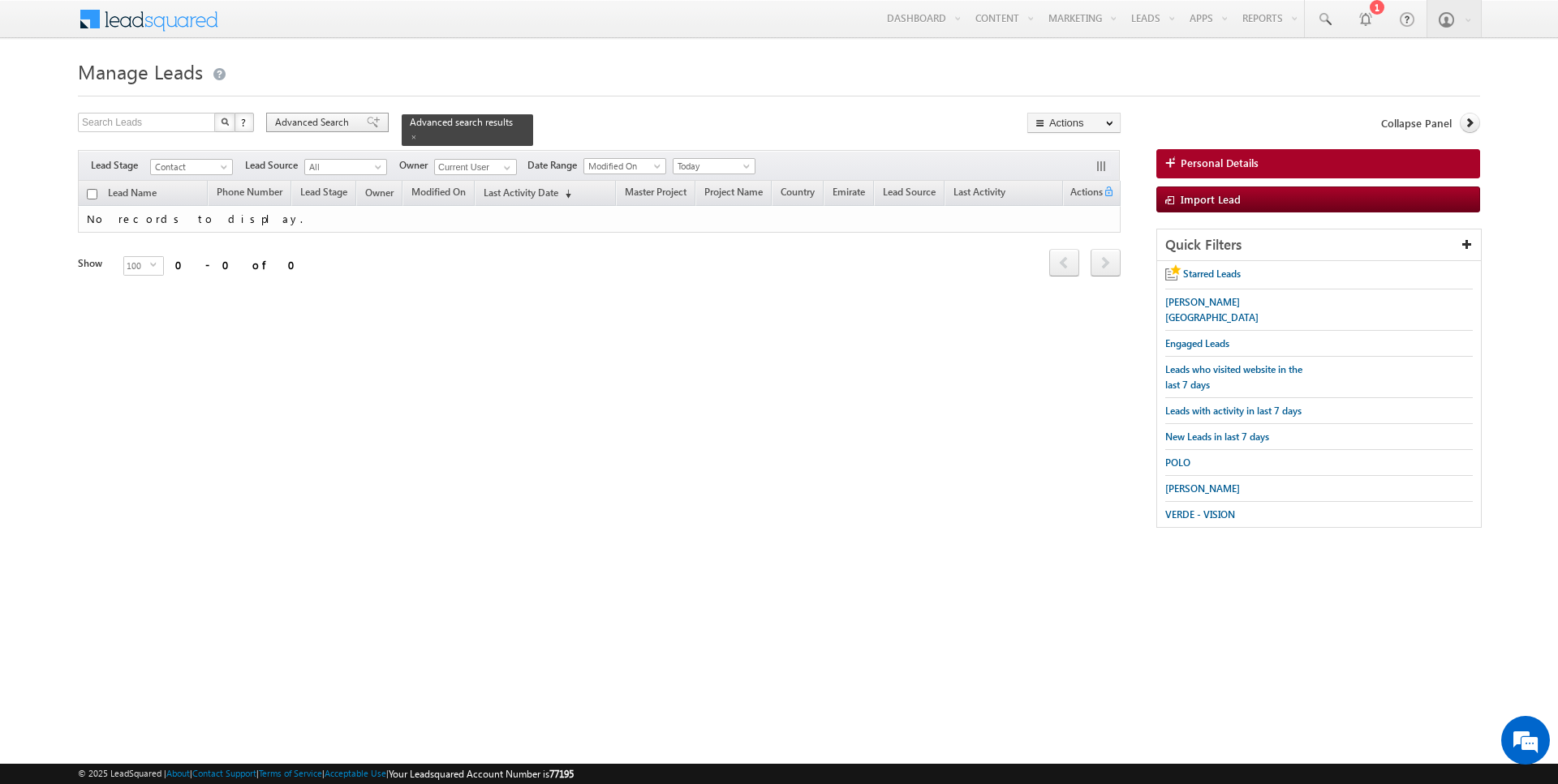
click at [335, 119] on span "Advanced Search" at bounding box center [314, 122] width 79 height 15
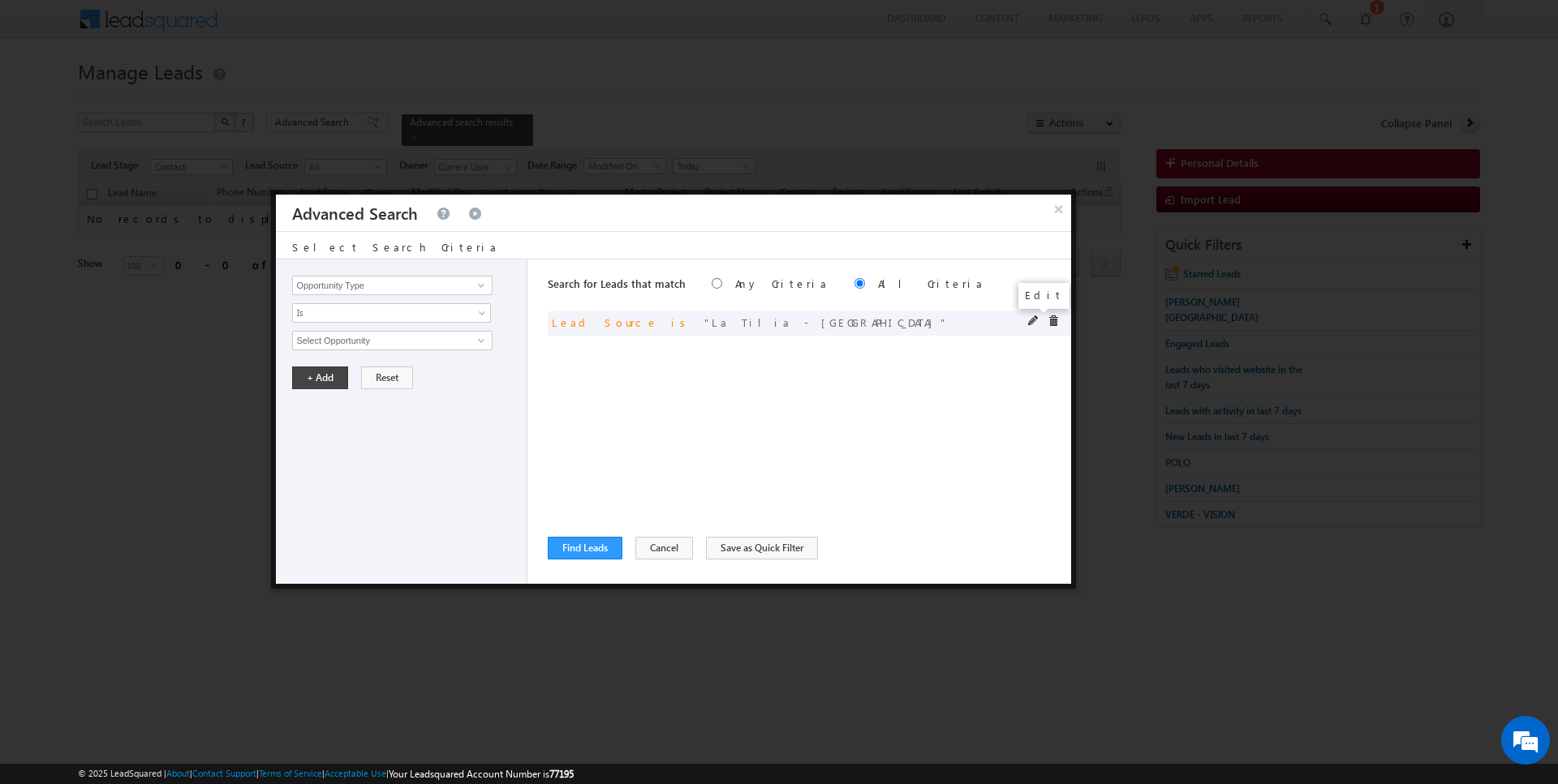
click at [1037, 318] on span at bounding box center [1033, 321] width 11 height 11
click at [382, 336] on span "La Tilia - Villanova" at bounding box center [384, 340] width 184 height 18
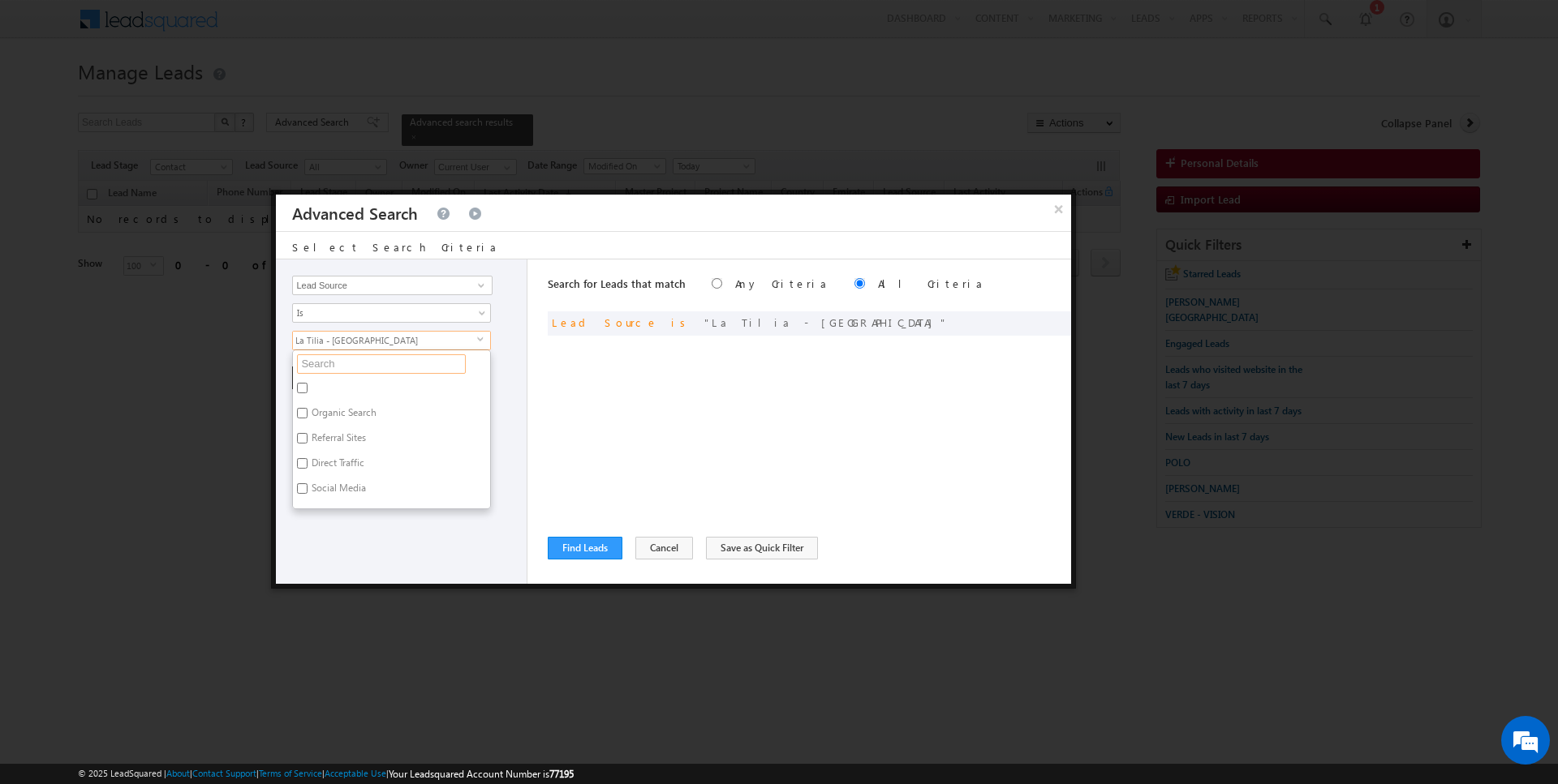
click at [344, 359] on input "text" at bounding box center [381, 364] width 168 height 19
click at [336, 446] on label "FAIRWAY VILLAS .xlsx - Sheet1" at bounding box center [375, 458] width 165 height 25
click at [307, 451] on input "FAIRWAY VILLAS .xlsx - Sheet1" at bounding box center [302, 455] width 10 height 10
click at [357, 446] on label "FAIRWAY VILLAS .xlsx - Sheet1" at bounding box center [375, 458] width 165 height 25
click at [307, 451] on input "FAIRWAY VILLAS .xlsx - Sheet1" at bounding box center [302, 455] width 10 height 10
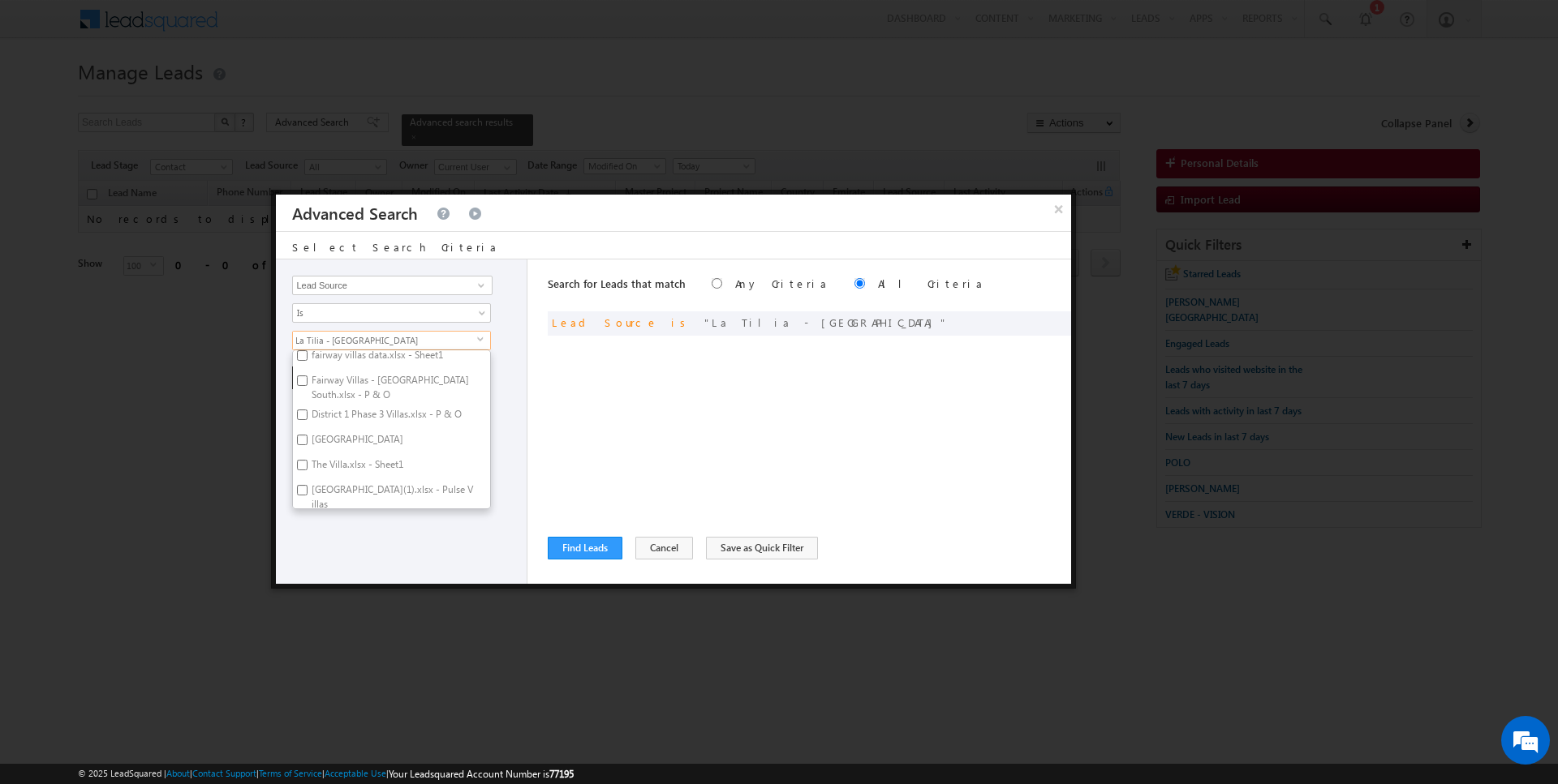
click at [346, 429] on label "Villa Nova" at bounding box center [355, 442] width 127 height 25
click at [307, 435] on input "Villa Nova" at bounding box center [302, 440] width 10 height 10
click at [336, 511] on label "La Tilia - Villanova" at bounding box center [375, 523] width 165 height 25
click at [307, 516] on input "La Tilia - Villanova" at bounding box center [302, 520] width 10 height 10
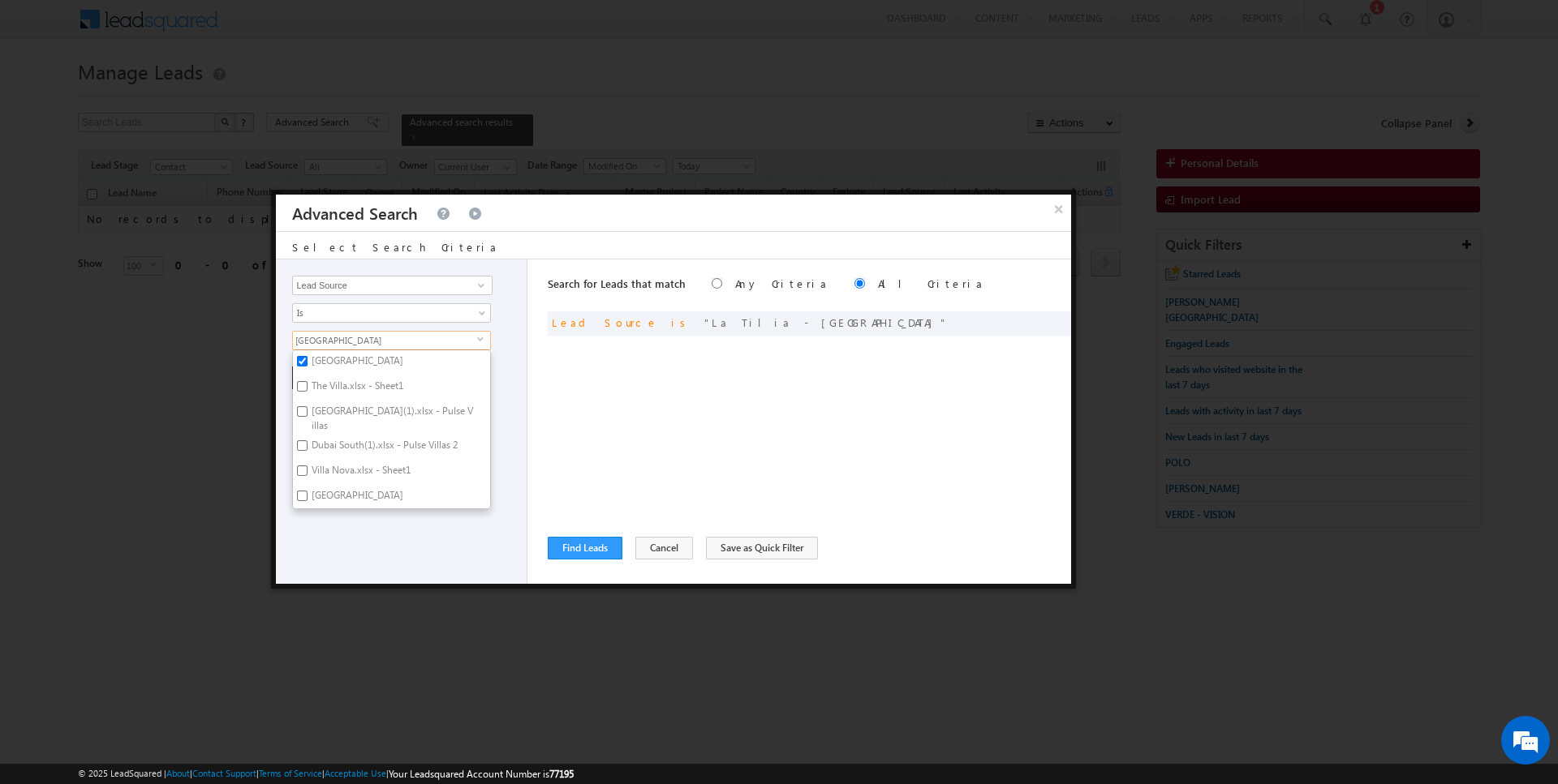
click at [352, 541] on div "Opportunity Type Lead Activity Task Sales Group Prospect Id Address 1 Address 2…" at bounding box center [402, 421] width 252 height 325
click at [318, 371] on button "+ Add" at bounding box center [319, 378] width 56 height 23
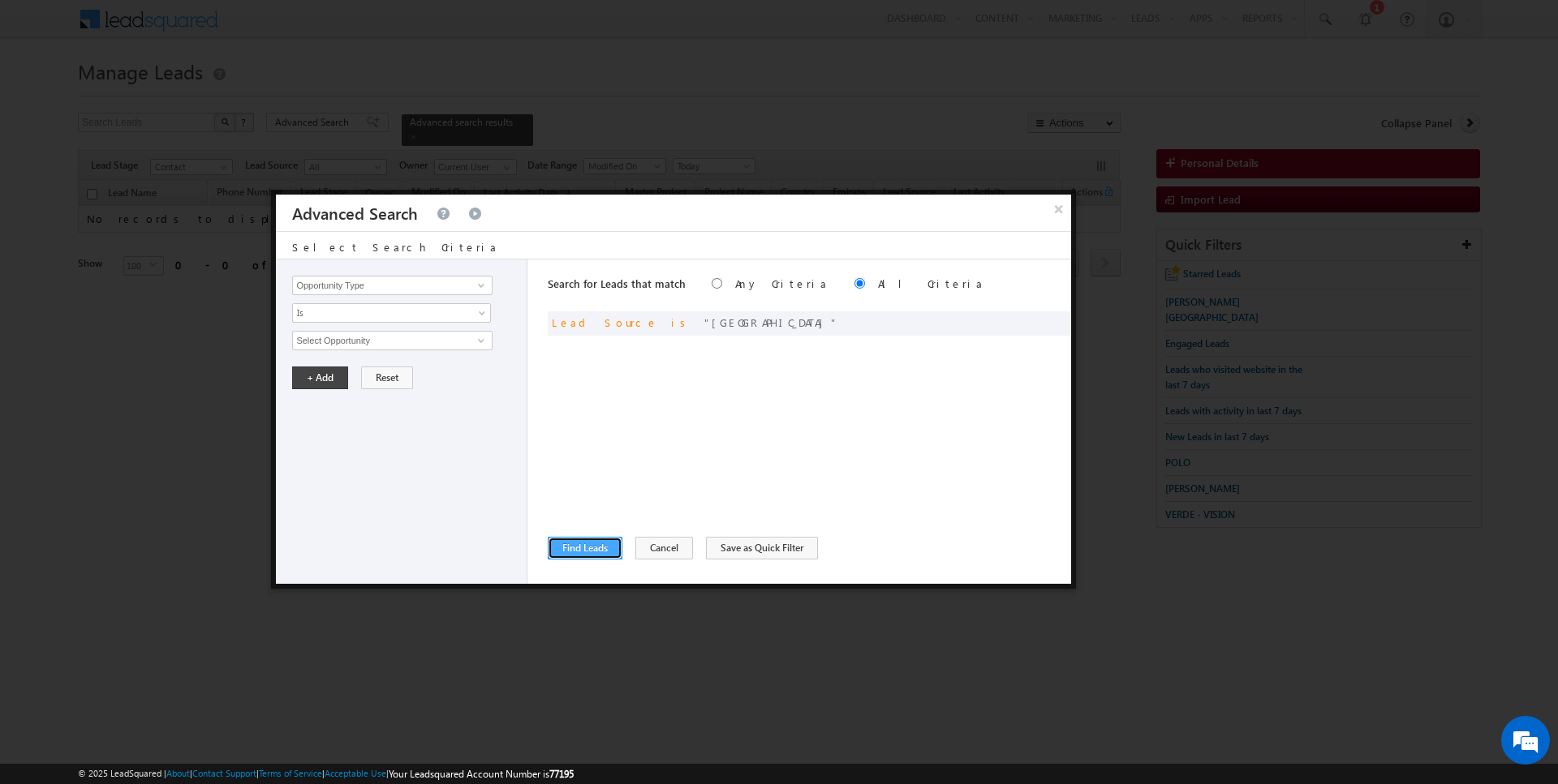
click at [585, 555] on button "Find Leads" at bounding box center [585, 548] width 75 height 23
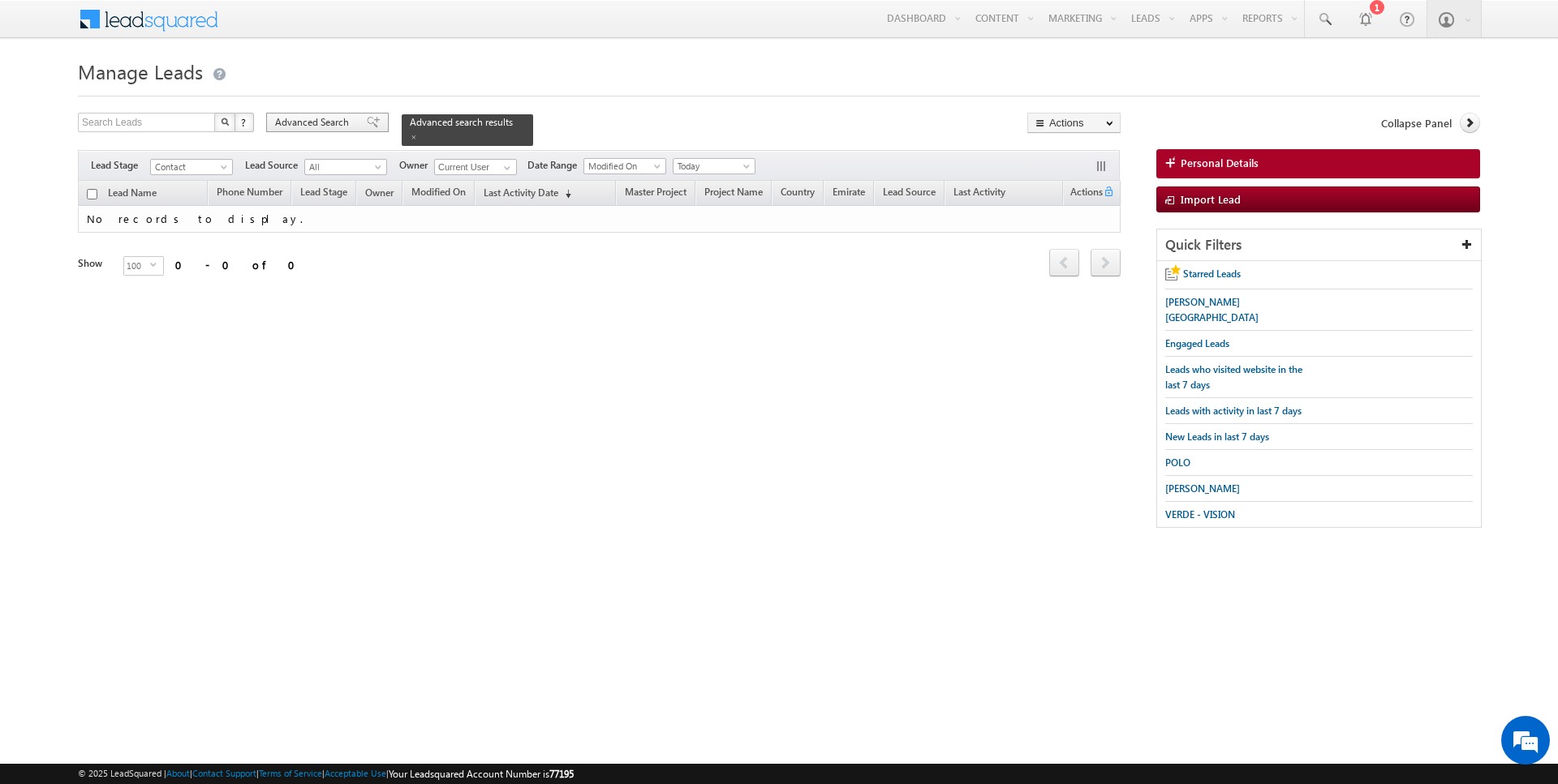
click at [334, 128] on span "Advanced Search" at bounding box center [314, 122] width 79 height 15
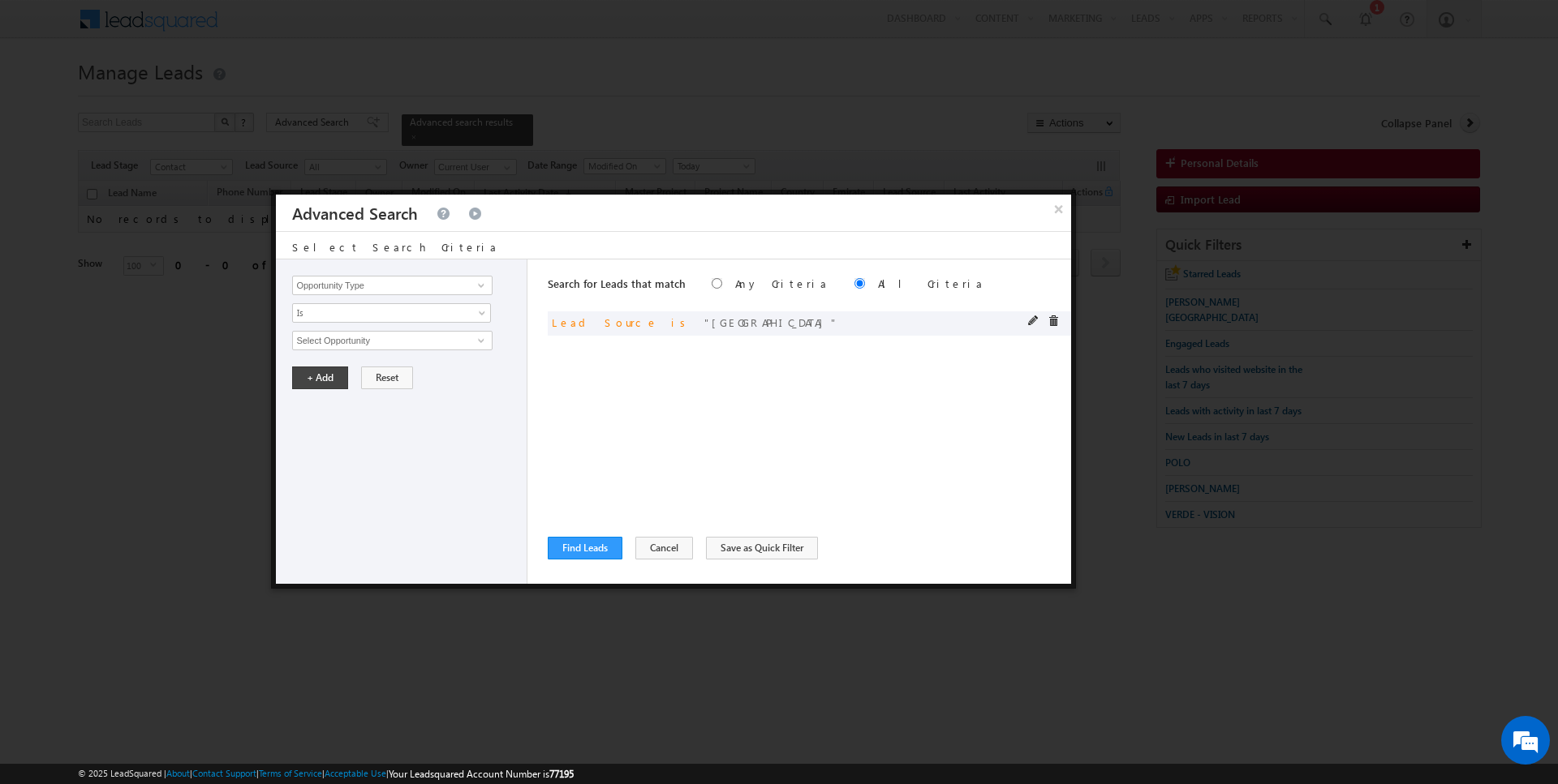
click at [1040, 317] on div at bounding box center [1047, 323] width 39 height 15
click at [1031, 318] on span at bounding box center [1033, 321] width 11 height 11
click at [370, 342] on span "Villa Nova" at bounding box center [384, 340] width 184 height 18
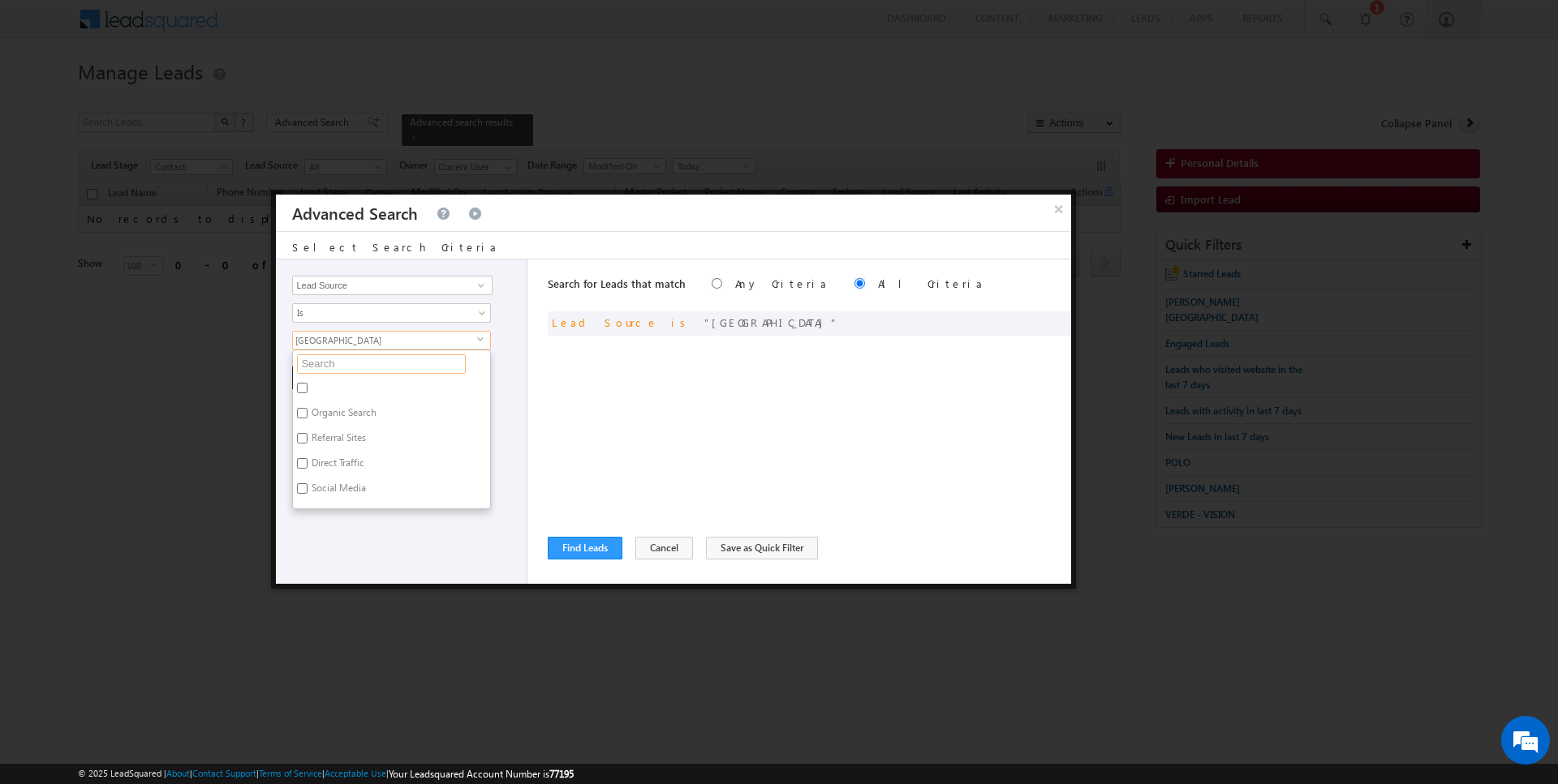
click at [338, 364] on input "text" at bounding box center [381, 364] width 168 height 19
click at [334, 384] on label "Villa Nova.xlsx - Sheet1" at bounding box center [359, 390] width 134 height 25
click at [307, 384] on input "Villa Nova.xlsx - Sheet1" at bounding box center [302, 388] width 10 height 10
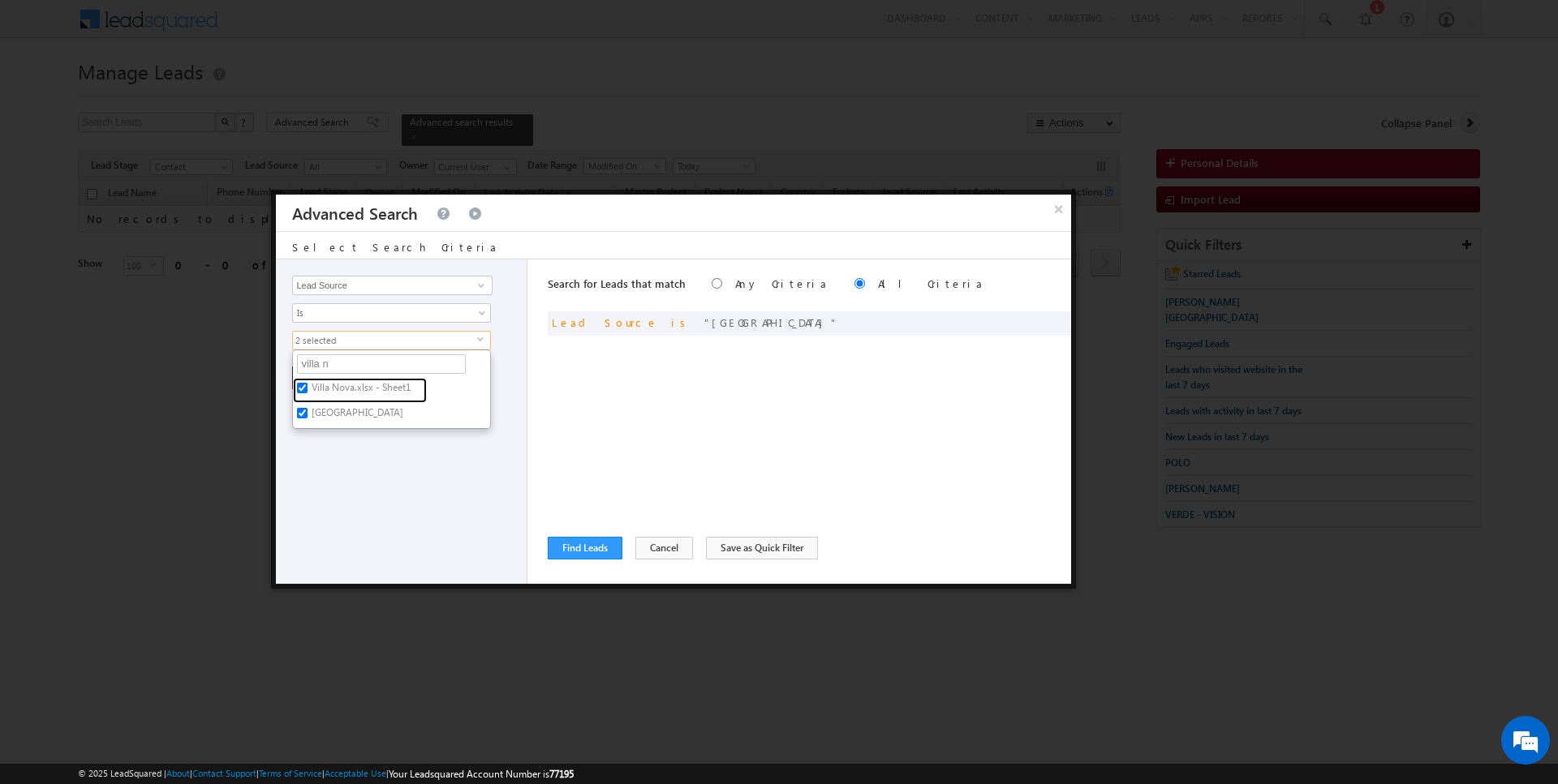
click at [334, 384] on label "Villa Nova.xlsx - Sheet1" at bounding box center [359, 390] width 134 height 25
click at [307, 384] on input "Villa Nova.xlsx - Sheet1" at bounding box center [302, 388] width 10 height 10
click at [334, 409] on label "Villa Nova" at bounding box center [355, 416] width 127 height 25
click at [307, 409] on input "Villa Nova" at bounding box center [302, 413] width 10 height 10
click at [339, 360] on input "villa n" at bounding box center [381, 364] width 168 height 19
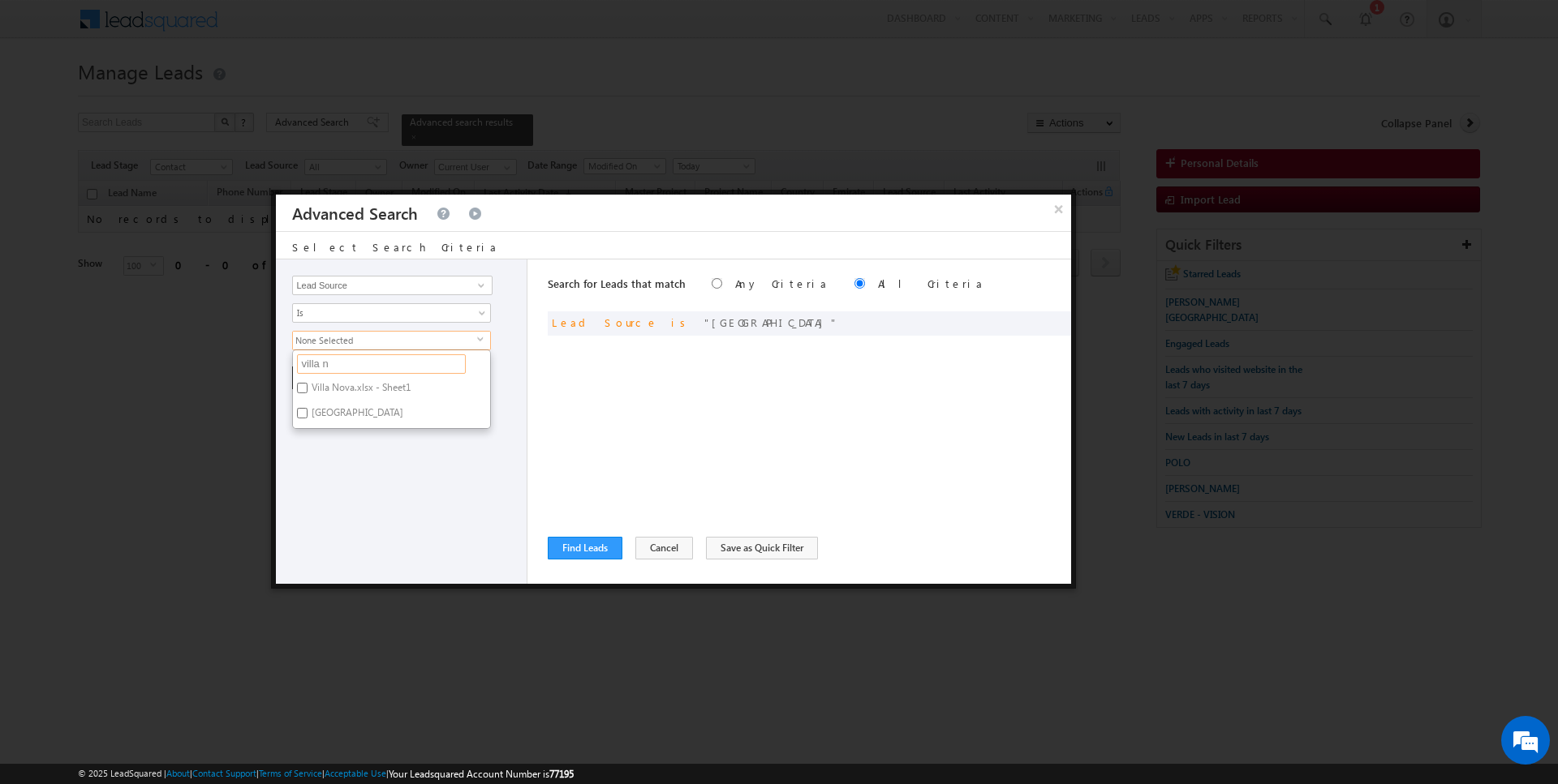
click at [339, 360] on input "villa n" at bounding box center [381, 364] width 168 height 19
click at [336, 383] on label "Damac Hills 2" at bounding box center [339, 390] width 93 height 25
click at [307, 383] on input "Damac Hills 2" at bounding box center [302, 388] width 10 height 10
click at [629, 436] on div "Search for Leads that match Any Criteria All Criteria Note that the current tri…" at bounding box center [809, 421] width 523 height 325
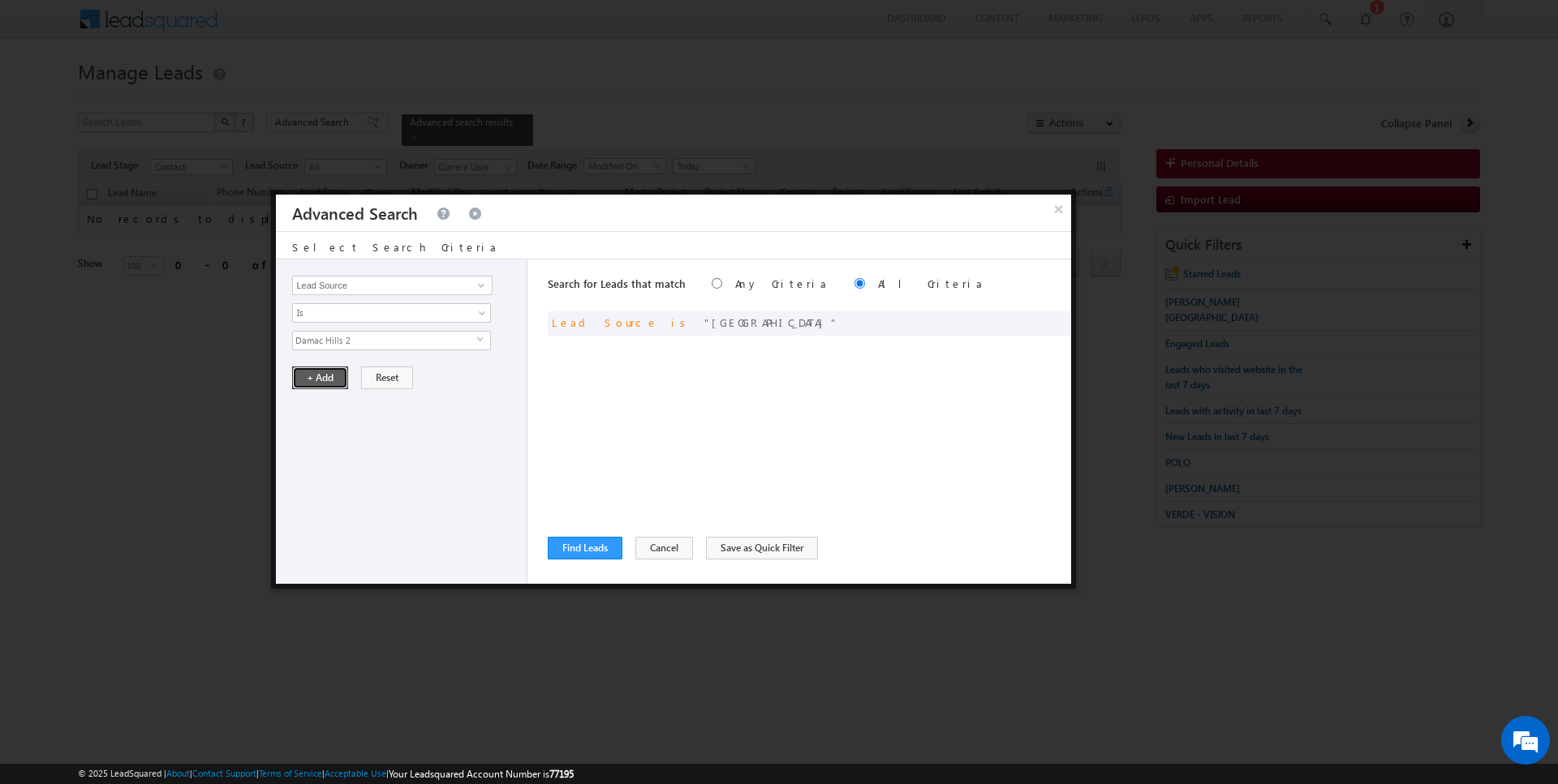
click at [313, 380] on button "+ Add" at bounding box center [319, 378] width 56 height 23
click at [572, 548] on button "Find Leads" at bounding box center [585, 548] width 75 height 23
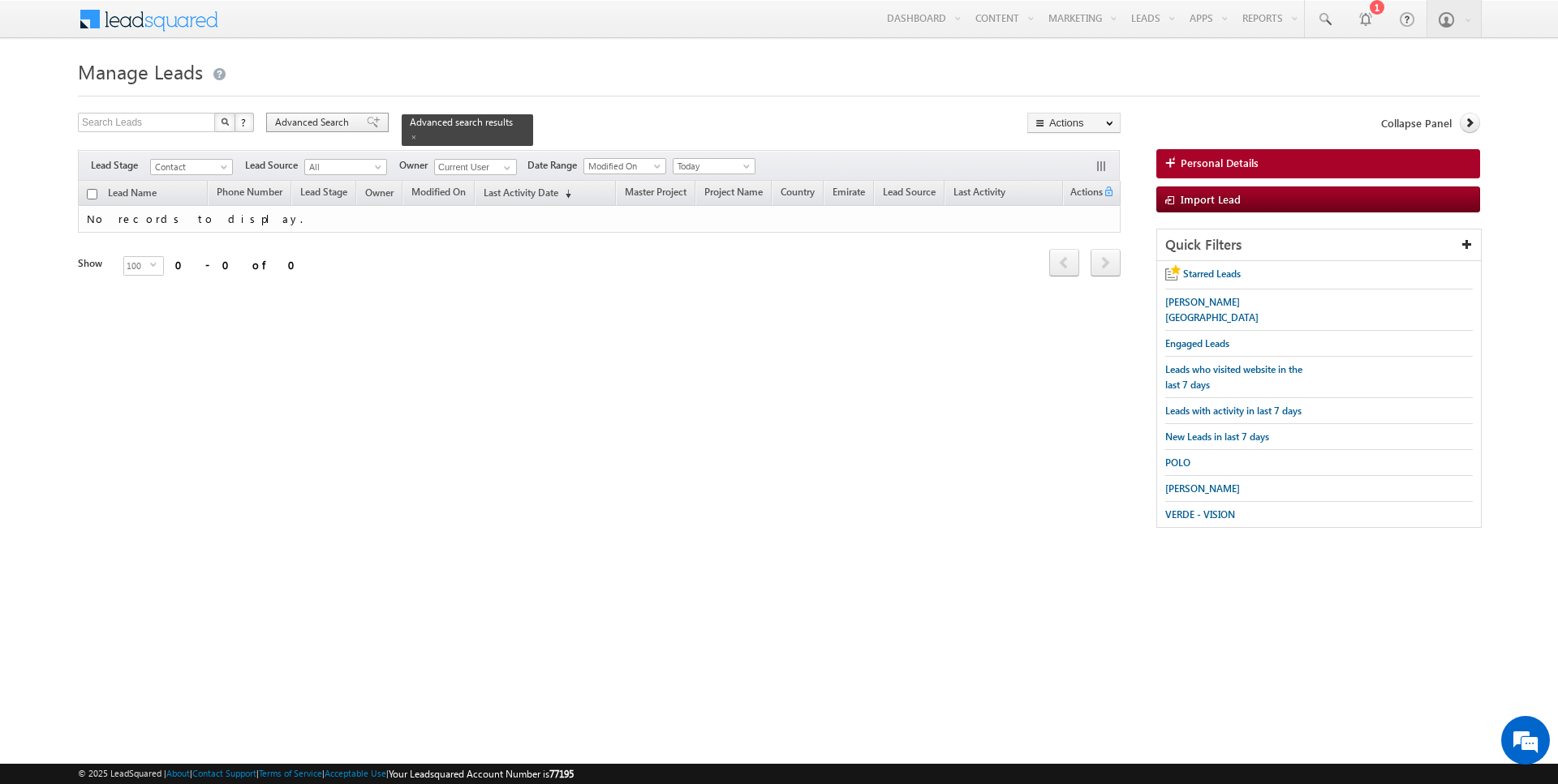
click at [320, 121] on span "Advanced Search" at bounding box center [314, 122] width 79 height 15
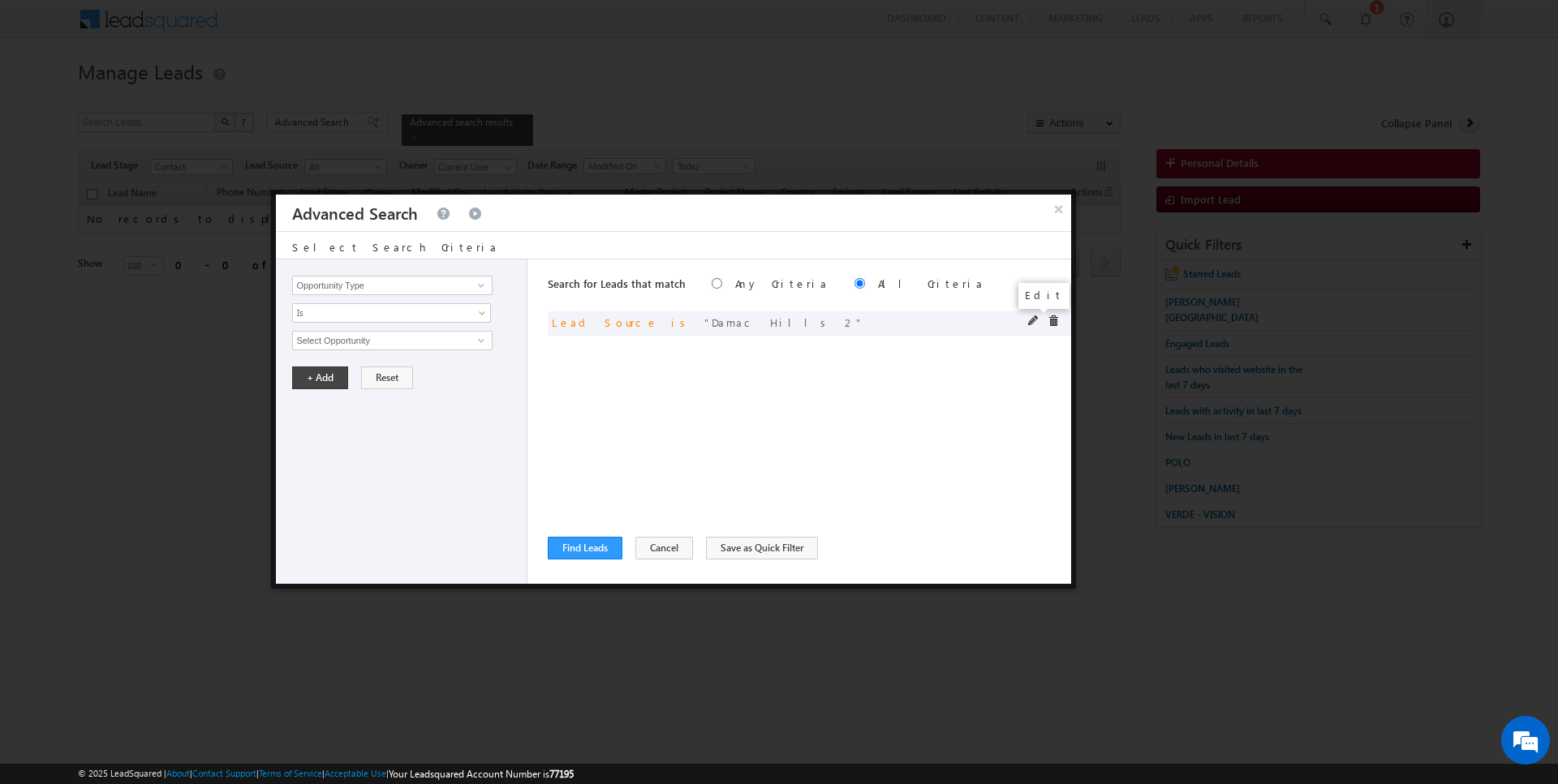
click at [1028, 323] on span at bounding box center [1033, 321] width 11 height 11
click at [399, 340] on span "Damac Hills 2" at bounding box center [384, 340] width 184 height 18
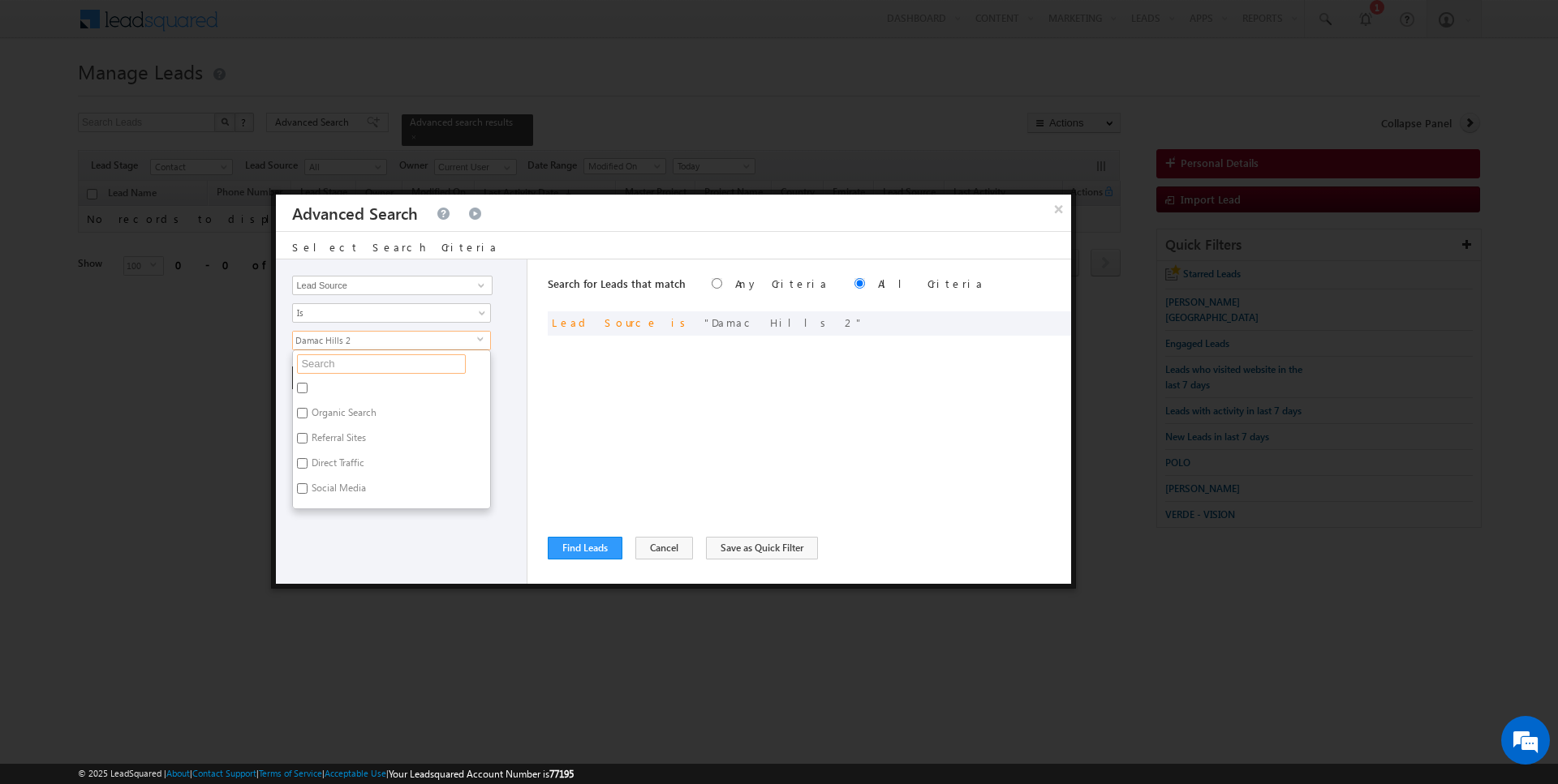
click at [368, 361] on input "text" at bounding box center [381, 364] width 168 height 19
click at [354, 502] on label "Damac Hills 2" at bounding box center [339, 514] width 93 height 25
click at [307, 507] on input "Damac Hills 2" at bounding box center [302, 512] width 10 height 10
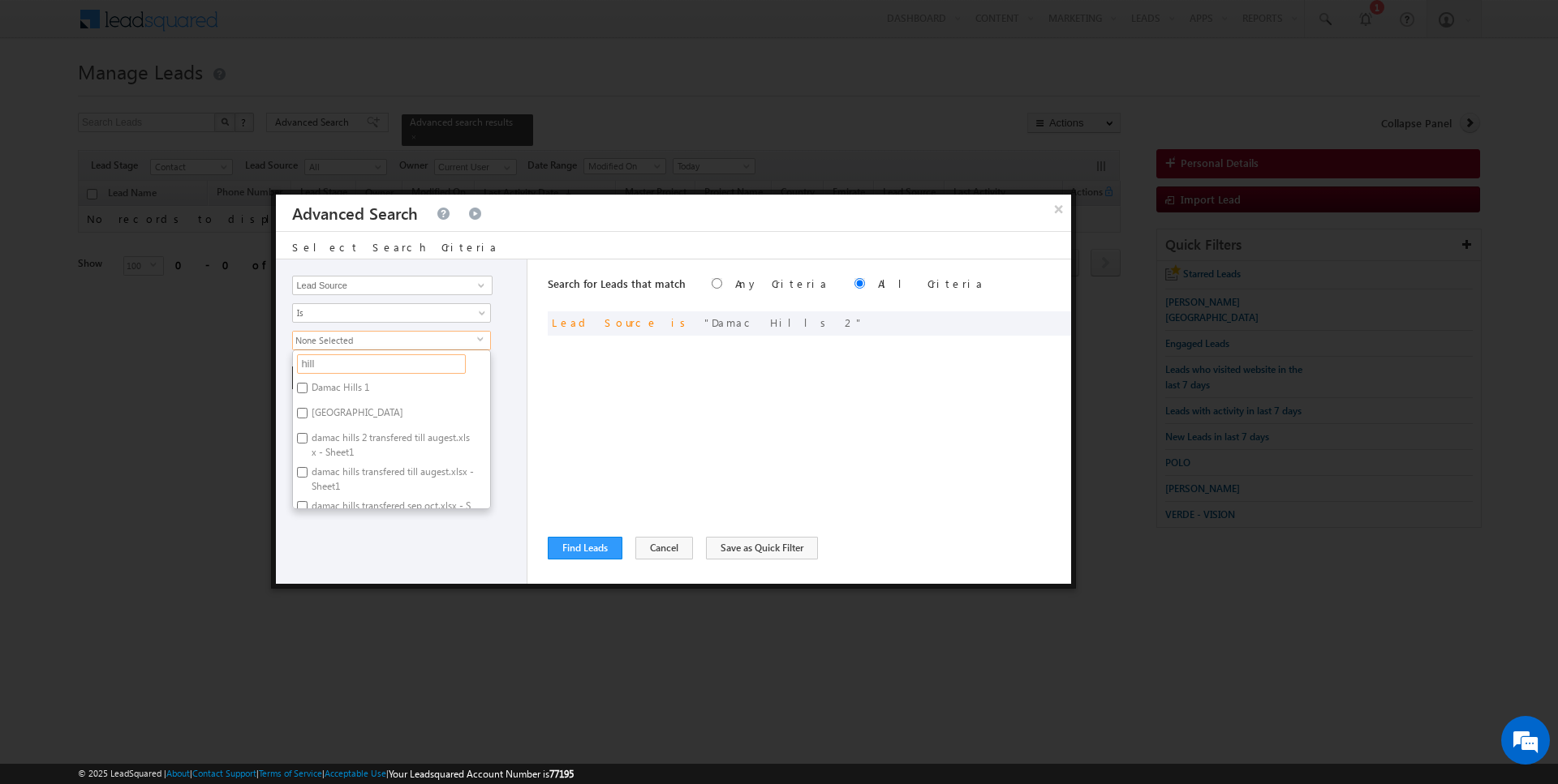
click at [393, 363] on input "hill" at bounding box center [381, 364] width 168 height 19
click at [573, 409] on div "Search for Leads that match Any Criteria All Criteria Note that the current tri…" at bounding box center [809, 421] width 523 height 325
click at [368, 375] on button "Reset" at bounding box center [387, 378] width 52 height 23
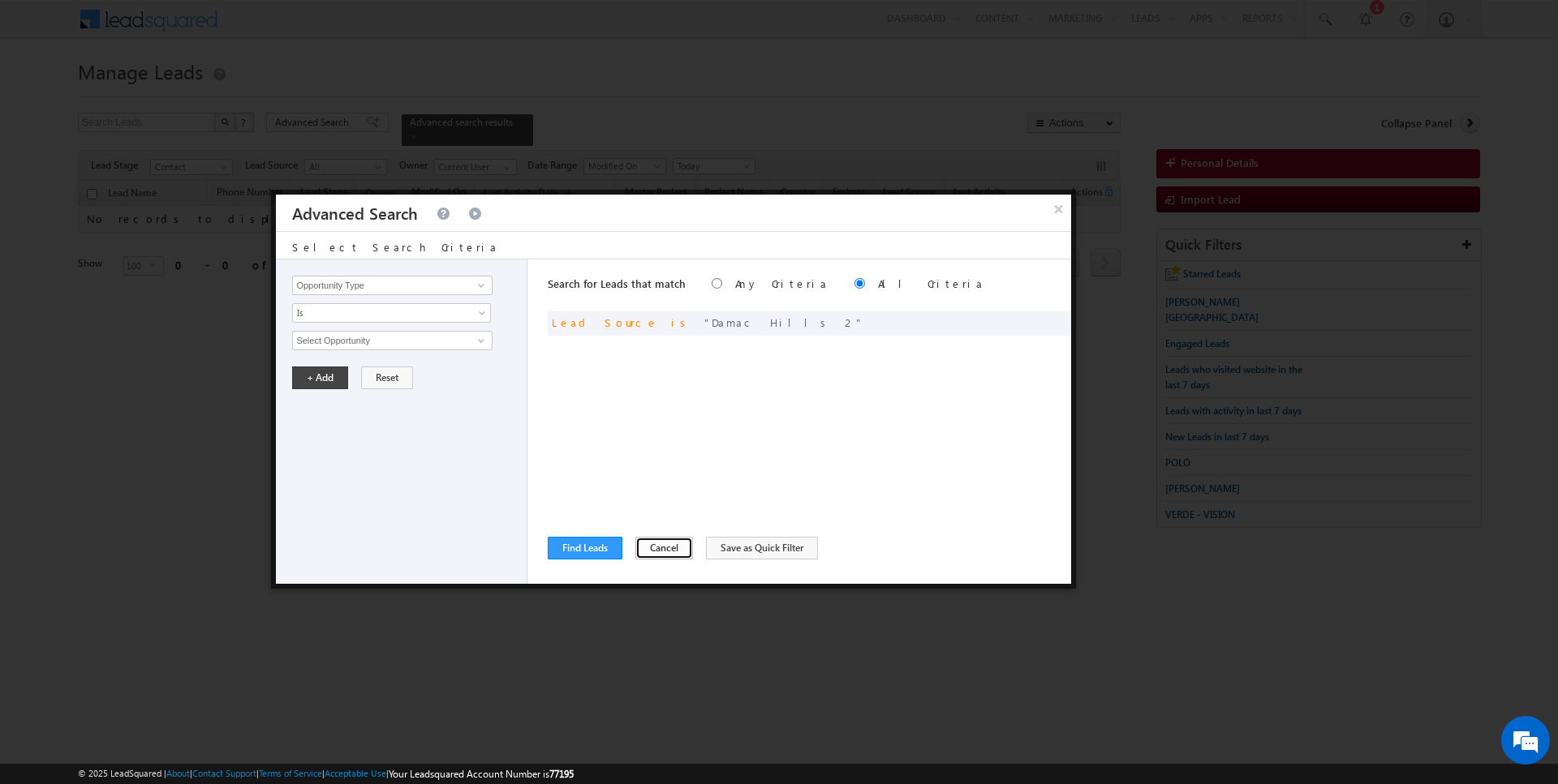
click at [653, 547] on button "Cancel" at bounding box center [664, 548] width 57 height 23
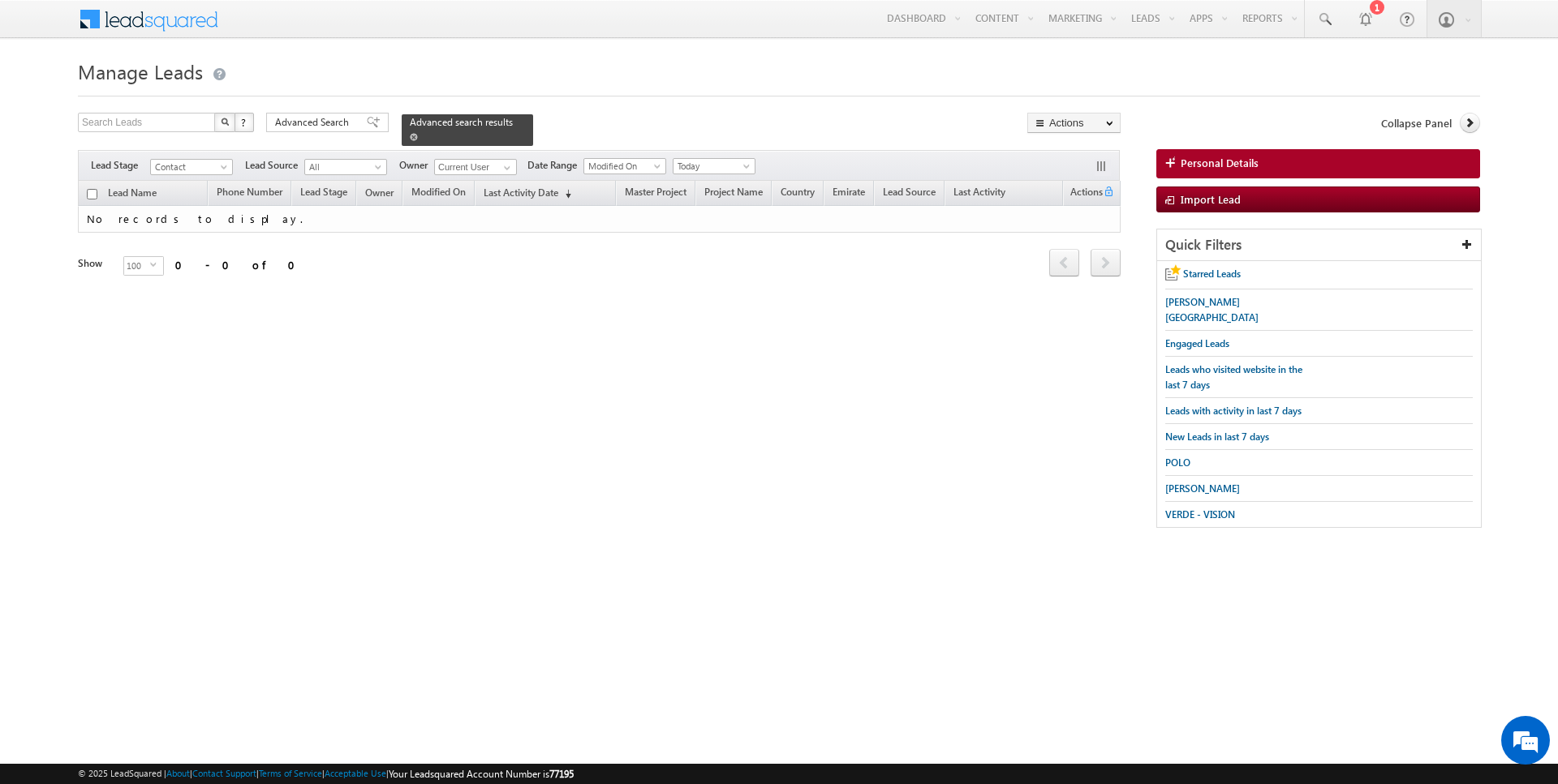
click at [410, 137] on span at bounding box center [414, 137] width 8 height 8
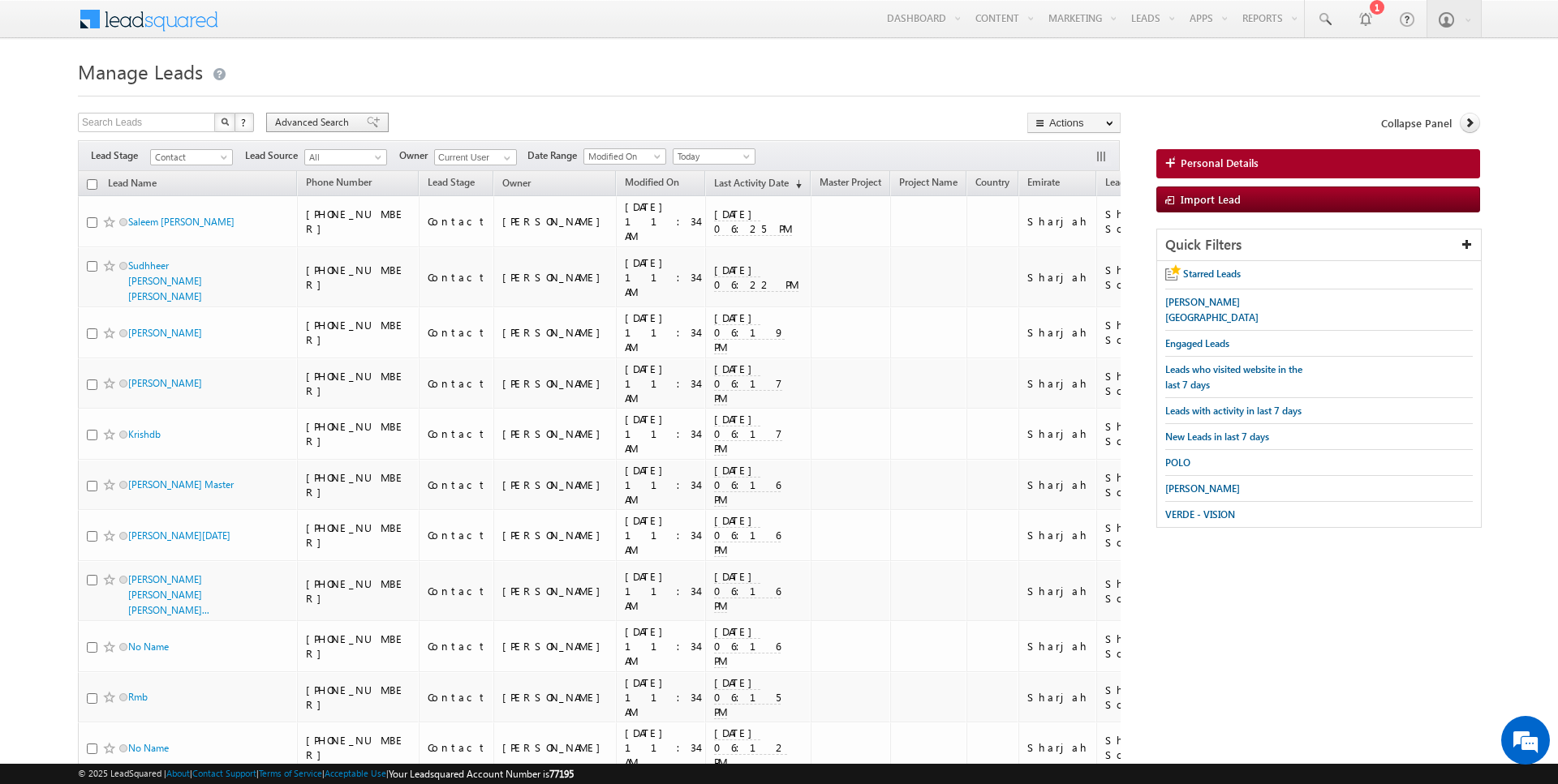
click at [337, 119] on span "Advanced Search" at bounding box center [314, 122] width 79 height 15
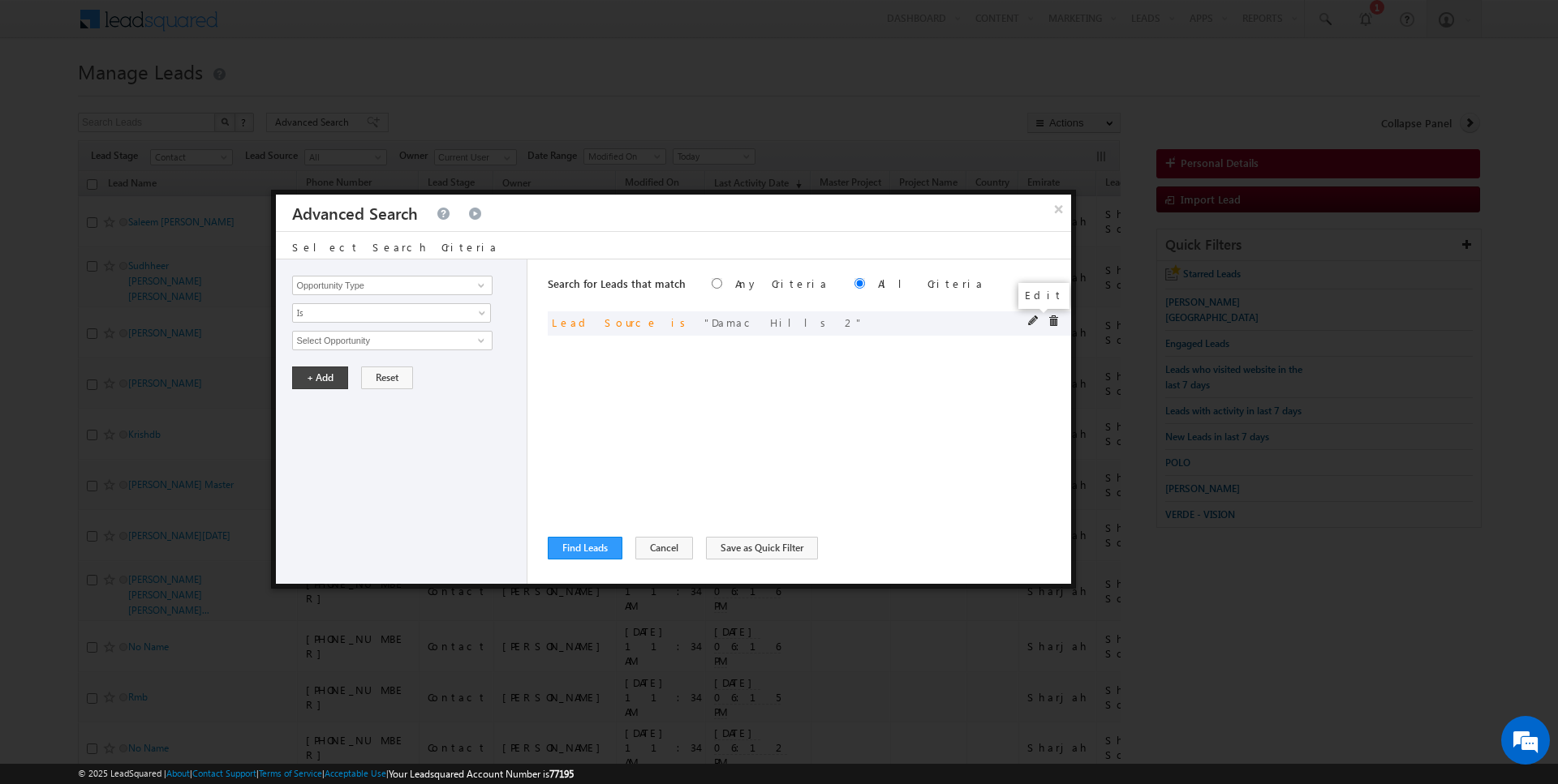
click at [1034, 319] on span at bounding box center [1033, 321] width 11 height 11
click at [334, 342] on span "Damac Hills 2" at bounding box center [384, 340] width 184 height 18
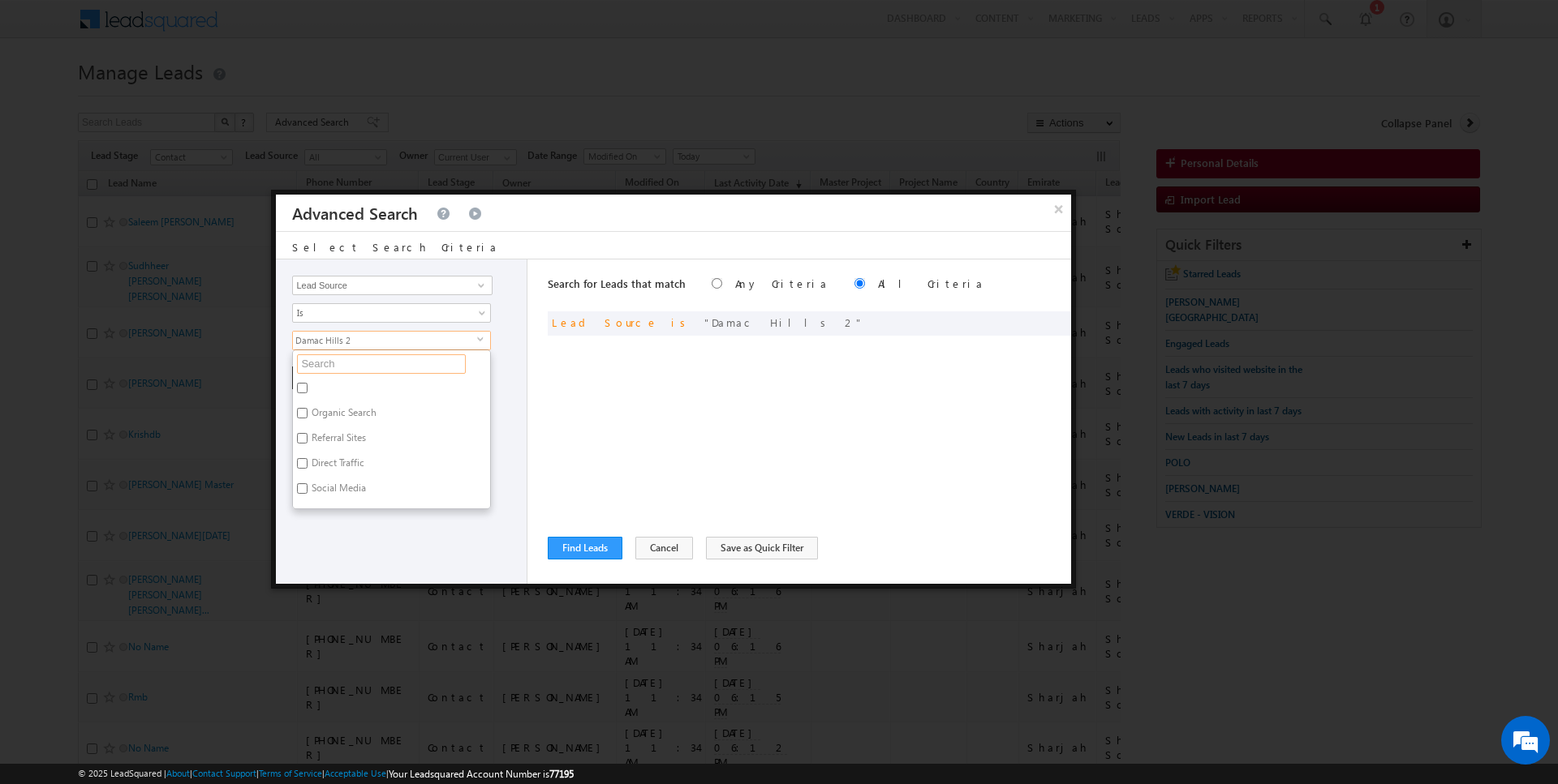
click at [357, 367] on input "text" at bounding box center [381, 364] width 168 height 19
click at [318, 384] on label "Damac Hills 1" at bounding box center [339, 390] width 93 height 25
click at [307, 384] on input "Damac Hills 1" at bounding box center [302, 388] width 10 height 10
click at [318, 384] on label "Damac Hills 1" at bounding box center [339, 390] width 93 height 25
click at [307, 384] on input "Damac Hills 1" at bounding box center [302, 388] width 10 height 10
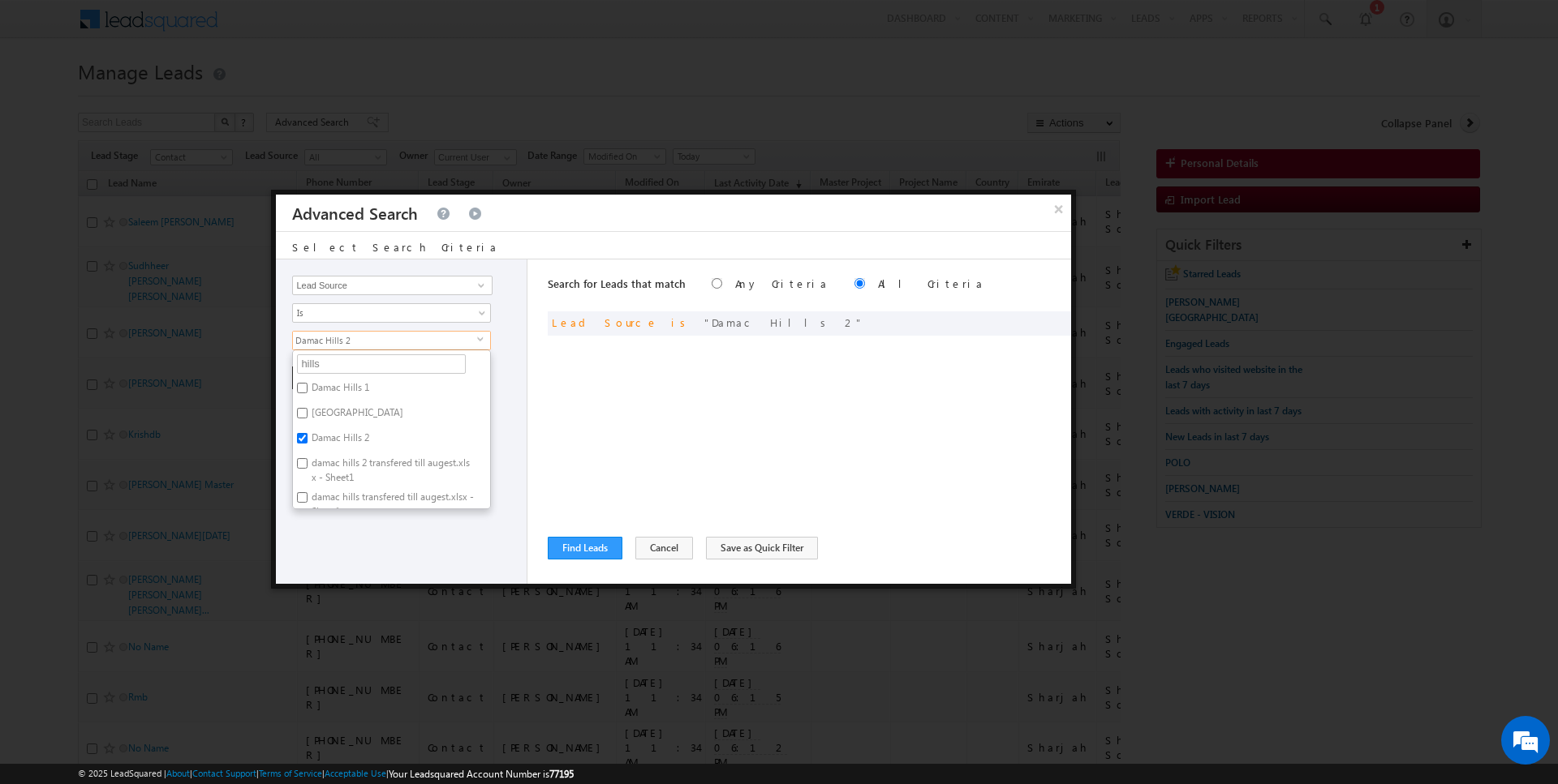
click at [318, 437] on label "Damac Hills 2" at bounding box center [339, 441] width 93 height 25
click at [307, 437] on input "Damac Hills 2" at bounding box center [302, 438] width 10 height 10
click at [330, 356] on input "hills" at bounding box center [381, 364] width 168 height 19
click at [332, 384] on label "Serena F April 2024 SVRxlsx.xlsx - Sheet1" at bounding box center [391, 394] width 197 height 34
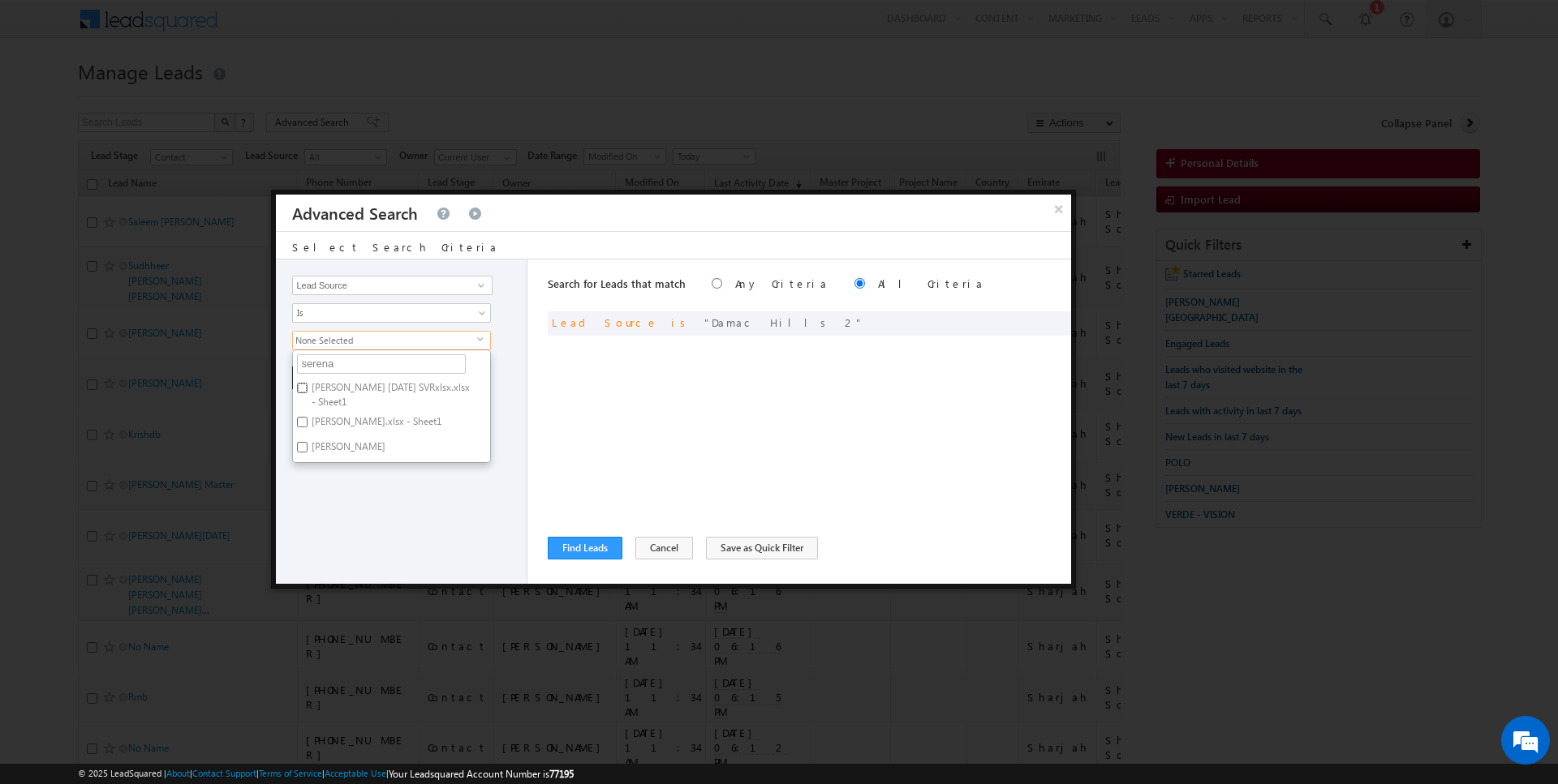
click at [307, 384] on input "Serena F April 2024 SVRxlsx.xlsx - Sheet1" at bounding box center [302, 388] width 10 height 10
click at [330, 425] on label "Serena.xlsx - Sheet1" at bounding box center [375, 424] width 165 height 25
click at [307, 425] on input "Serena.xlsx - Sheet1" at bounding box center [302, 421] width 10 height 10
click at [330, 444] on label "Serena" at bounding box center [346, 449] width 108 height 25
click at [307, 444] on input "Serena" at bounding box center [302, 447] width 10 height 10
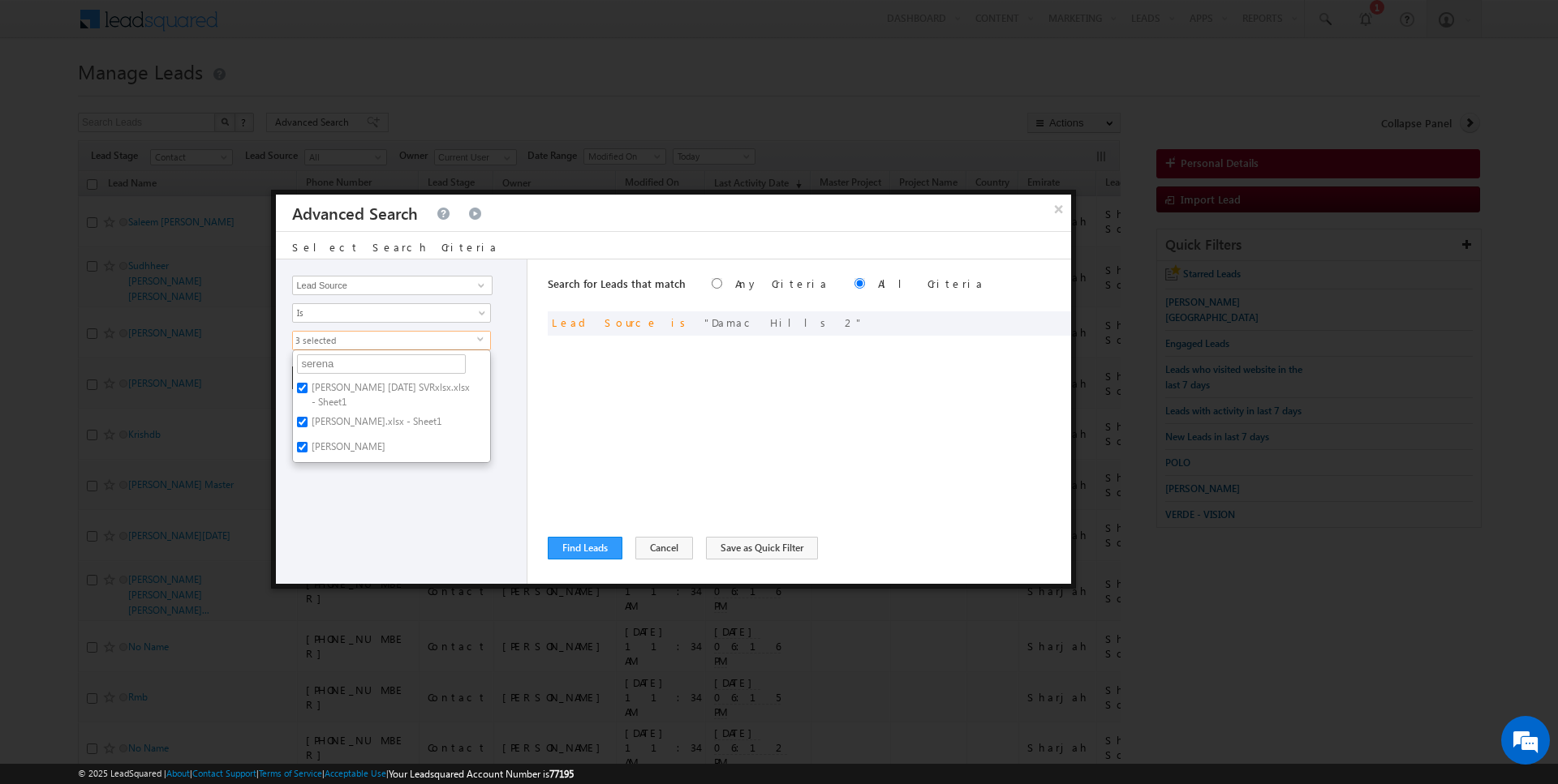
click at [330, 492] on div "Opportunity Type Lead Activity Task Sales Group Prospect Id Address 1 Address 2…" at bounding box center [402, 421] width 252 height 325
click at [317, 372] on button "+ Add" at bounding box center [319, 378] width 56 height 23
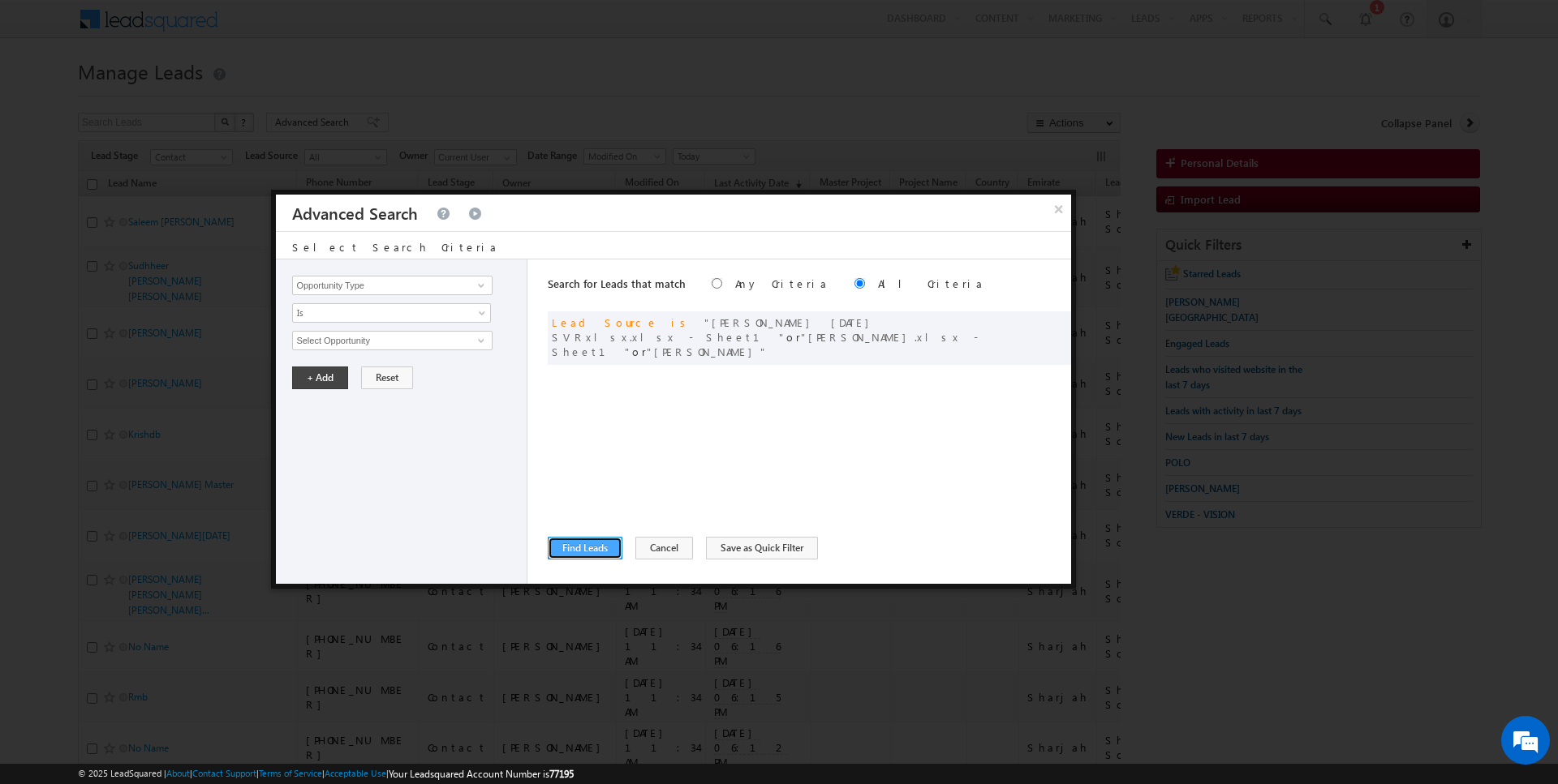
click at [595, 548] on button "Find Leads" at bounding box center [585, 548] width 75 height 23
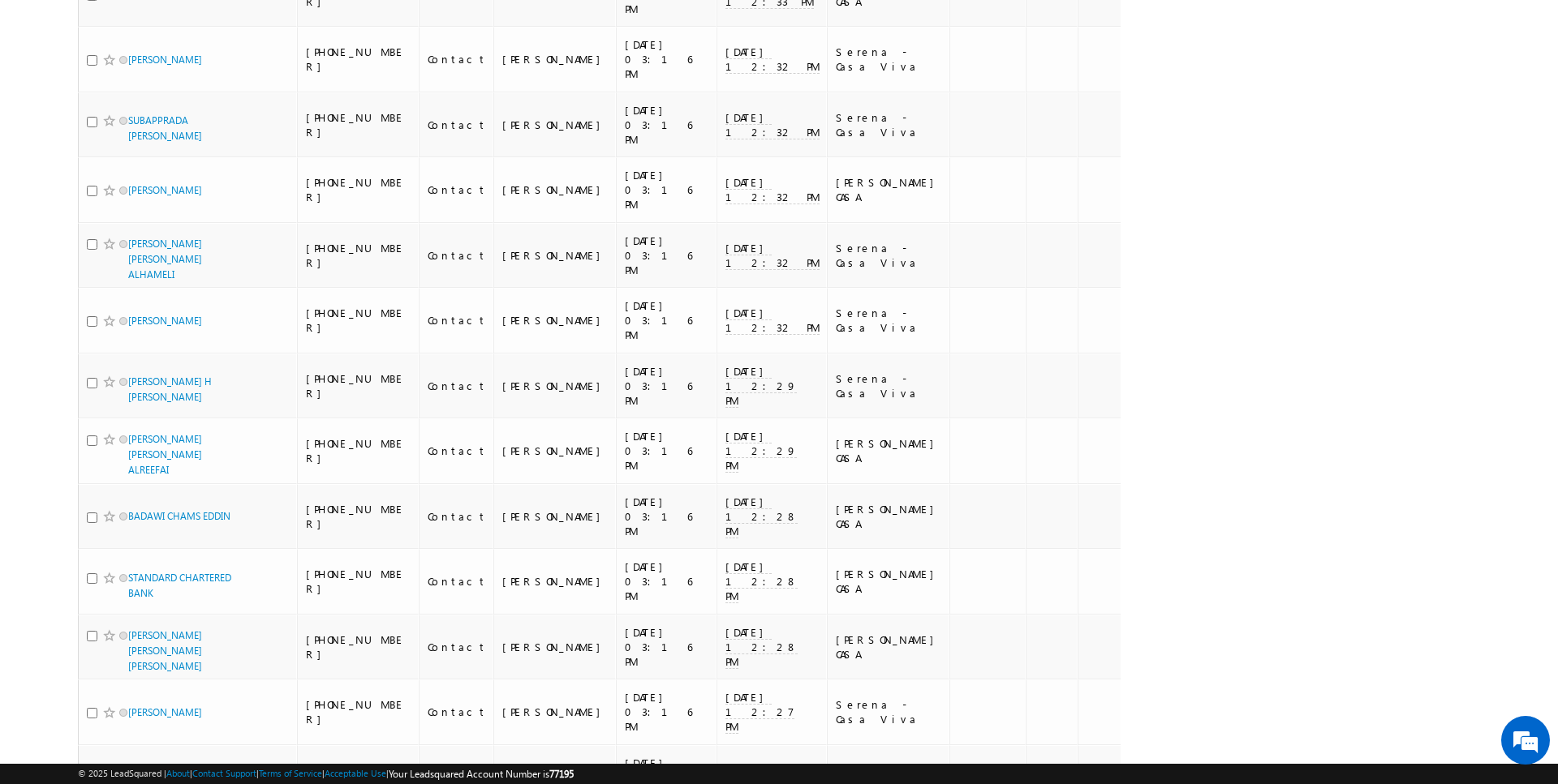
scroll to position [6026, 0]
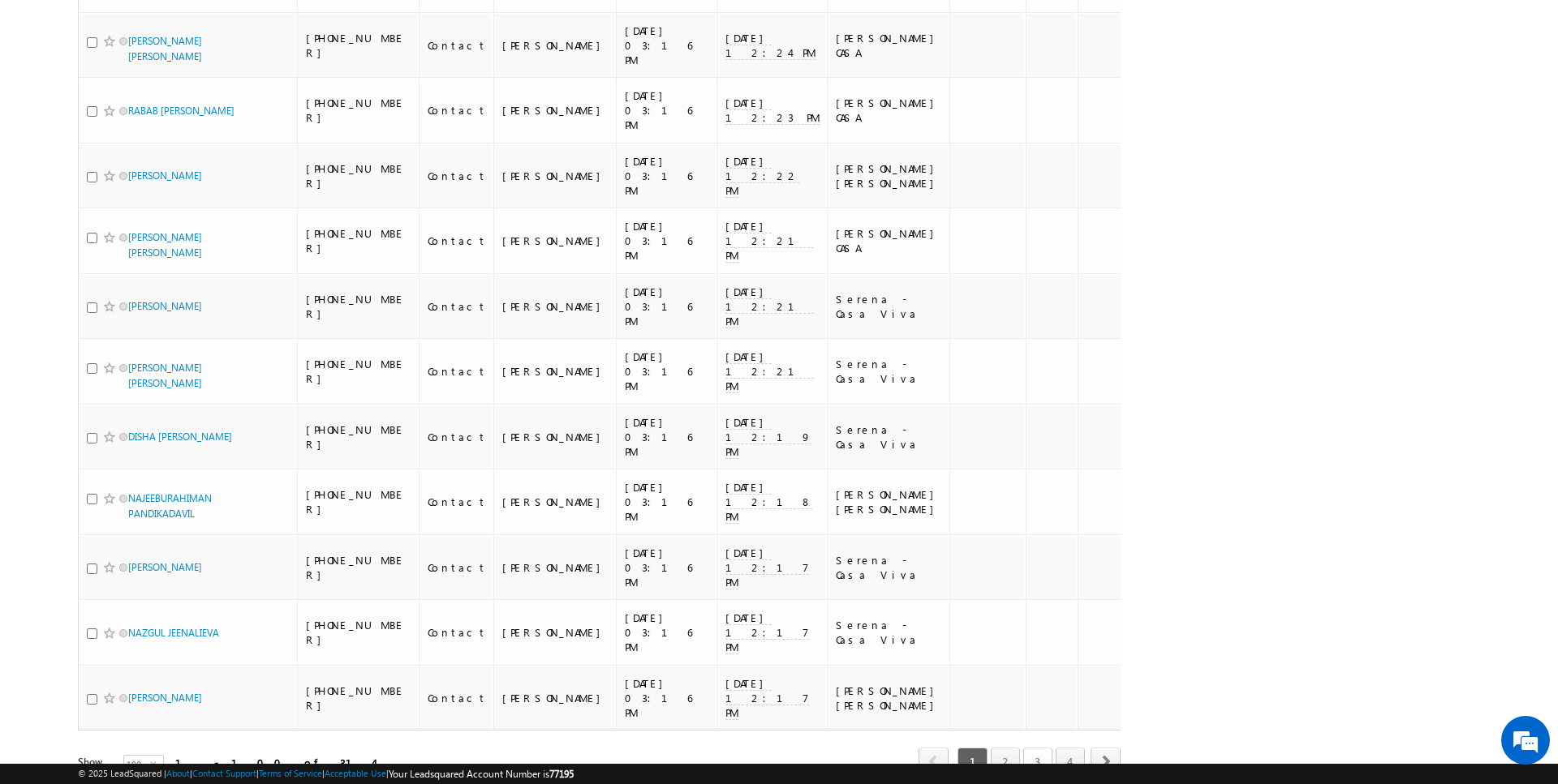
click at [1032, 748] on link "3" at bounding box center [1038, 762] width 30 height 28
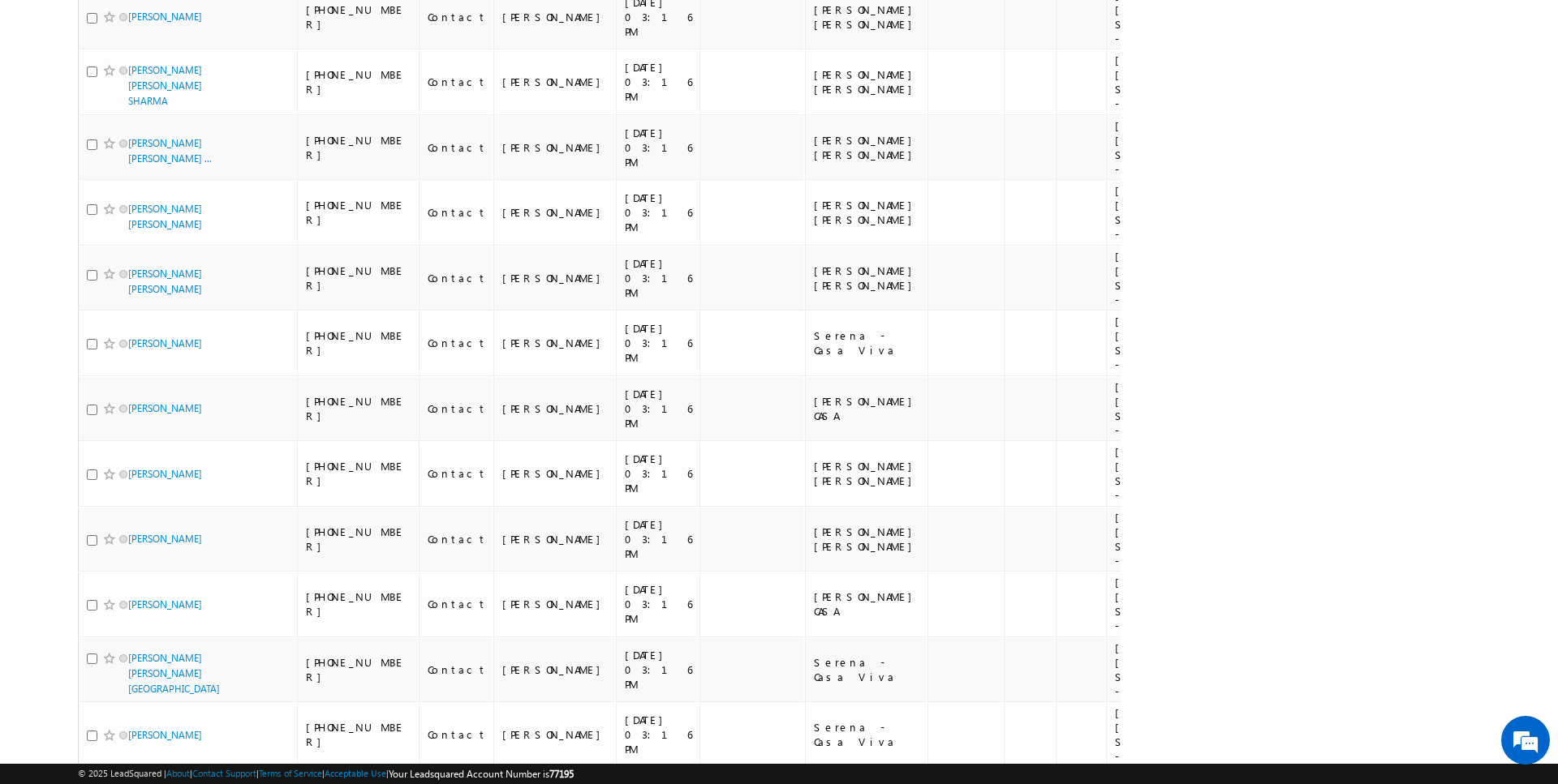
scroll to position [0, 0]
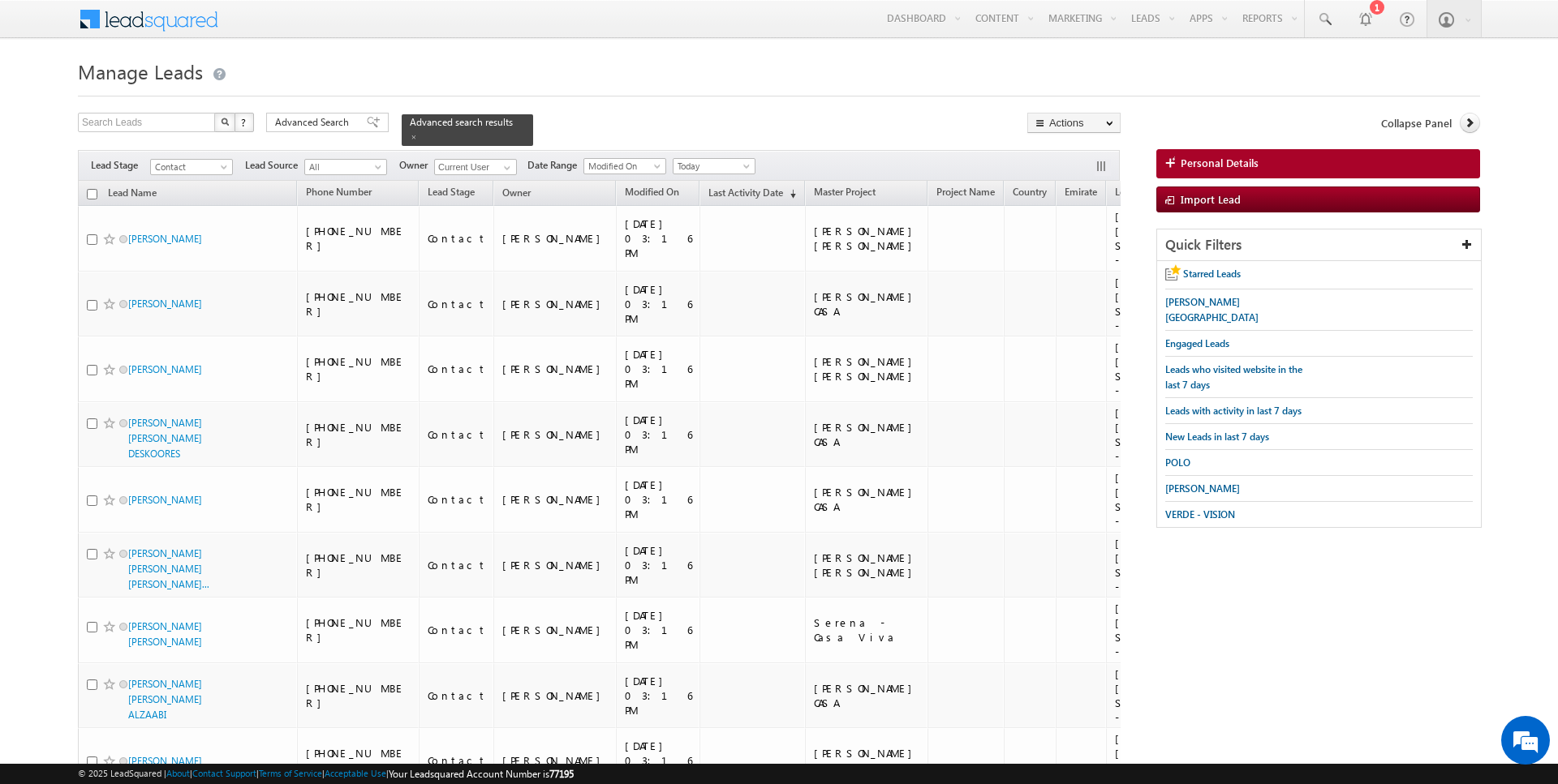
click at [94, 190] on input "checkbox" at bounding box center [92, 193] width 10 height 10
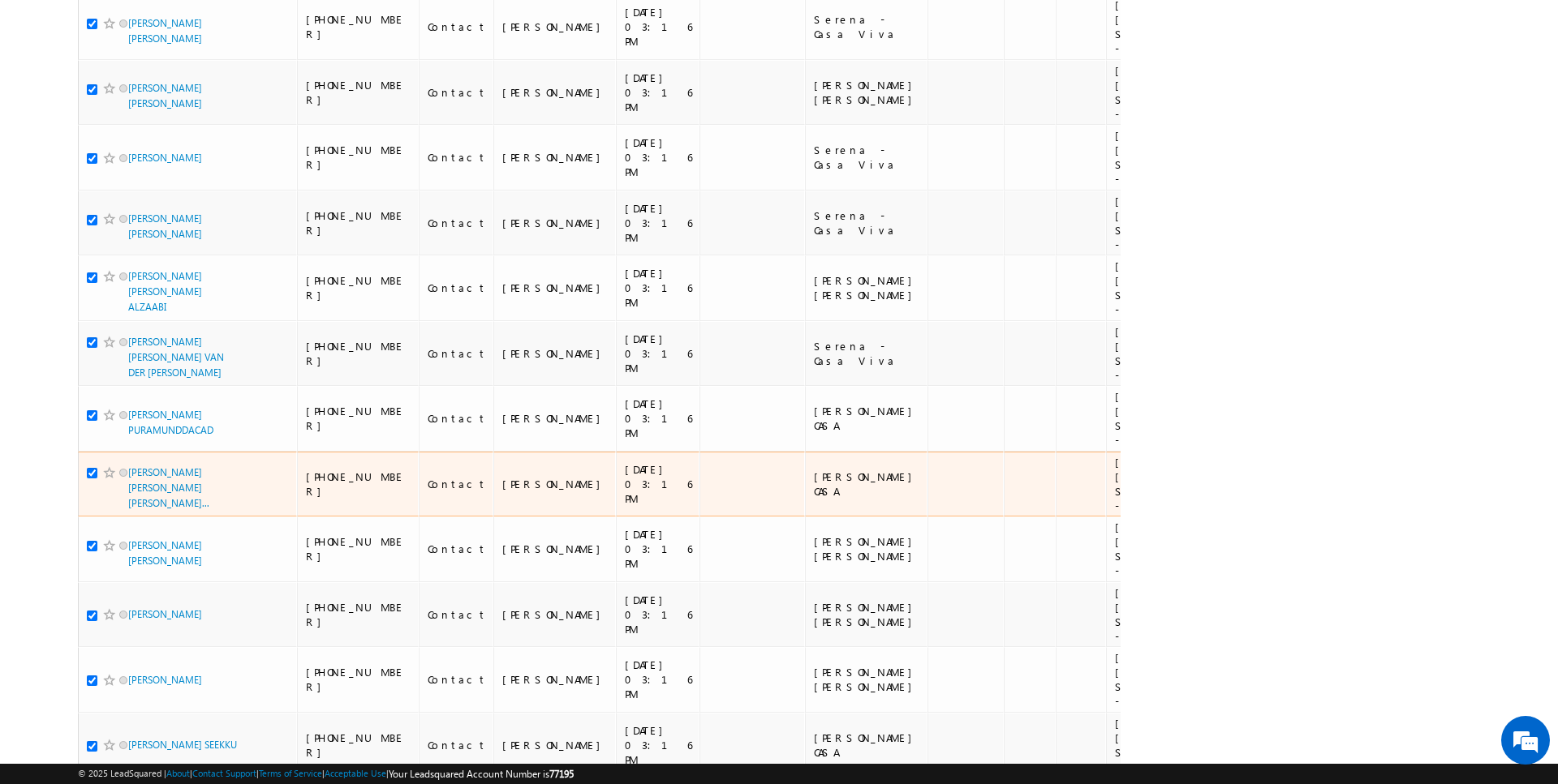
scroll to position [6026, 0]
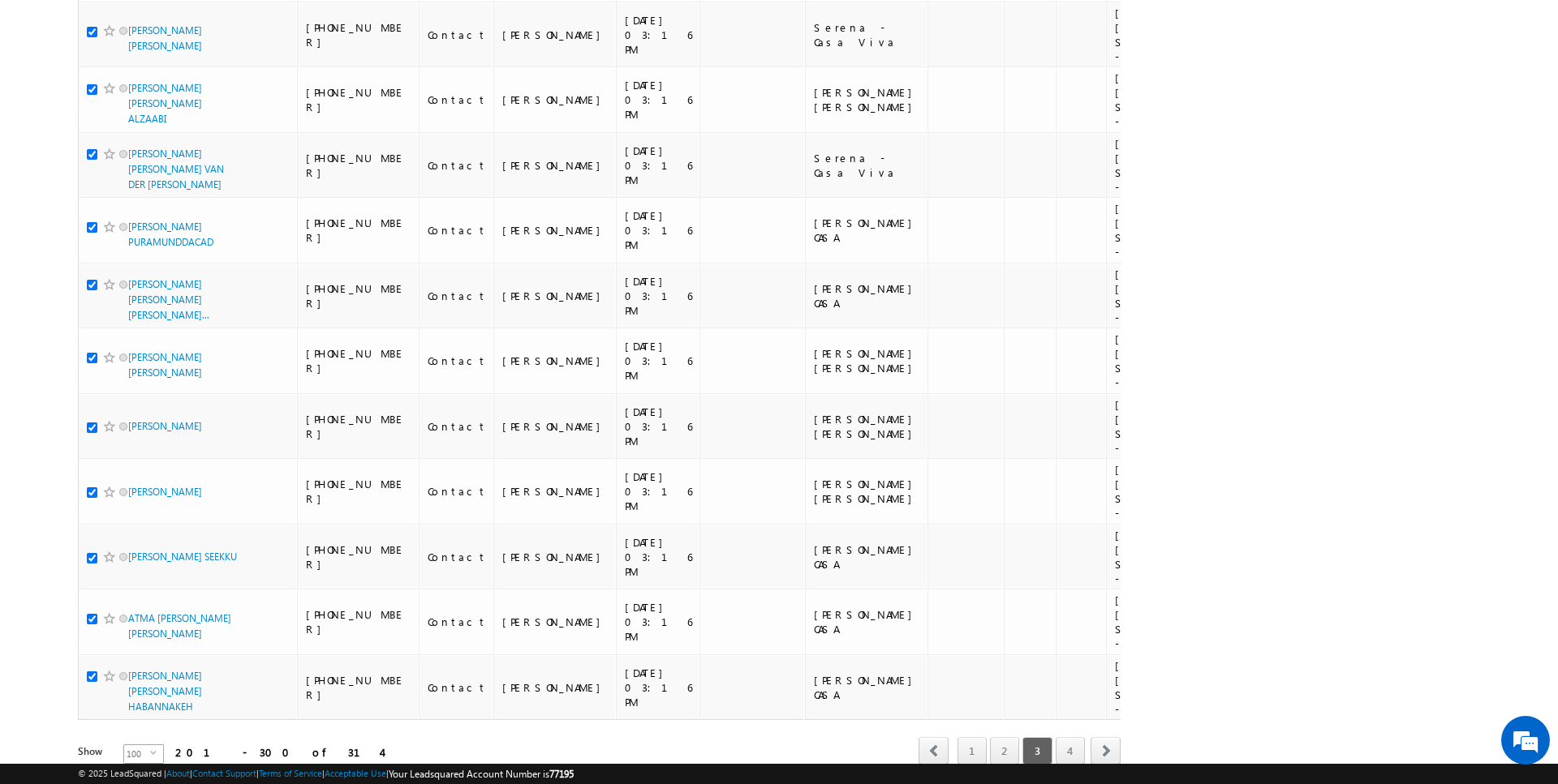
click at [134, 745] on span "100" at bounding box center [137, 753] width 26 height 18
click at [134, 738] on li "50" at bounding box center [134, 739] width 39 height 17
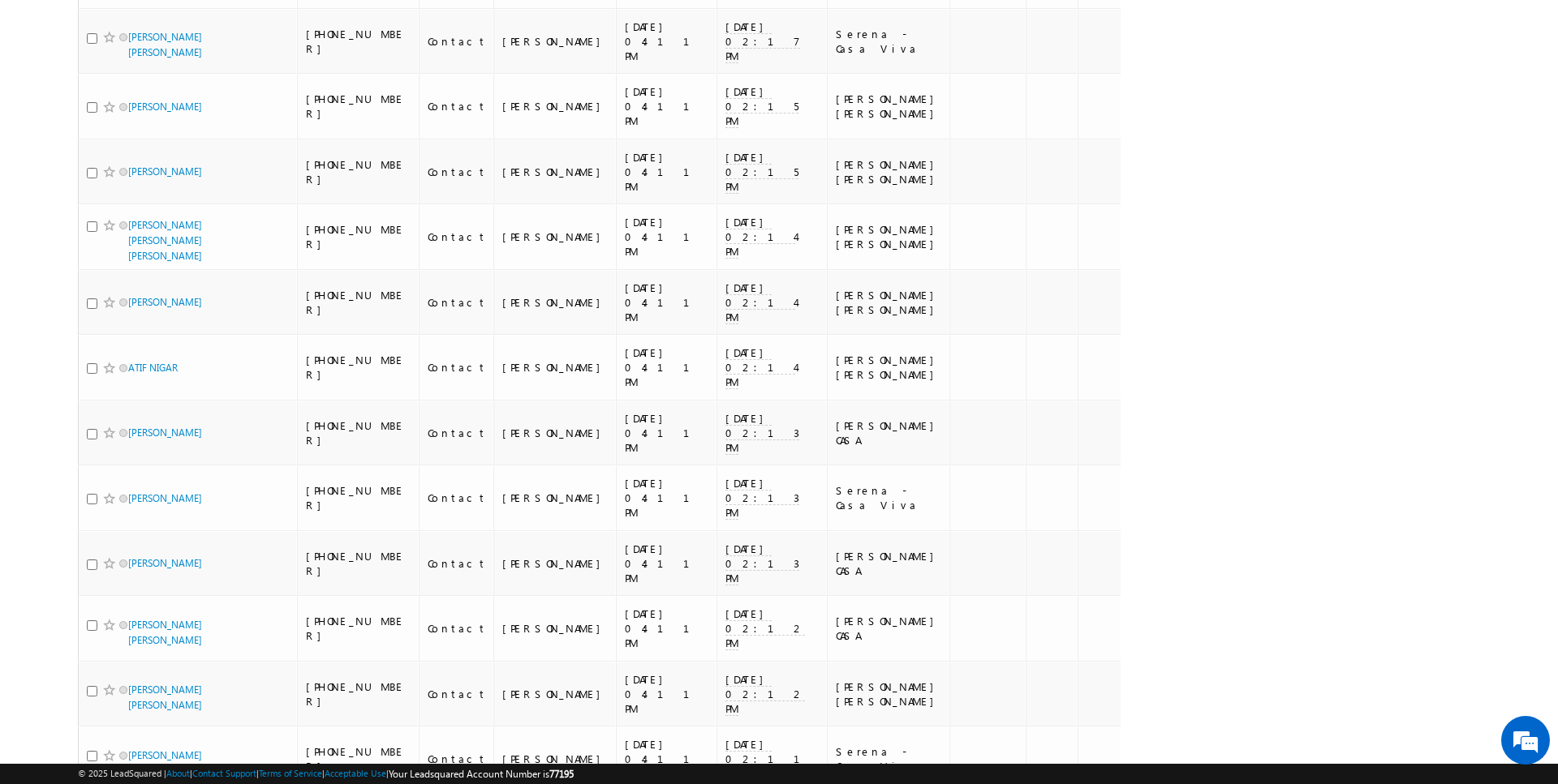
scroll to position [2788, 0]
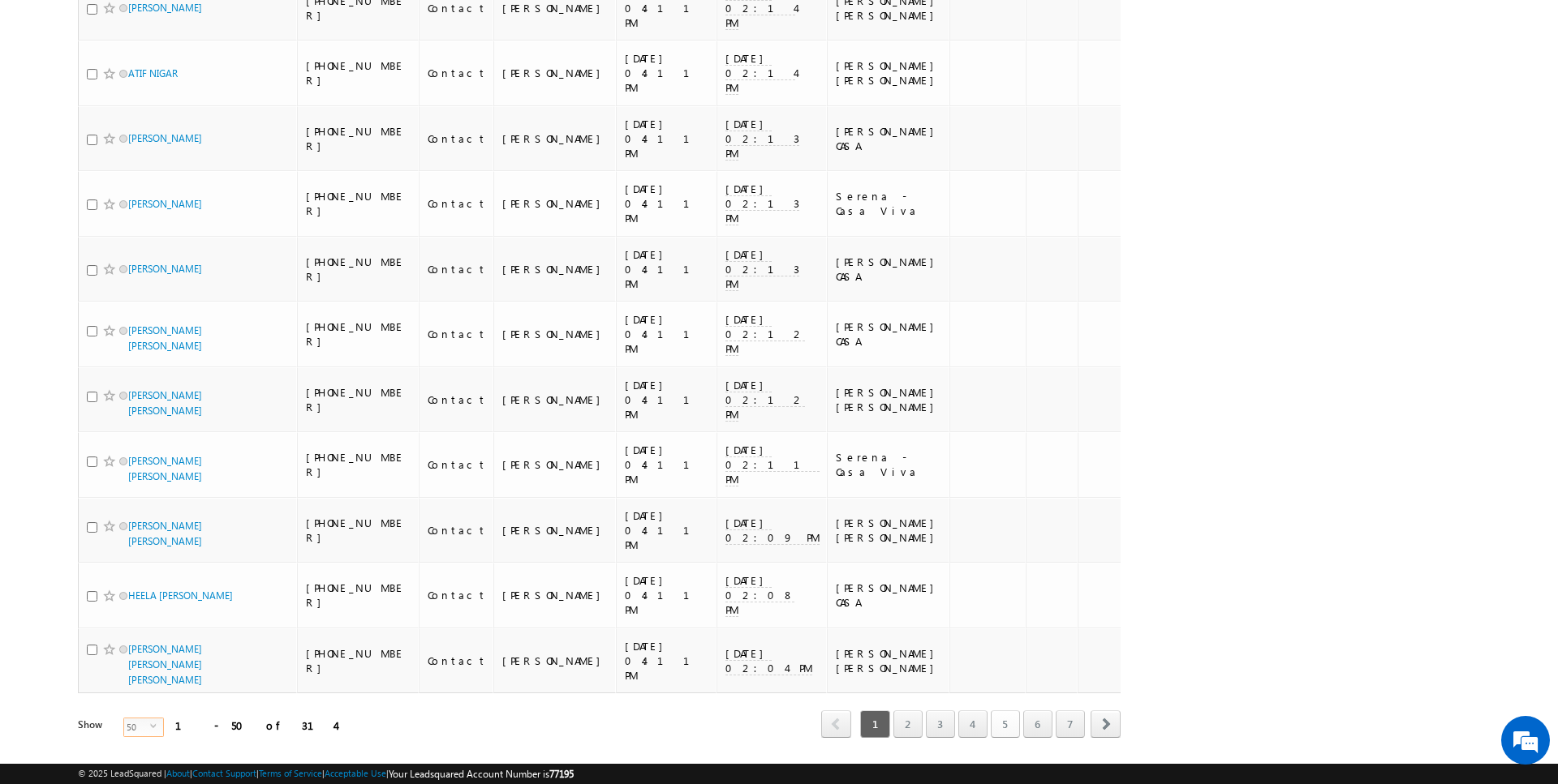
click at [1003, 711] on link "5" at bounding box center [1005, 725] width 30 height 28
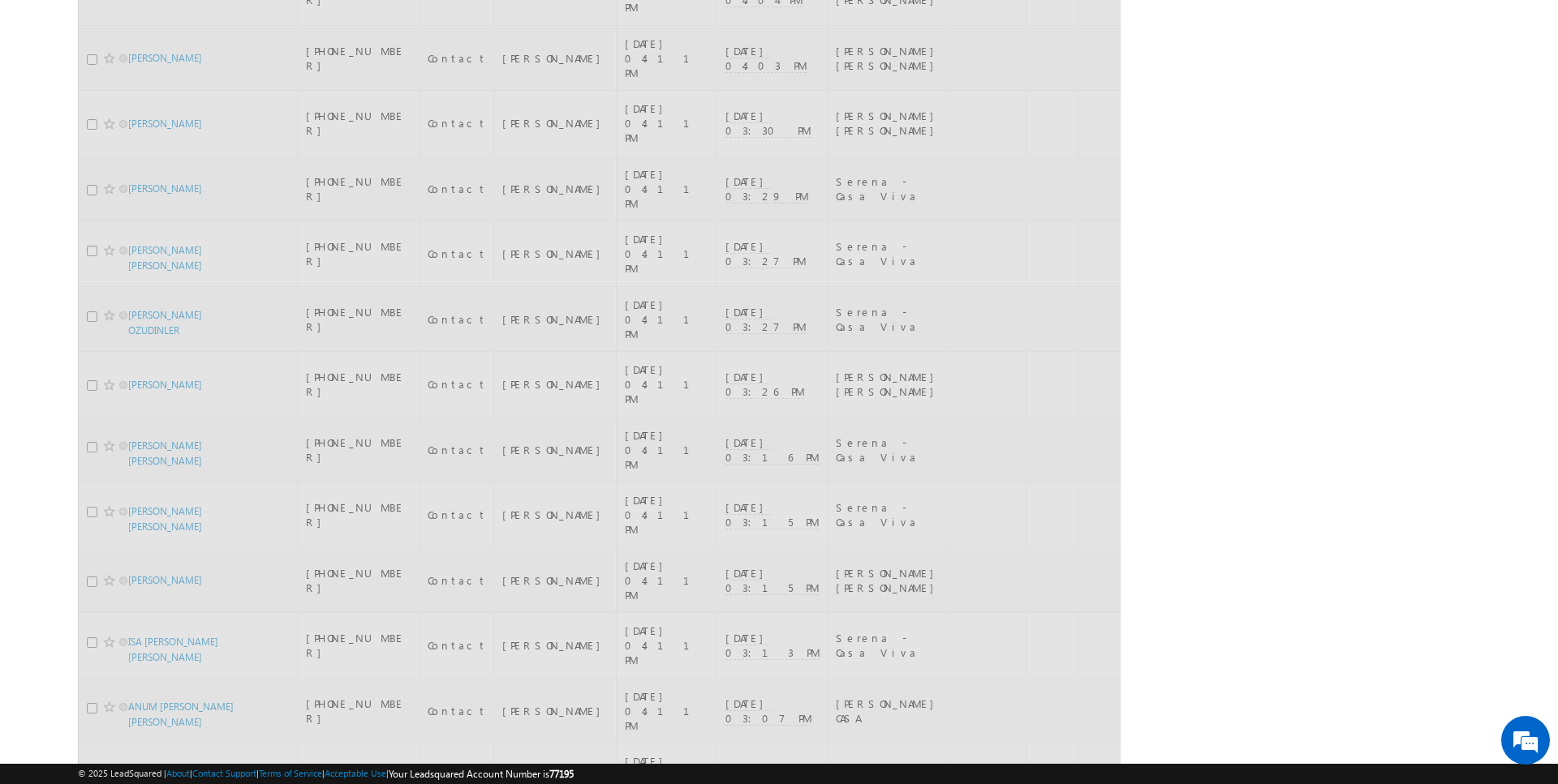
scroll to position [0, 0]
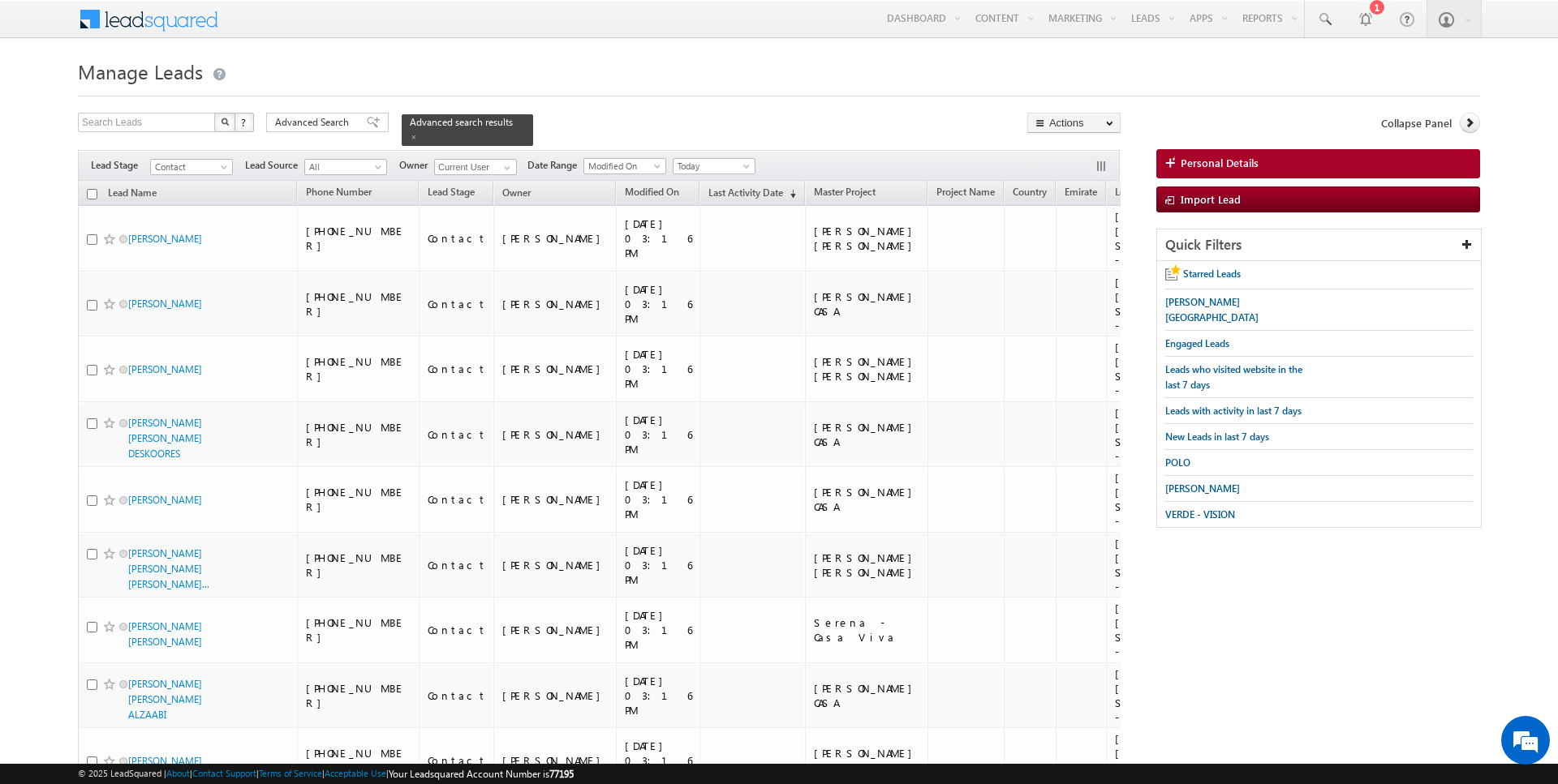
click at [90, 195] on input "checkbox" at bounding box center [92, 193] width 10 height 10
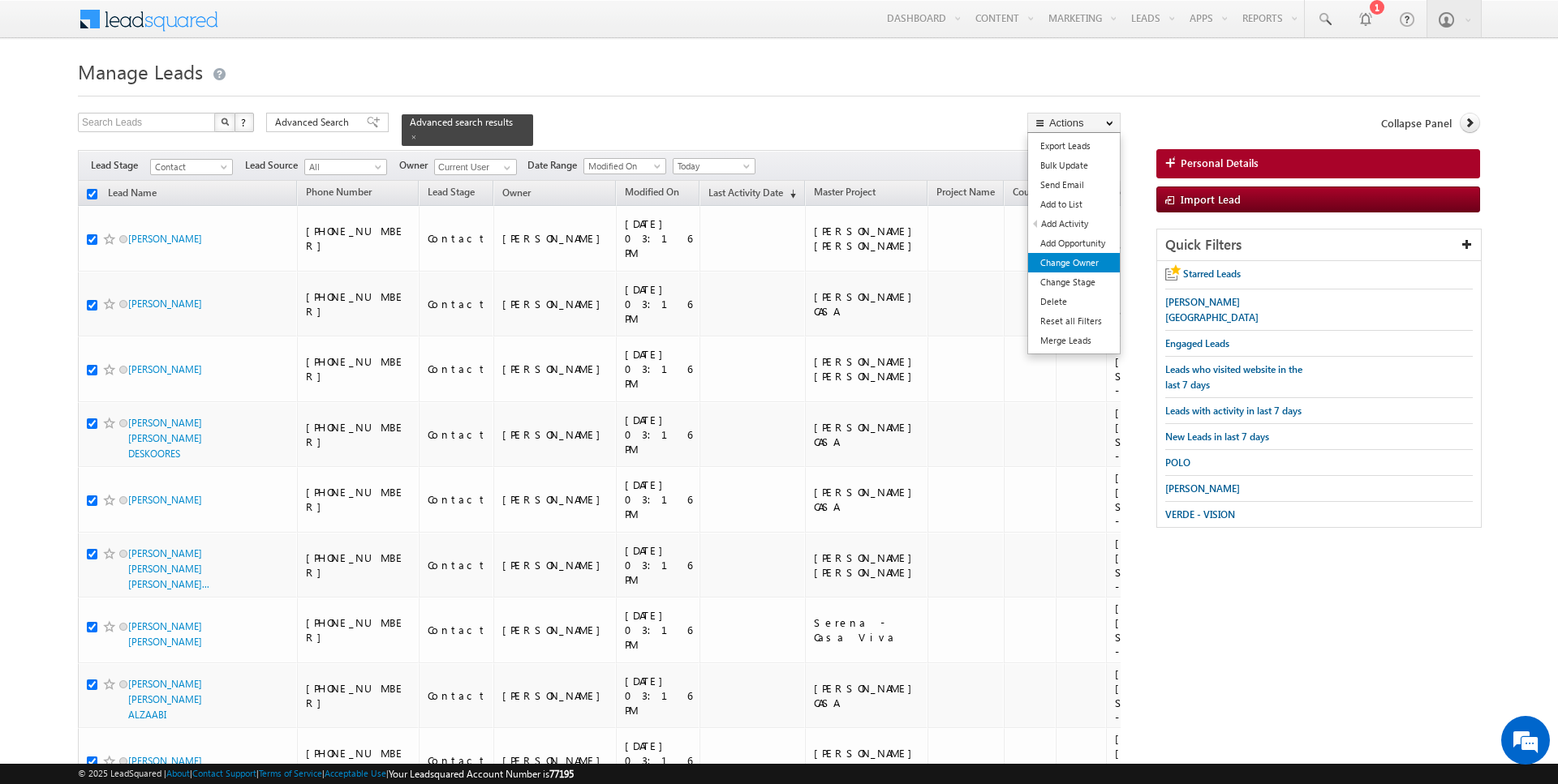
click at [1064, 260] on link "Change Owner" at bounding box center [1073, 262] width 92 height 19
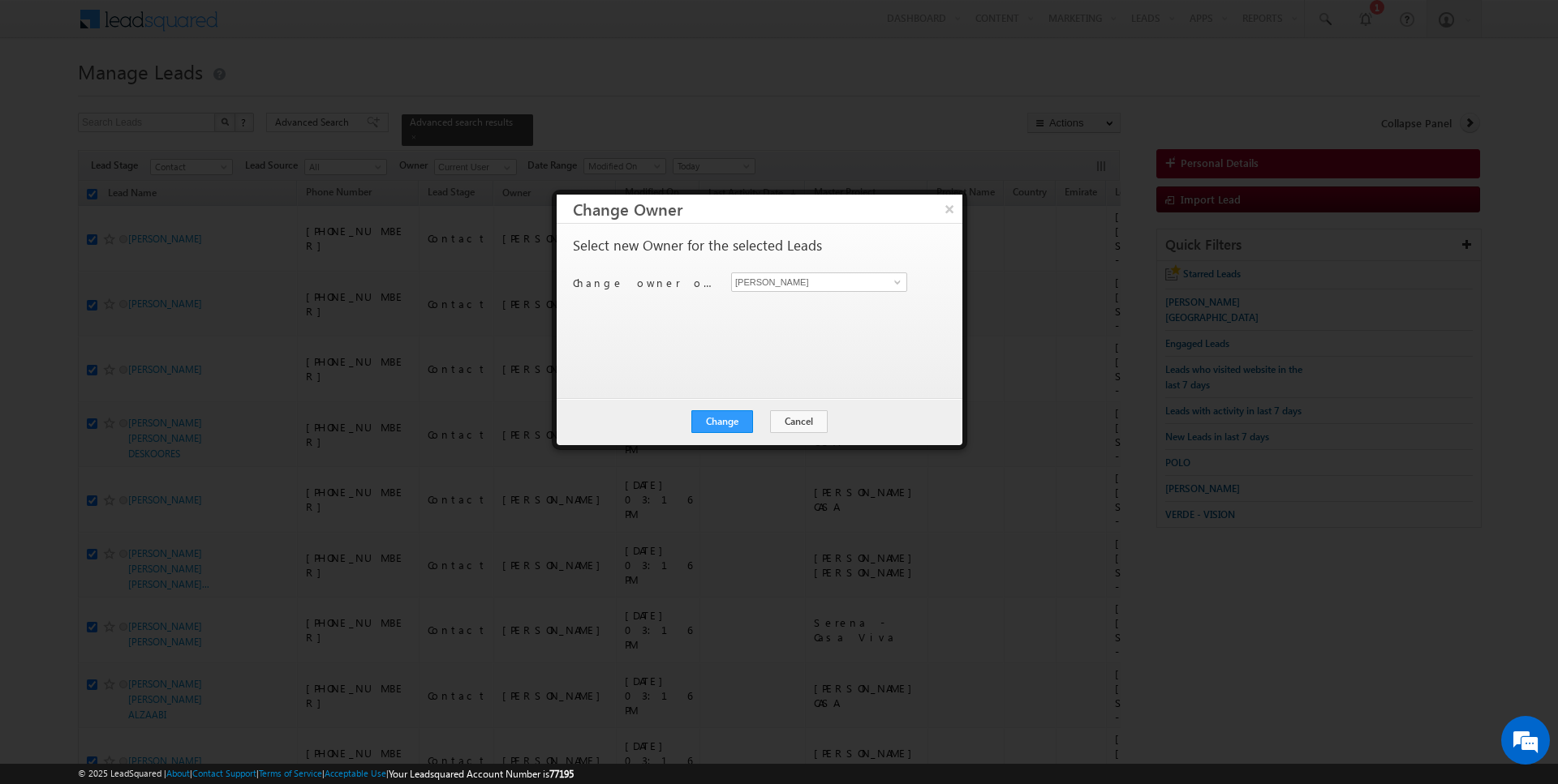
click at [859, 292] on div "Change owner of 50 leads to Rajender Rautela Rajender Rautela" at bounding box center [758, 284] width 370 height 25
click at [841, 282] on input "[PERSON_NAME]" at bounding box center [819, 281] width 176 height 19
click at [738, 418] on button "Change" at bounding box center [722, 421] width 62 height 23
click at [757, 423] on button "Close" at bounding box center [762, 421] width 52 height 23
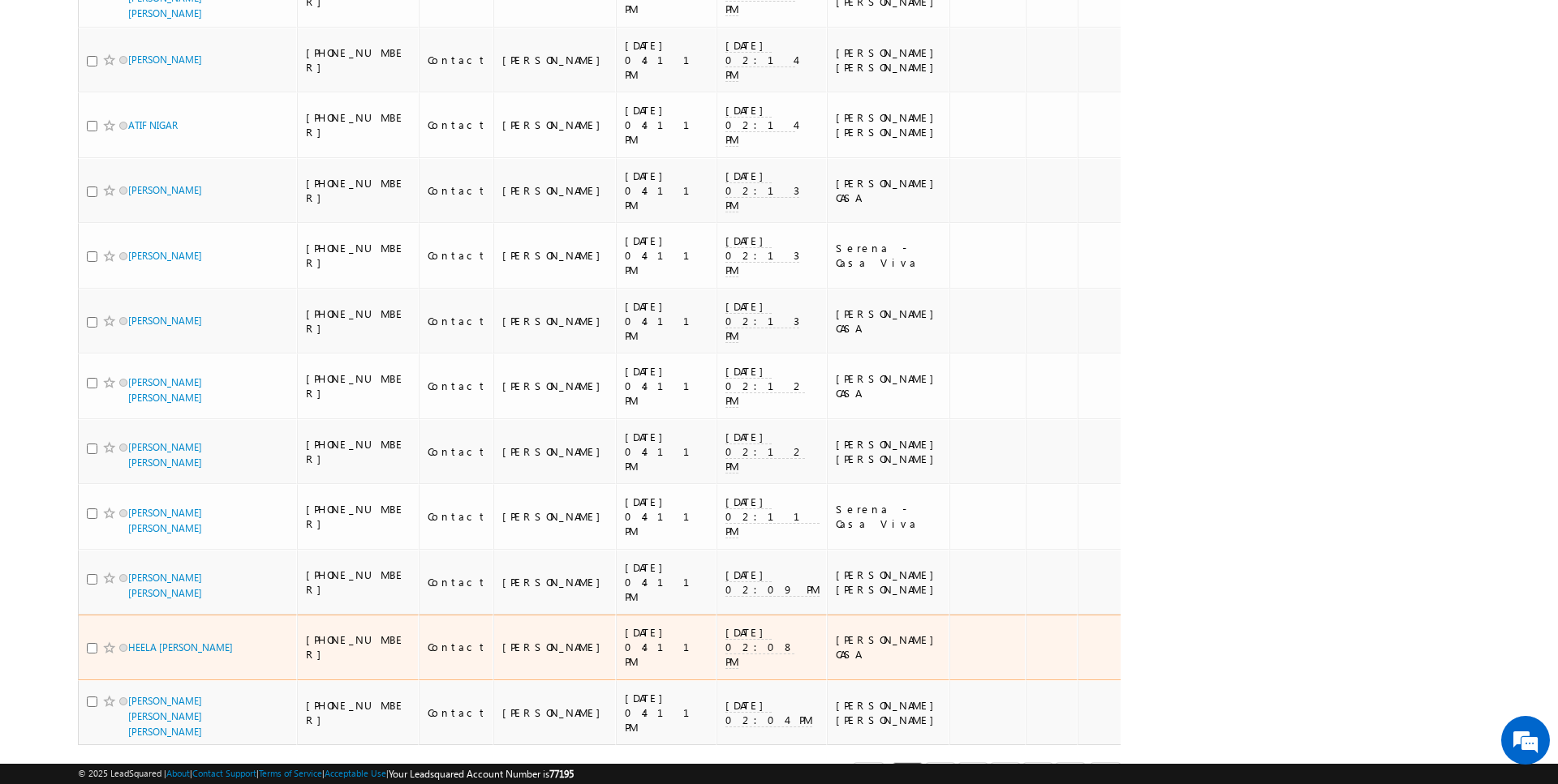
scroll to position [2788, 0]
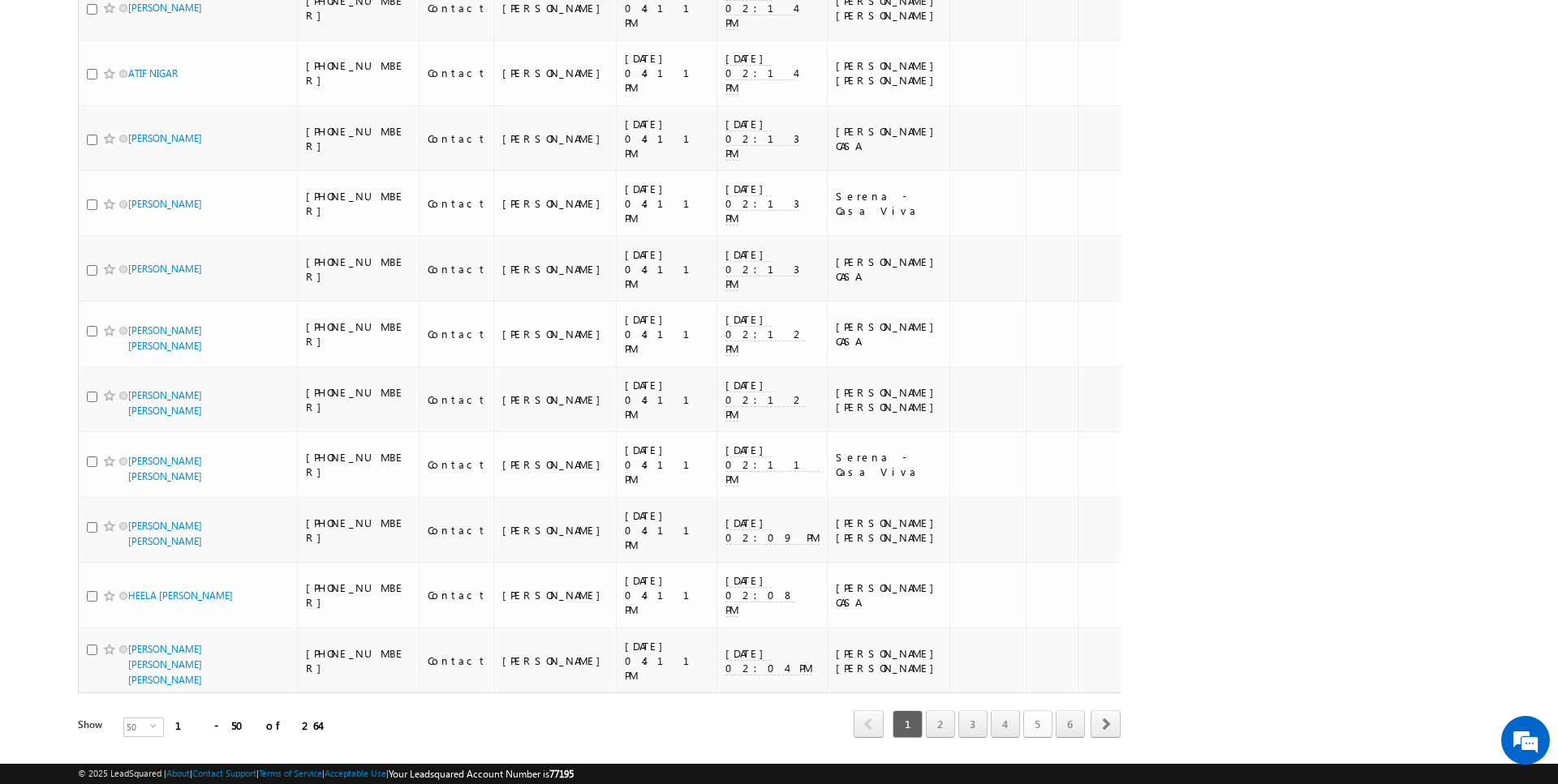
click at [1030, 711] on link "5" at bounding box center [1038, 725] width 30 height 28
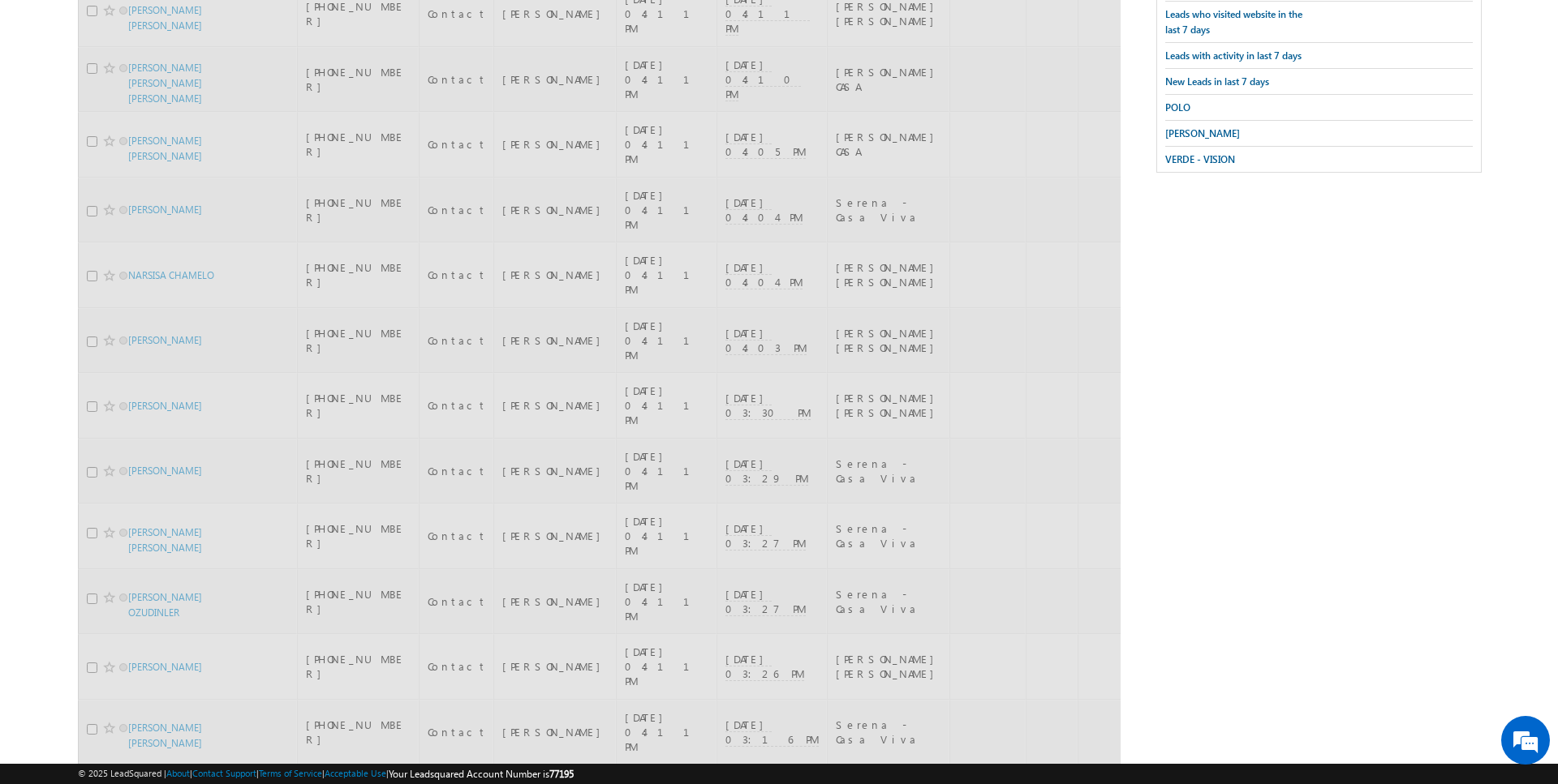
scroll to position [0, 0]
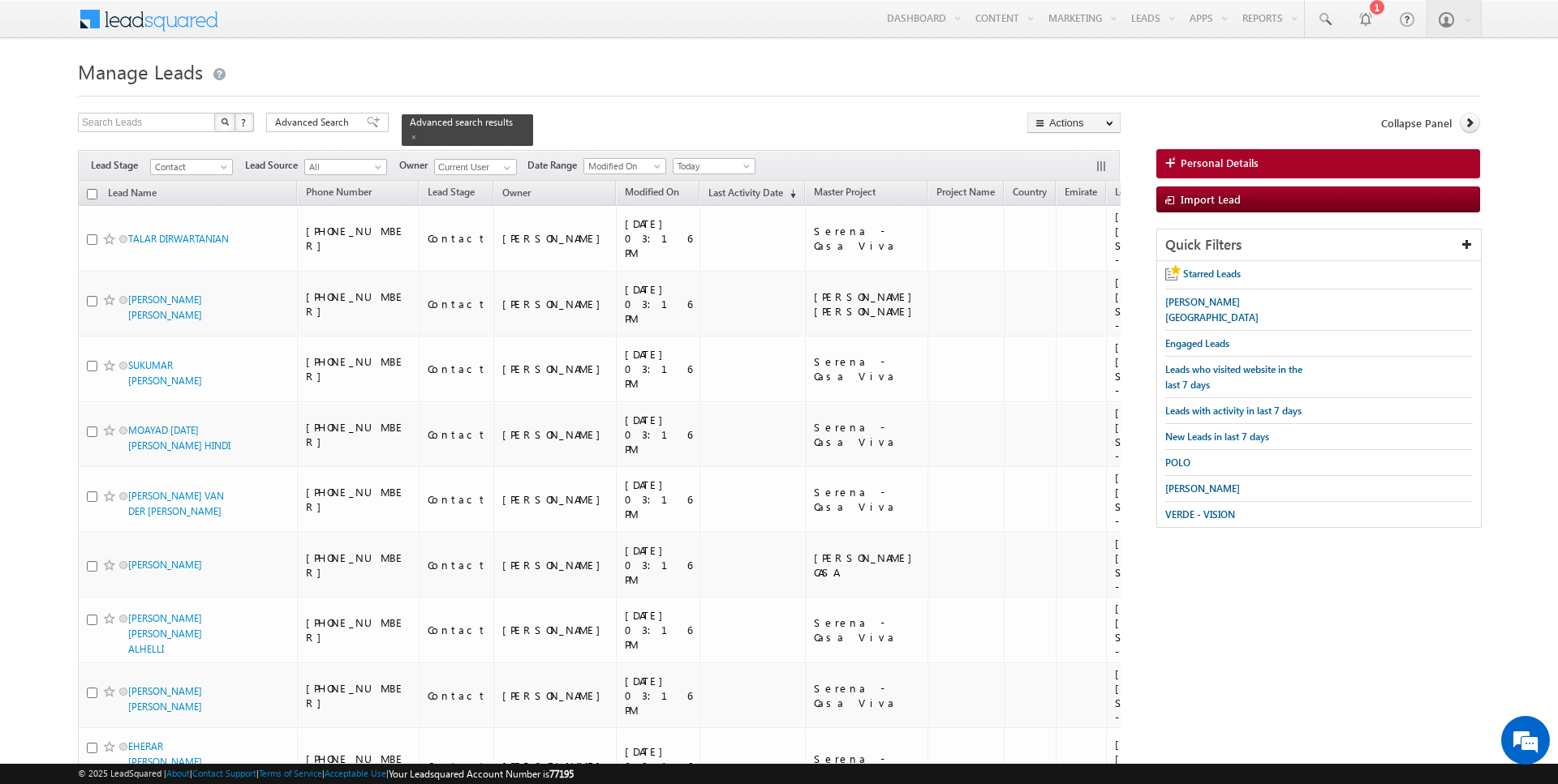
click at [94, 192] on input "checkbox" at bounding box center [92, 193] width 10 height 10
checkbox input "true"
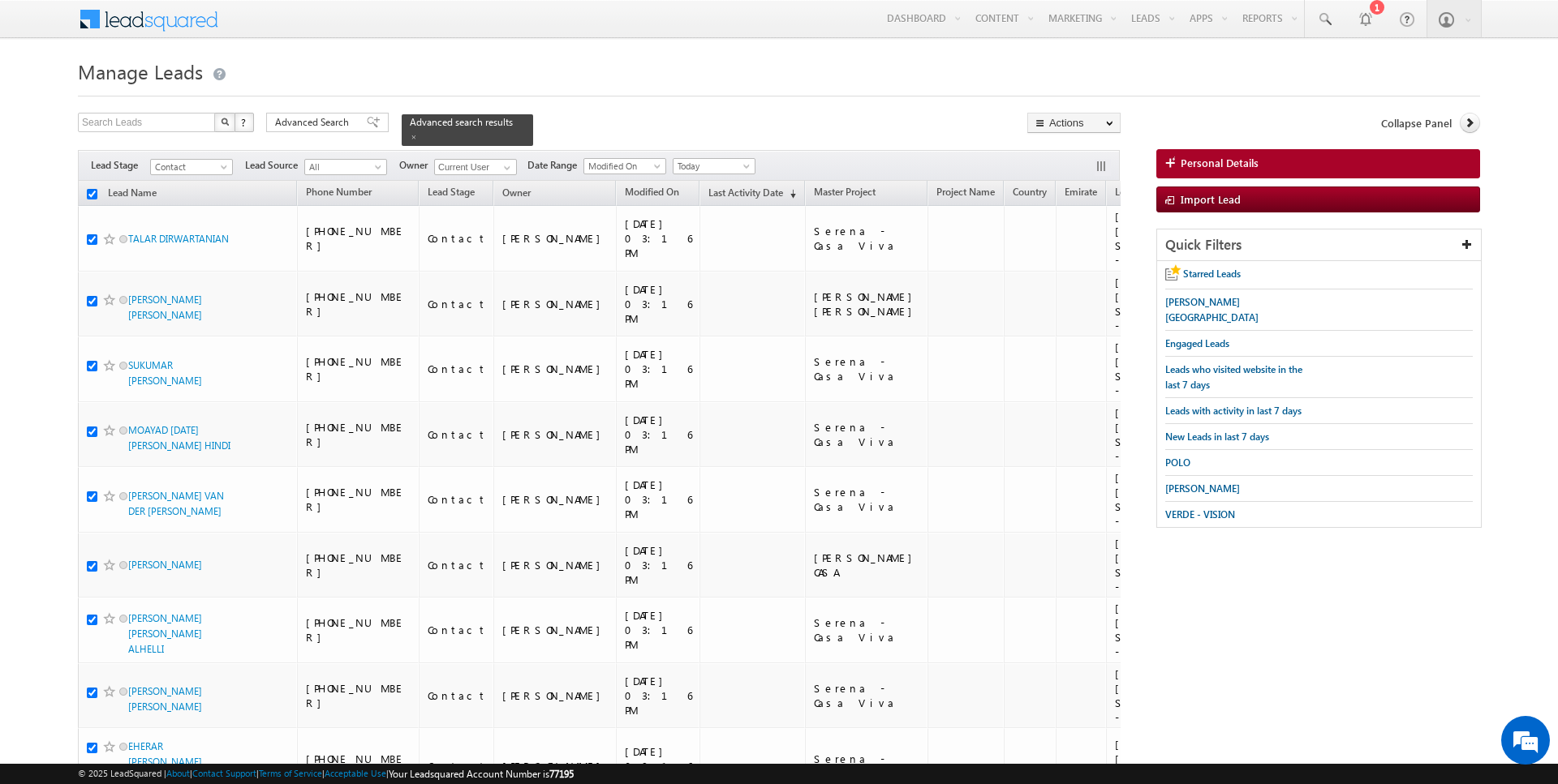
checkbox input "true"
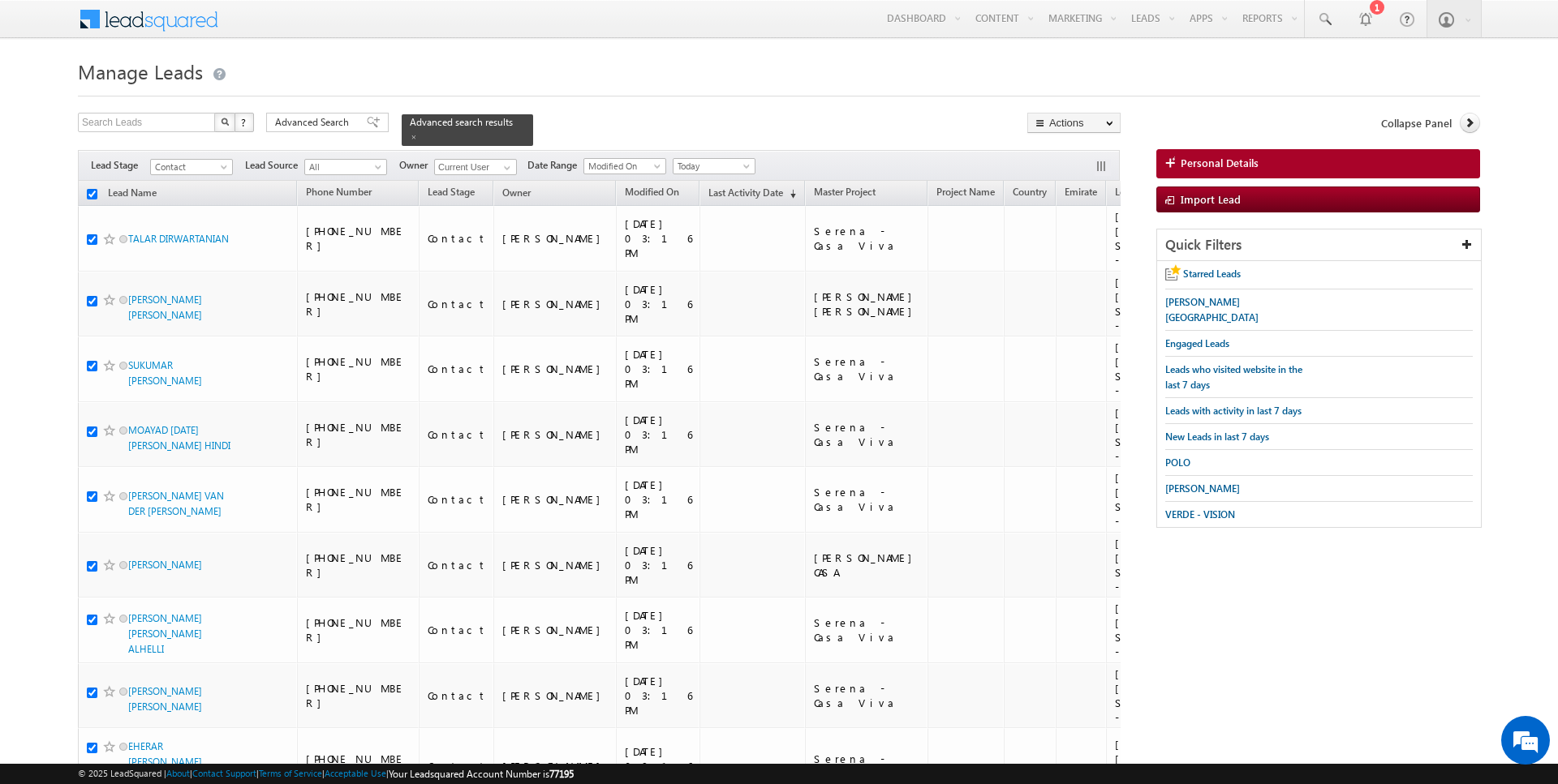
checkbox input "true"
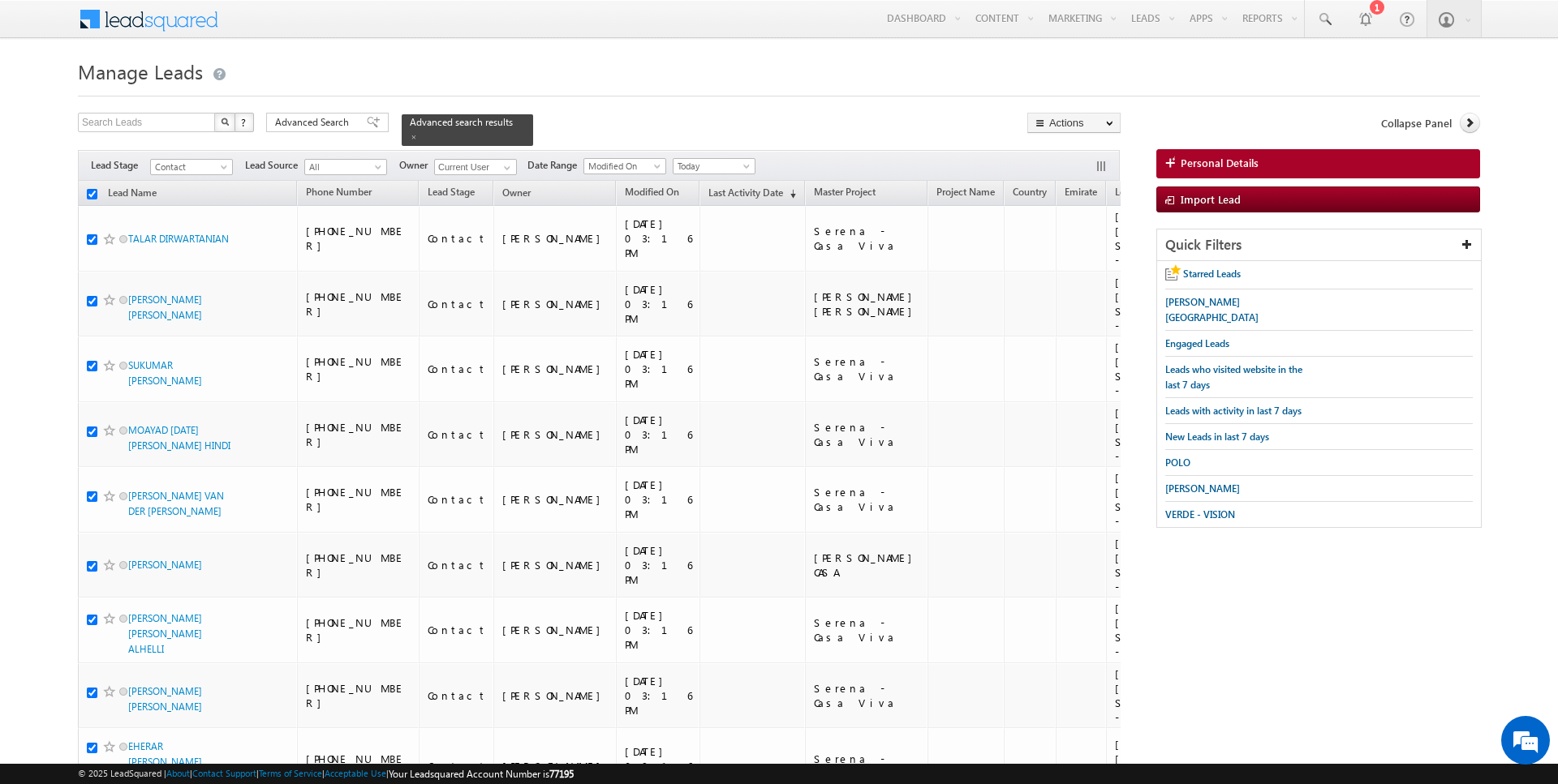
checkbox input "true"
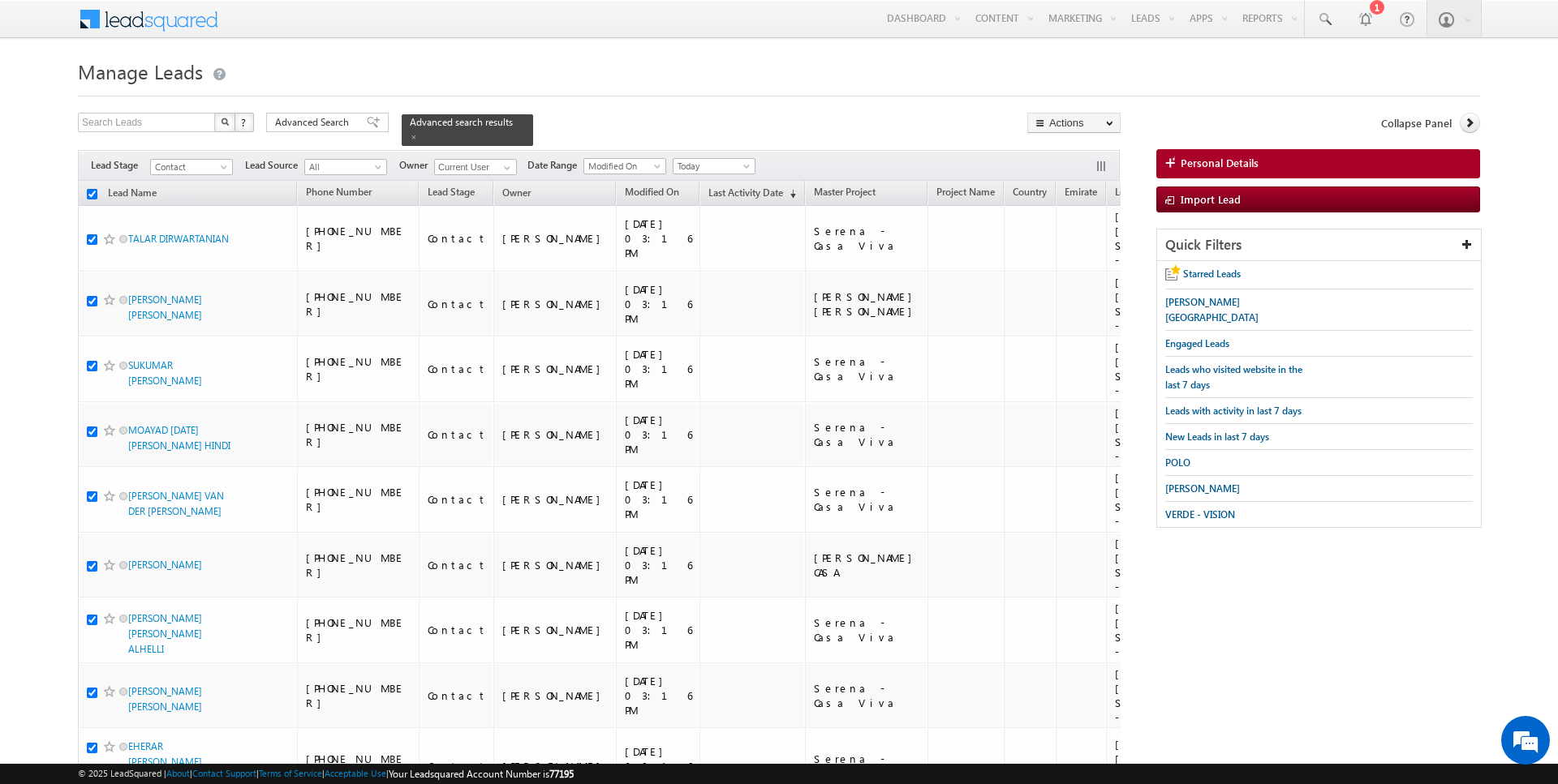
checkbox input "true"
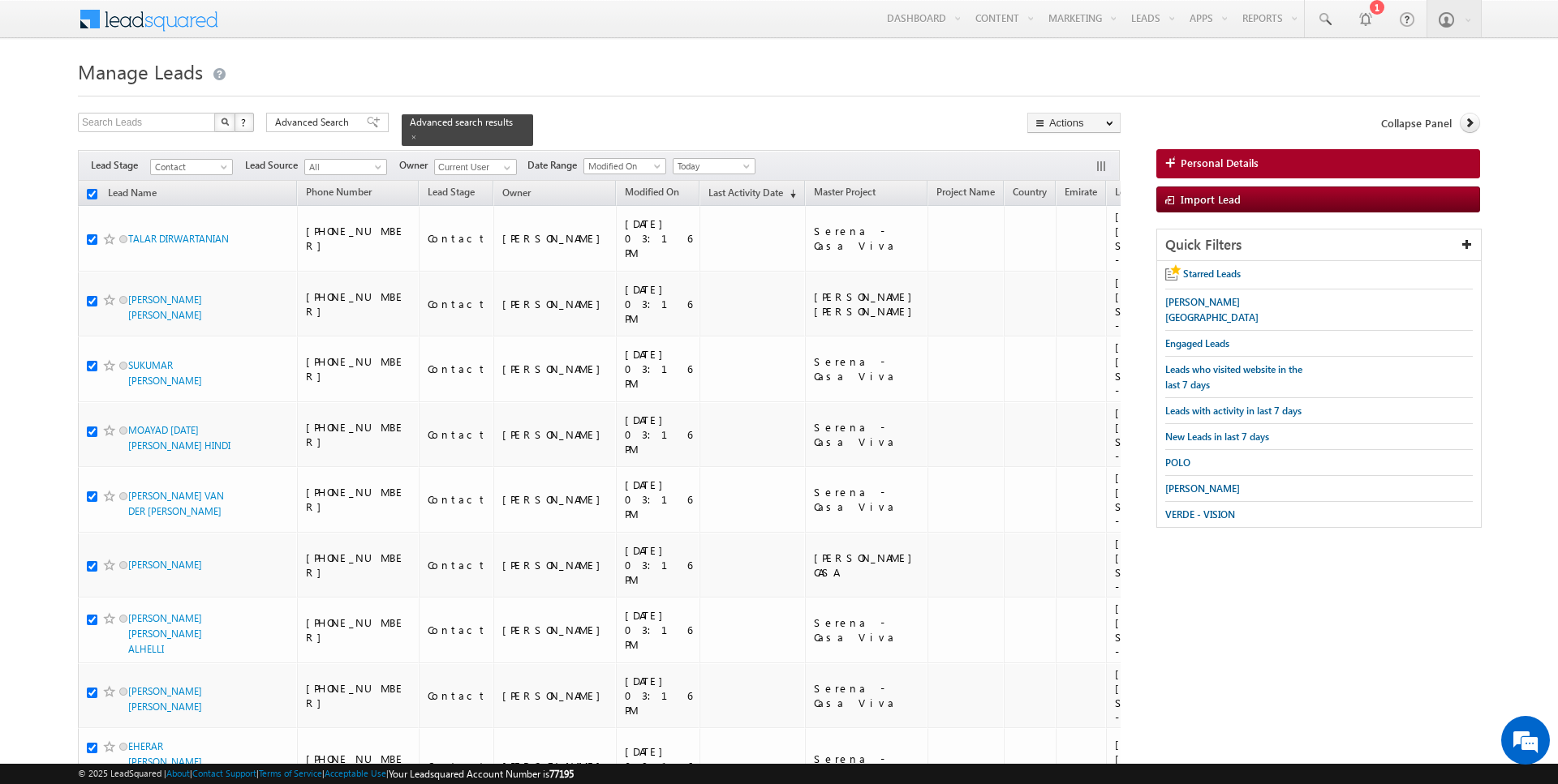
checkbox input "true"
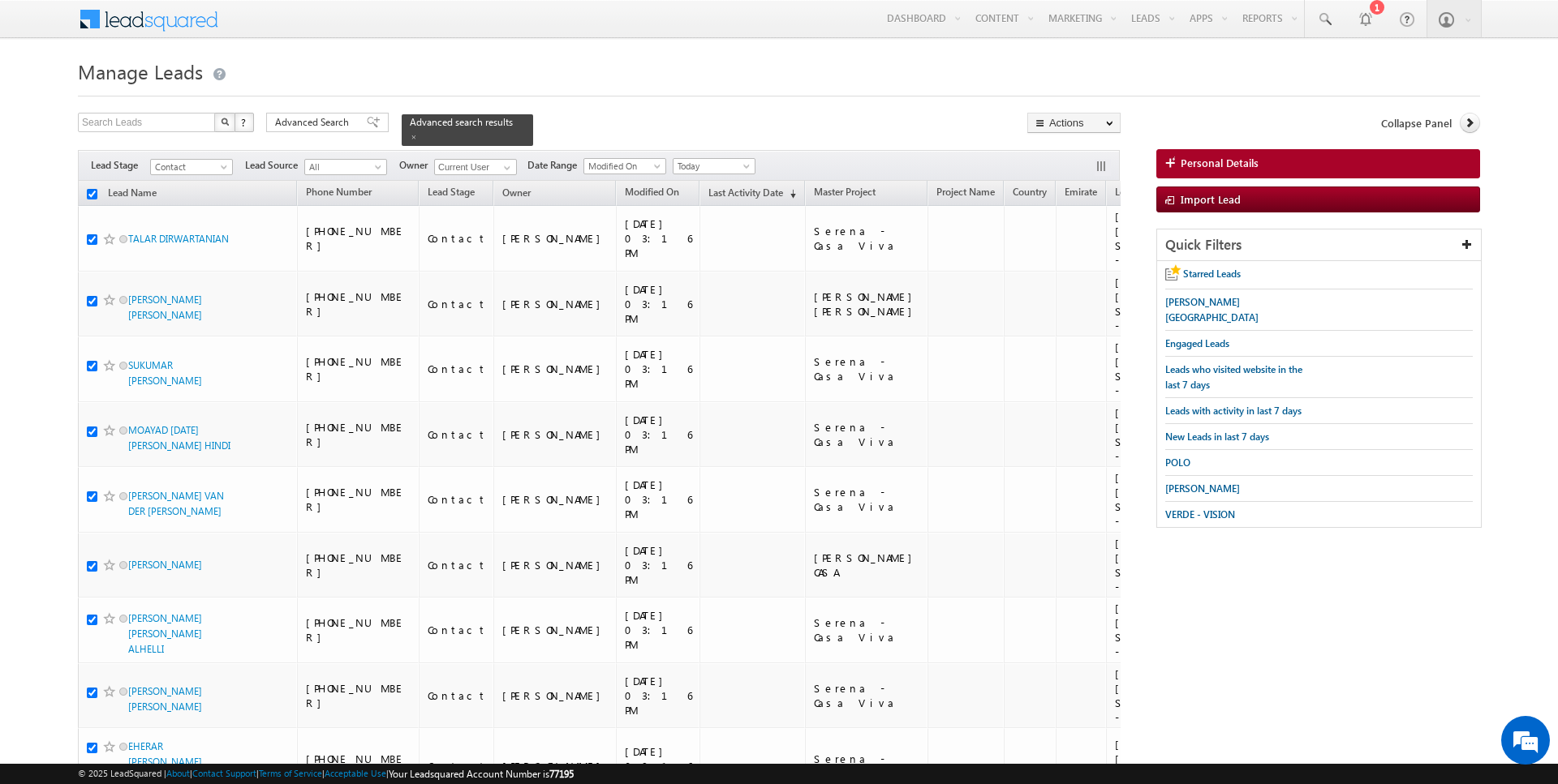
checkbox input "true"
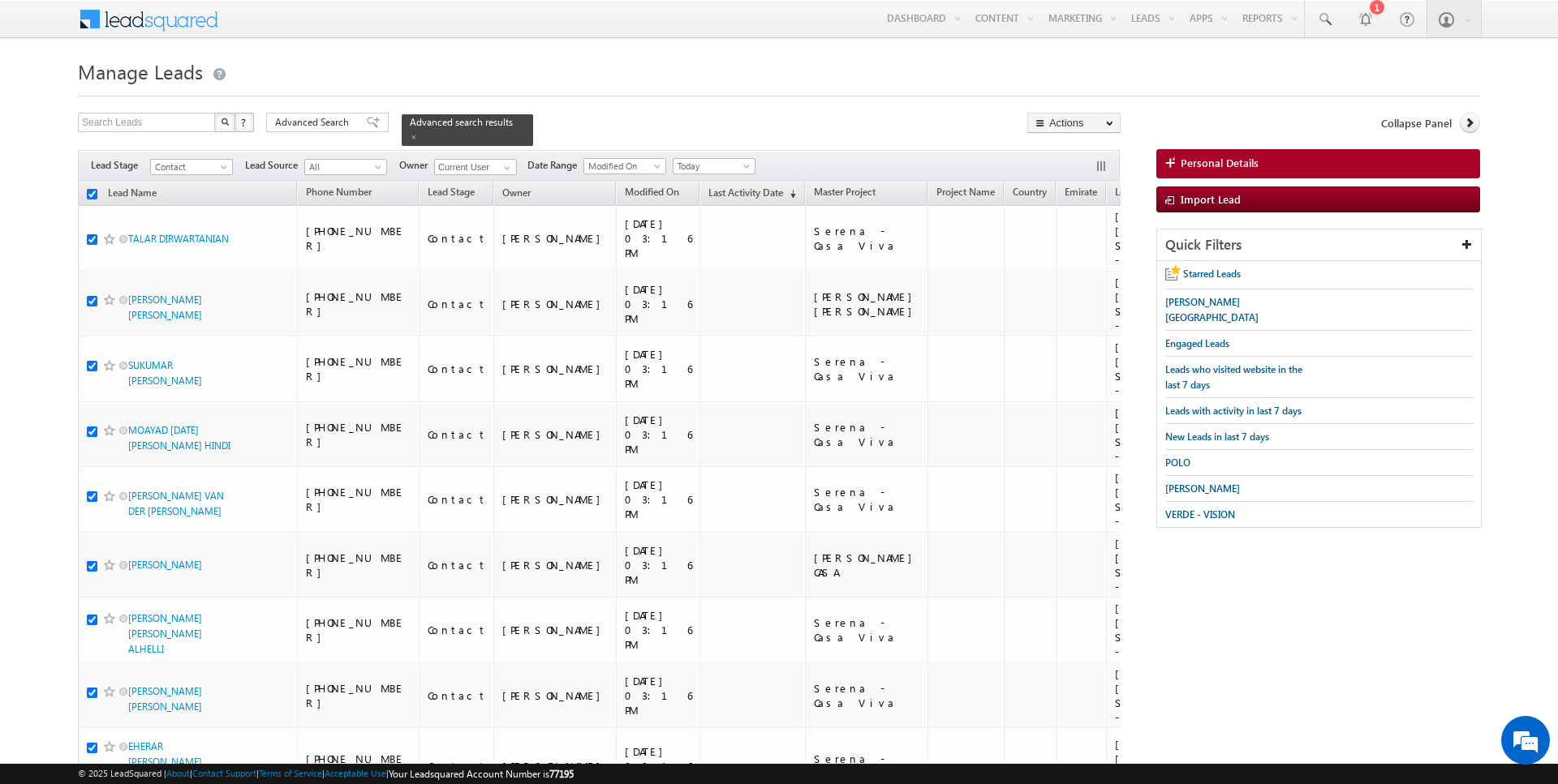
checkbox input "true"
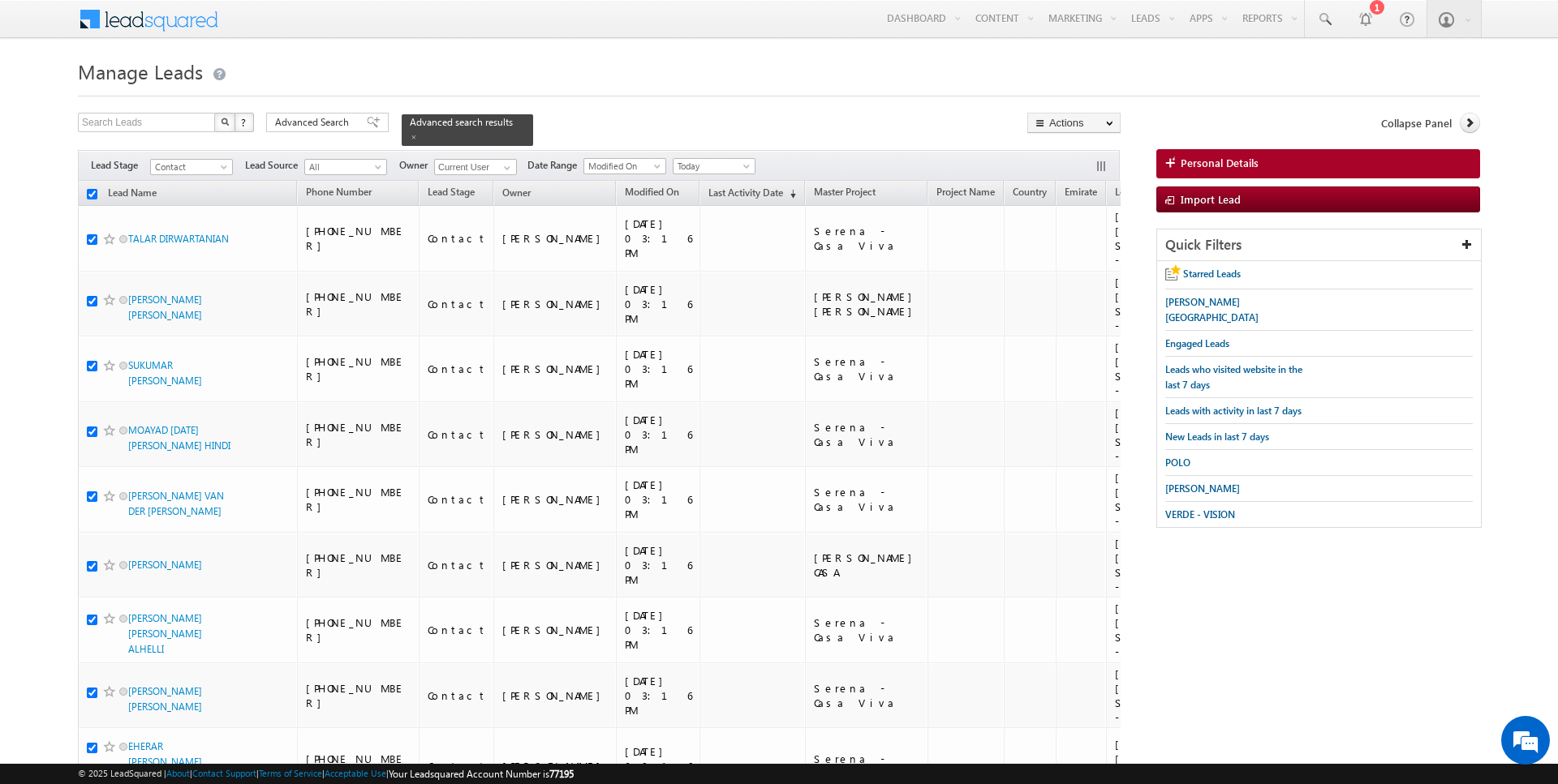
checkbox input "true"
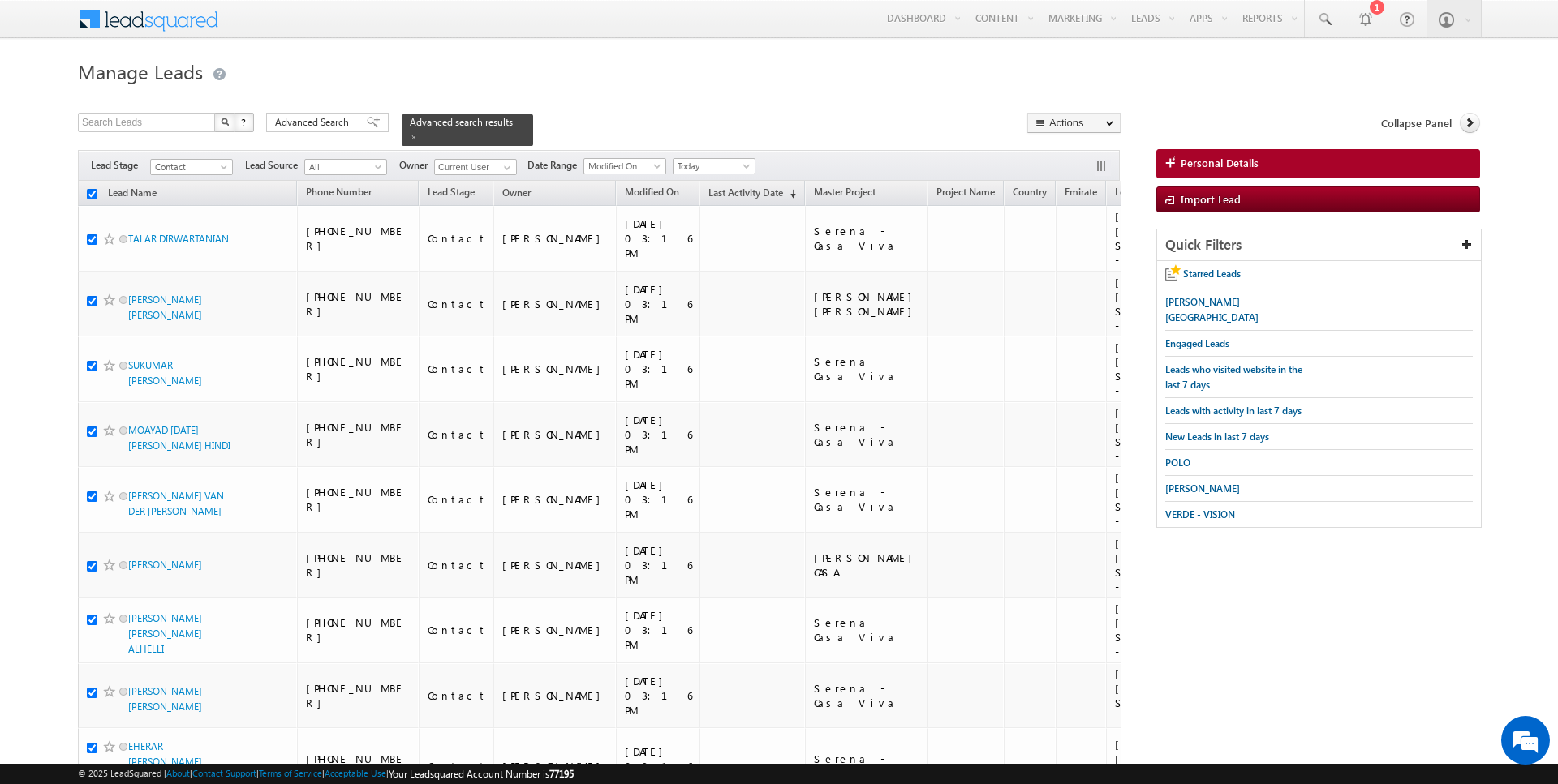
checkbox input "true"
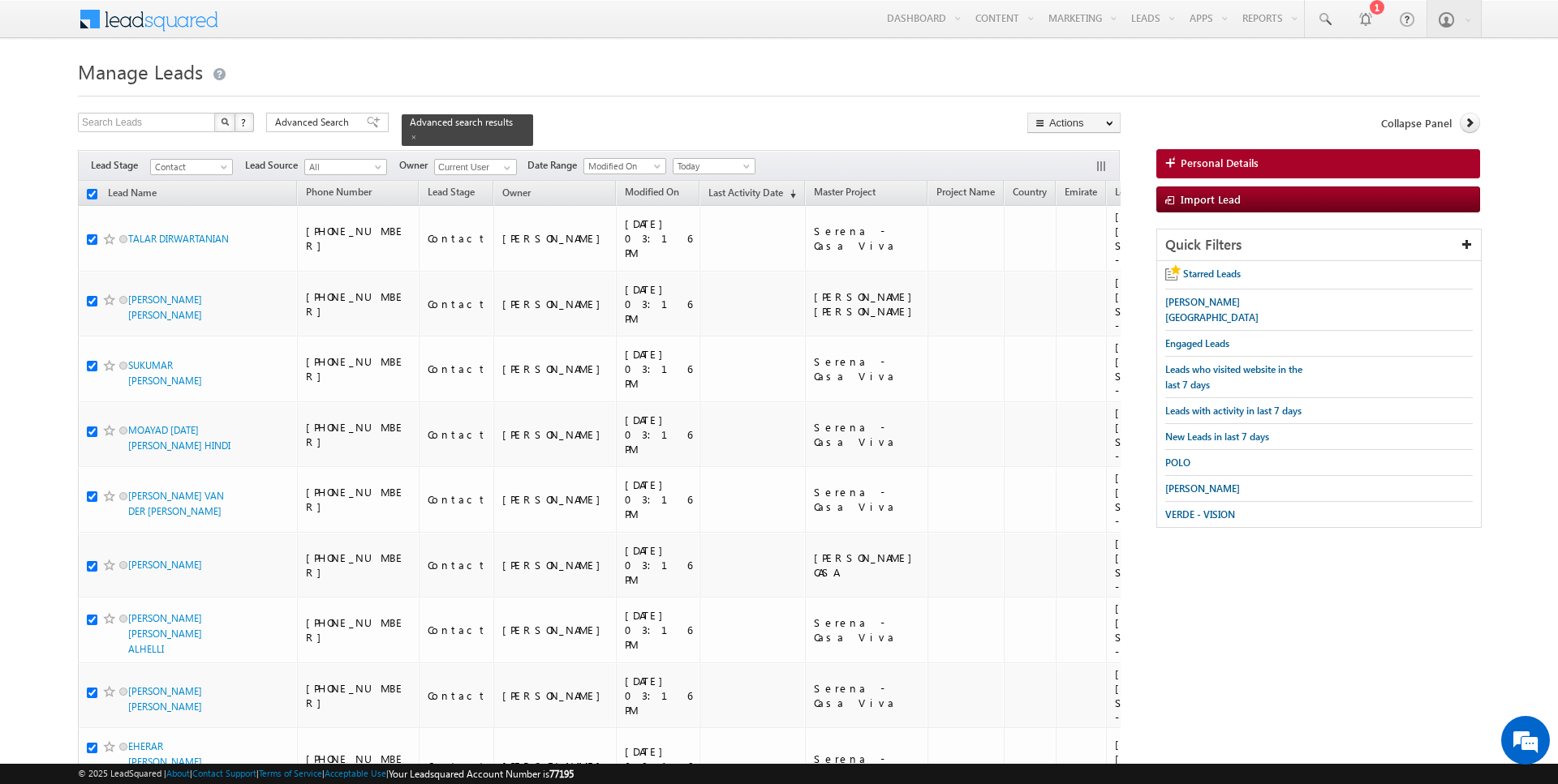
checkbox input "true"
click at [1082, 259] on link "Change Owner" at bounding box center [1073, 262] width 92 height 19
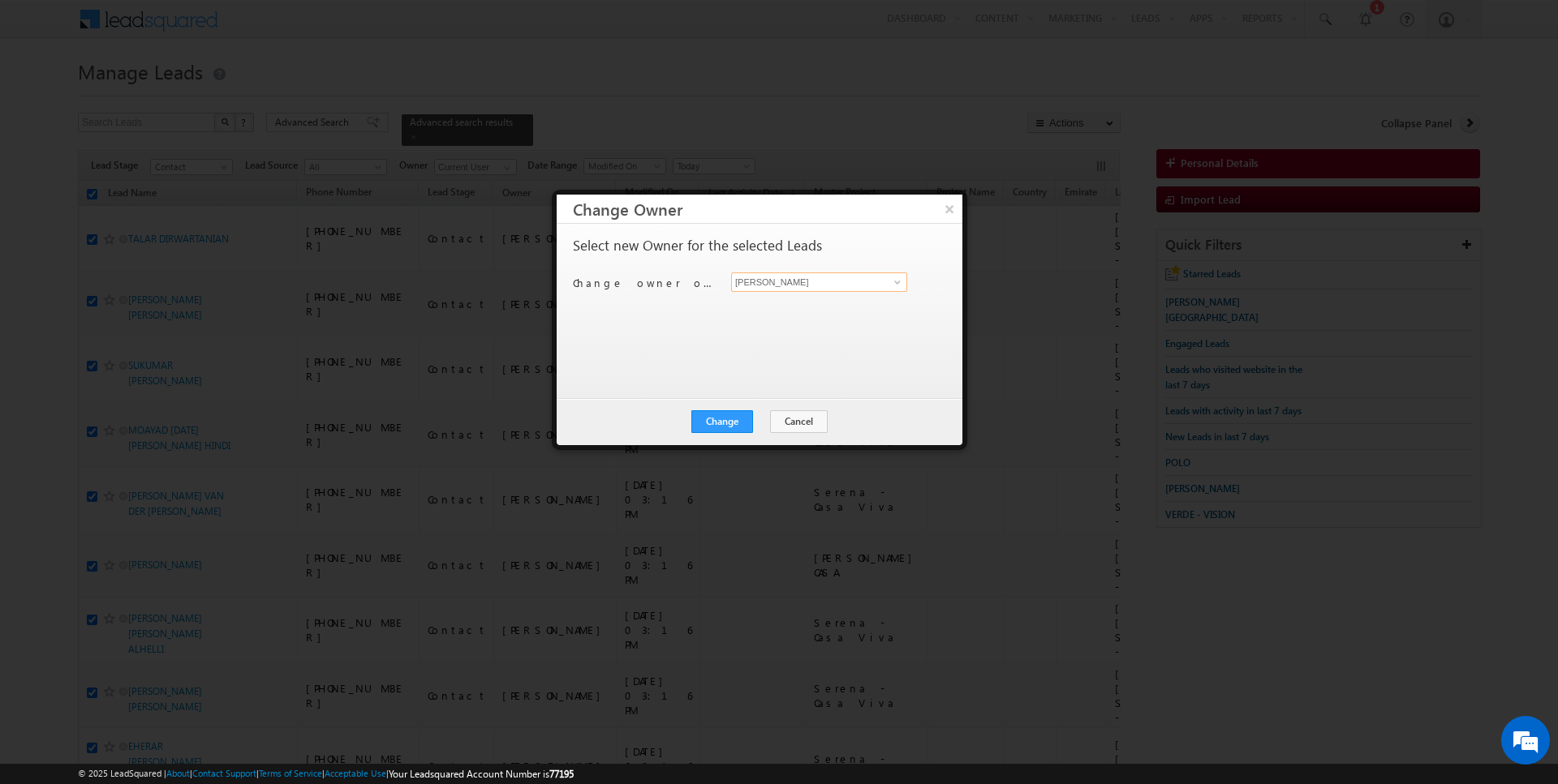
click at [779, 285] on input "[PERSON_NAME]" at bounding box center [819, 281] width 176 height 19
type input "[PERSON_NAME]"
click at [718, 422] on button "Change" at bounding box center [722, 421] width 62 height 23
click at [767, 419] on button "Close" at bounding box center [762, 421] width 52 height 23
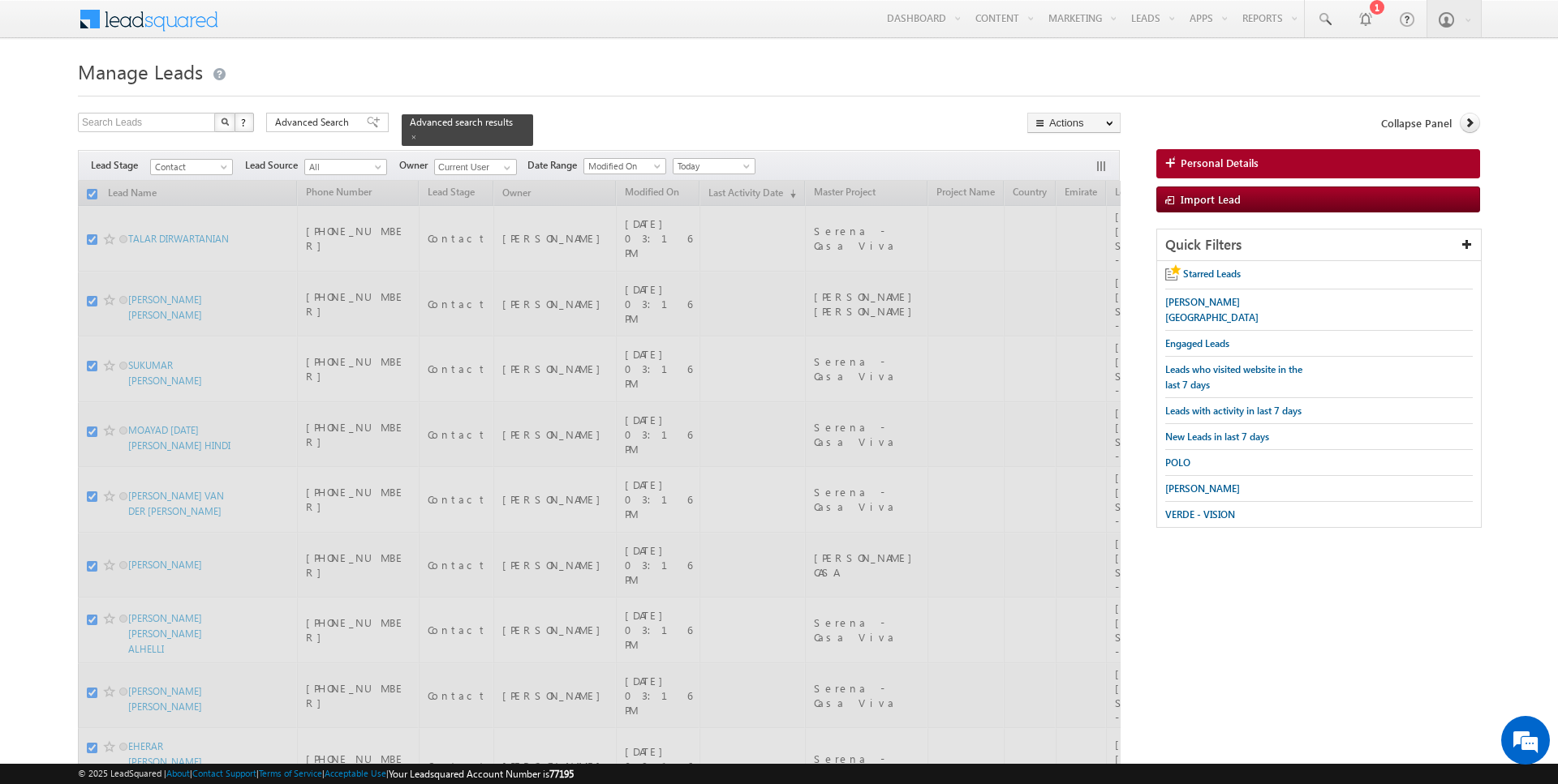
checkbox input "false"
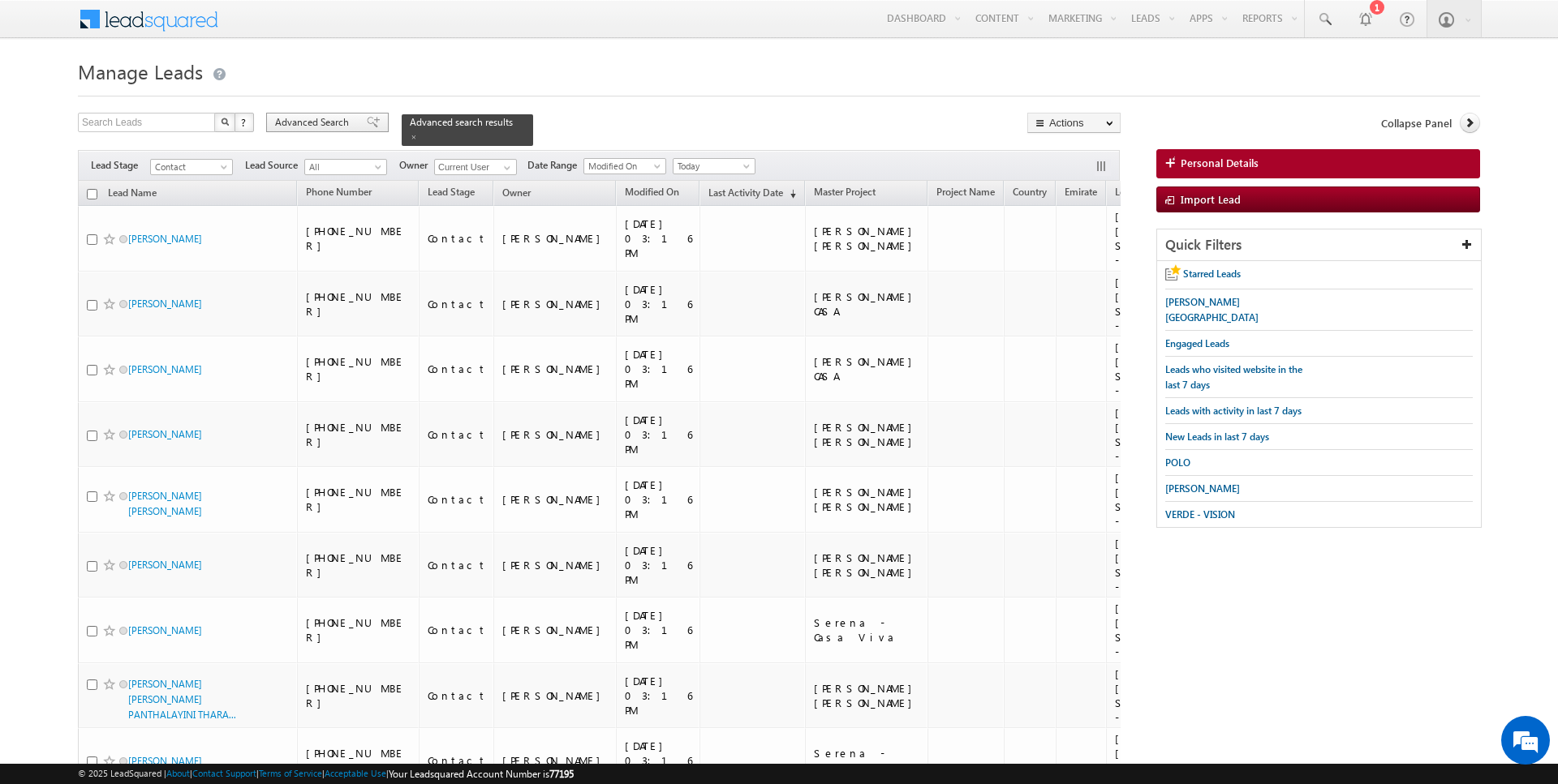
click at [323, 122] on span "Advanced Search" at bounding box center [314, 122] width 79 height 15
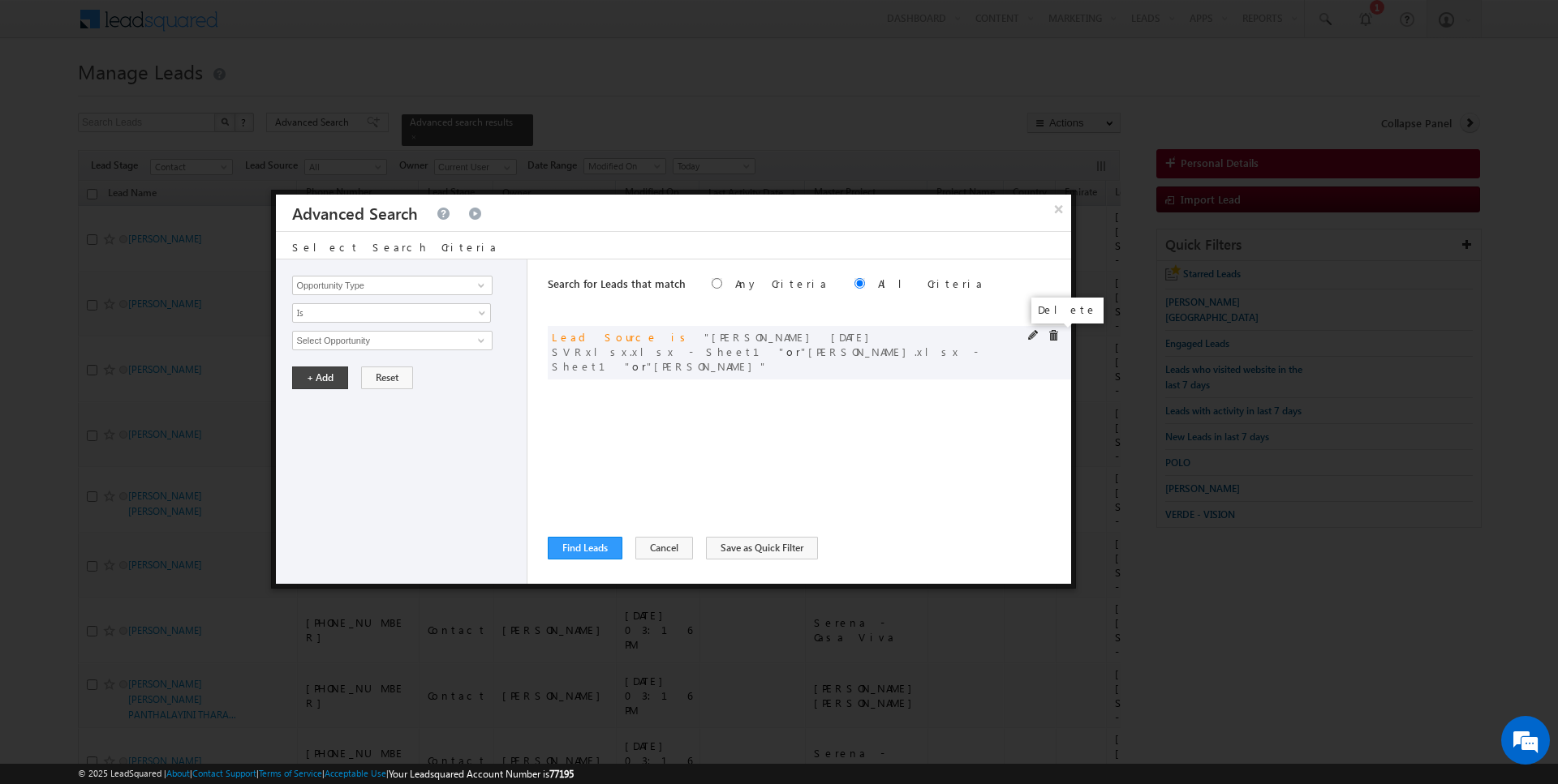
click at [1056, 337] on span at bounding box center [1053, 336] width 11 height 11
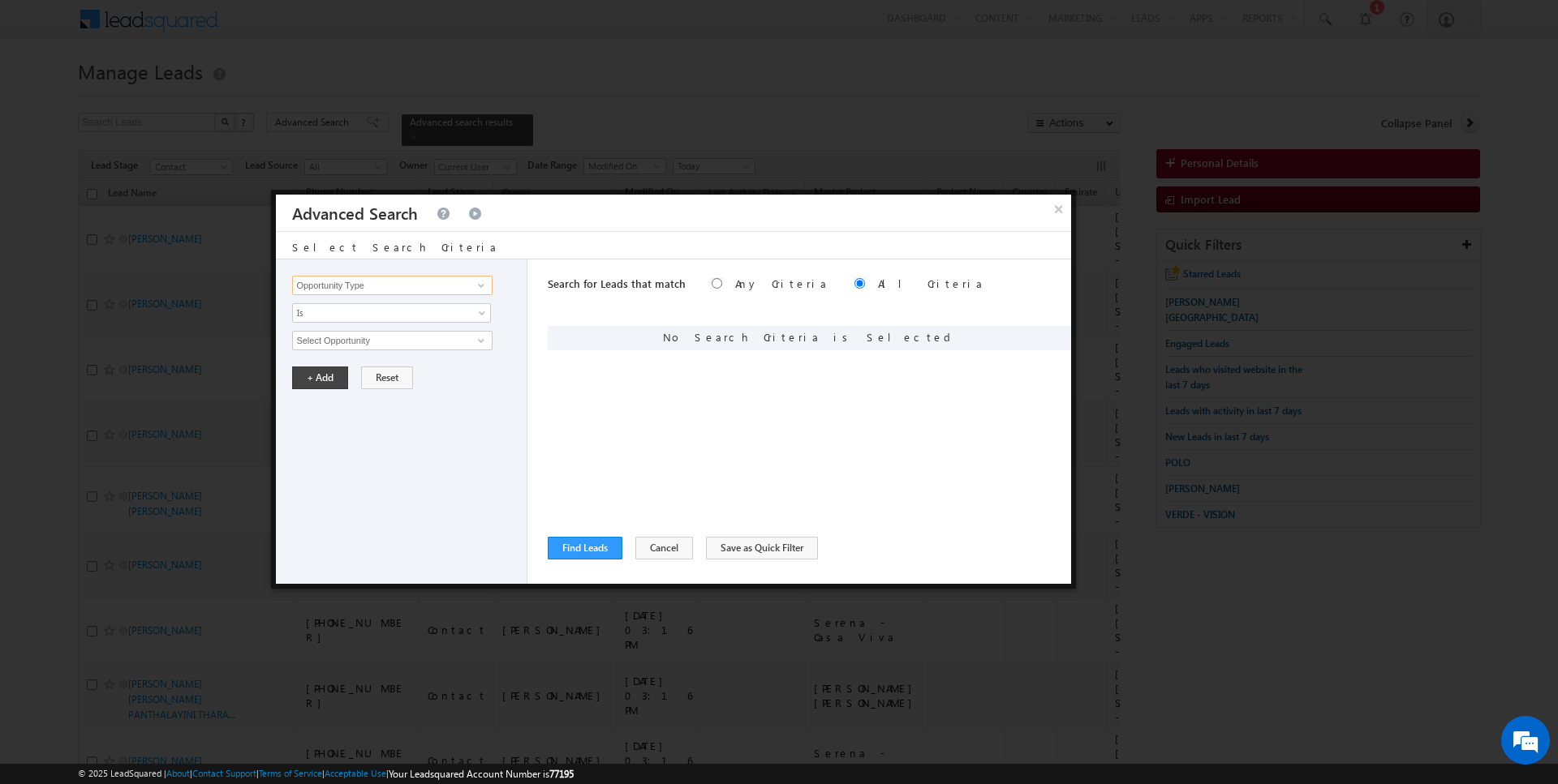
click at [377, 285] on input "Opportunity Type" at bounding box center [392, 285] width 200 height 19
type input "Lead Source"
click at [327, 332] on span "None Selected" at bounding box center [384, 340] width 184 height 18
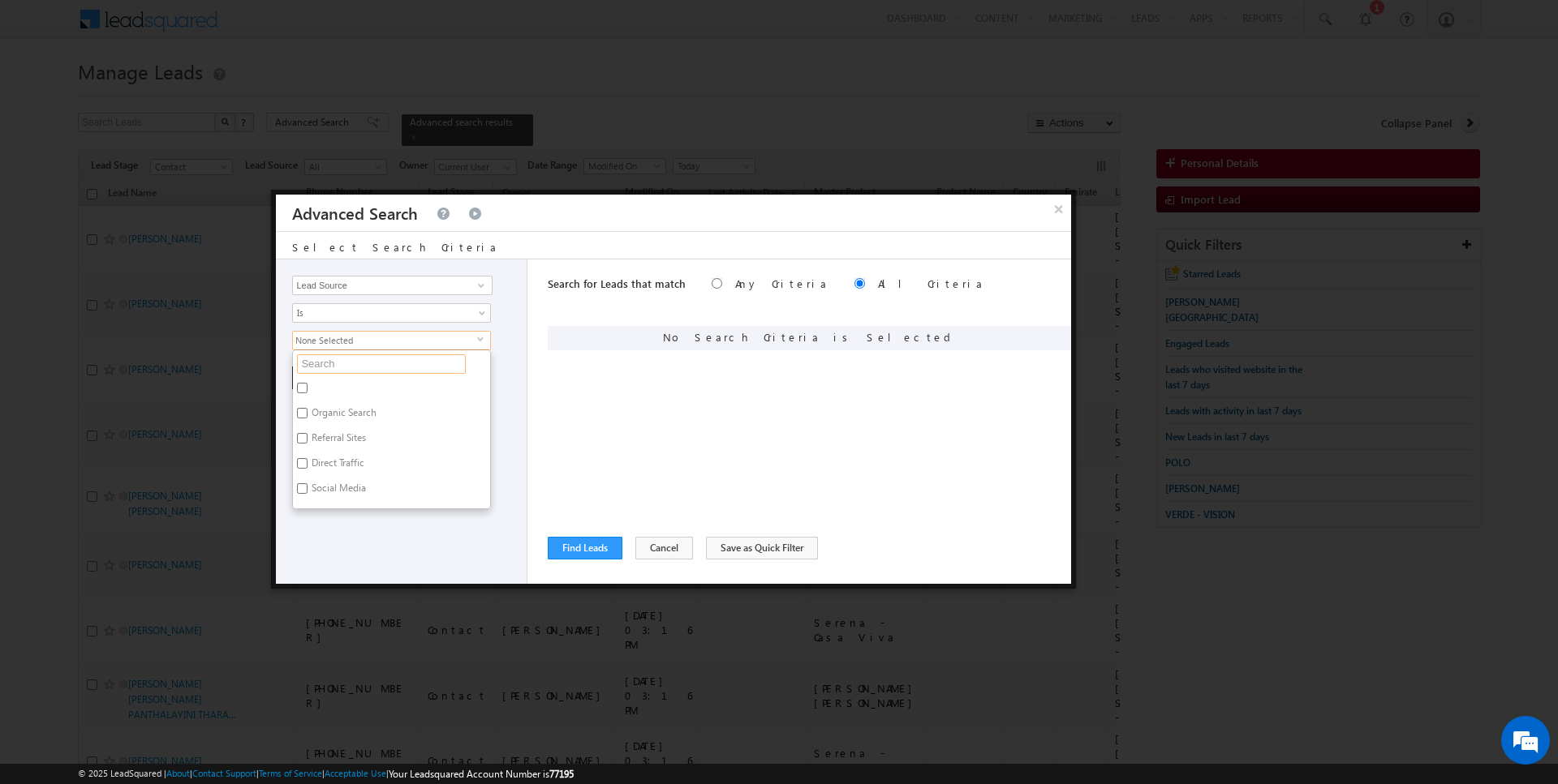
click at [331, 360] on input "text" at bounding box center [381, 364] width 168 height 19
type input "scl"
click at [318, 462] on label "Sharjah-Scl" at bounding box center [333, 466] width 82 height 25
click at [307, 462] on input "Sharjah-Scl" at bounding box center [302, 463] width 10 height 10
checkbox input "true"
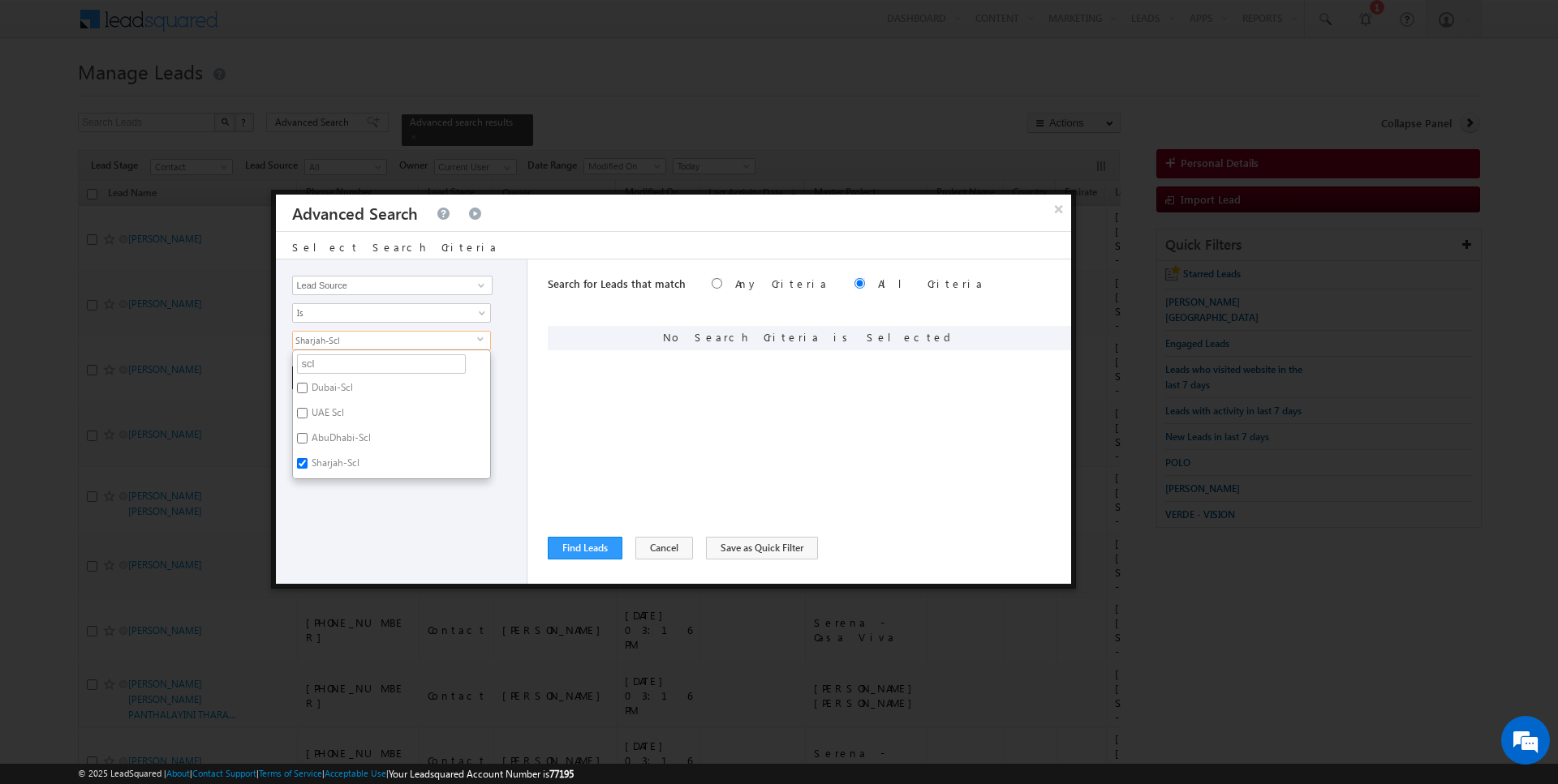
click at [343, 509] on div "Opportunity Type Lead Activity Task Sales Group Prospect Id Address 1 Address 2…" at bounding box center [402, 421] width 252 height 325
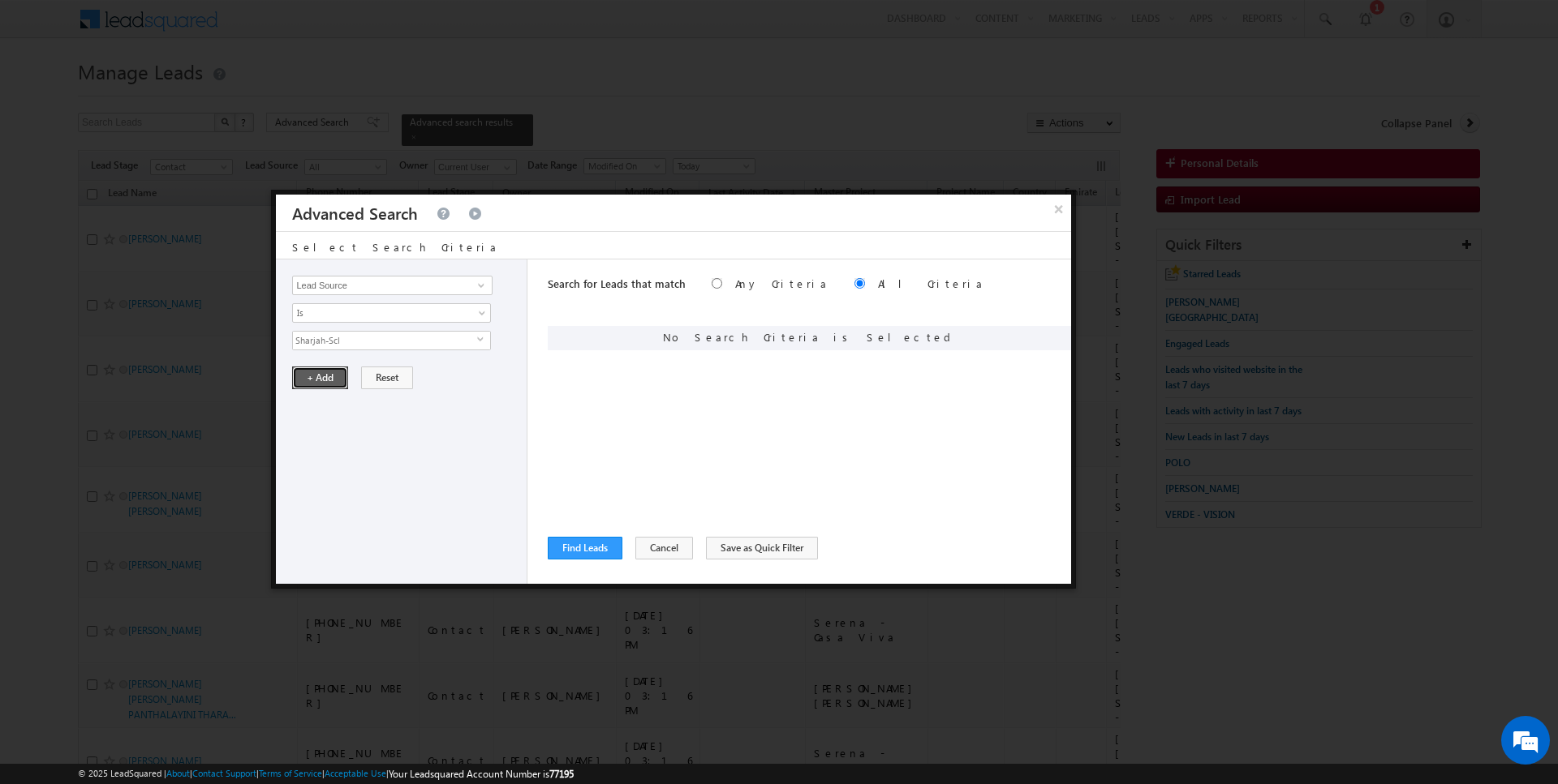
click at [336, 381] on button "+ Add" at bounding box center [319, 378] width 56 height 23
click at [433, 277] on input "Opportunity Type" at bounding box center [392, 285] width 200 height 19
type input "Lead Activity"
click at [406, 315] on span "Is" at bounding box center [380, 313] width 176 height 15
click at [354, 351] on link "Is Not" at bounding box center [392, 346] width 198 height 15
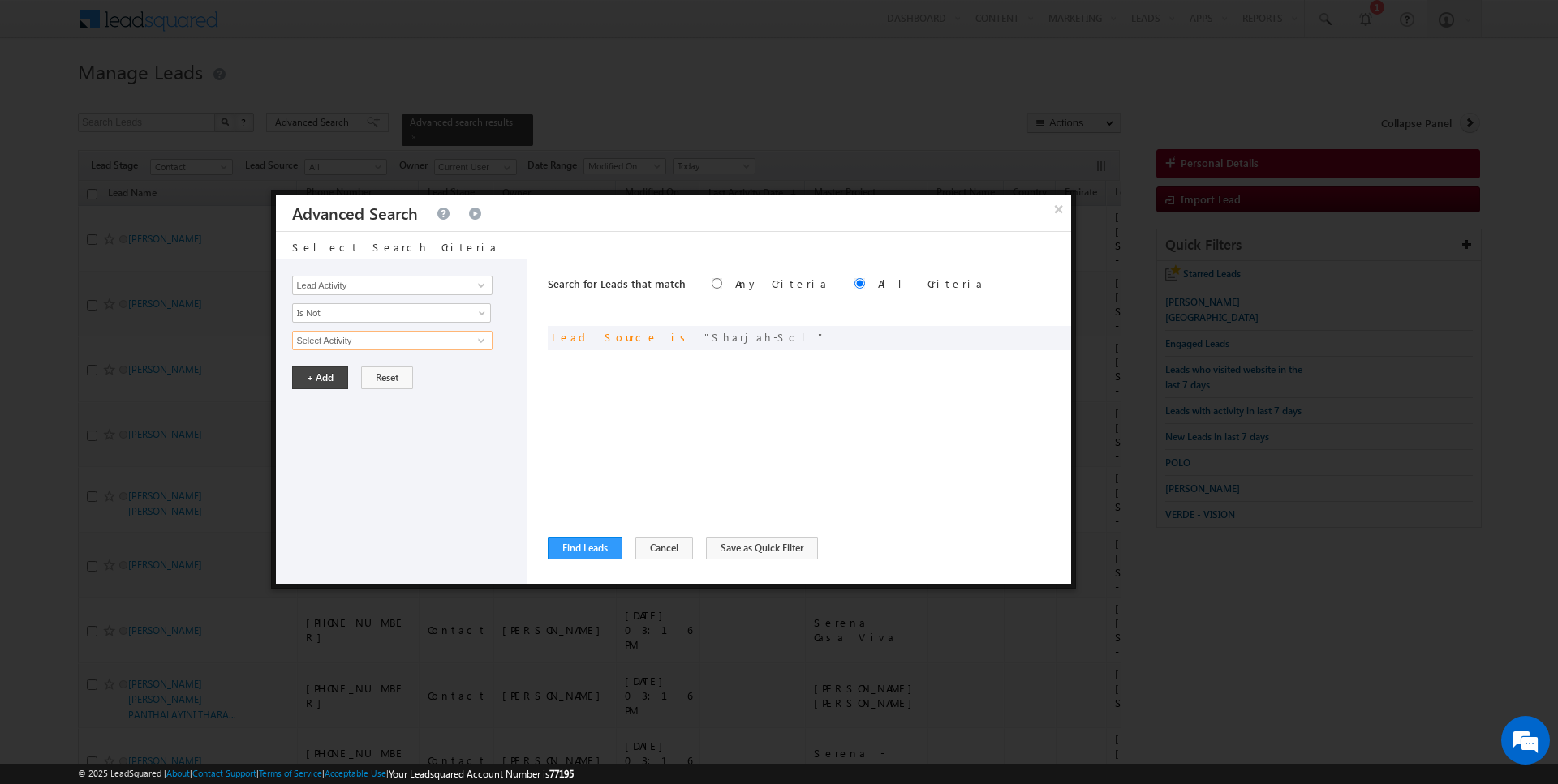
click at [355, 331] on input "Select Activity" at bounding box center [392, 341] width 200 height 19
type input "Outbound Phone Call Activity"
click at [312, 409] on button "+ Add" at bounding box center [319, 405] width 56 height 23
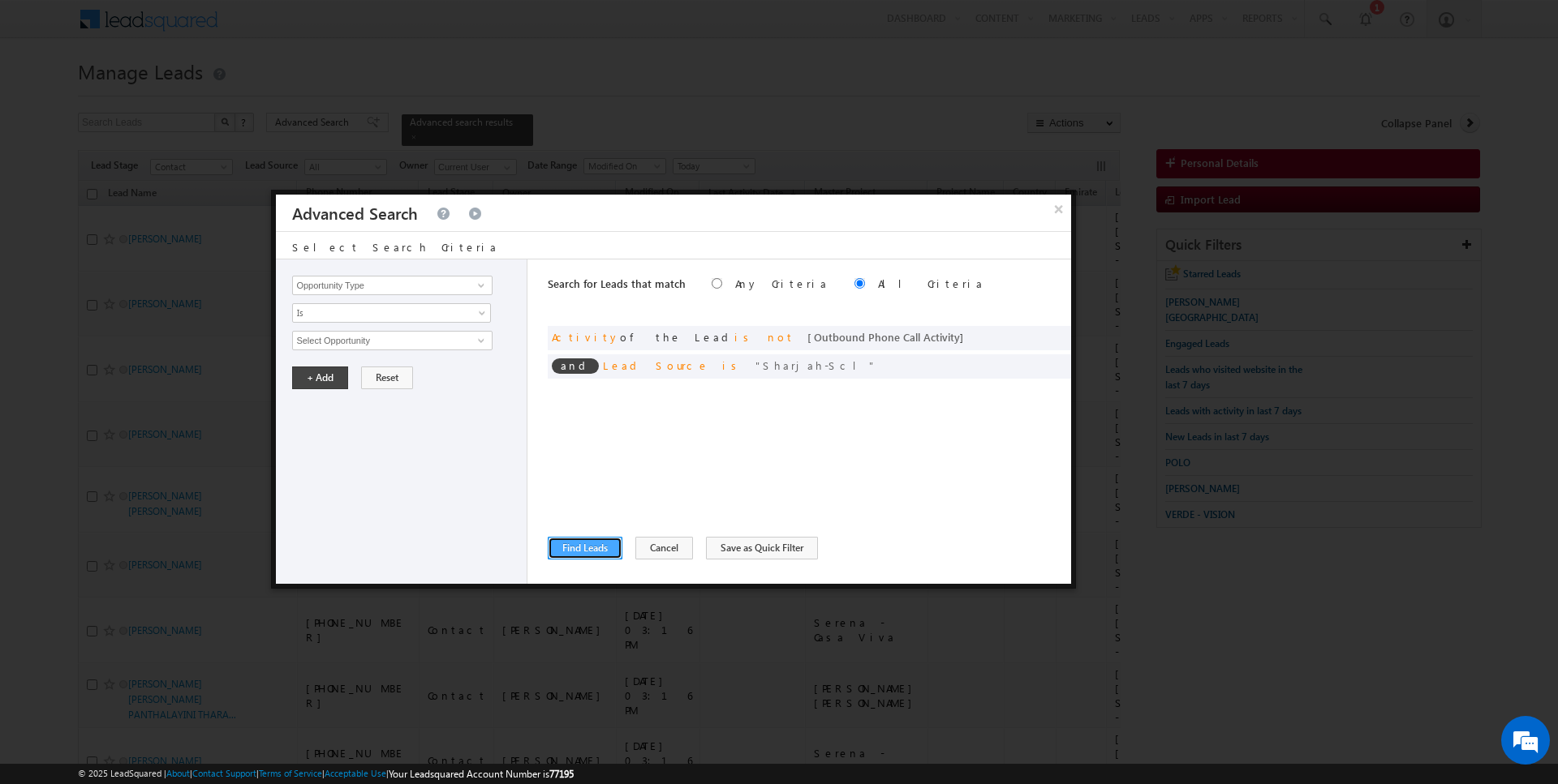
click at [583, 547] on button "Find Leads" at bounding box center [585, 548] width 75 height 23
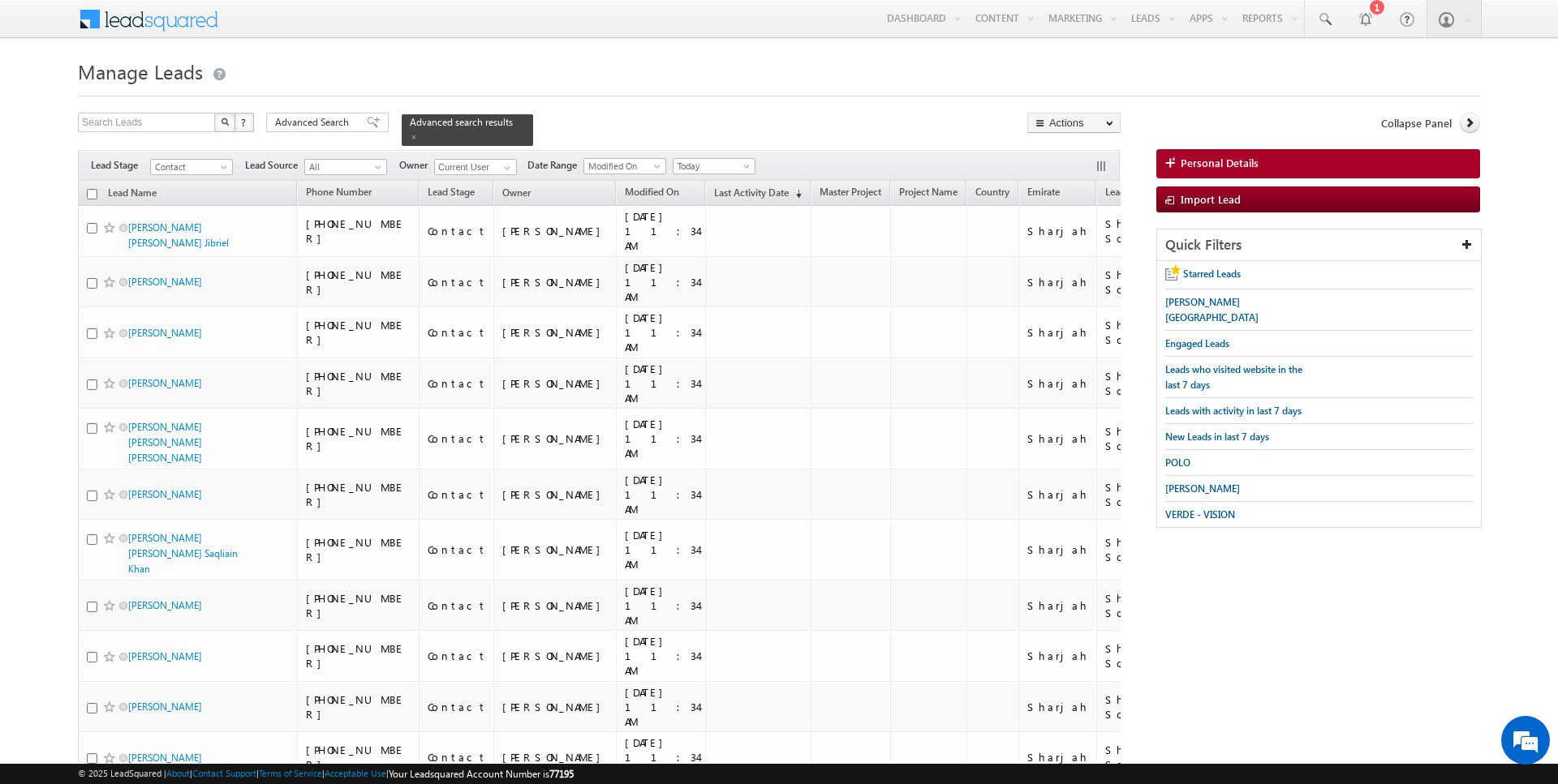
click at [92, 195] on input "checkbox" at bounding box center [92, 193] width 10 height 10
checkbox input "true"
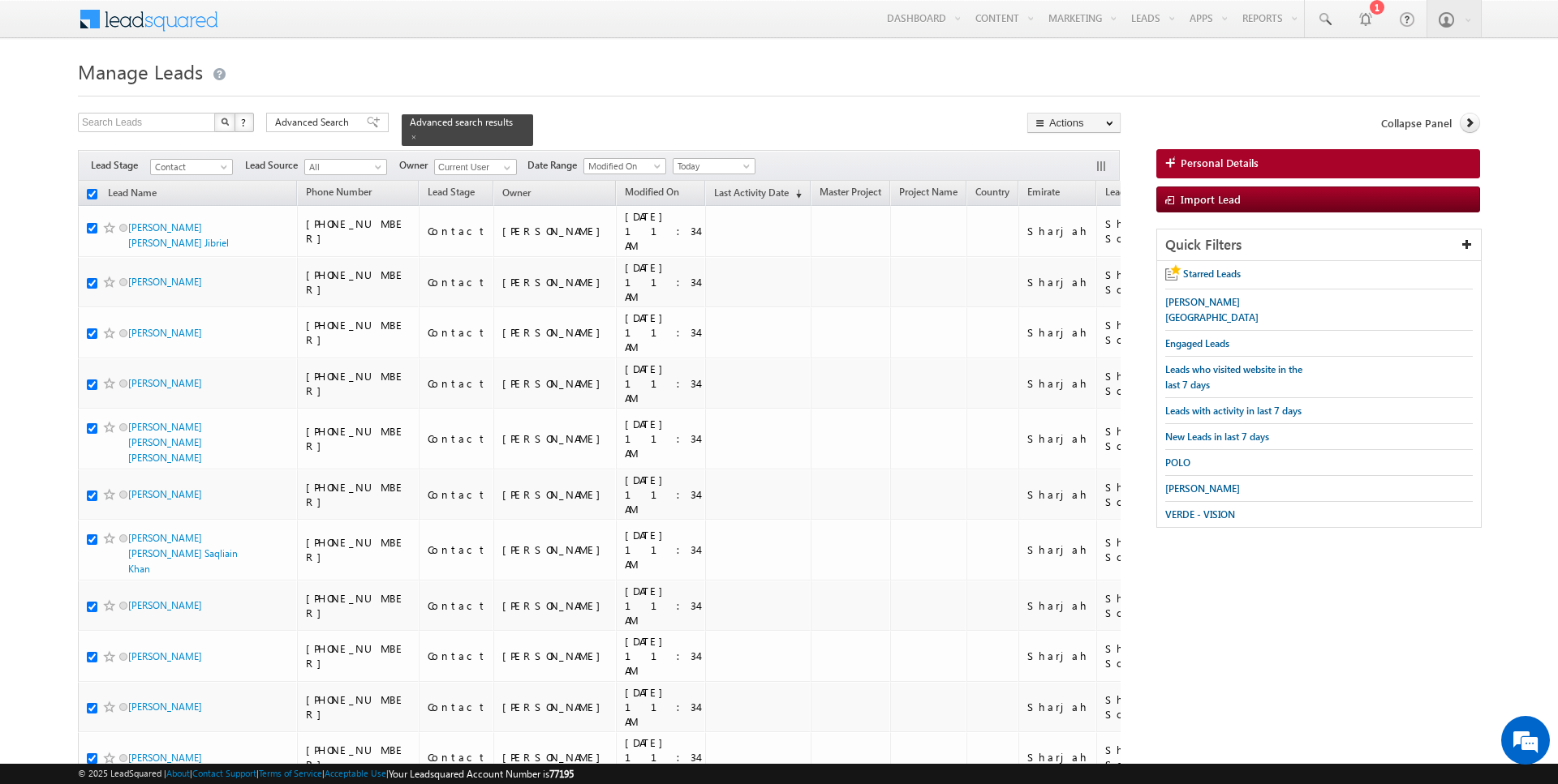
checkbox input "true"
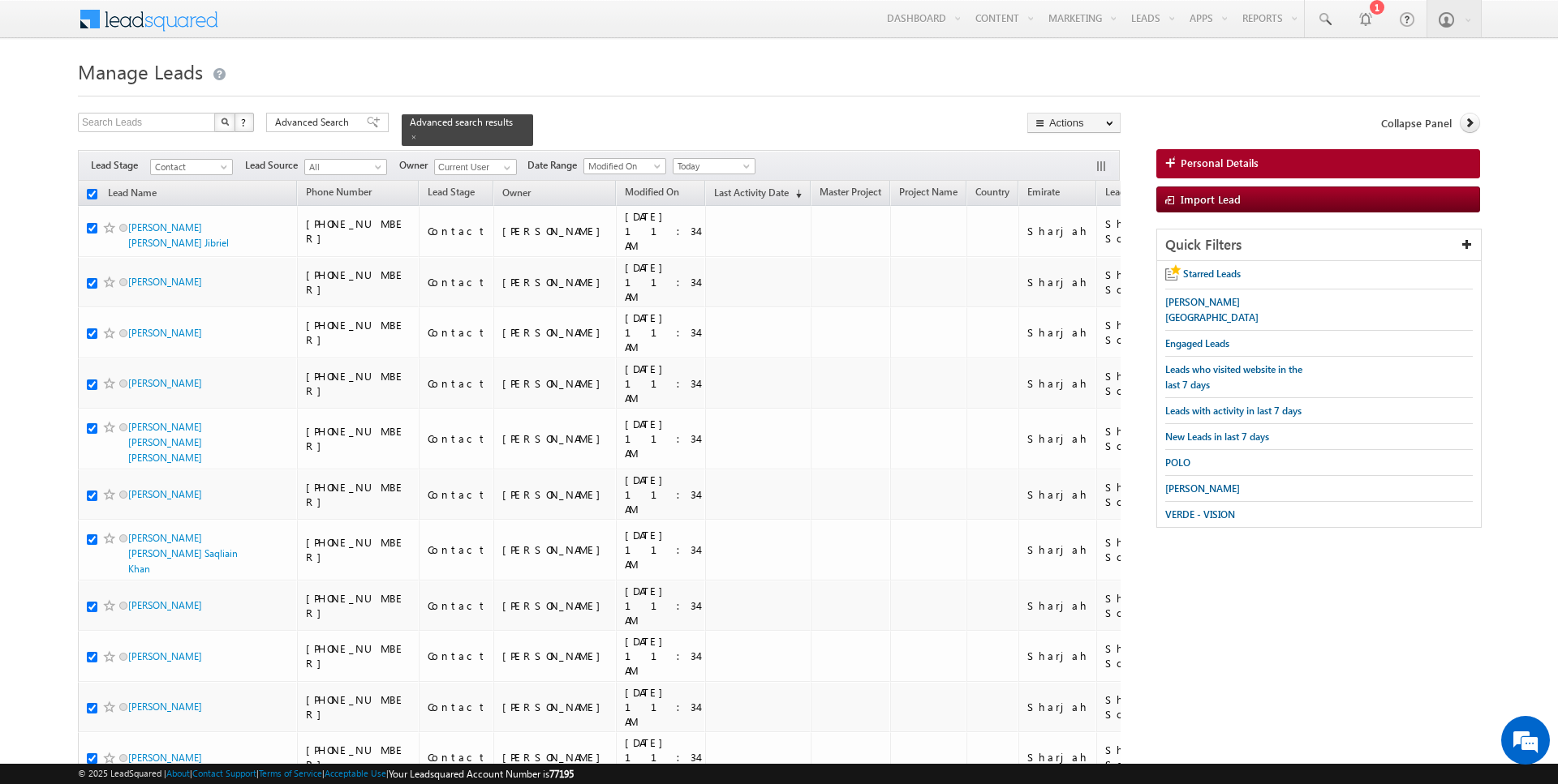
checkbox input "true"
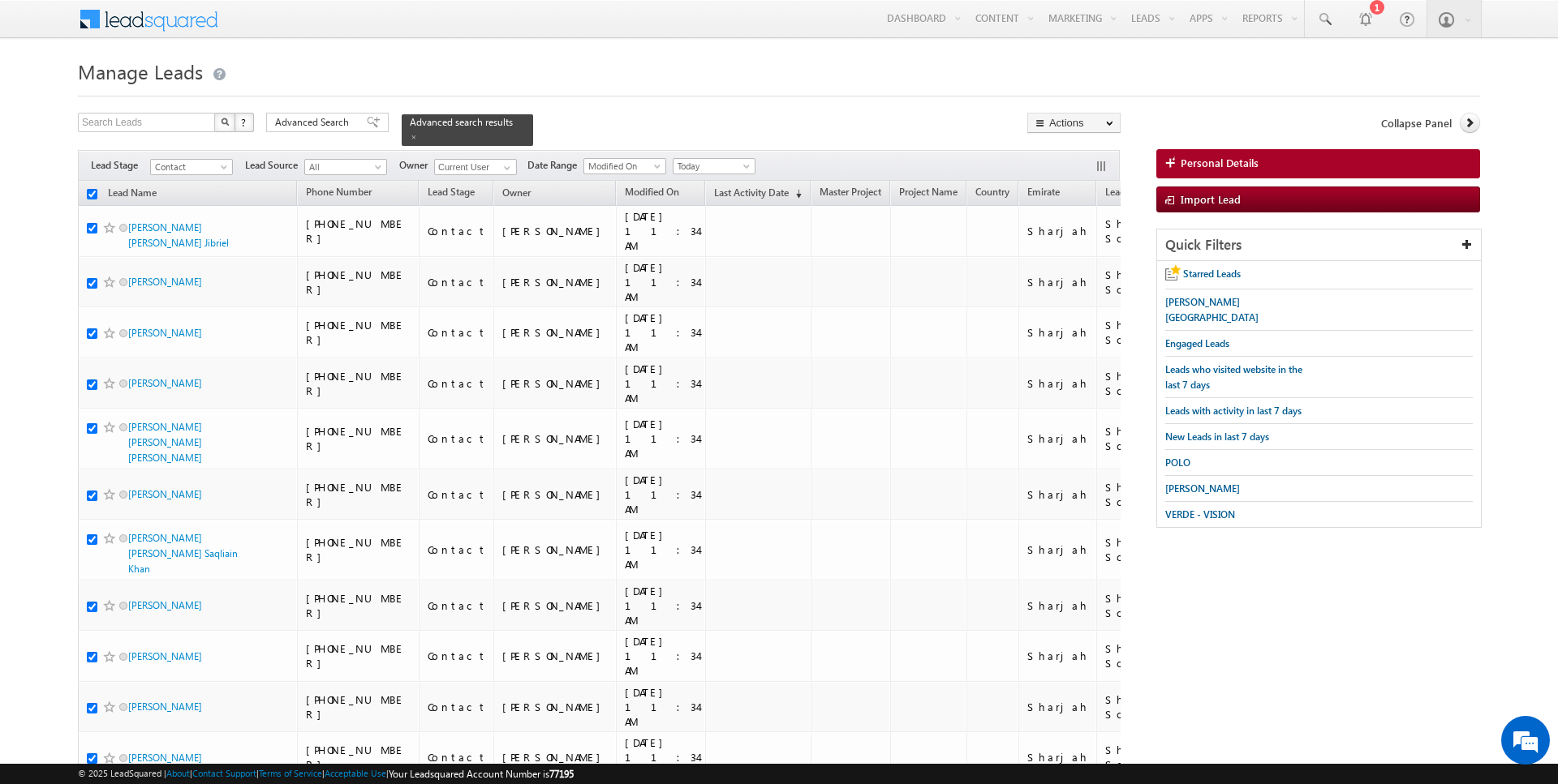
checkbox input "true"
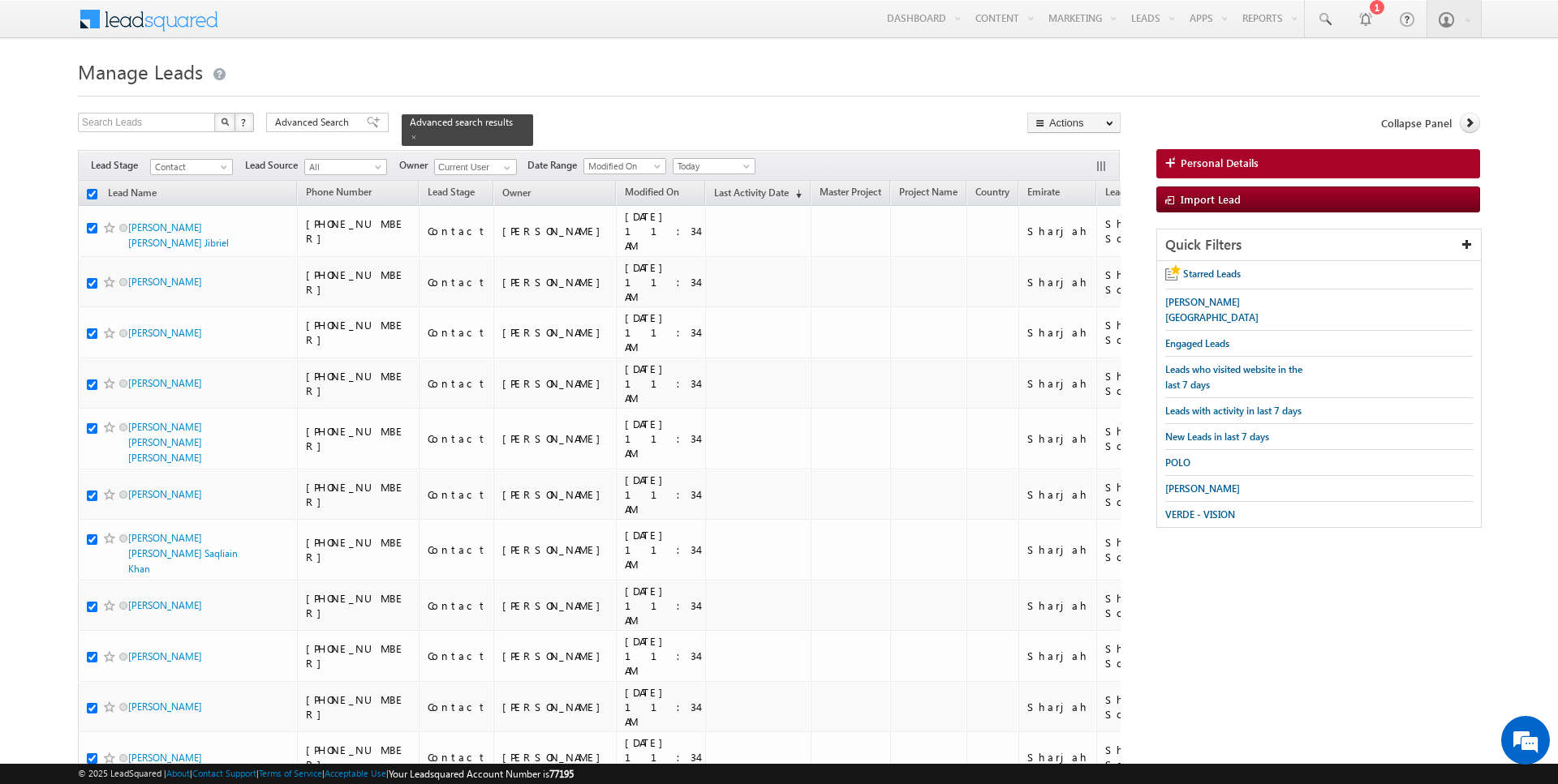
checkbox input "true"
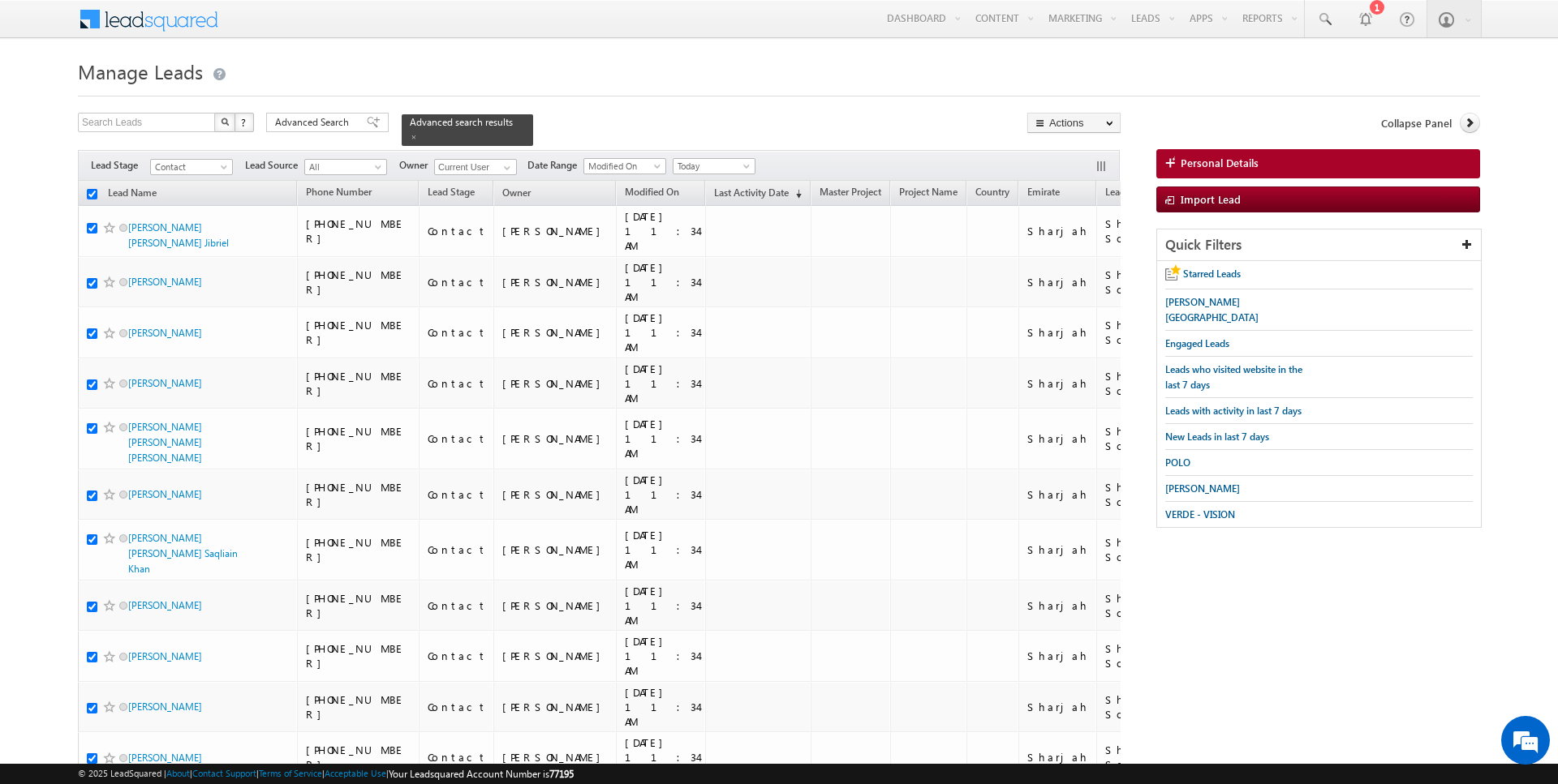
checkbox input "true"
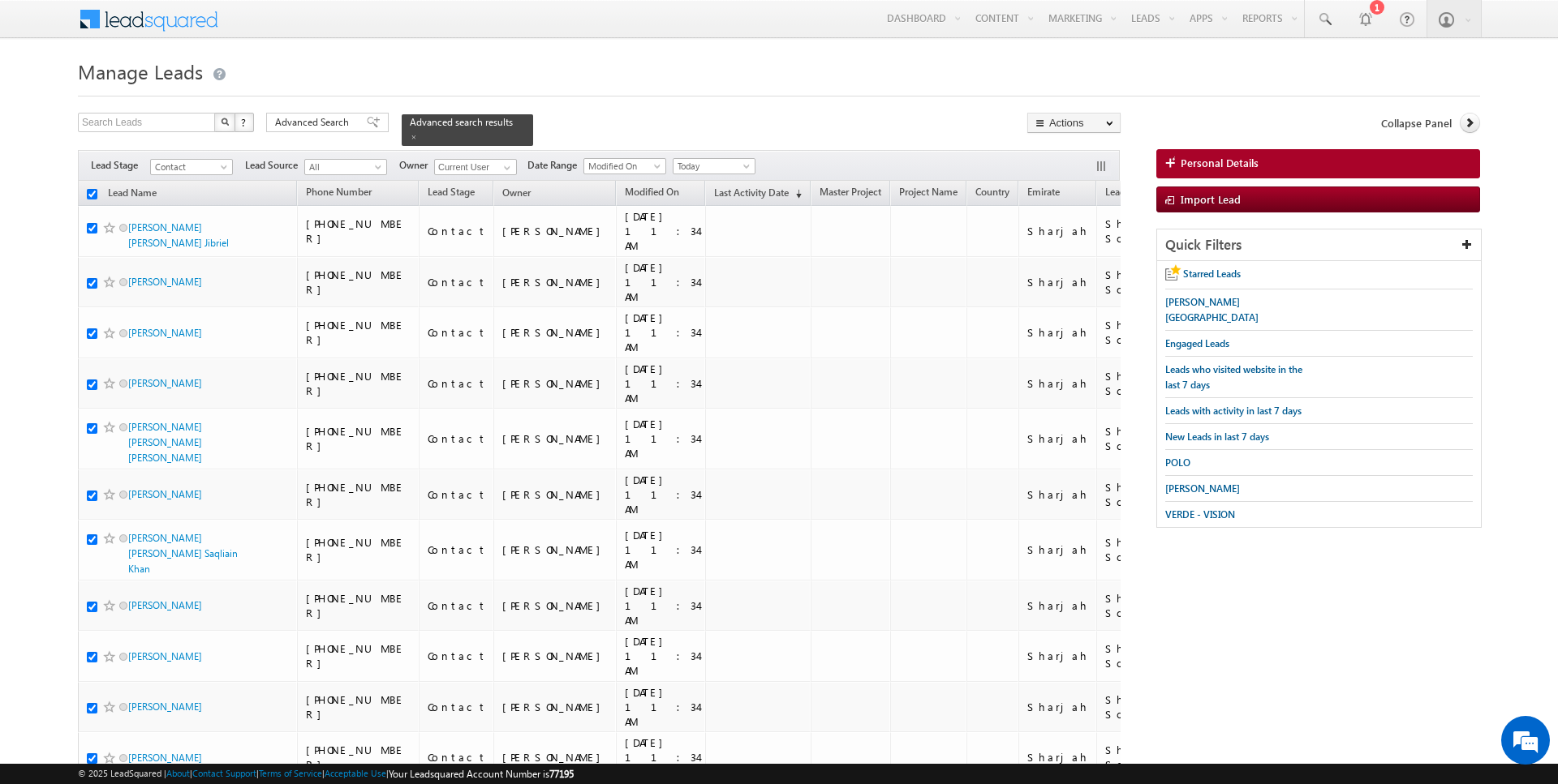
checkbox input "true"
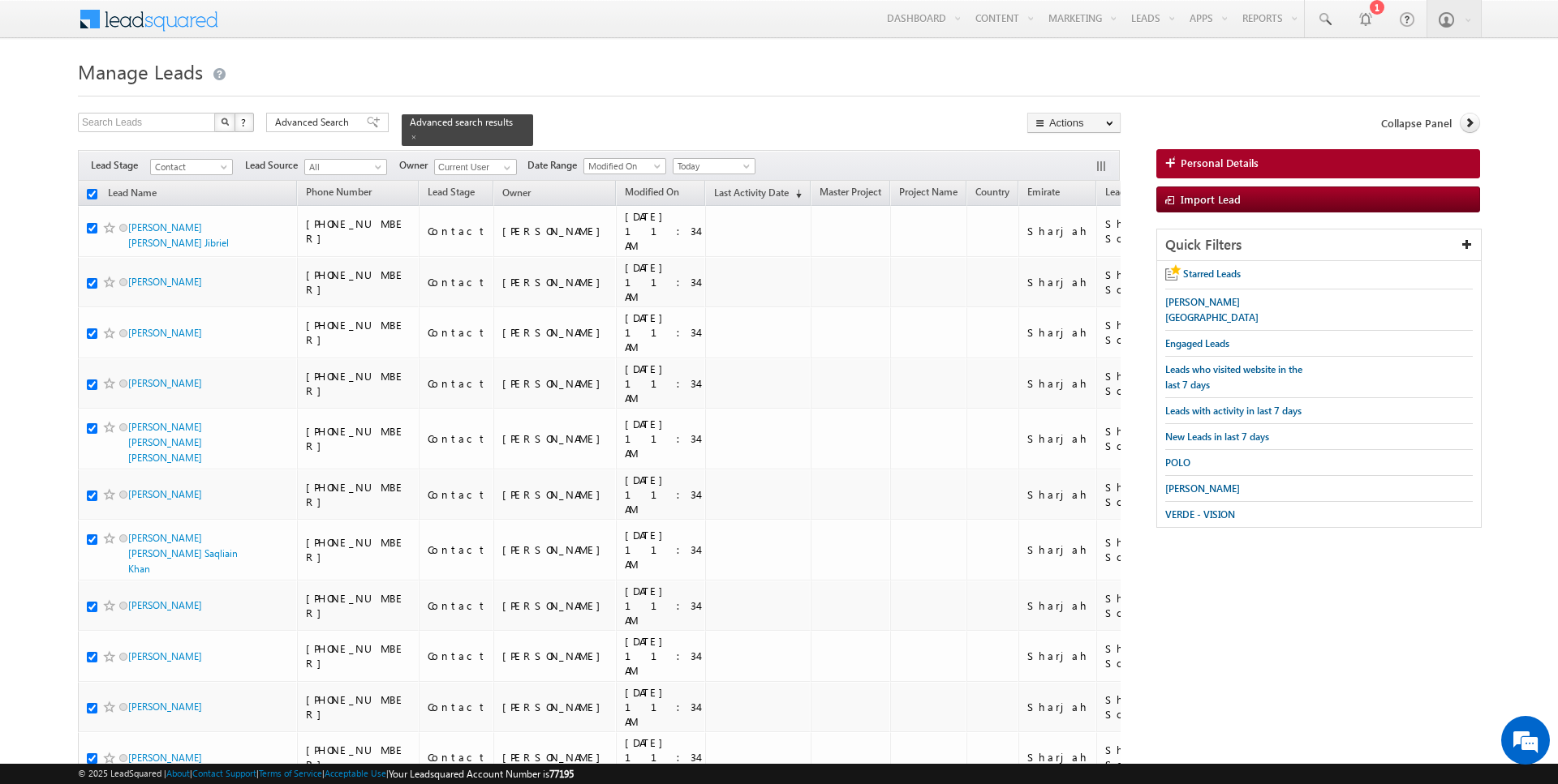
checkbox input "true"
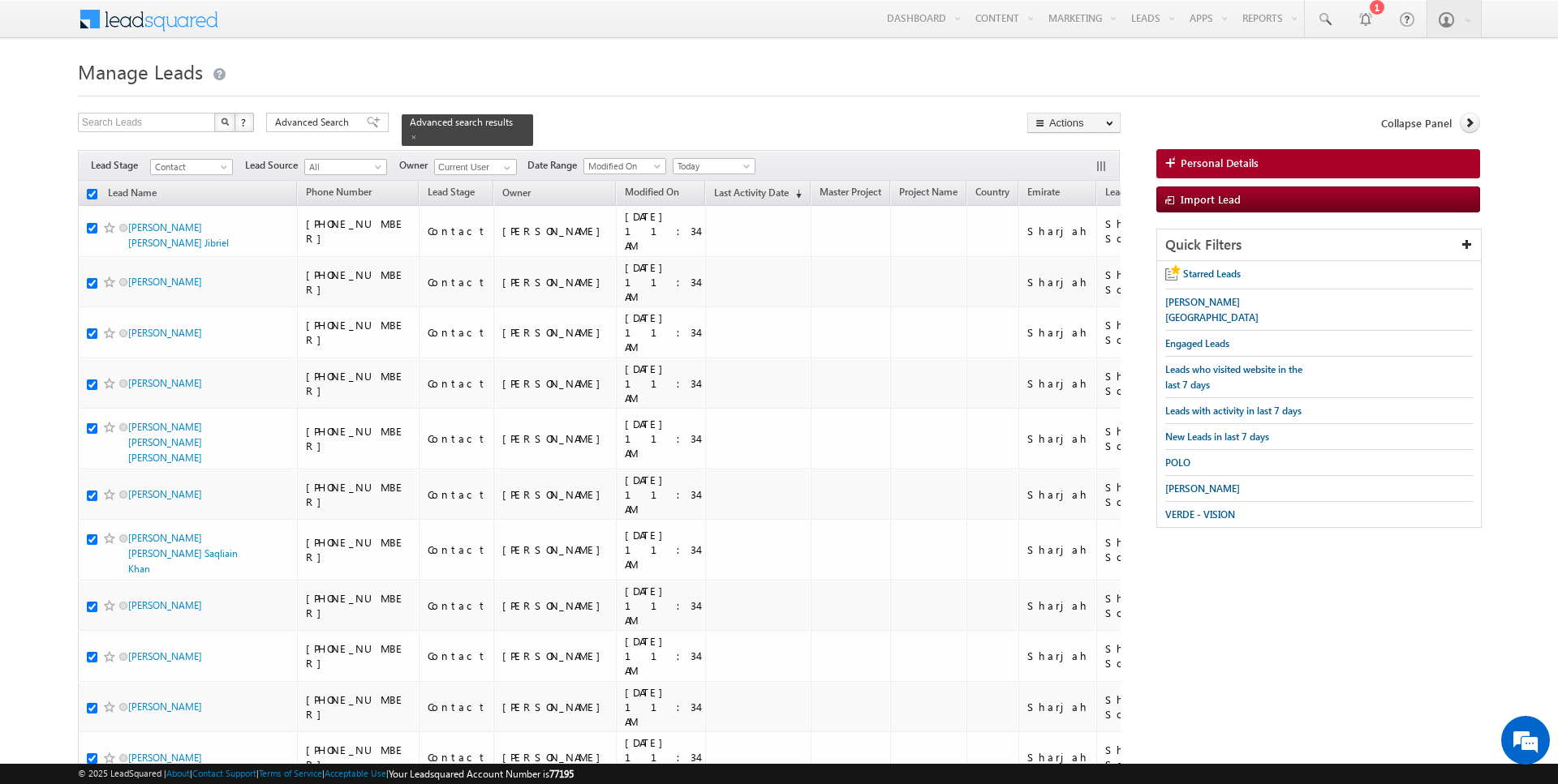
checkbox input "true"
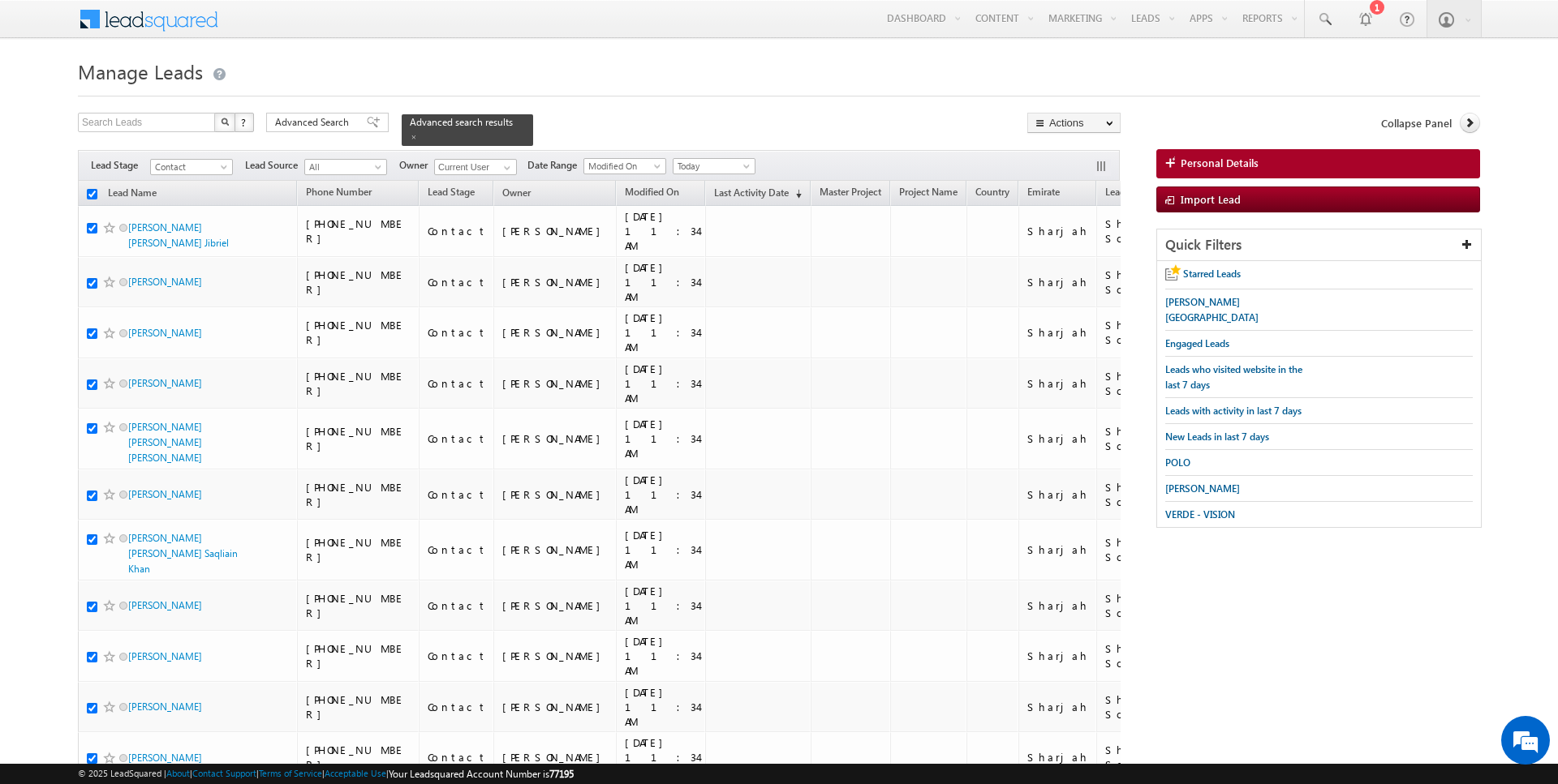
checkbox input "true"
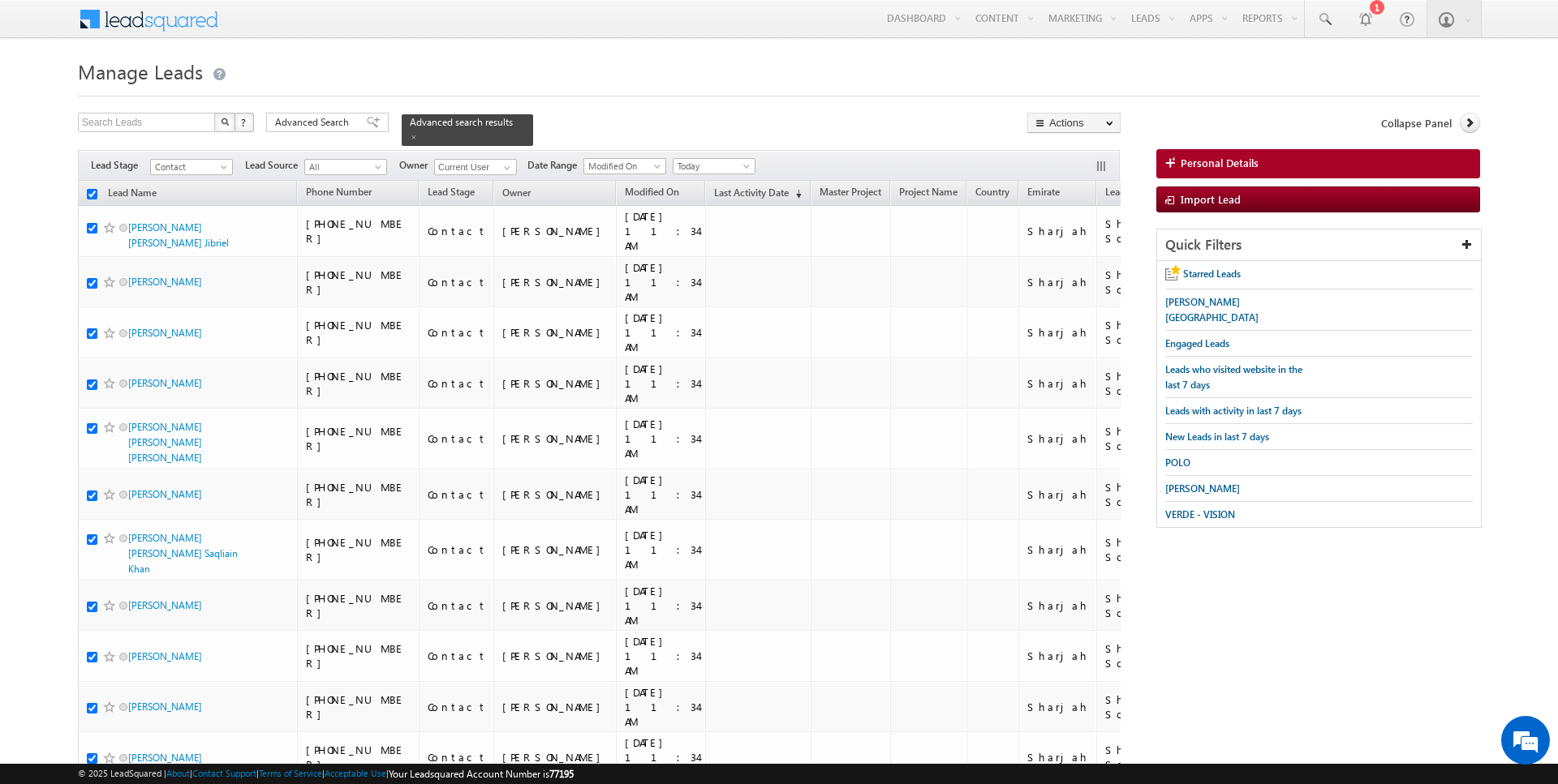
checkbox input "true"
click at [1081, 264] on link "Change Owner" at bounding box center [1073, 262] width 92 height 19
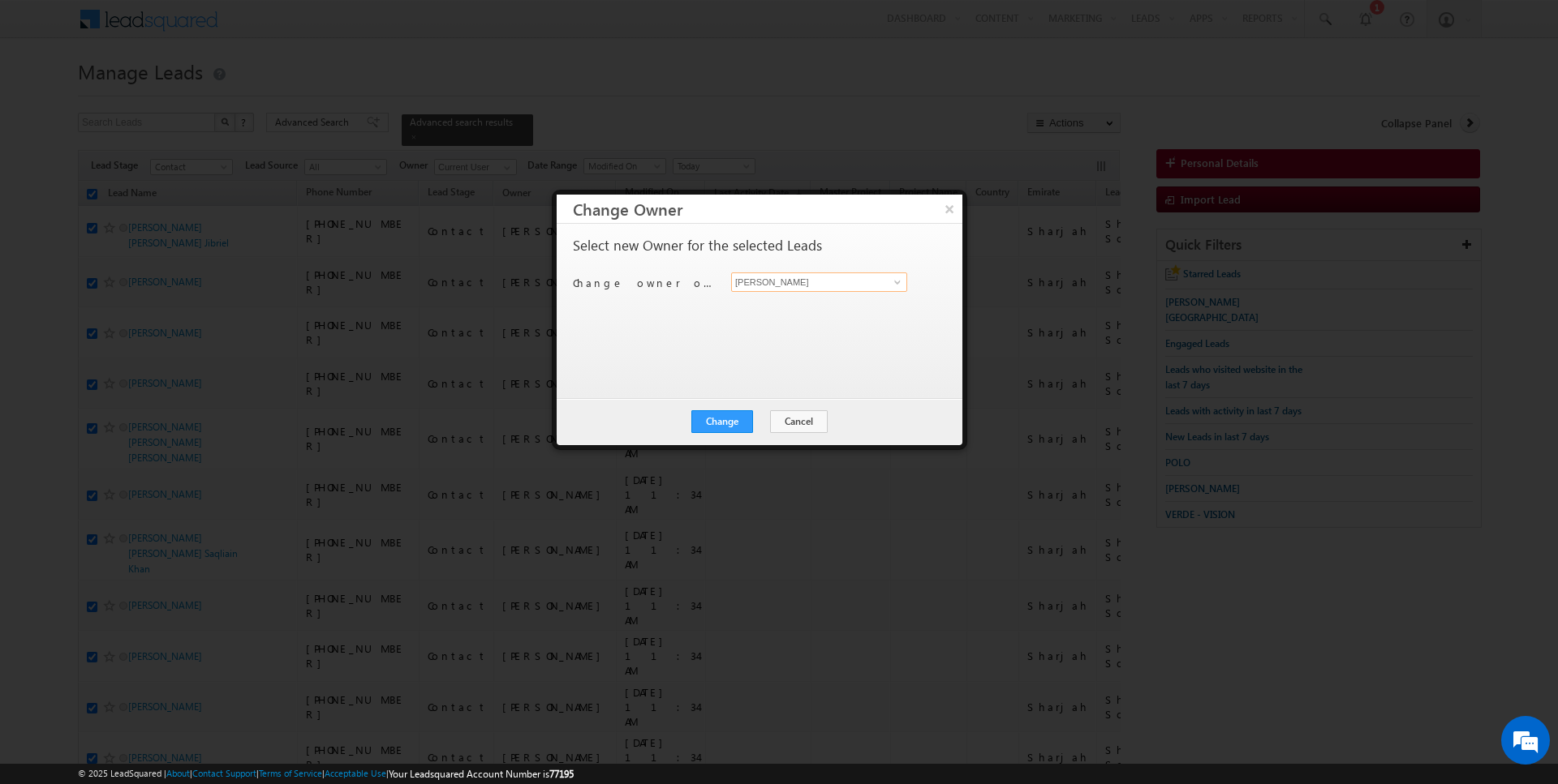
click at [783, 282] on input "[PERSON_NAME]" at bounding box center [819, 281] width 176 height 19
type input "[PERSON_NAME]"
click at [732, 420] on button "Change" at bounding box center [722, 421] width 62 height 23
click at [765, 417] on button "Close" at bounding box center [762, 421] width 52 height 23
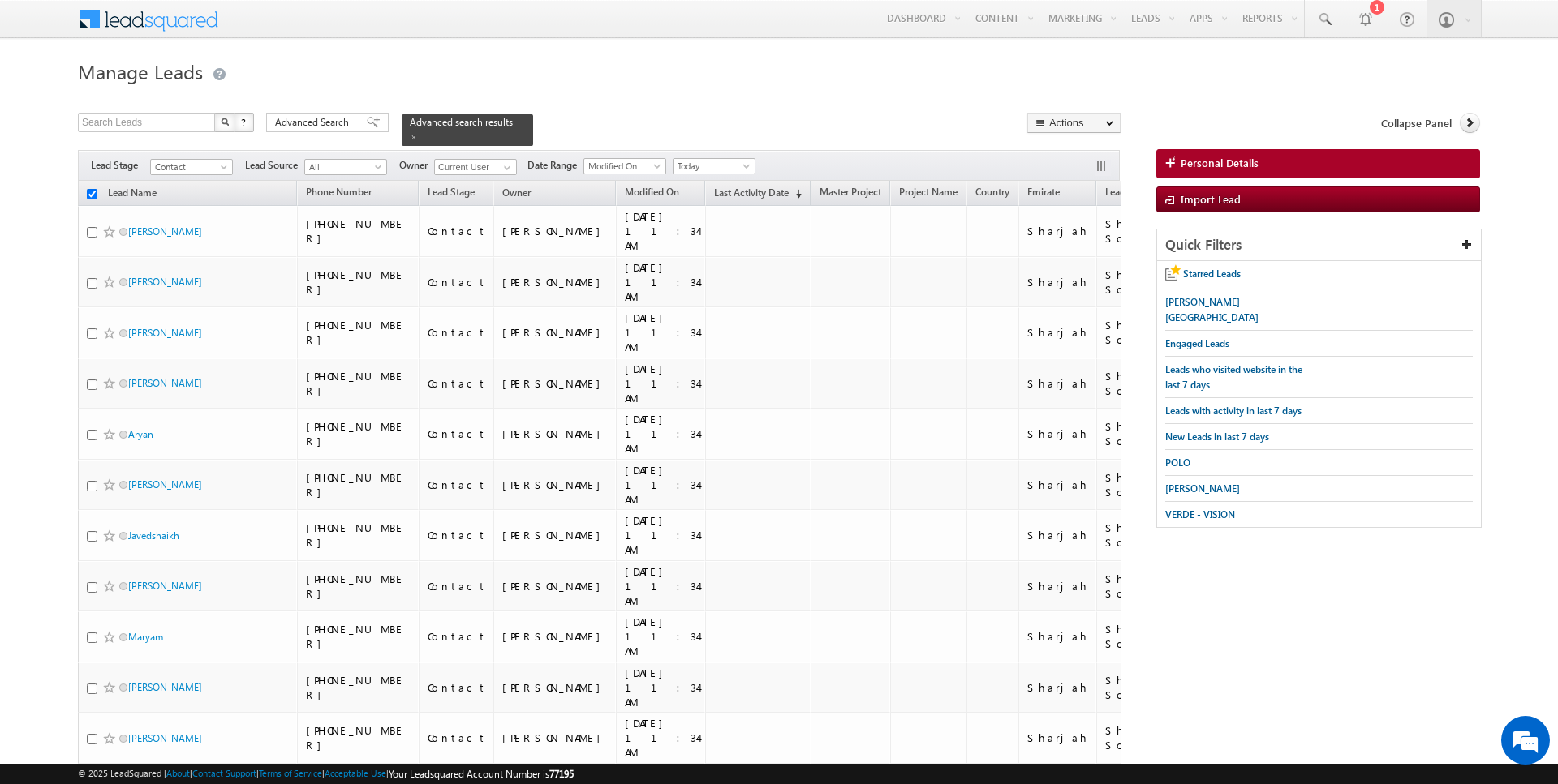
checkbox input "false"
